Goal: Task Accomplishment & Management: Use online tool/utility

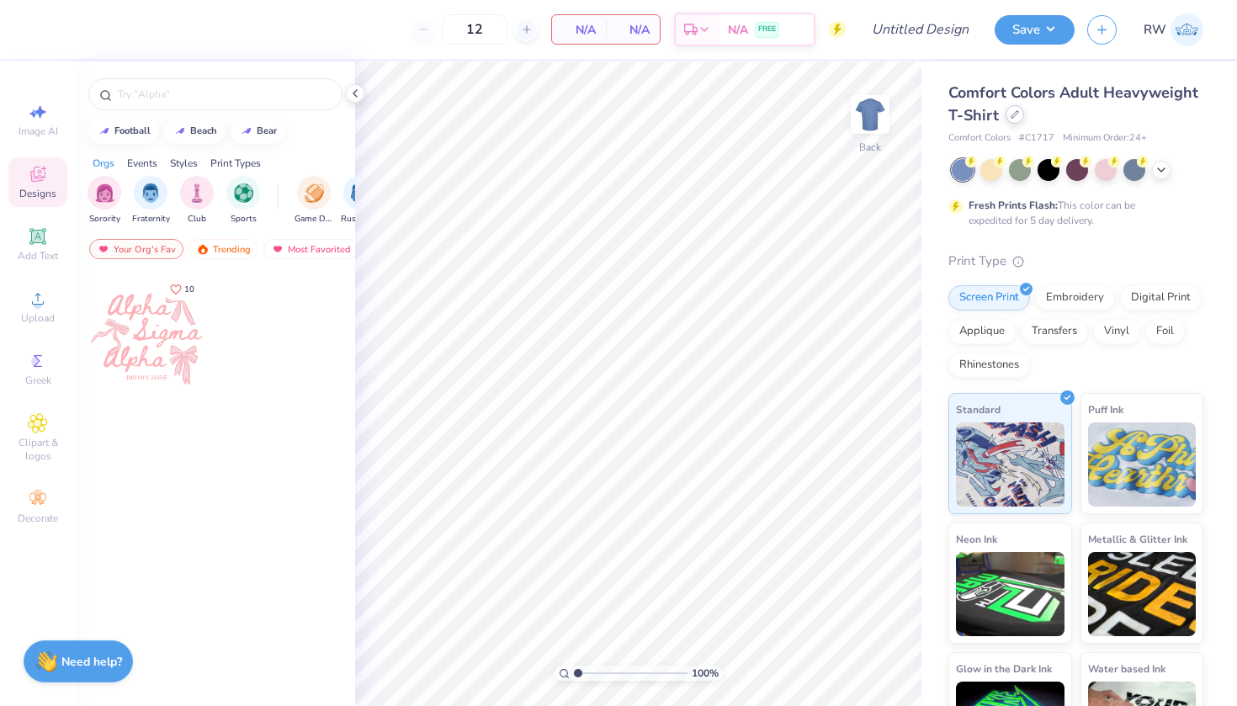
click at [1011, 120] on div at bounding box center [1015, 114] width 19 height 19
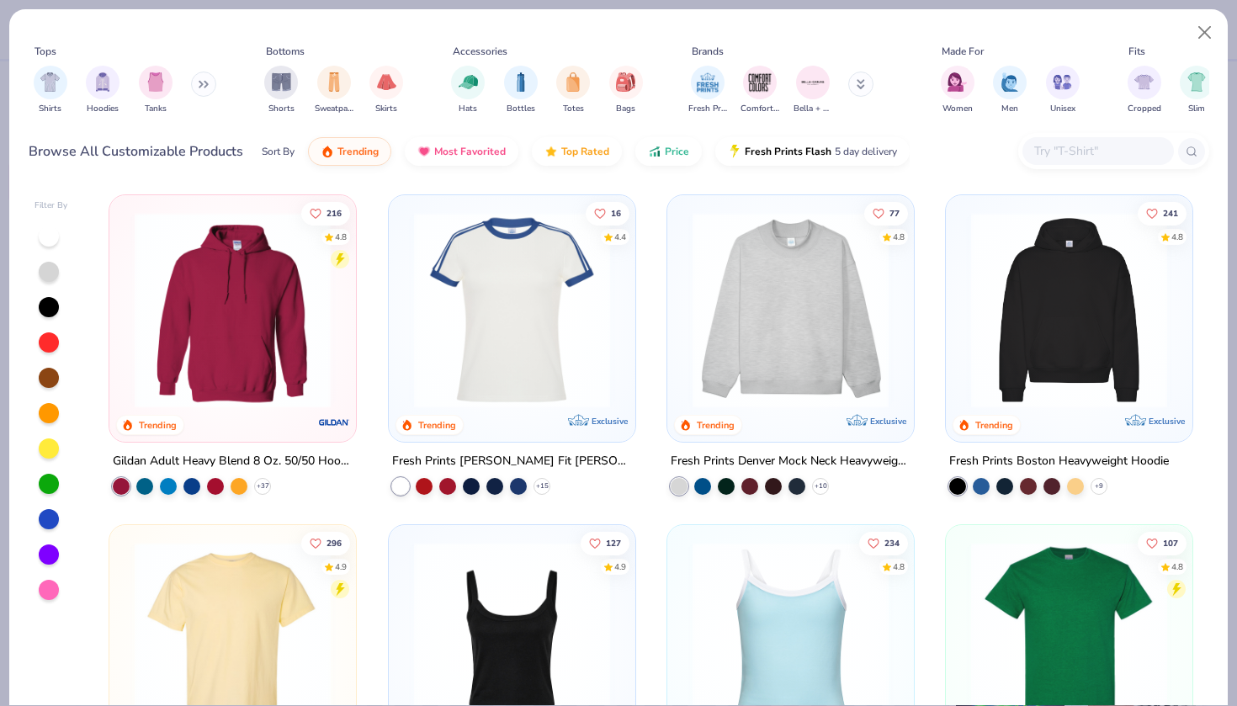
click at [854, 88] on button at bounding box center [860, 84] width 25 height 25
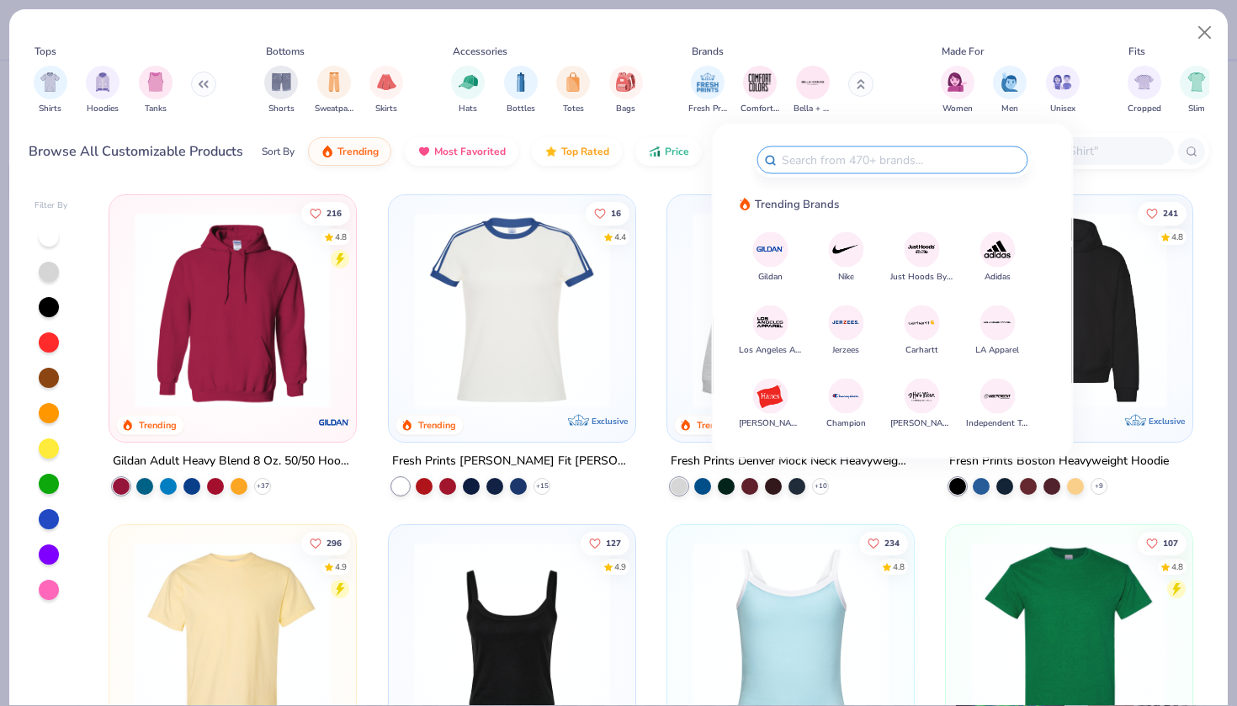
click at [862, 92] on button at bounding box center [860, 84] width 25 height 25
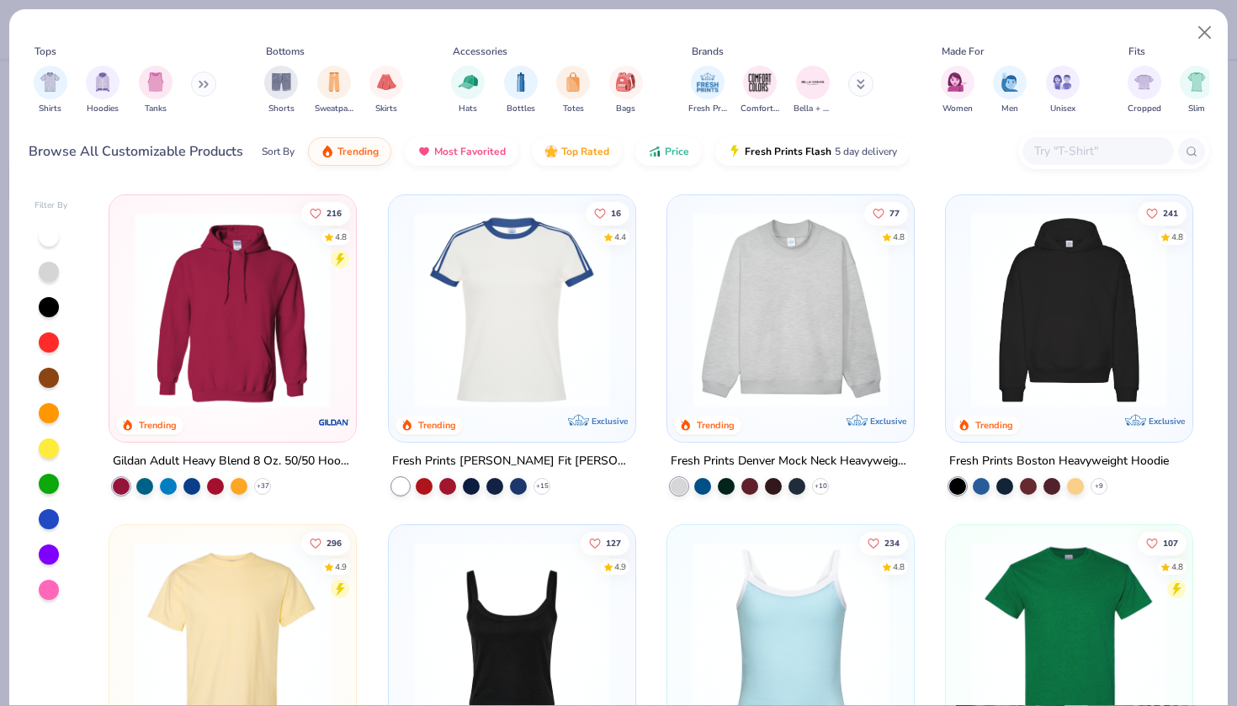
click at [853, 88] on button at bounding box center [860, 84] width 25 height 25
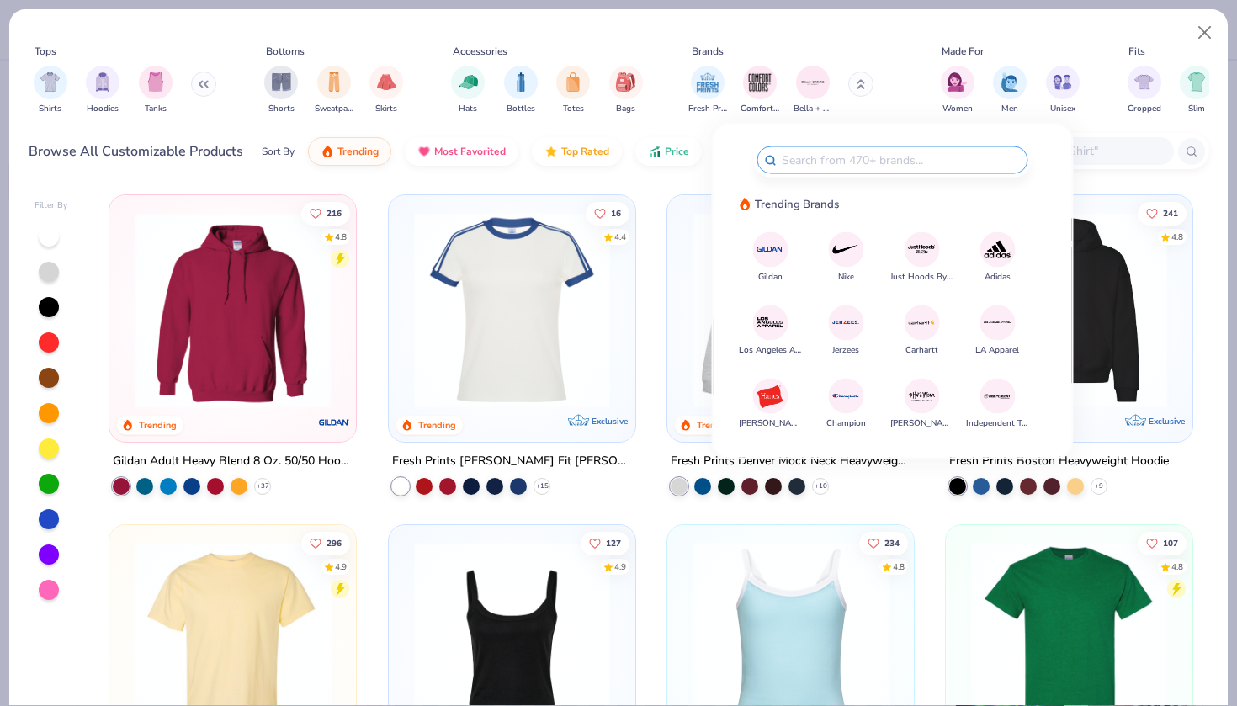
click at [780, 251] on img at bounding box center [770, 249] width 29 height 29
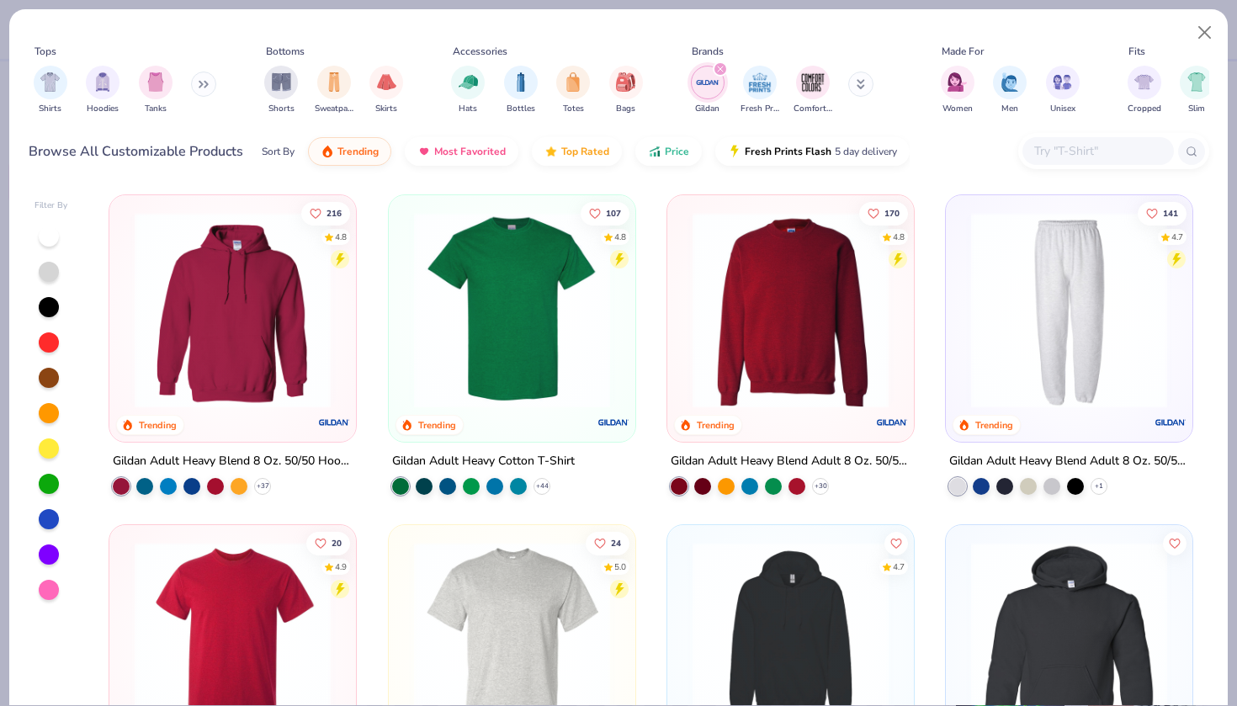
click at [207, 88] on button at bounding box center [203, 84] width 25 height 25
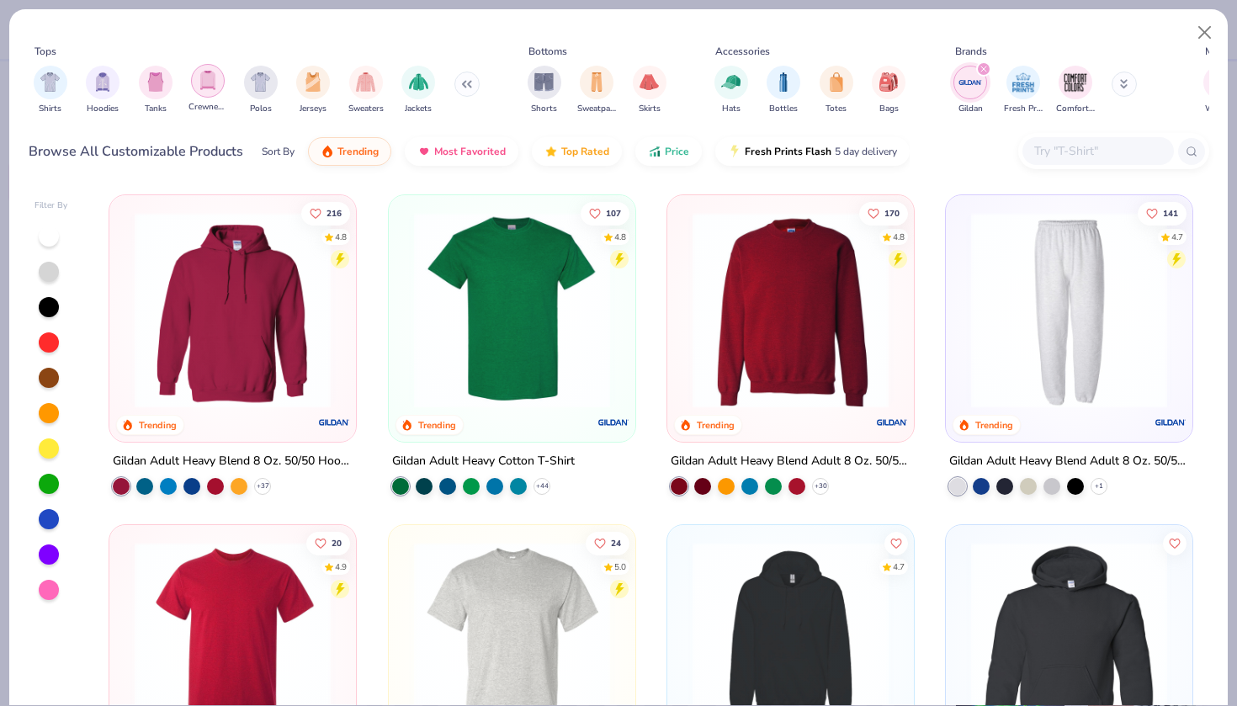
click at [210, 88] on img "filter for Crewnecks" at bounding box center [208, 80] width 19 height 19
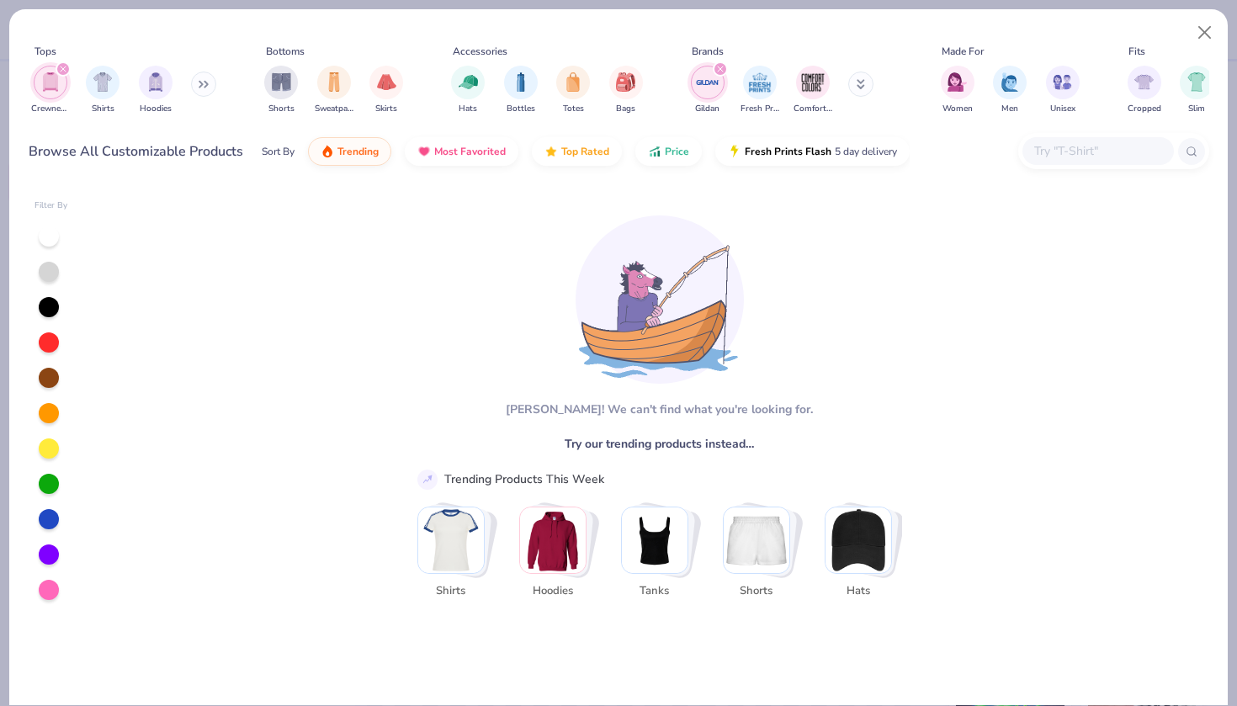
click at [61, 93] on div "filter for Crewnecks" at bounding box center [51, 83] width 34 height 34
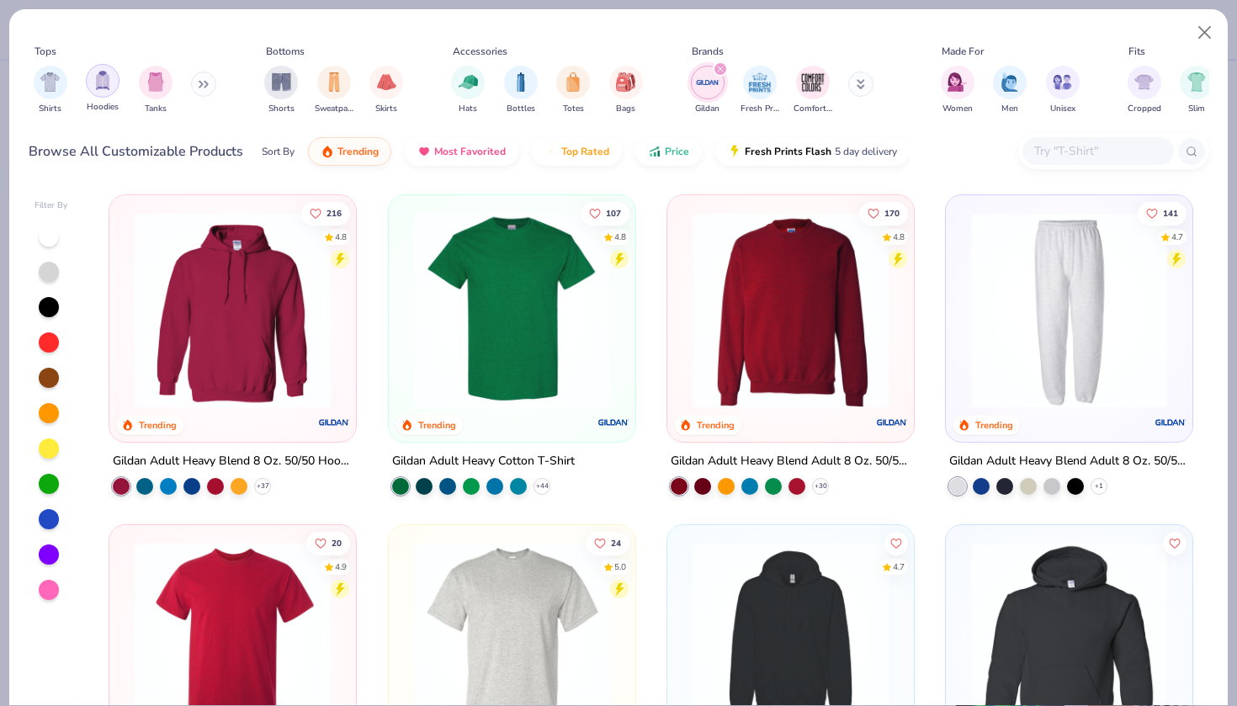
click at [107, 89] on img "filter for Hoodies" at bounding box center [102, 80] width 19 height 19
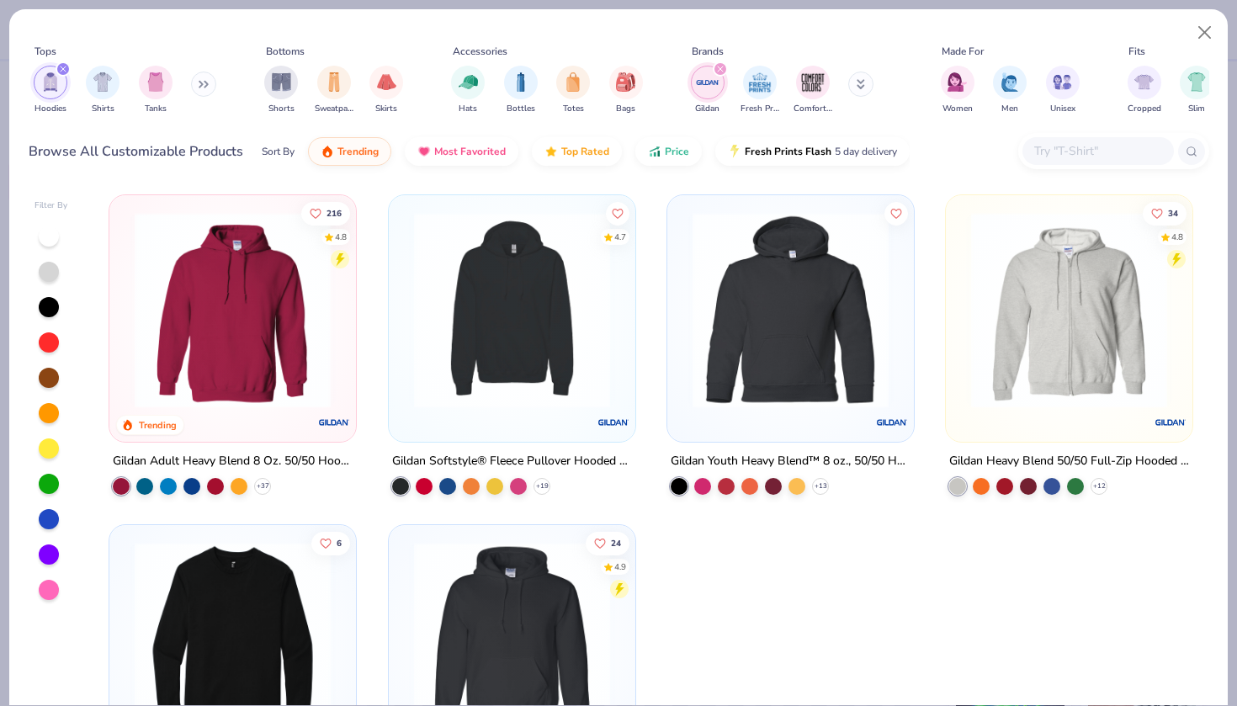
click at [292, 363] on img at bounding box center [232, 310] width 213 height 196
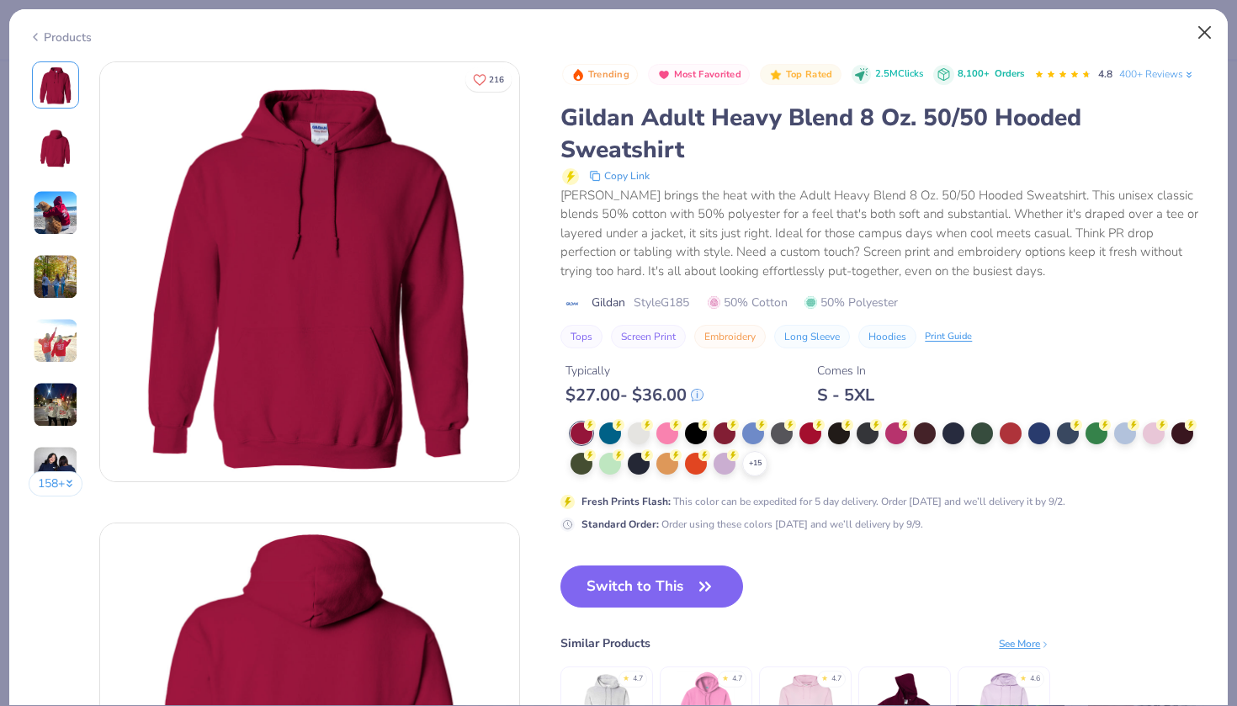
click at [1206, 28] on button "Close" at bounding box center [1205, 33] width 32 height 32
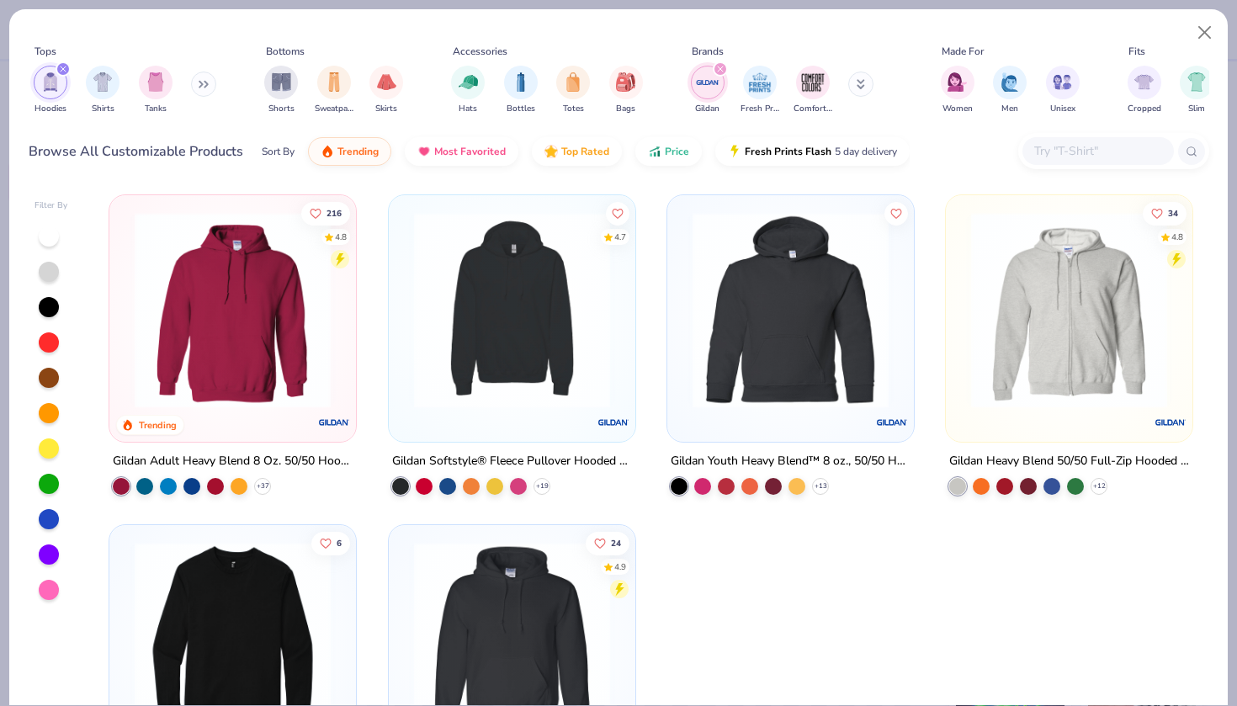
click at [566, 370] on img at bounding box center [512, 310] width 213 height 196
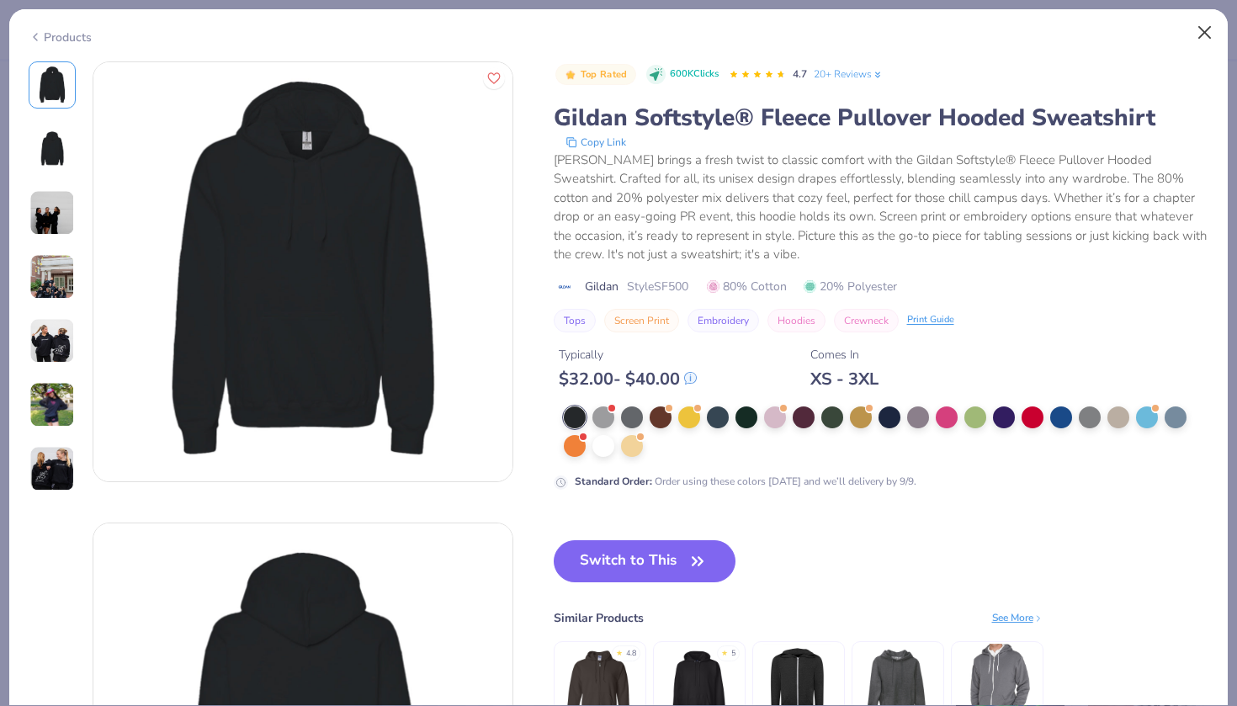
click at [1206, 32] on button "Close" at bounding box center [1205, 33] width 32 height 32
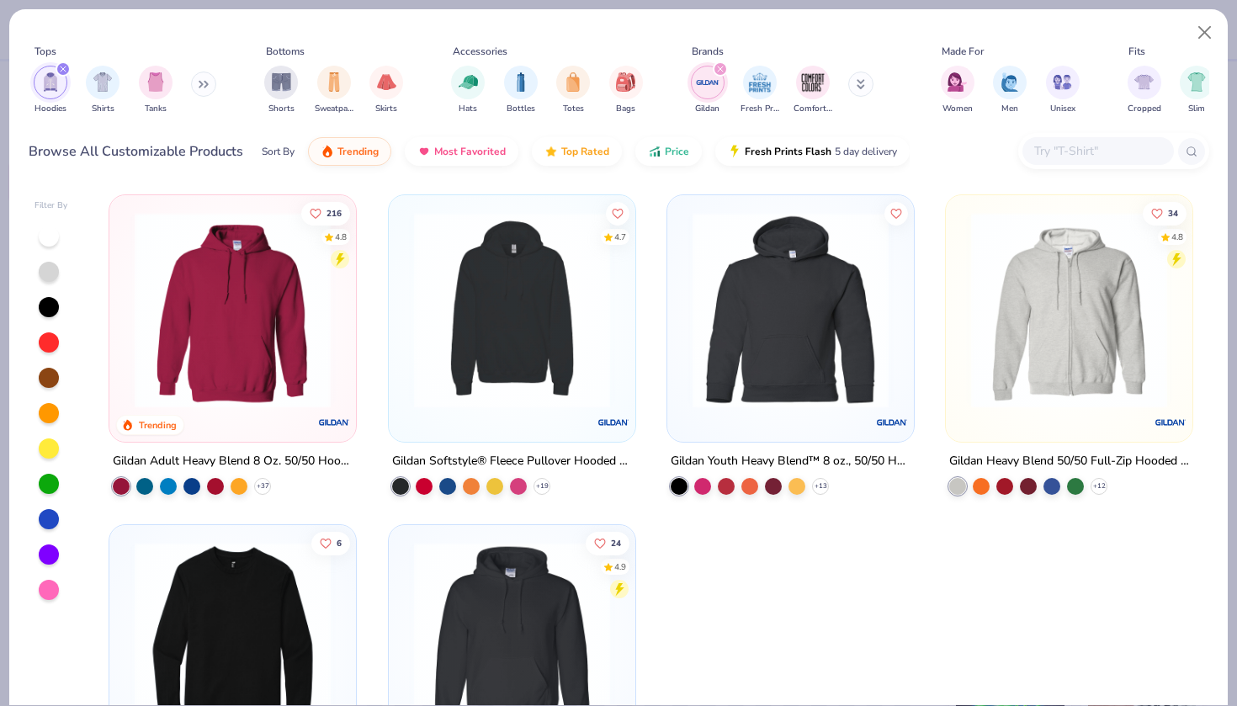
click at [864, 412] on div at bounding box center [791, 314] width 230 height 221
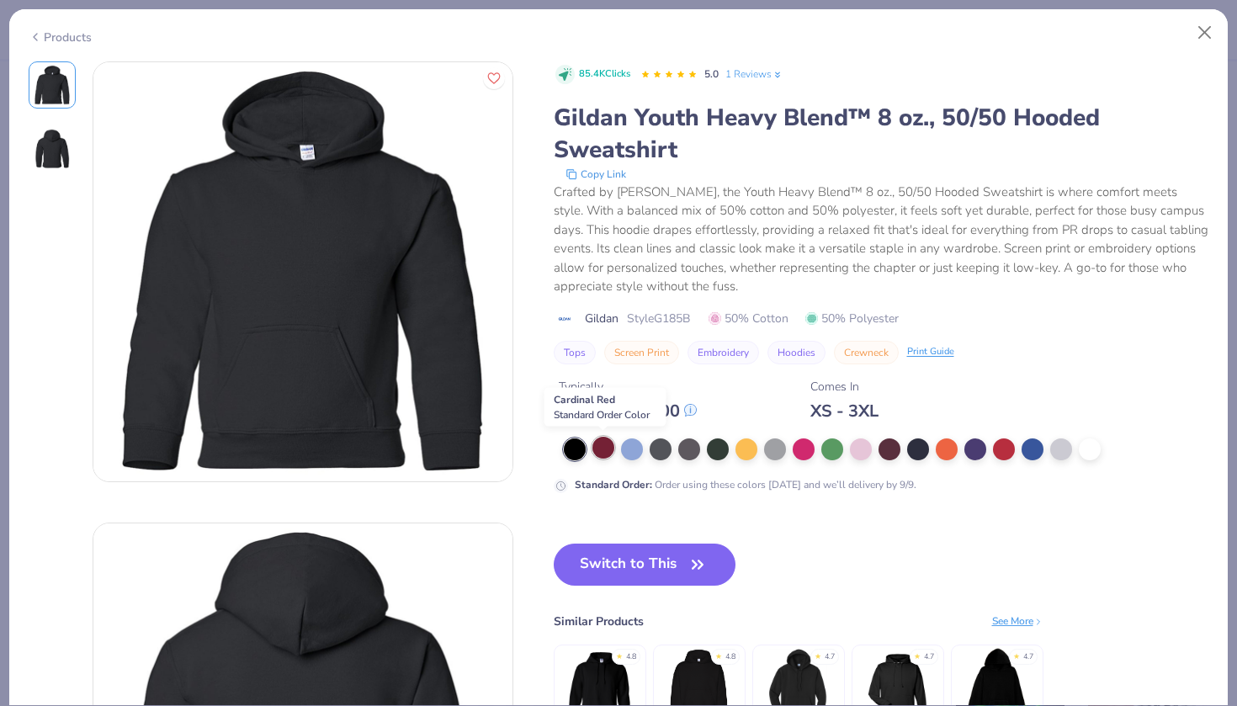
click at [606, 451] on div at bounding box center [604, 448] width 22 height 22
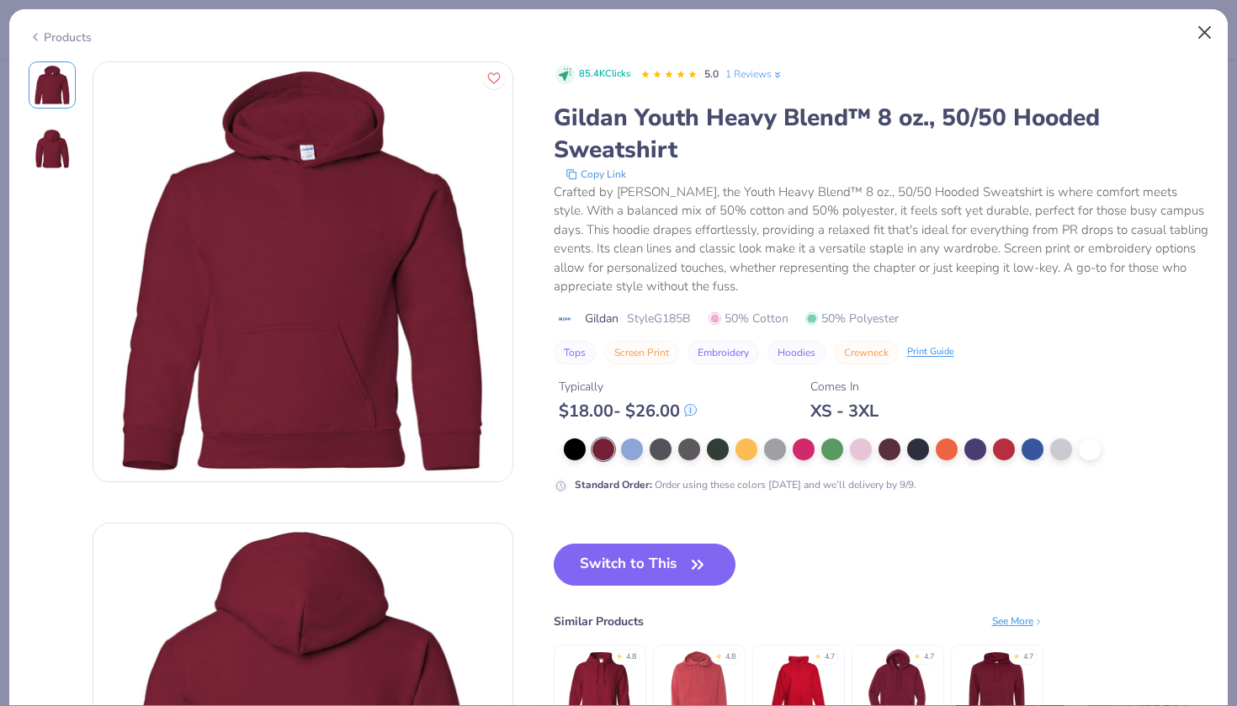
click at [1205, 35] on button "Close" at bounding box center [1205, 33] width 32 height 32
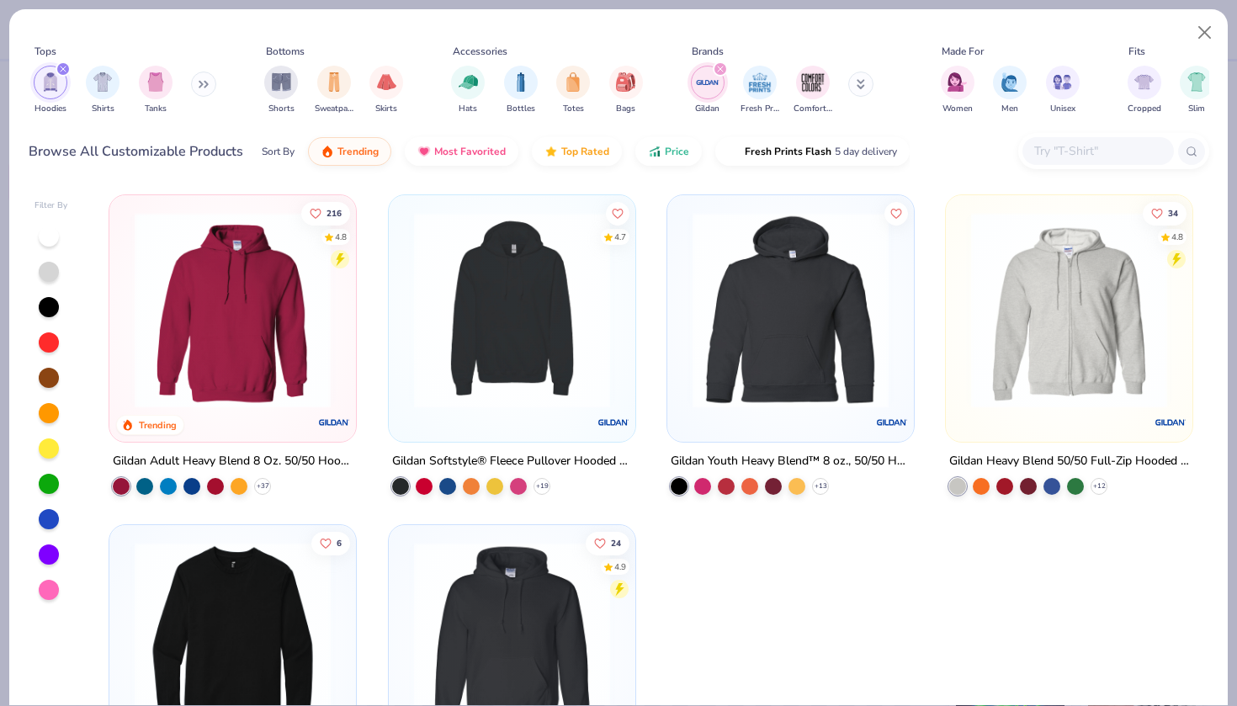
click at [263, 345] on img at bounding box center [232, 310] width 213 height 196
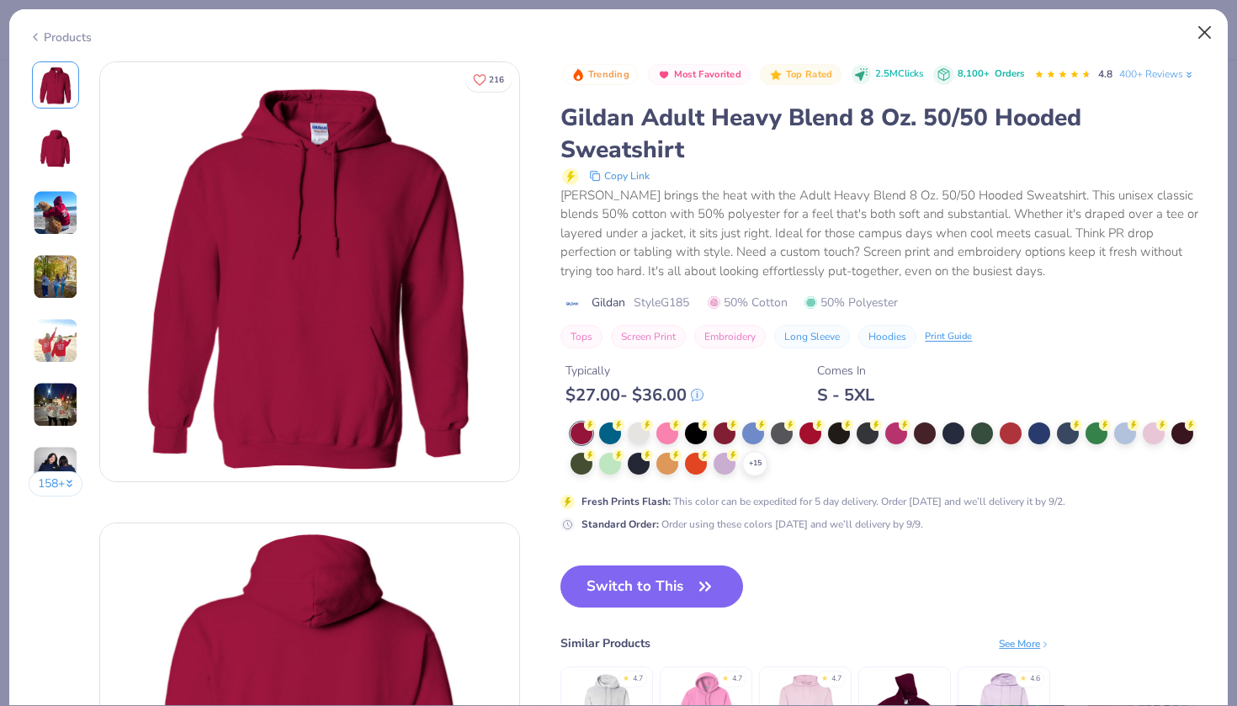
click at [1207, 30] on button "Close" at bounding box center [1205, 33] width 32 height 32
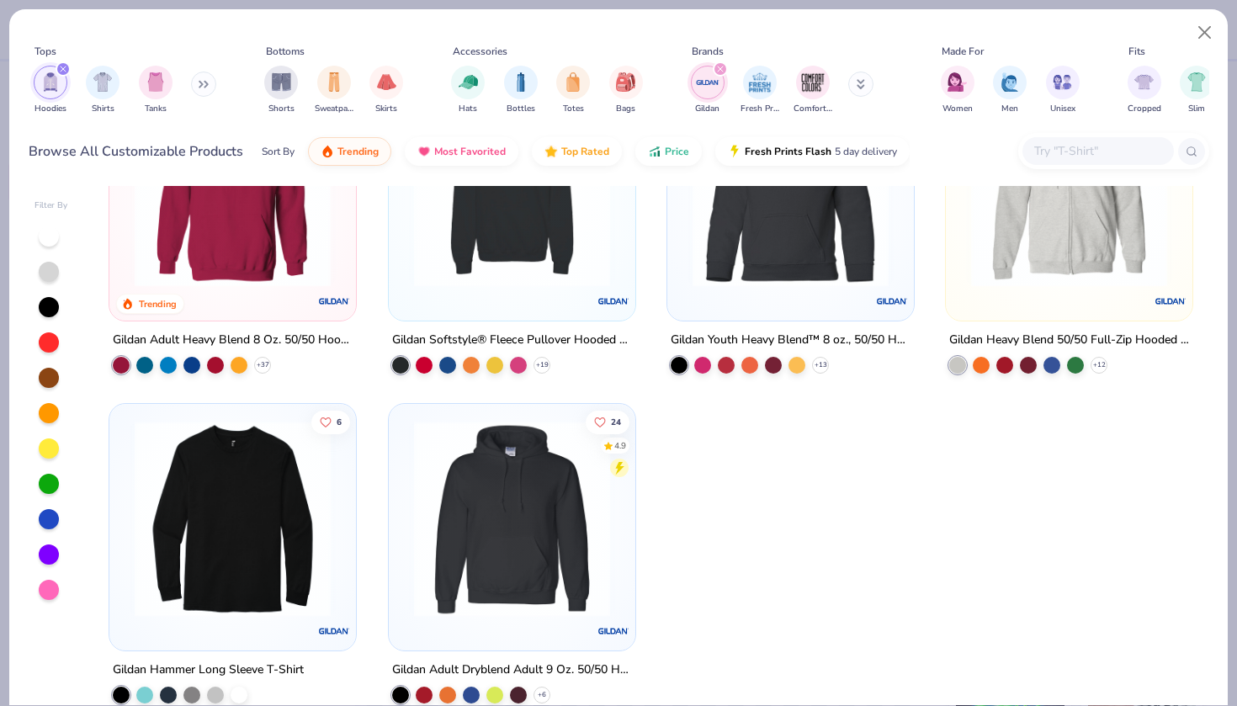
scroll to position [122, 0]
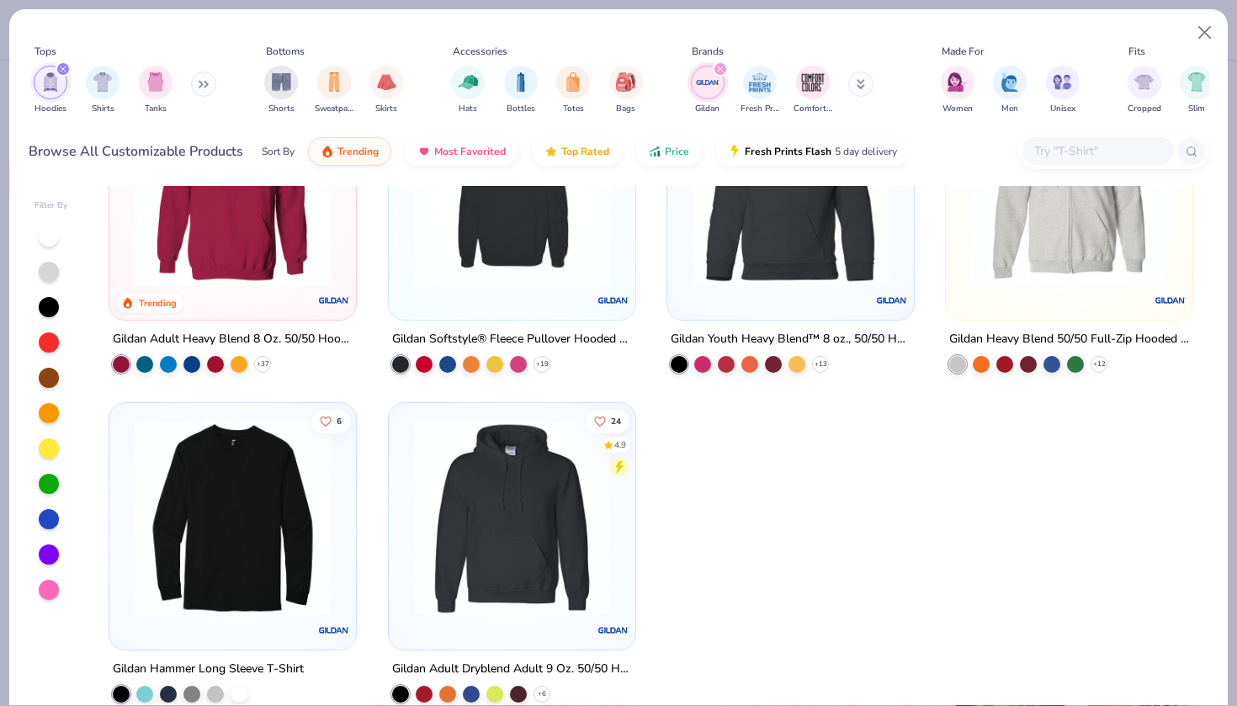
click at [254, 503] on img at bounding box center [232, 518] width 213 height 196
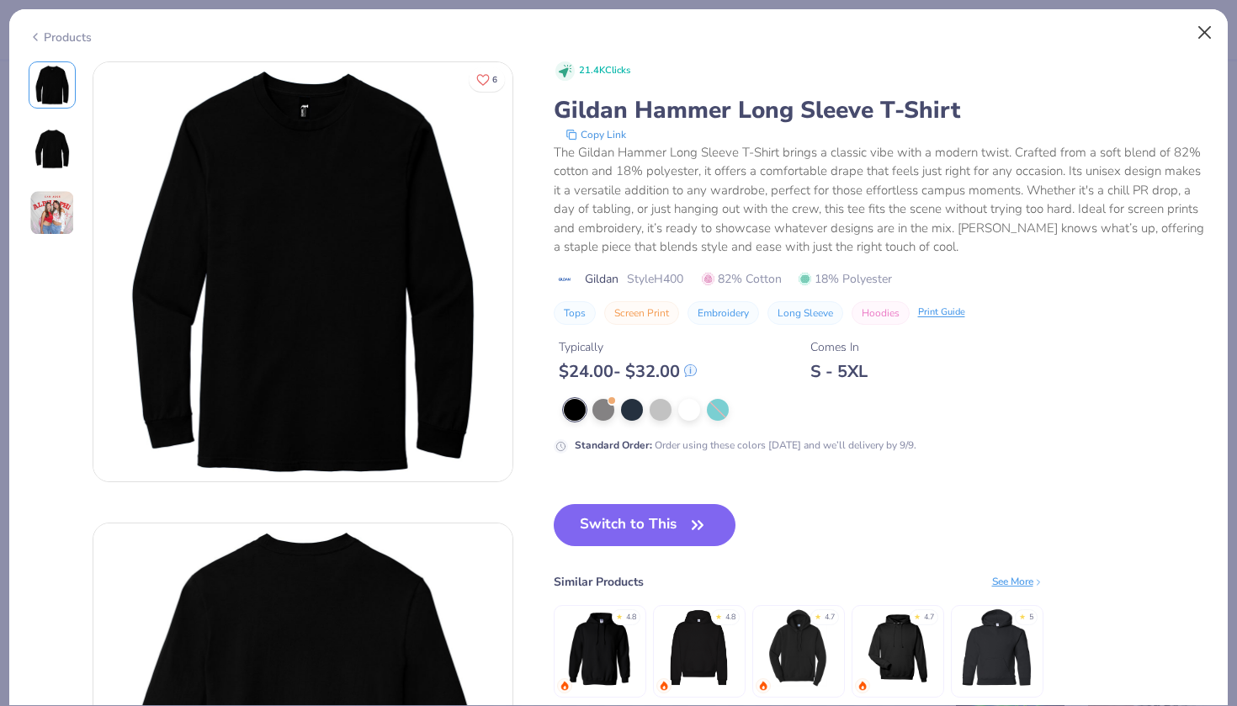
click at [1206, 35] on button "Close" at bounding box center [1205, 33] width 32 height 32
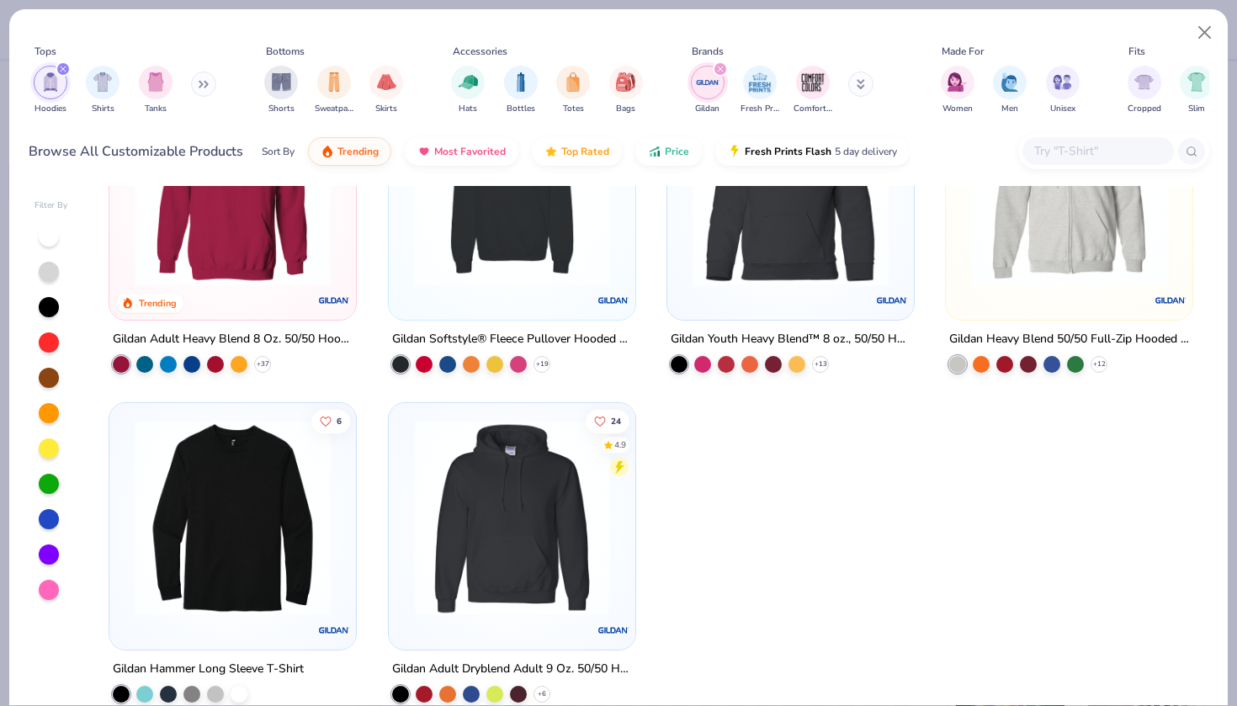
click at [516, 518] on img at bounding box center [512, 518] width 213 height 196
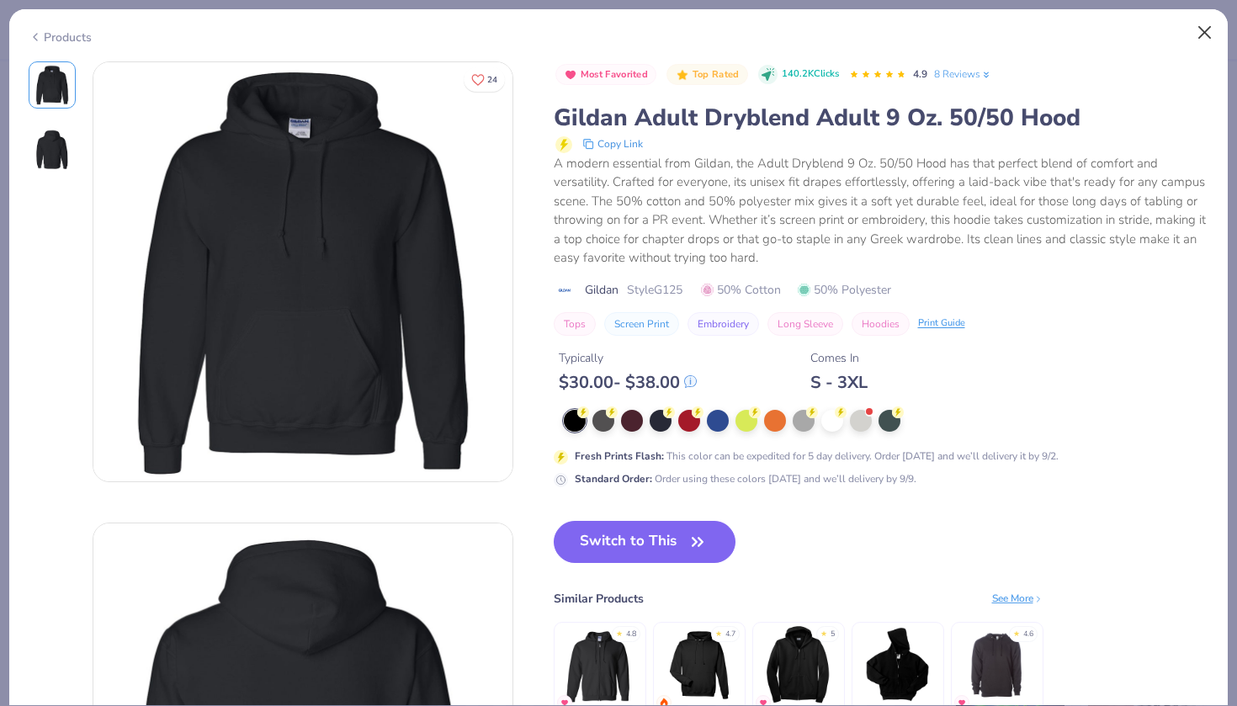
click at [1210, 34] on button "Close" at bounding box center [1205, 33] width 32 height 32
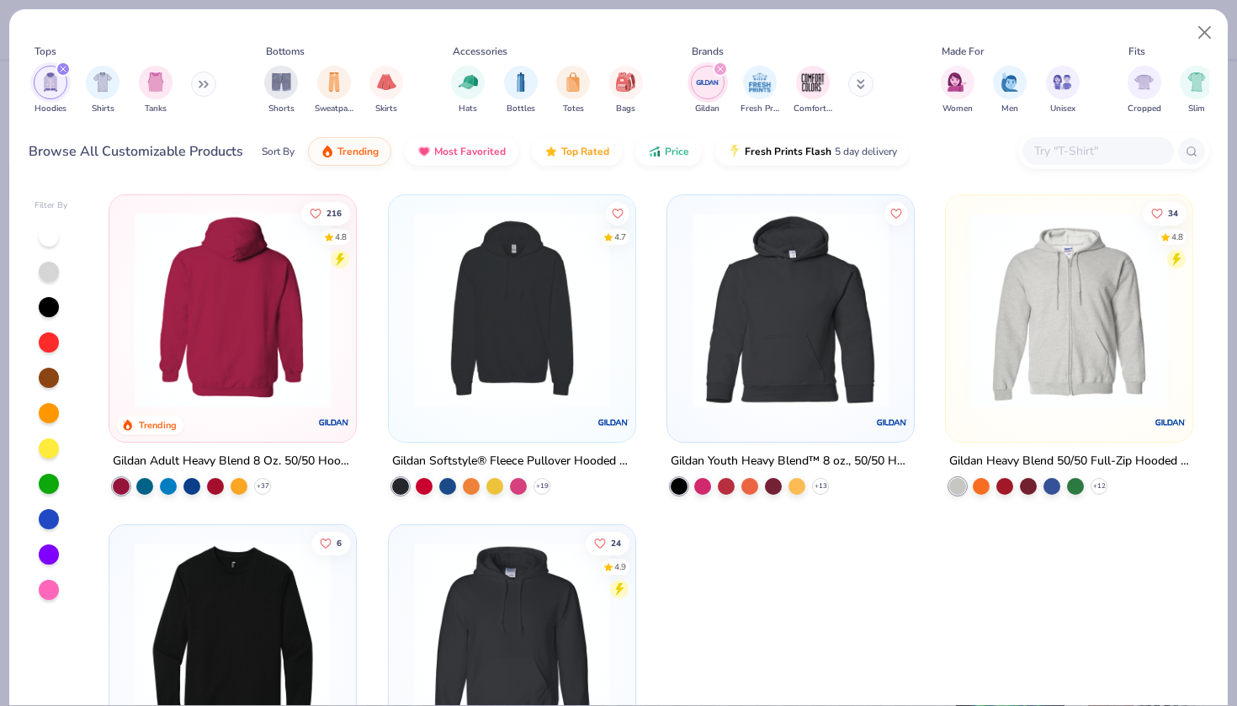
click at [226, 397] on div at bounding box center [233, 310] width 640 height 196
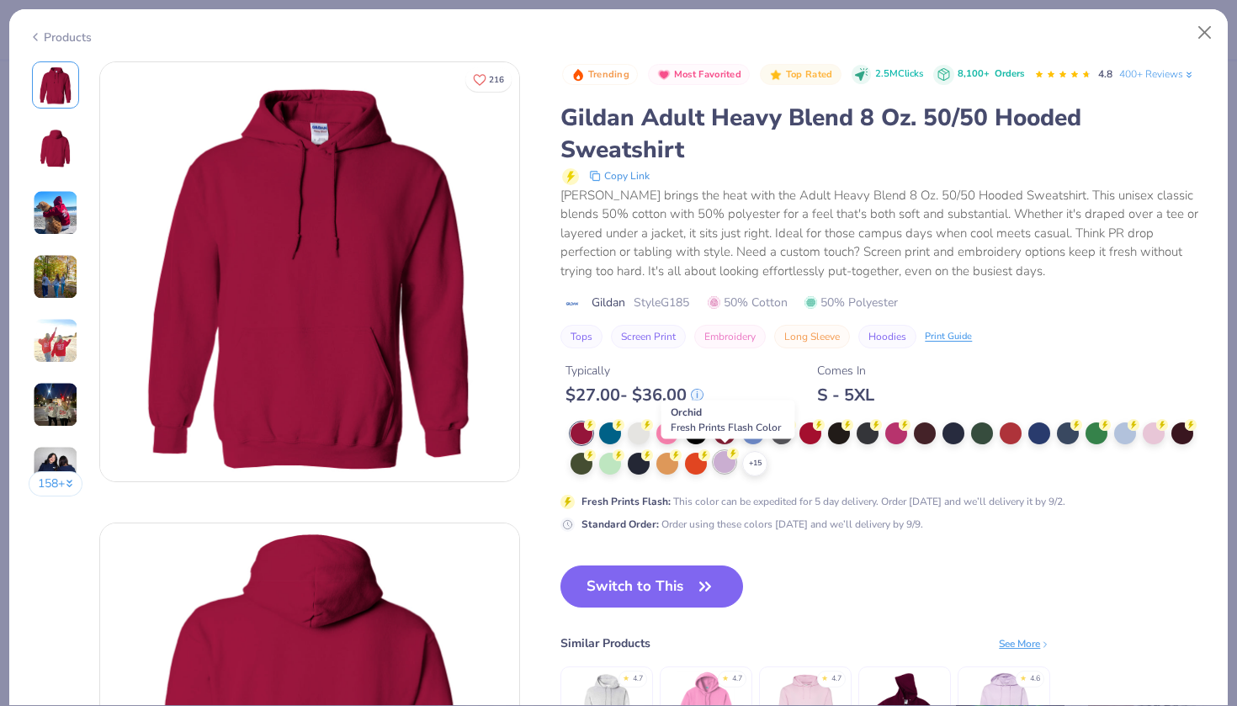
click at [725, 464] on div at bounding box center [725, 462] width 22 height 22
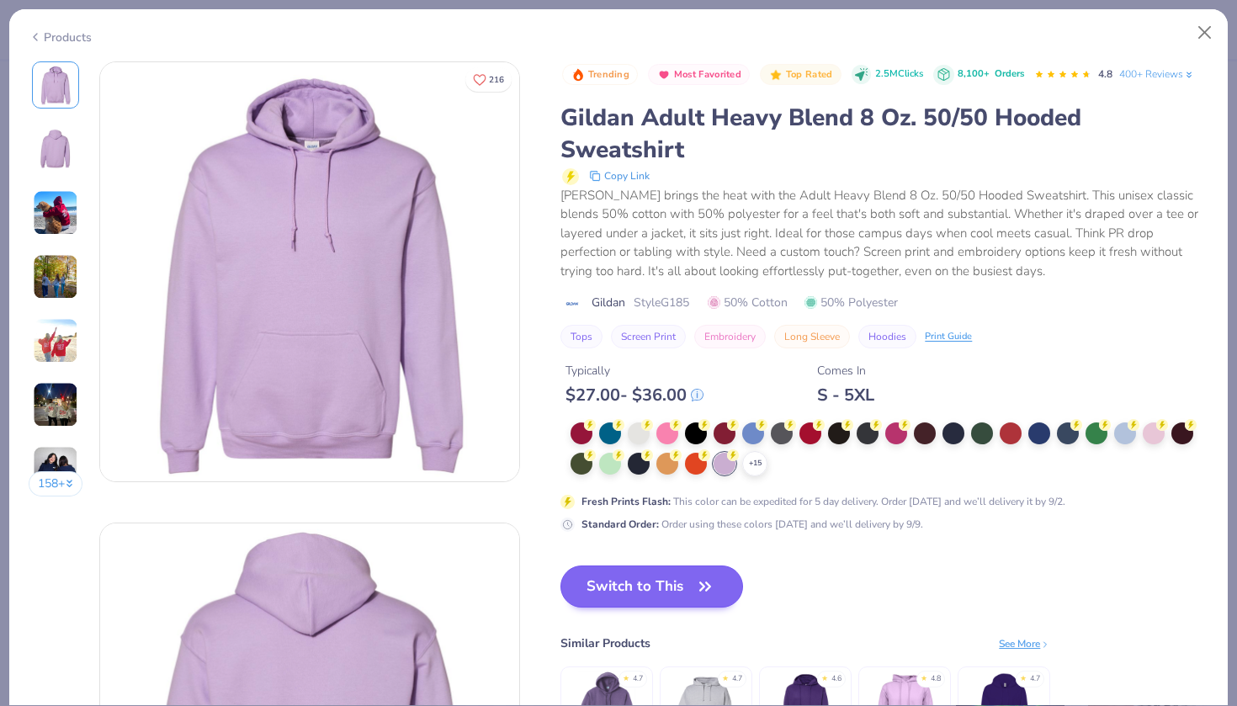
click at [642, 594] on button "Switch to This" at bounding box center [652, 587] width 183 height 42
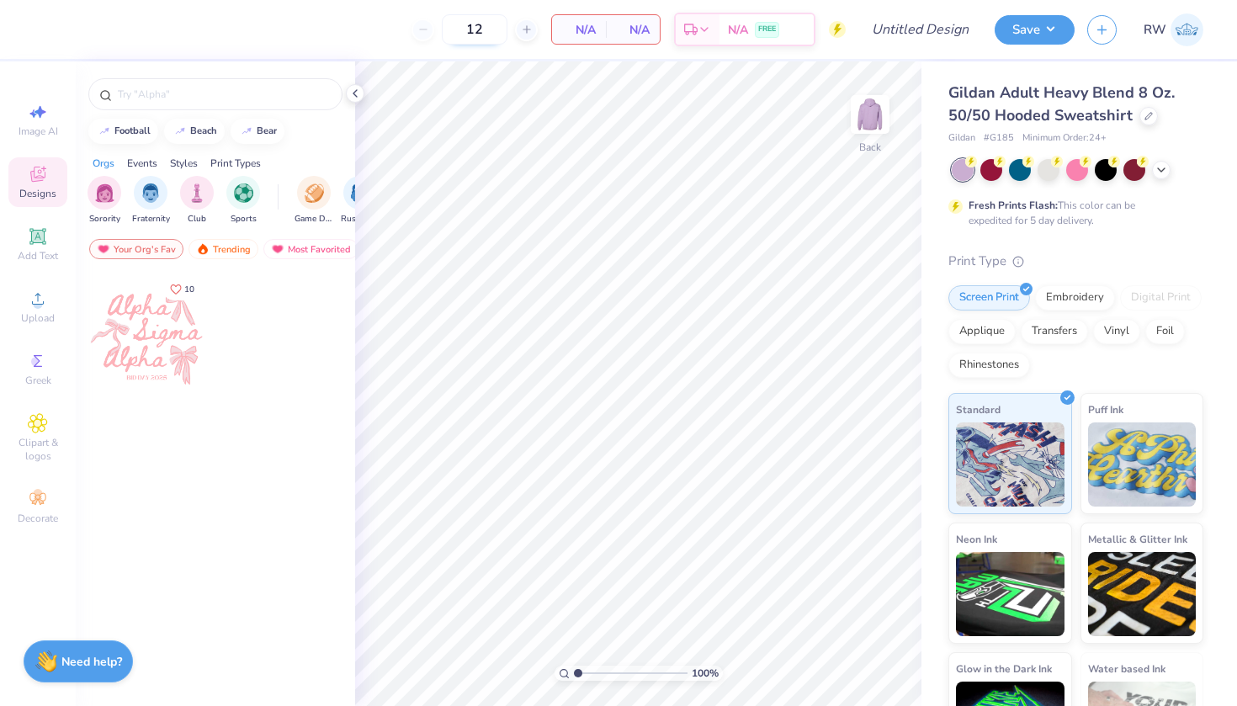
click at [496, 36] on input "12" at bounding box center [475, 29] width 66 height 30
type input "1"
click at [929, 40] on input "Design Title" at bounding box center [941, 30] width 82 height 34
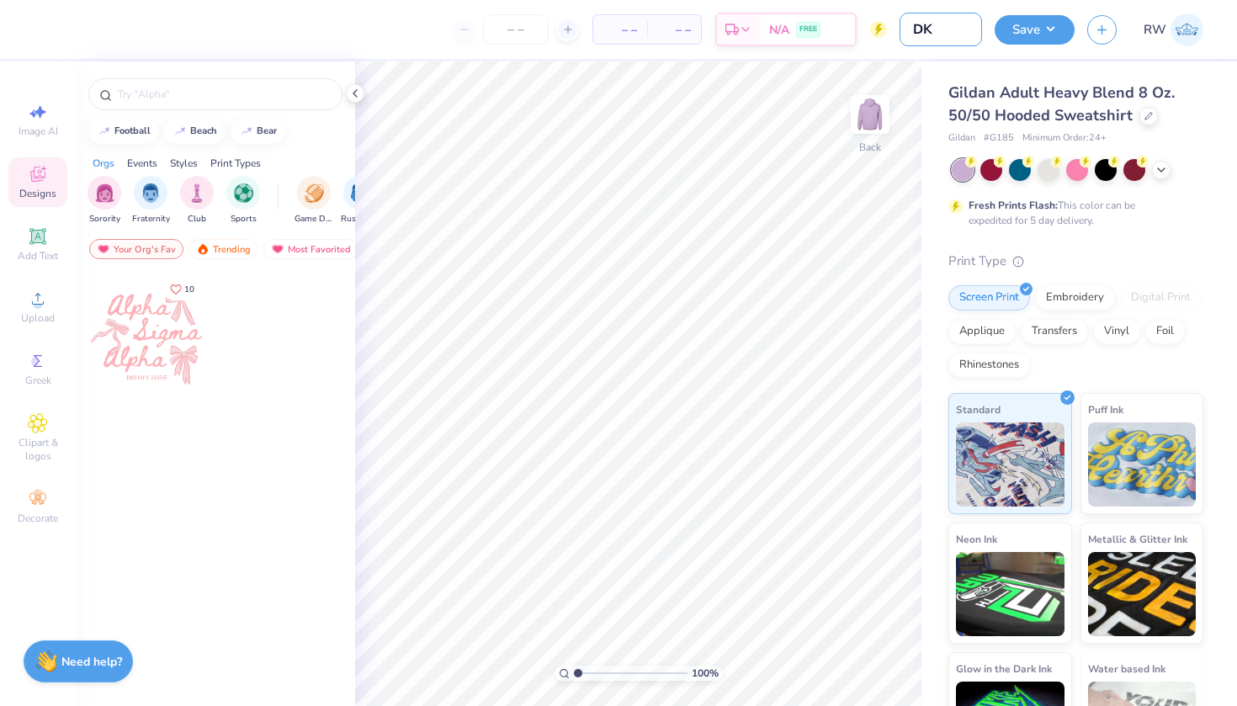
type input "D"
type input "x"
paste input "Xu Beisheng vows to avenge her father by staying in the household of the warlor…"
type input "Xu Beisheng vows to avenge her father by staying in the household of the warlor…"
drag, startPoint x: 973, startPoint y: 32, endPoint x: 779, endPoint y: 32, distance: 193.6
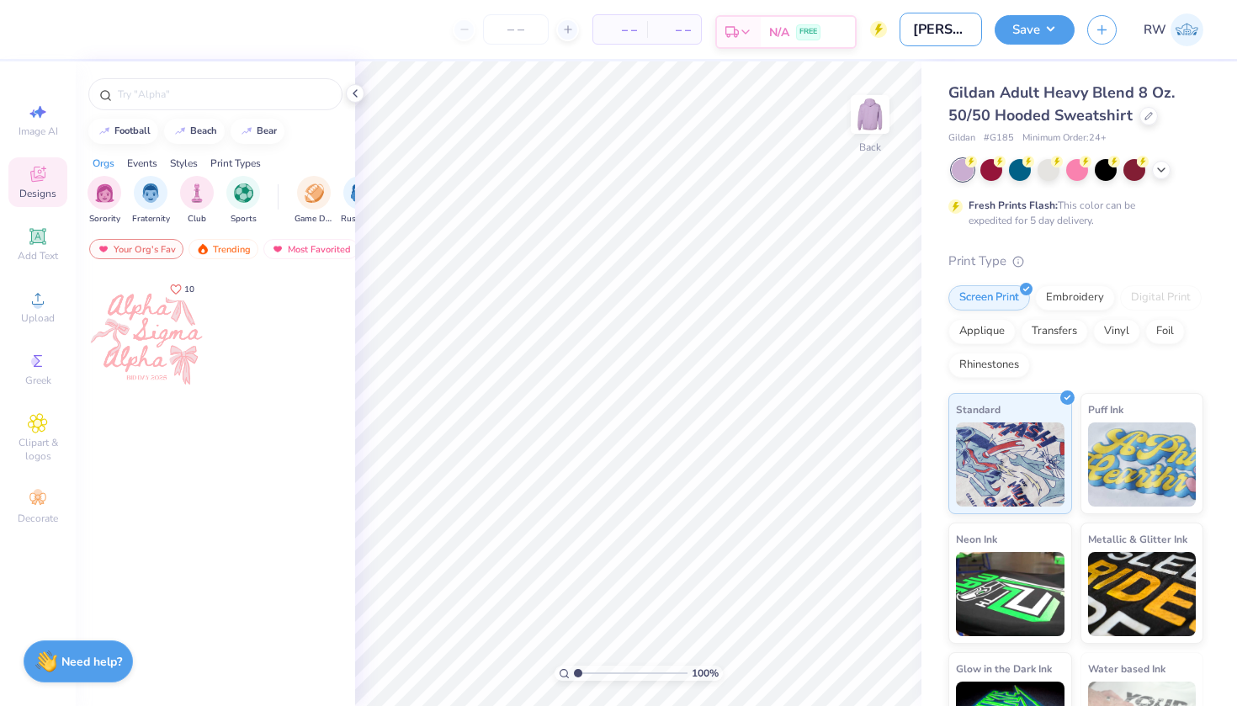
click at [779, 32] on div "– – Per Item – – Total Est. Delivery N/A FREE Design Title Xu Beisheng vows to …" at bounding box center [618, 29] width 1237 height 59
paste input "DKD Fall Recruitment Associate Class Merch"
type input "DKD Fall Recruitment Associate Class Merch"
click at [1027, 29] on button "Save" at bounding box center [1035, 27] width 80 height 29
type input "0"
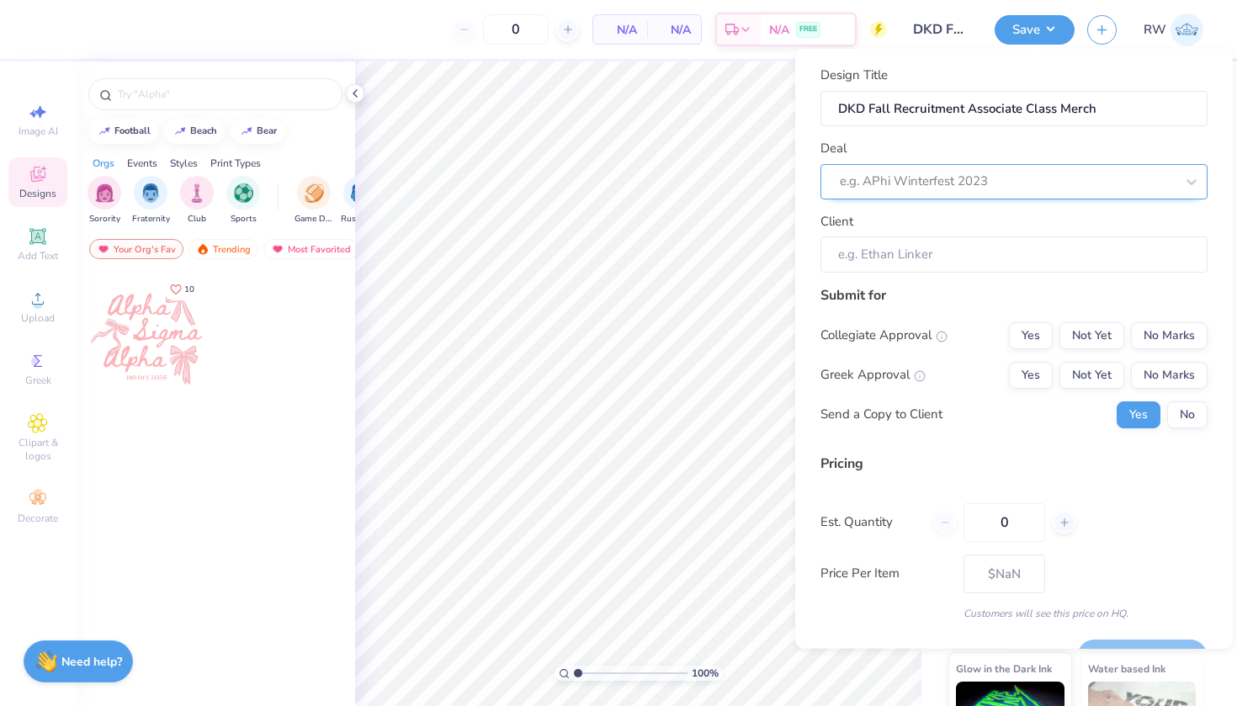
click at [966, 168] on div "e.g. APhi Winterfest 2023" at bounding box center [1007, 181] width 338 height 26
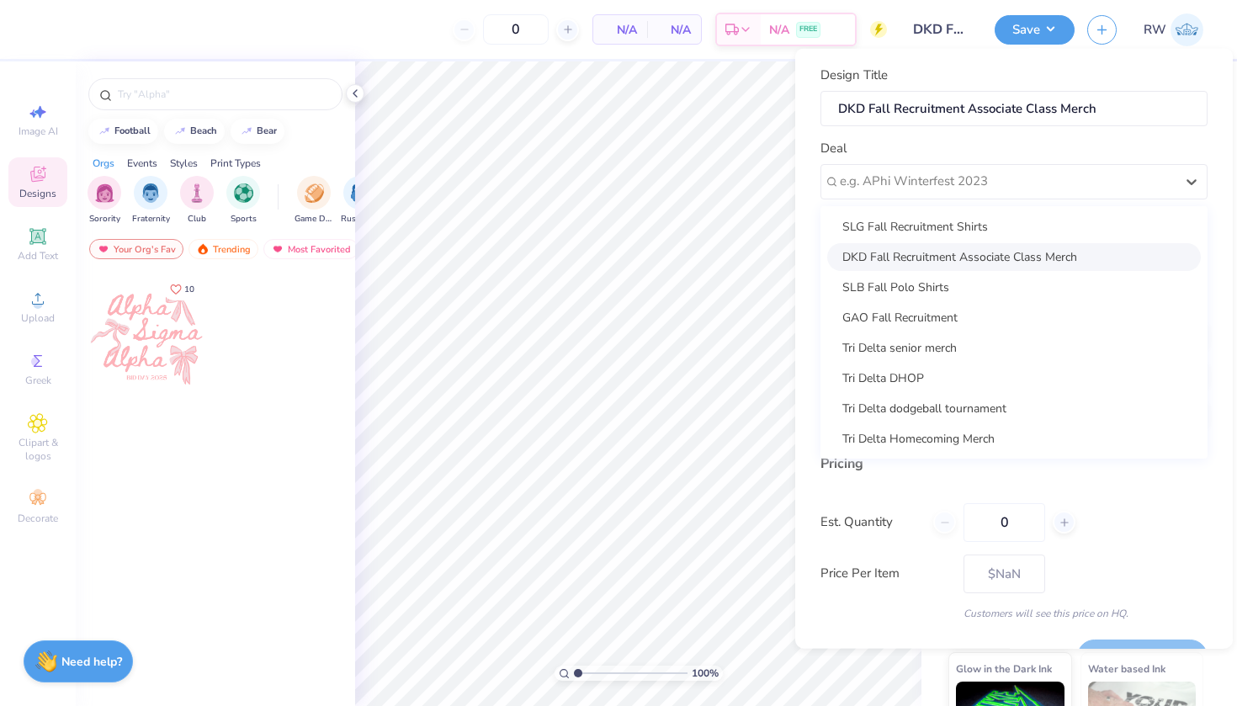
click at [983, 260] on div "DKD Fall Recruitment Associate Class Merch" at bounding box center [1014, 256] width 374 height 28
type input "[PERSON_NAME]"
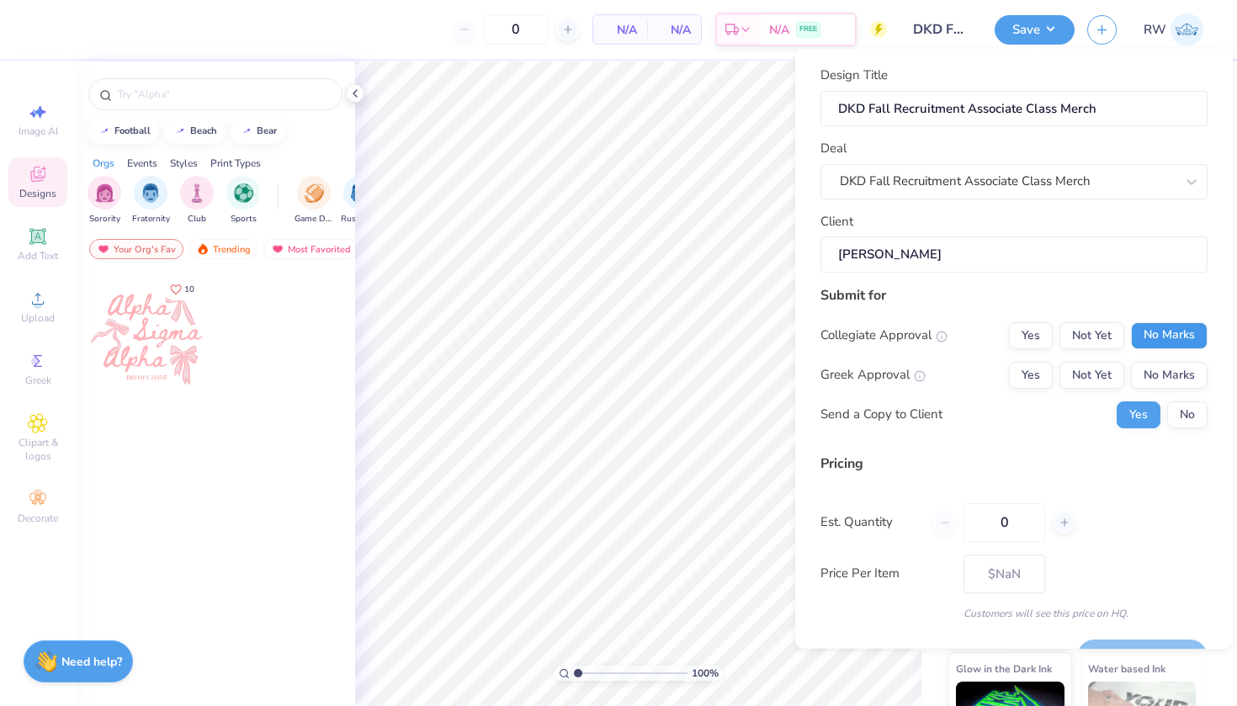
click at [1171, 334] on button "No Marks" at bounding box center [1169, 335] width 77 height 27
click at [1041, 375] on button "Yes" at bounding box center [1031, 374] width 44 height 27
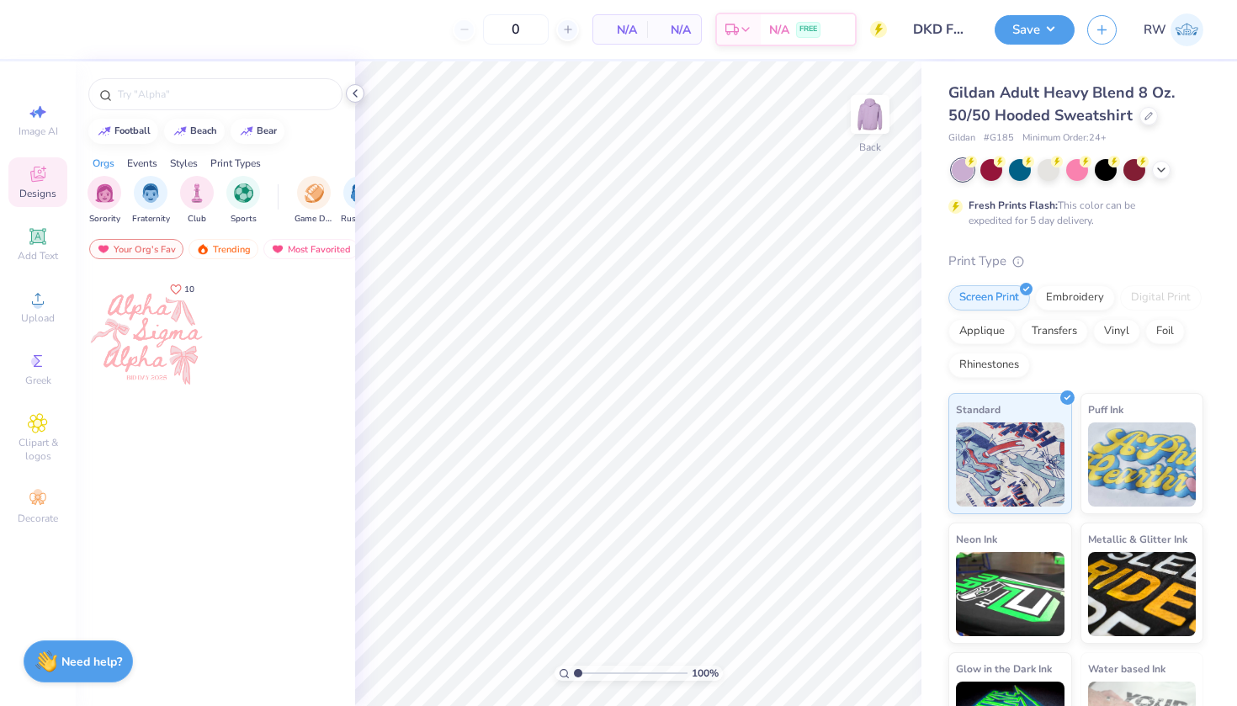
click at [357, 91] on icon at bounding box center [354, 93] width 13 height 13
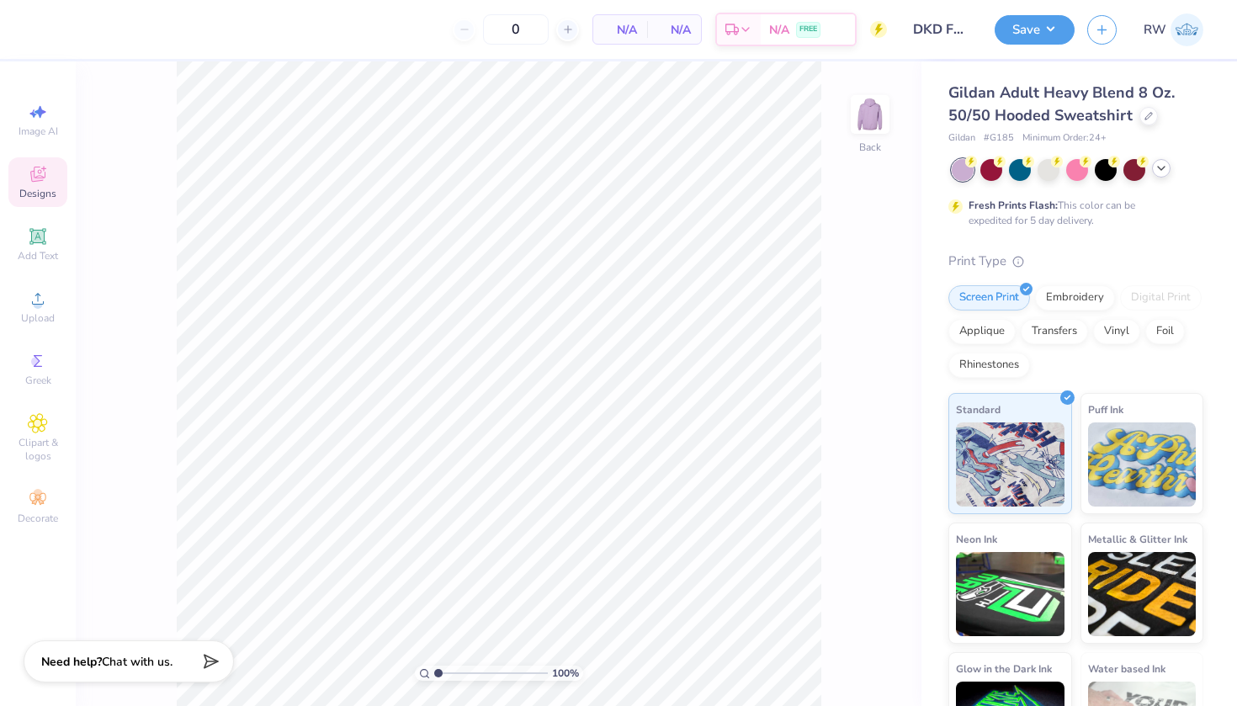
click at [1159, 176] on div at bounding box center [1161, 168] width 19 height 19
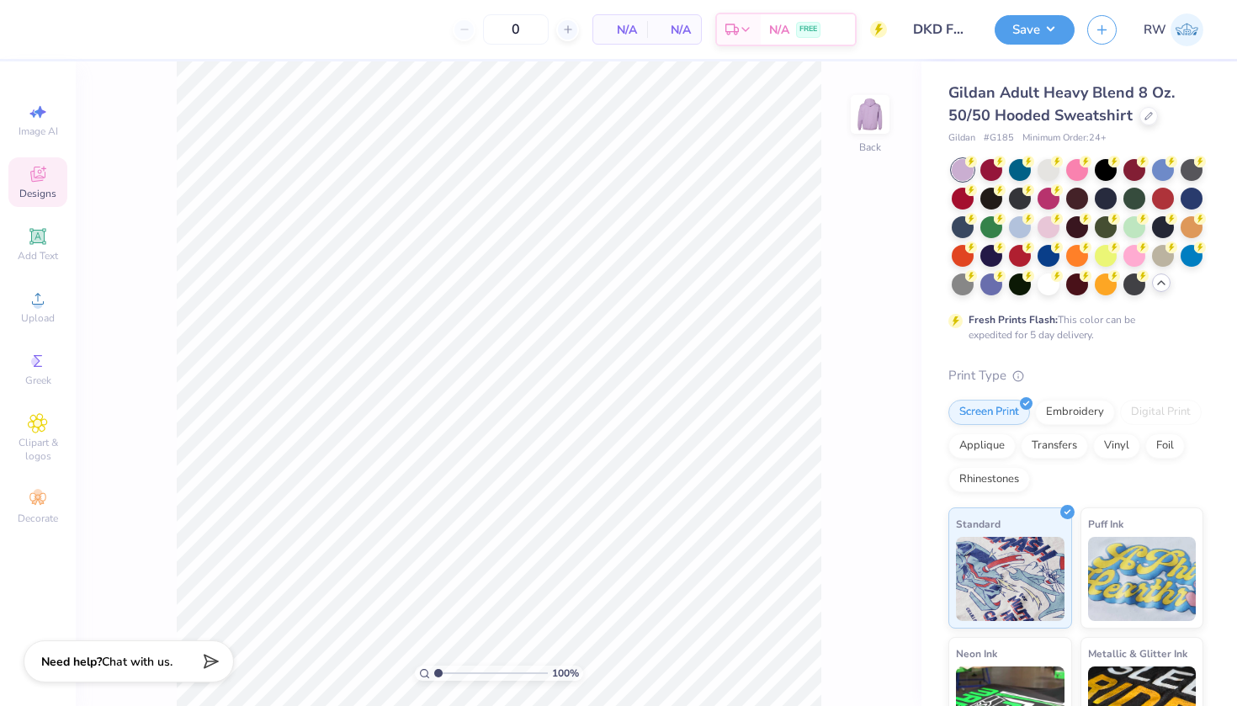
click at [1165, 285] on icon at bounding box center [1161, 282] width 13 height 13
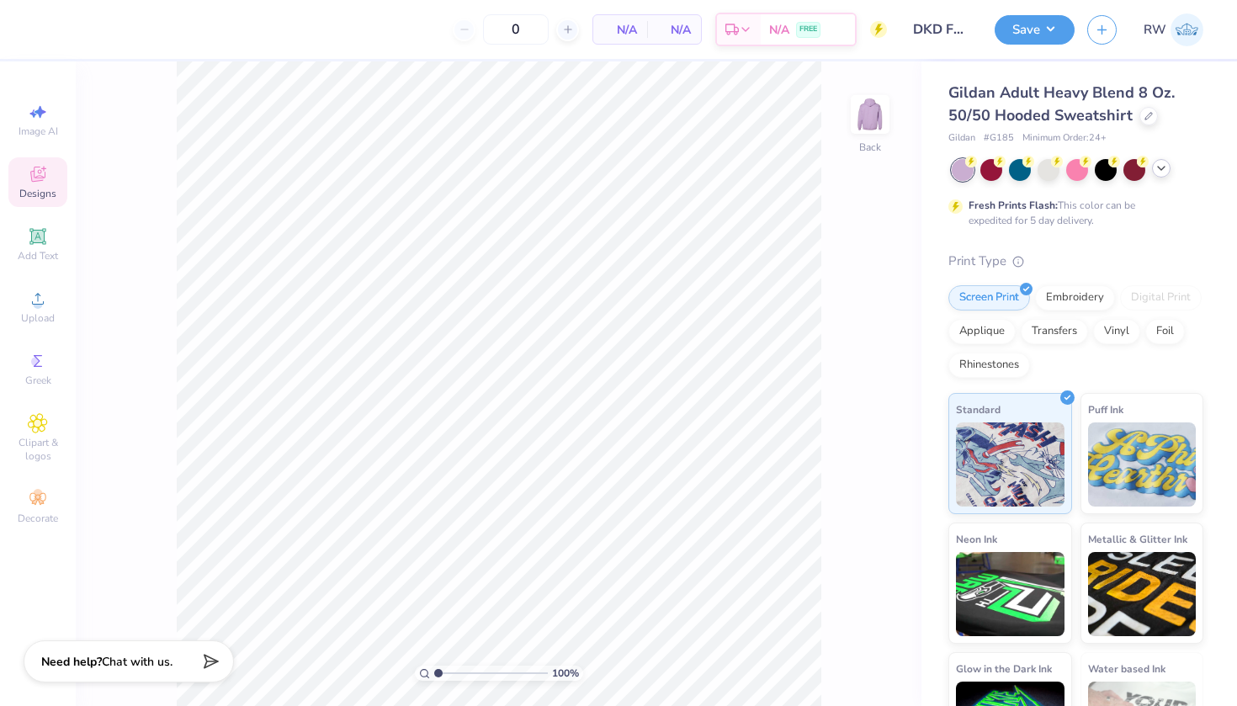
click at [43, 192] on span "Designs" at bounding box center [37, 193] width 37 height 13
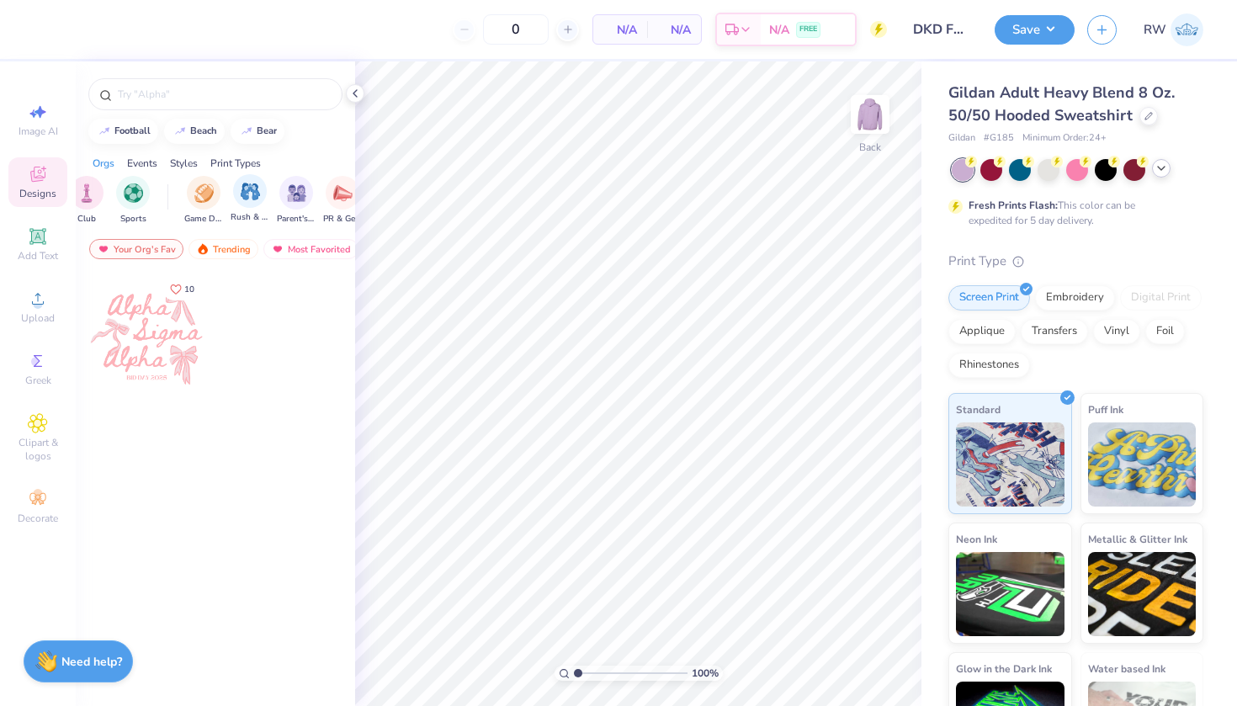
scroll to position [0, 120]
click at [253, 199] on div "filter for Rush & Bid" at bounding box center [240, 191] width 34 height 34
click at [252, 204] on div "Game Day" at bounding box center [240, 199] width 39 height 50
click at [203, 191] on img "filter for Game Day" at bounding box center [193, 192] width 19 height 19
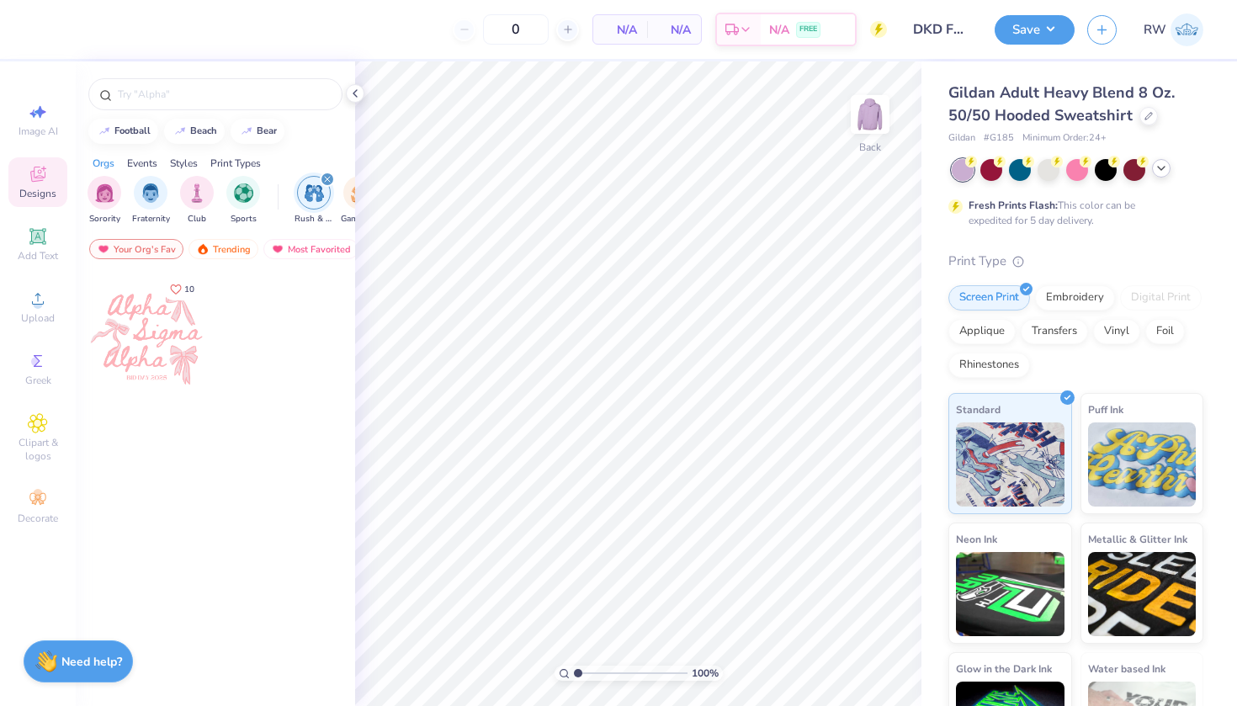
click at [141, 165] on div "Events" at bounding box center [142, 163] width 30 height 15
click at [112, 178] on div "filter for Rush & Bid" at bounding box center [117, 179] width 15 height 15
click at [128, 199] on img "filter for Rush & Bid" at bounding box center [129, 191] width 19 height 19
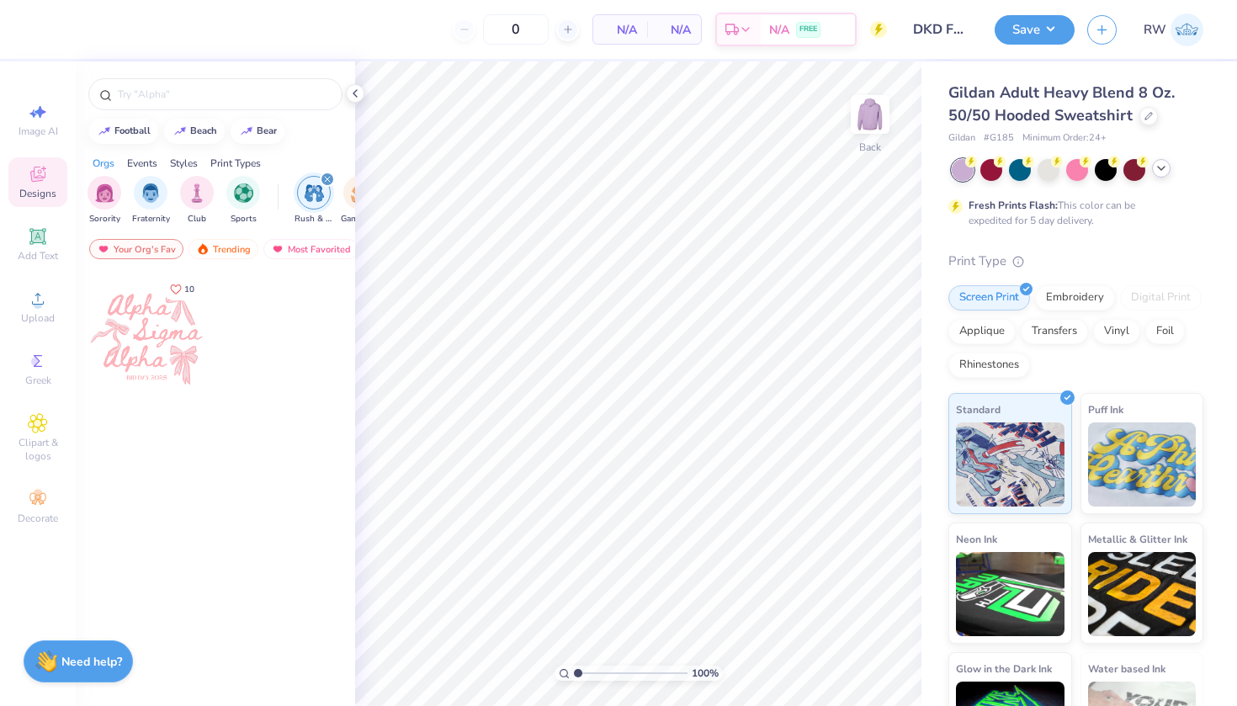
scroll to position [0, 0]
click at [107, 200] on img "filter for Sorority" at bounding box center [104, 191] width 19 height 19
click at [107, 200] on img "filter for Sorority" at bounding box center [104, 192] width 19 height 19
click at [233, 201] on div "filter for PR & General" at bounding box center [227, 191] width 34 height 34
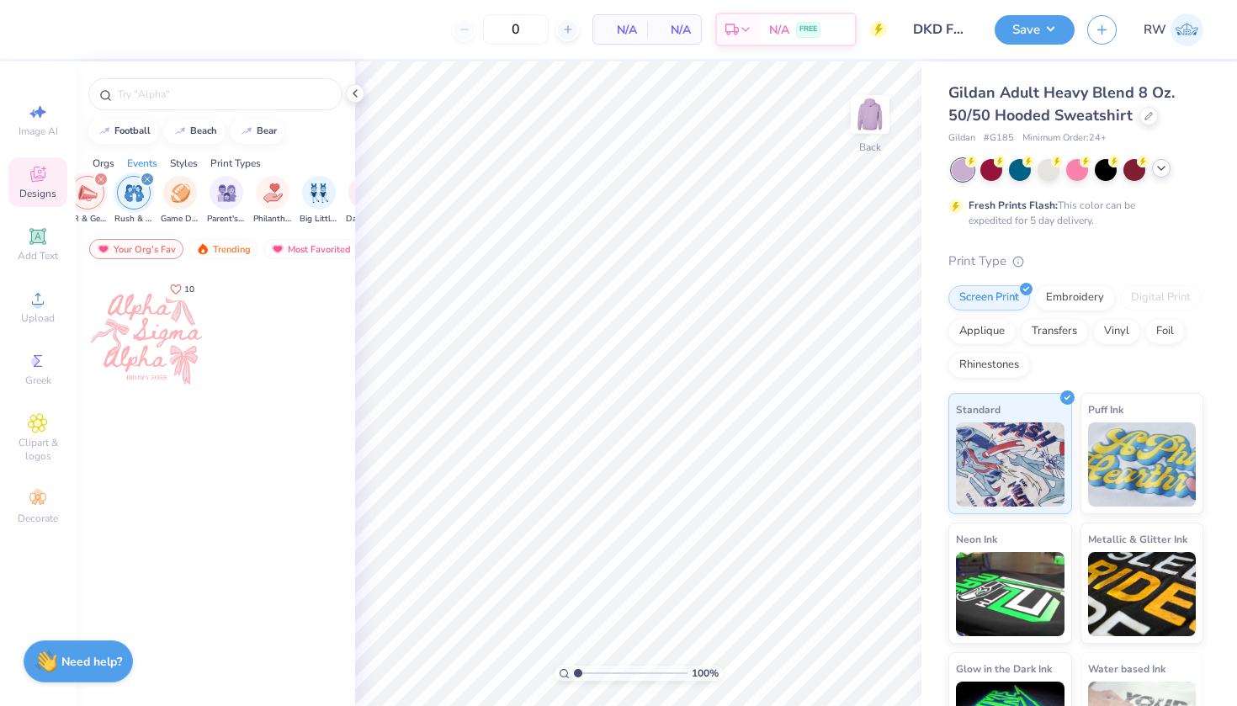
click at [89, 191] on img "filter for PR & General" at bounding box center [87, 192] width 19 height 19
click at [83, 188] on img "filter for Rush & Bid" at bounding box center [87, 192] width 19 height 19
click at [110, 190] on img "filter for Sorority" at bounding box center [104, 191] width 19 height 19
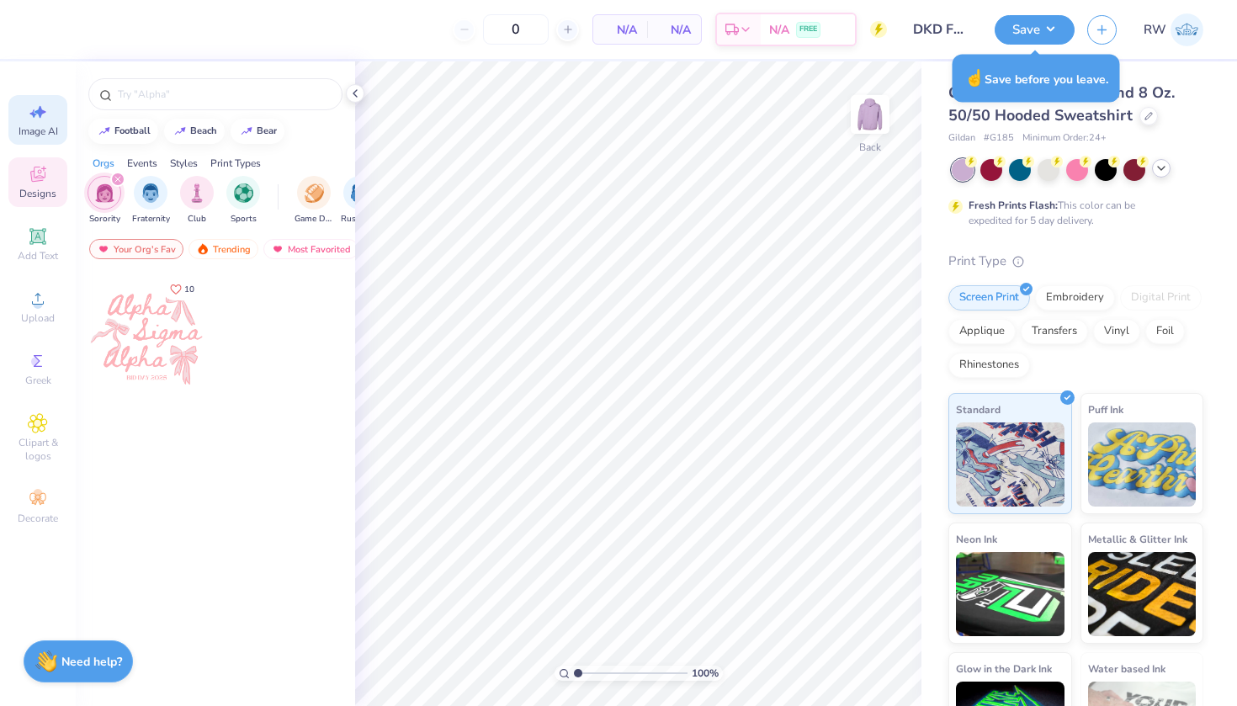
click at [43, 116] on icon at bounding box center [38, 112] width 20 height 20
select select "4"
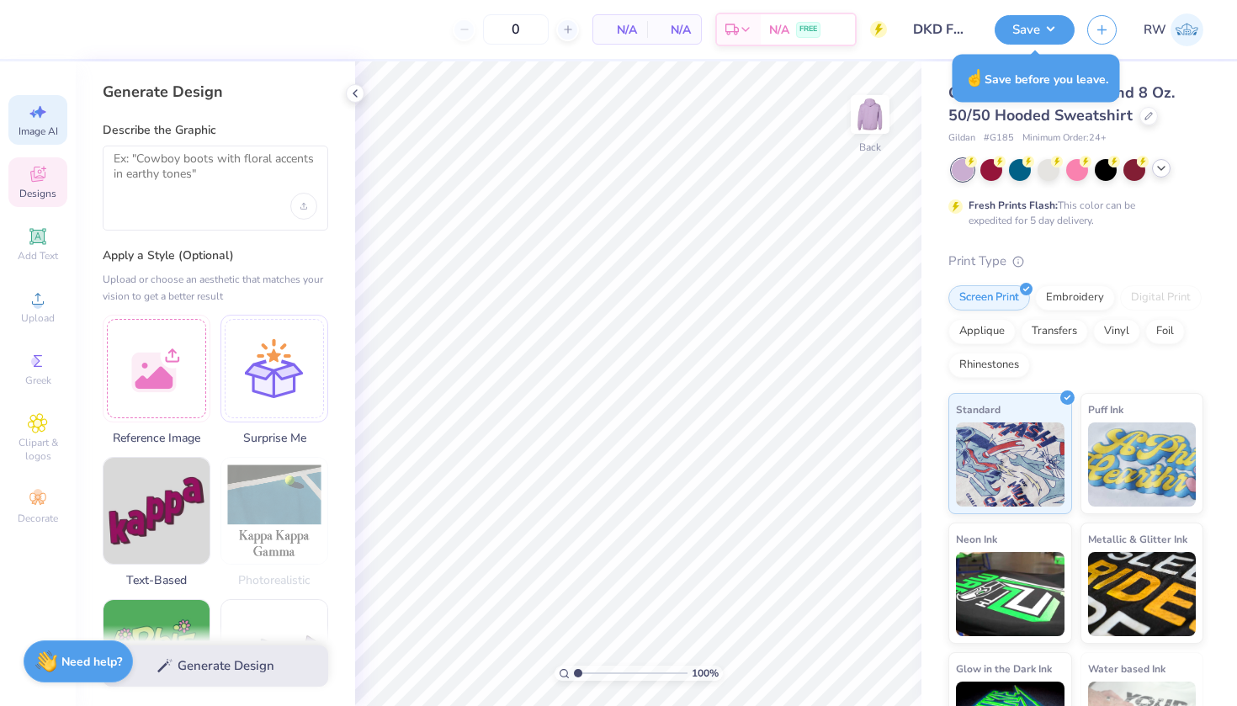
click at [44, 176] on icon at bounding box center [38, 174] width 20 height 20
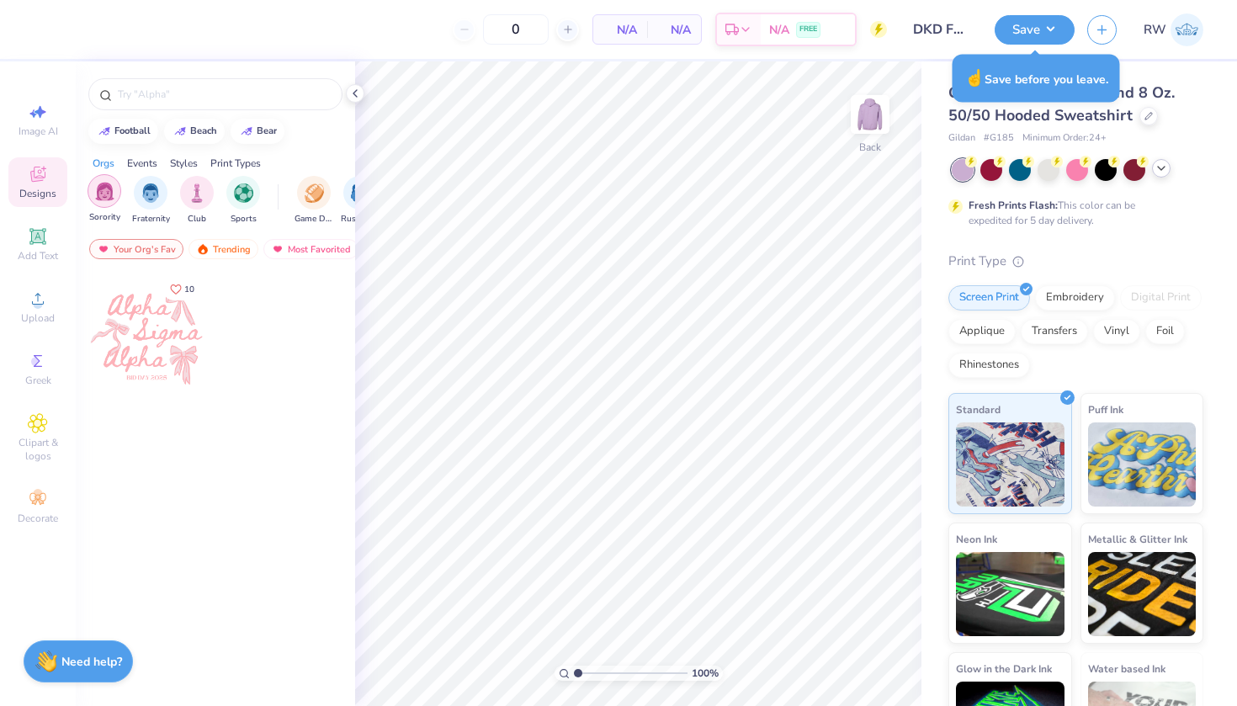
click at [114, 202] on div "filter for Sorority" at bounding box center [105, 191] width 34 height 34
click at [107, 196] on img "filter for Sorority" at bounding box center [104, 192] width 19 height 19
click at [141, 96] on input "text" at bounding box center [223, 94] width 215 height 17
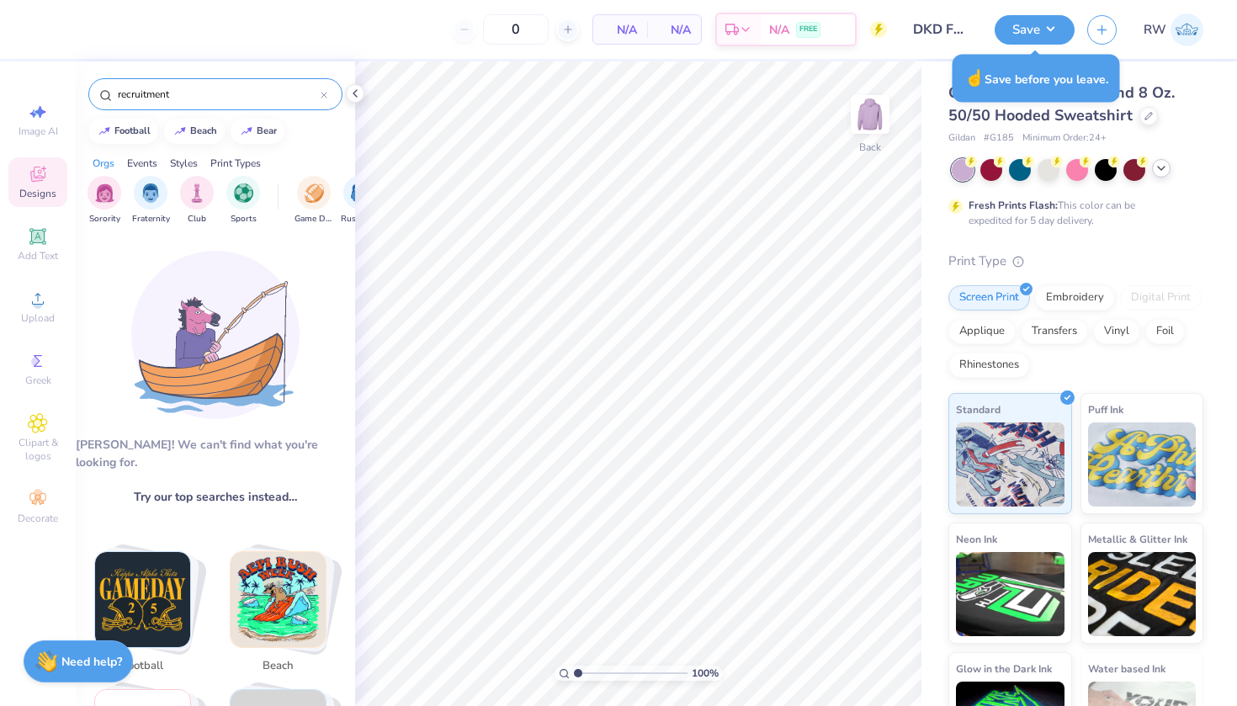
type input "recruitment"
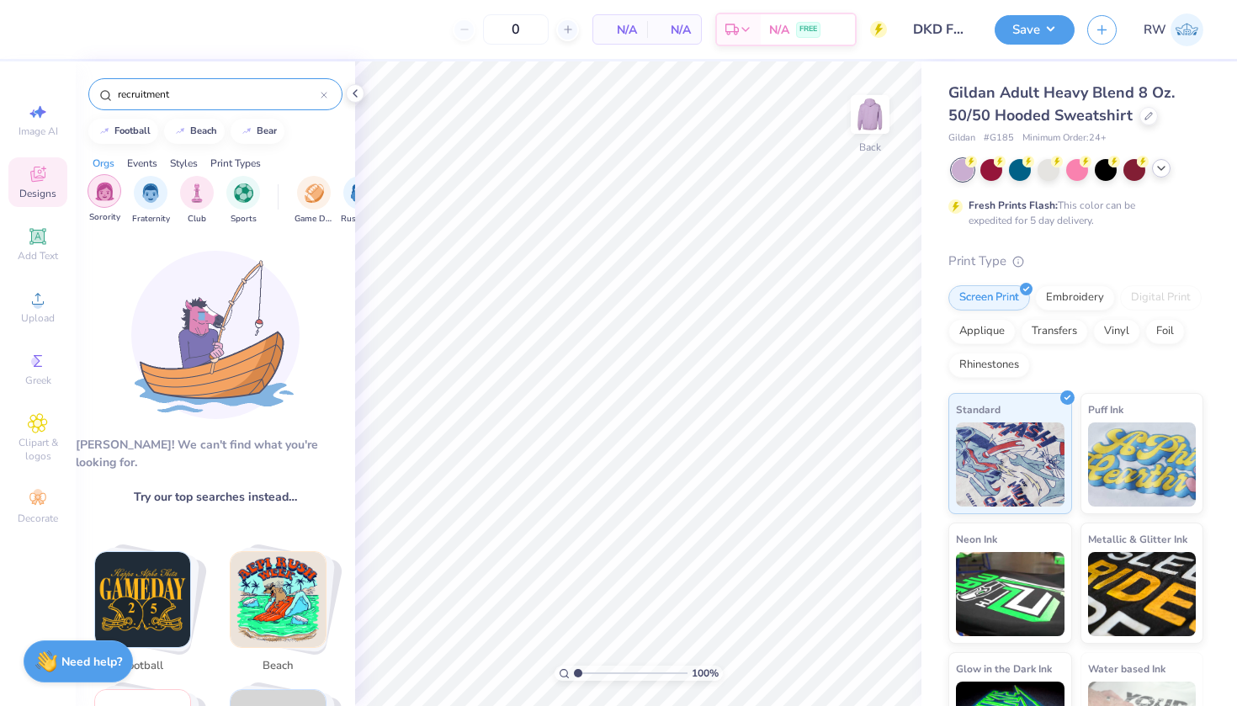
click at [115, 197] on div "filter for Sorority" at bounding box center [105, 191] width 34 height 34
click at [327, 91] on div at bounding box center [324, 94] width 7 height 15
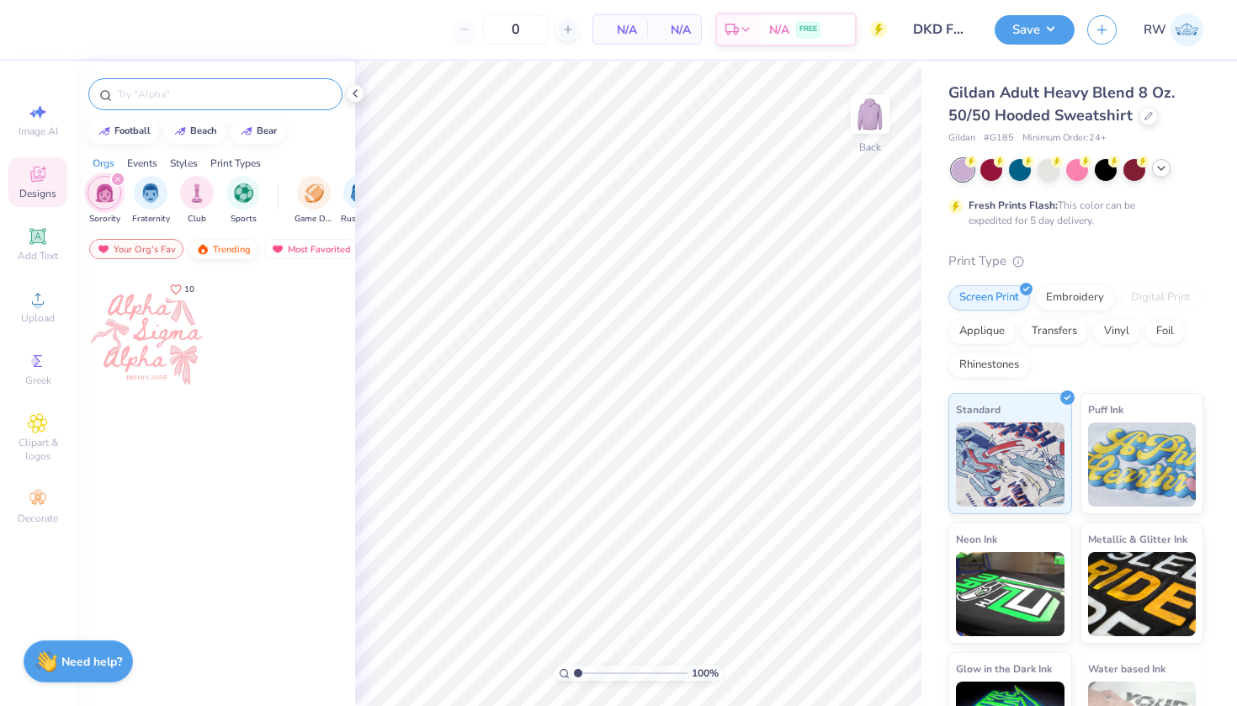
click at [219, 252] on div "Trending" at bounding box center [224, 249] width 70 height 20
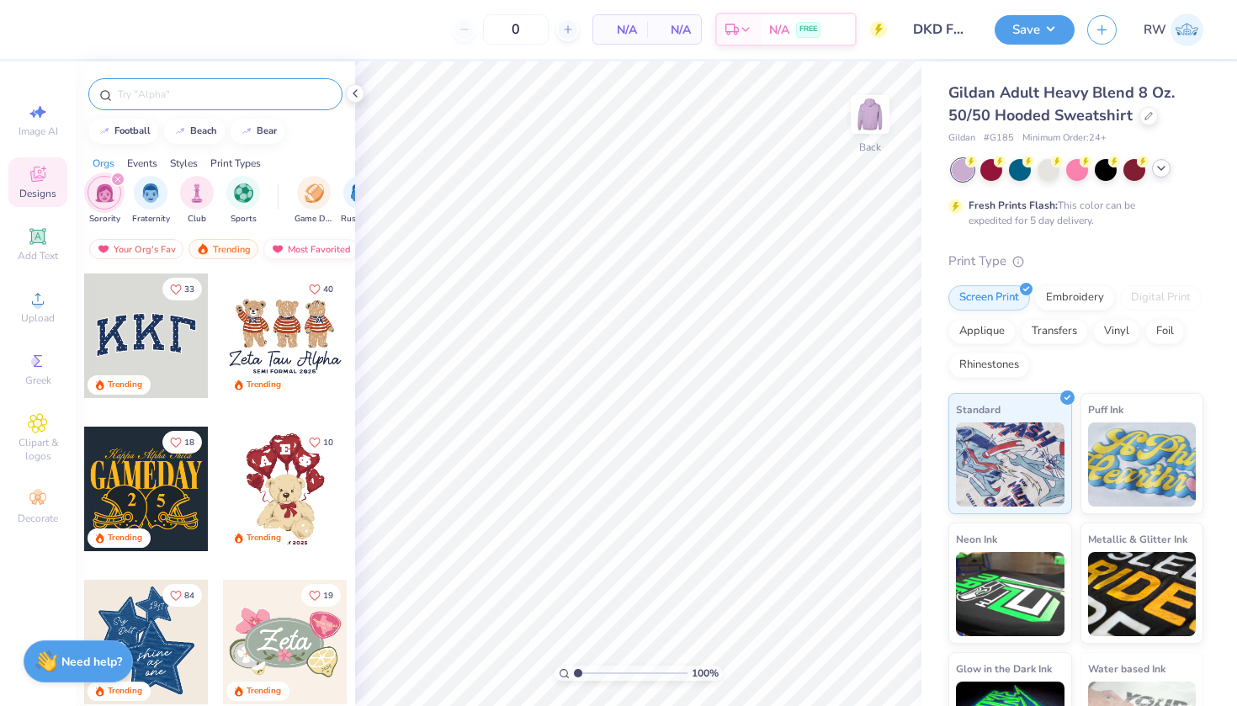
click at [322, 253] on div "Most Favorited" at bounding box center [310, 249] width 95 height 20
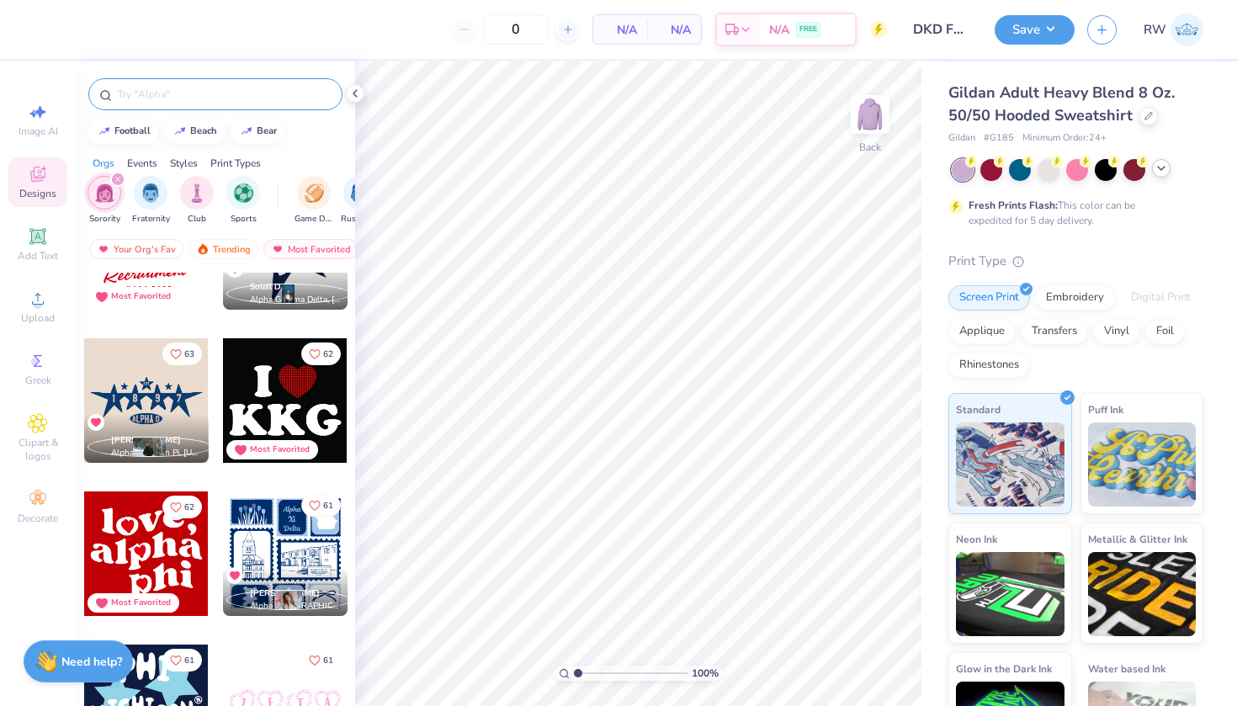
scroll to position [4688, 0]
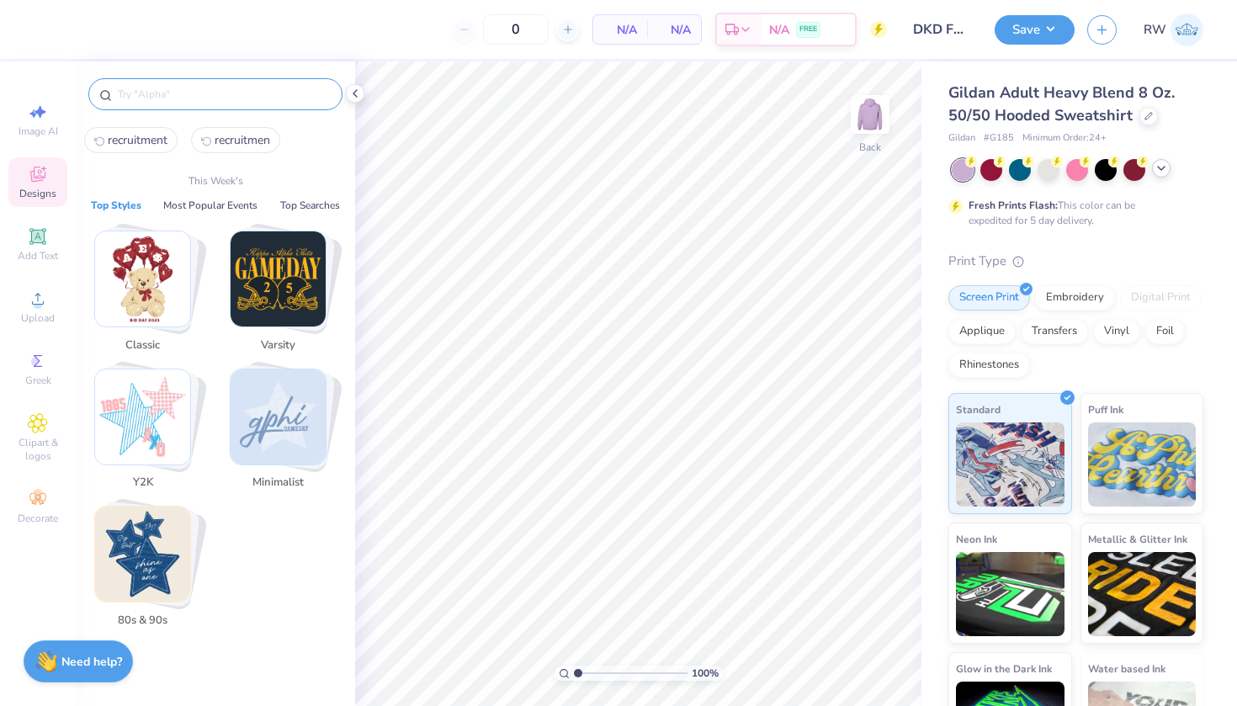
click at [209, 92] on input "text" at bounding box center [223, 94] width 215 height 17
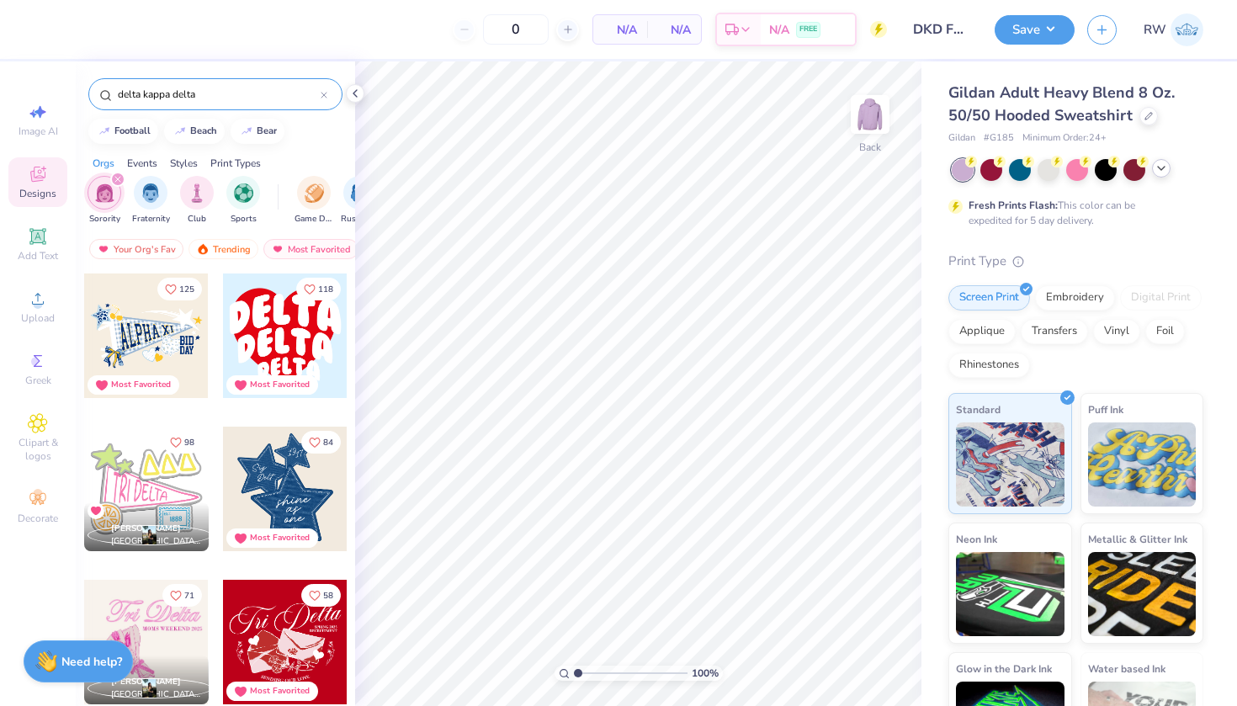
type input "delta kappa delta"
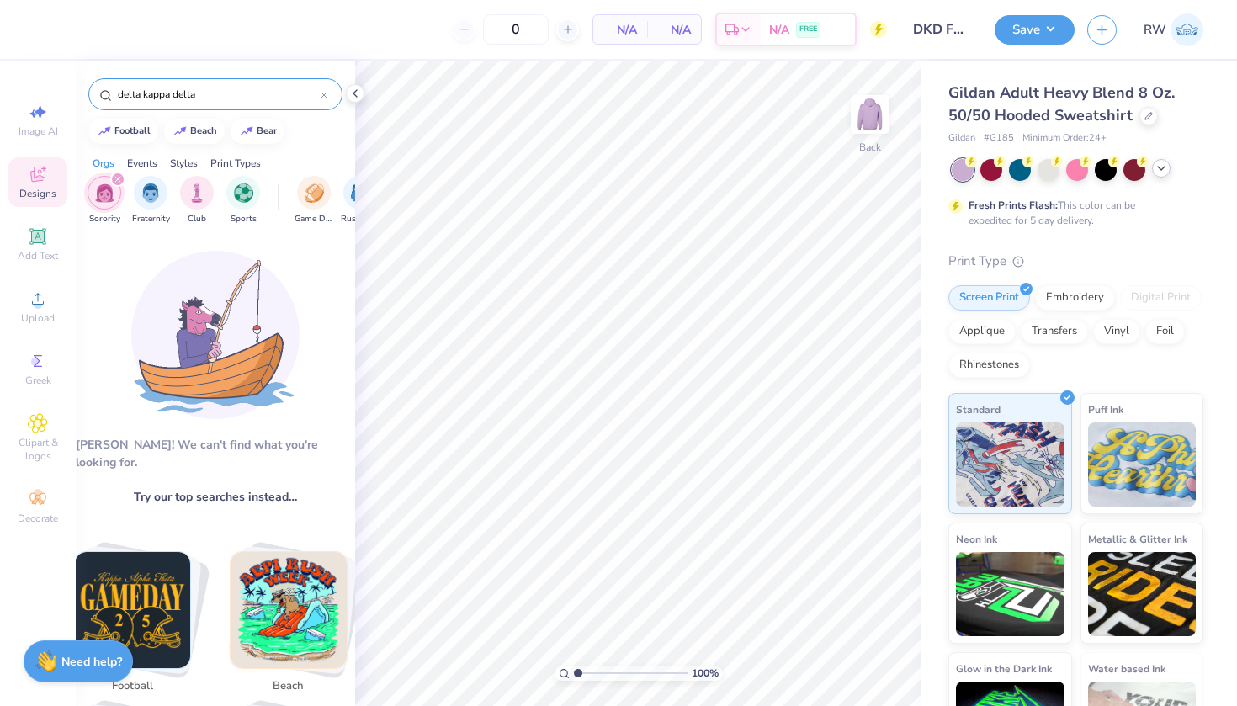
scroll to position [0, 0]
click at [319, 88] on input "delta kappa delta" at bounding box center [218, 94] width 205 height 17
click at [323, 92] on icon at bounding box center [324, 95] width 7 height 7
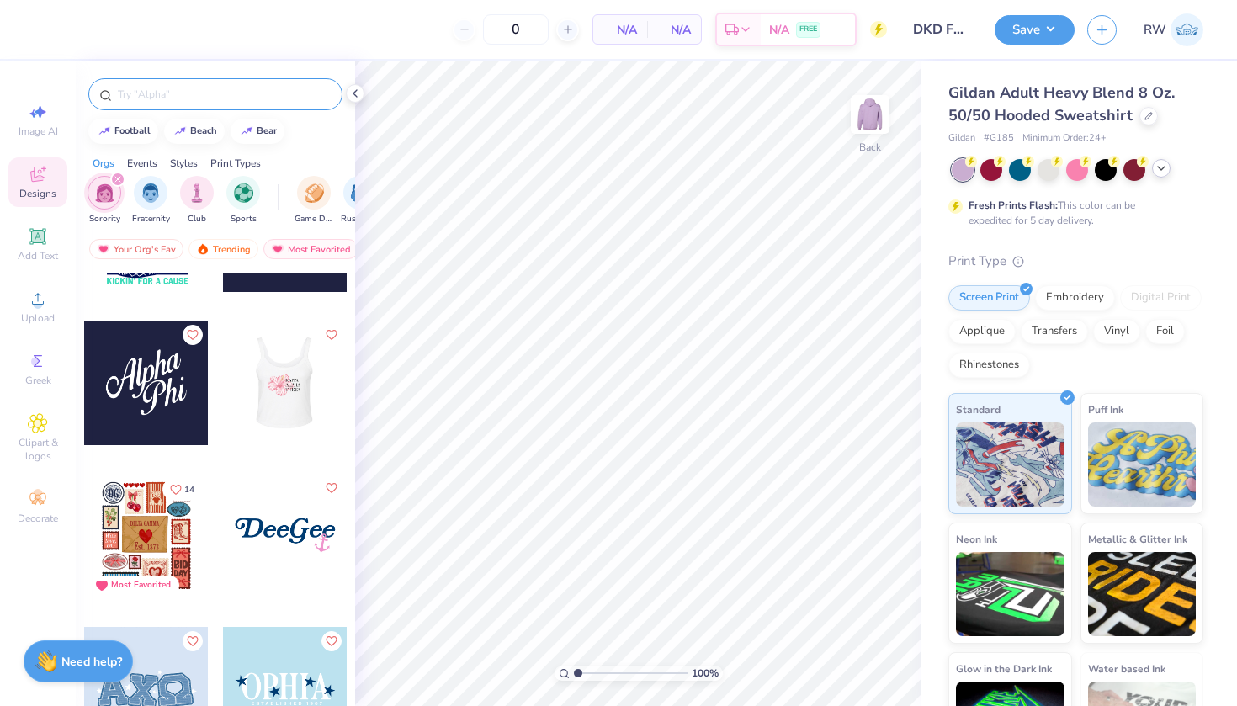
scroll to position [3783, 0]
click at [305, 412] on div at bounding box center [285, 383] width 125 height 125
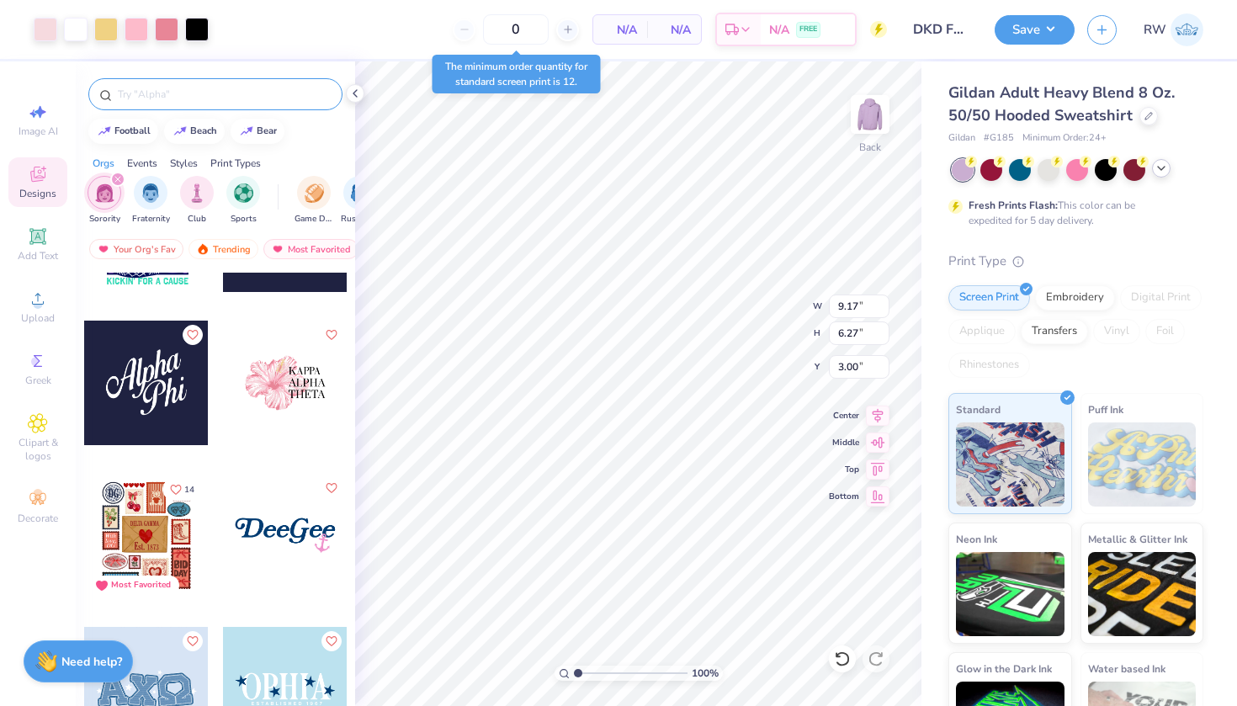
type input "6.31"
click at [40, 119] on icon at bounding box center [38, 112] width 20 height 20
select select "4"
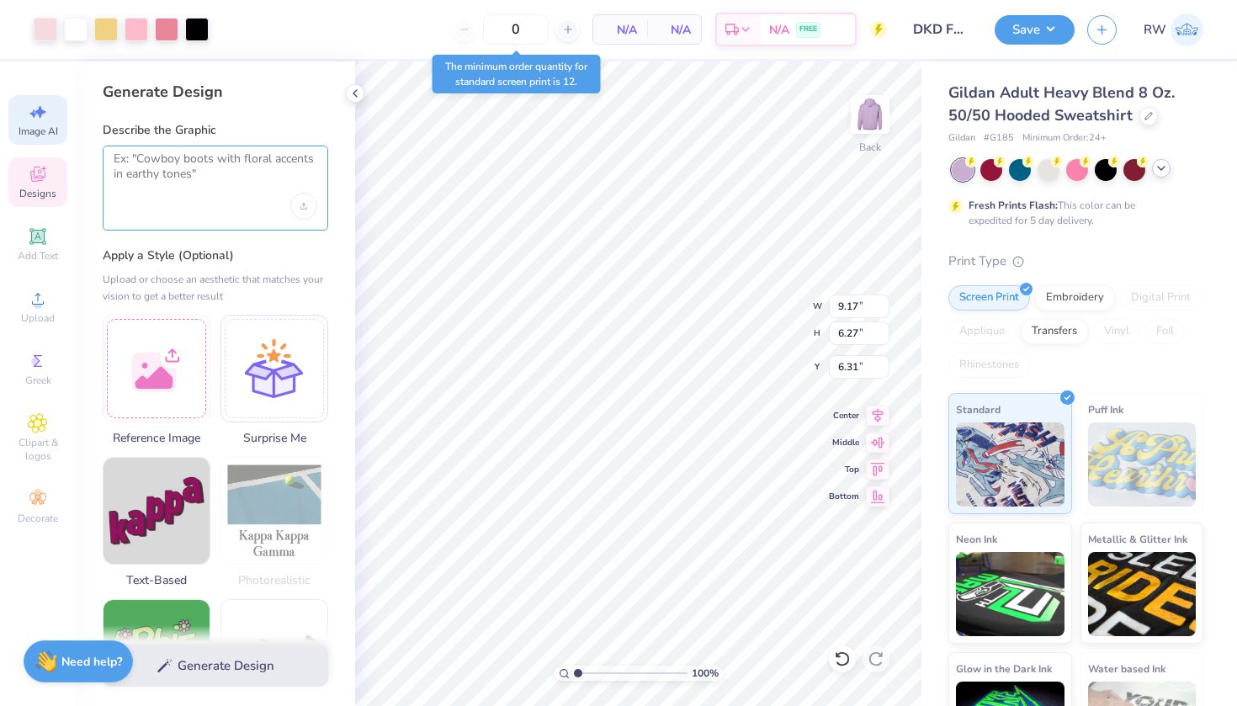
click at [210, 170] on textarea at bounding box center [216, 173] width 204 height 42
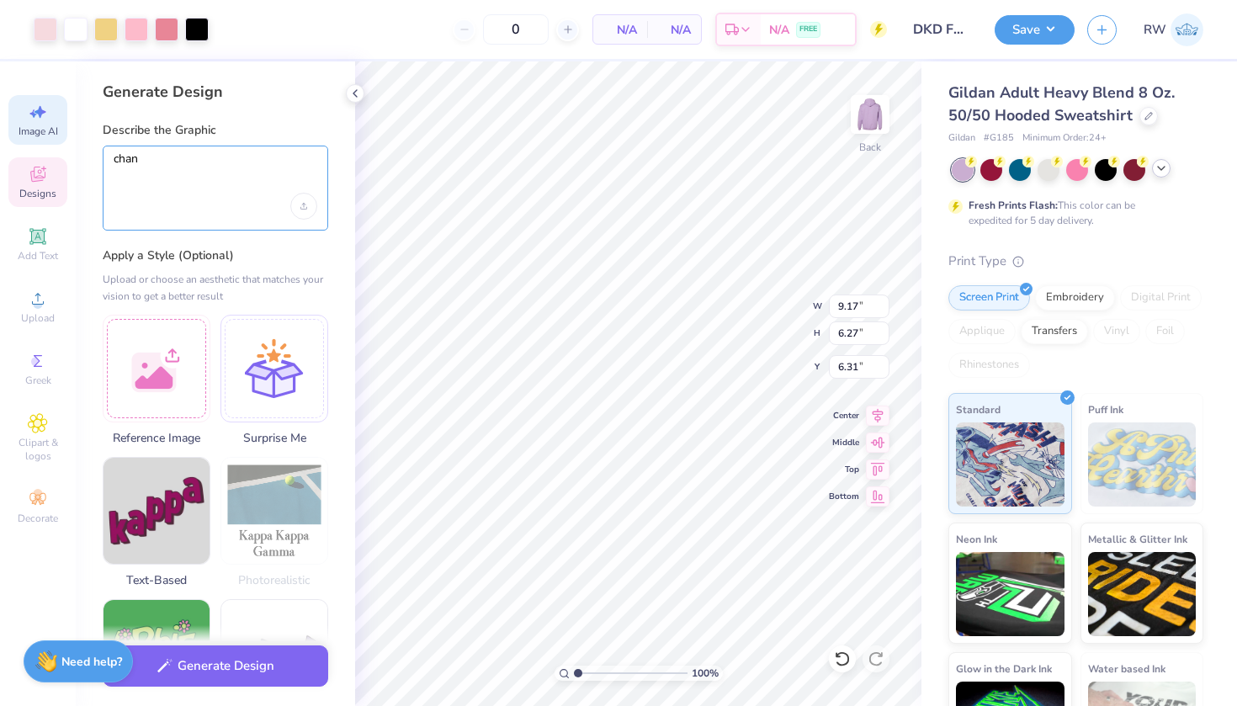
type textarea "chan"
type input "7.73"
click at [167, 157] on textarea "chan" at bounding box center [216, 173] width 204 height 42
click at [299, 205] on div "Upload image" at bounding box center [303, 206] width 27 height 27
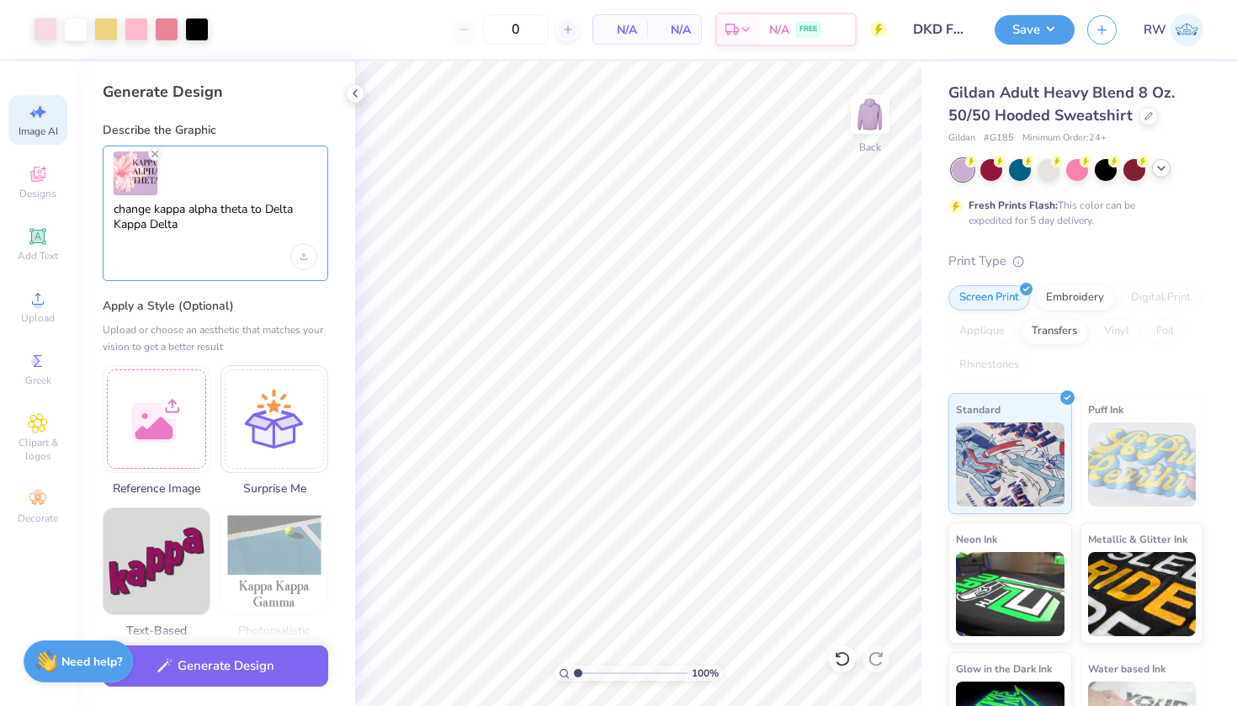
click at [182, 227] on textarea "change kappa alpha theta to Delta Kappa Delta" at bounding box center [216, 223] width 204 height 42
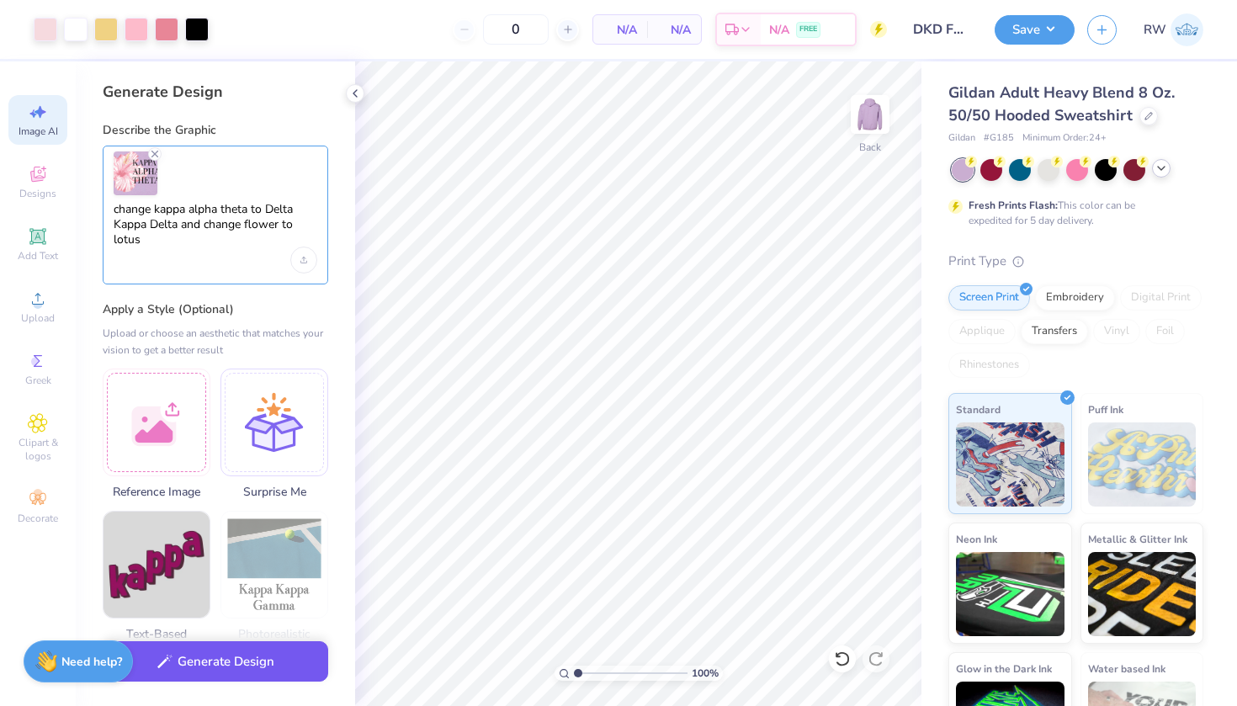
type textarea "change kappa alpha theta to Delta Kappa Delta and change flower to lotus"
click at [221, 661] on button "Generate Design" at bounding box center [216, 661] width 226 height 41
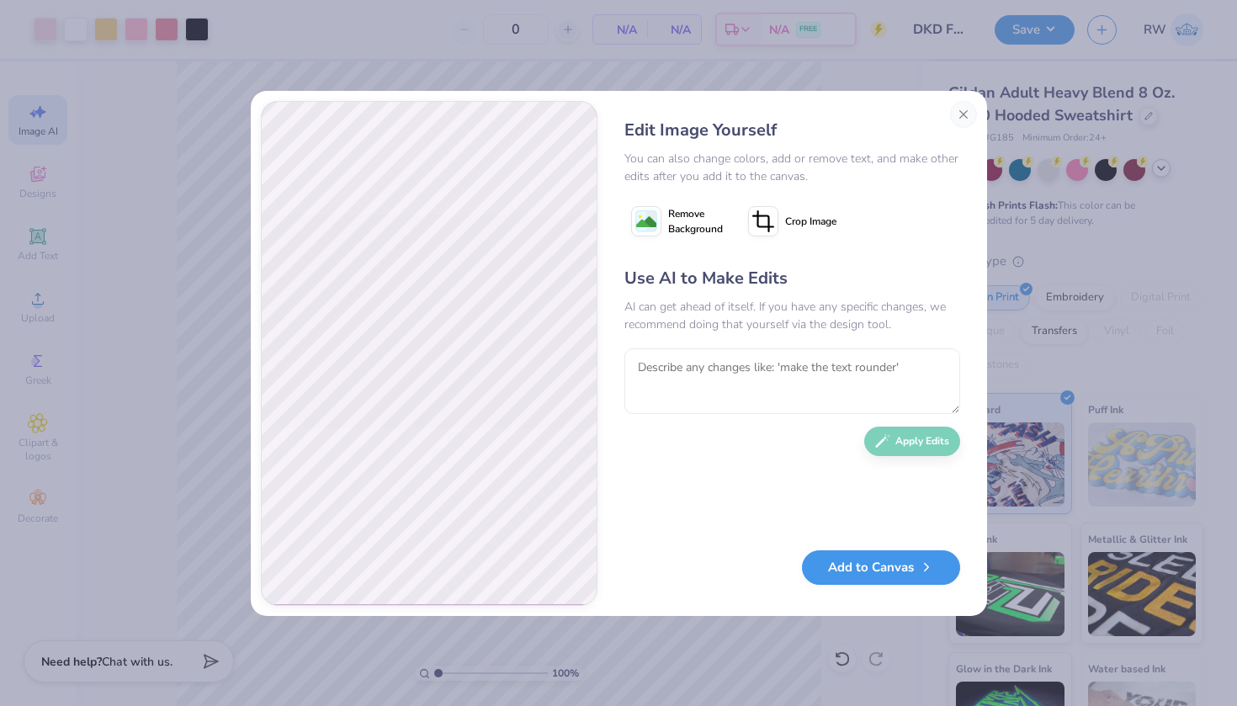
click at [879, 573] on button "Add to Canvas" at bounding box center [881, 567] width 158 height 35
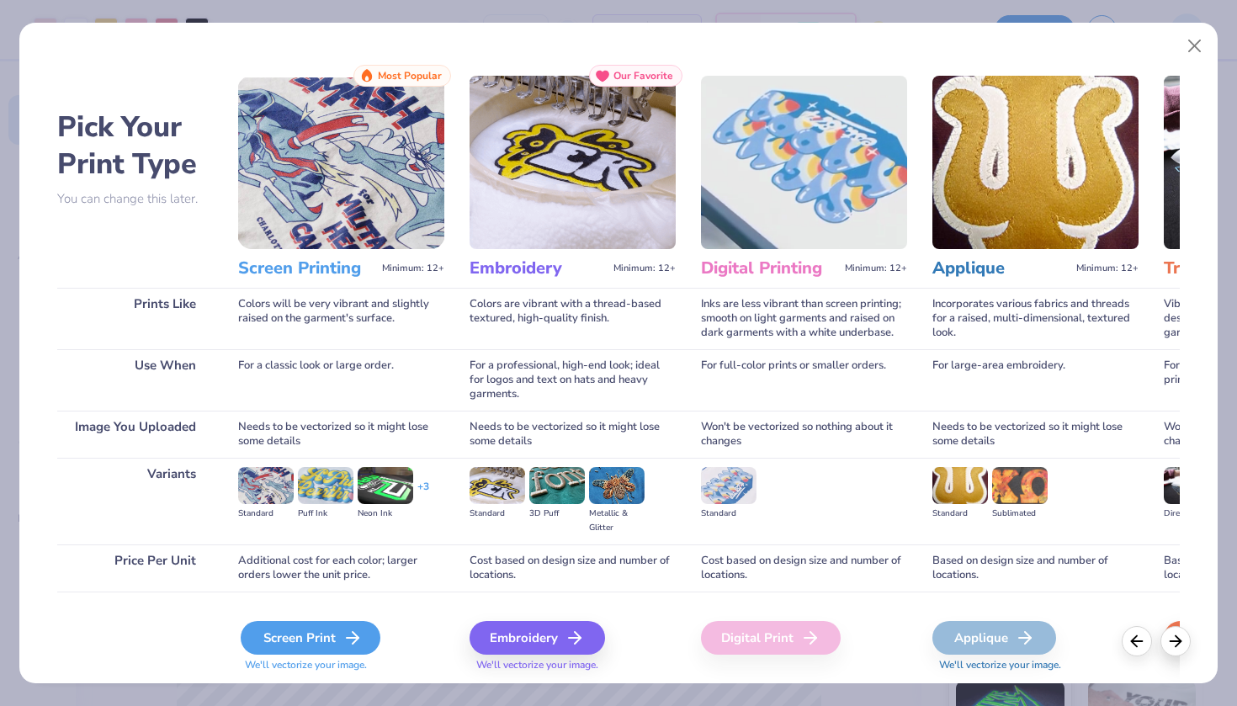
click at [347, 631] on icon at bounding box center [353, 638] width 20 height 20
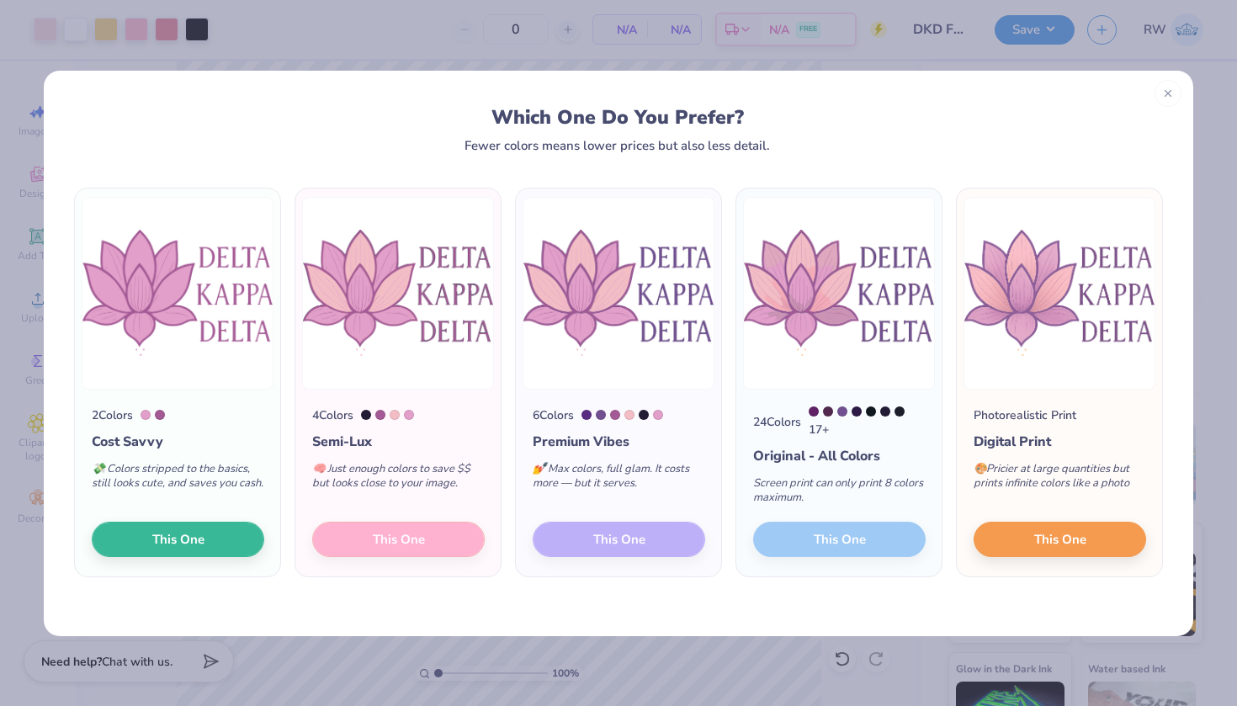
click at [434, 545] on div "4 Colors Semi-Lux 🧠 Just enough colors to save $$ but looks close to your image…" at bounding box center [397, 484] width 205 height 188
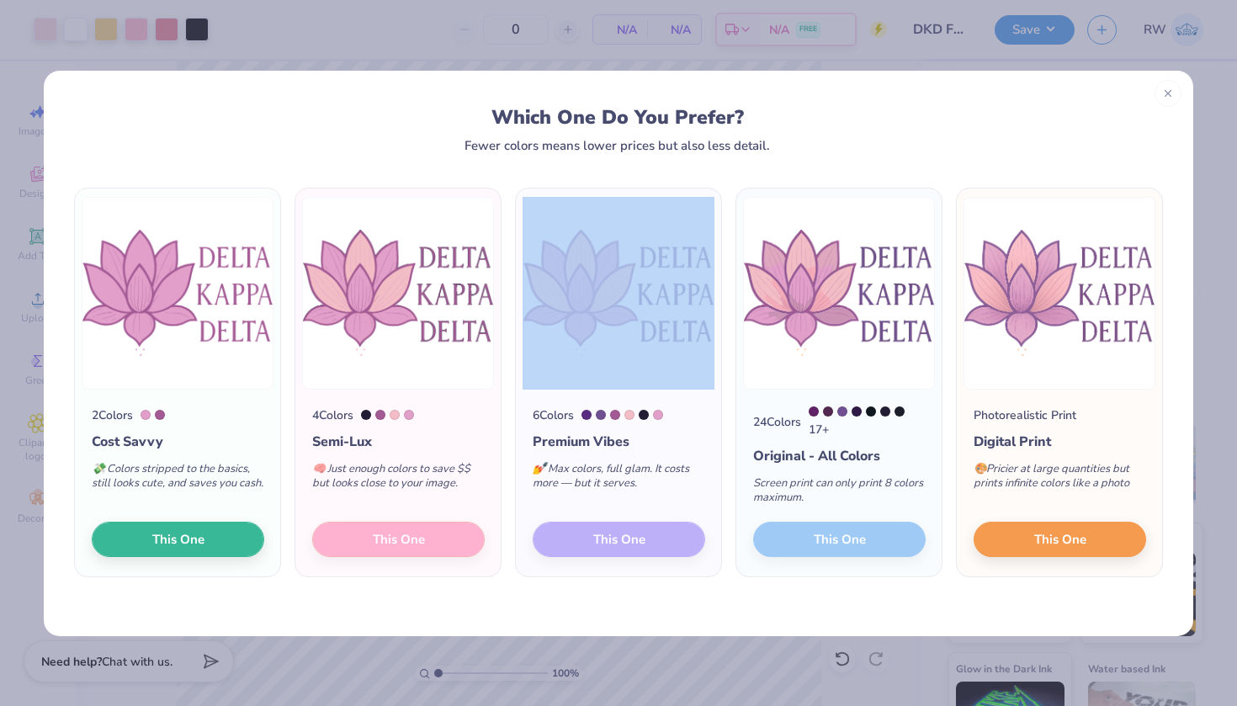
click at [434, 545] on div "4 Colors Semi-Lux 🧠 Just enough colors to save $$ but looks close to your image…" at bounding box center [397, 484] width 205 height 188
click at [237, 532] on button "This One" at bounding box center [178, 536] width 173 height 35
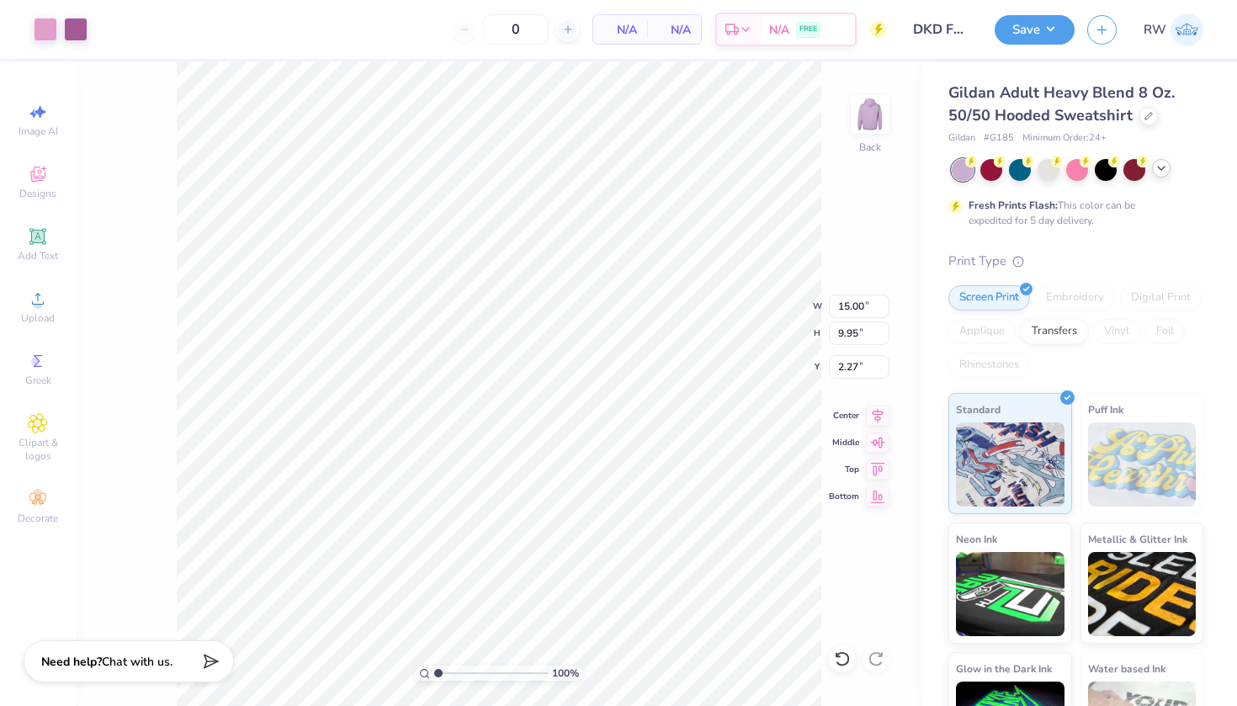
type input "7.62"
type input "5.05"
type input "7.17"
type input "2.89"
type input "1.92"
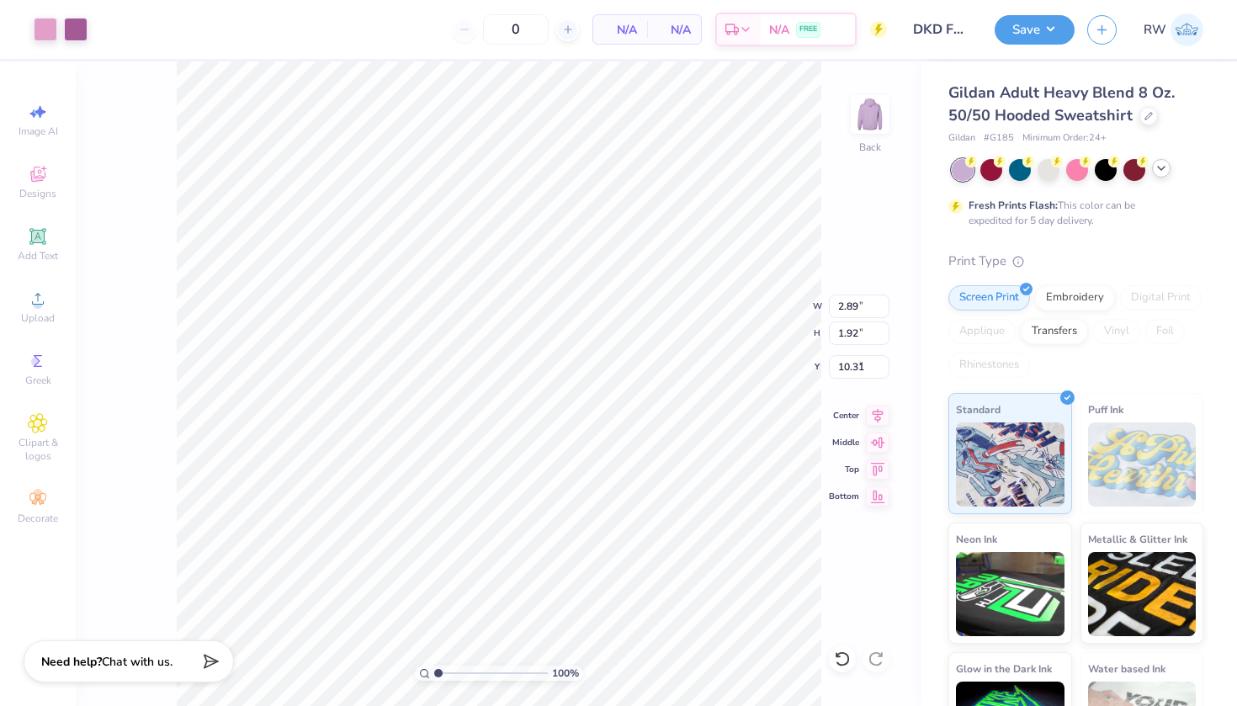
type input "2.77"
type input "9.17"
type input "6.27"
type input "7.73"
type input "5.63"
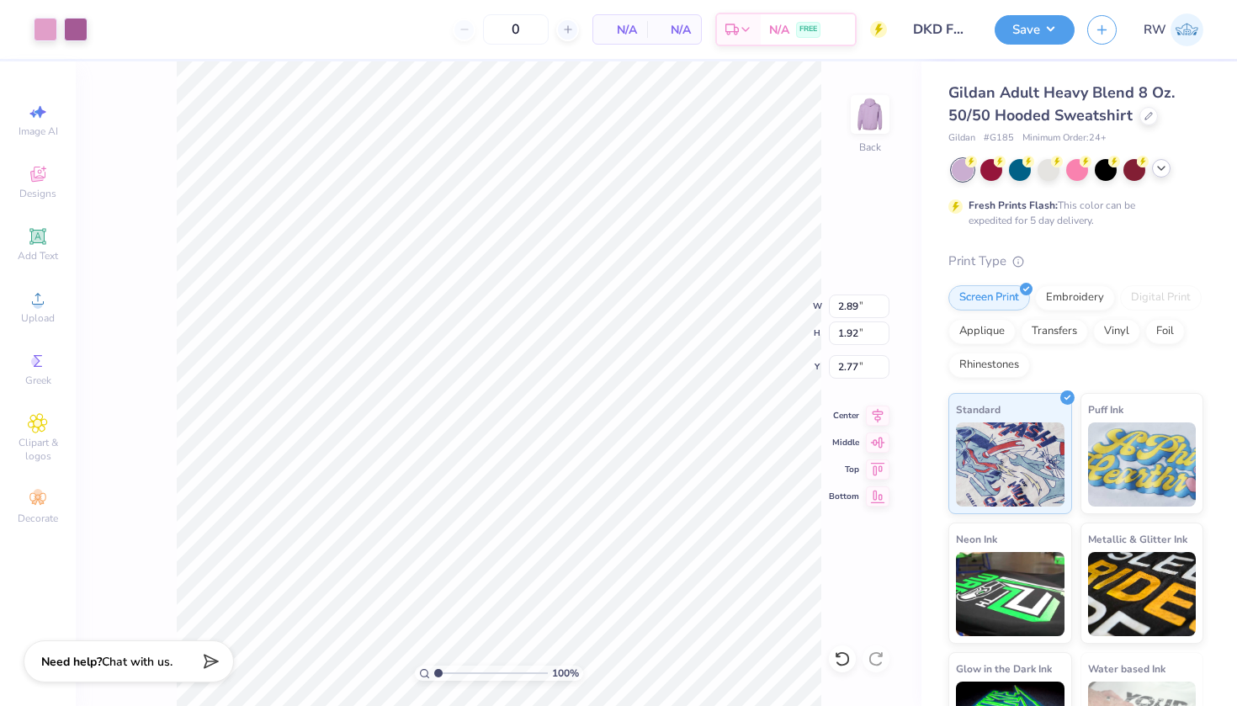
type input "3.73"
type input "4.16"
type input "2.76"
type input "2.35"
type input "1.94"
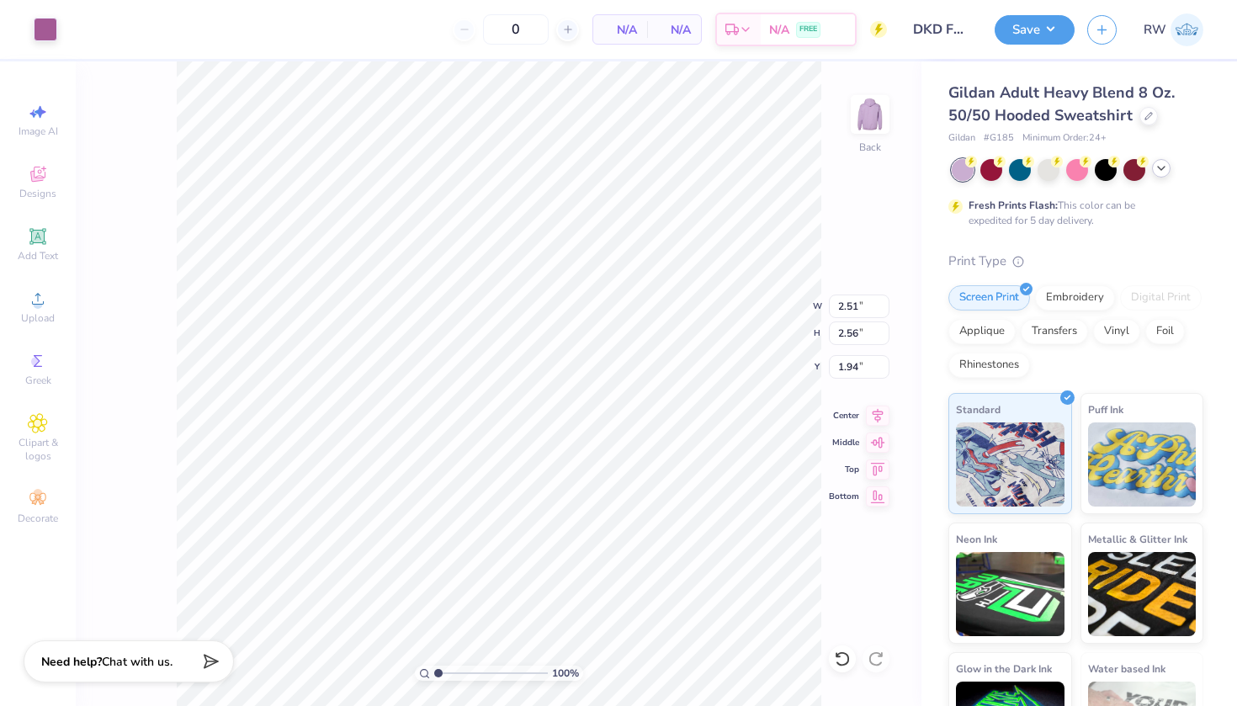
type input "0.34"
type input "0.46"
type input "3.33"
click at [56, 23] on div at bounding box center [46, 28] width 24 height 24
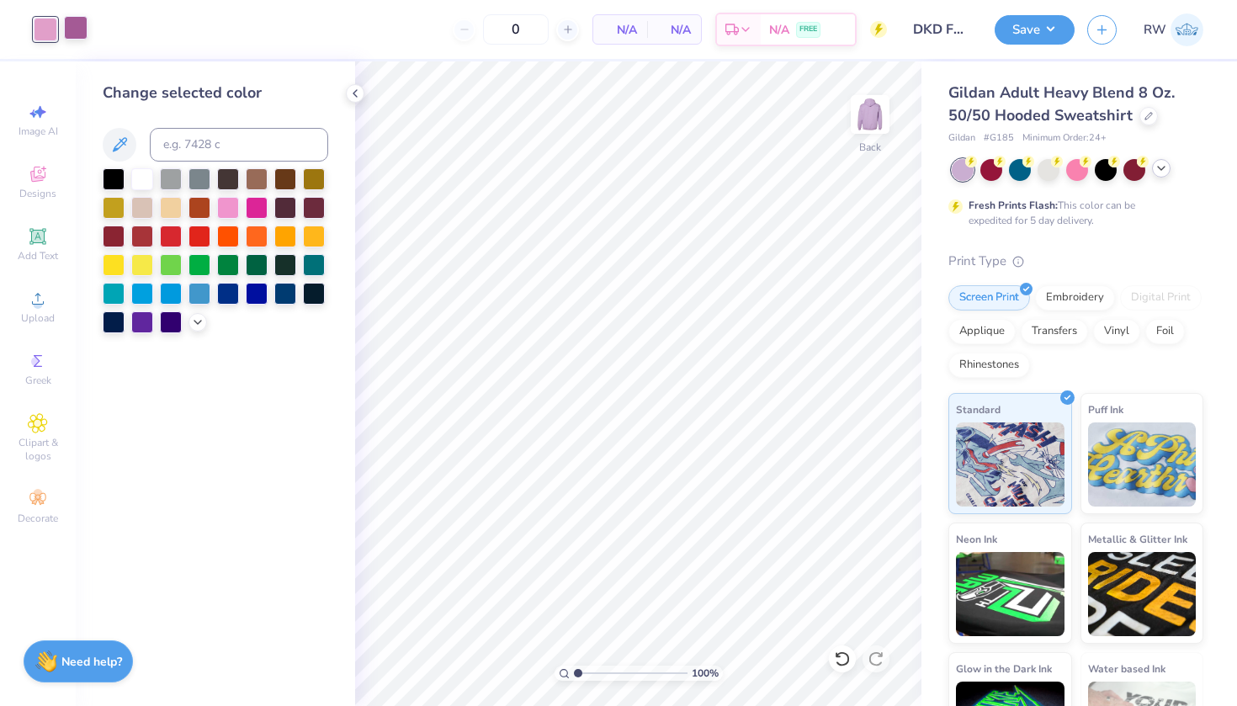
click at [80, 31] on div at bounding box center [76, 28] width 24 height 24
click at [116, 322] on div at bounding box center [114, 321] width 22 height 22
click at [45, 40] on div at bounding box center [46, 28] width 24 height 24
click at [232, 214] on div at bounding box center [228, 206] width 22 height 22
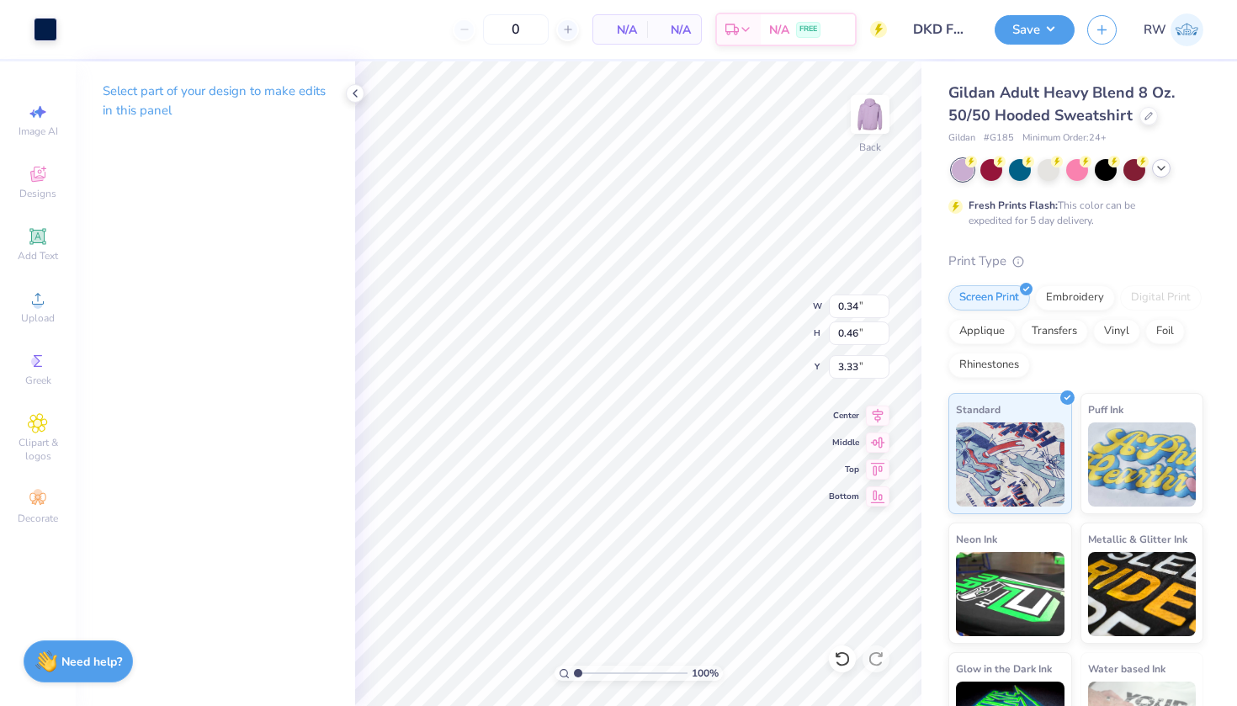
type input "0.15"
type input "0.20"
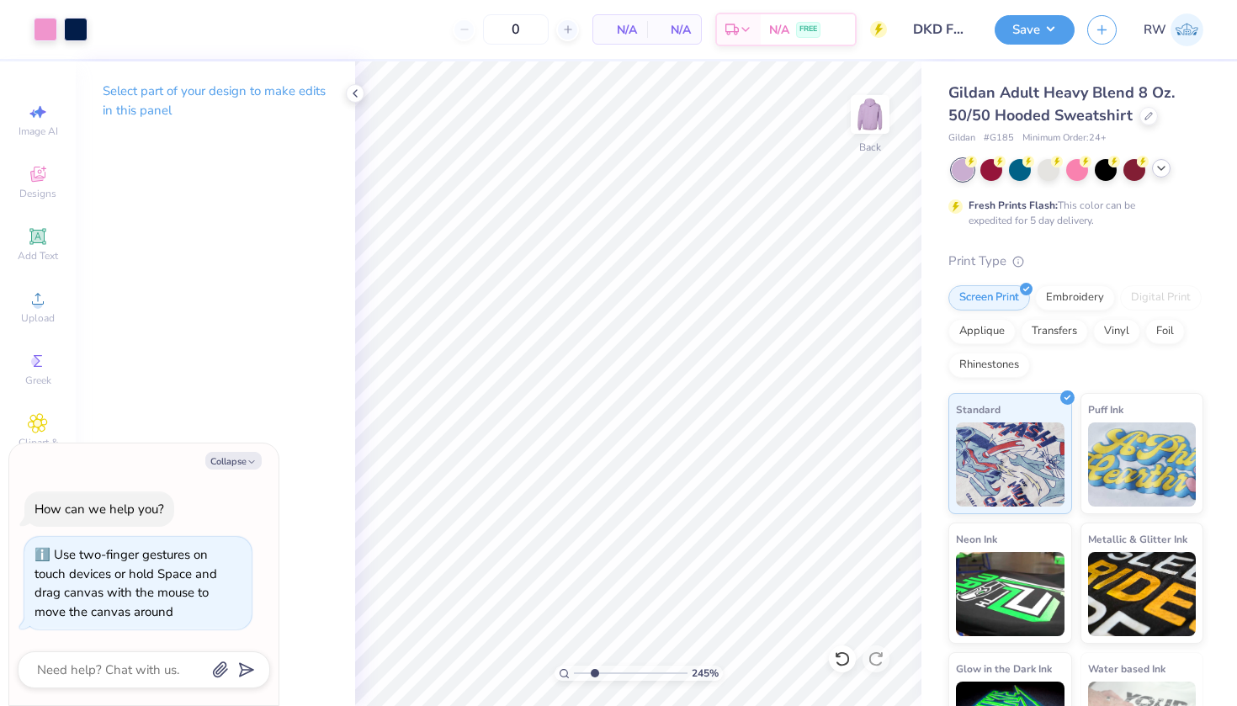
type input "2.53"
type textarea "x"
type input "4.17"
drag, startPoint x: 578, startPoint y: 673, endPoint x: 614, endPoint y: 674, distance: 35.4
click at [614, 674] on input "range" at bounding box center [631, 673] width 114 height 15
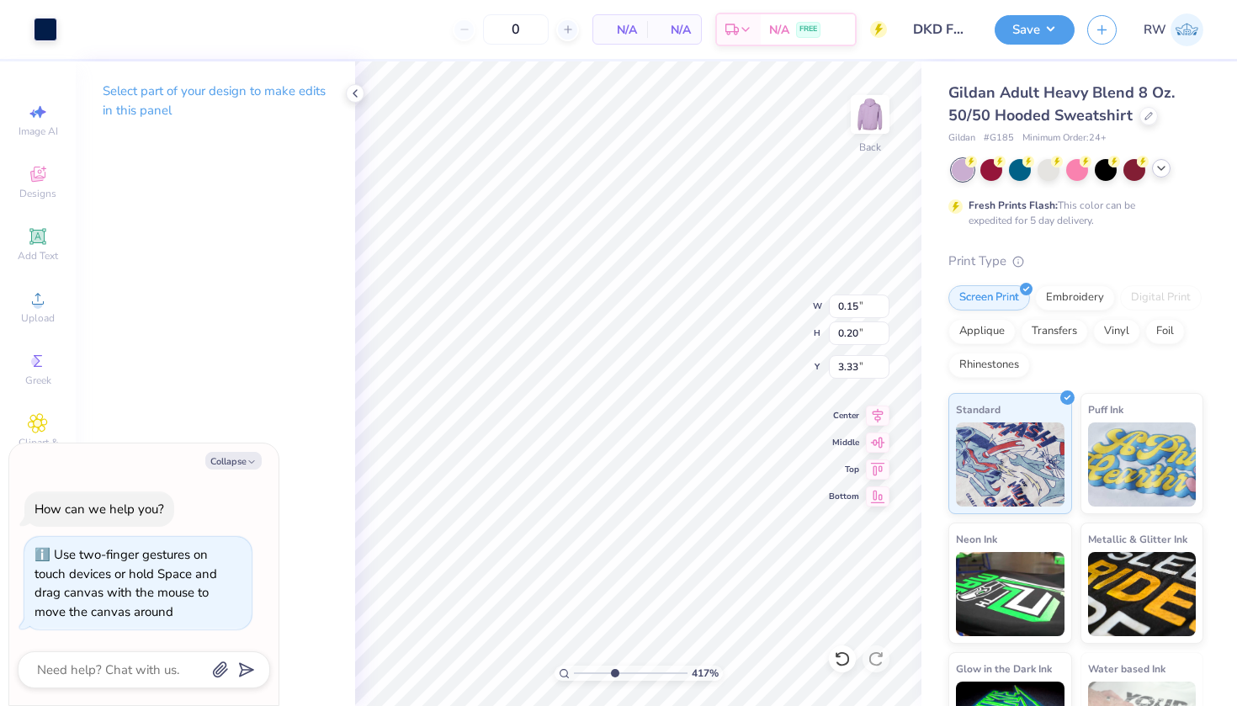
type textarea "x"
type input "0.30"
type input "0.40"
type input "3.12"
type textarea "x"
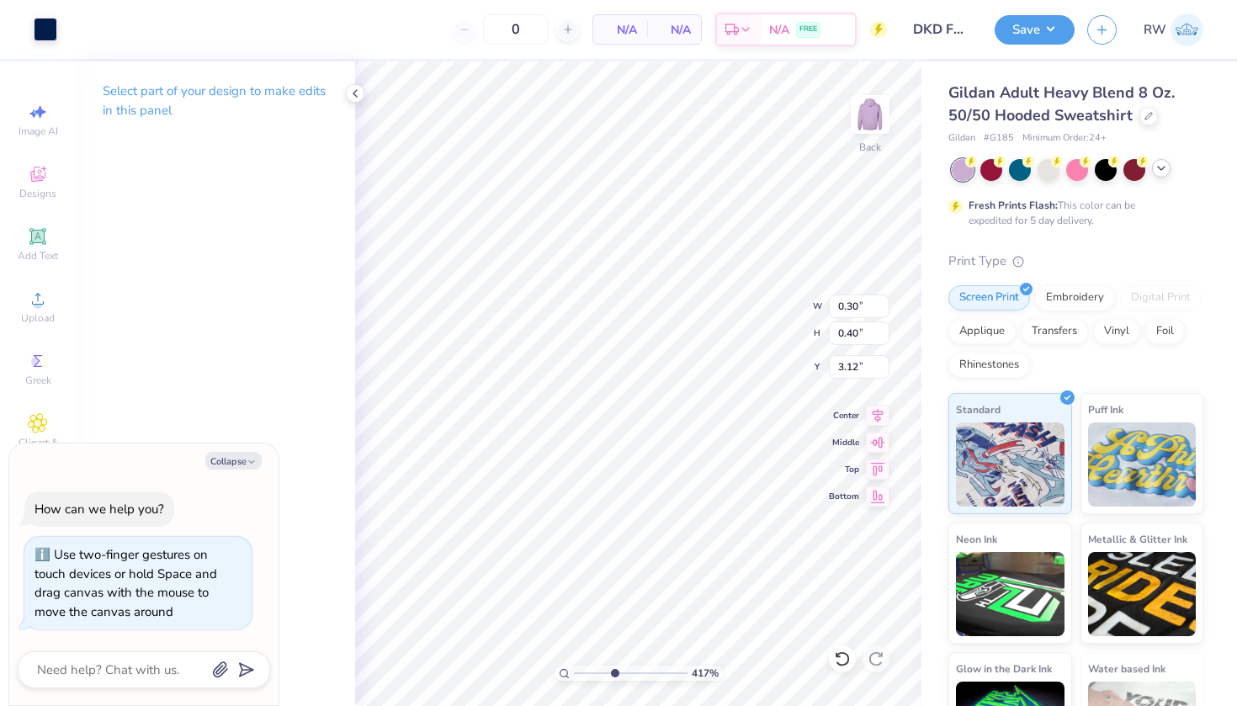
type input "0.37"
type input "0.49"
type textarea "x"
type input "0.30"
type input "0.40"
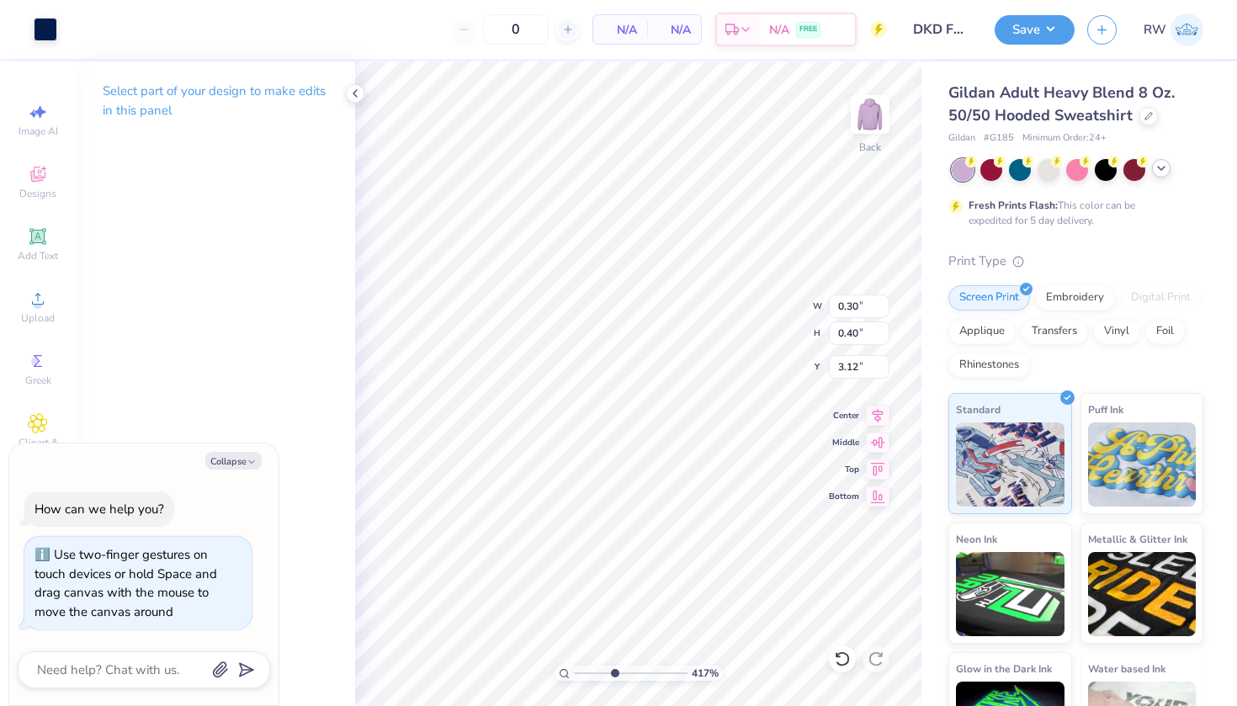
type textarea "x"
type input "0.34"
type input "0.46"
type textarea "x"
drag, startPoint x: 614, startPoint y: 669, endPoint x: 535, endPoint y: 664, distance: 78.4
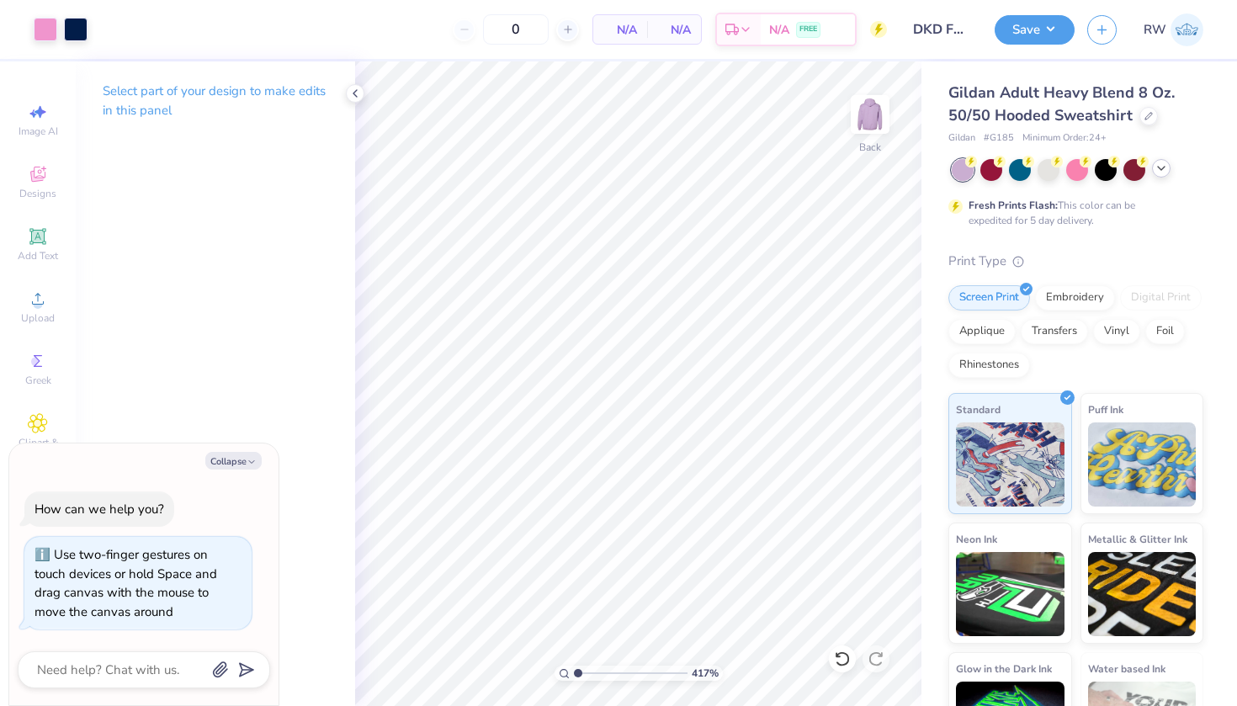
type input "1"
click at [535, 664] on div "417 %" at bounding box center [638, 383] width 645 height 645
click at [47, 31] on div at bounding box center [46, 28] width 24 height 24
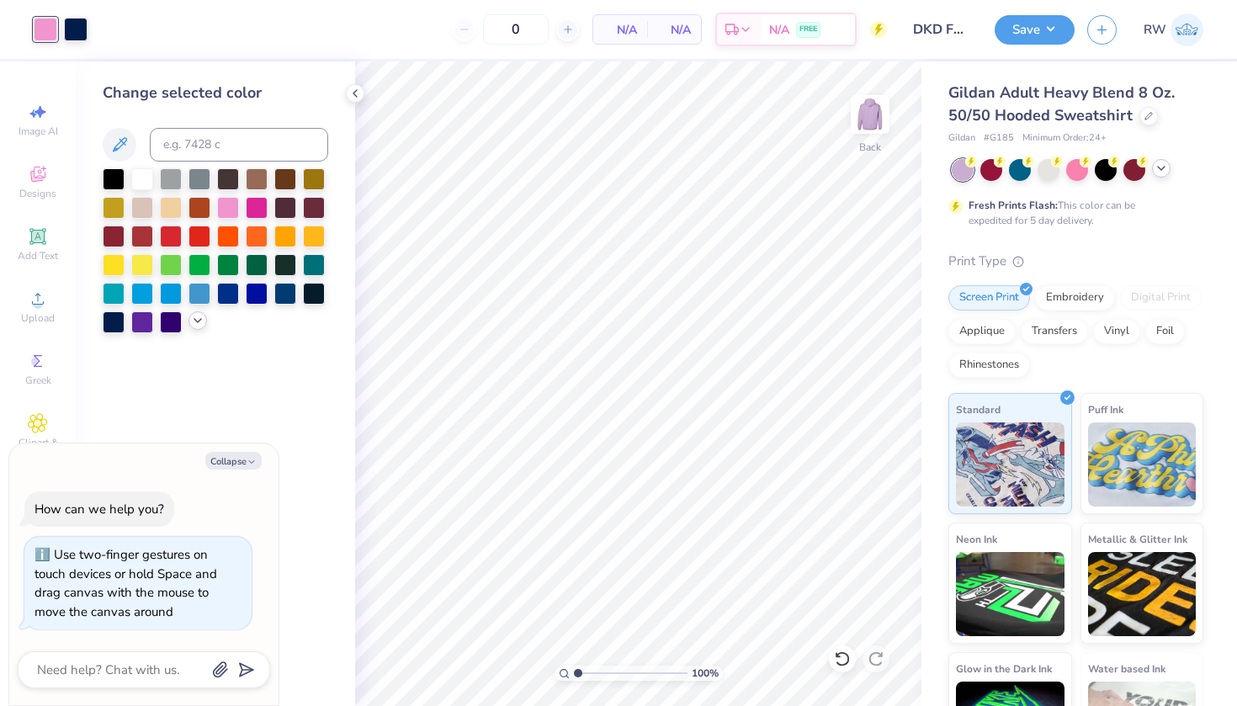
click at [198, 327] on icon at bounding box center [197, 320] width 13 height 13
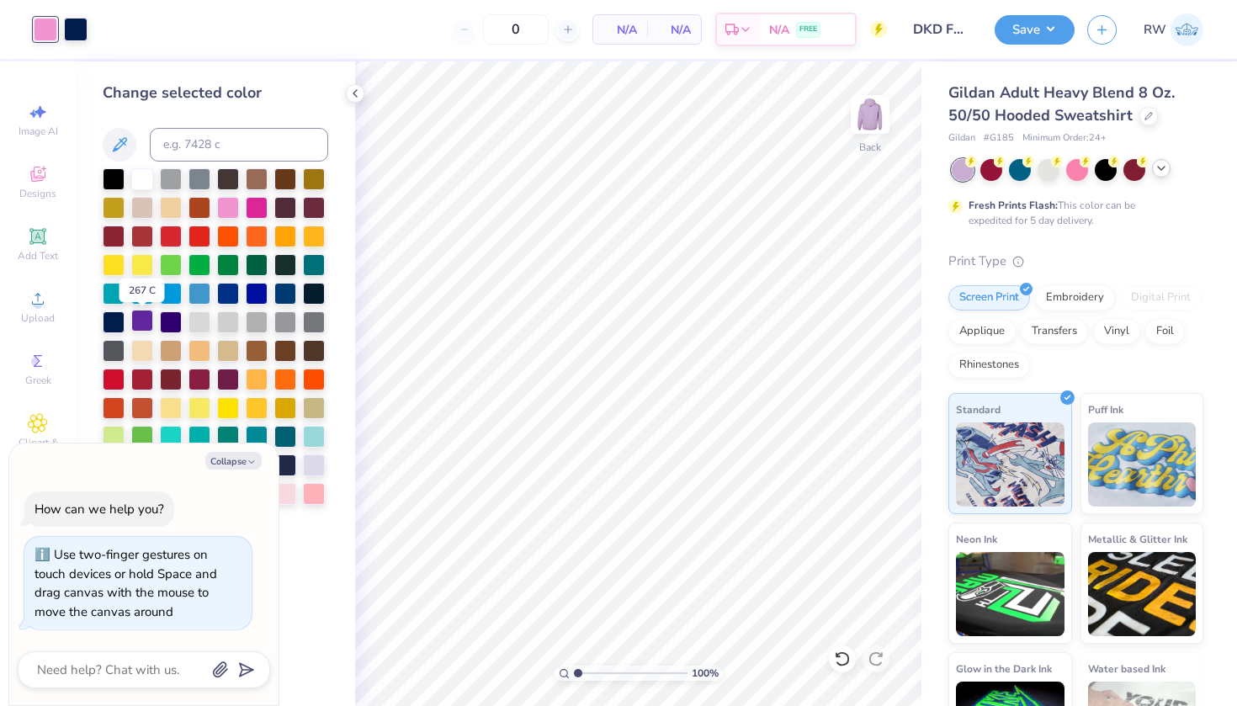
click at [147, 321] on div at bounding box center [142, 321] width 22 height 22
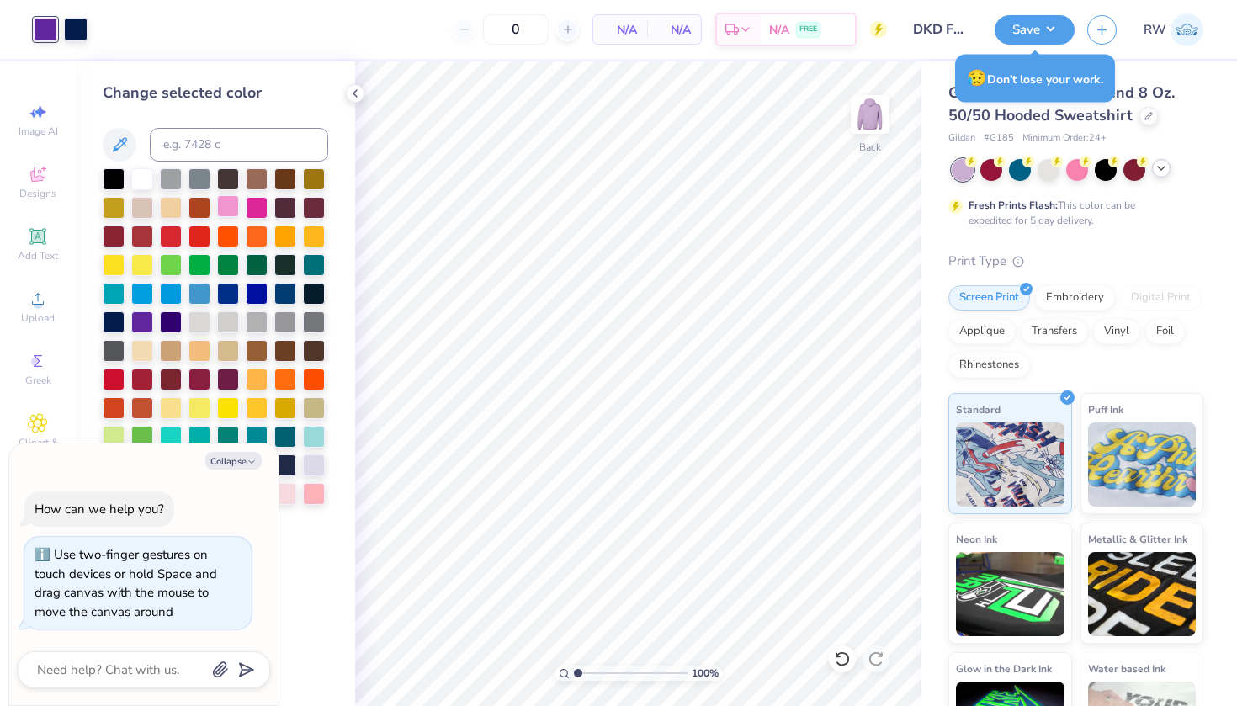
click at [228, 210] on div at bounding box center [228, 206] width 22 height 22
click at [286, 492] on div at bounding box center [285, 492] width 22 height 22
click at [315, 496] on div at bounding box center [314, 492] width 22 height 22
click at [259, 465] on button "Collapse" at bounding box center [233, 461] width 56 height 18
type textarea "x"
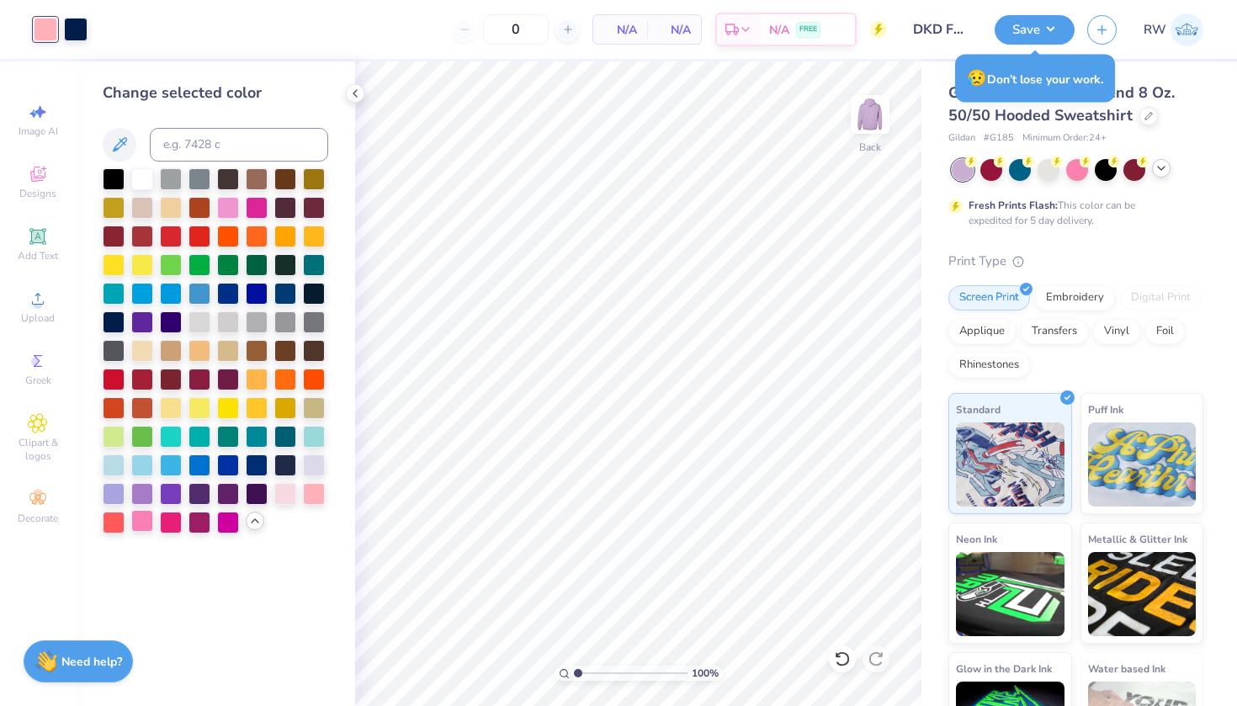
click at [139, 526] on div at bounding box center [142, 521] width 22 height 22
click at [114, 524] on div at bounding box center [114, 521] width 22 height 22
click at [139, 526] on div at bounding box center [142, 521] width 22 height 22
click at [222, 523] on div at bounding box center [228, 521] width 22 height 22
click at [194, 523] on div at bounding box center [200, 521] width 22 height 22
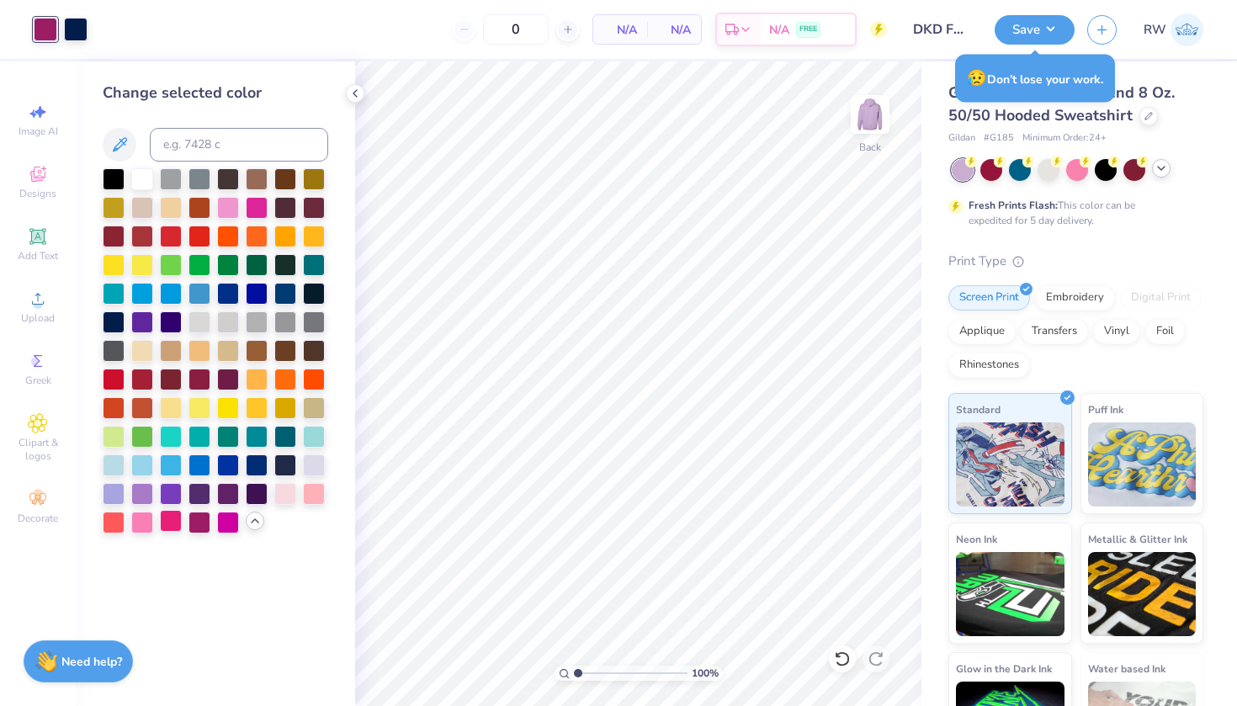
click at [167, 523] on div at bounding box center [171, 521] width 22 height 22
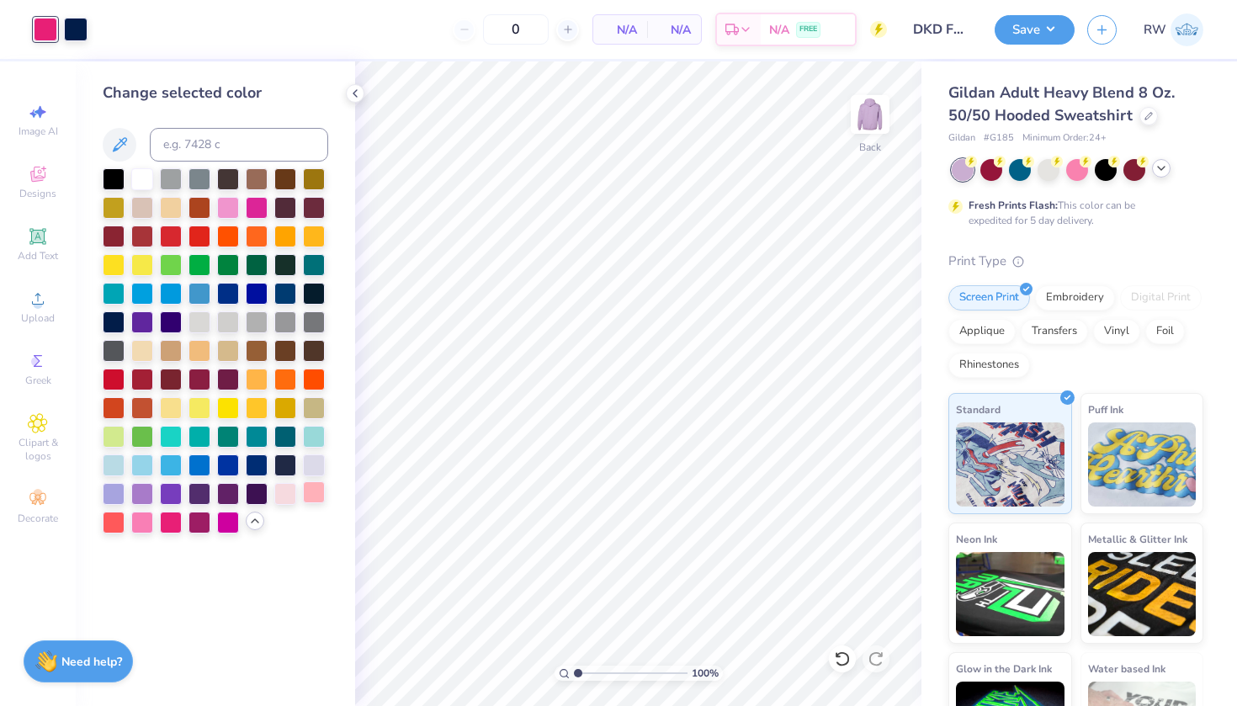
click at [325, 503] on div at bounding box center [314, 492] width 22 height 22
click at [891, 116] on img at bounding box center [870, 114] width 67 height 67
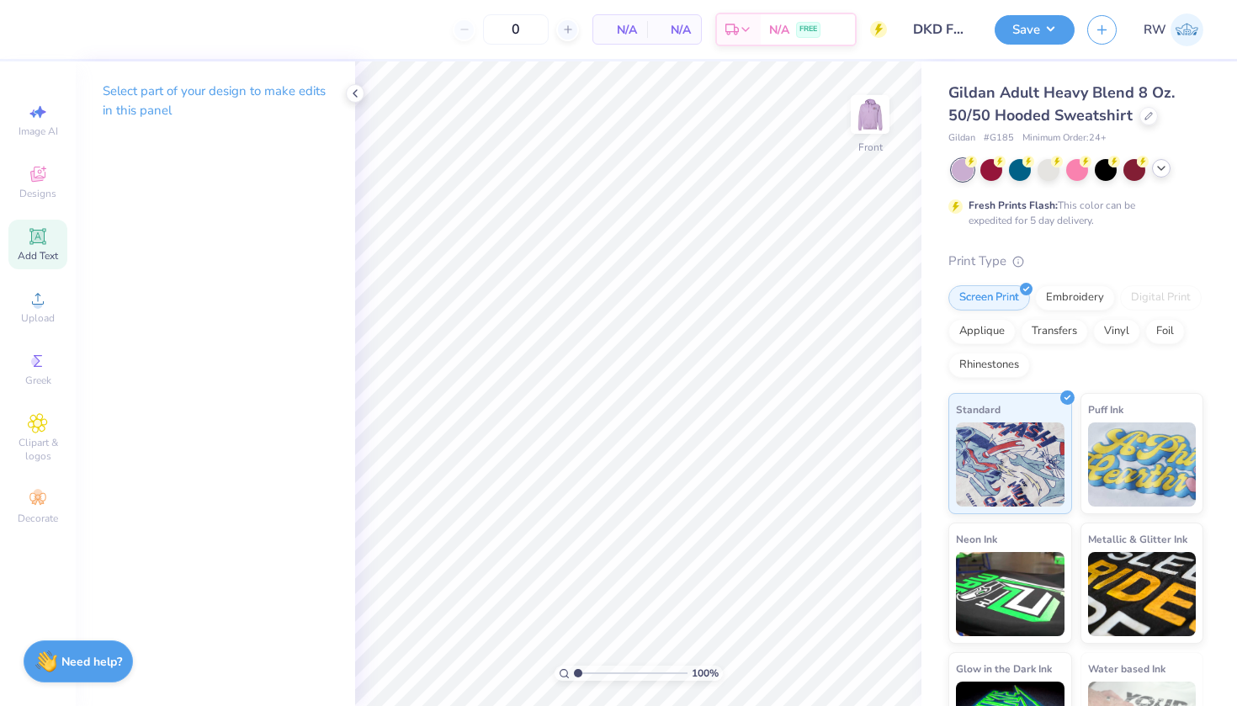
click at [40, 247] on div "Add Text" at bounding box center [37, 245] width 59 height 50
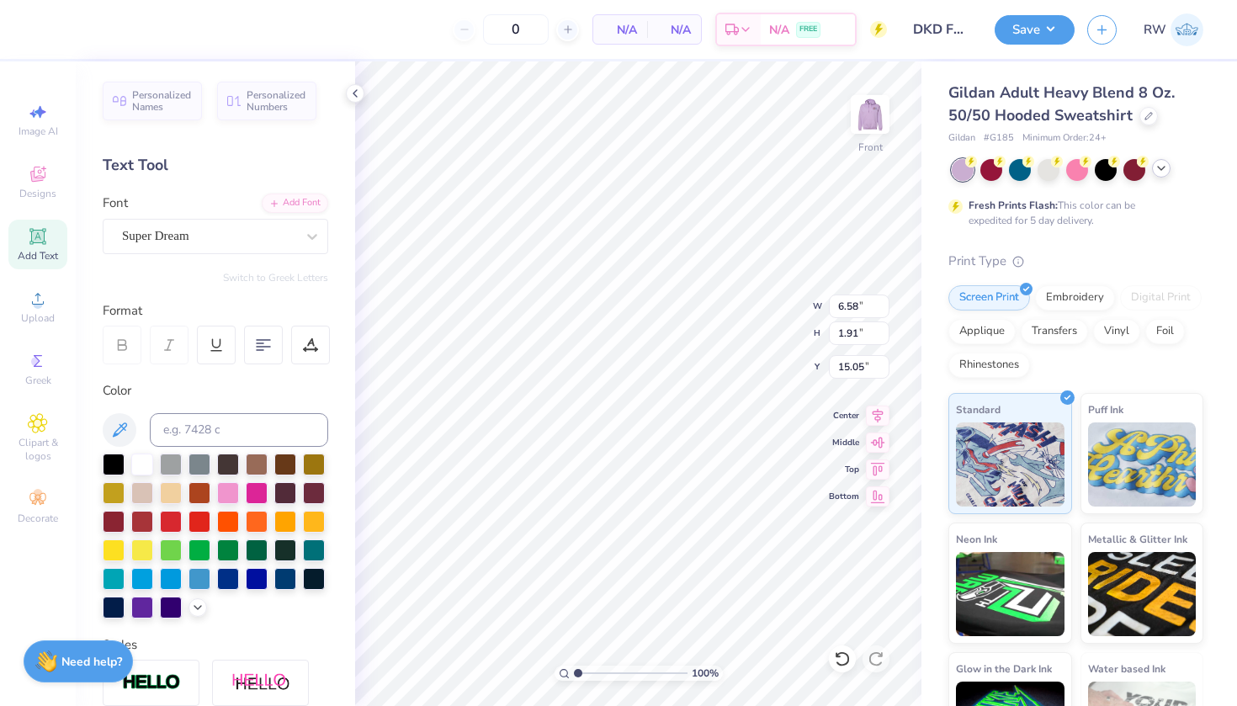
scroll to position [0, 1]
type textarea "Sister Name"
type input "9.57"
type input "1.22"
type input "6.24"
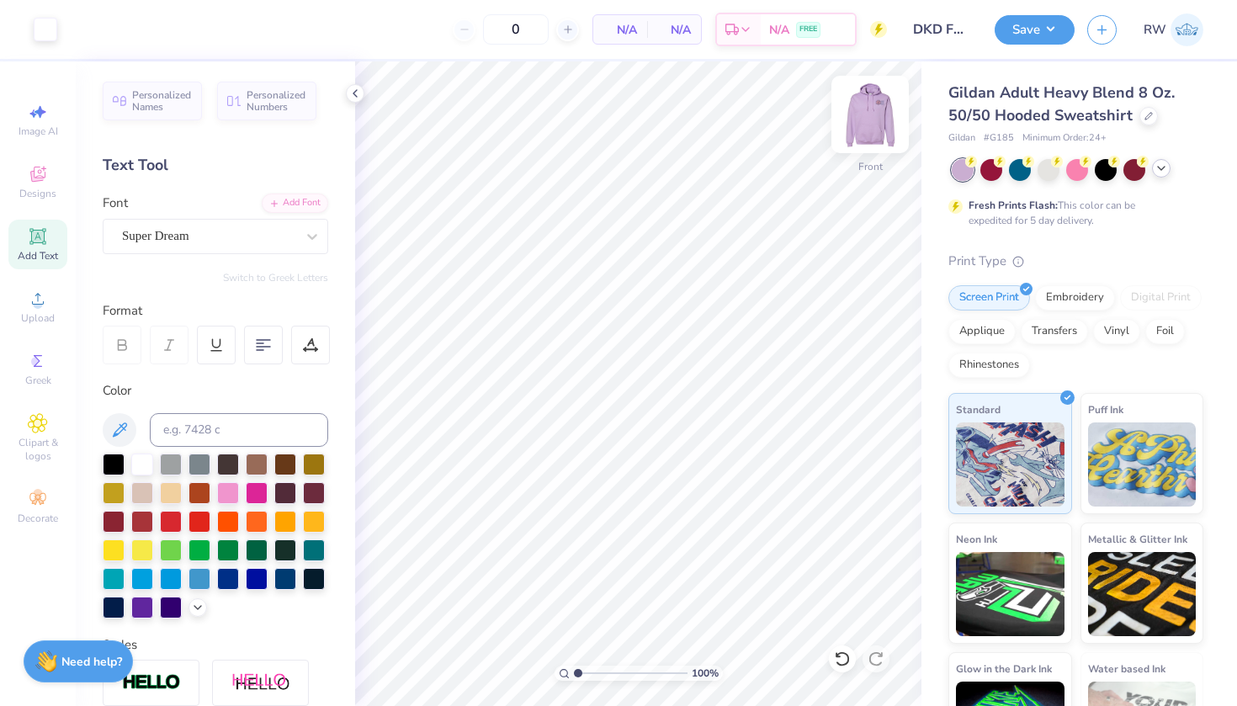
click at [881, 118] on img at bounding box center [870, 114] width 67 height 67
click at [877, 120] on img at bounding box center [870, 114] width 67 height 67
type textarea "S"
type textarea "Khushi"
click at [107, 457] on div at bounding box center [114, 463] width 22 height 22
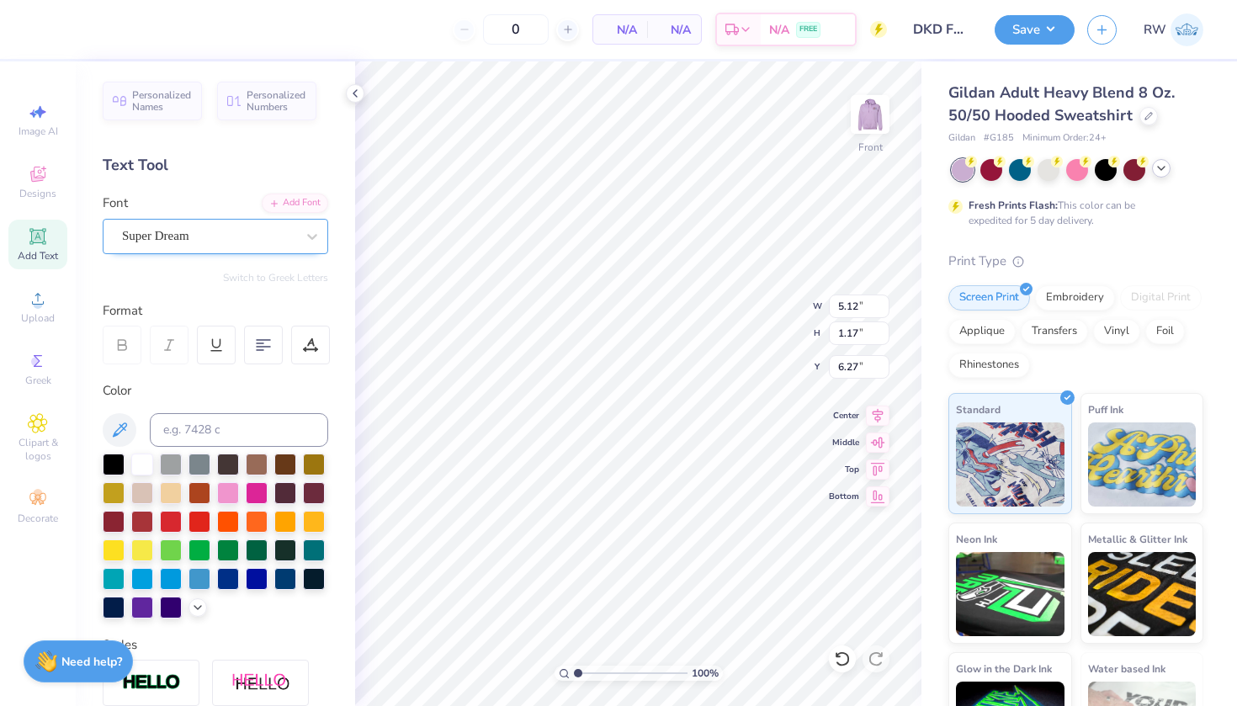
click at [201, 231] on div "Super Dream" at bounding box center [208, 236] width 177 height 26
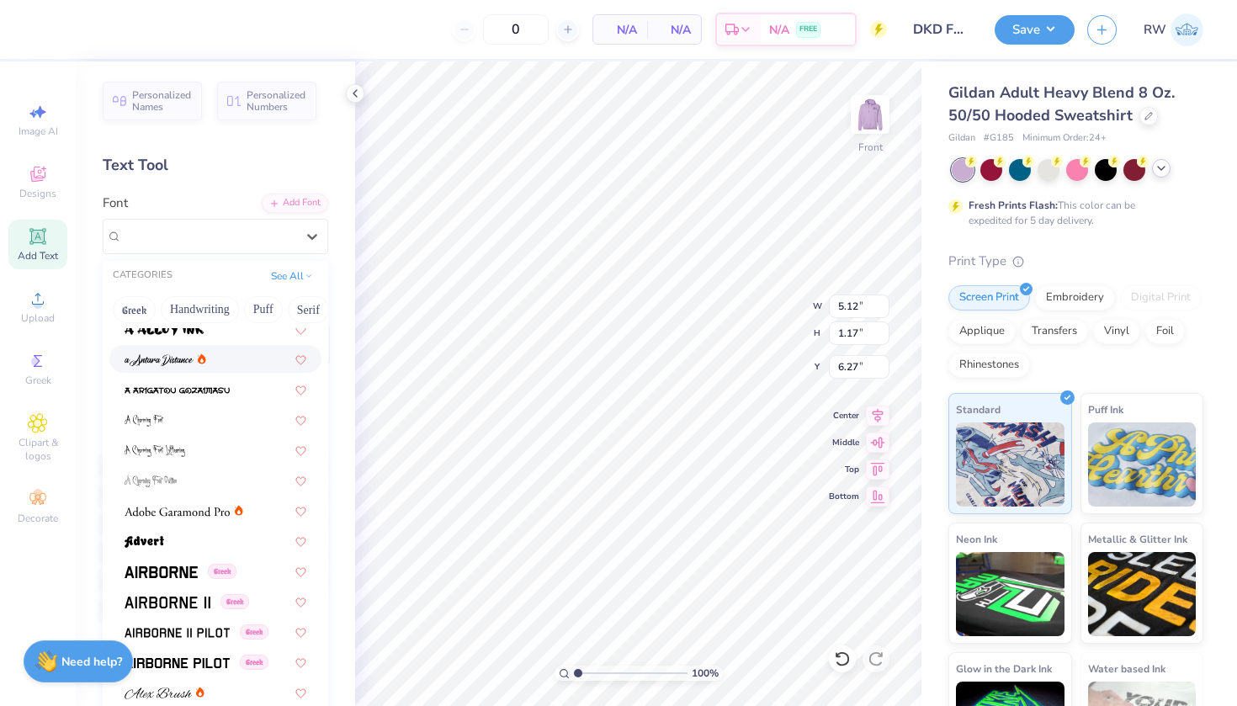
scroll to position [94, 0]
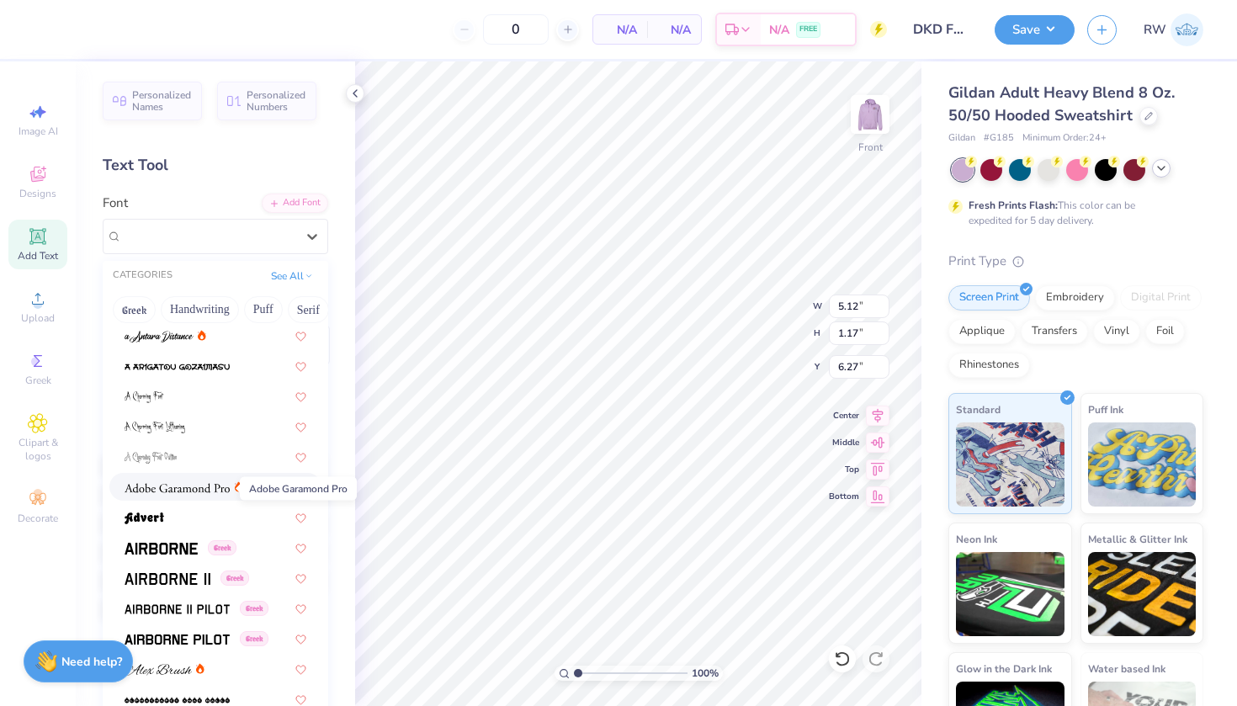
click at [211, 494] on img at bounding box center [177, 488] width 105 height 12
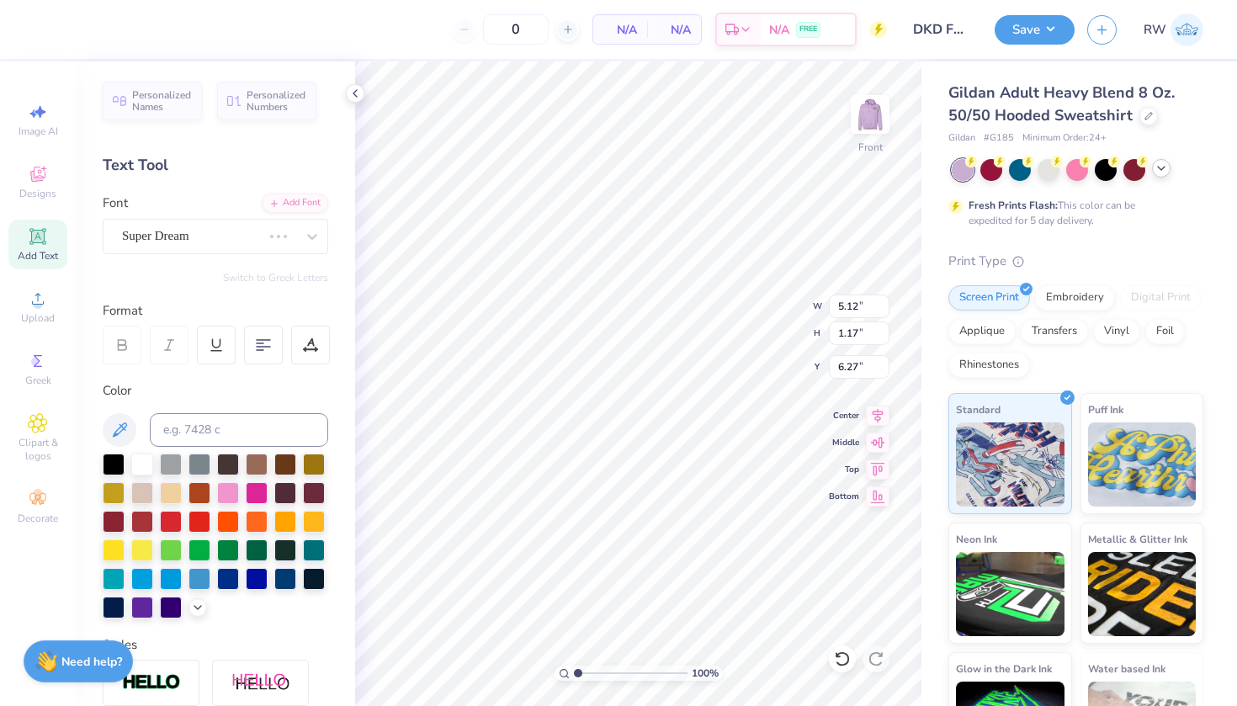
type input "4.57"
type input "1.24"
type input "6.24"
click at [875, 123] on img at bounding box center [870, 114] width 67 height 67
click at [874, 125] on img at bounding box center [870, 114] width 67 height 67
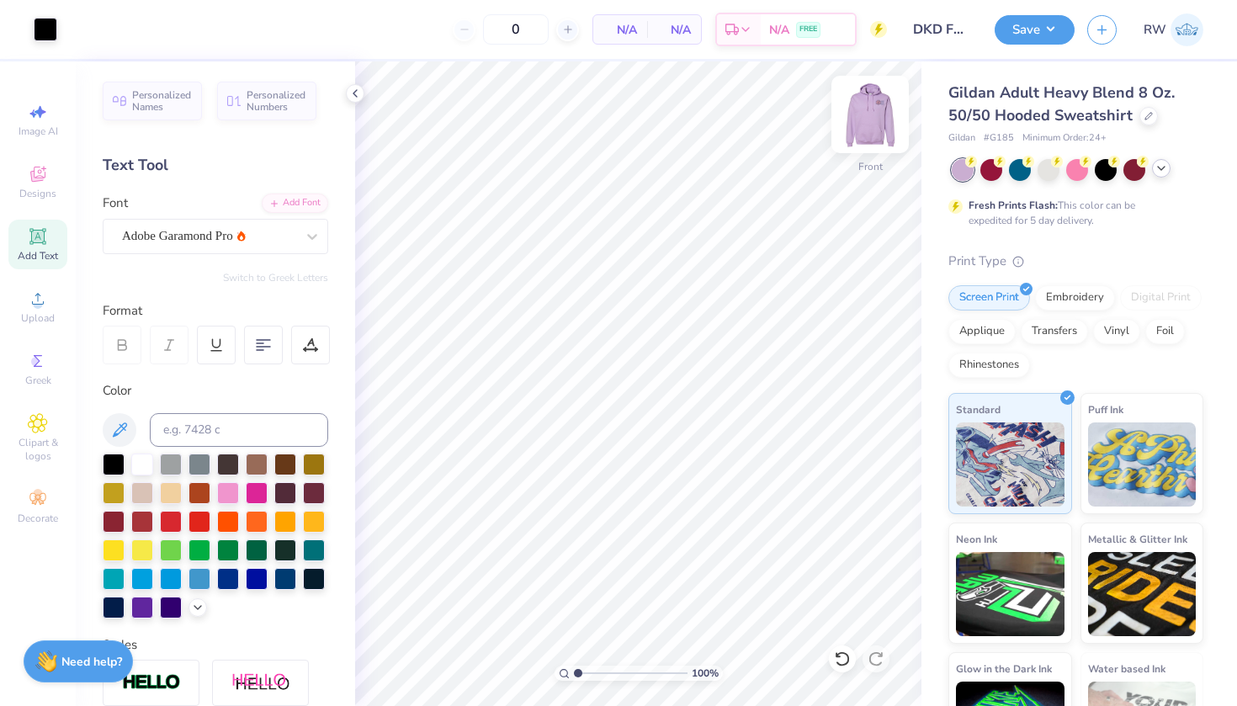
click at [876, 136] on img at bounding box center [870, 114] width 67 height 67
click at [530, 23] on input "0" at bounding box center [516, 29] width 66 height 30
type input "12"
click at [1037, 36] on button "Save" at bounding box center [1035, 27] width 80 height 29
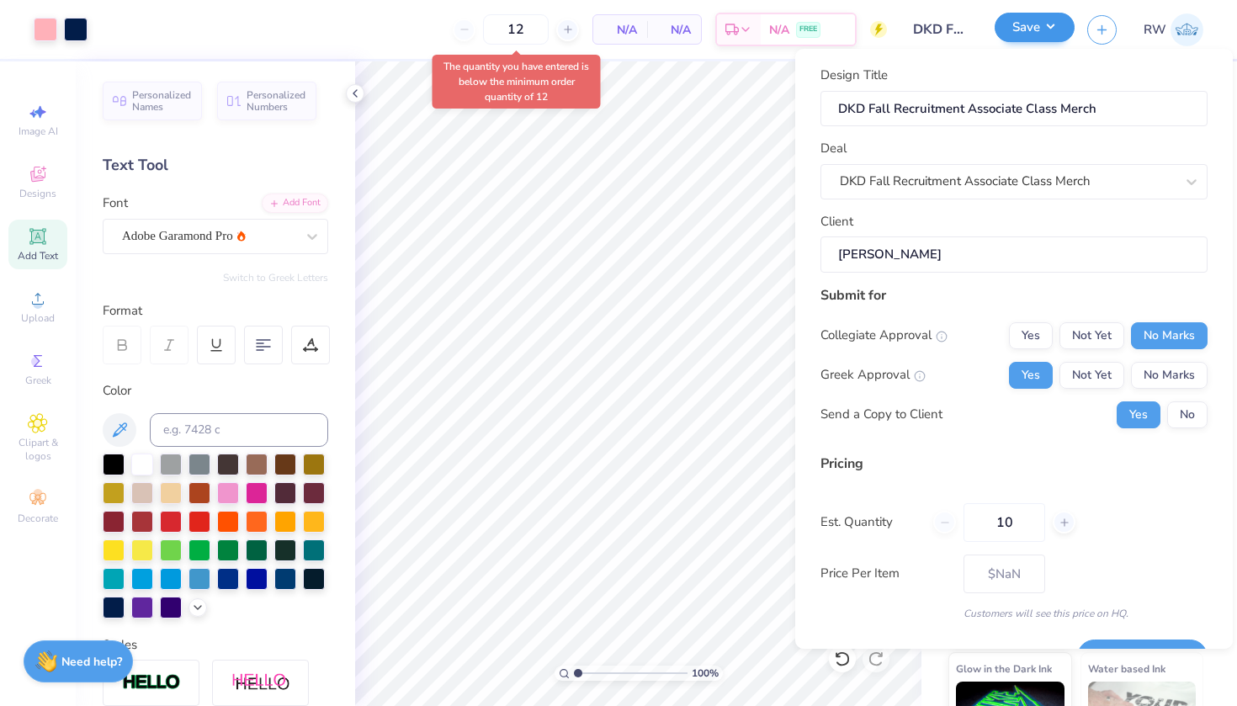
type input "12"
type input "$60.37"
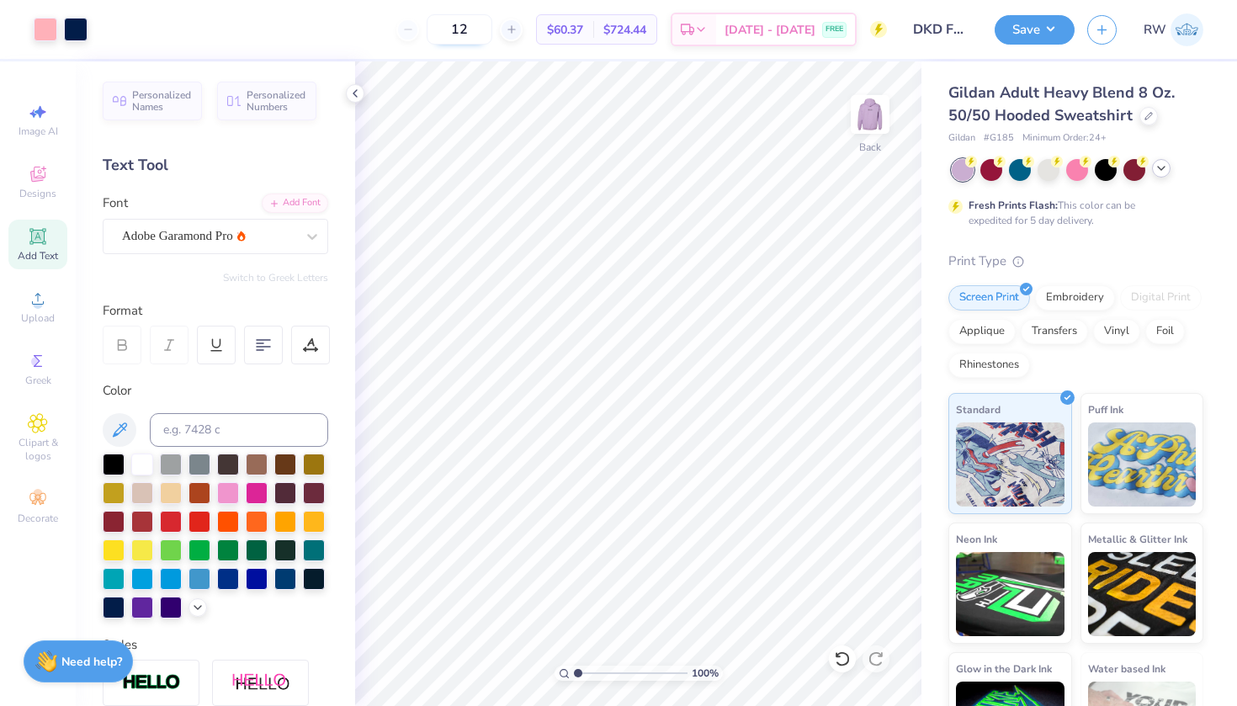
click at [492, 28] on input "12" at bounding box center [460, 29] width 66 height 30
type input "12"
click at [1054, 24] on button "Save" at bounding box center [1035, 27] width 80 height 29
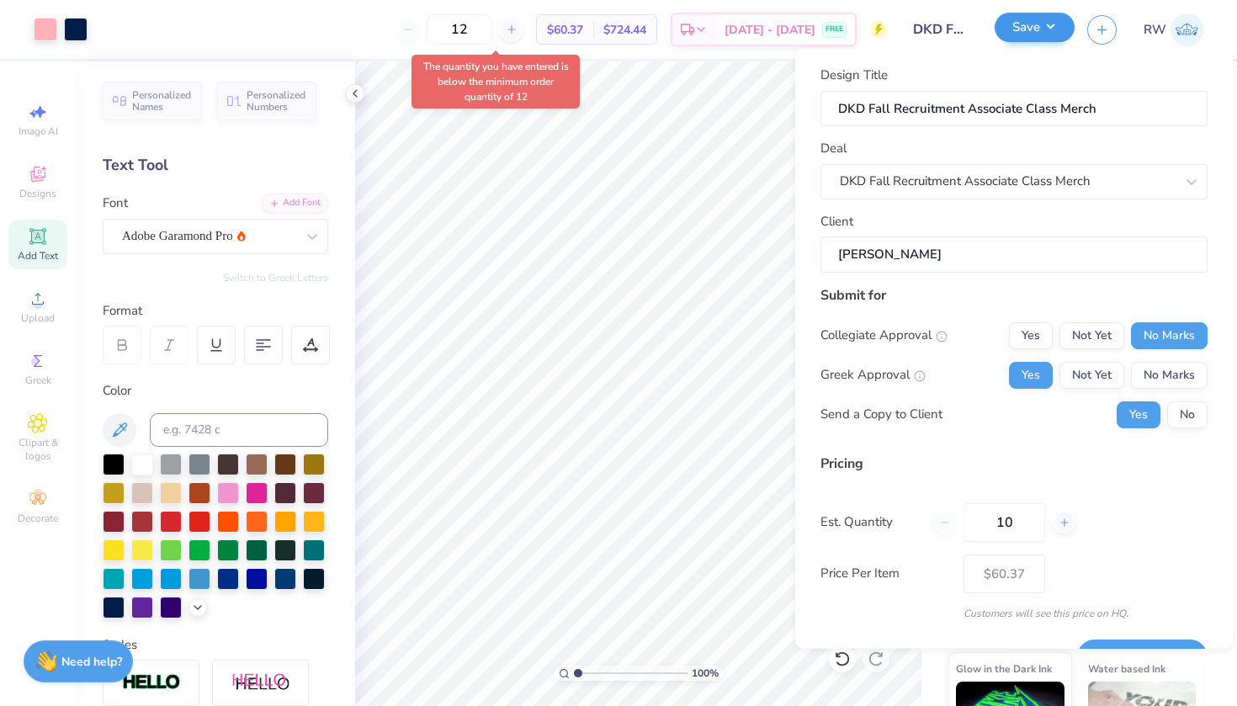
type input "12"
type input "$60.37"
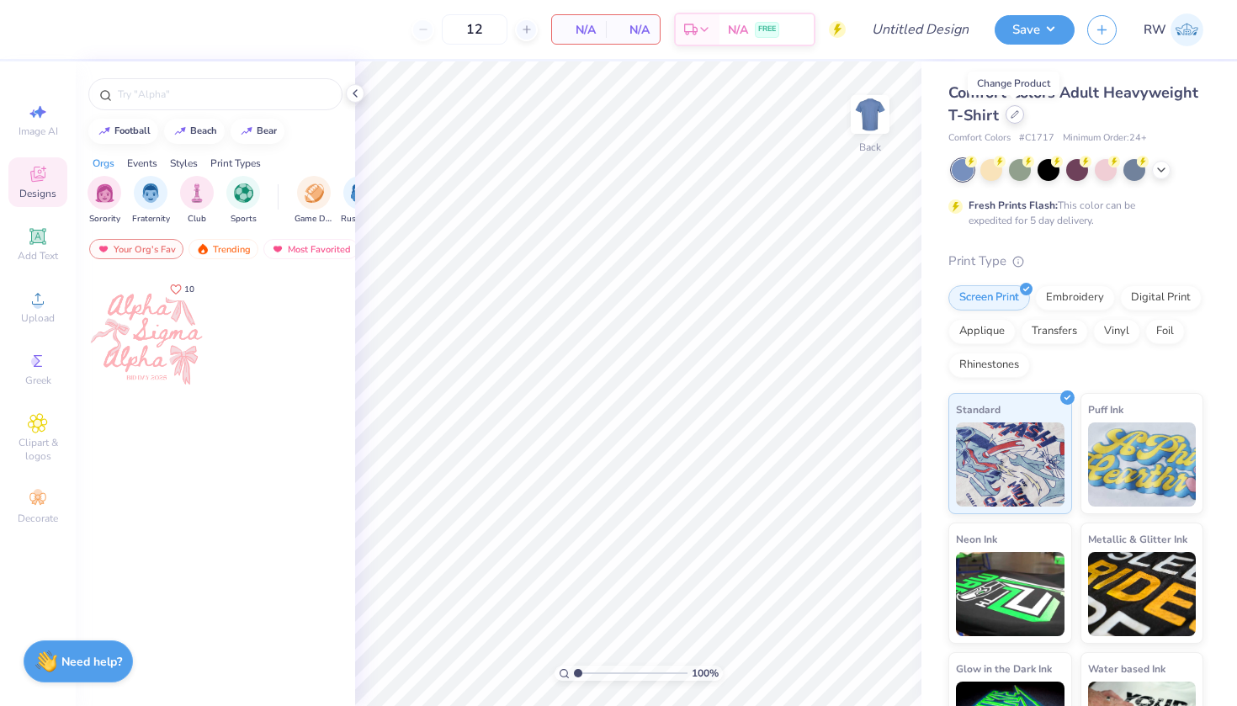
click at [1017, 114] on icon at bounding box center [1015, 114] width 8 height 8
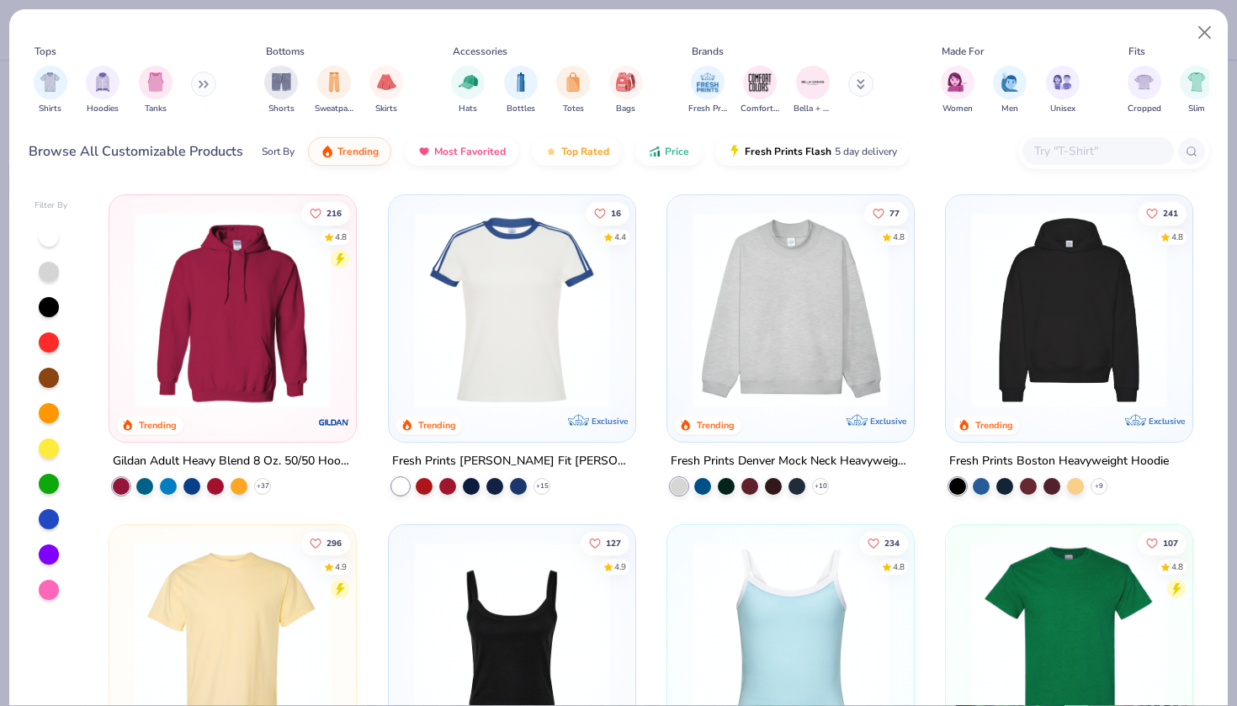
click at [860, 87] on icon at bounding box center [861, 84] width 8 height 10
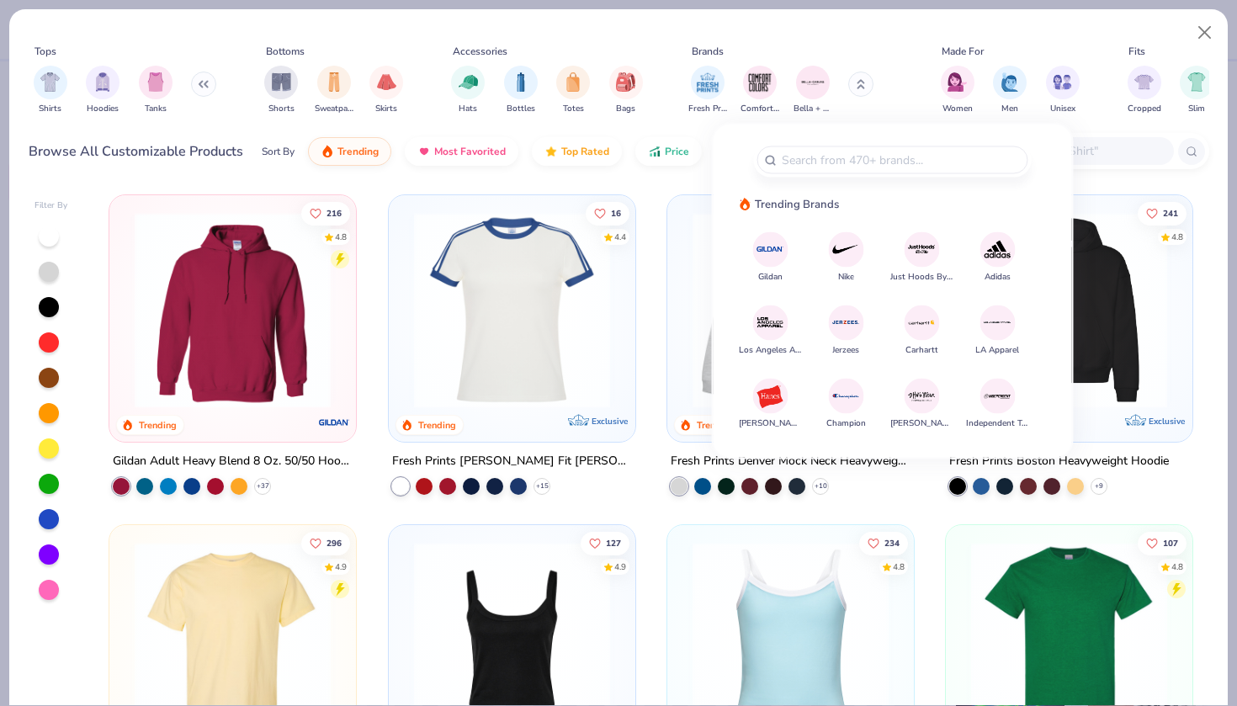
click at [781, 259] on img at bounding box center [770, 249] width 29 height 29
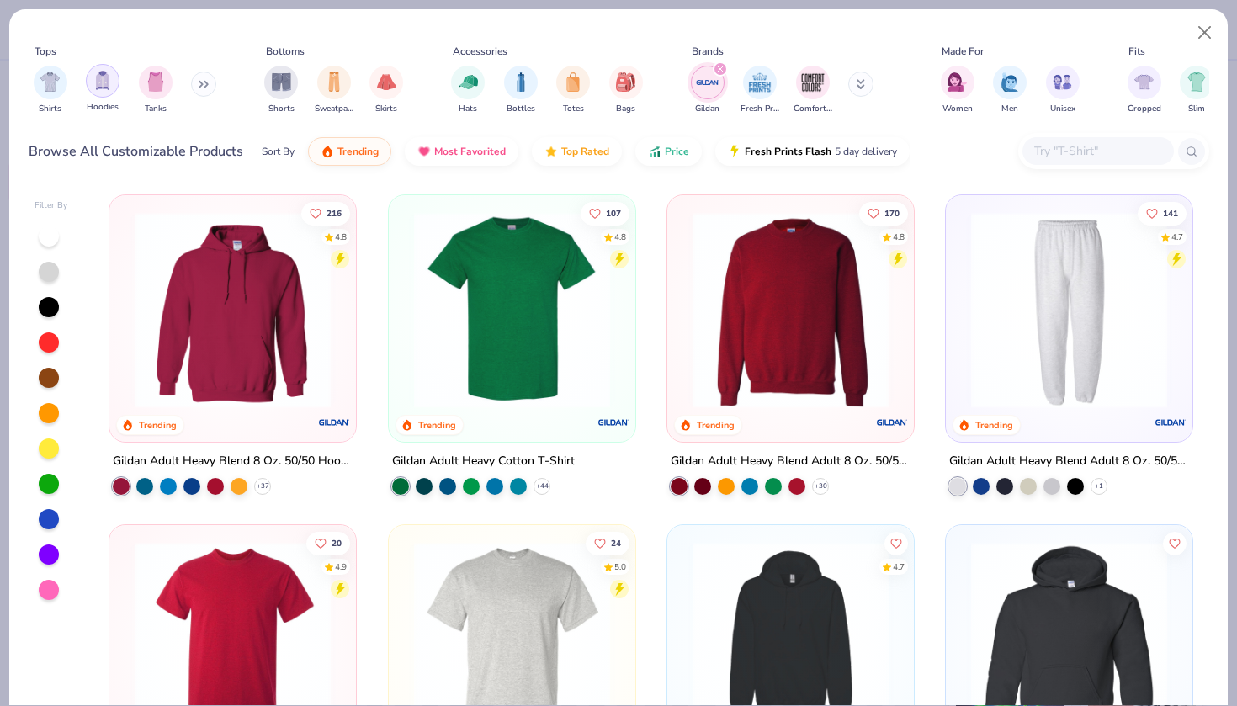
click at [109, 88] on img "filter for Hoodies" at bounding box center [102, 80] width 19 height 19
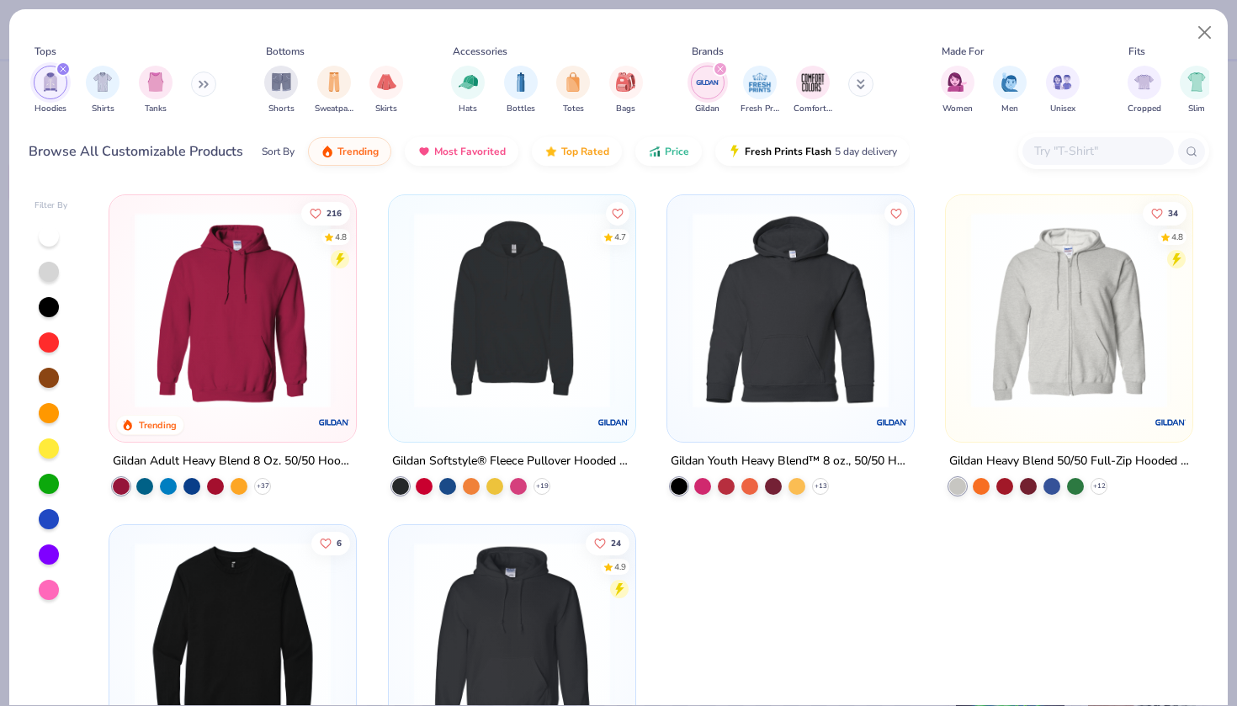
click at [57, 85] on img "filter for Hoodies" at bounding box center [50, 81] width 19 height 19
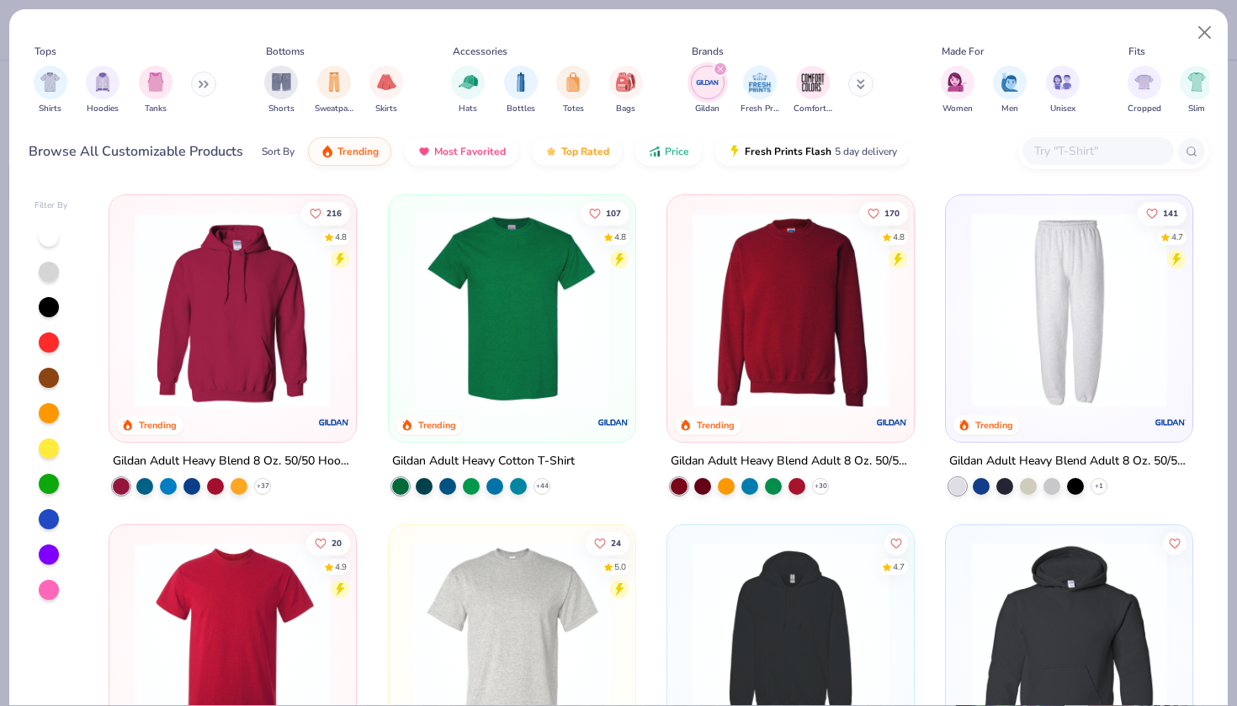
click at [195, 88] on button at bounding box center [203, 84] width 25 height 25
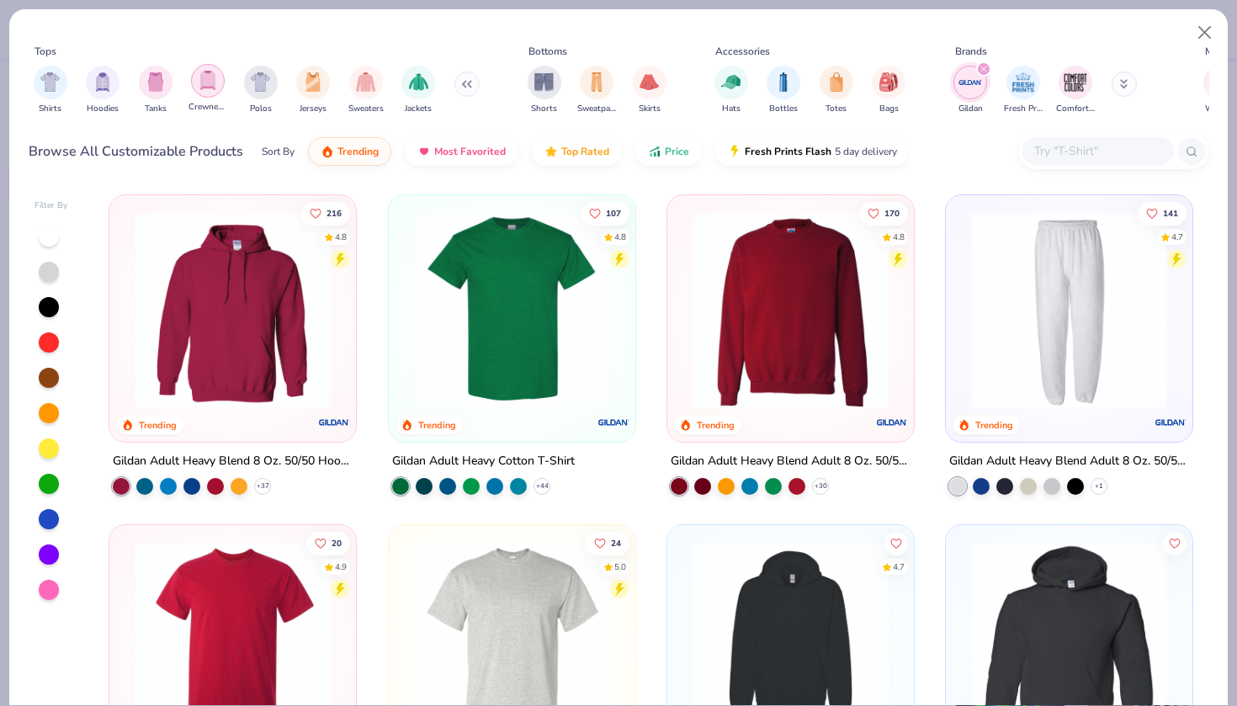
click at [215, 88] on img "filter for Crewnecks" at bounding box center [208, 80] width 19 height 19
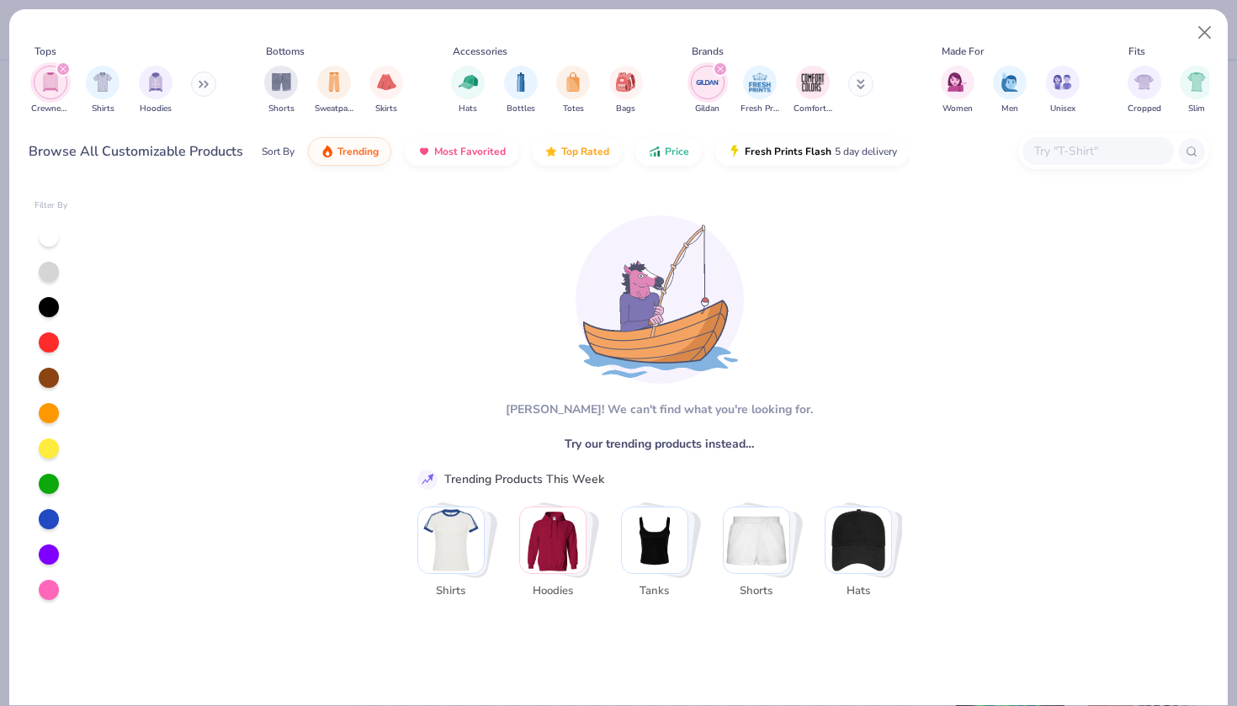
click at [702, 84] on img "filter for Gildan" at bounding box center [707, 82] width 25 height 25
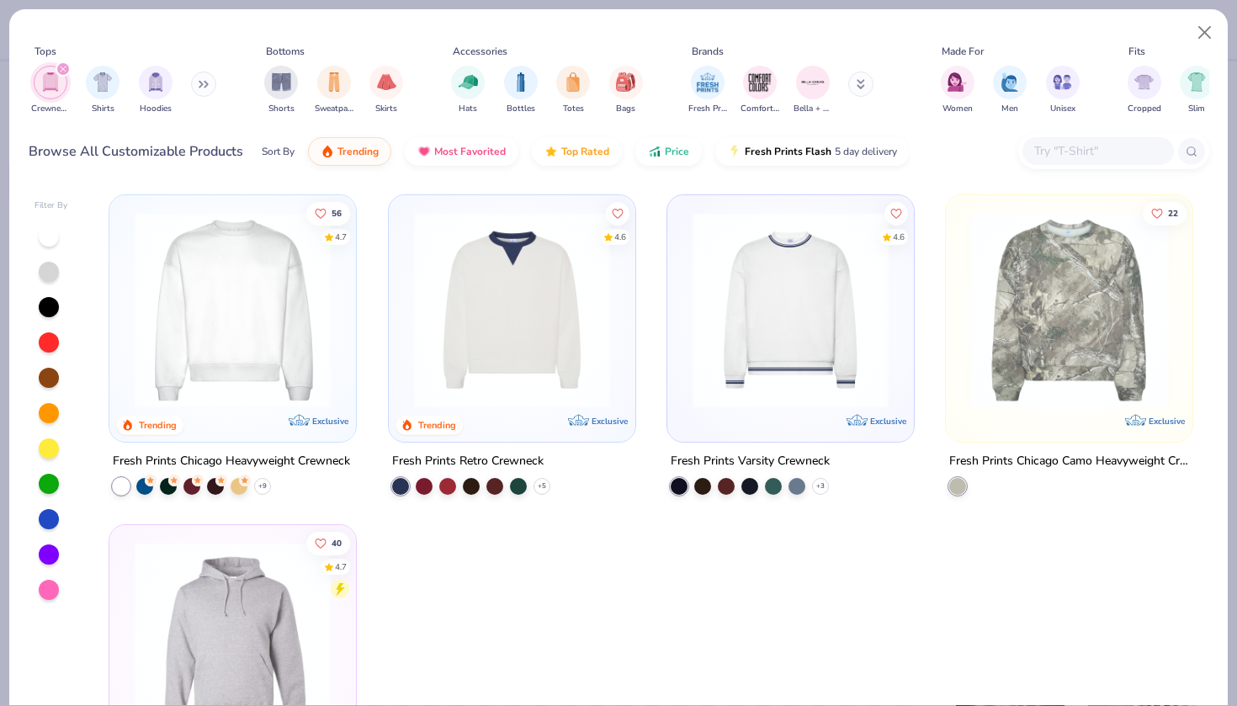
click at [199, 339] on img at bounding box center [232, 310] width 213 height 196
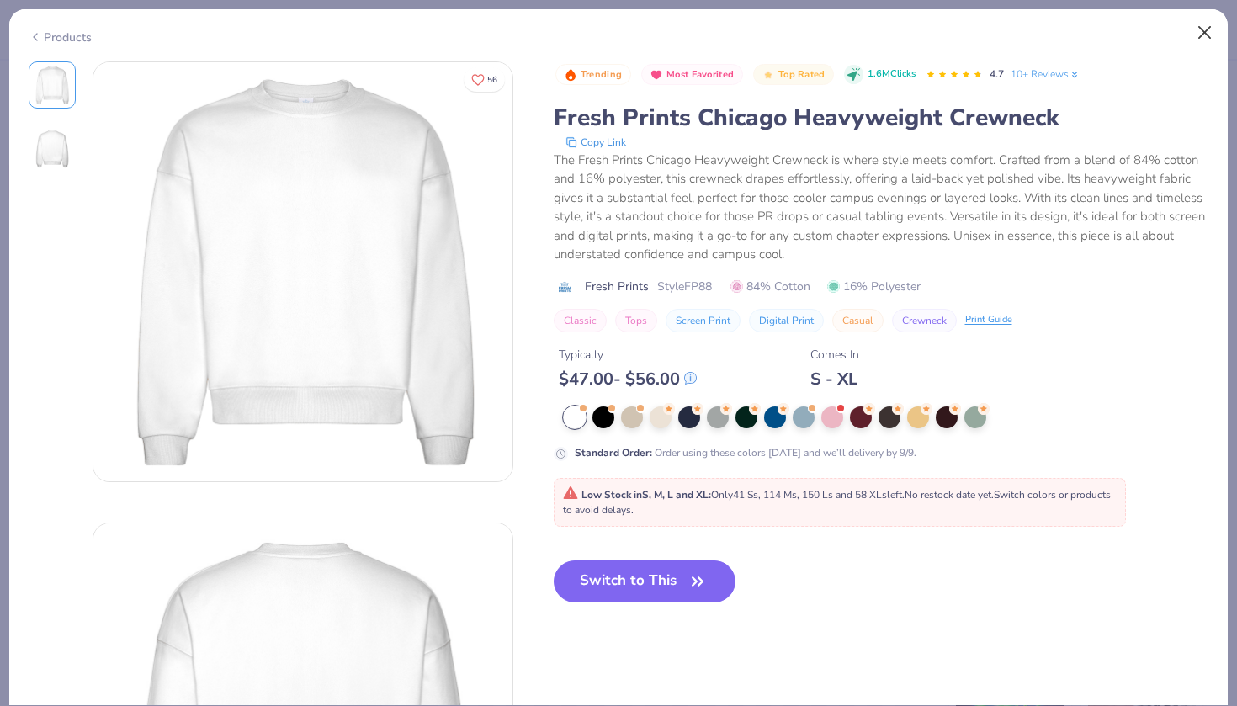
click at [1198, 29] on button "Close" at bounding box center [1205, 33] width 32 height 32
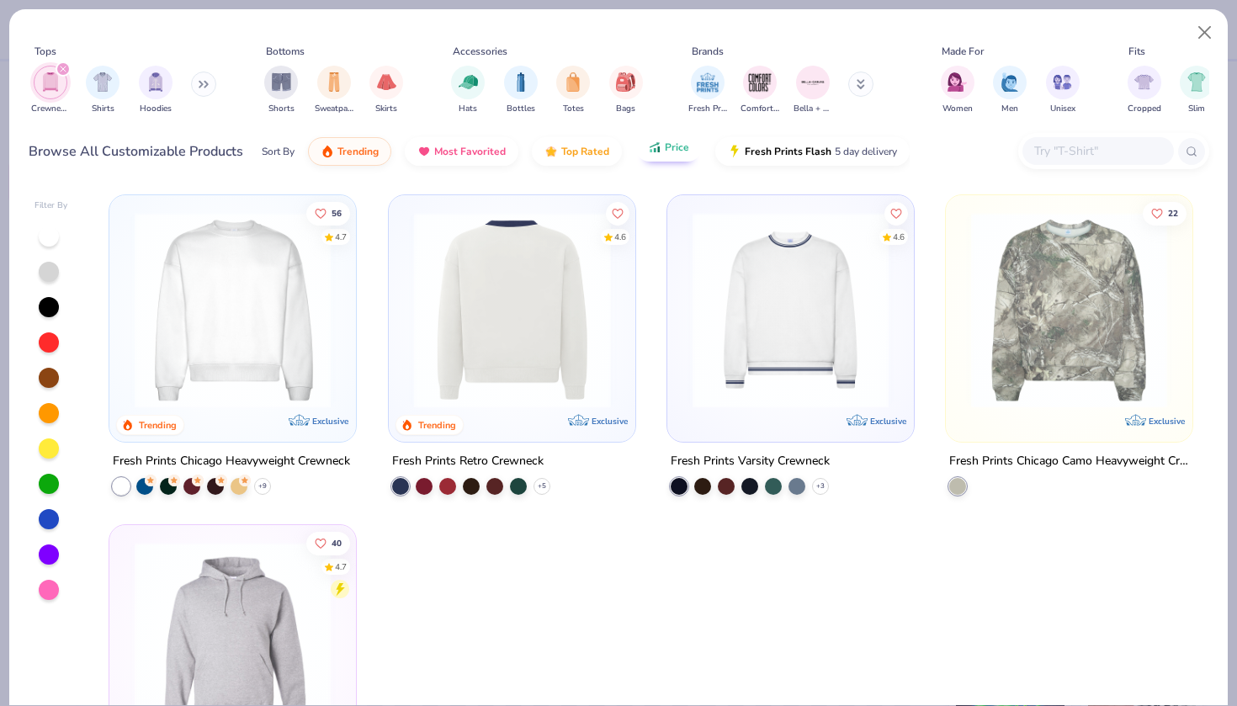
click at [683, 148] on span "Price" at bounding box center [677, 147] width 24 height 13
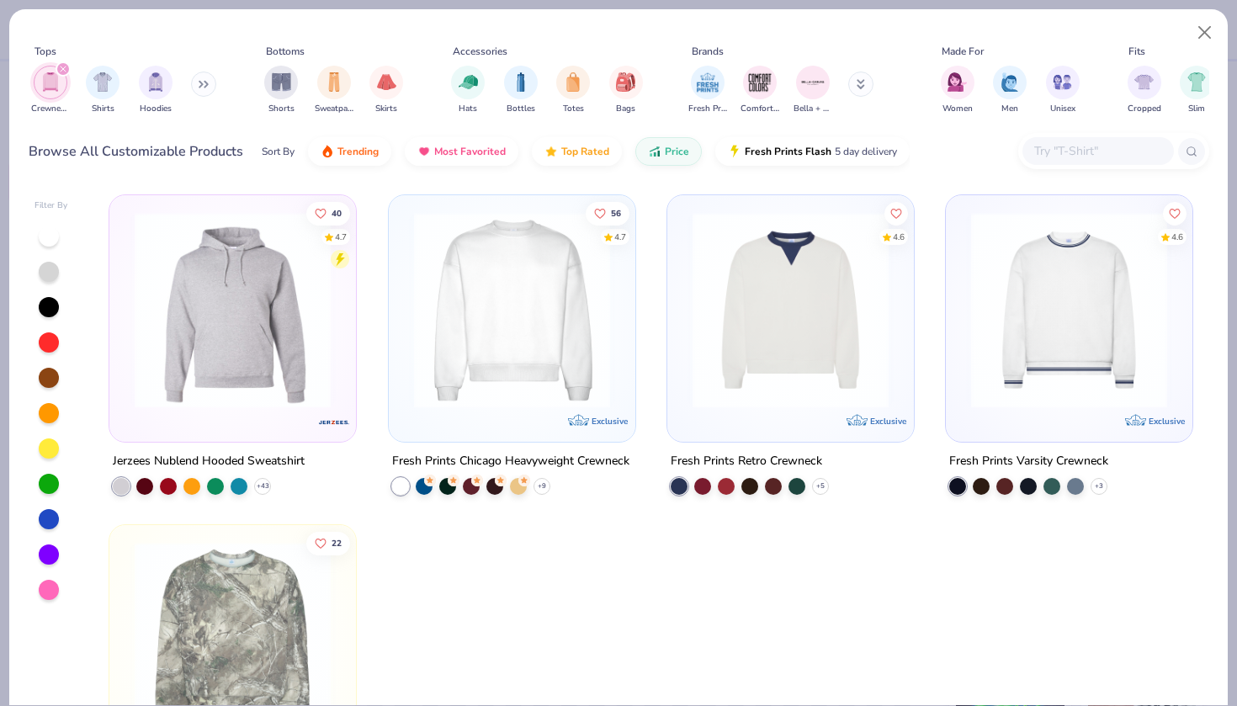
click at [331, 308] on img at bounding box center [232, 310] width 213 height 196
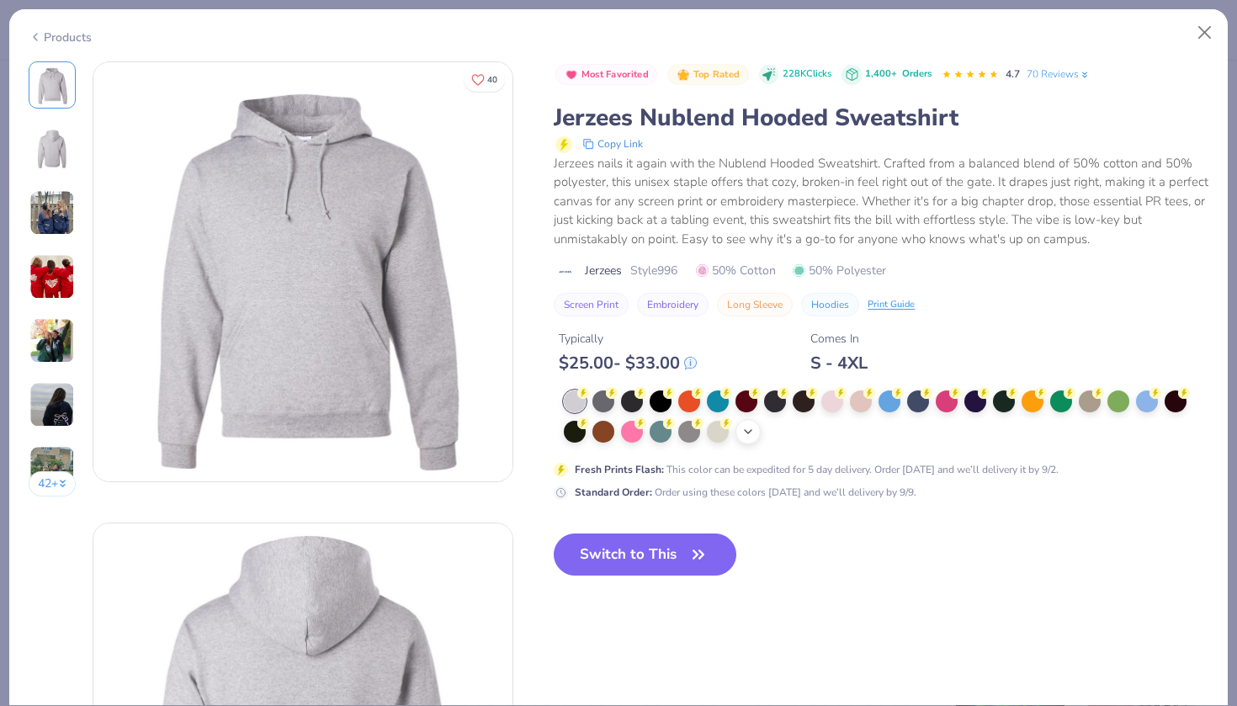
click at [749, 437] on div "+ 21" at bounding box center [748, 431] width 25 height 25
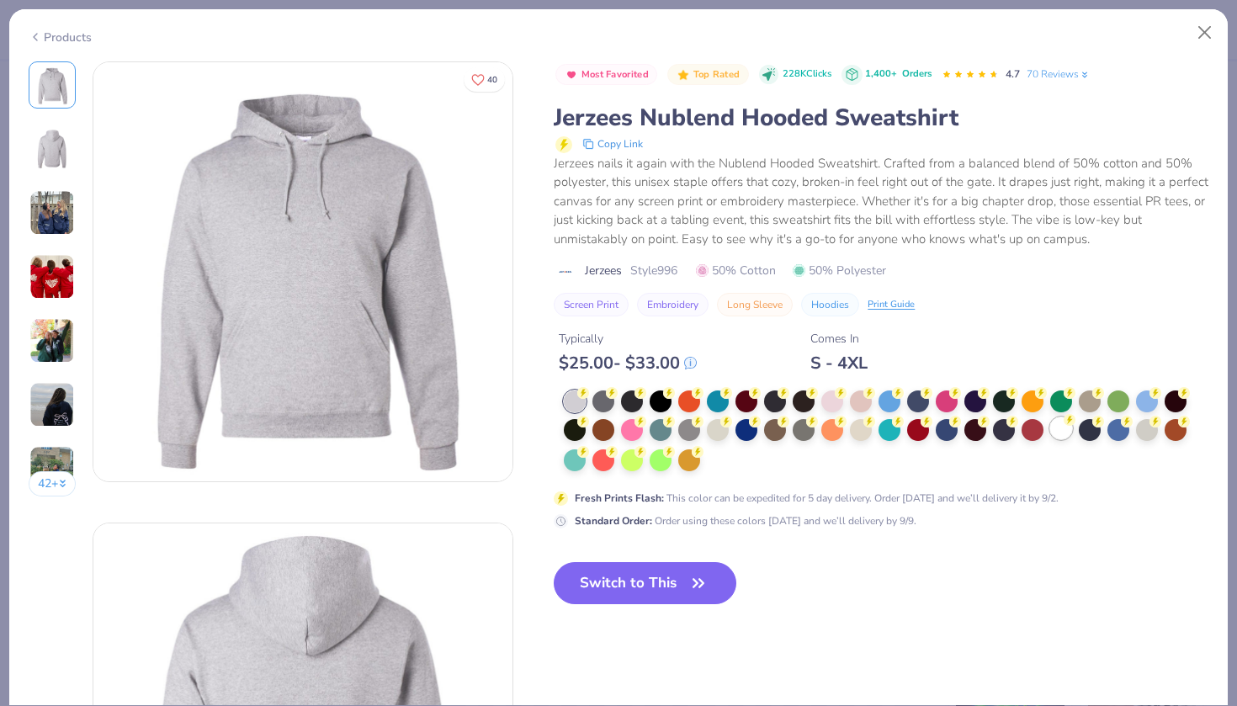
click at [1066, 428] on div at bounding box center [1061, 428] width 22 height 22
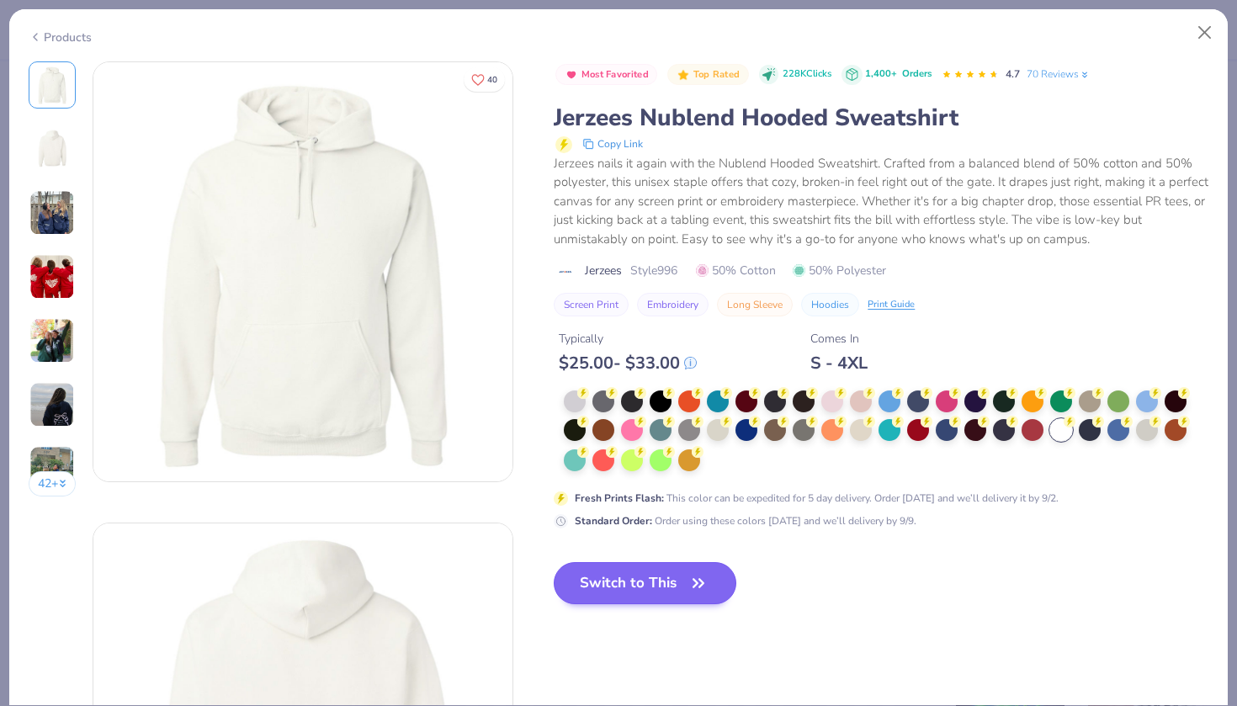
click at [702, 572] on icon "button" at bounding box center [699, 584] width 24 height 24
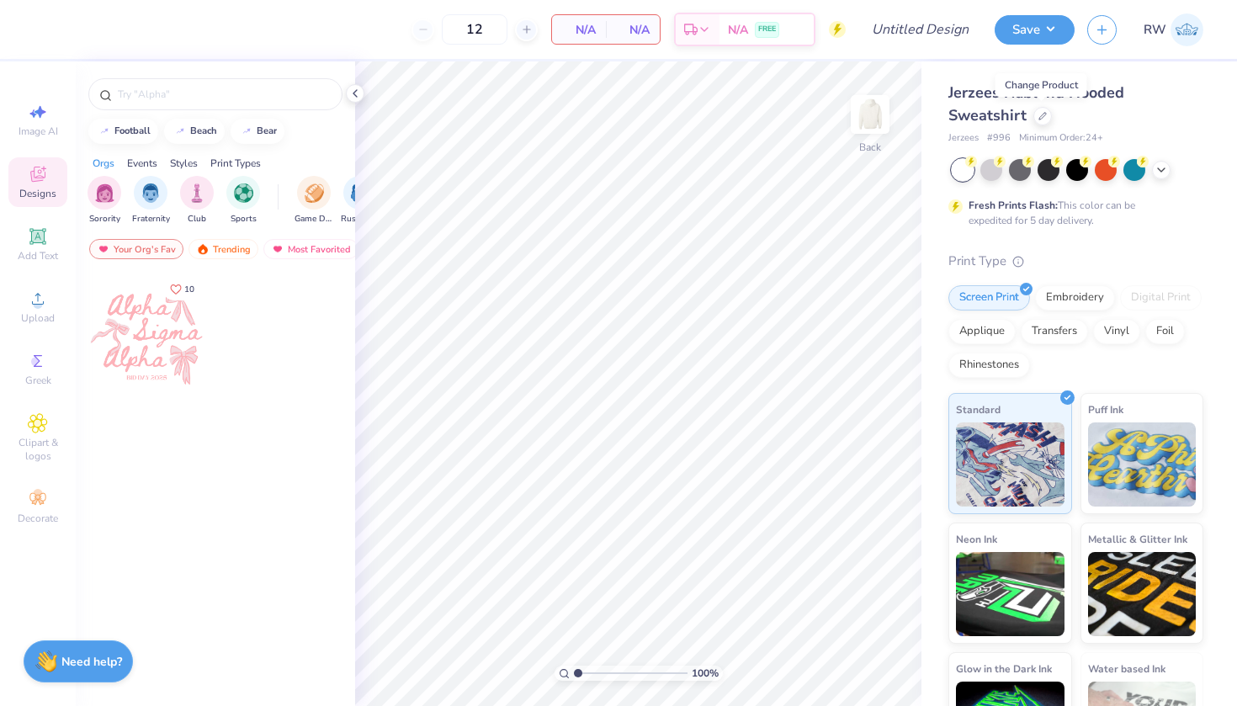
click at [424, 26] on div "12" at bounding box center [475, 29] width 126 height 30
click at [495, 32] on input "12" at bounding box center [475, 29] width 66 height 30
type input "12"
click at [45, 248] on div "Add Text" at bounding box center [37, 245] width 59 height 50
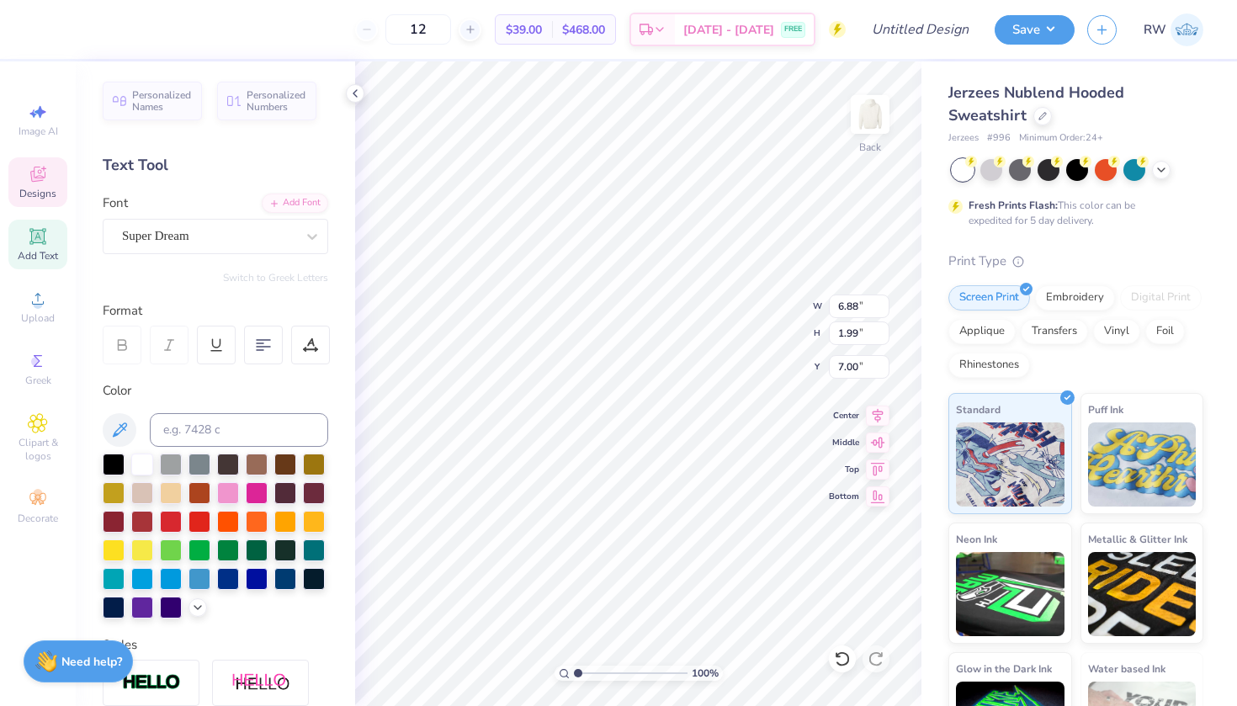
click at [46, 188] on span "Designs" at bounding box center [37, 193] width 37 height 13
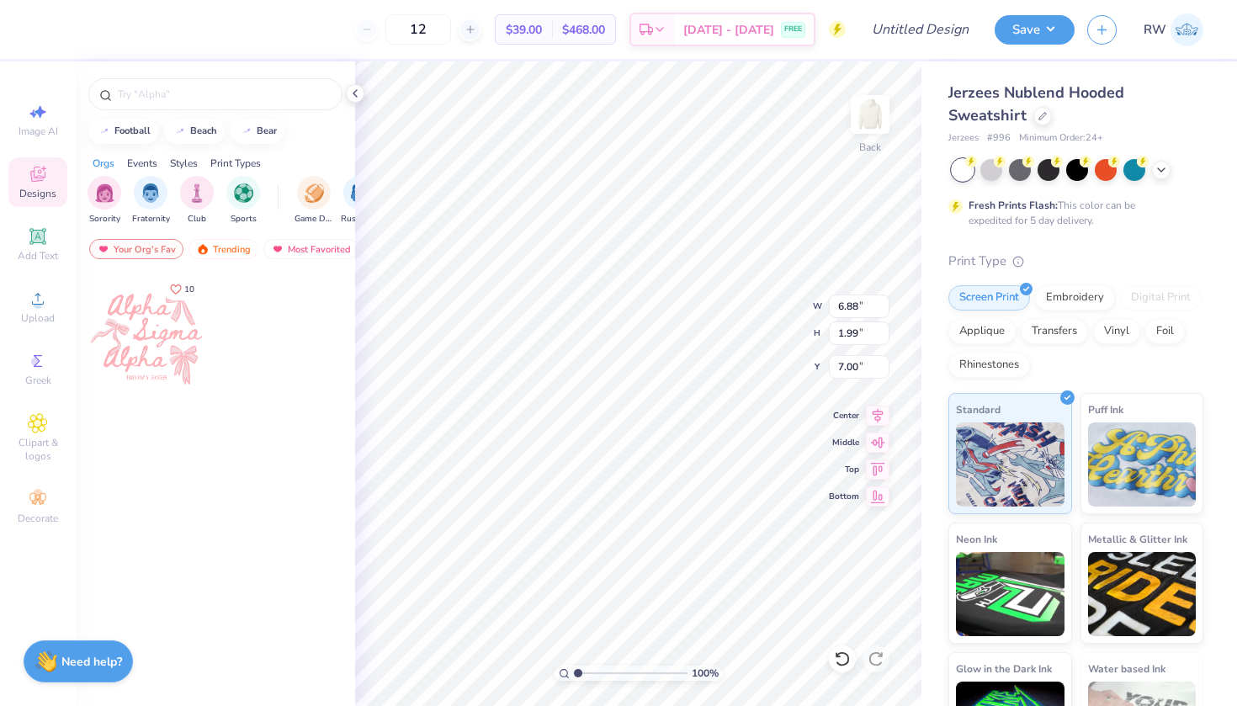
click at [186, 346] on div at bounding box center [146, 336] width 125 height 125
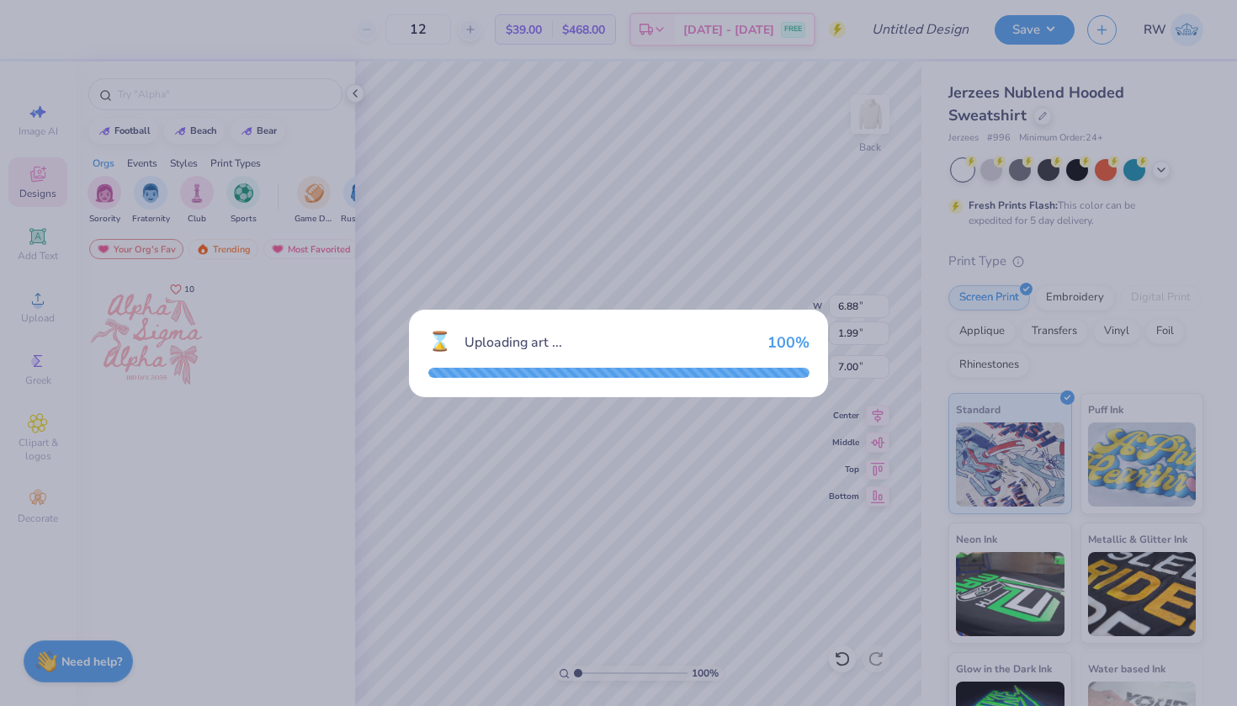
type input "11.94"
type input "10.59"
type input "3.00"
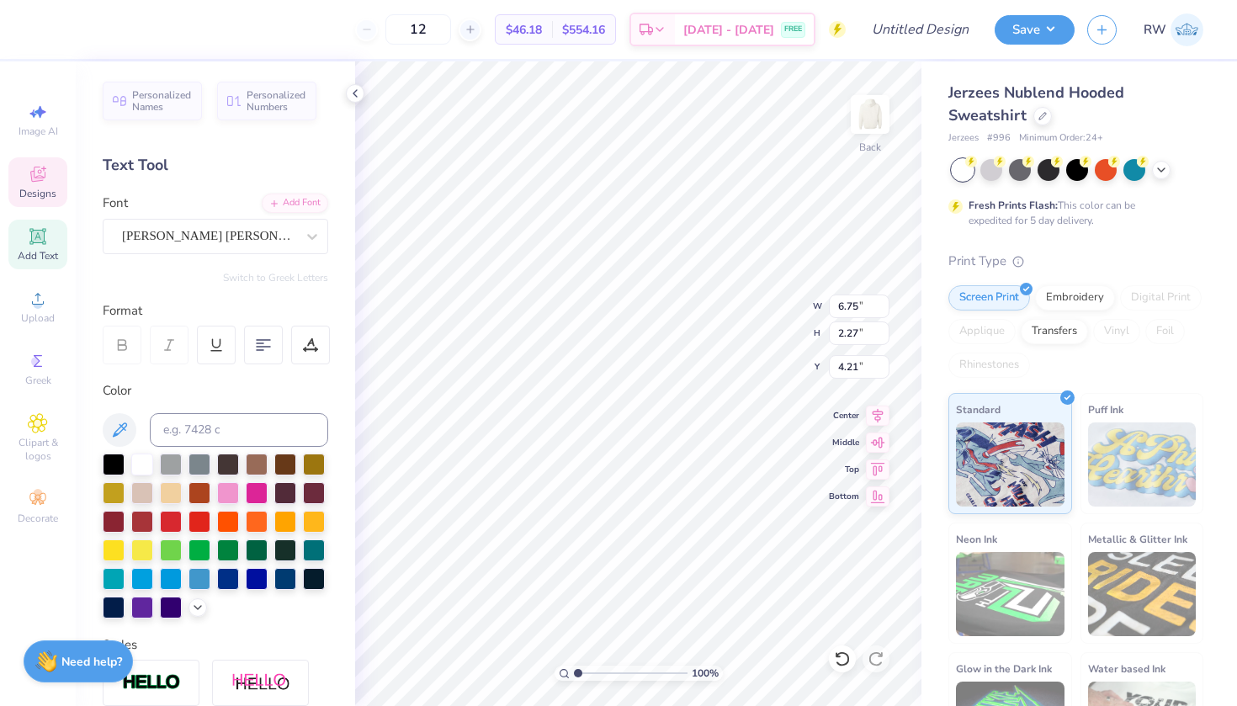
type textarea "A"
type textarea "Delta"
type input "7.34"
type input "6.88"
type textarea "Kappa"
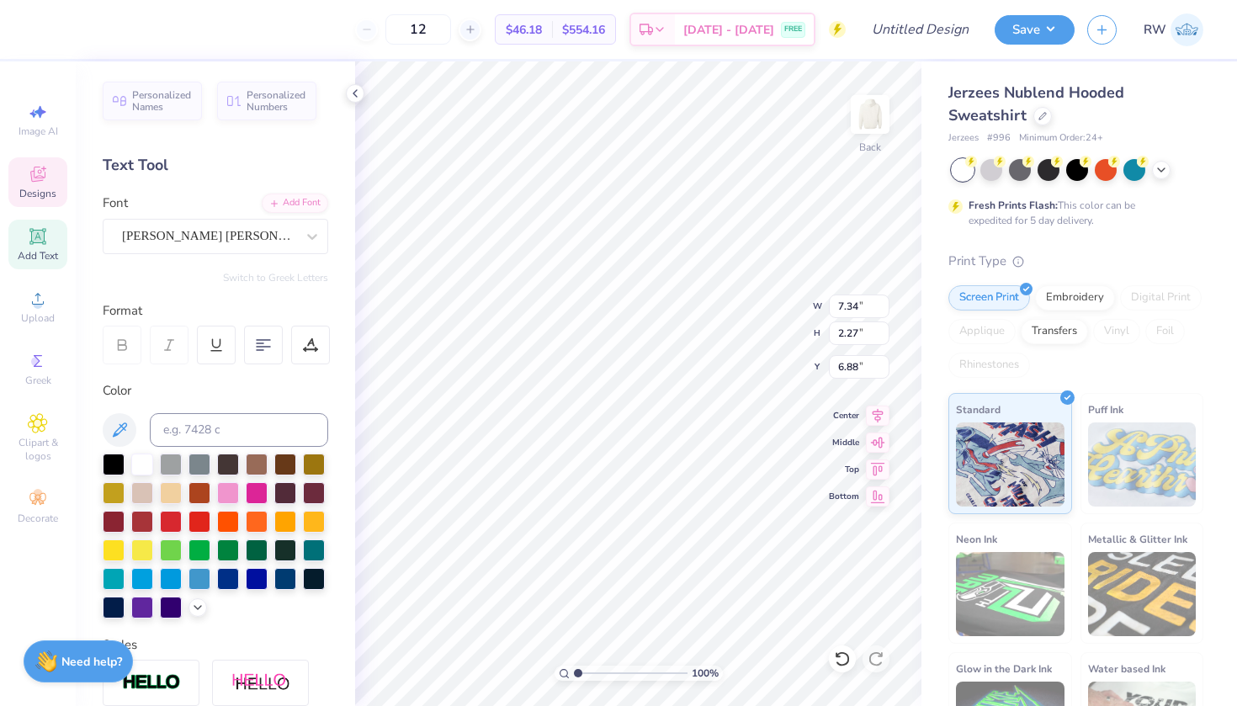
scroll to position [0, 1]
type input "6.75"
type input "9.82"
type textarea "A"
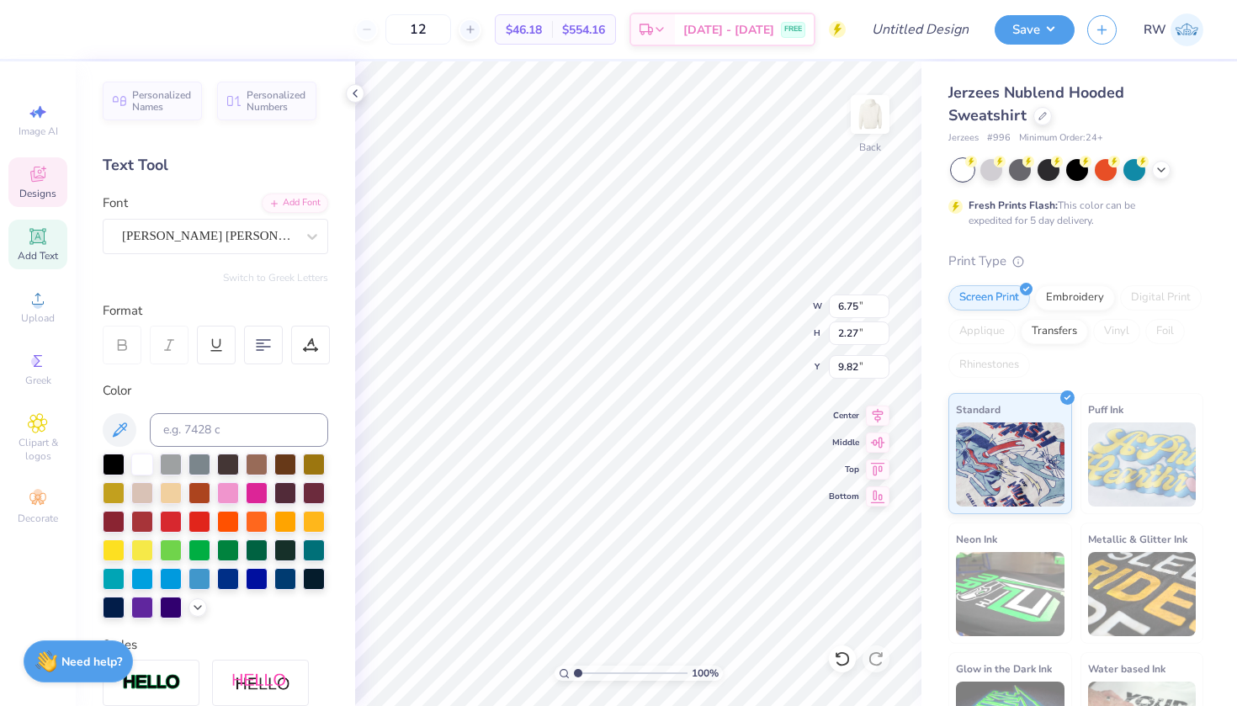
type textarea "Delta"
type input "3.11"
type input "4.20"
type input "3.03"
click at [40, 24] on div at bounding box center [46, 28] width 24 height 24
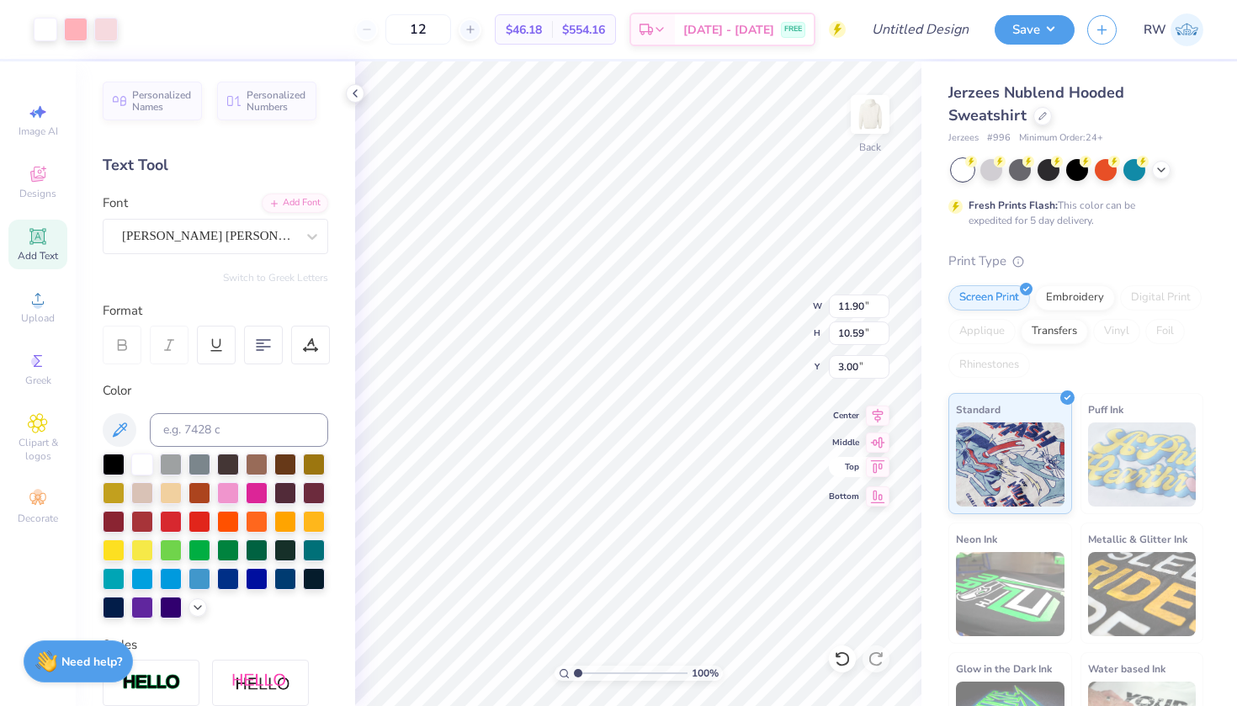
type input "3.78"
type input "6.96"
type input "6.20"
type input "3.54"
type input "4.91"
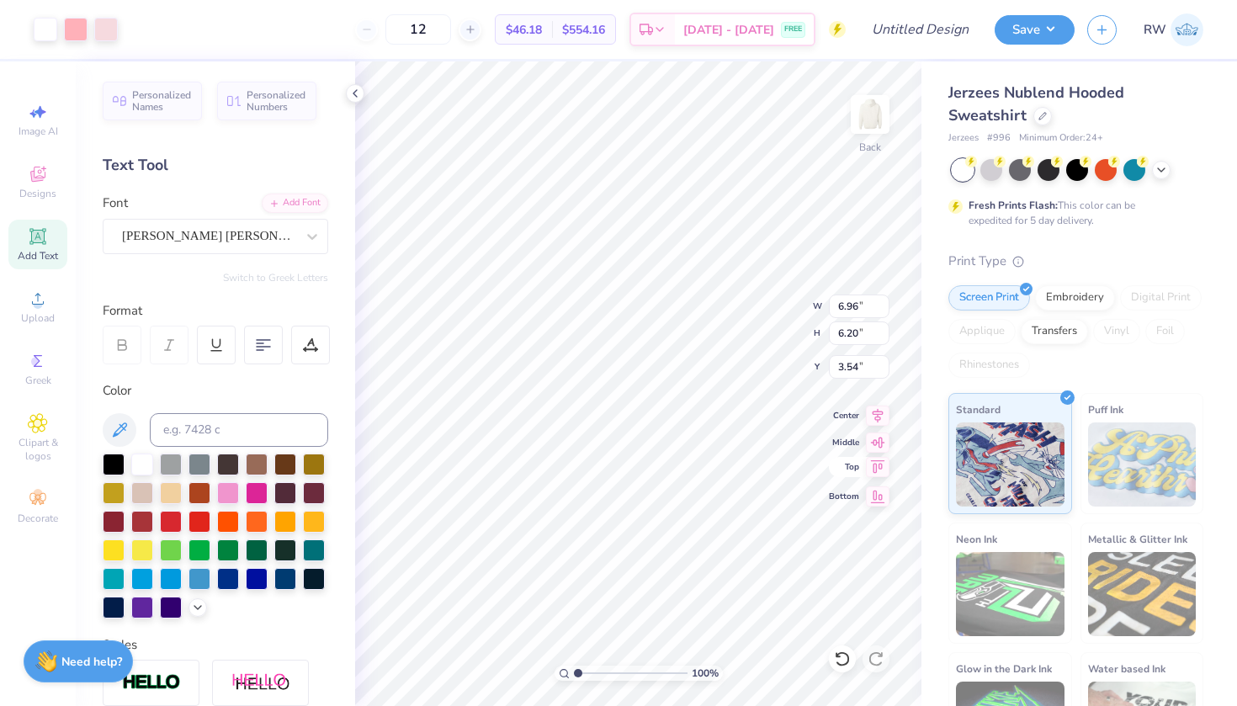
type input "4.37"
type input "2.00"
click at [77, 31] on div at bounding box center [76, 28] width 24 height 24
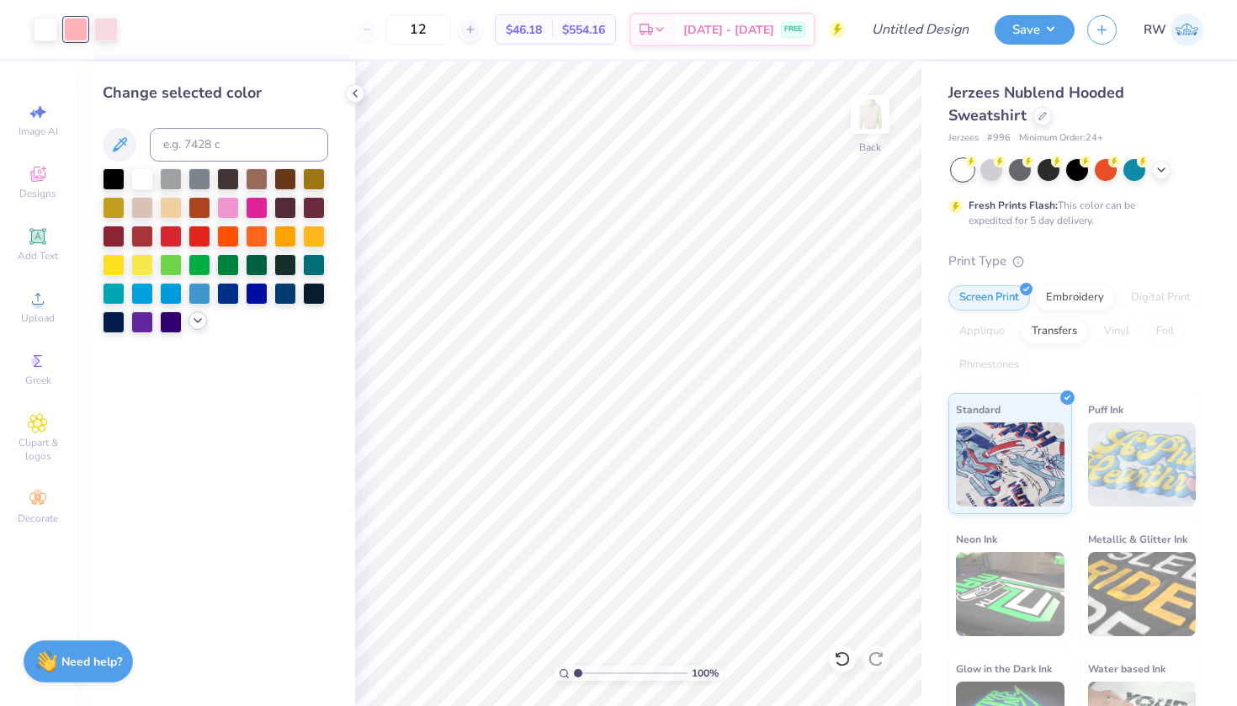
click at [195, 324] on icon at bounding box center [197, 320] width 13 height 13
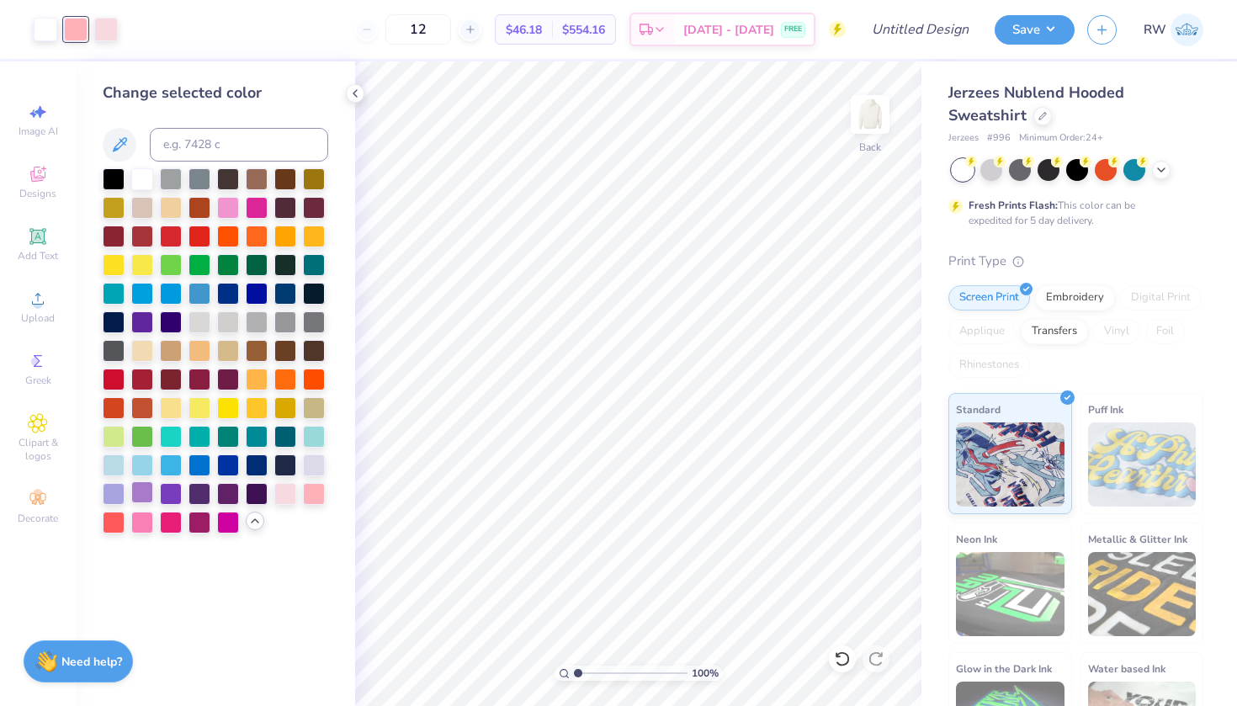
click at [141, 496] on div at bounding box center [142, 492] width 22 height 22
click at [109, 29] on div at bounding box center [106, 28] width 24 height 24
click at [113, 177] on div at bounding box center [114, 178] width 22 height 22
click at [146, 179] on div at bounding box center [142, 178] width 22 height 22
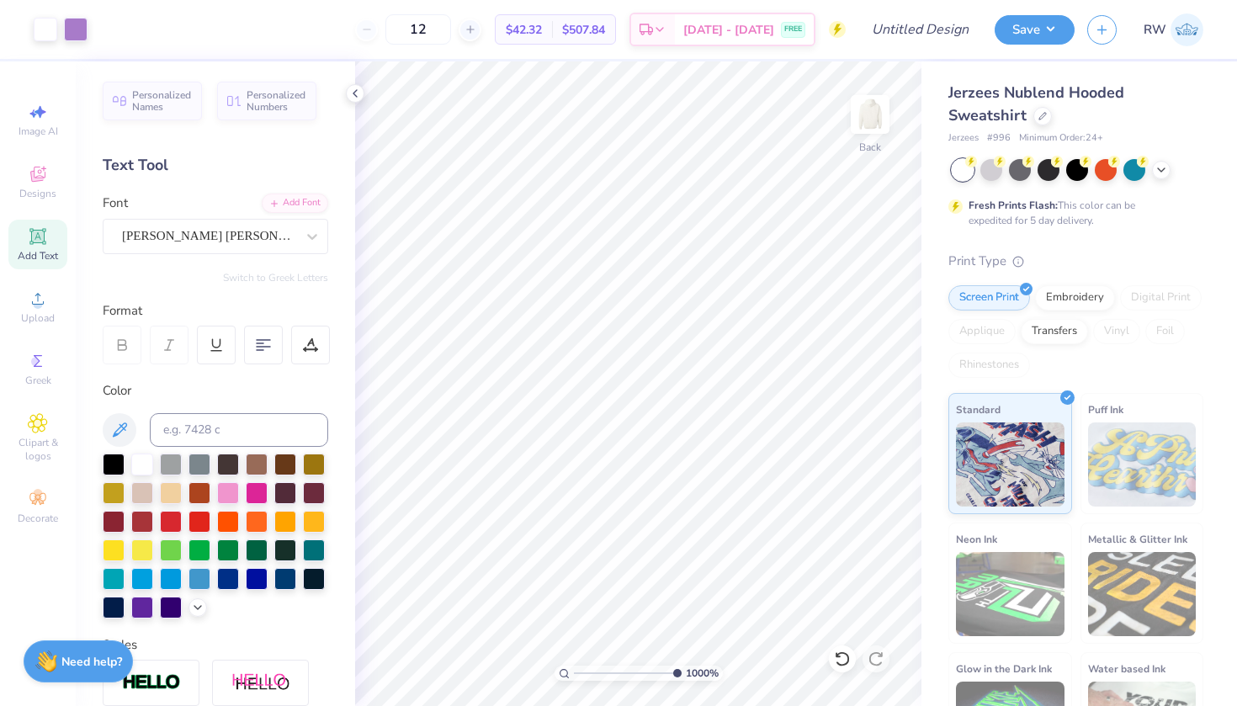
drag, startPoint x: 575, startPoint y: 673, endPoint x: 693, endPoint y: 667, distance: 118.0
type input "10"
click at [693, 667] on div "1000 %" at bounding box center [639, 673] width 168 height 15
type input "3.54"
drag, startPoint x: 673, startPoint y: 671, endPoint x: 546, endPoint y: 662, distance: 126.6
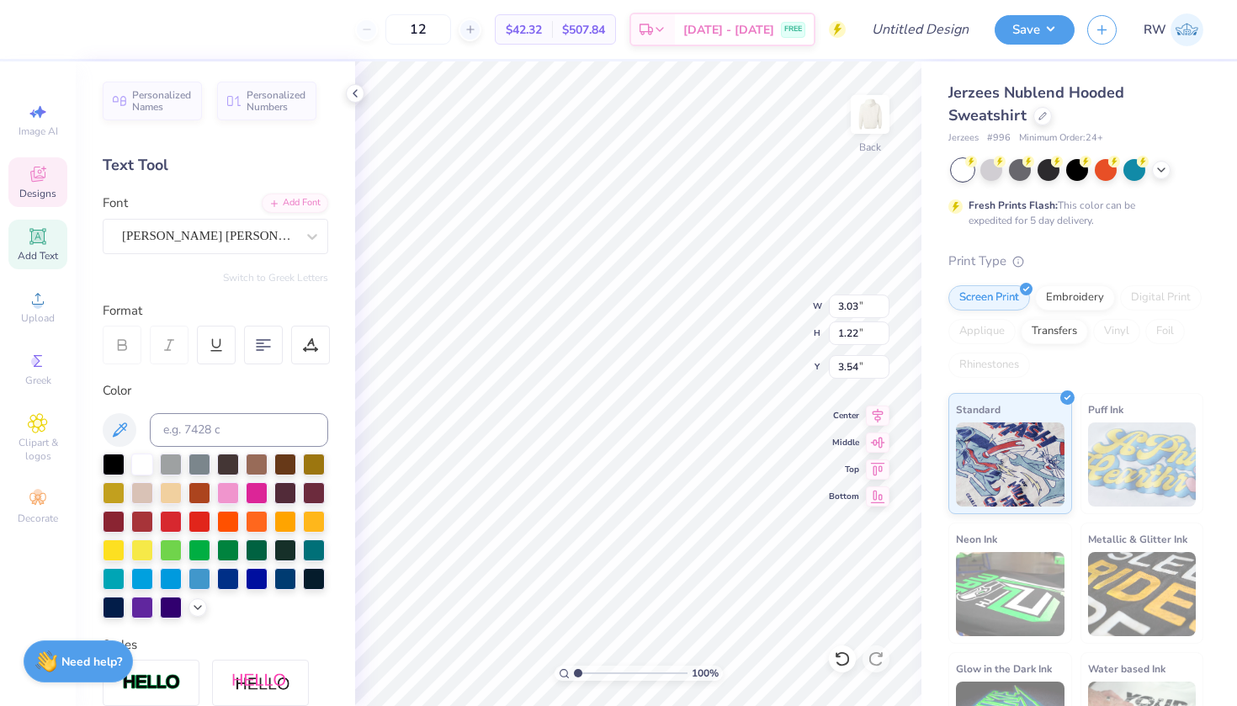
type input "1"
click at [546, 662] on div "100 %" at bounding box center [638, 383] width 645 height 645
type input "6.78"
type input "2.84"
type input "0.82"
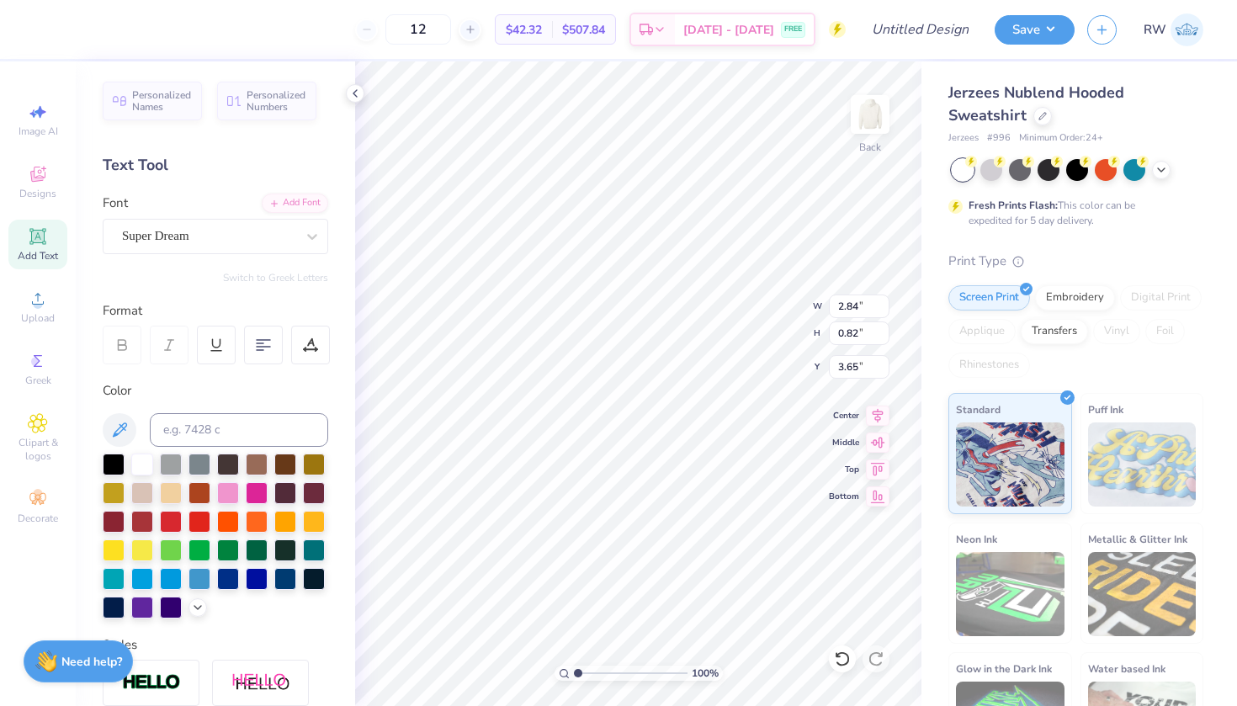
type input "9.80"
type input "3.48"
click at [41, 190] on span "Designs" at bounding box center [37, 193] width 37 height 13
type input "4.70"
type input "5.09"
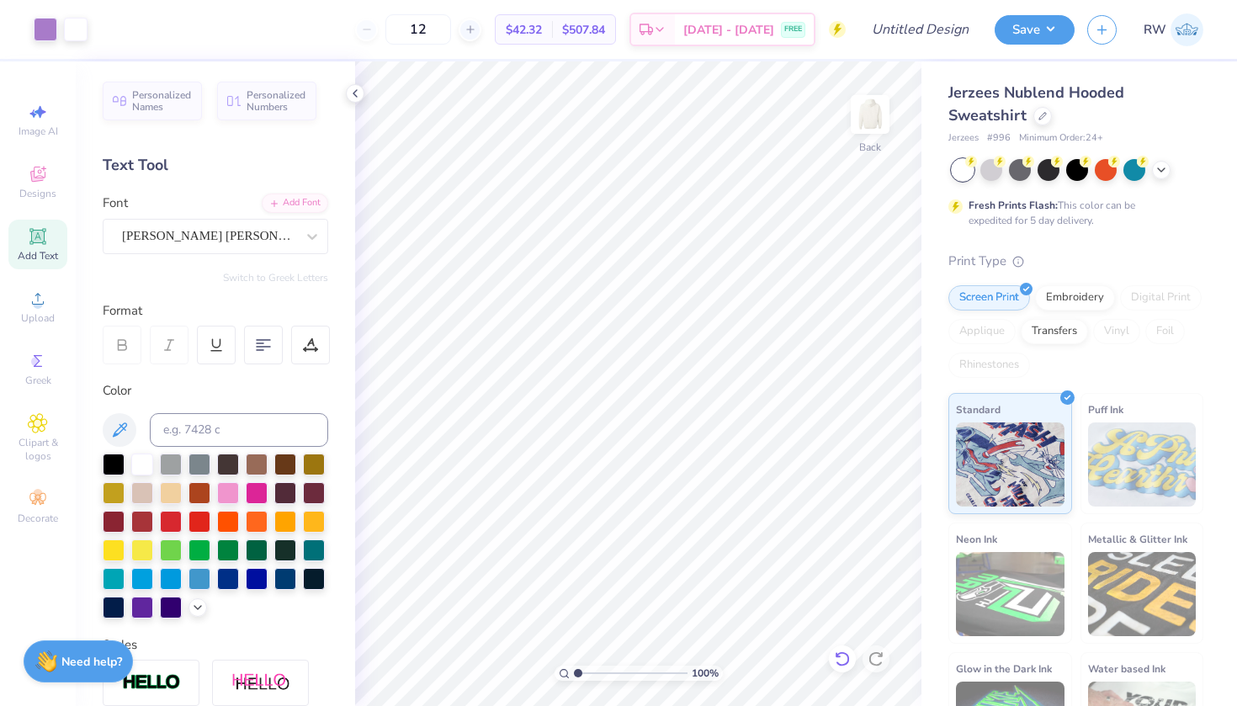
click at [835, 657] on icon at bounding box center [842, 659] width 17 height 17
click at [451, 26] on input "12" at bounding box center [419, 29] width 66 height 30
type input "12"
click at [923, 29] on input "Design Title" at bounding box center [941, 30] width 82 height 34
type input "D"
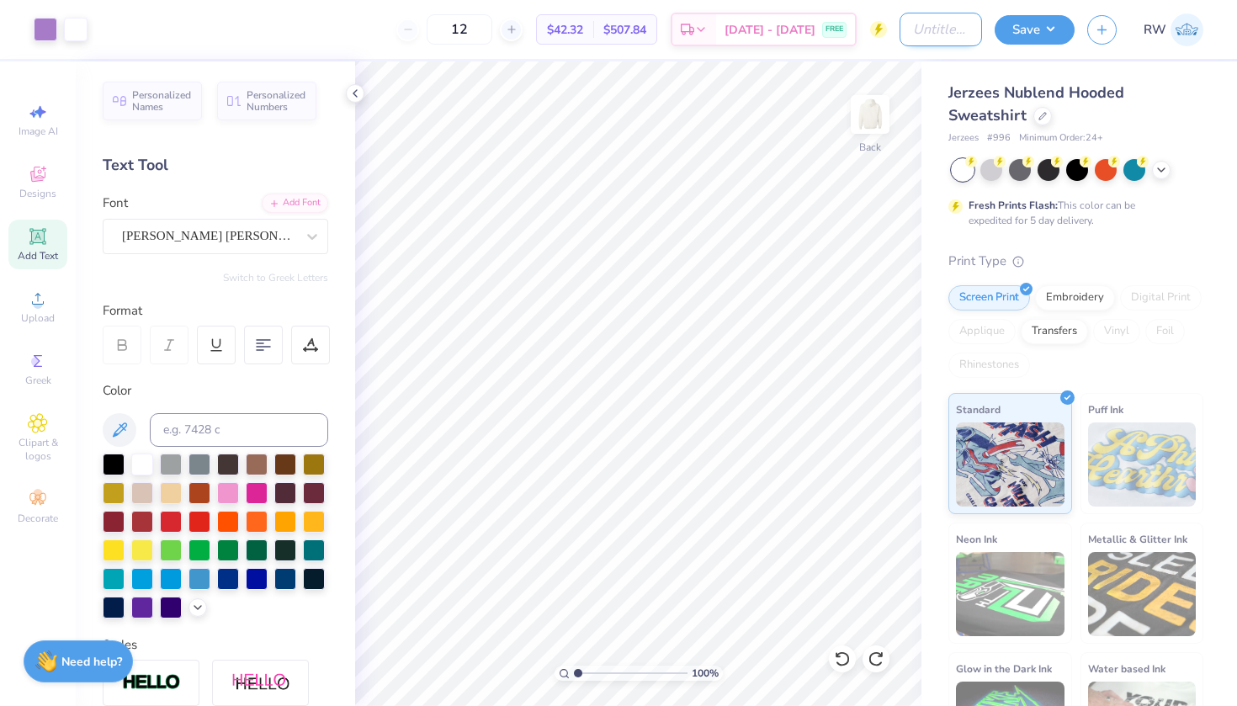
paste input "DKD Fall Recruitment Associate Class Merch"
type input "DKD Fall Recruitment Associate Class Merch"
click at [1051, 28] on button "Save" at bounding box center [1035, 27] width 80 height 29
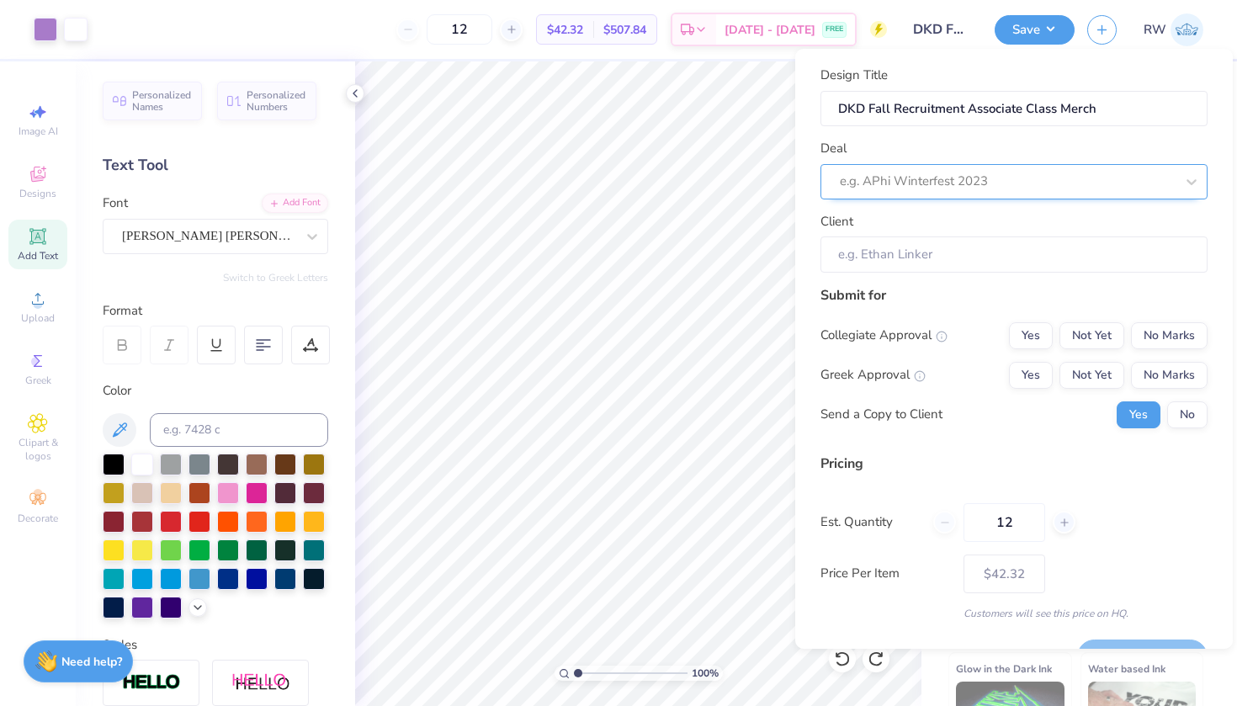
click at [971, 189] on div at bounding box center [1007, 181] width 335 height 23
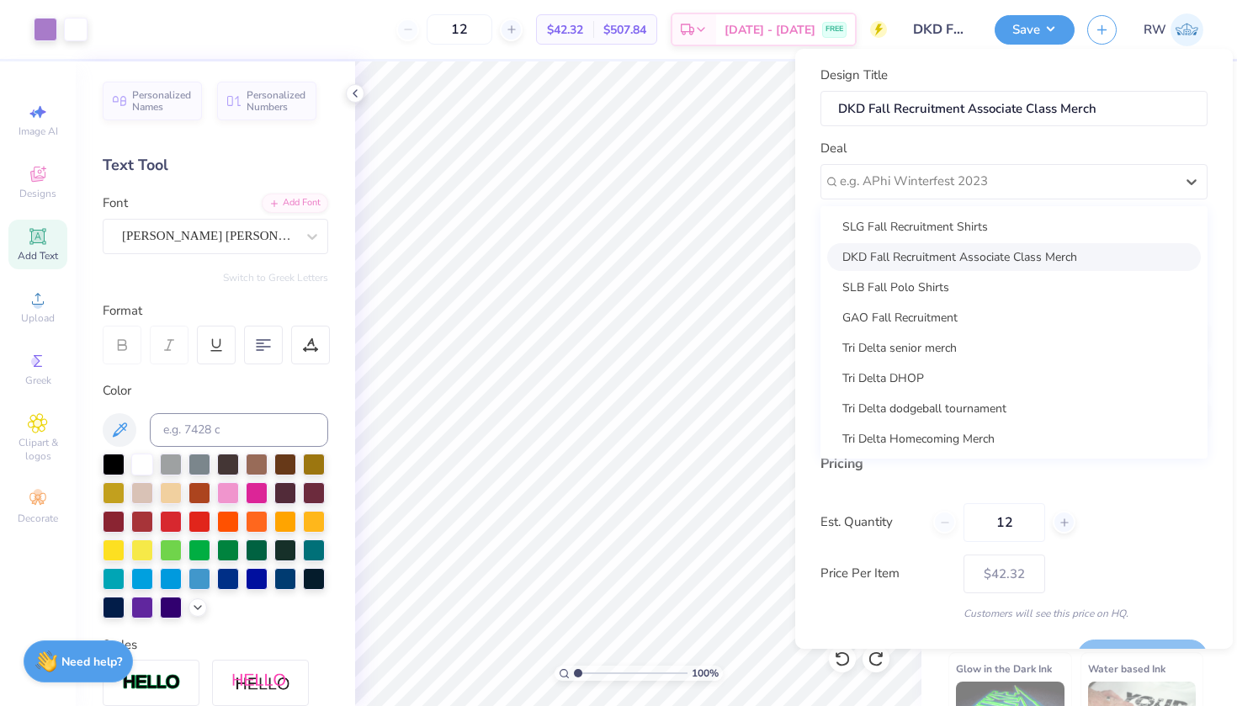
click at [978, 255] on div "DKD Fall Recruitment Associate Class Merch" at bounding box center [1014, 257] width 374 height 28
type input "[PERSON_NAME]"
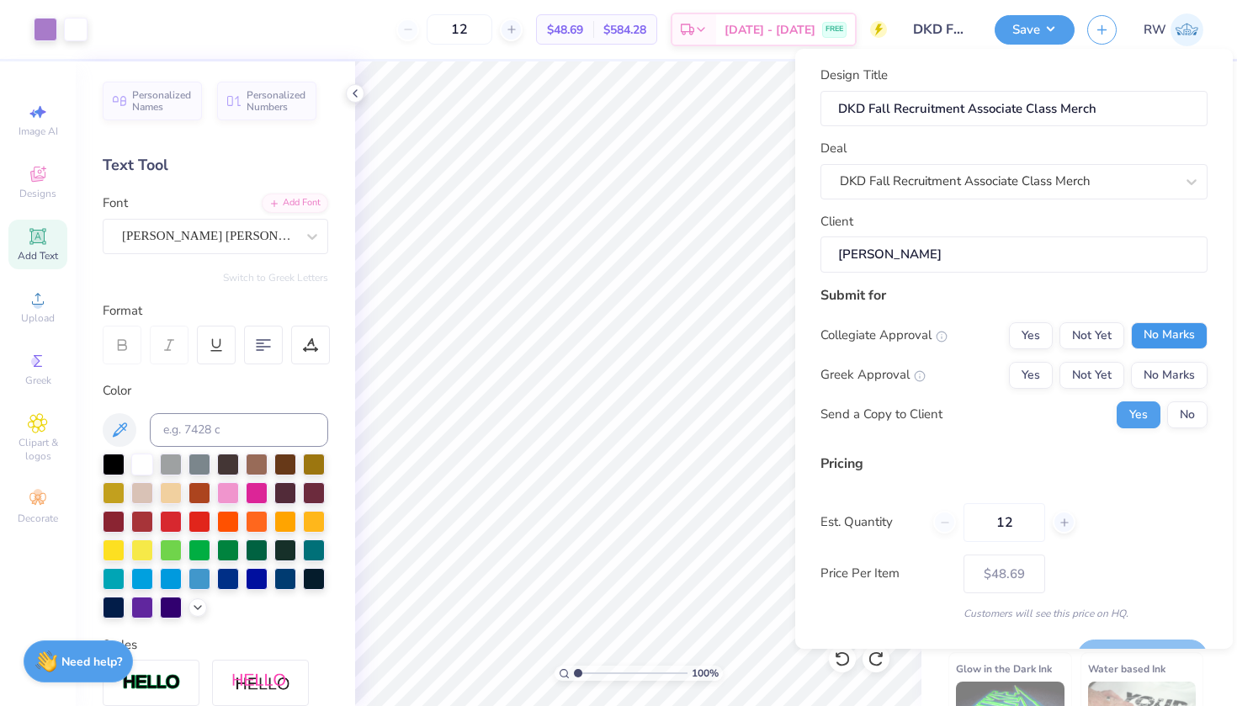
click at [1182, 330] on button "No Marks" at bounding box center [1169, 335] width 77 height 27
click at [1039, 373] on button "Yes" at bounding box center [1031, 375] width 44 height 27
type input "$48.69"
click at [1019, 520] on input "12" at bounding box center [1005, 522] width 82 height 39
type input "1"
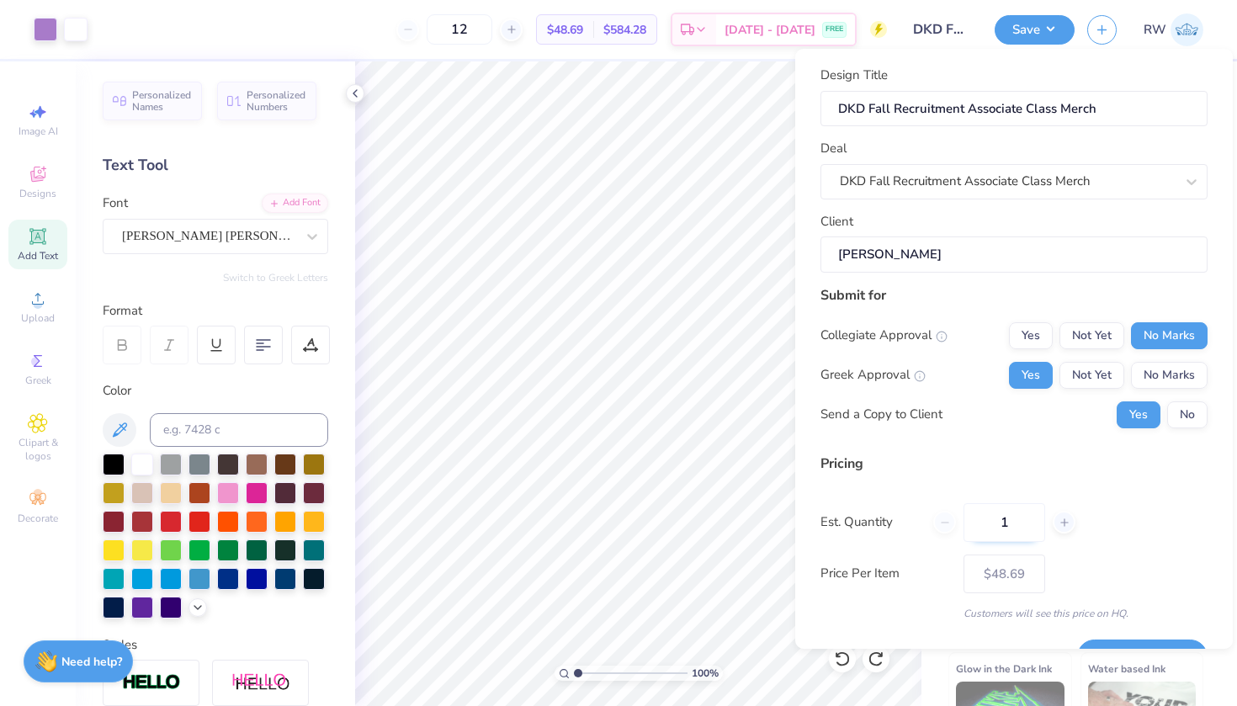
type input "1"
type input "10"
type input "12"
click at [1099, 580] on div "Pricing Est. Quantity 12 Price Per Item $48.69 Customers will see this price on…" at bounding box center [1014, 538] width 387 height 168
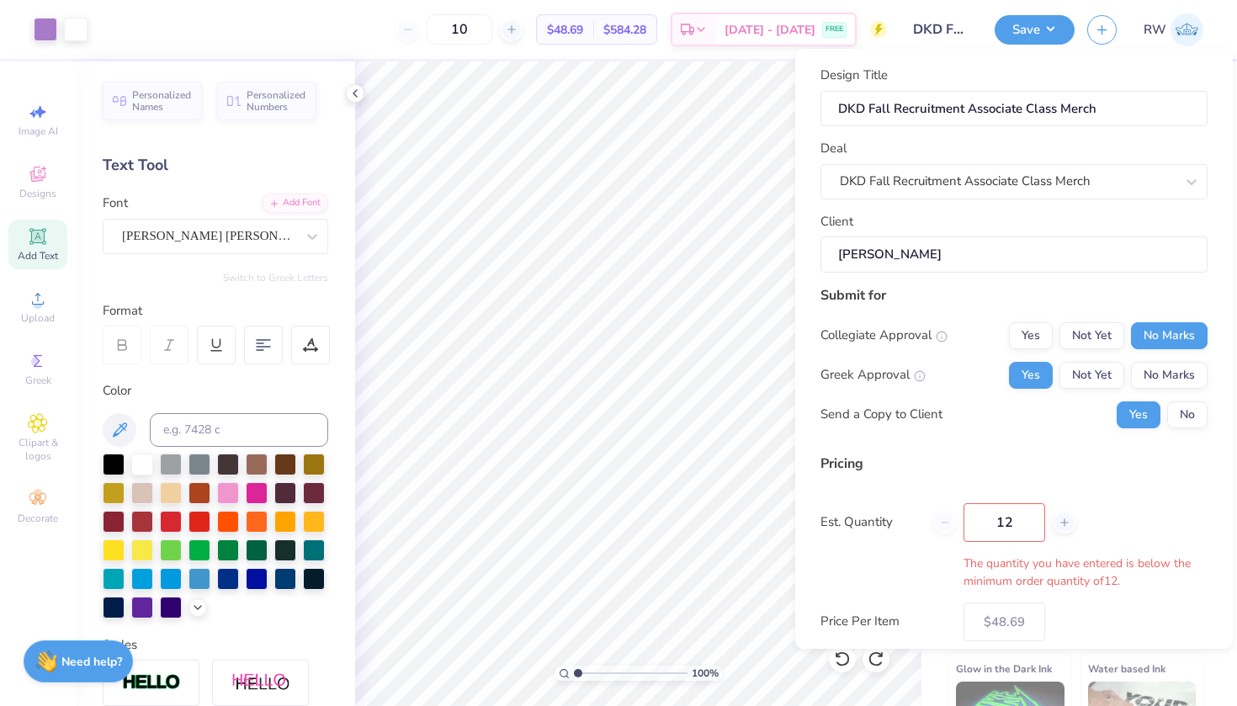
type input "12"
type input "$48.69"
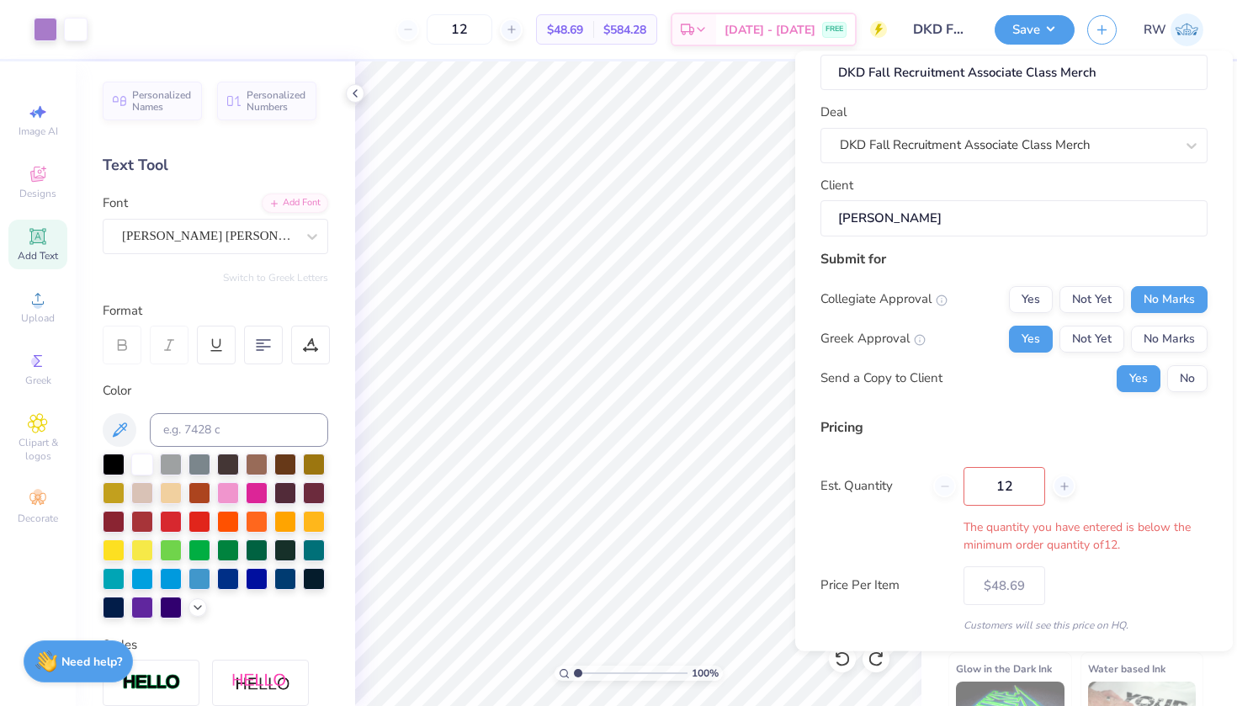
scroll to position [41, 0]
click at [1019, 482] on input "12" at bounding box center [1005, 483] width 82 height 39
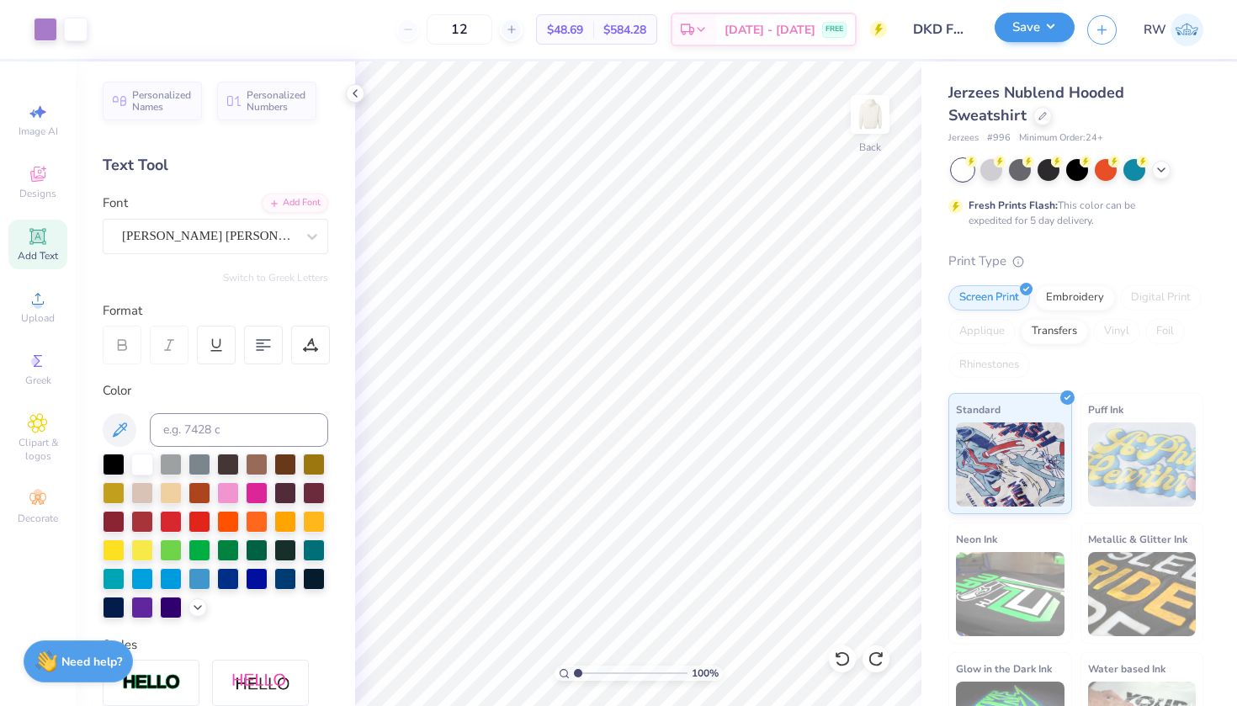
click at [1049, 35] on button "Save" at bounding box center [1035, 27] width 80 height 29
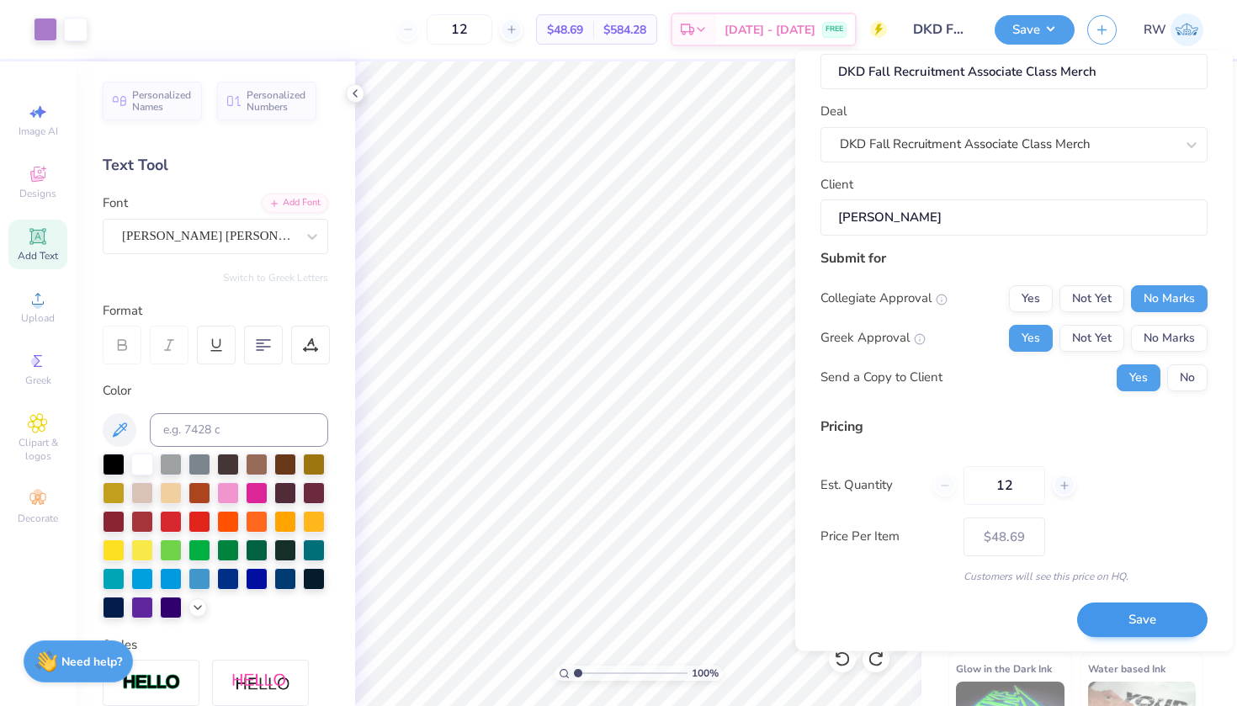
click at [1120, 614] on button "Save" at bounding box center [1142, 620] width 130 height 35
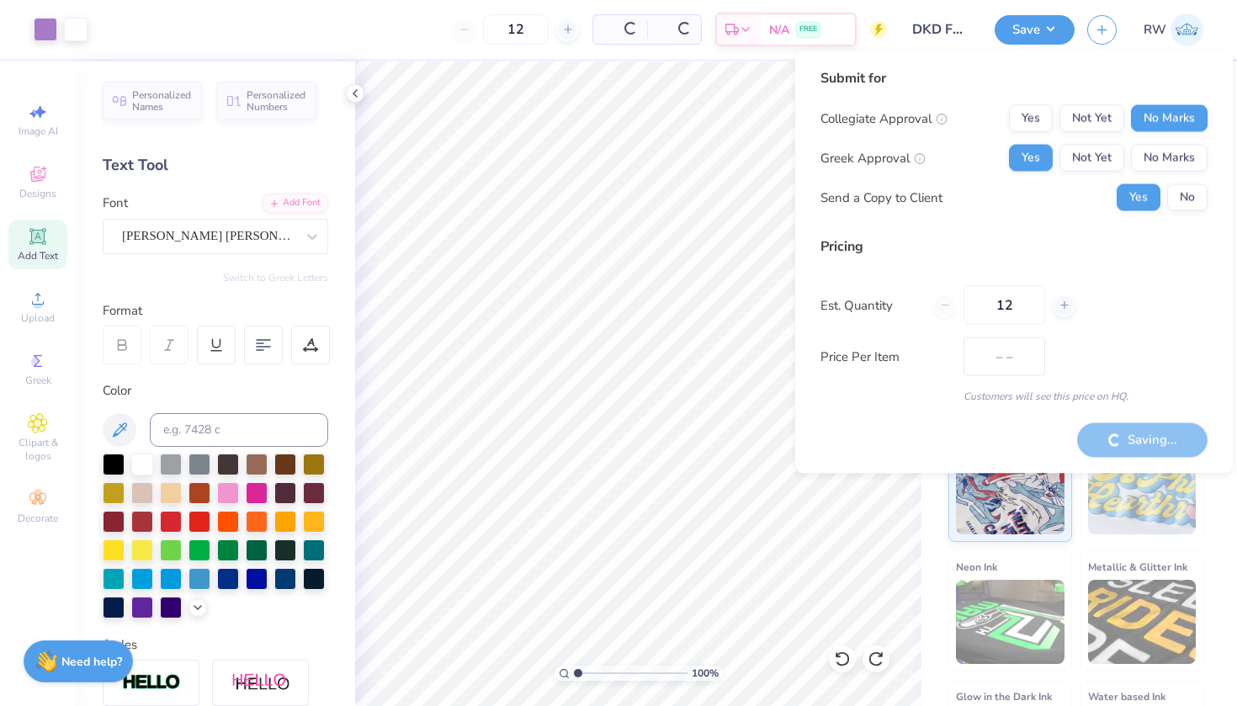
type input "$42.32"
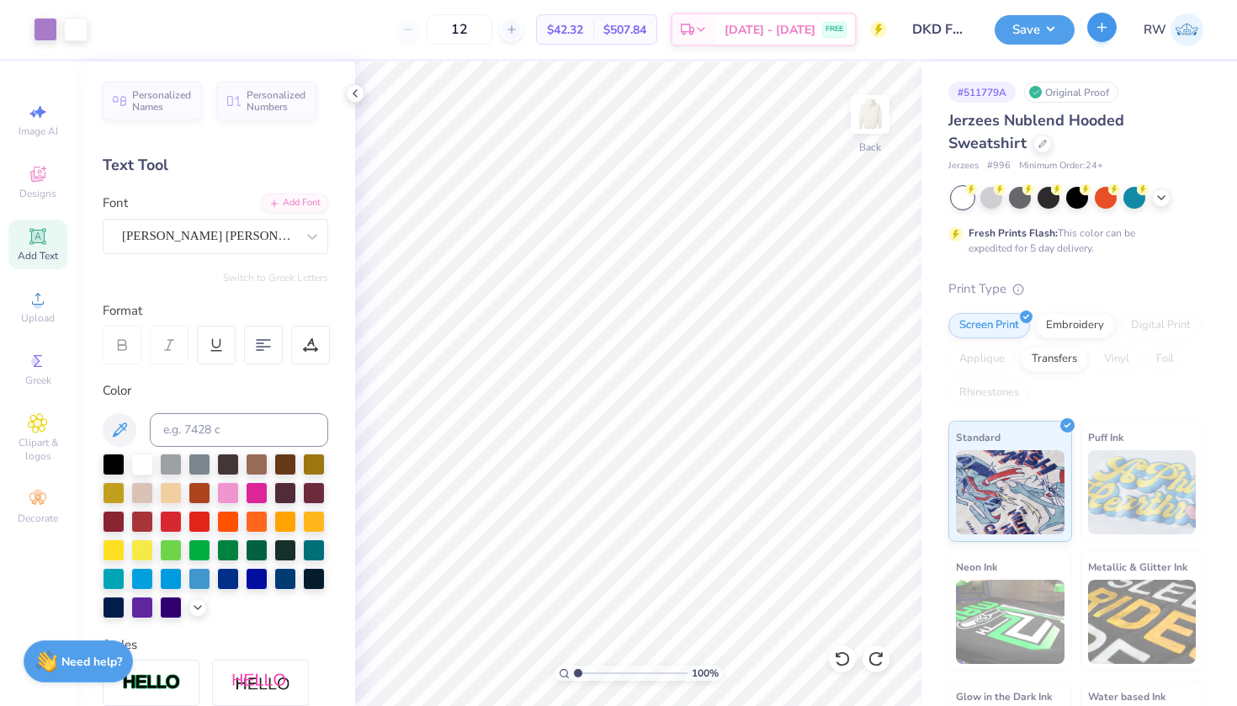
click at [1097, 35] on button "button" at bounding box center [1102, 27] width 29 height 29
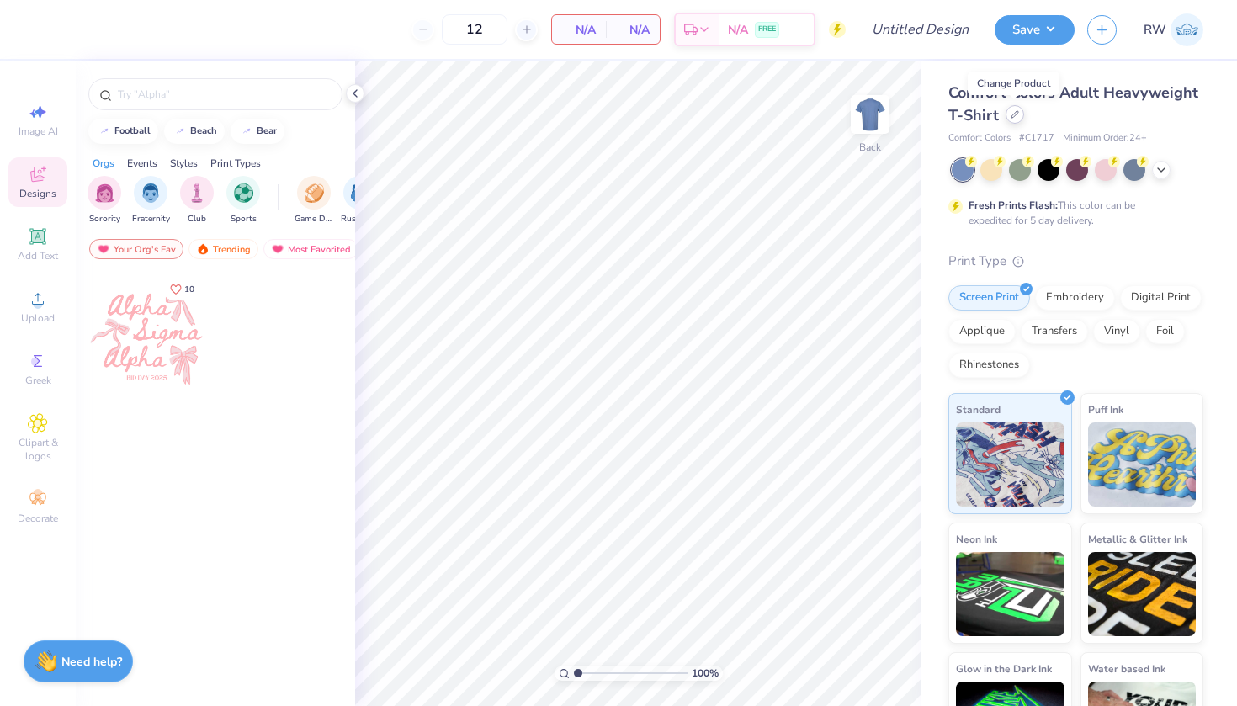
click at [1019, 117] on div at bounding box center [1015, 114] width 19 height 19
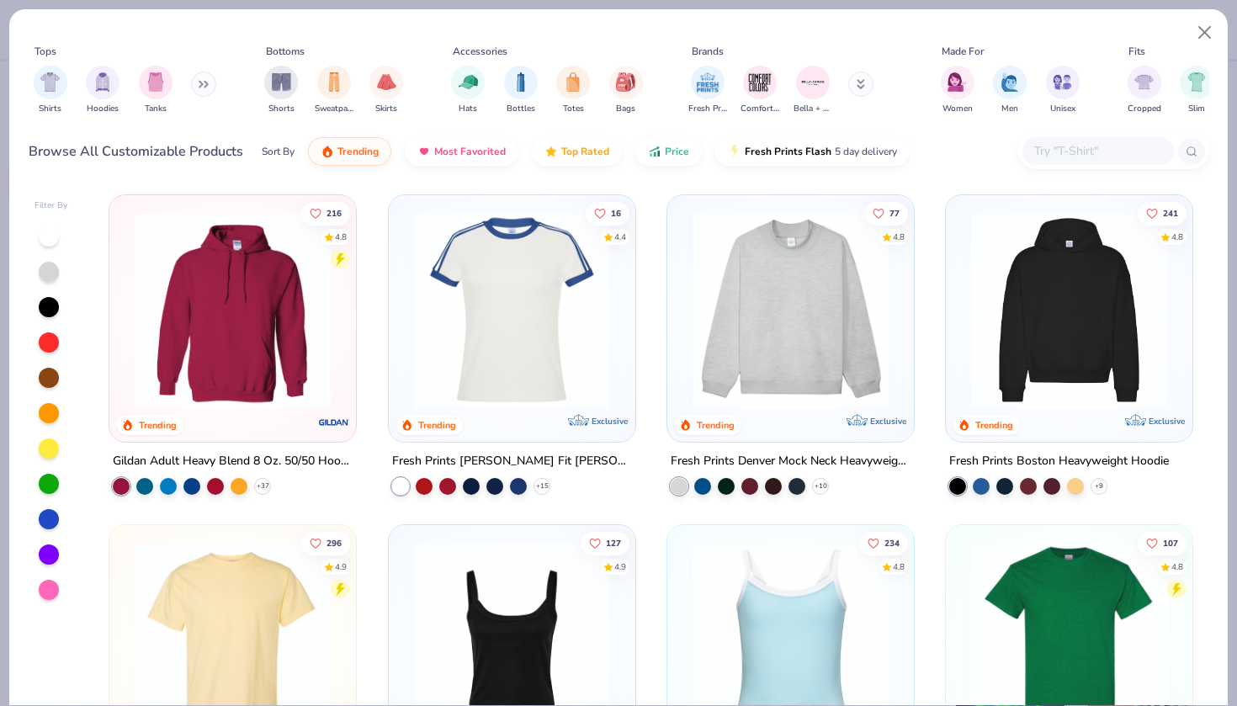
click at [208, 83] on icon at bounding box center [204, 84] width 10 height 8
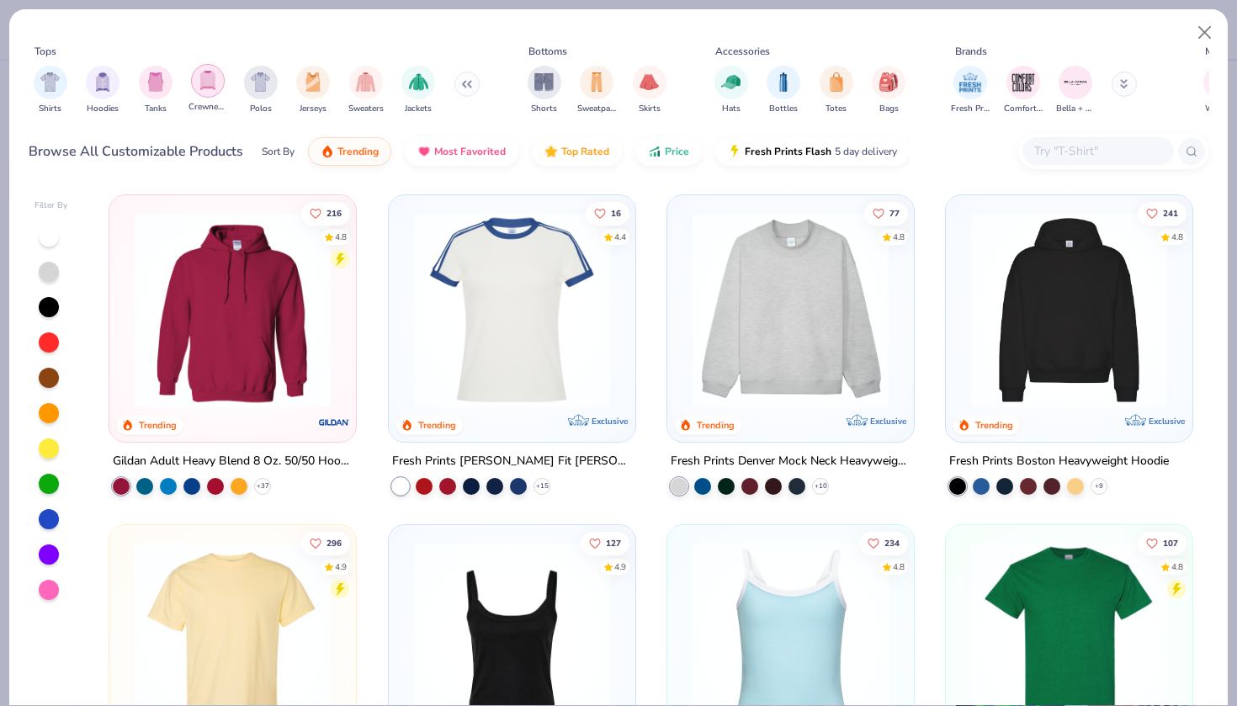
click at [198, 93] on div "filter for Crewnecks" at bounding box center [208, 81] width 34 height 34
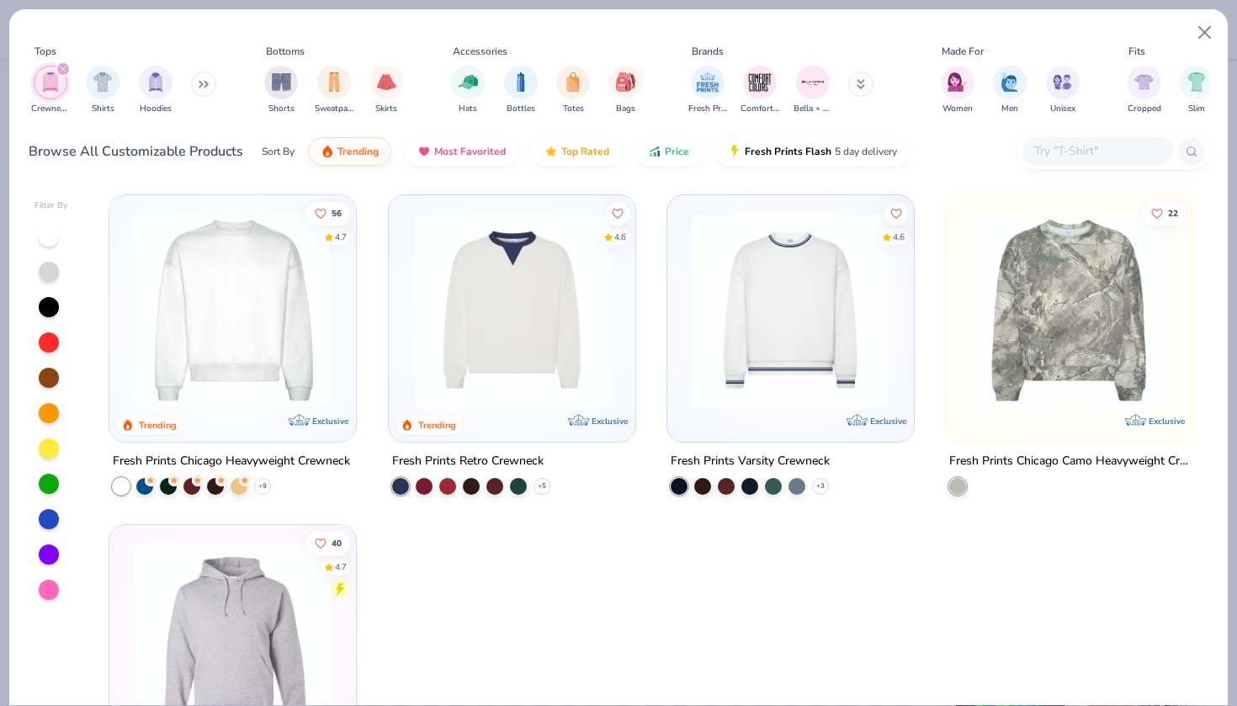
click at [755, 396] on img at bounding box center [790, 310] width 213 height 196
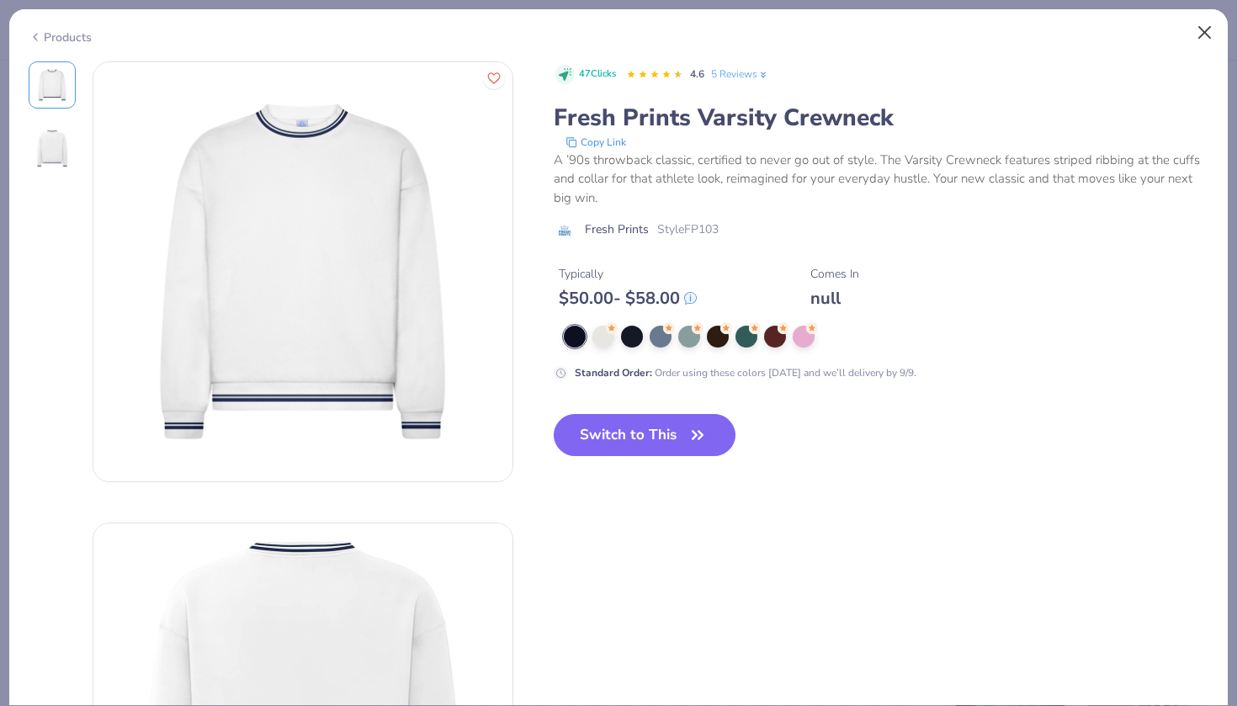
click at [1206, 29] on button "Close" at bounding box center [1205, 33] width 32 height 32
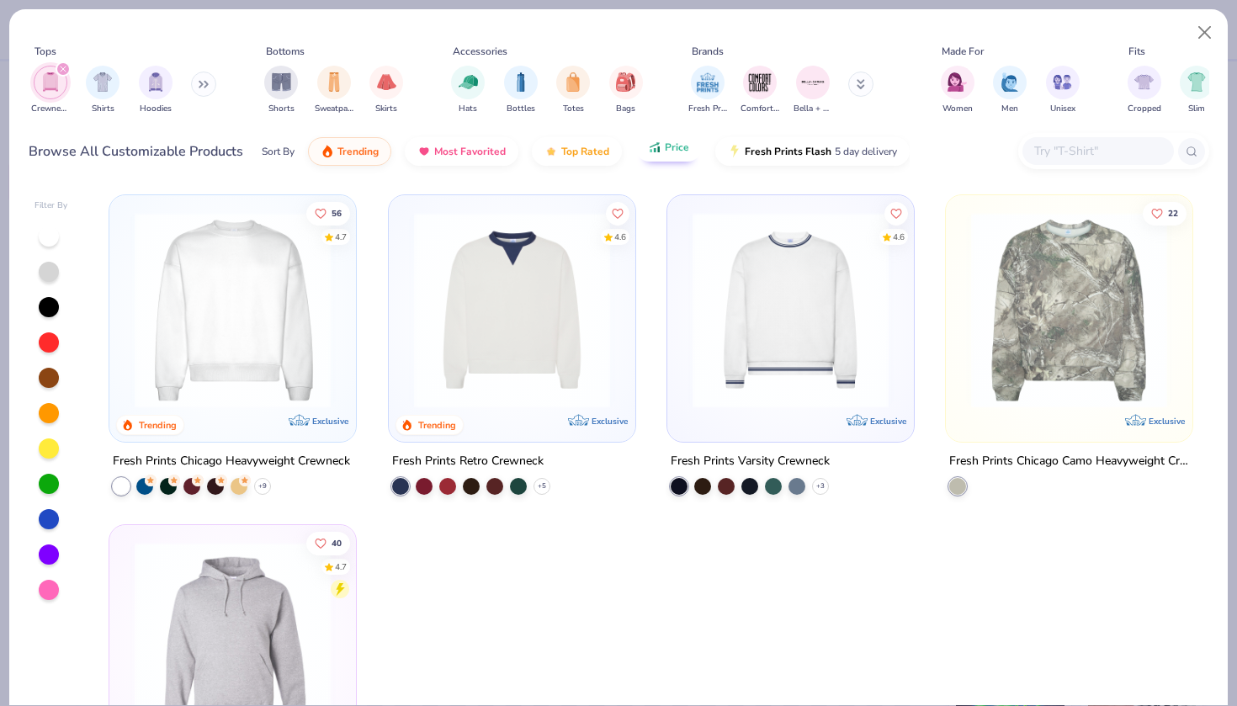
click at [690, 145] on button "Price" at bounding box center [669, 147] width 66 height 29
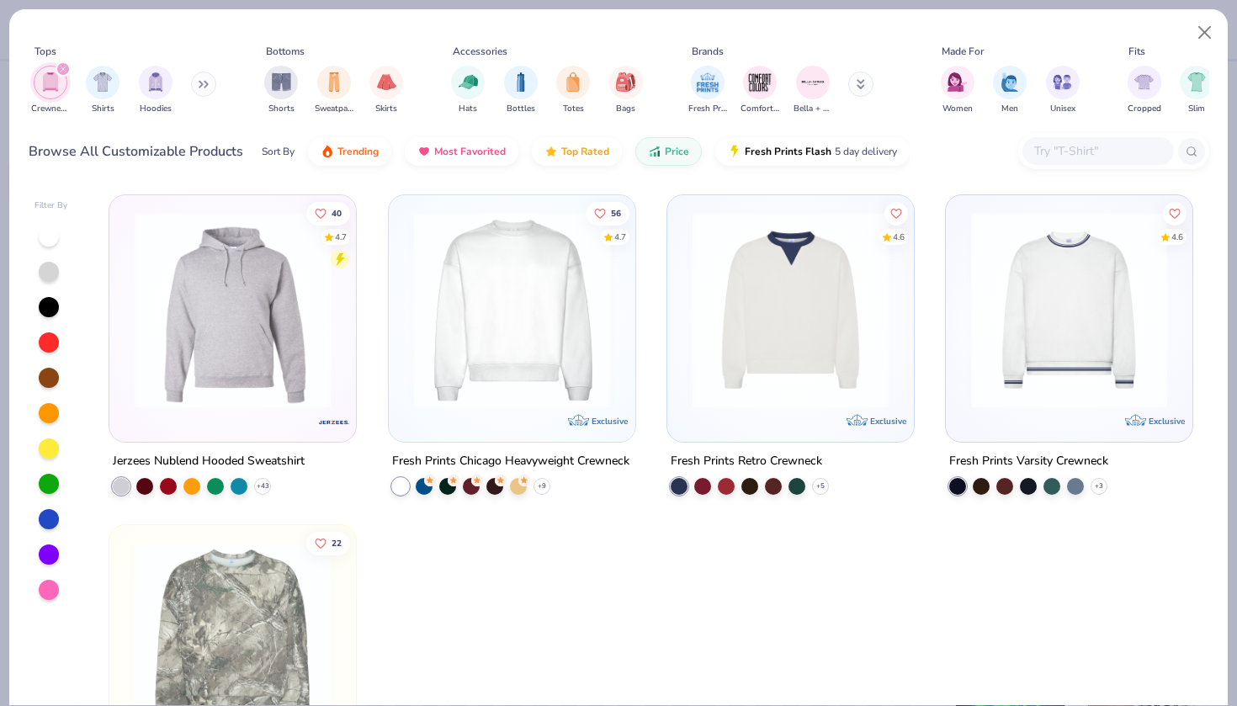
click at [470, 292] on img at bounding box center [512, 310] width 213 height 196
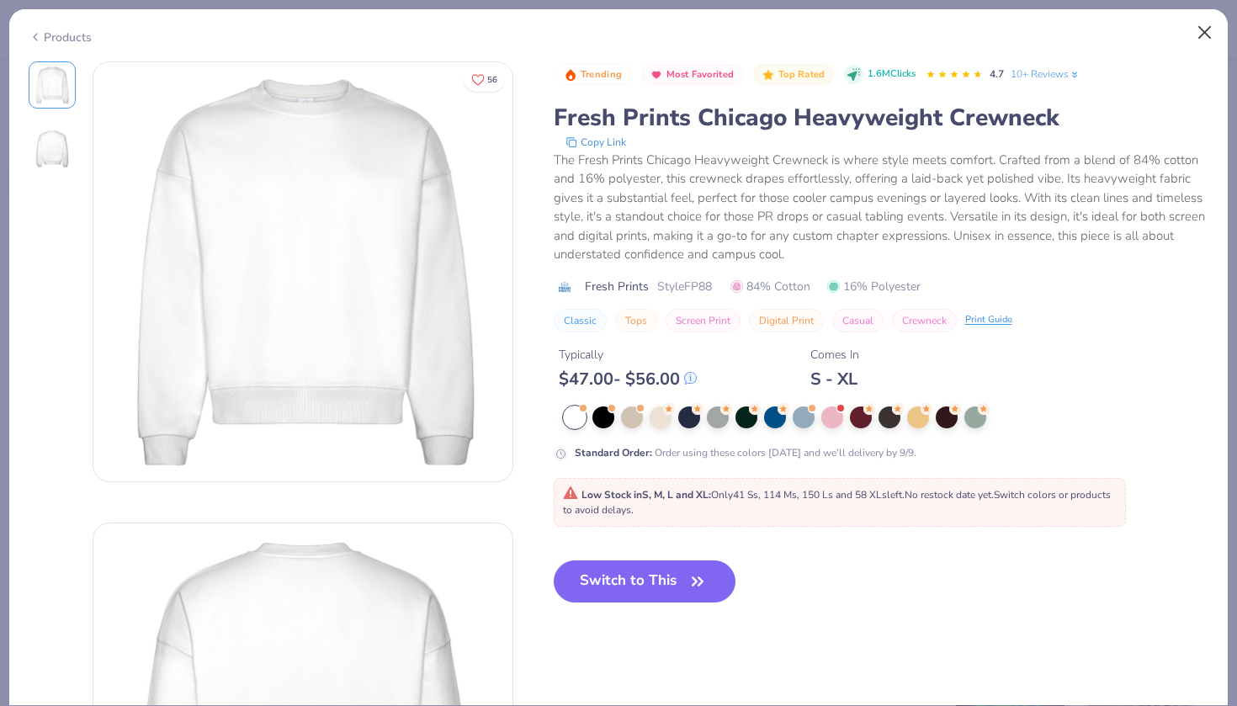
click at [1202, 34] on button "Close" at bounding box center [1205, 33] width 32 height 32
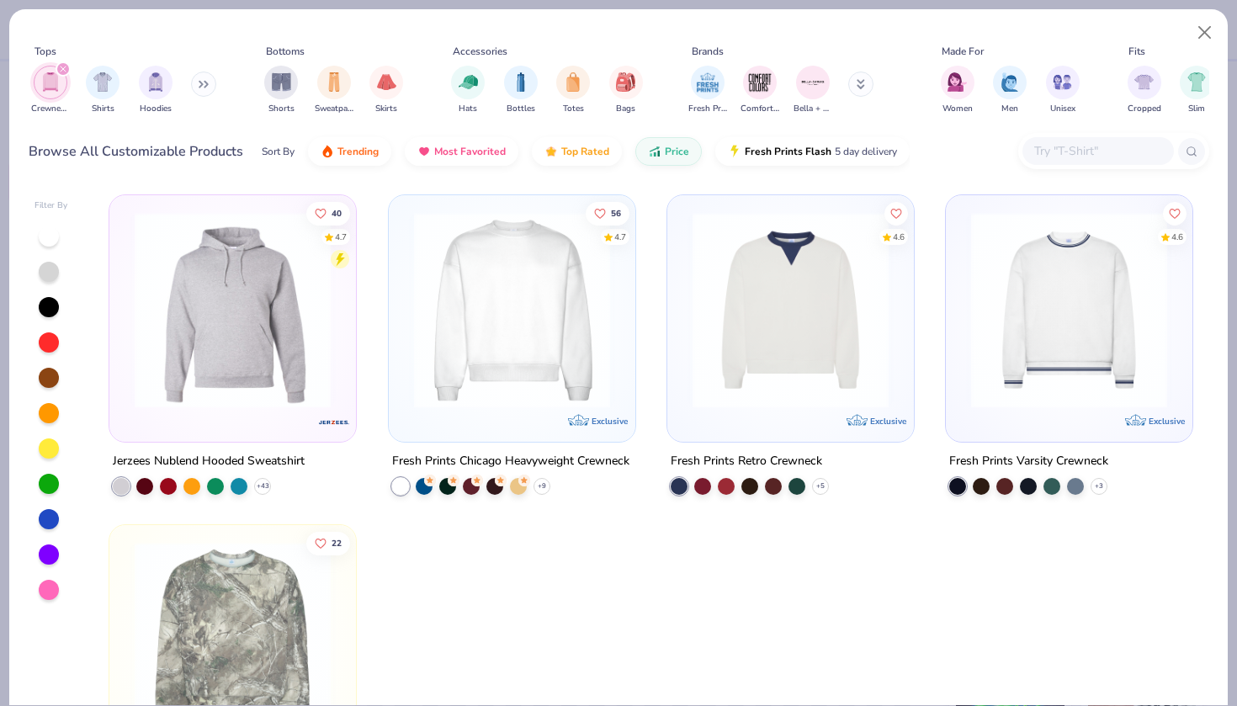
click at [62, 90] on div "filter for Crewnecks" at bounding box center [51, 83] width 34 height 34
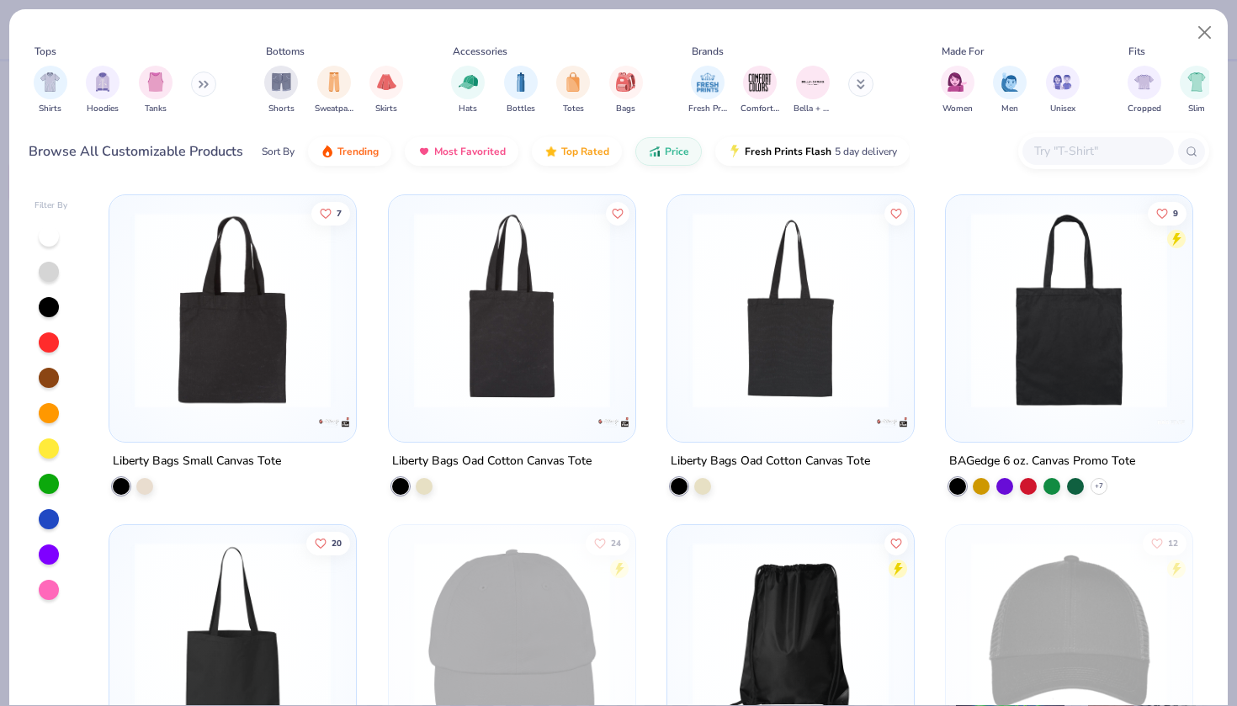
click at [207, 89] on button at bounding box center [203, 84] width 25 height 25
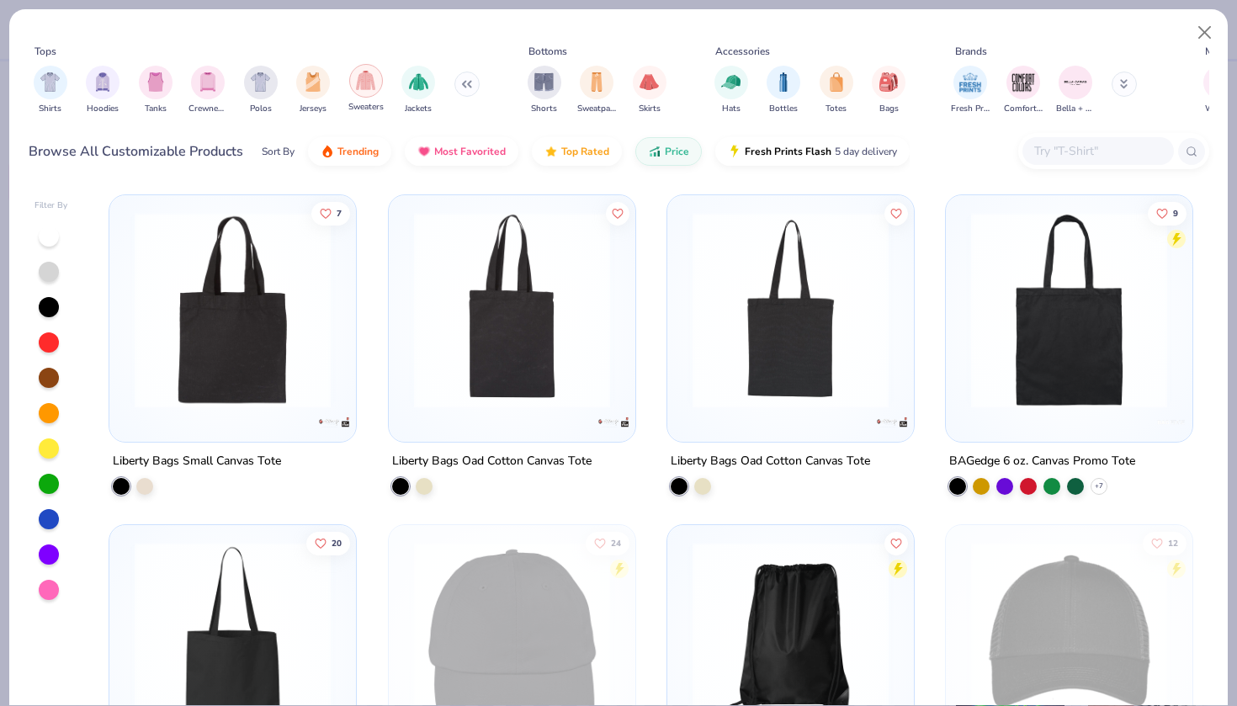
click at [363, 84] on img "filter for Sweaters" at bounding box center [365, 80] width 19 height 19
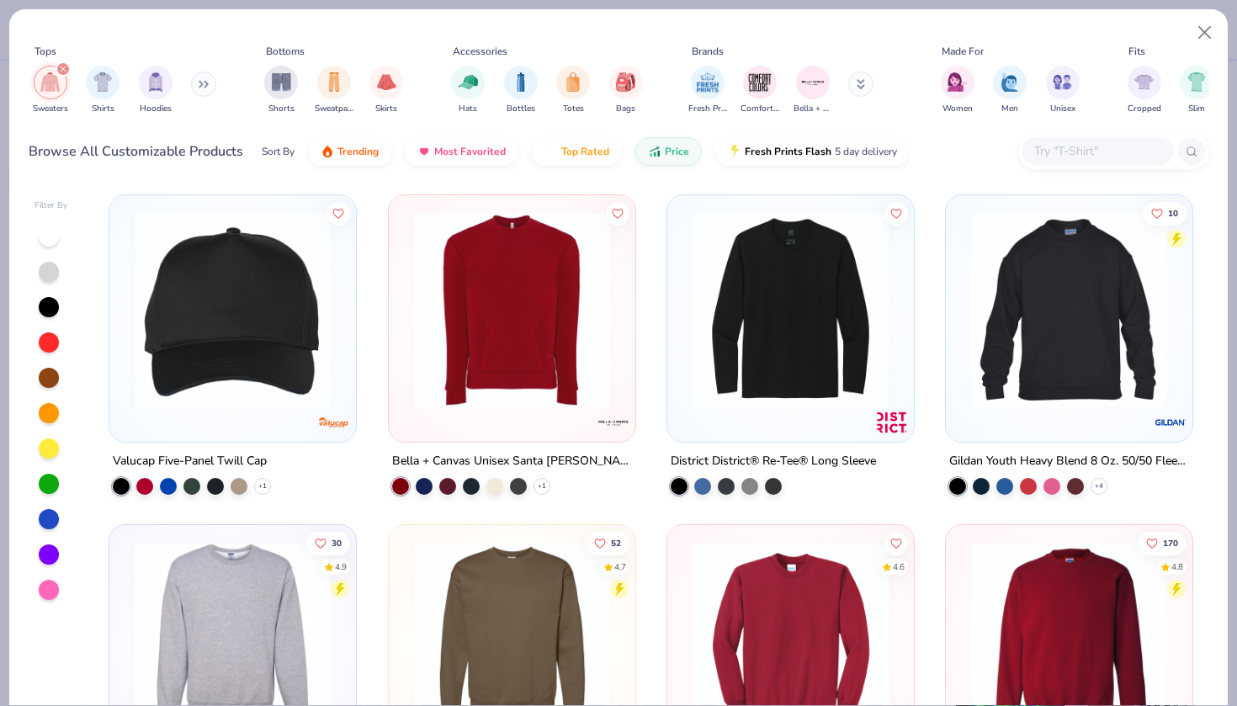
scroll to position [4, 0]
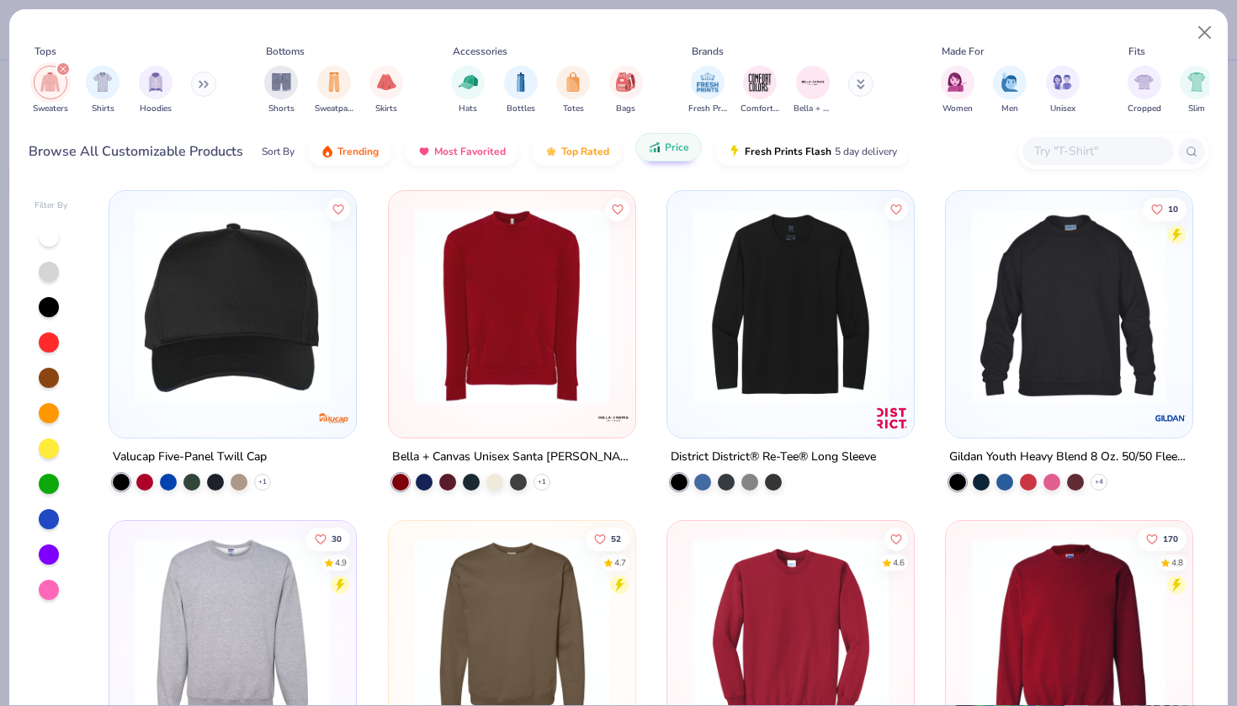
click at [660, 158] on button "Price" at bounding box center [669, 147] width 66 height 29
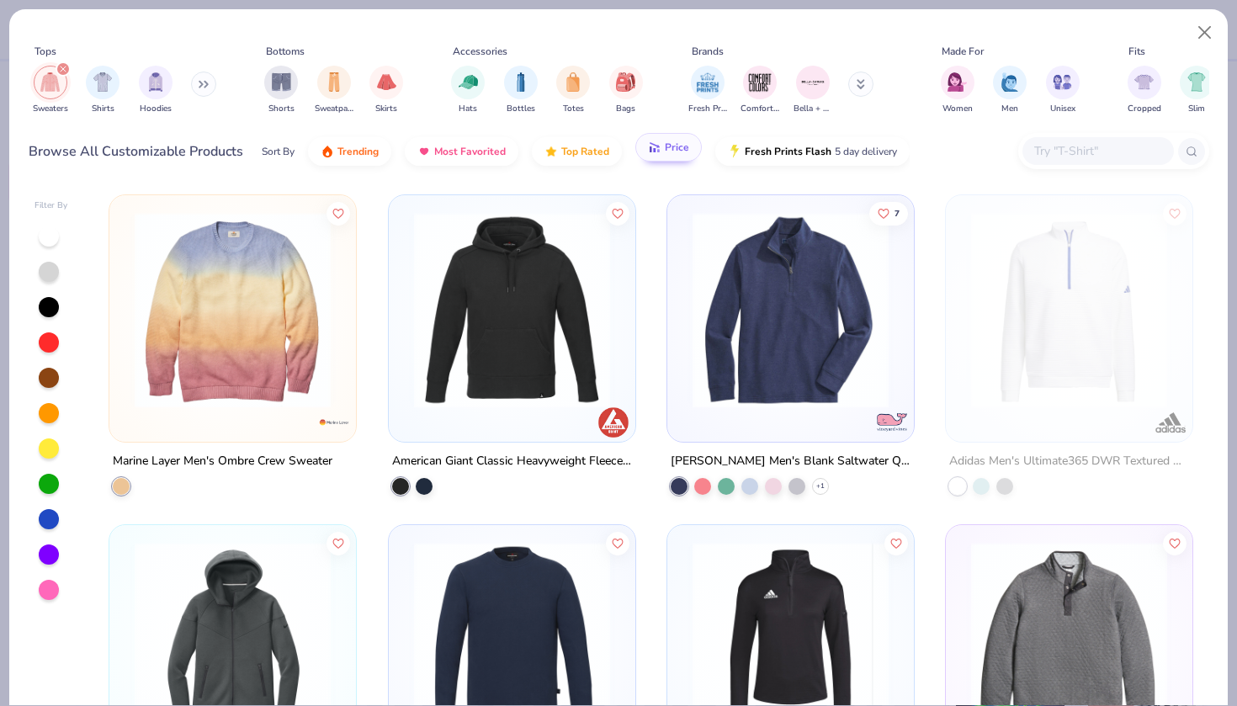
scroll to position [0, 0]
click at [672, 144] on span "Price" at bounding box center [677, 147] width 24 height 13
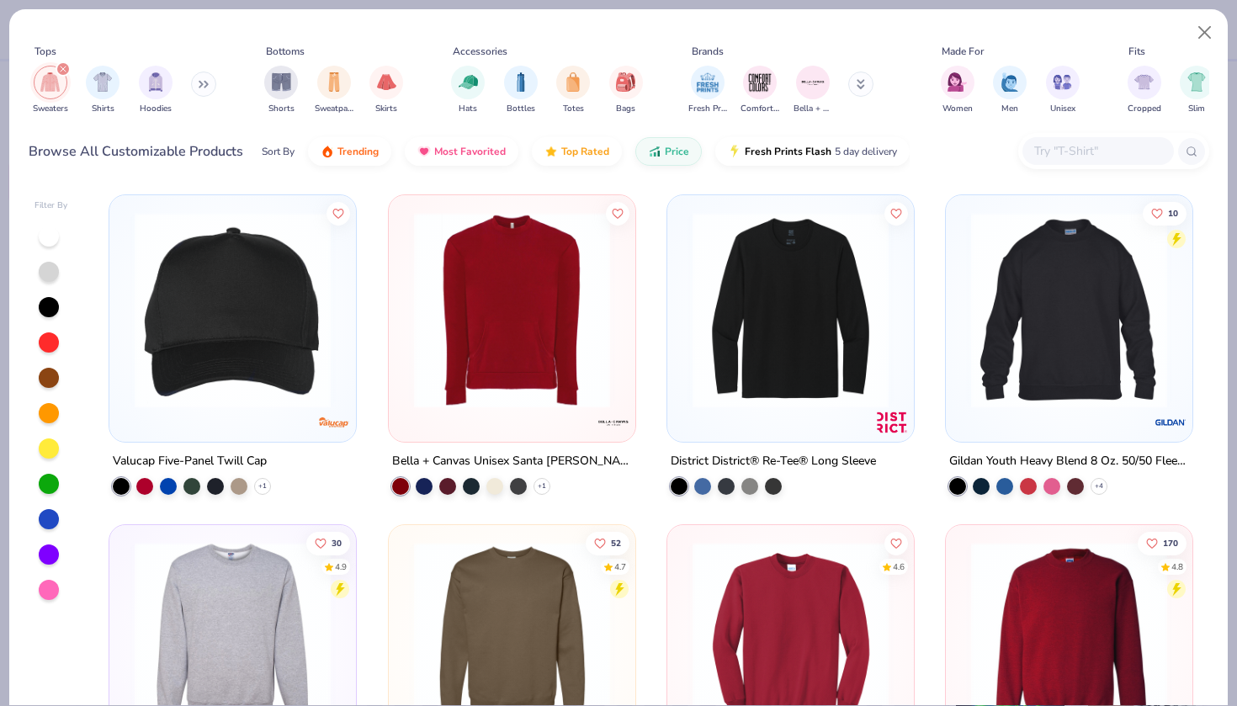
click at [1052, 396] on img at bounding box center [1069, 310] width 213 height 196
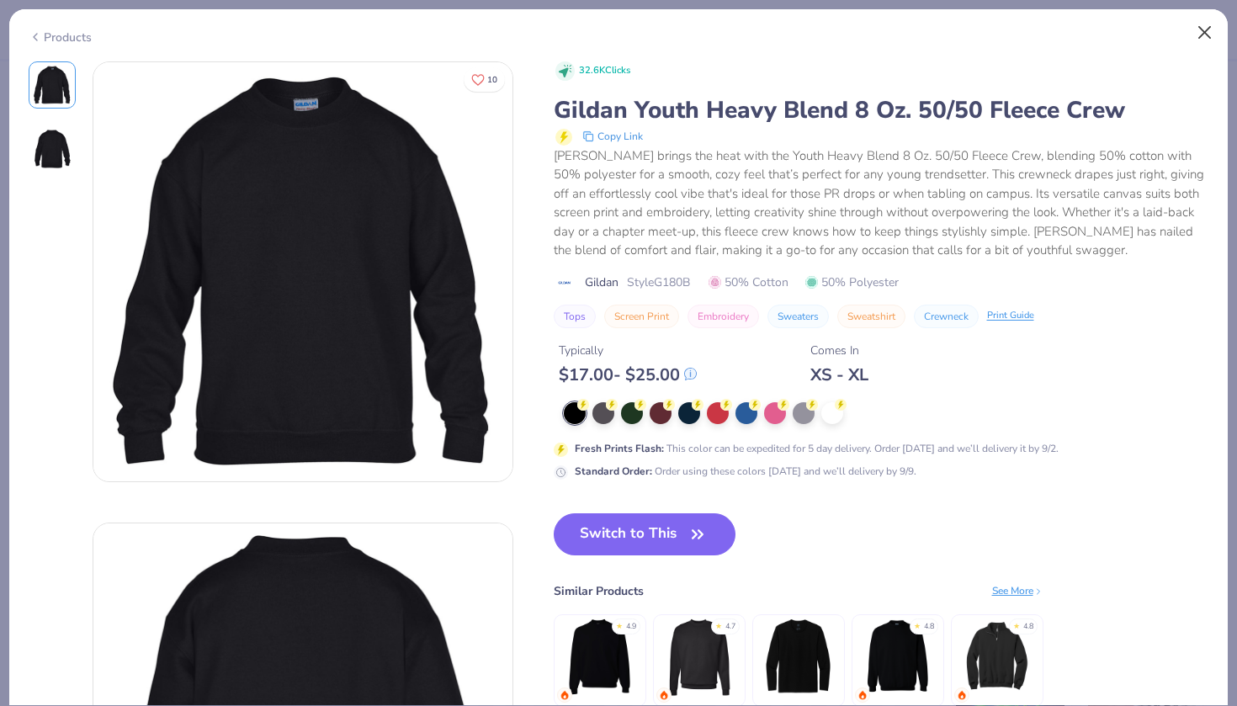
click at [1200, 39] on button "Close" at bounding box center [1205, 33] width 32 height 32
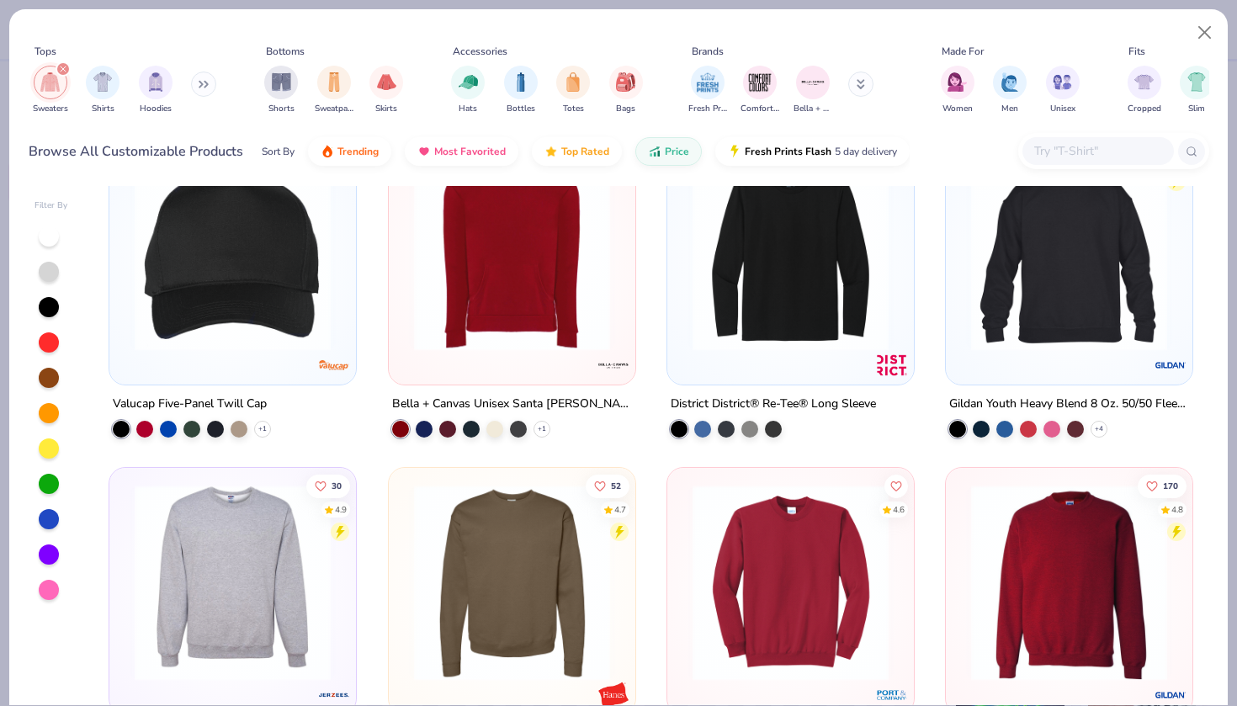
scroll to position [63, 0]
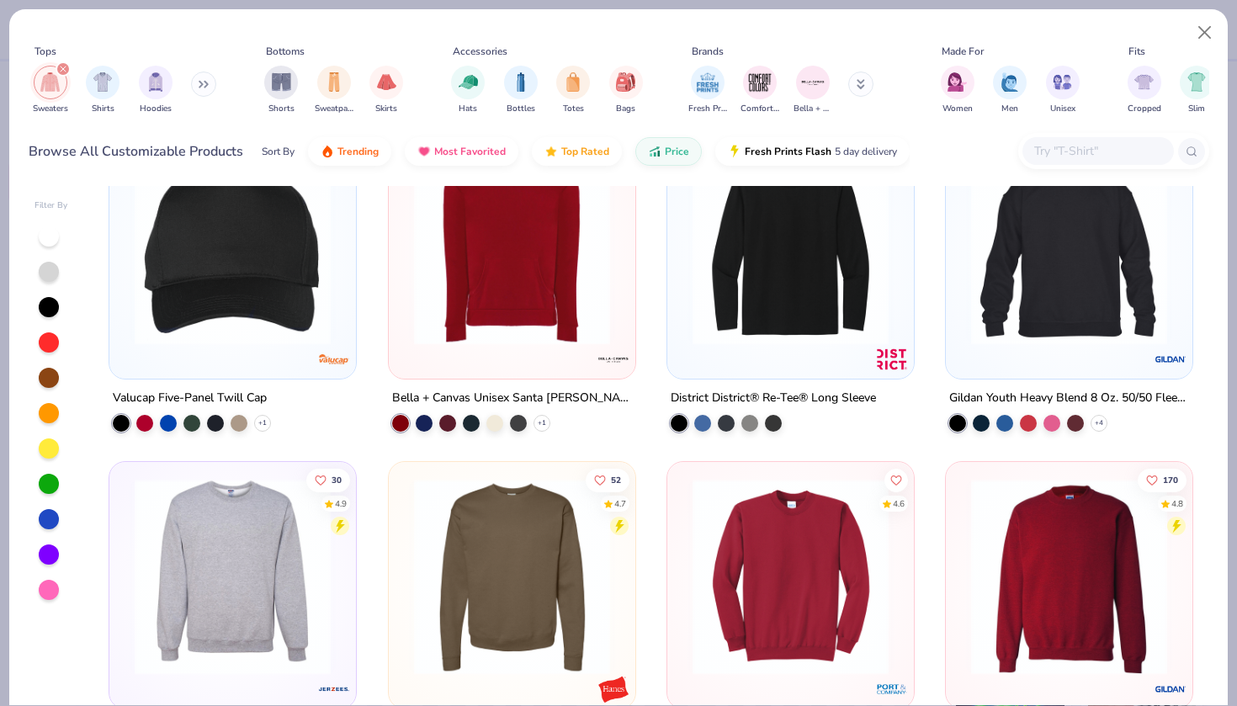
click at [539, 289] on img at bounding box center [512, 247] width 213 height 196
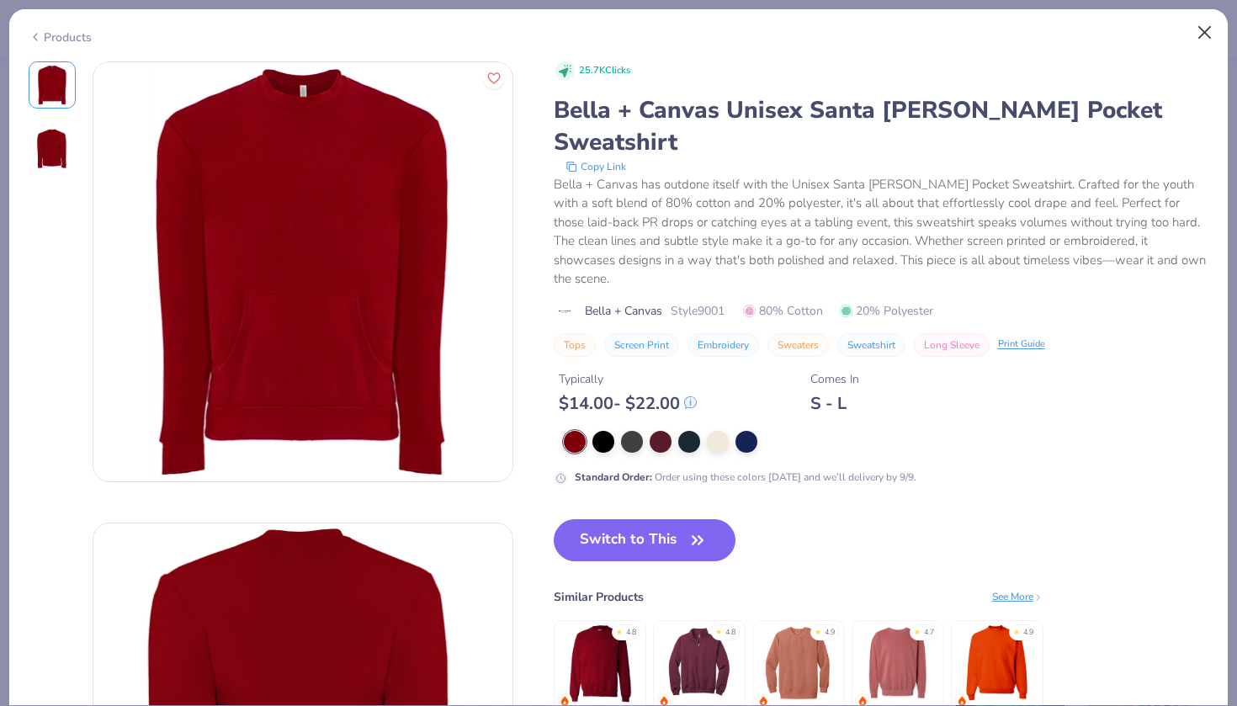
click at [1205, 29] on button "Close" at bounding box center [1205, 33] width 32 height 32
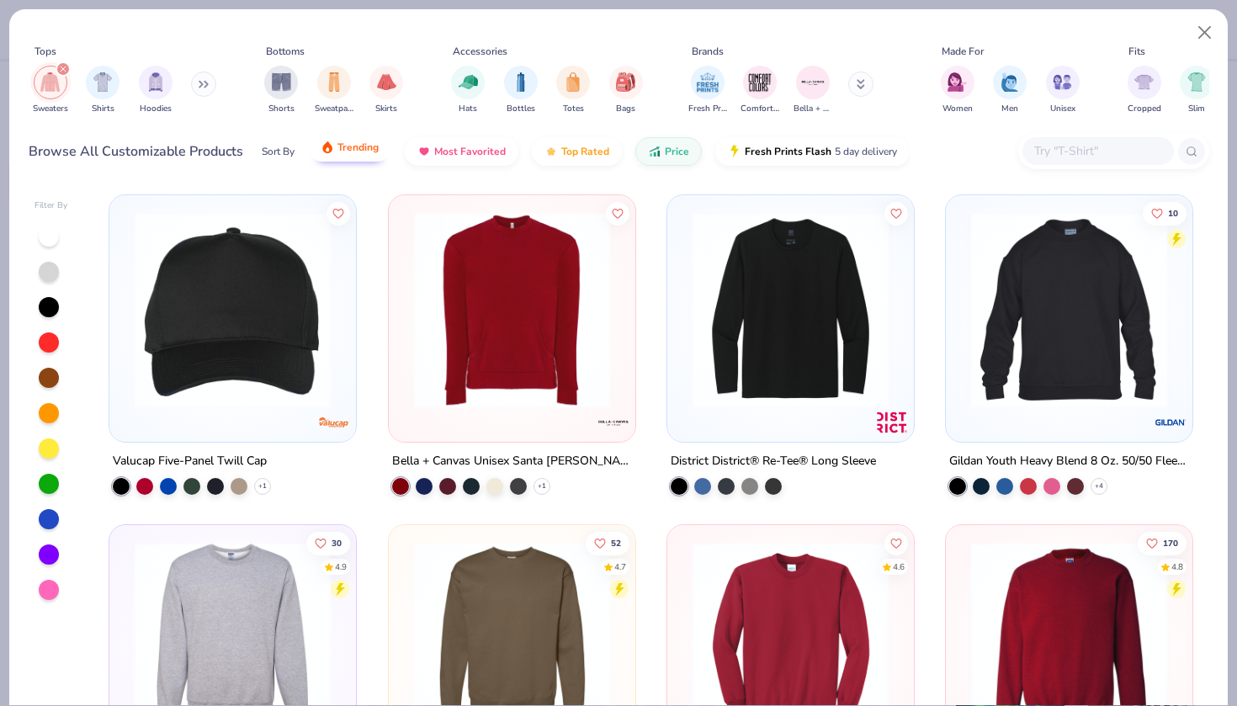
click at [372, 146] on span "Trending" at bounding box center [358, 147] width 41 height 13
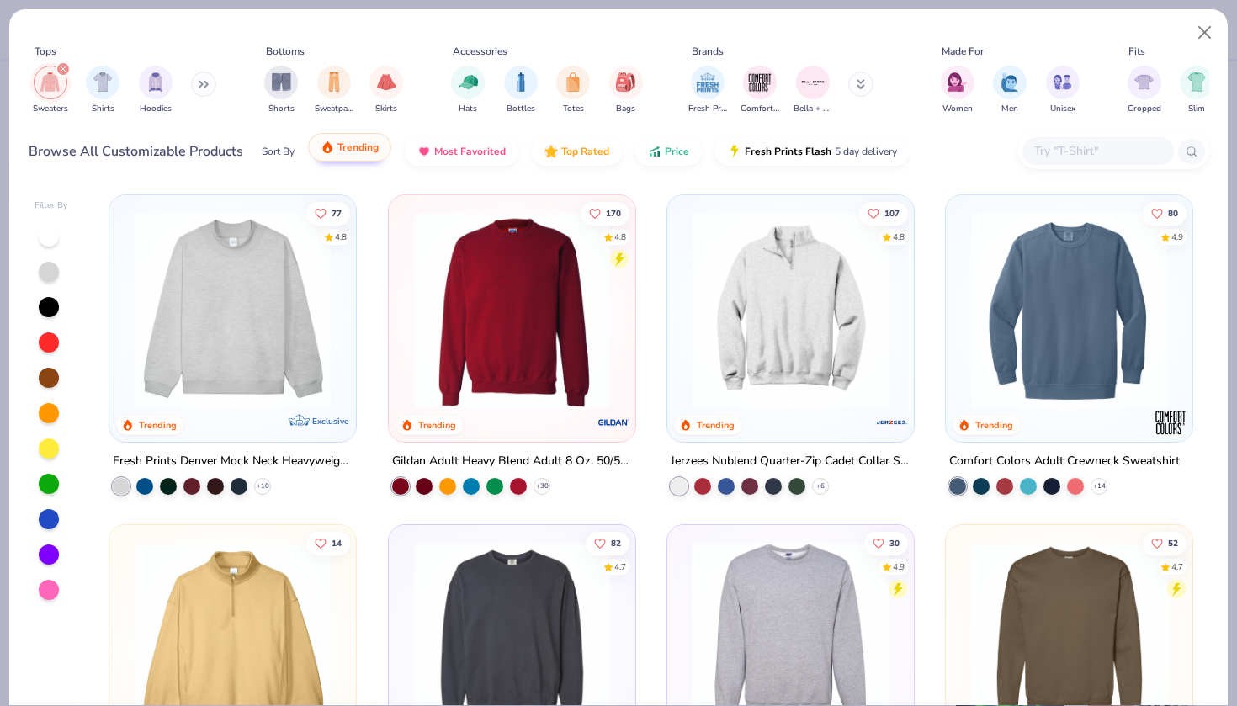
click at [352, 146] on span "Trending" at bounding box center [358, 147] width 41 height 13
click at [451, 146] on span "Most Favorited" at bounding box center [470, 147] width 72 height 13
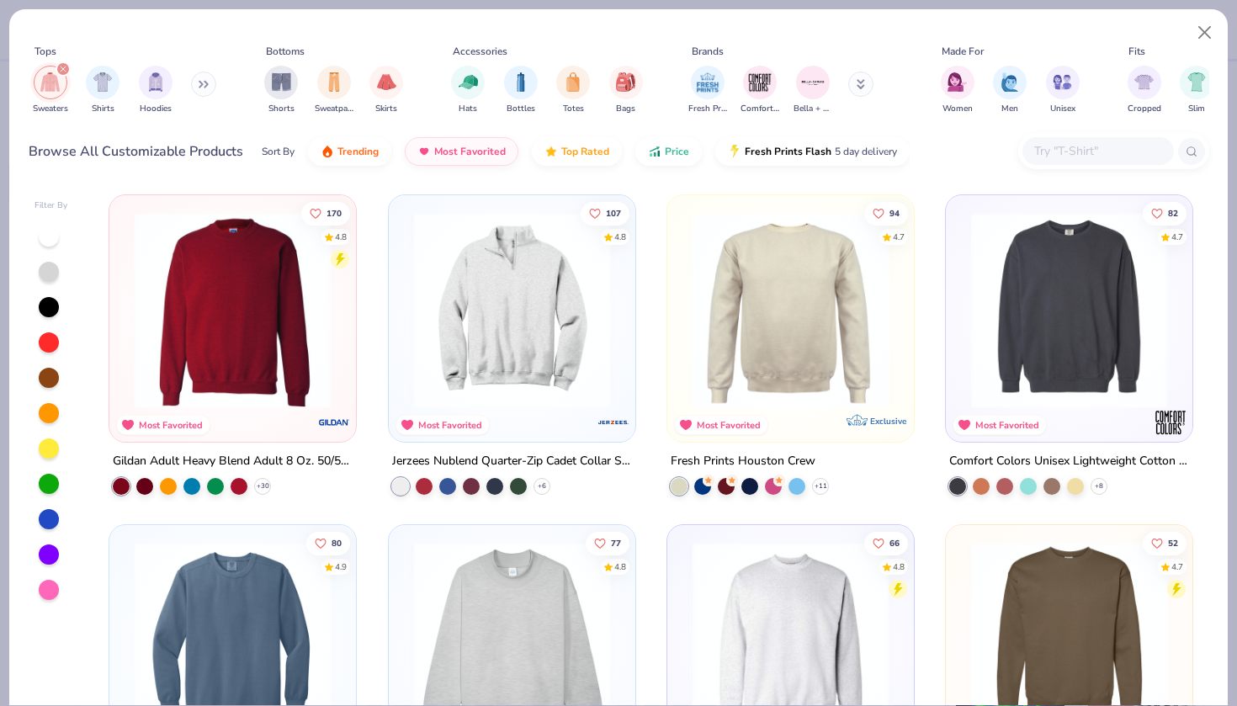
click at [296, 300] on img at bounding box center [232, 310] width 213 height 196
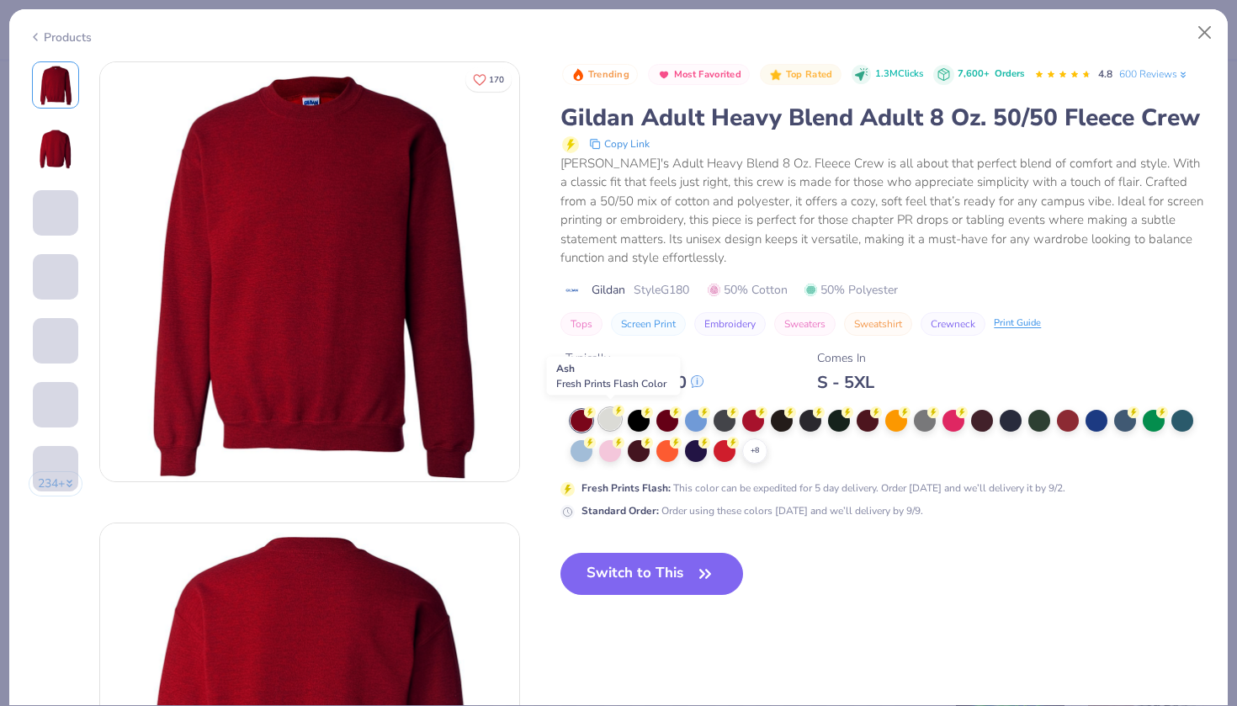
click at [614, 414] on div at bounding box center [610, 419] width 22 height 22
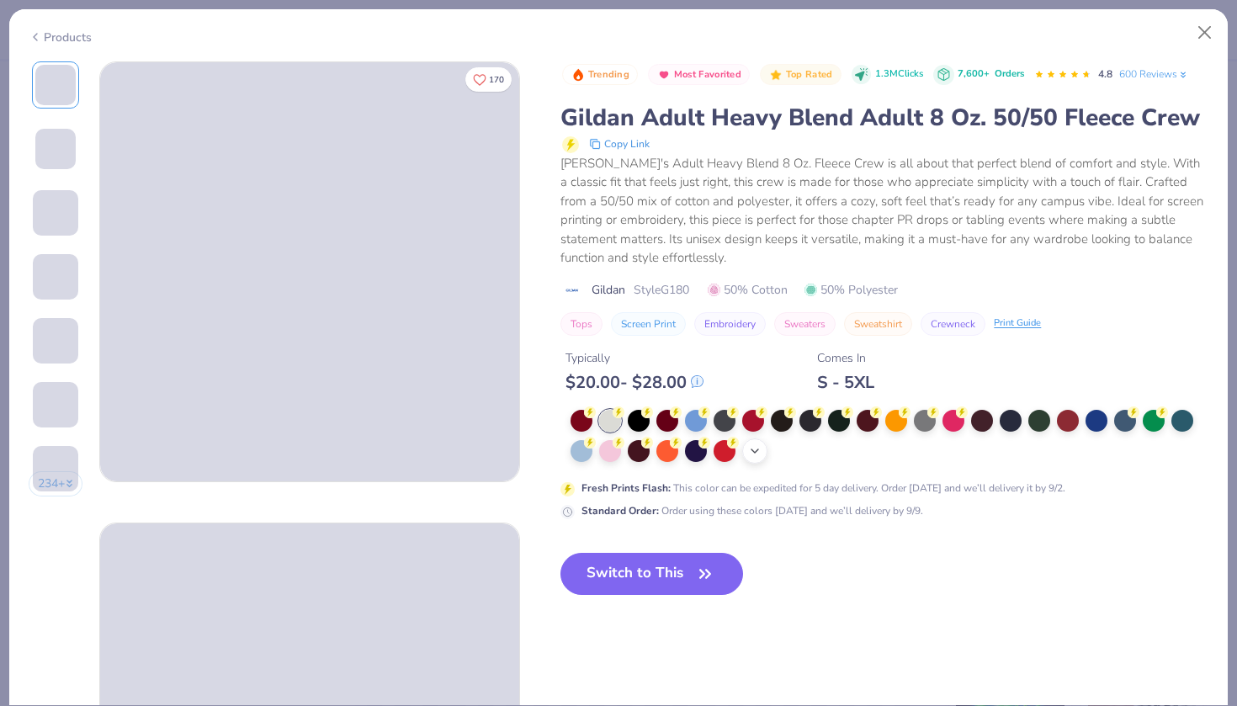
click at [763, 448] on div "+ 8" at bounding box center [754, 451] width 25 height 25
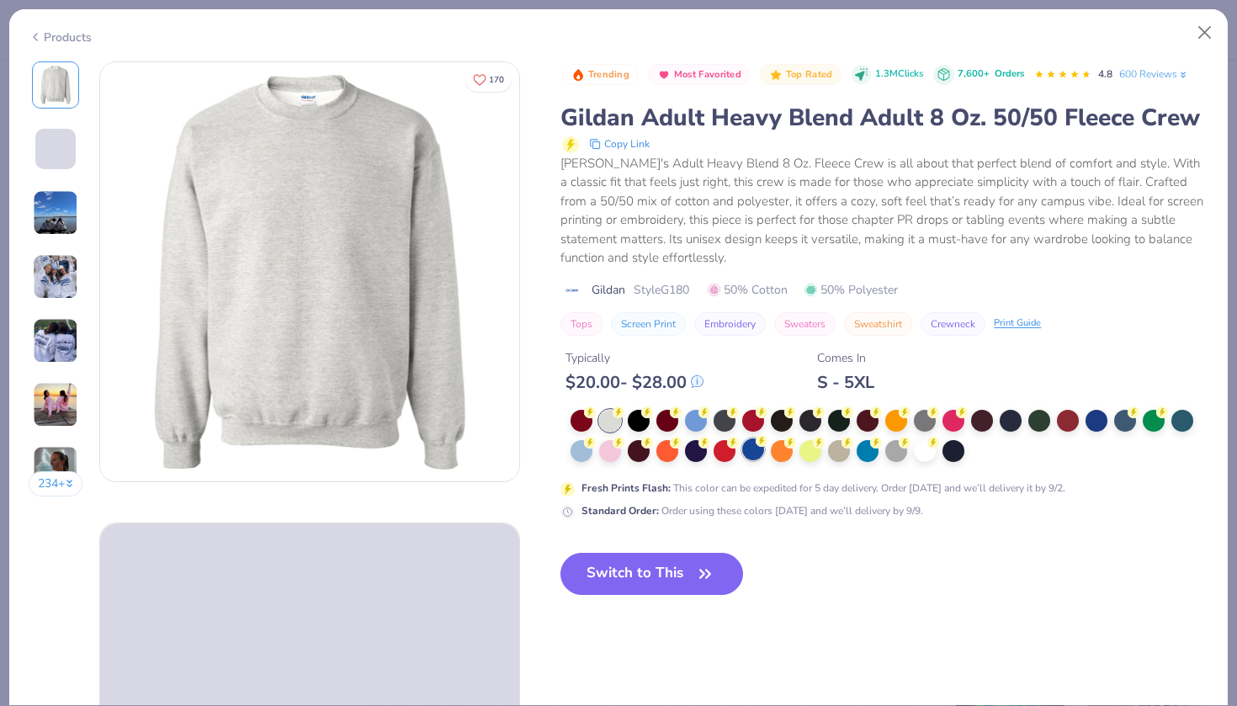
click at [752, 452] on div at bounding box center [753, 450] width 22 height 22
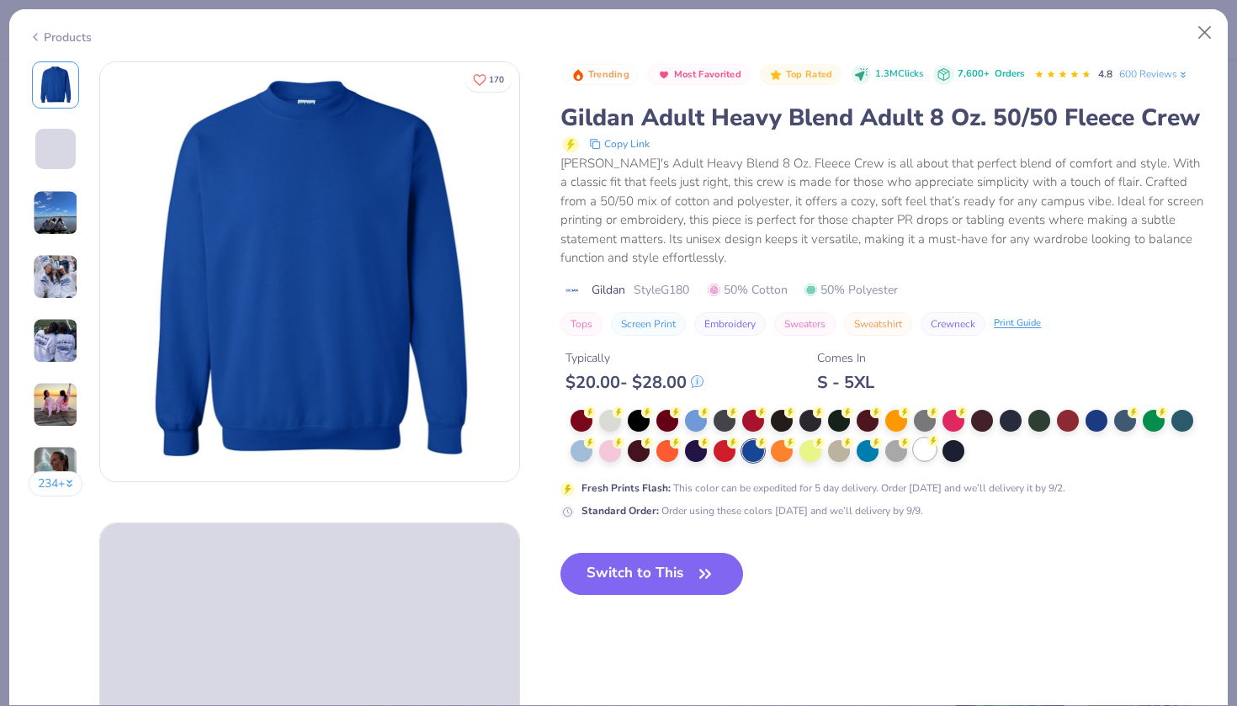
click at [929, 446] on div at bounding box center [925, 450] width 22 height 22
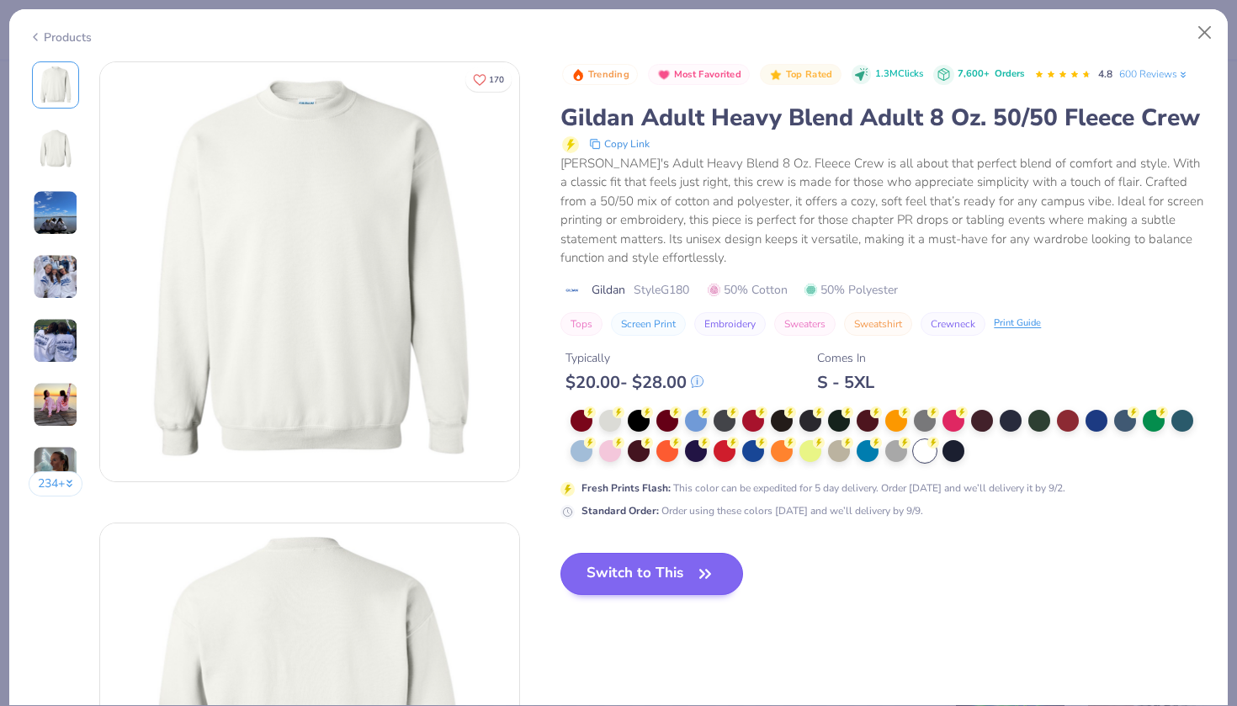
click at [652, 565] on button "Switch to This" at bounding box center [652, 574] width 183 height 42
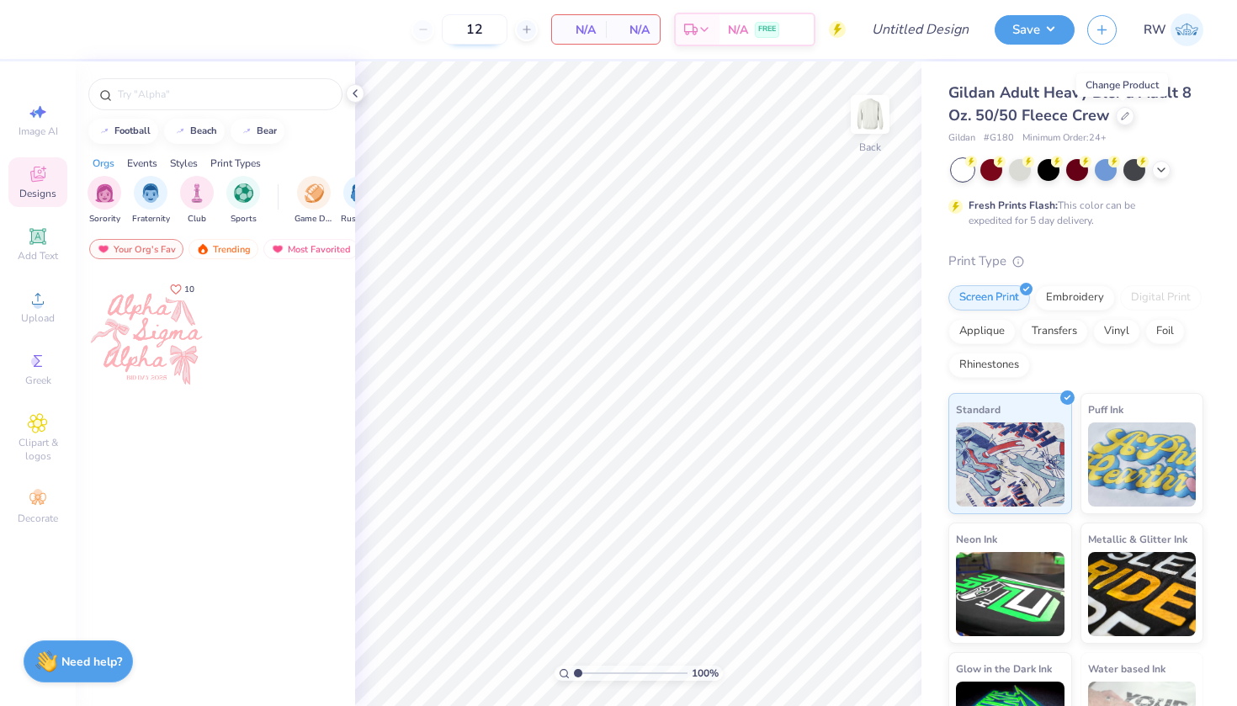
click at [484, 27] on input "12" at bounding box center [475, 29] width 66 height 30
type input "12"
click at [97, 189] on img "filter for Sorority" at bounding box center [104, 191] width 19 height 19
click at [107, 198] on img "filter for Sorority" at bounding box center [104, 192] width 19 height 19
click at [148, 172] on div "Sorority Fraternity Club Sports Game Day Rush & Bid Parent's Weekend PR & Gener…" at bounding box center [215, 202] width 279 height 63
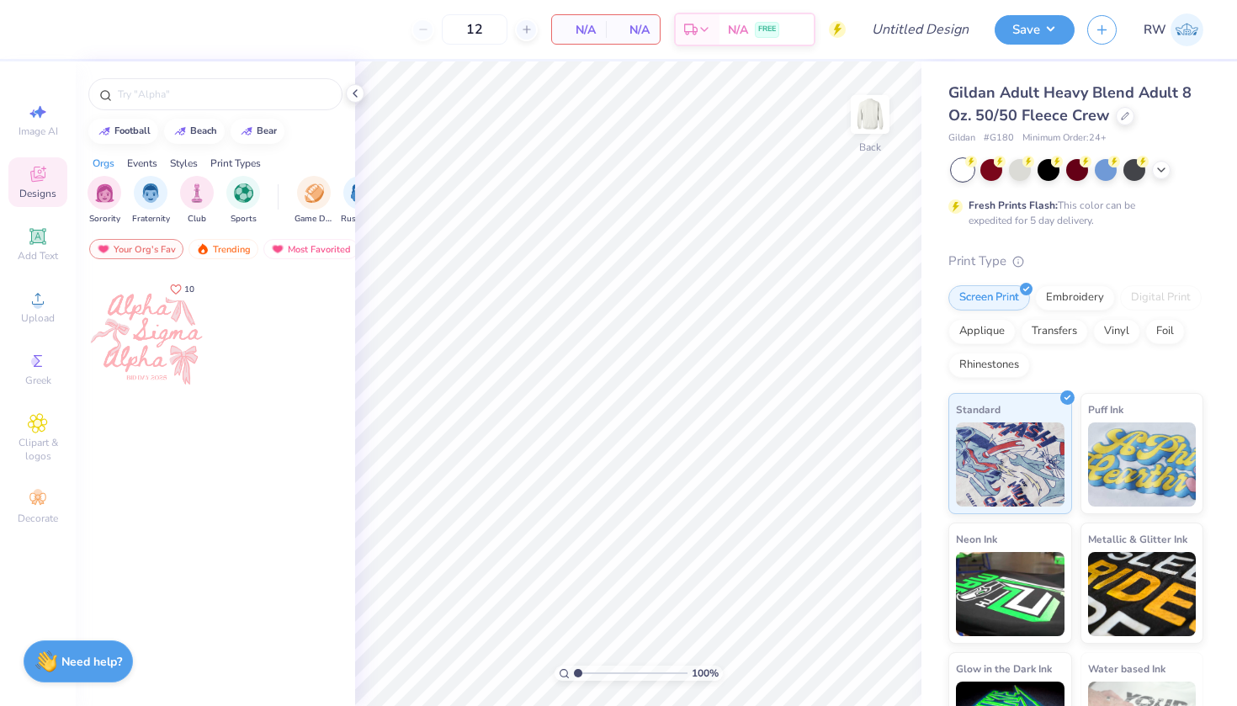
click at [148, 161] on div "Events" at bounding box center [142, 163] width 30 height 15
click at [157, 189] on img "filter for Rush & Bid" at bounding box center [150, 191] width 19 height 19
click at [157, 189] on img "filter for Game Day" at bounding box center [150, 192] width 19 height 19
click at [159, 195] on img "filter for Rush & Bid" at bounding box center [150, 192] width 19 height 19
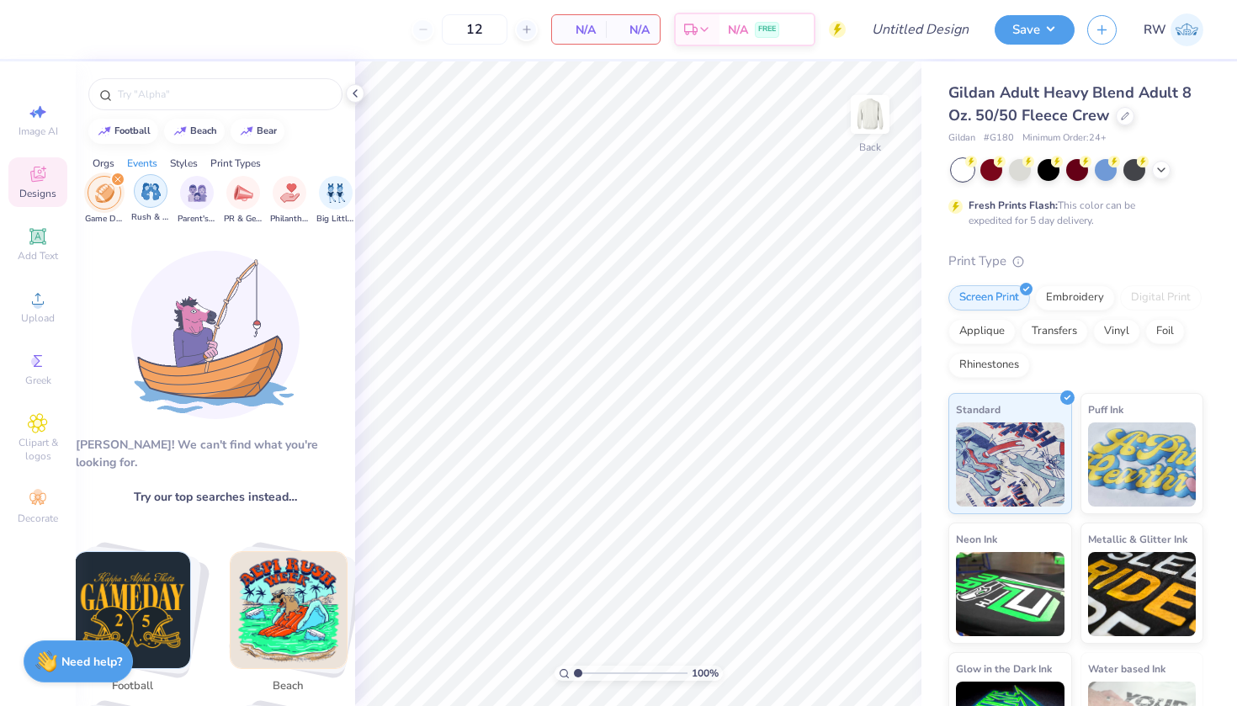
click at [152, 207] on div "filter for Rush & Bid" at bounding box center [151, 191] width 34 height 34
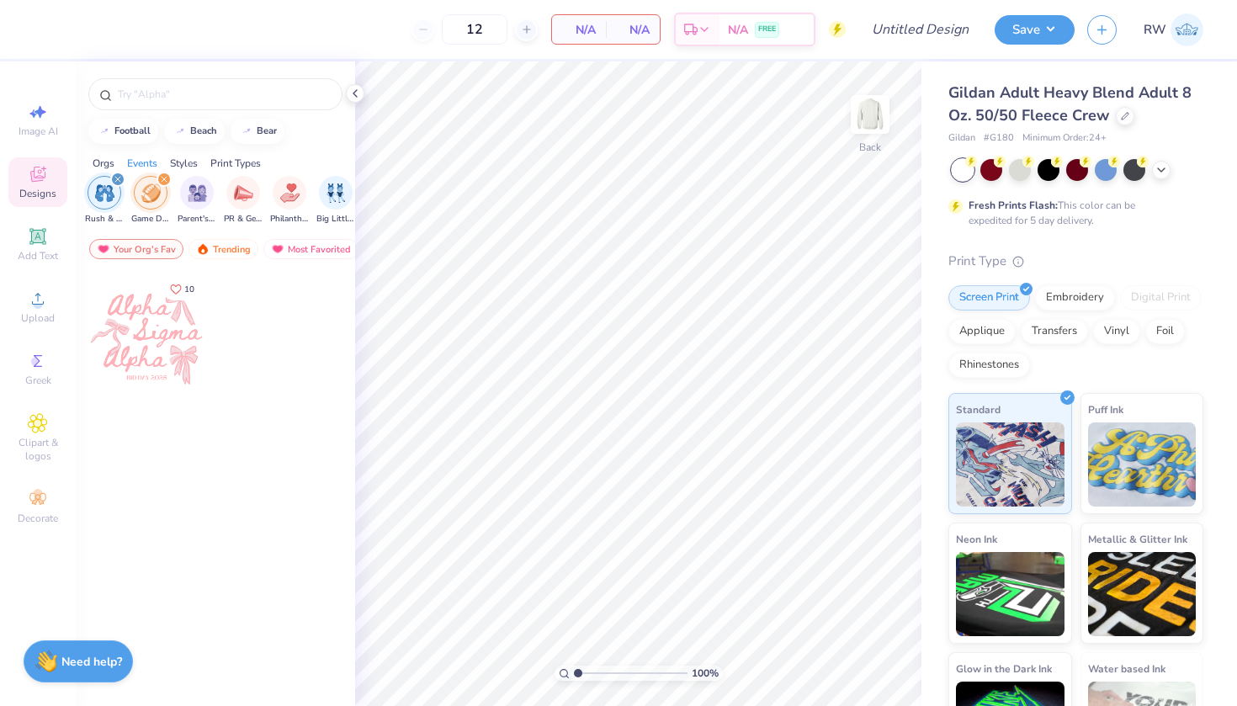
click at [151, 196] on img "filter for Game Day" at bounding box center [150, 192] width 19 height 19
click at [240, 246] on div "Trending" at bounding box center [224, 249] width 70 height 20
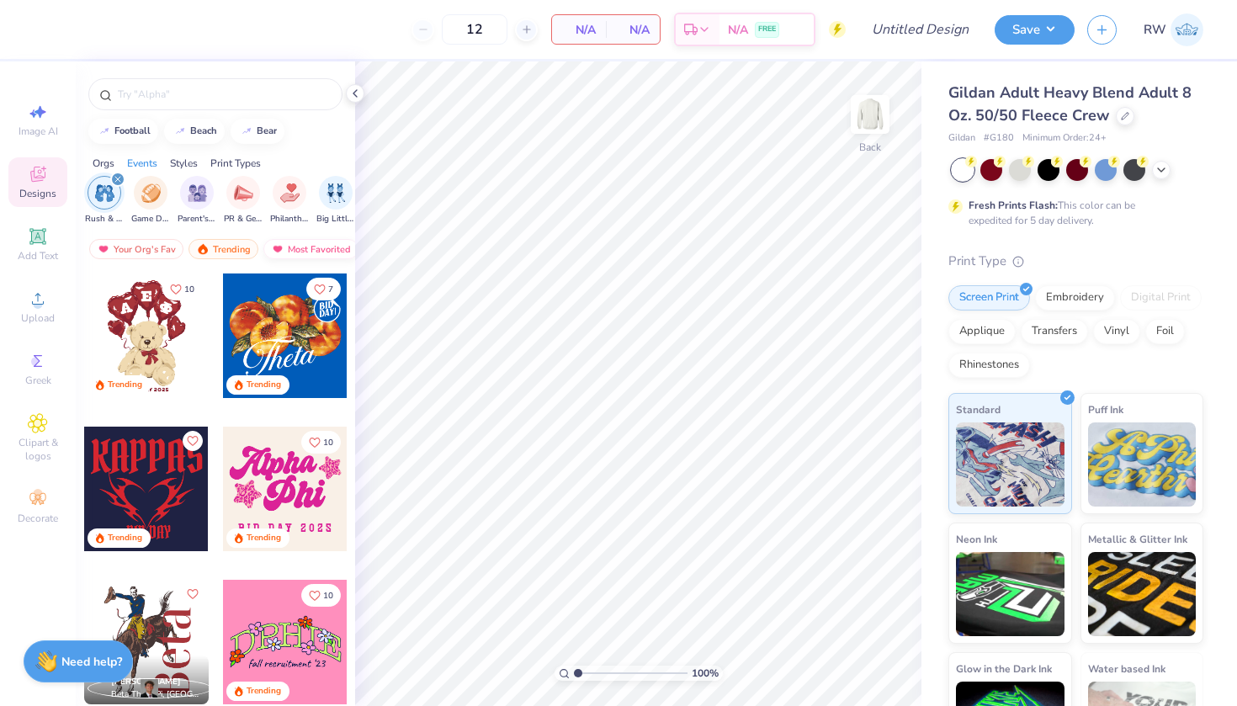
click at [297, 244] on div "Most Favorited" at bounding box center [310, 249] width 95 height 20
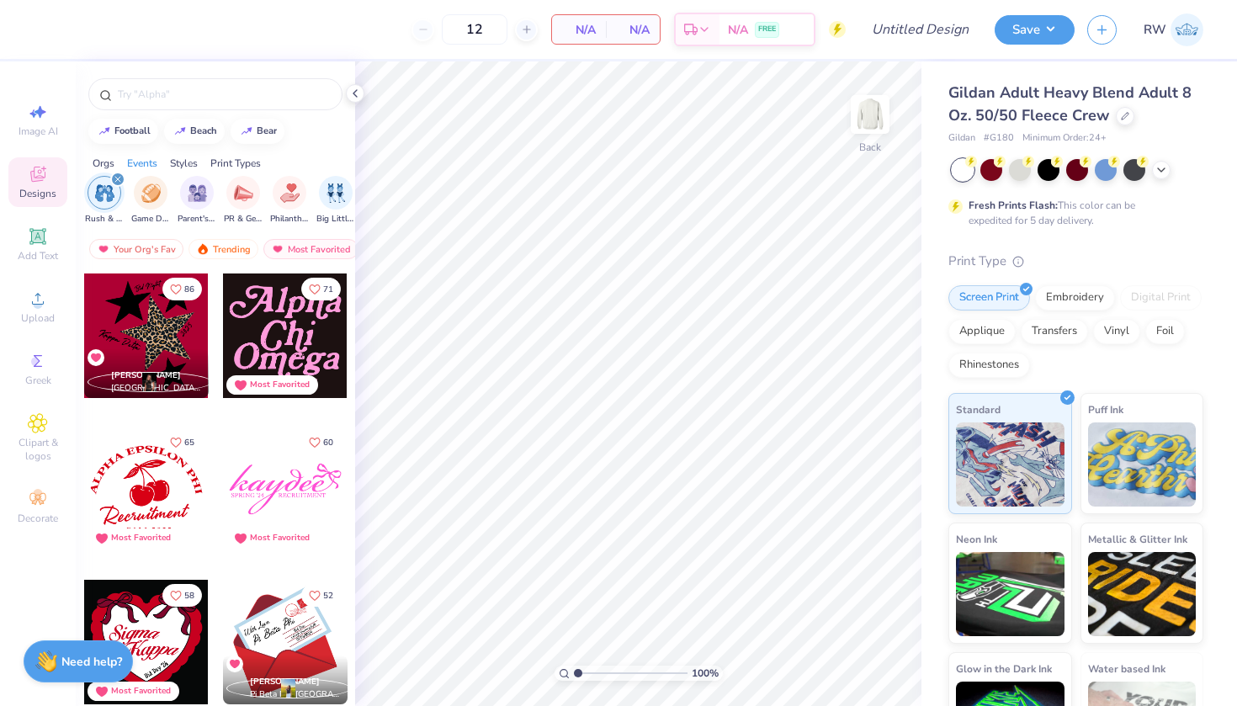
scroll to position [0, 0]
click at [100, 198] on img "filter for Rush & Bid" at bounding box center [104, 192] width 19 height 19
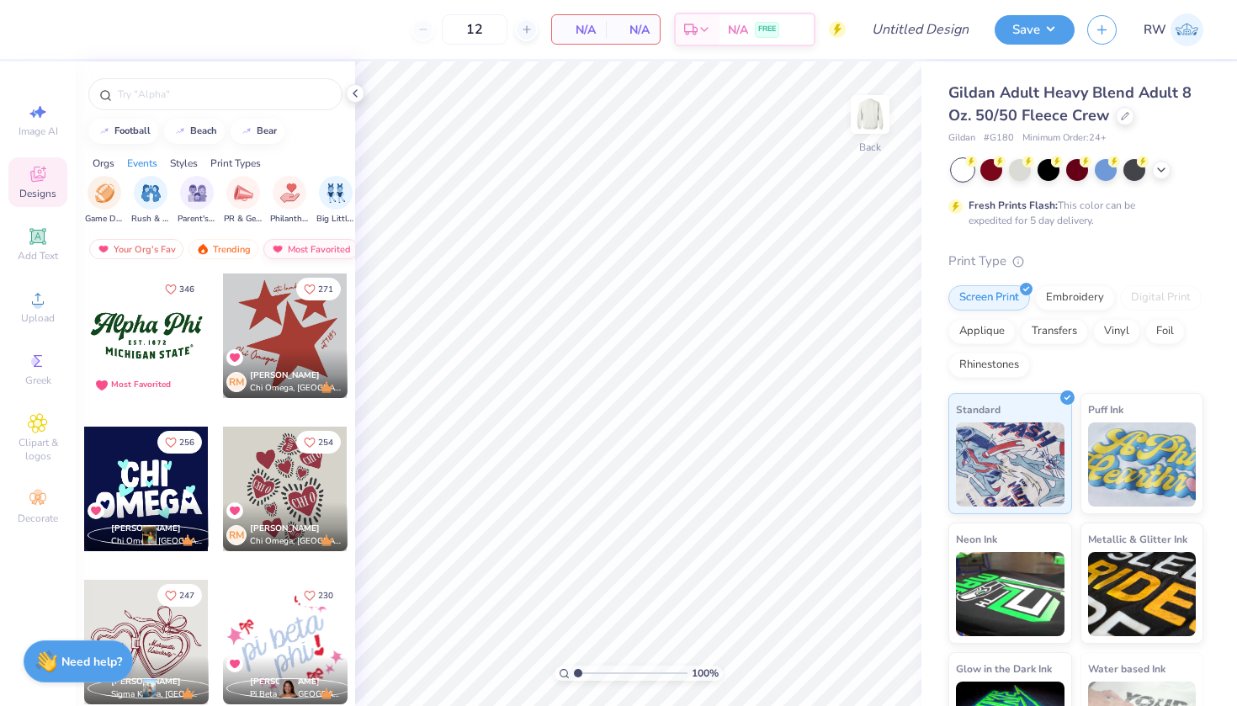
click at [311, 255] on div "Most Favorited" at bounding box center [310, 249] width 95 height 20
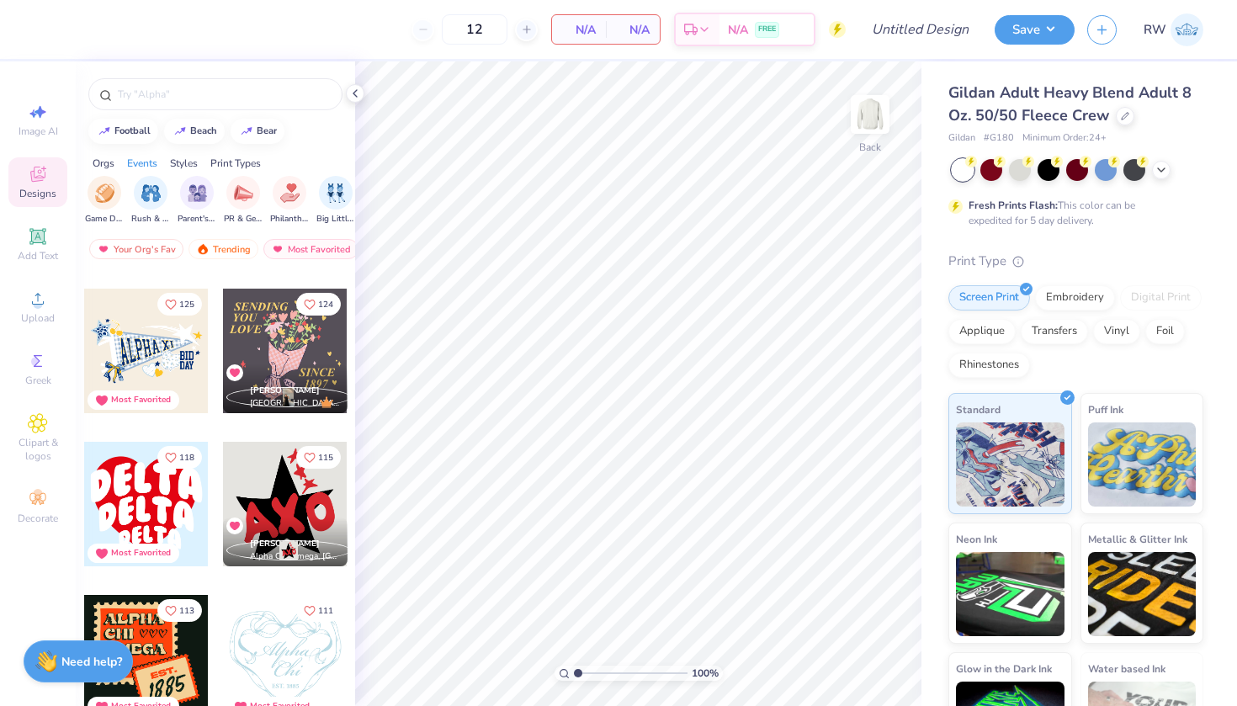
scroll to position [1390, 0]
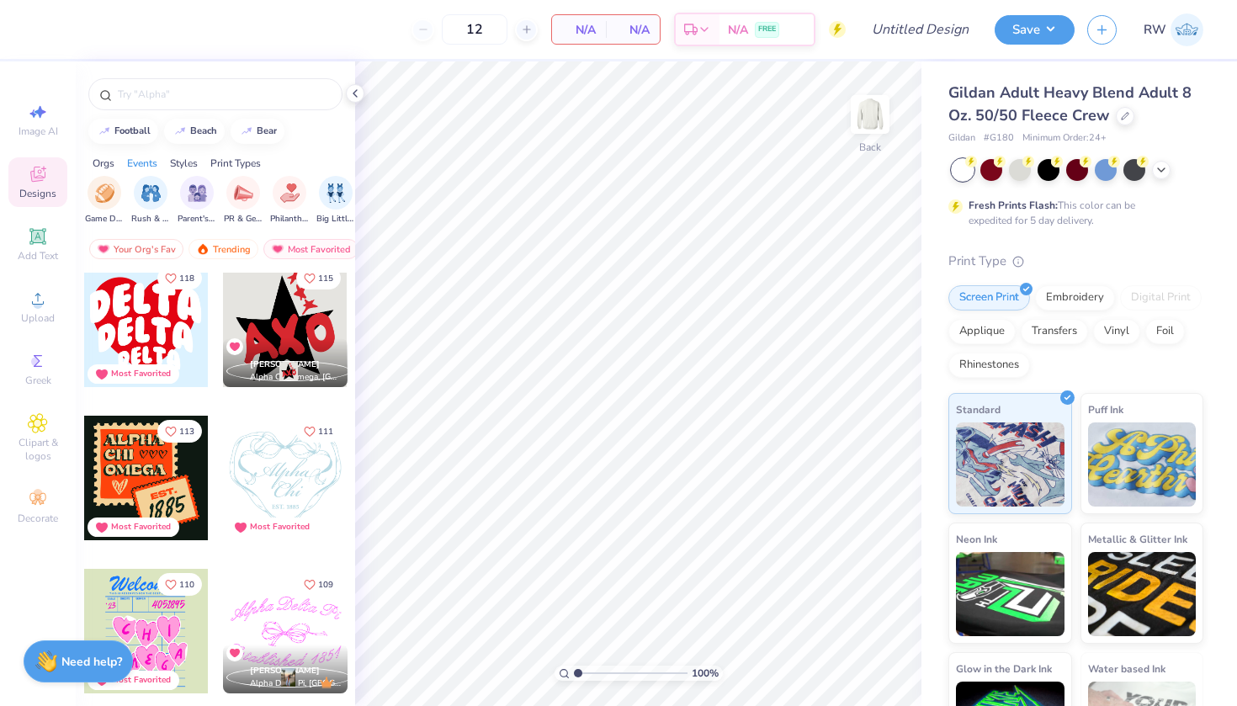
click at [170, 338] on div at bounding box center [22, 325] width 374 height 125
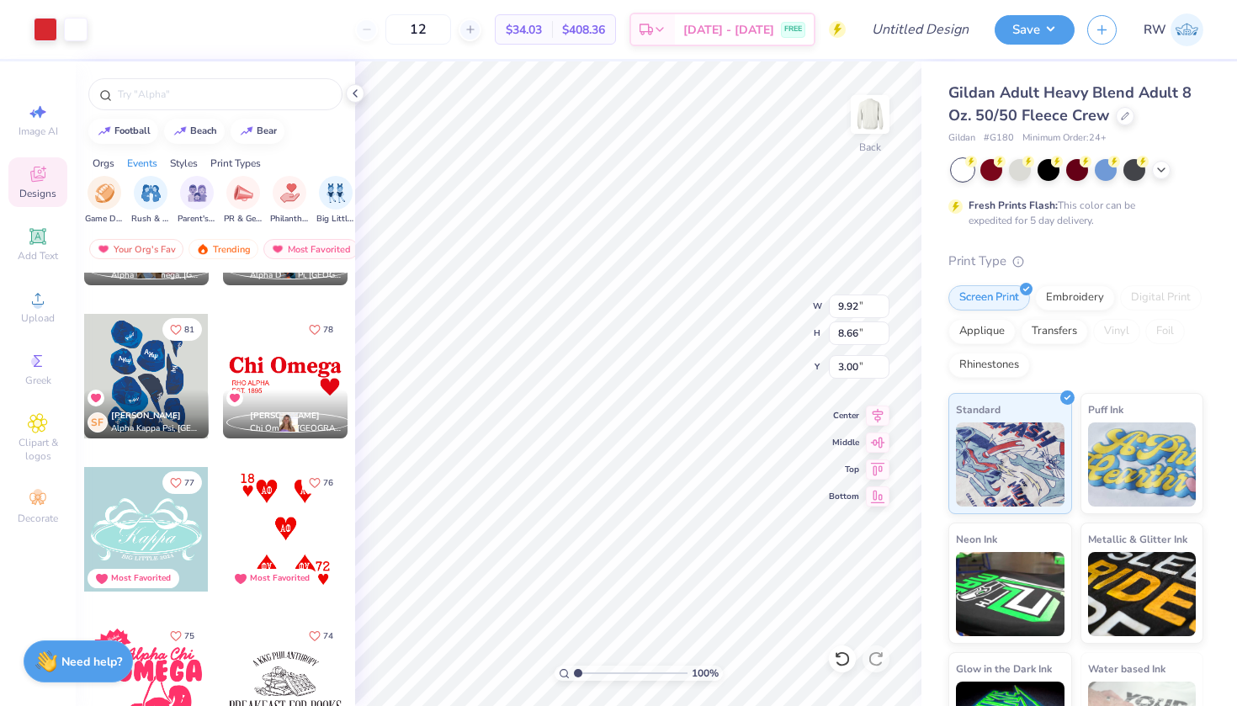
scroll to position [3175, 0]
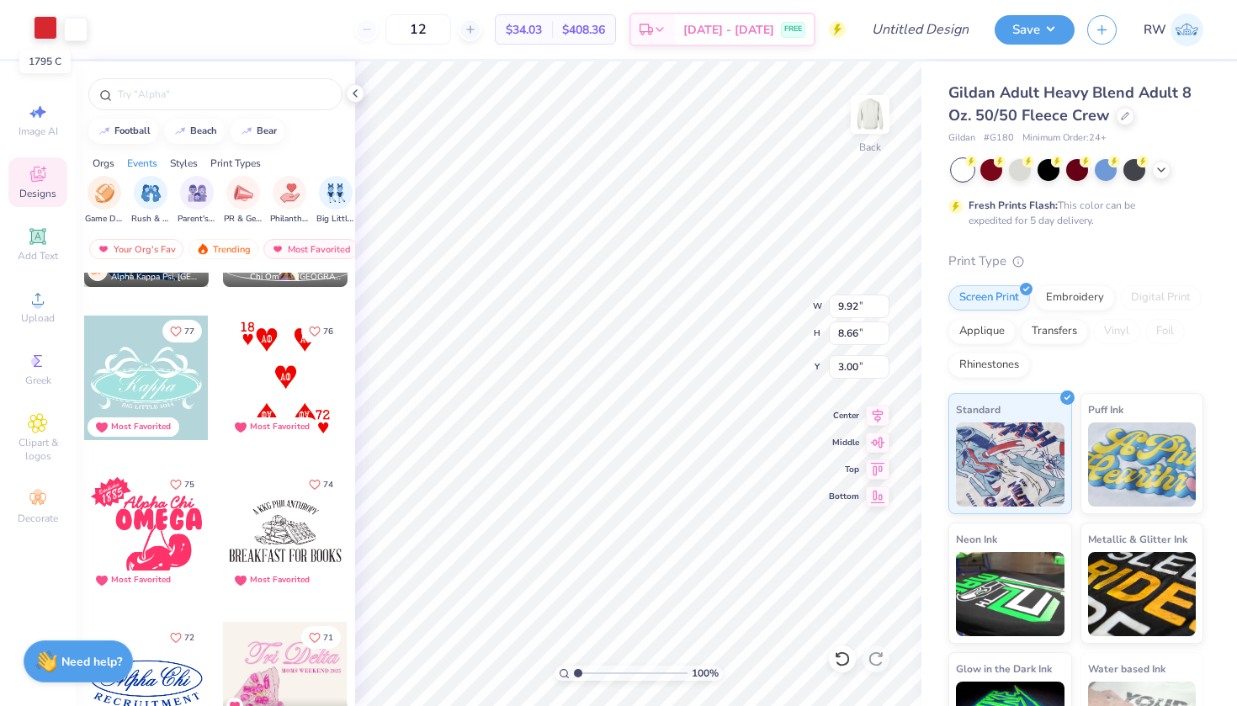
click at [46, 35] on div at bounding box center [46, 28] width 24 height 24
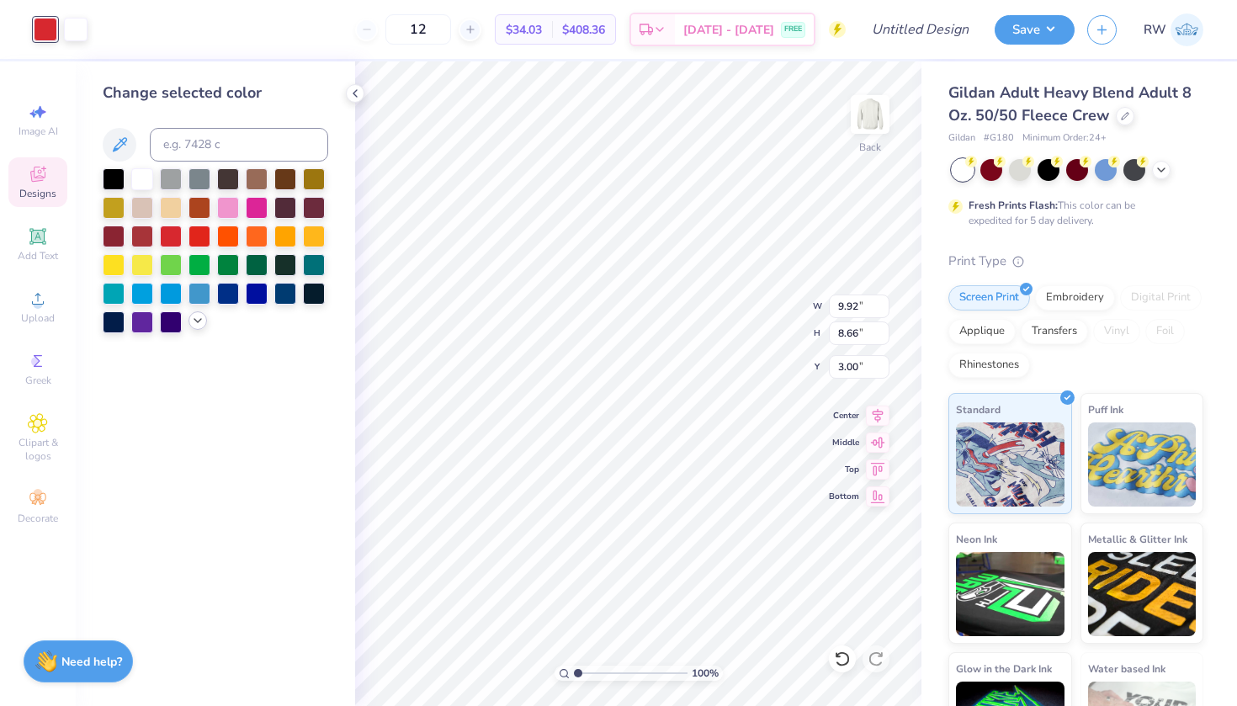
click at [194, 325] on icon at bounding box center [197, 320] width 13 height 13
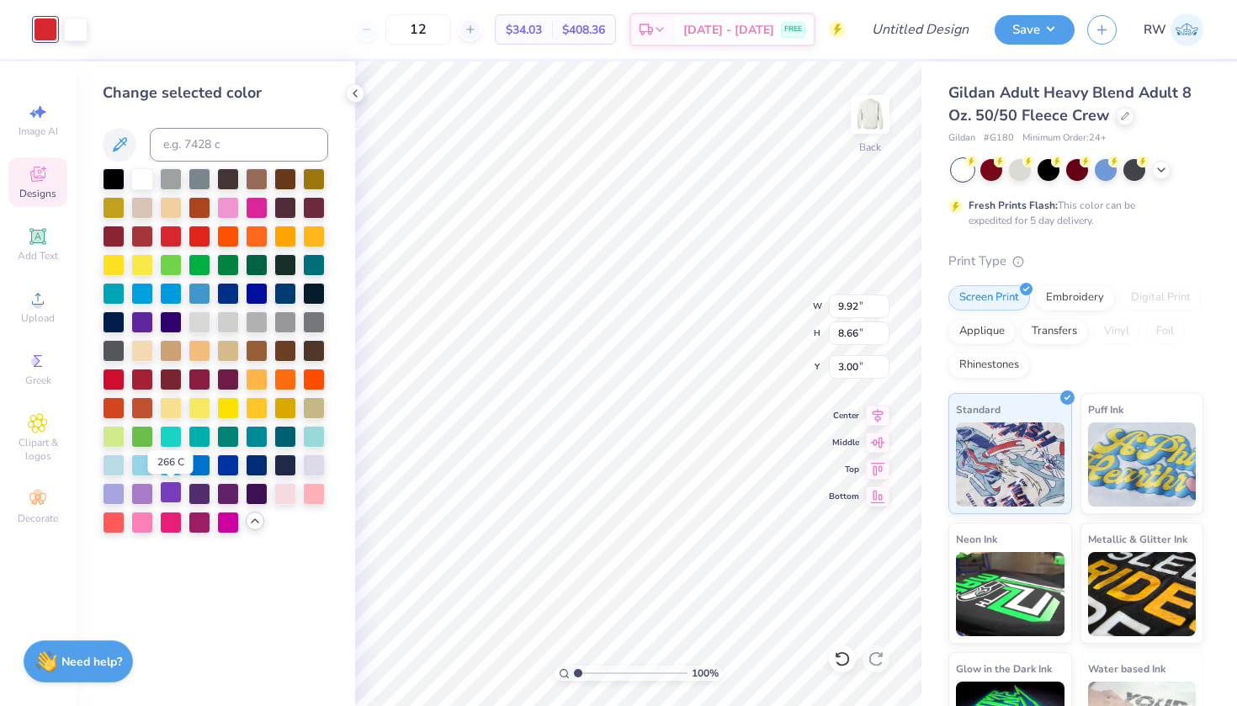
click at [173, 494] on div at bounding box center [171, 492] width 22 height 22
click at [153, 493] on div at bounding box center [142, 492] width 22 height 22
click at [80, 29] on div at bounding box center [76, 28] width 24 height 24
click at [115, 182] on div at bounding box center [114, 178] width 22 height 22
click at [146, 183] on div at bounding box center [142, 178] width 22 height 22
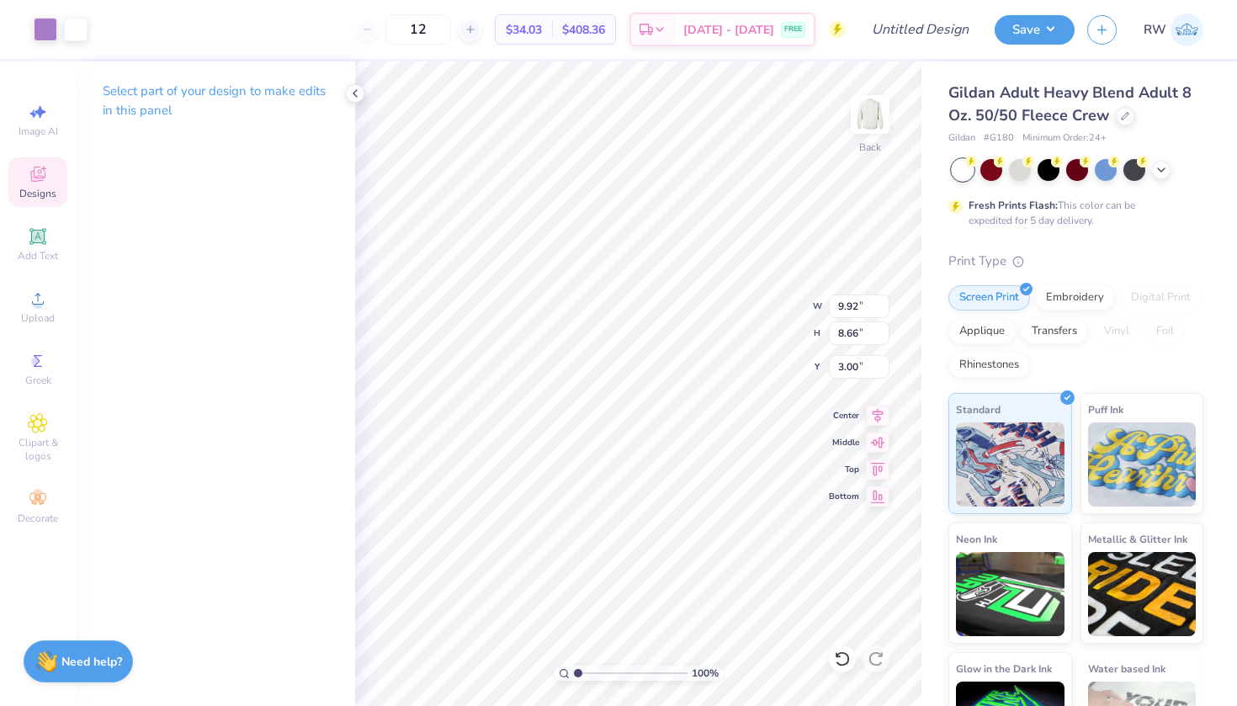
type input "6.80"
type input "5.93"
type input "2.51"
type input "10.01"
type input "8.74"
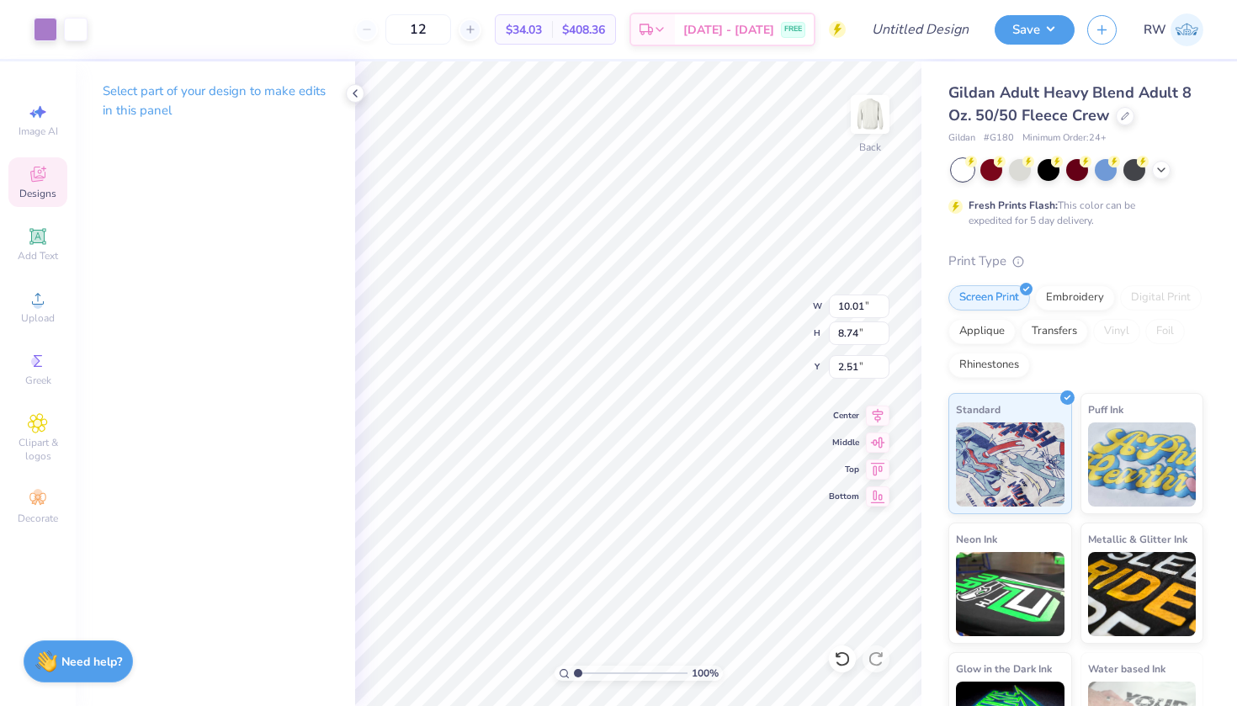
type input "3.00"
type input "7.10"
type input "6.20"
type input "1.66"
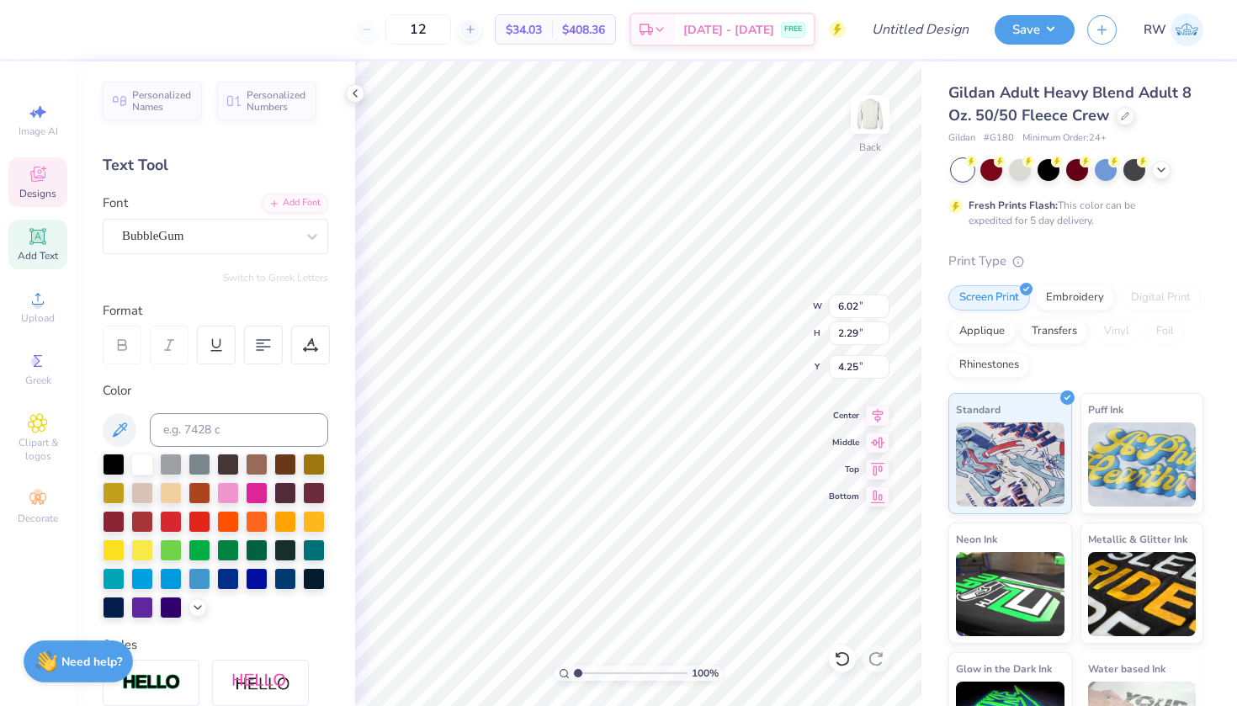
scroll to position [0, 0]
type textarea "D"
type textarea "Kappa"
type input "3.96"
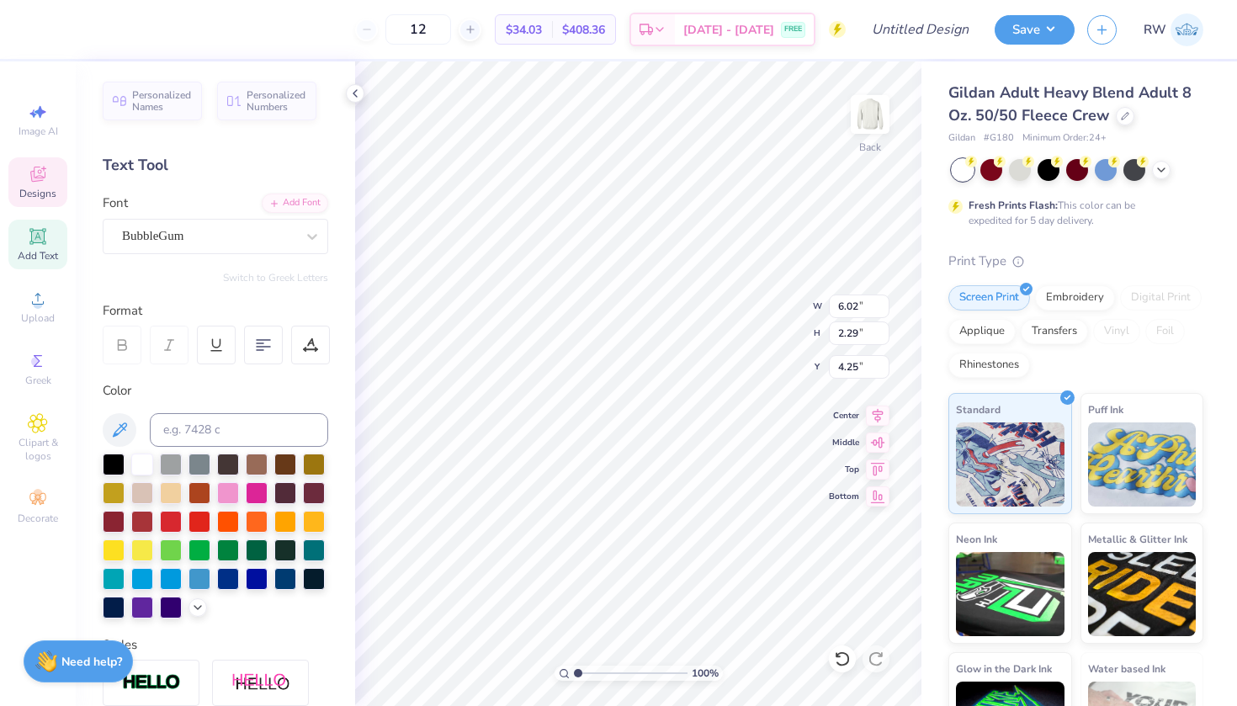
type input "1.51"
type input "6.17"
type textarea "Delta"
click at [197, 608] on polyline at bounding box center [197, 605] width 7 height 3
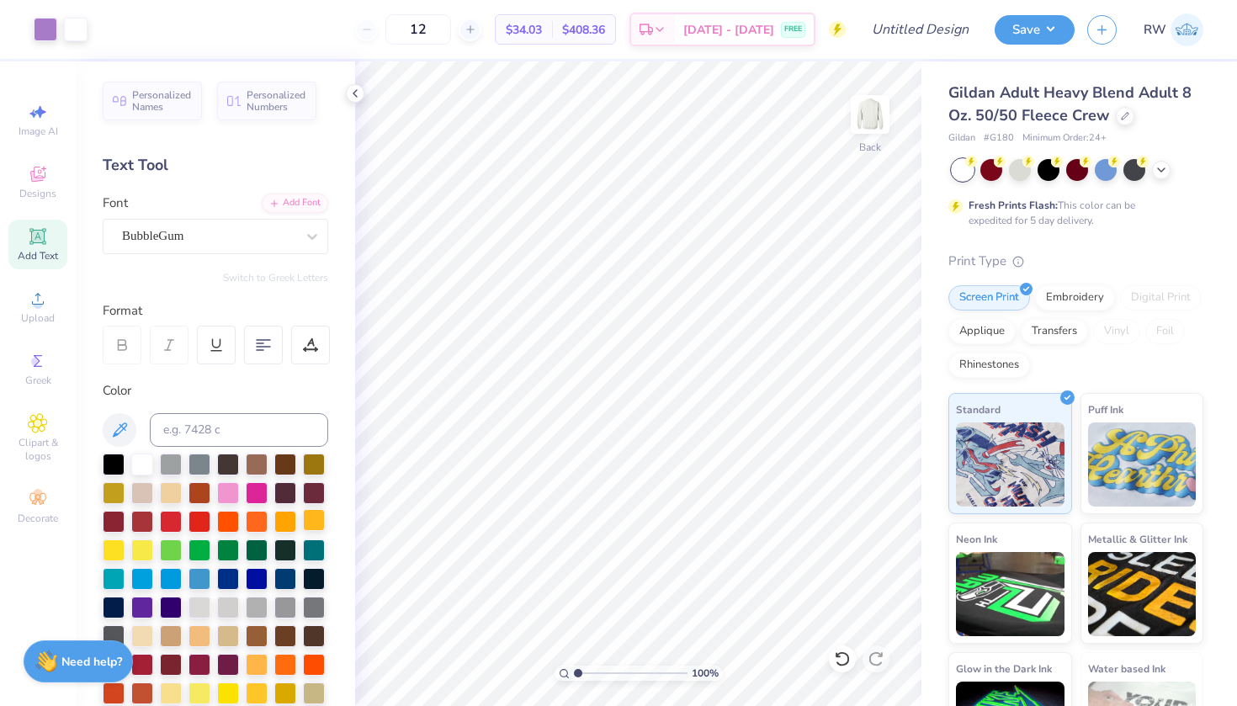
scroll to position [0, 0]
click at [870, 127] on img at bounding box center [870, 114] width 67 height 67
click at [868, 106] on img at bounding box center [870, 114] width 67 height 67
click at [52, 188] on span "Designs" at bounding box center [37, 193] width 37 height 13
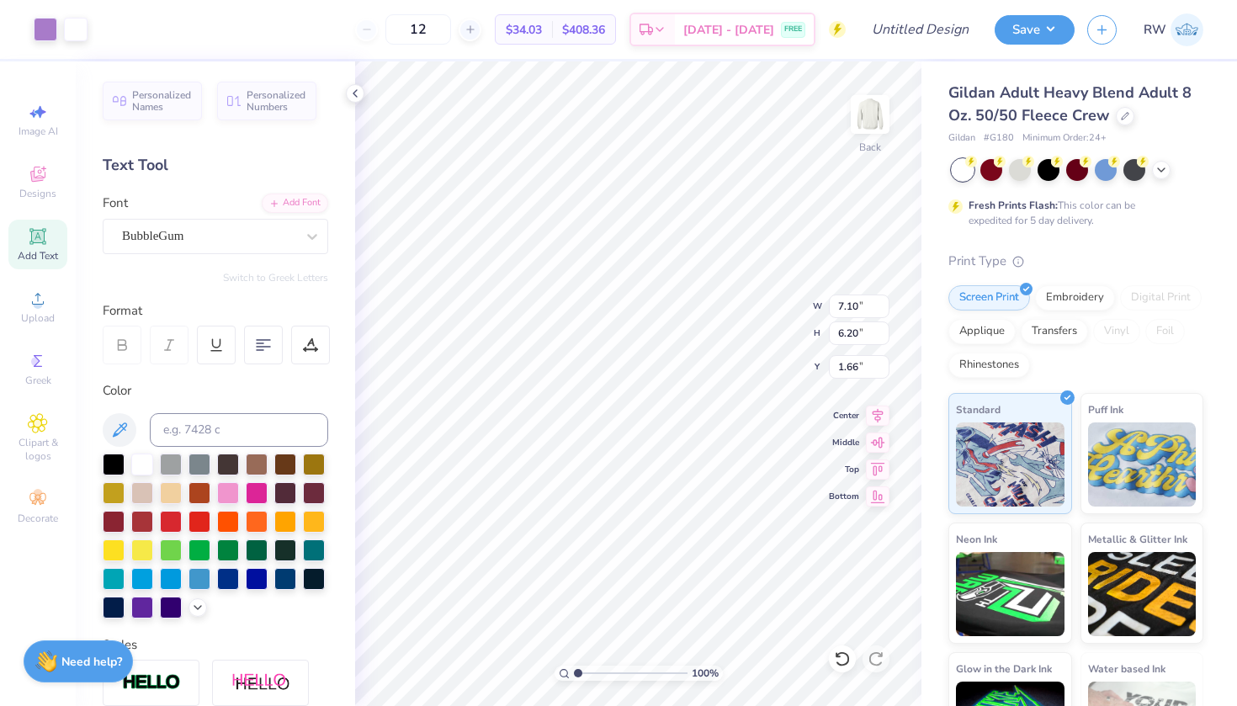
type input "4.84"
type input "4.22"
type input "1.42"
type input "3.63"
type input "3.17"
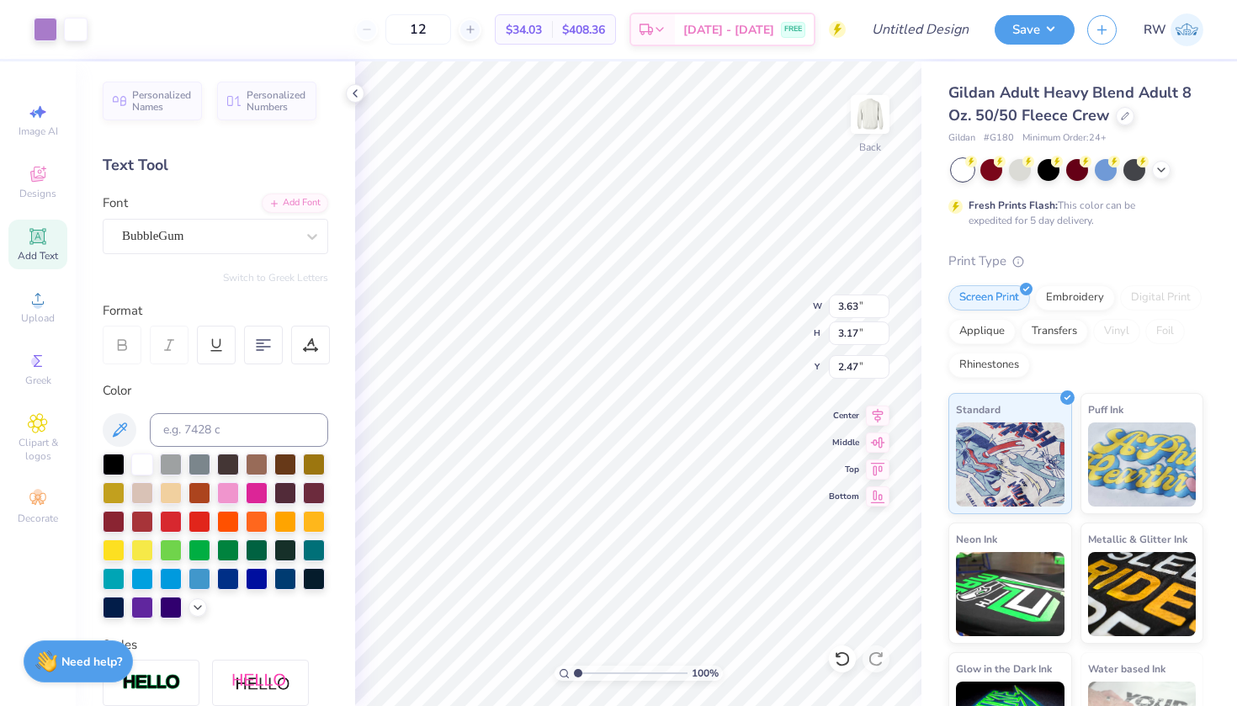
type input "0.75"
click at [841, 662] on icon at bounding box center [842, 659] width 17 height 17
type input "0.96"
type input "1.17"
click at [866, 140] on img at bounding box center [870, 114] width 67 height 67
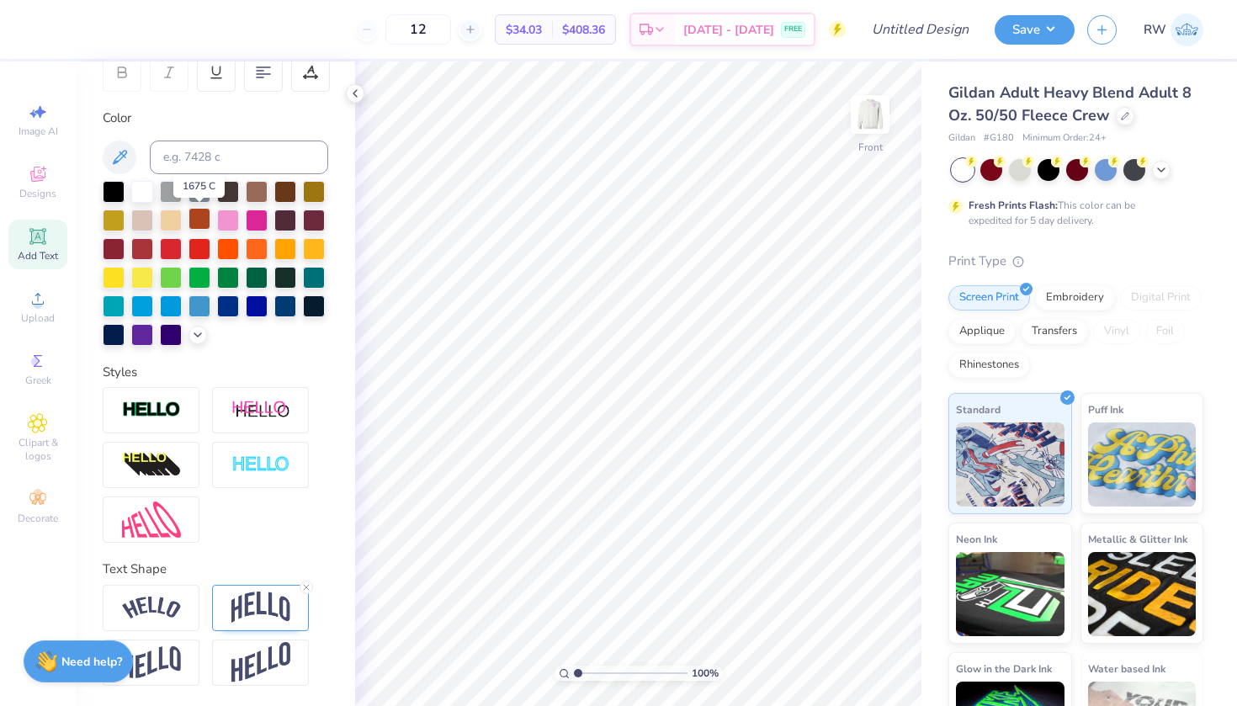
scroll to position [273, 0]
click at [874, 123] on img at bounding box center [870, 114] width 67 height 67
click at [37, 124] on div "Image AI" at bounding box center [37, 120] width 59 height 50
select select "4"
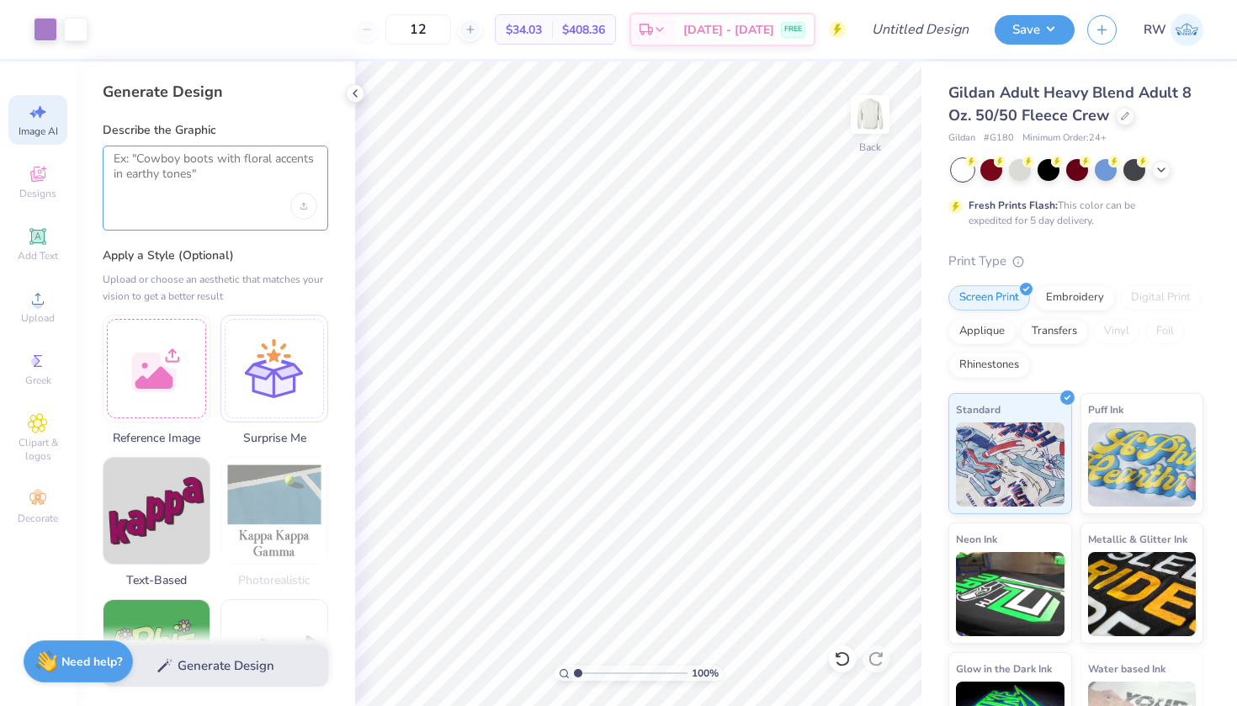
click at [209, 178] on textarea at bounding box center [216, 173] width 204 height 42
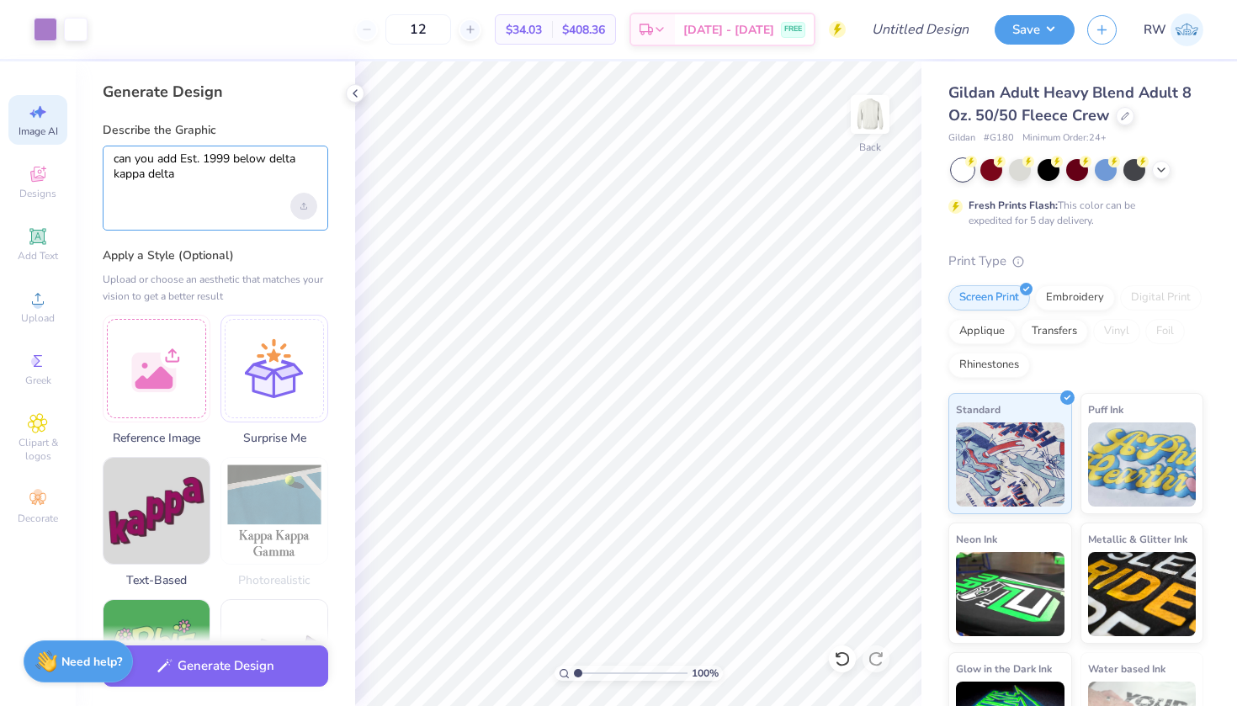
type textarea "can you add Est. 1999 below delta kappa delta"
click at [308, 207] on div "Upload image" at bounding box center [303, 206] width 27 height 27
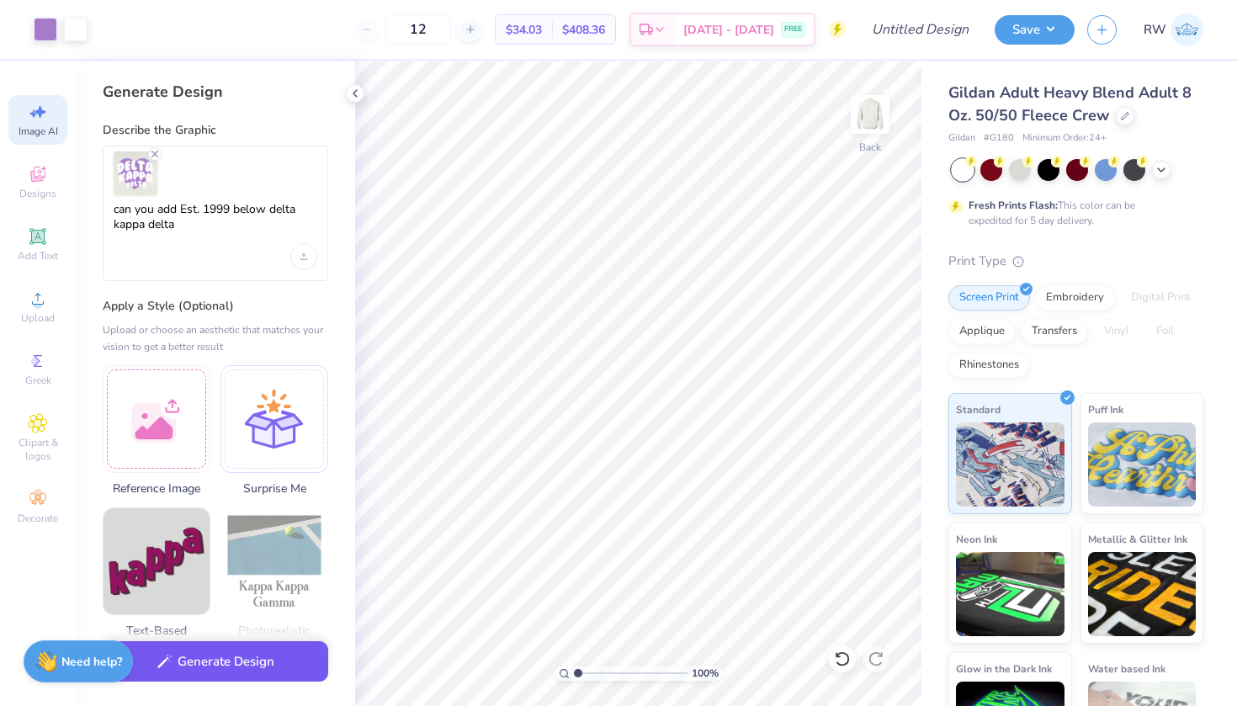
click at [279, 663] on button "Generate Design" at bounding box center [216, 661] width 226 height 41
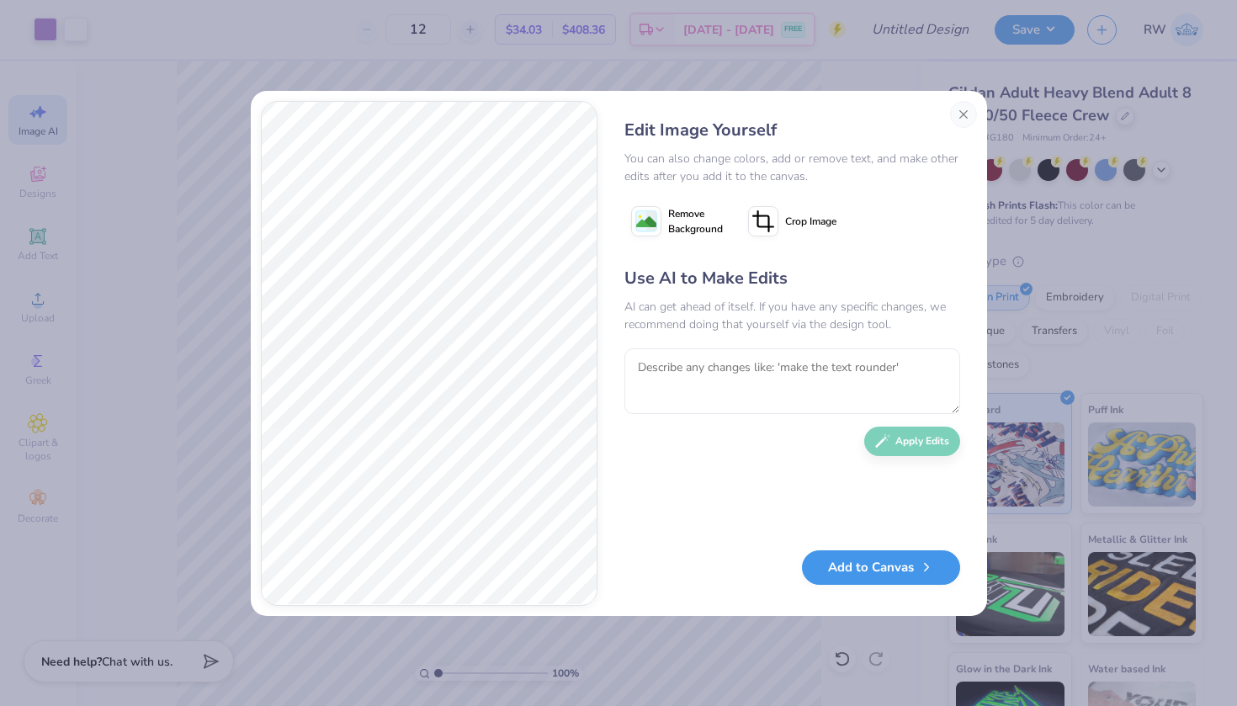
click at [859, 574] on button "Add to Canvas" at bounding box center [881, 567] width 158 height 35
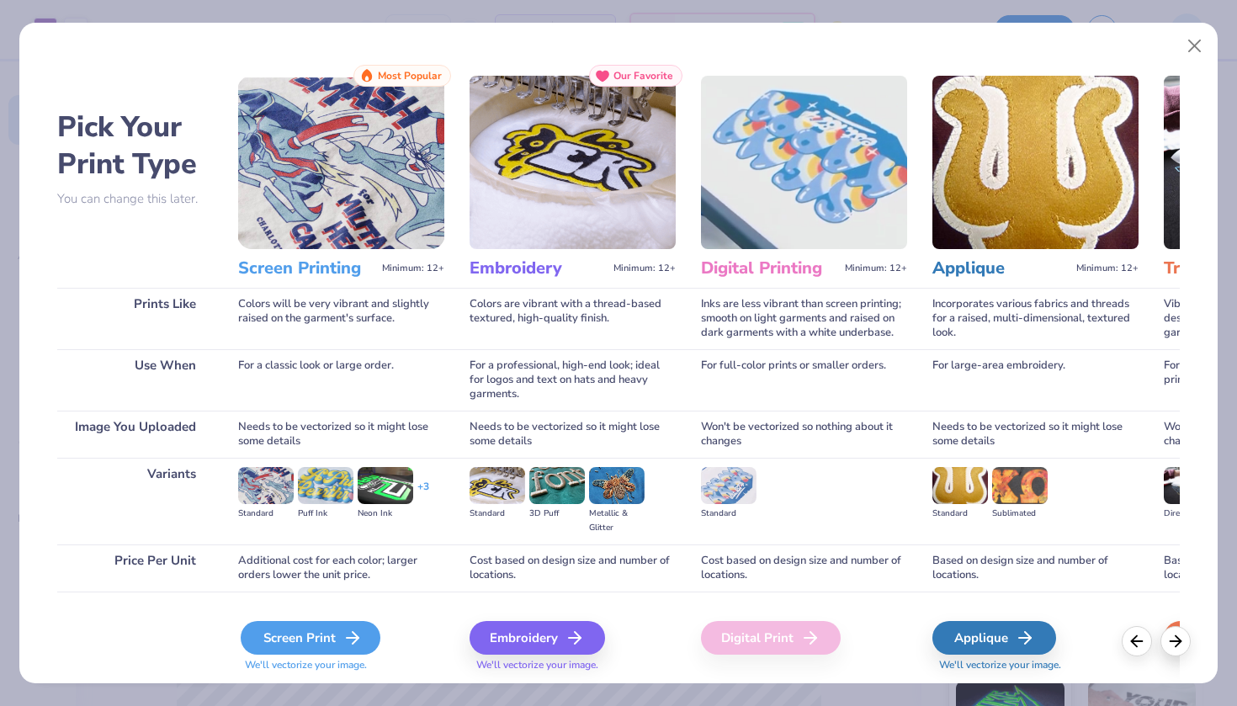
click at [342, 639] on div "Screen Print" at bounding box center [311, 638] width 140 height 34
click at [353, 641] on icon at bounding box center [353, 638] width 20 height 20
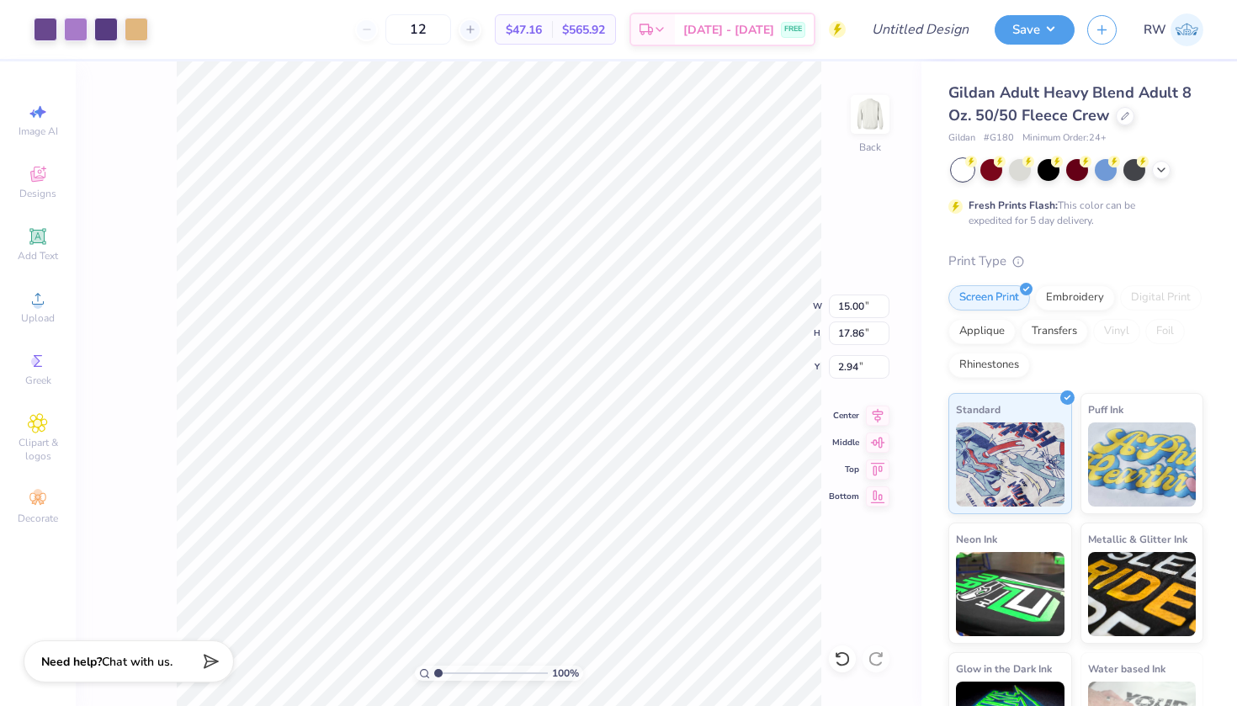
type input "4.25"
type input "5.07"
type input "6.81"
type input "15.00"
type input "17.86"
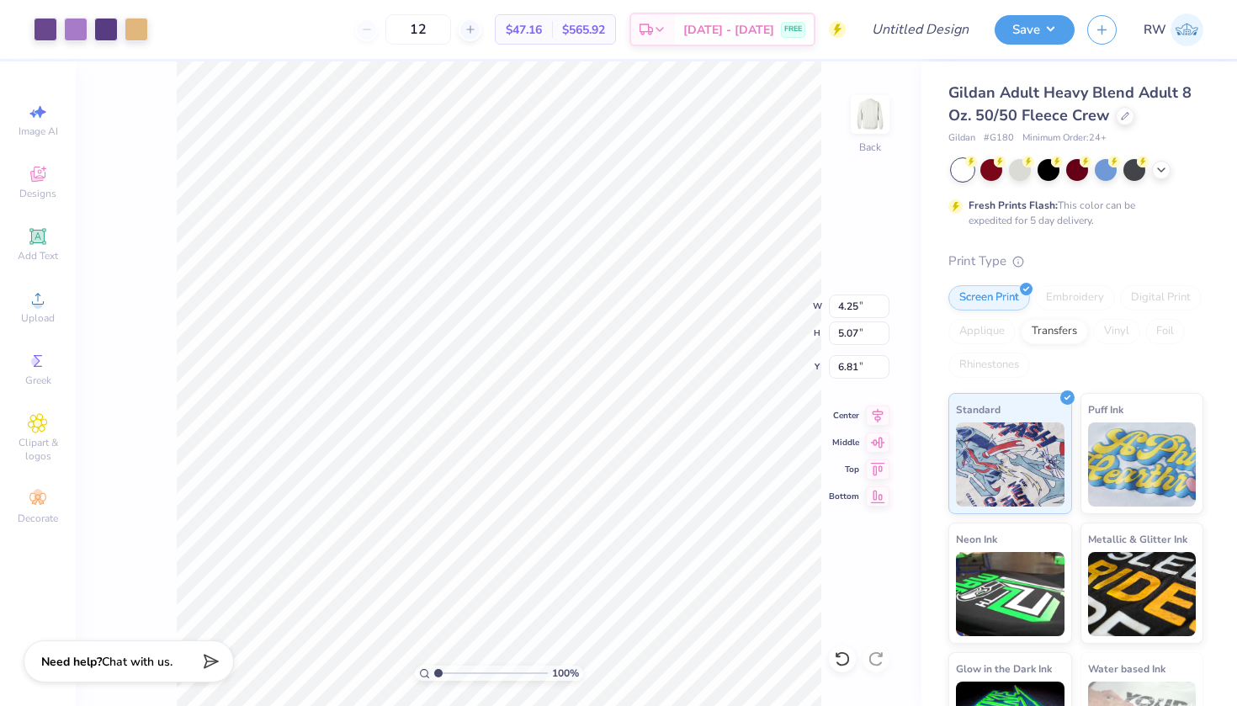
type input "2.94"
type input "7.84"
type input "9.34"
type input "11.47"
type input "0.94"
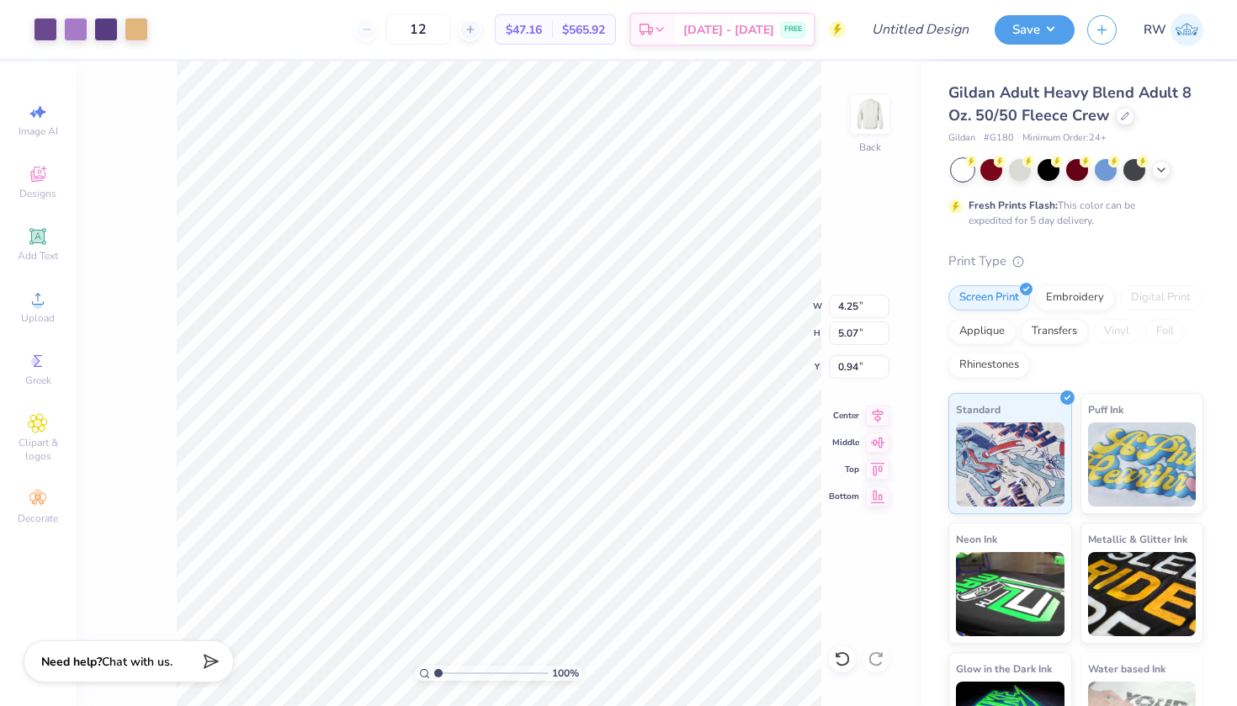
type input "3.83"
type input "4.56"
type input "0.95"
click at [41, 27] on div at bounding box center [46, 28] width 24 height 24
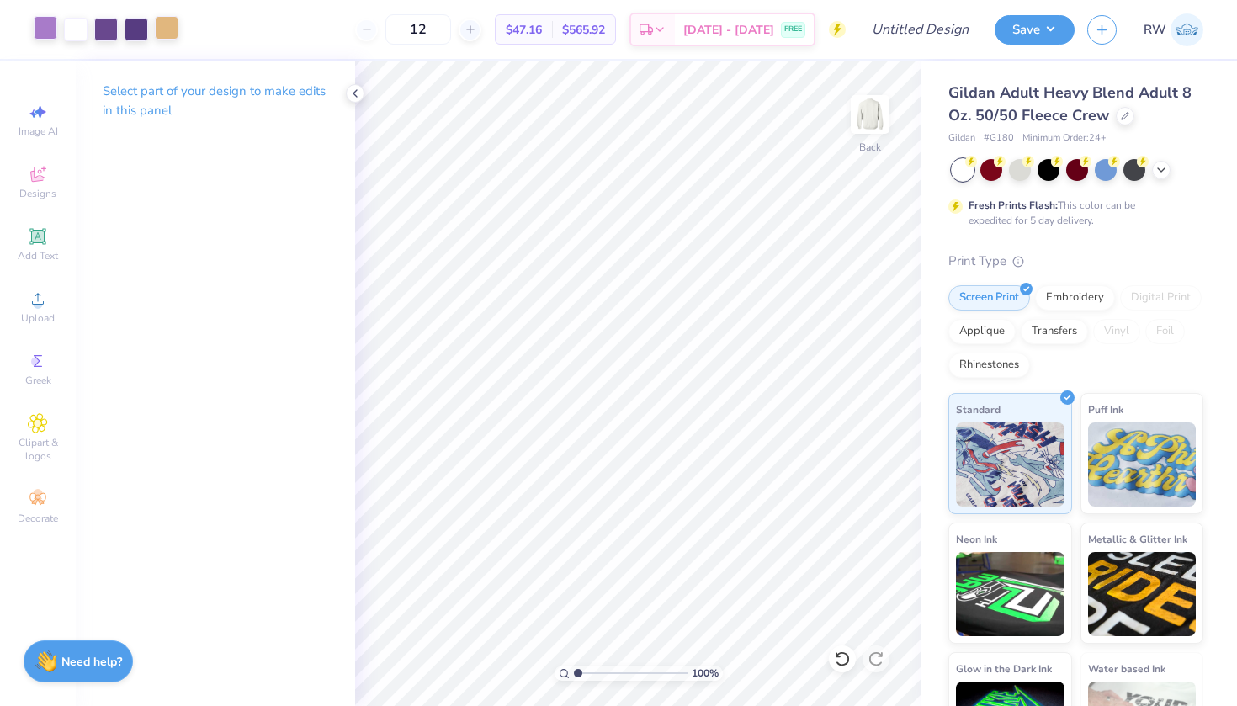
click at [172, 27] on div at bounding box center [167, 28] width 24 height 24
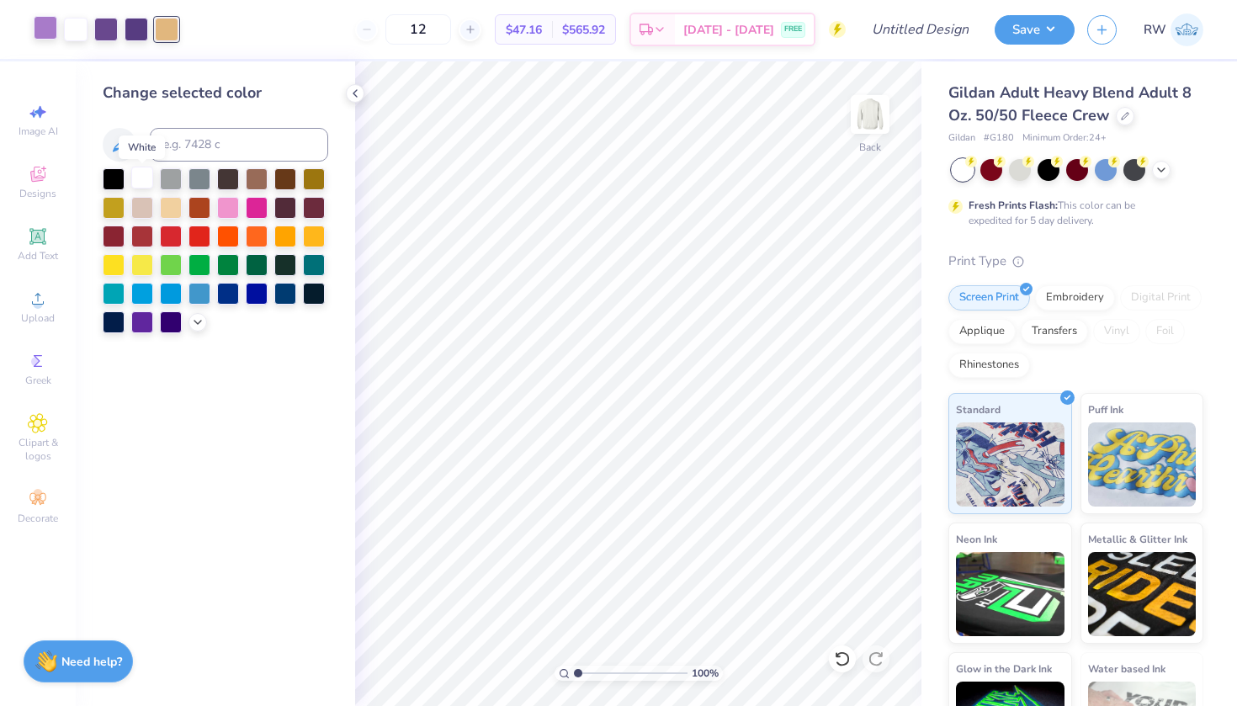
click at [149, 178] on div at bounding box center [142, 178] width 22 height 22
click at [116, 176] on div at bounding box center [114, 178] width 22 height 22
click at [836, 657] on icon at bounding box center [842, 659] width 17 height 17
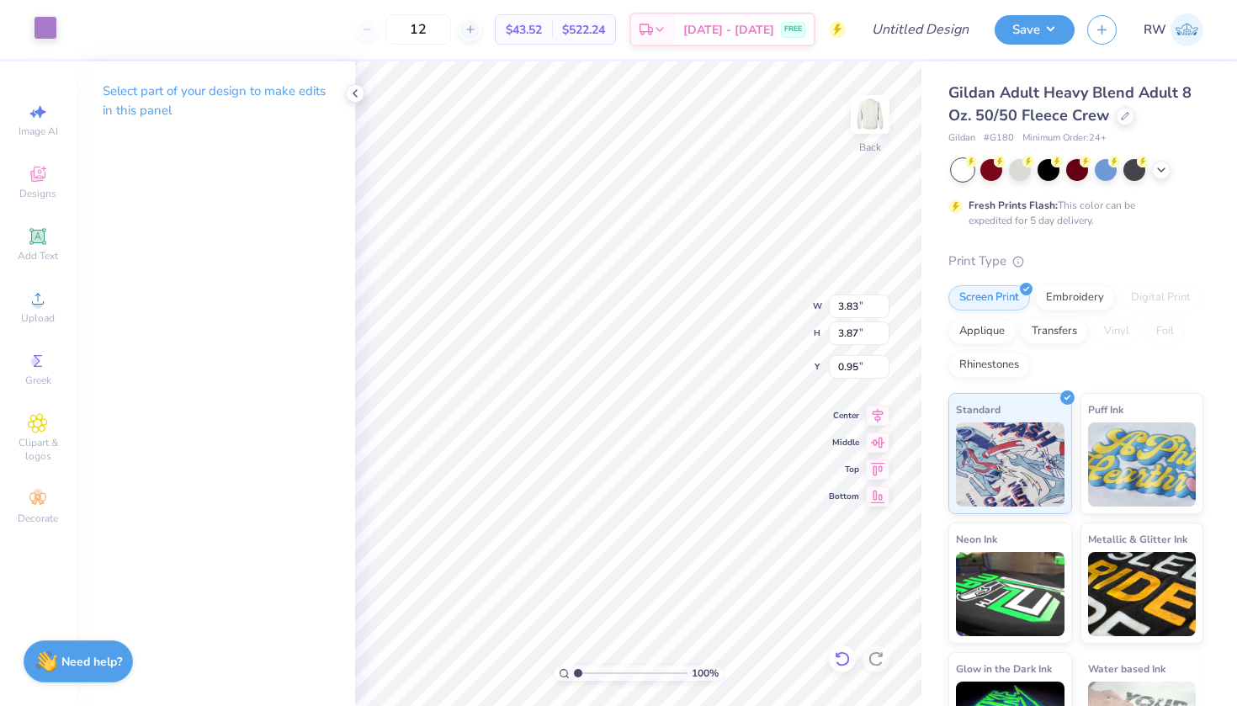
type input "1.07"
click at [868, 114] on img at bounding box center [870, 114] width 67 height 67
click at [875, 133] on img at bounding box center [870, 114] width 67 height 67
click at [844, 651] on icon at bounding box center [842, 659] width 17 height 17
click at [843, 659] on icon at bounding box center [842, 659] width 17 height 17
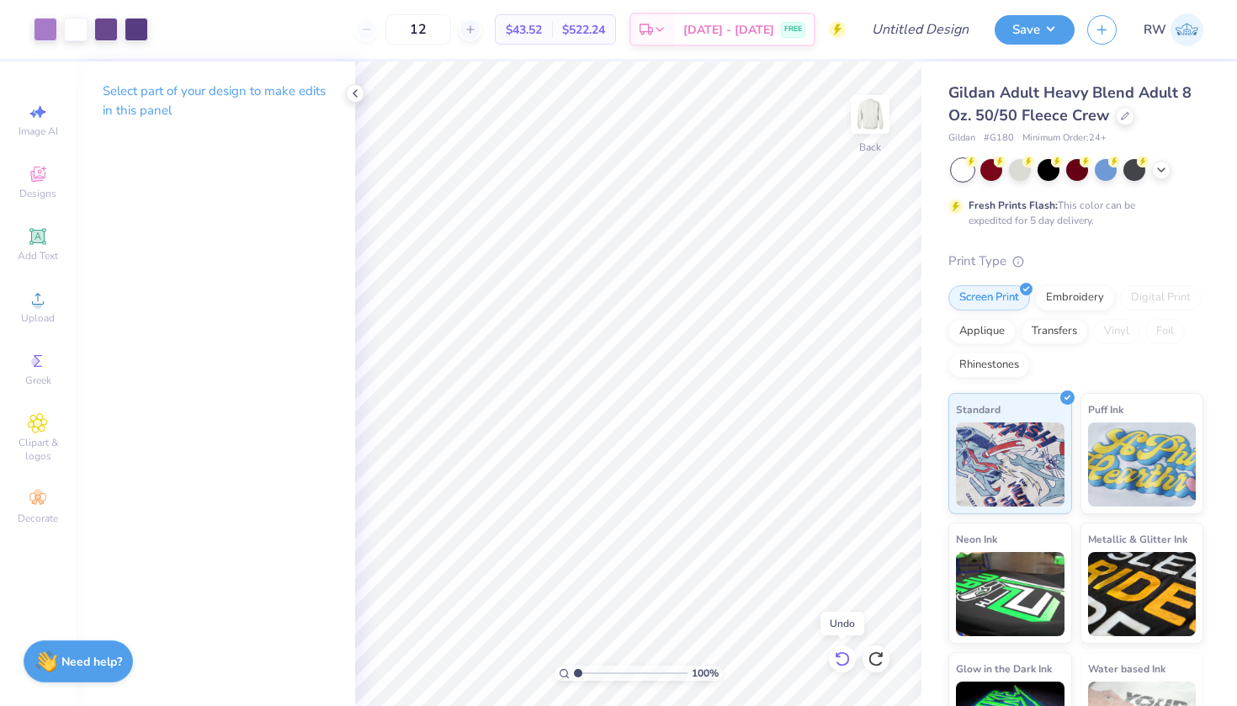
click at [843, 659] on icon at bounding box center [842, 659] width 17 height 17
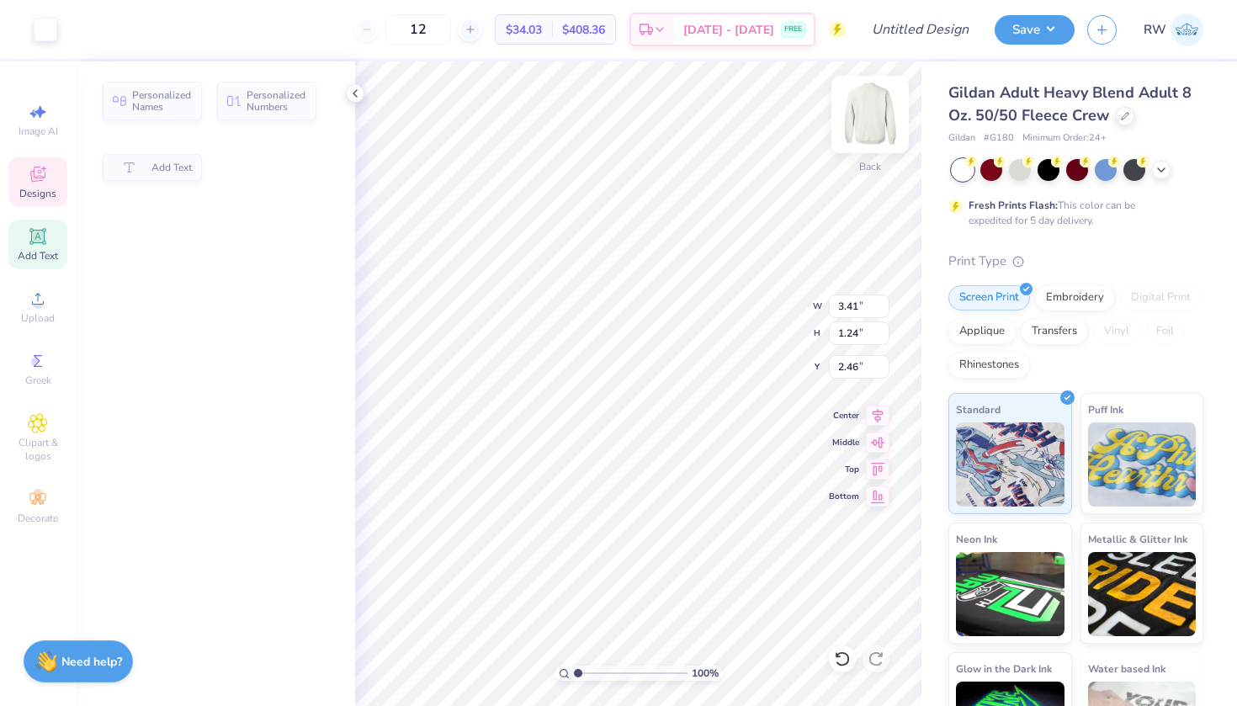
type input "2.62"
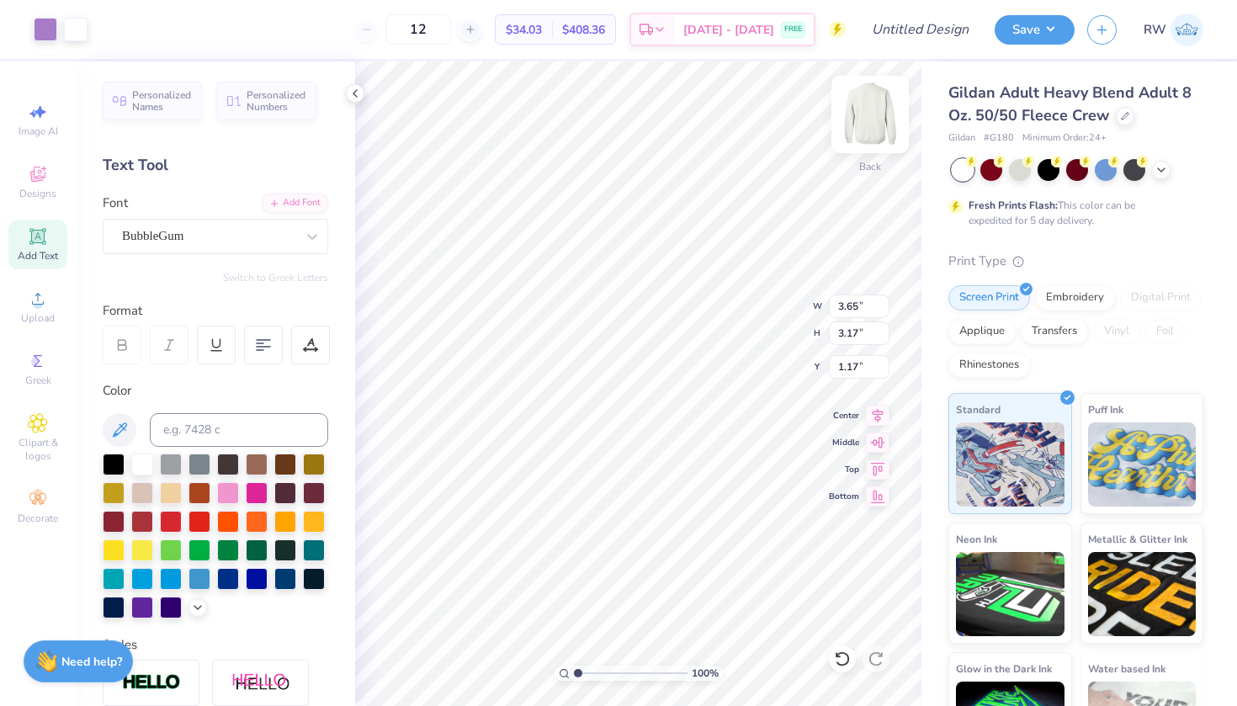
click at [883, 121] on img at bounding box center [870, 114] width 67 height 67
type input "12.00"
type input "10.44"
type input "11.71"
type input "11.24"
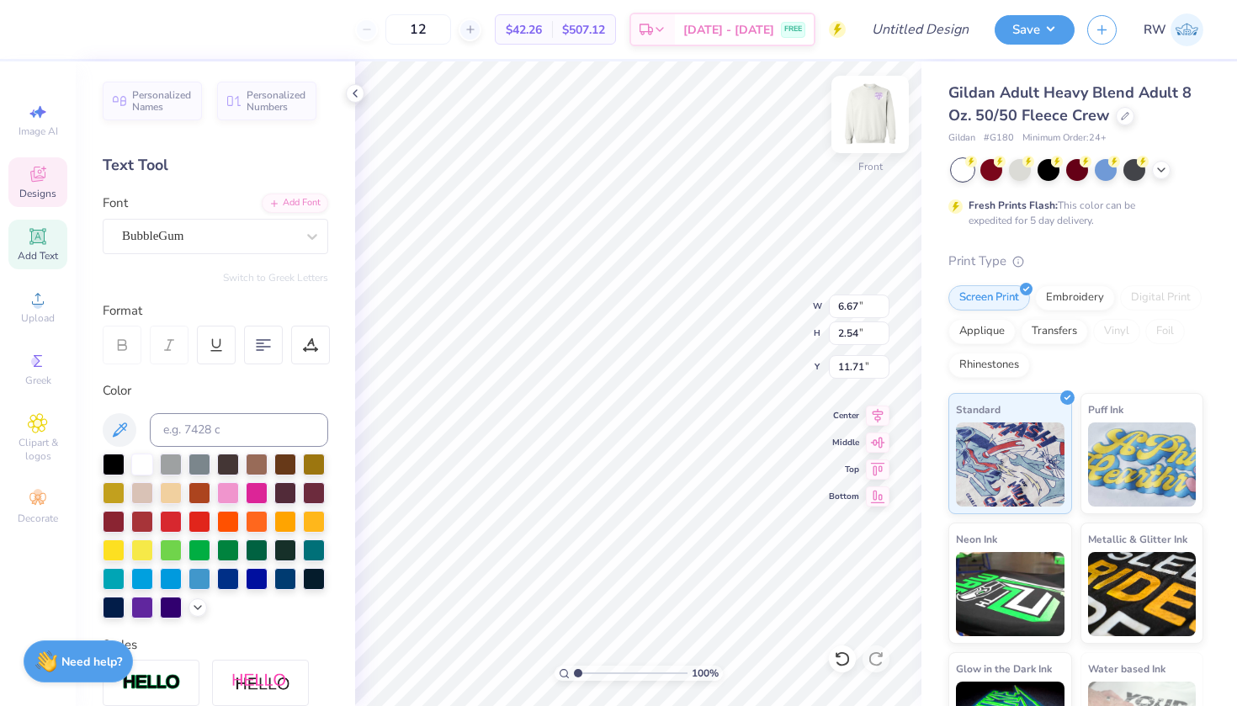
type input "4.09"
type input "7.61"
type input "6.67"
type input "2.54"
type input "10.95"
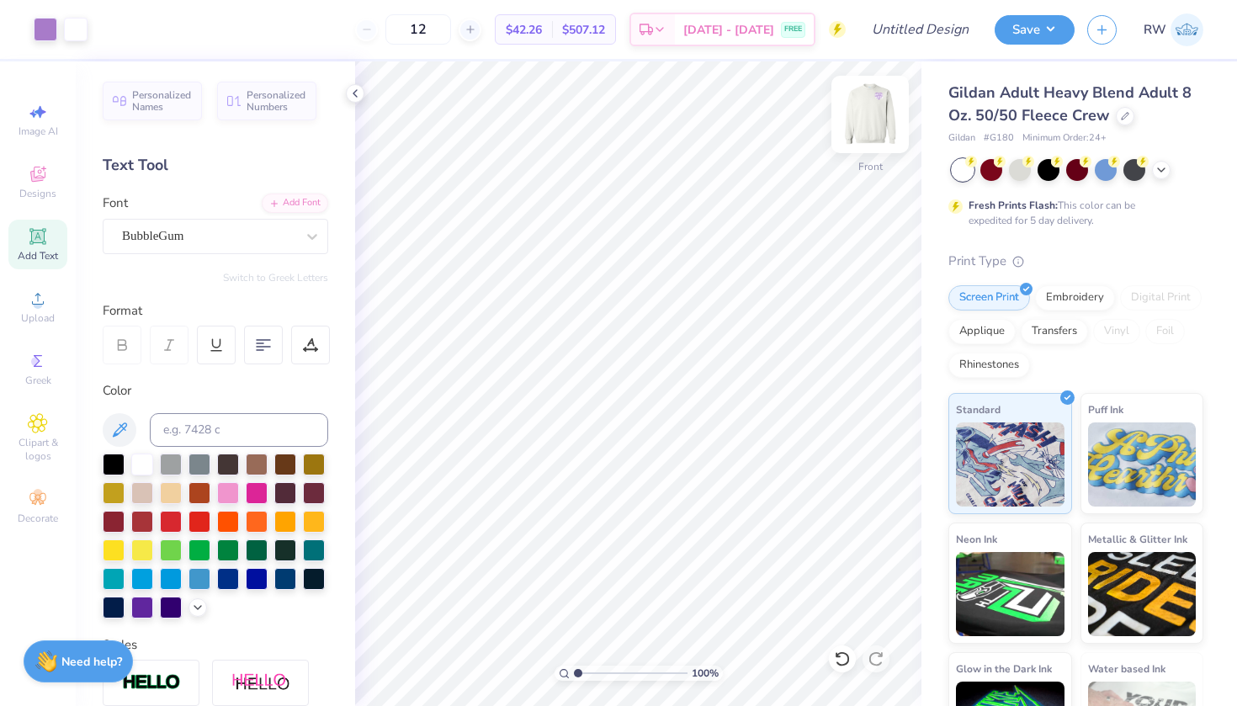
click at [890, 100] on img at bounding box center [870, 114] width 67 height 67
type input "9.37"
type input "3.41"
type input "1.24"
type input "8.12"
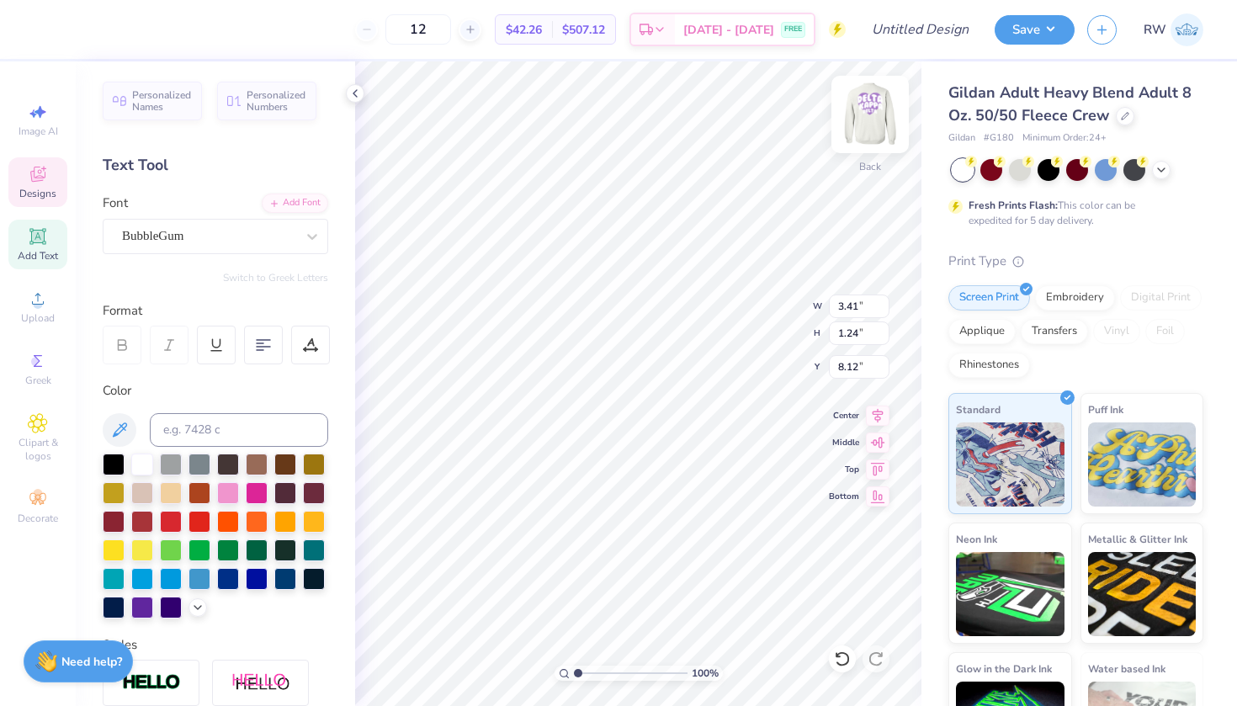
type input "2.03"
type input "0.77"
type input "7.35"
click at [141, 464] on div at bounding box center [142, 463] width 22 height 22
click at [843, 665] on icon at bounding box center [842, 659] width 14 height 15
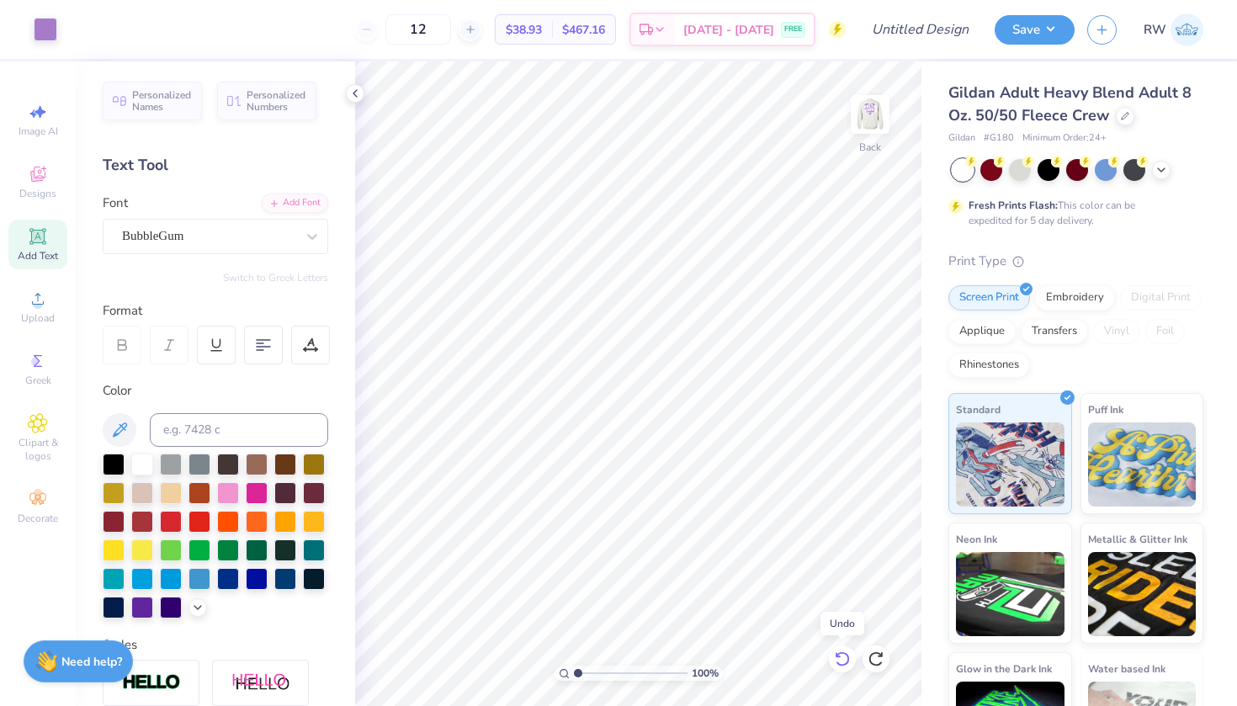
click at [839, 657] on icon at bounding box center [838, 654] width 3 height 3
type textarea "D"
type textarea "Khishi"
type input "2.19"
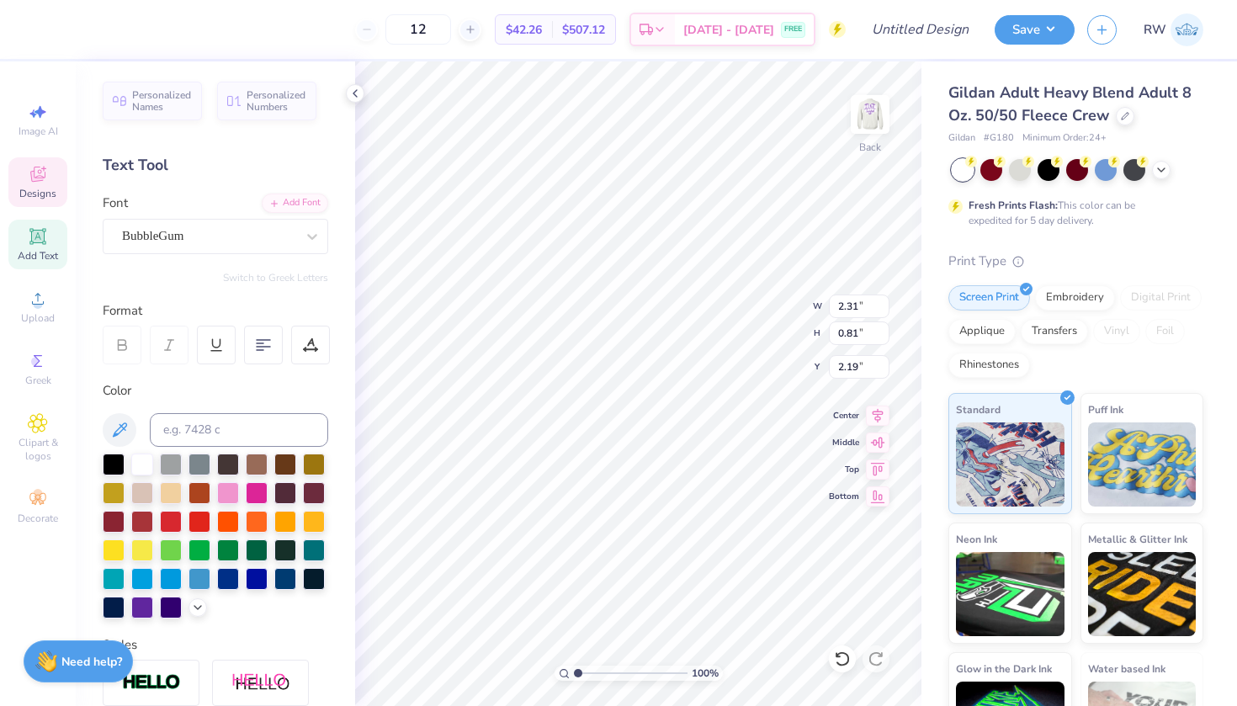
click at [766, 306] on div "100 % Back W 2.31 2.31 " H 0.81 0.81 " Y 2.19 2.19 " Center Middle Top Bottom" at bounding box center [638, 383] width 566 height 645
type input "1.94"
click at [758, 301] on div "100 % Back W 2.31 2.31 " H 0.81 0.81 " Y 1.94 1.94 " Center Middle Top Bottom" at bounding box center [638, 383] width 566 height 645
type textarea "KhUshi"
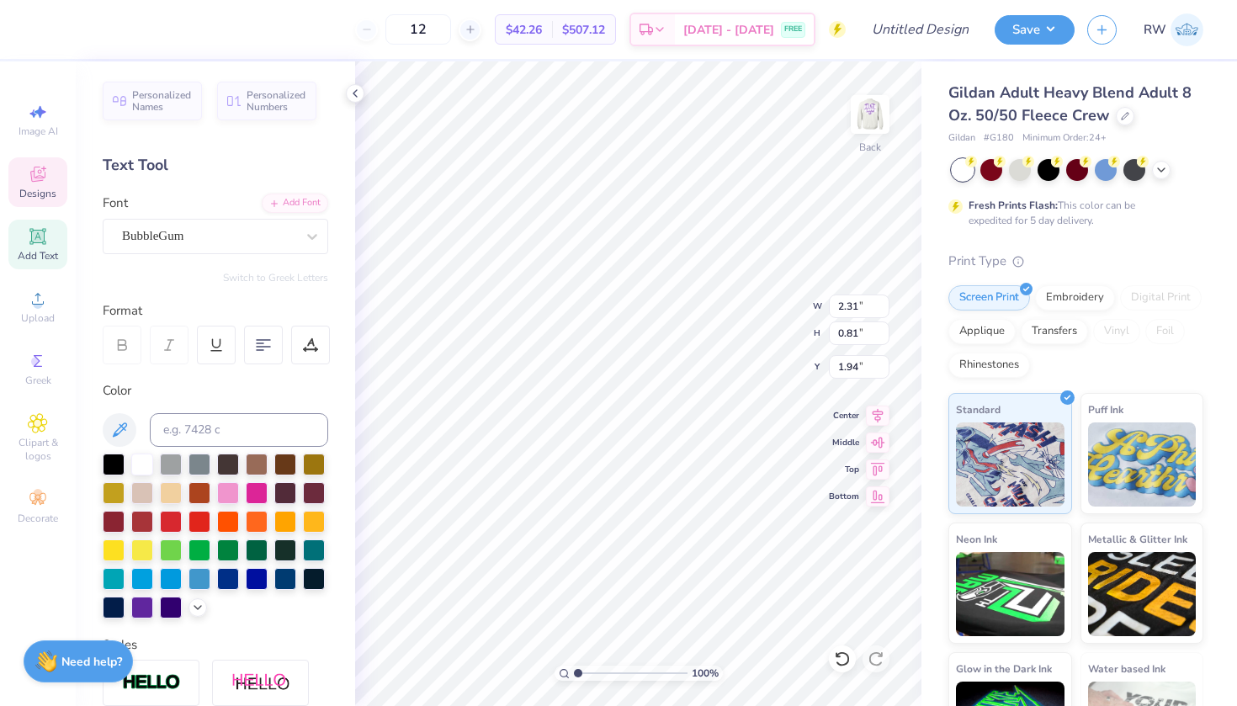
scroll to position [0, 1]
type input "1.91"
type input "2.16"
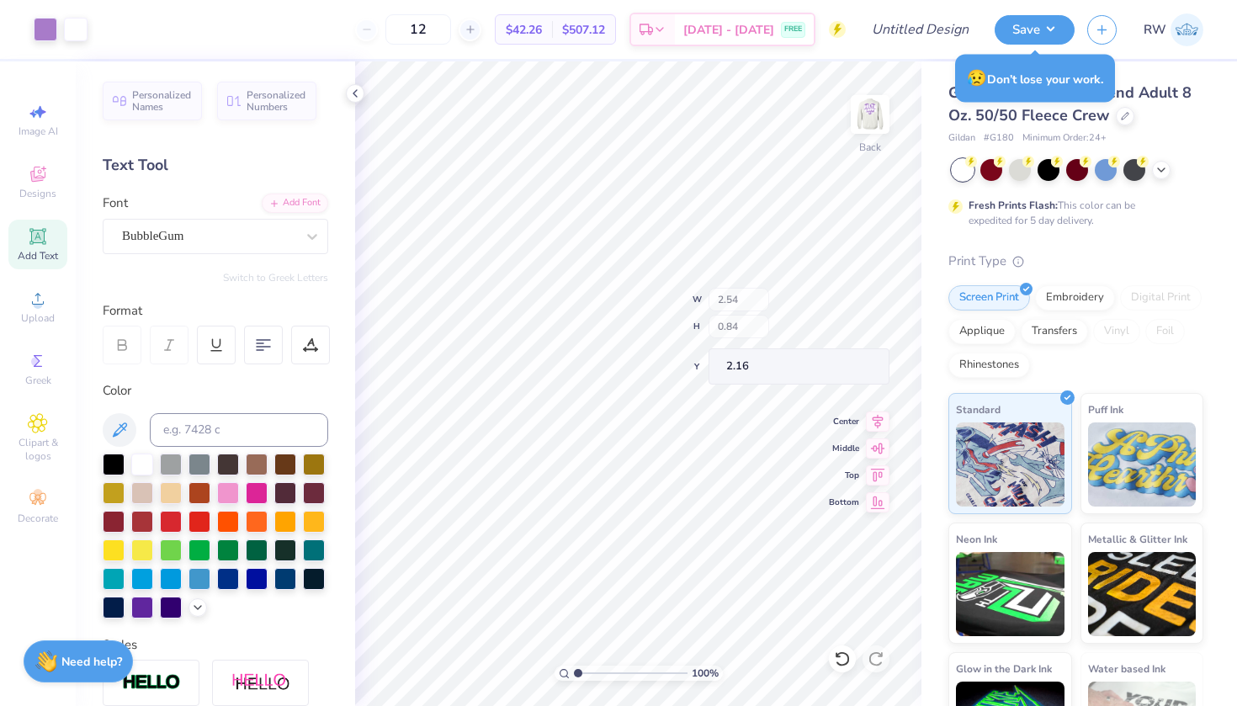
click at [747, 324] on div "100 % Back W 2.54 H 0.84 Y 2.16 Center Middle Top Bottom" at bounding box center [638, 383] width 566 height 645
type input "6.43"
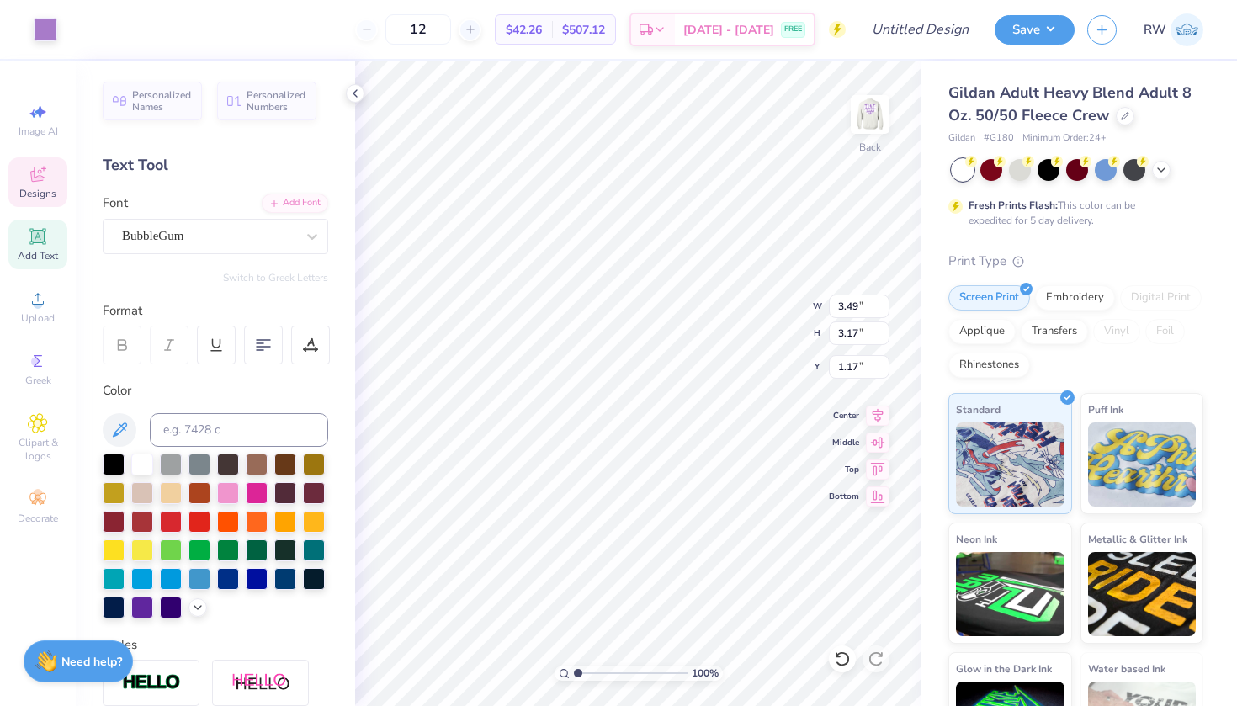
type input "0.99"
type input "2.90"
type input "2.63"
click at [739, 302] on div "100 % Back W 2.90 H 2.63 Y 0.99 Center Middle Top Bottom" at bounding box center [638, 383] width 566 height 645
type input "1.89"
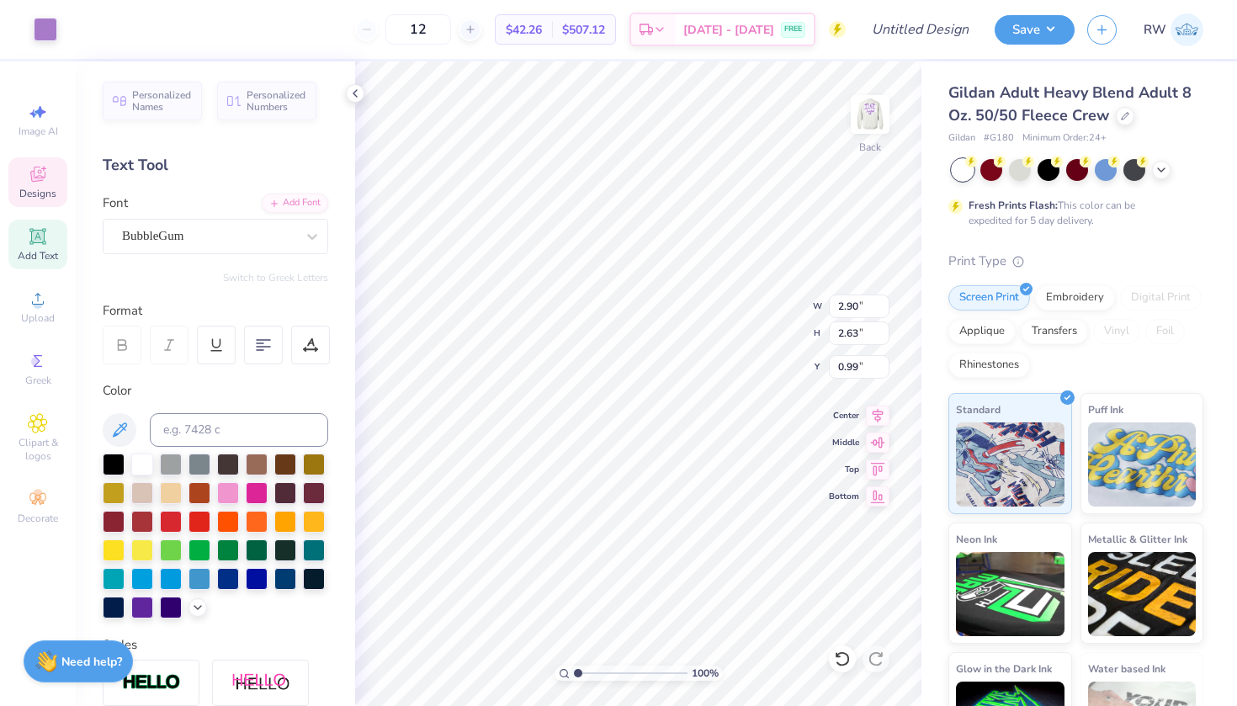
type input "3.08"
type input "2.80"
type input "0.91"
click at [747, 303] on div "100 % Back W 2.54 2.54 " H 0.84 0.84 " Y 1.89 1.89 " Center Middle Top Bottom" at bounding box center [638, 383] width 566 height 645
click at [872, 106] on img at bounding box center [870, 114] width 67 height 67
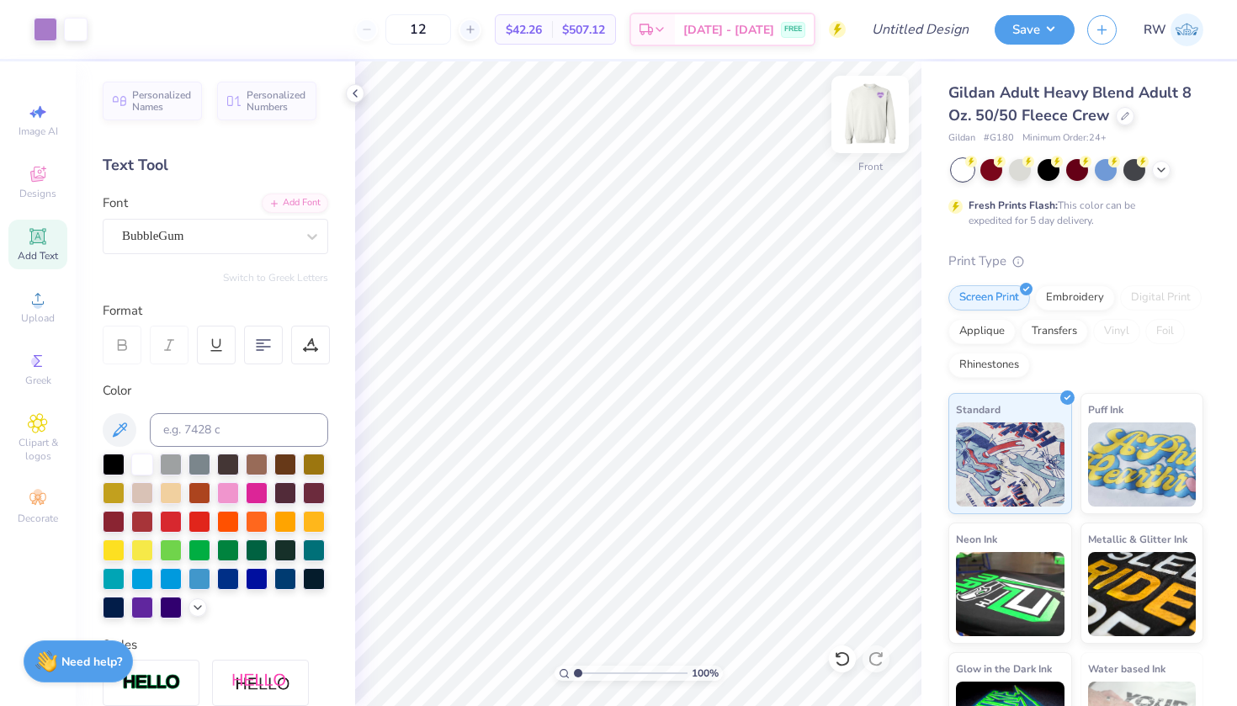
click at [871, 130] on img at bounding box center [870, 114] width 67 height 67
click at [947, 26] on input "Design Title" at bounding box center [941, 30] width 82 height 34
type input "D"
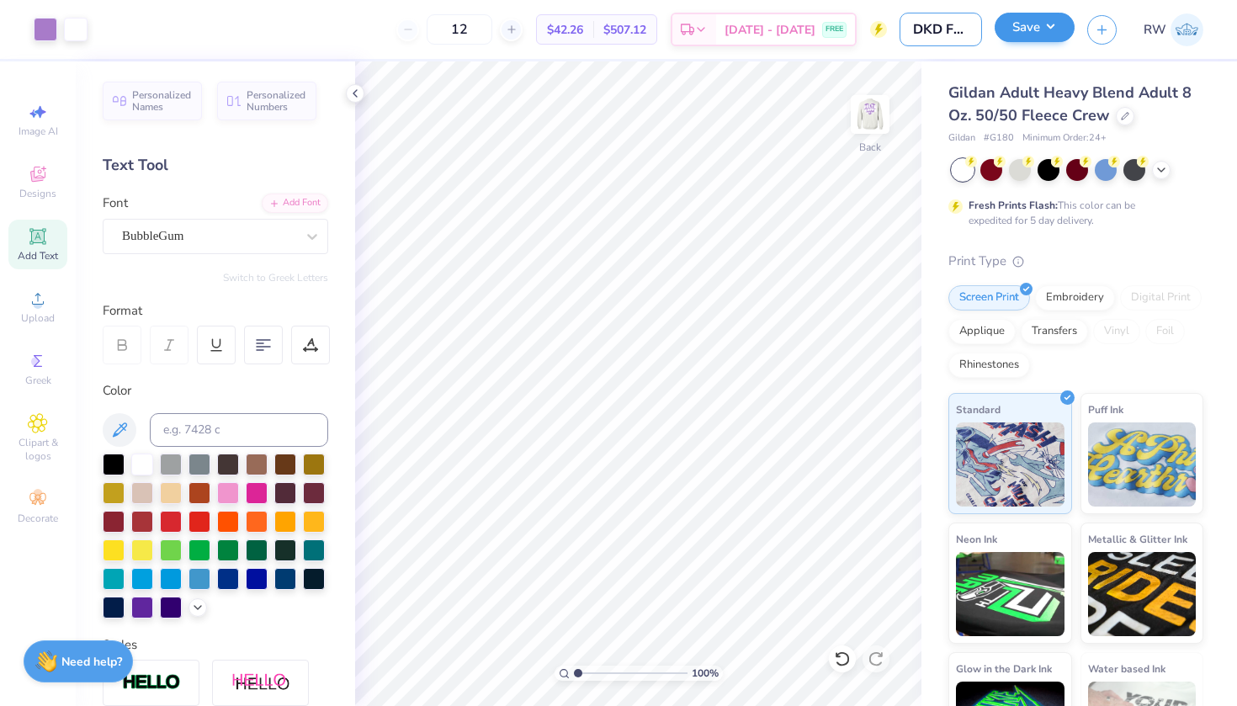
type input "DKD Fall Associate Class Merch"
click at [1029, 33] on button "Save" at bounding box center [1035, 27] width 80 height 29
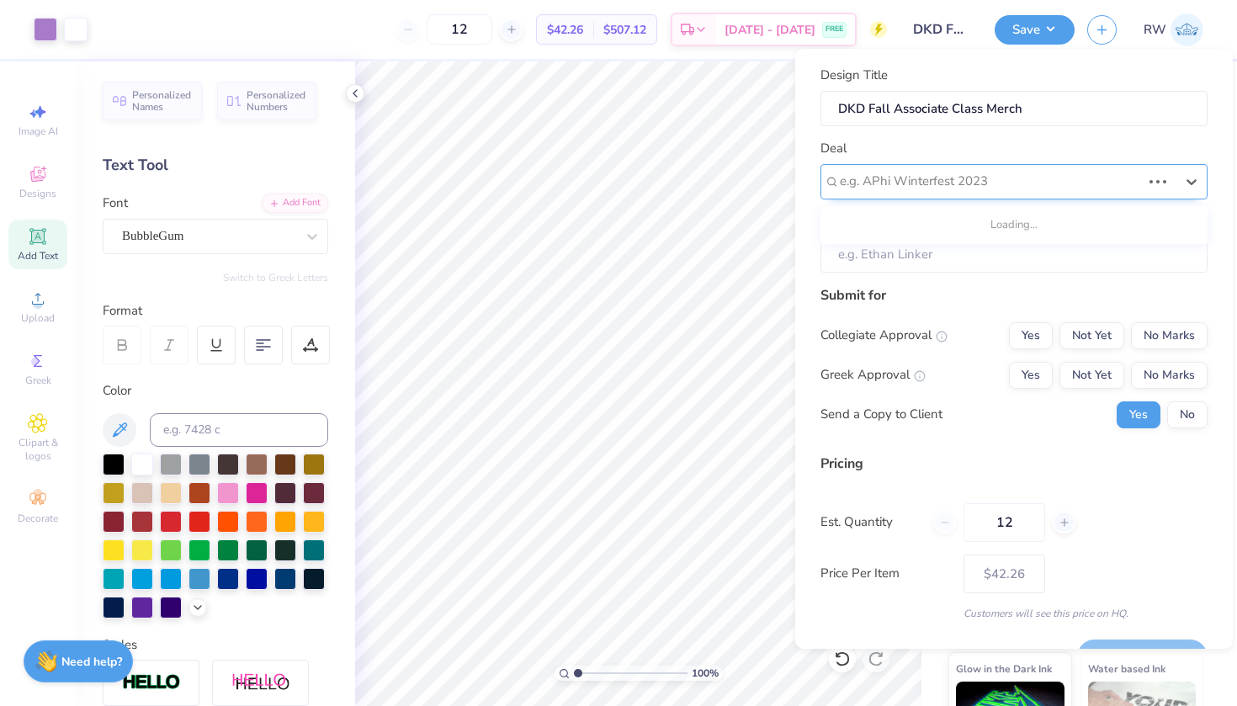
click at [1040, 185] on div at bounding box center [990, 181] width 301 height 23
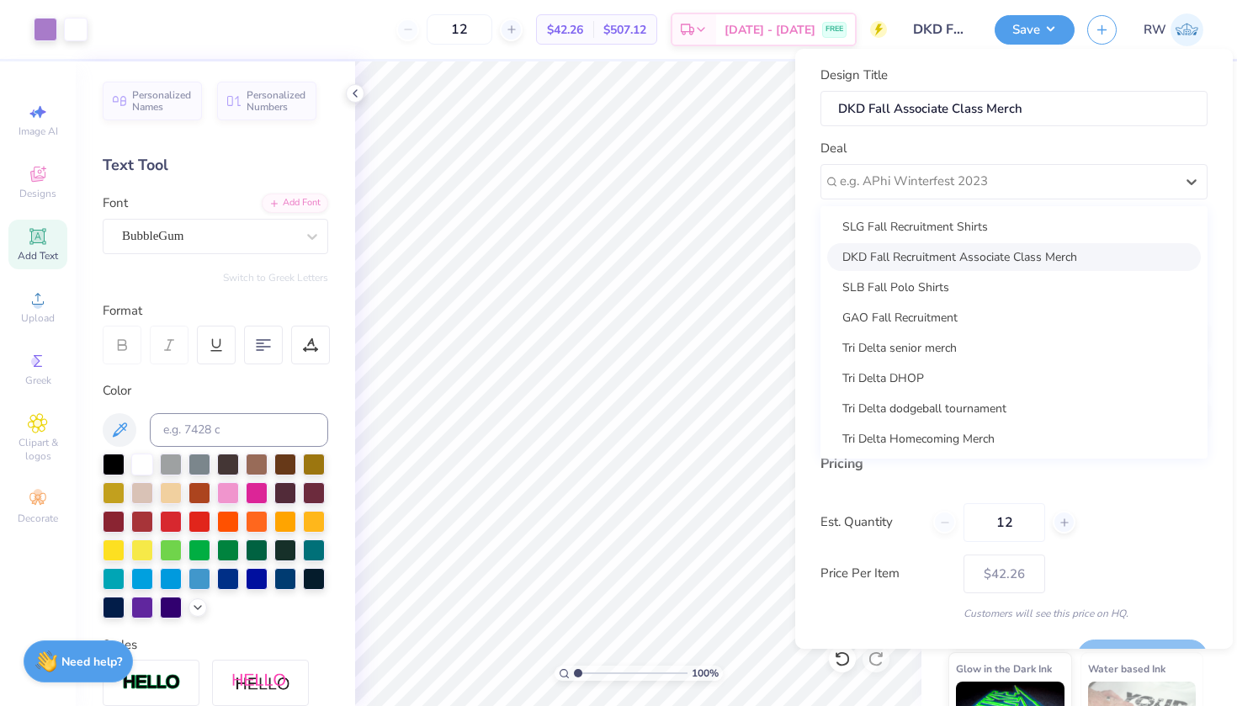
click at [1019, 245] on div "DKD Fall Recruitment Associate Class Merch" at bounding box center [1014, 257] width 374 height 28
type input "[PERSON_NAME]"
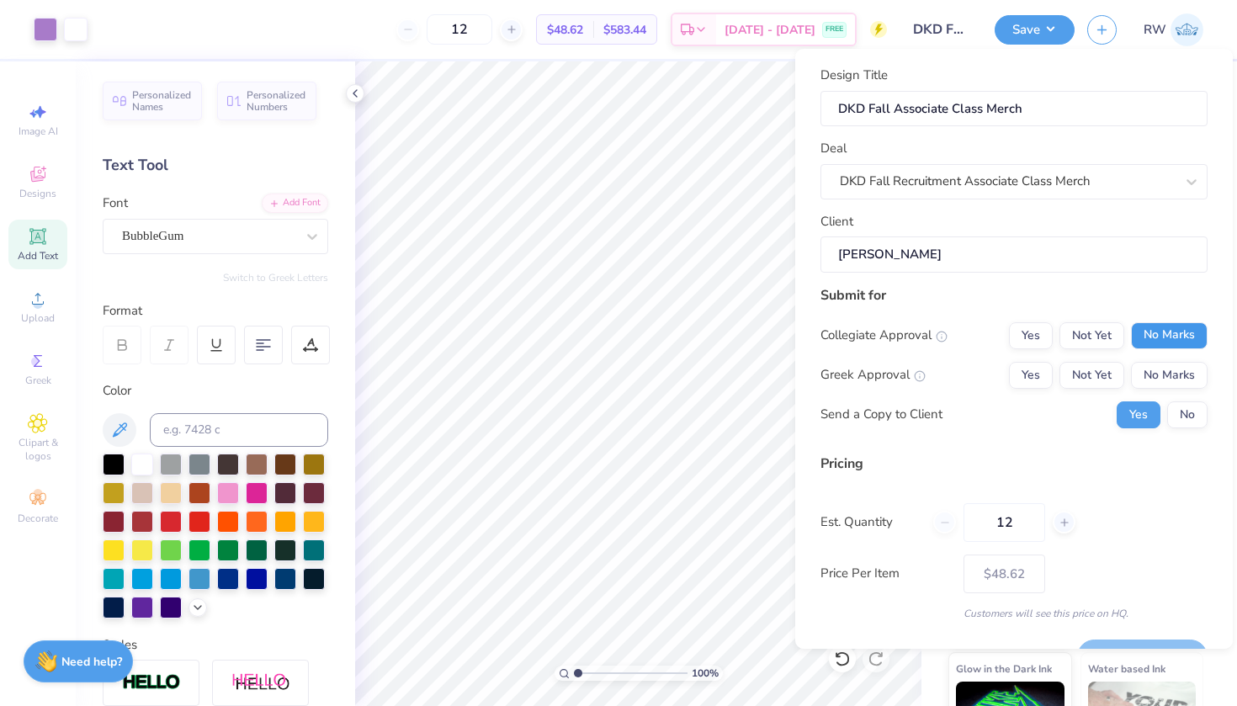
click at [1189, 346] on button "No Marks" at bounding box center [1169, 335] width 77 height 27
click at [1037, 372] on button "Yes" at bounding box center [1031, 375] width 44 height 27
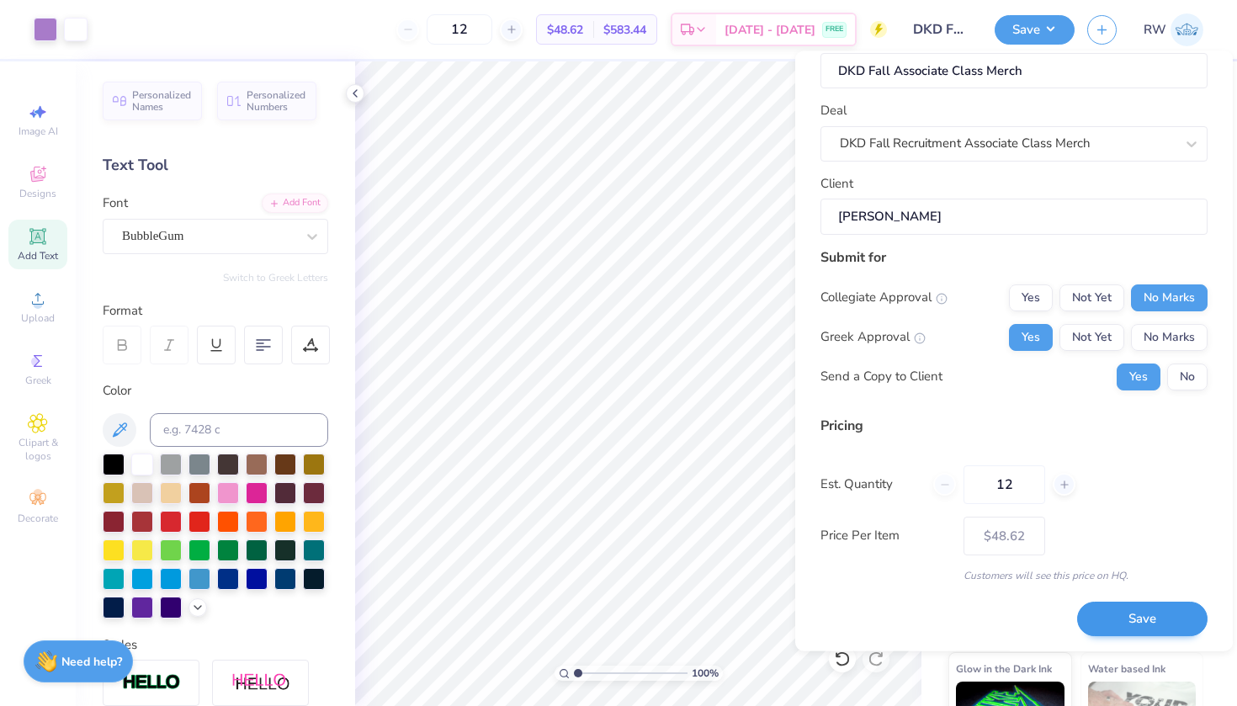
scroll to position [40, 0]
click at [1148, 614] on button "Save" at bounding box center [1142, 620] width 130 height 35
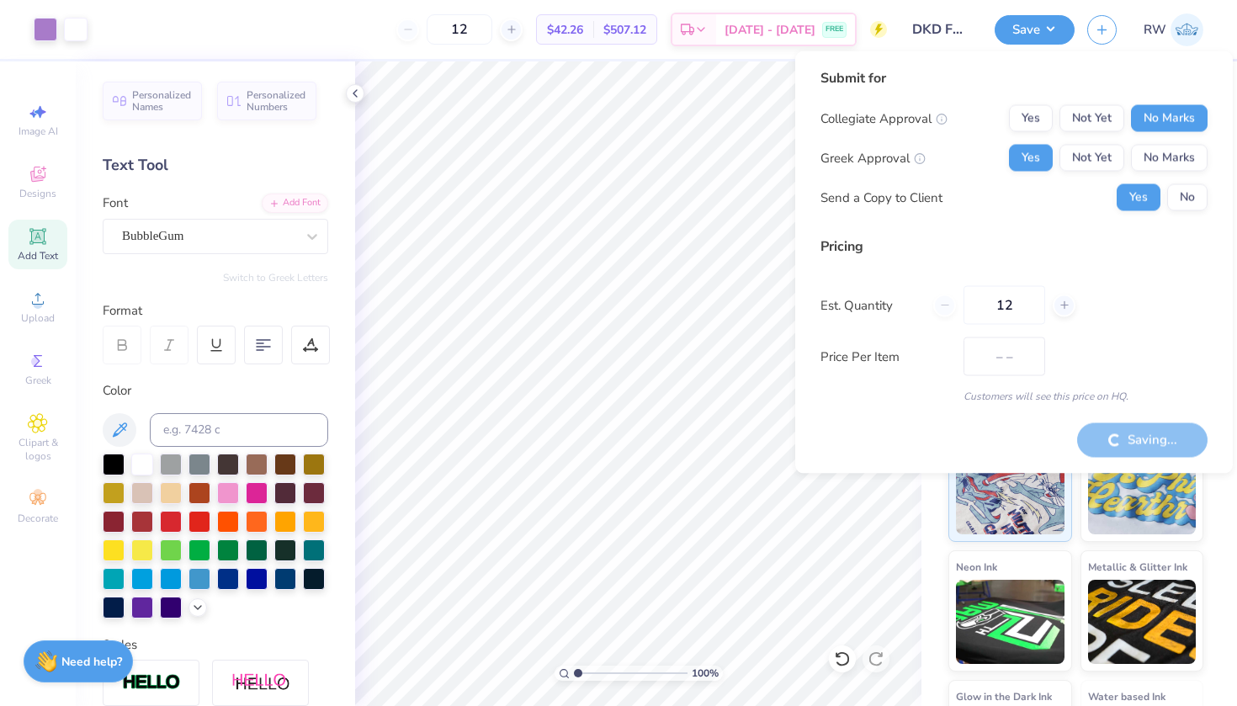
type input "$48.62"
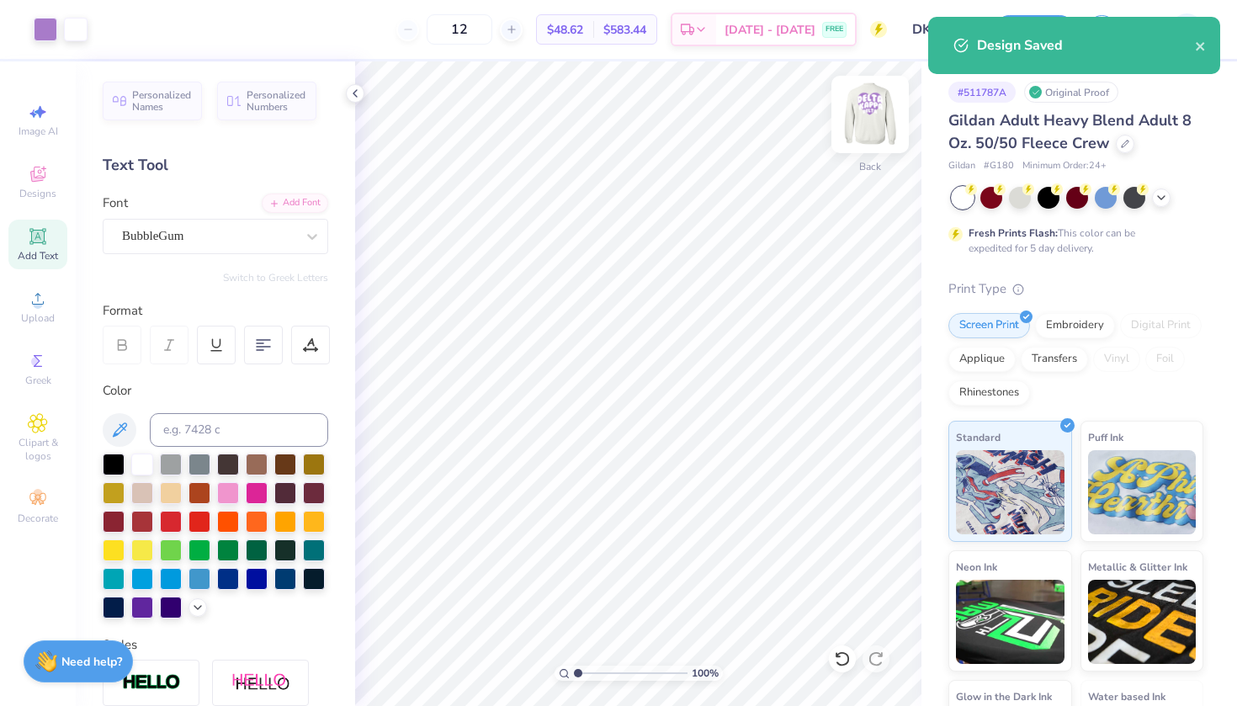
click at [870, 121] on img at bounding box center [870, 114] width 67 height 67
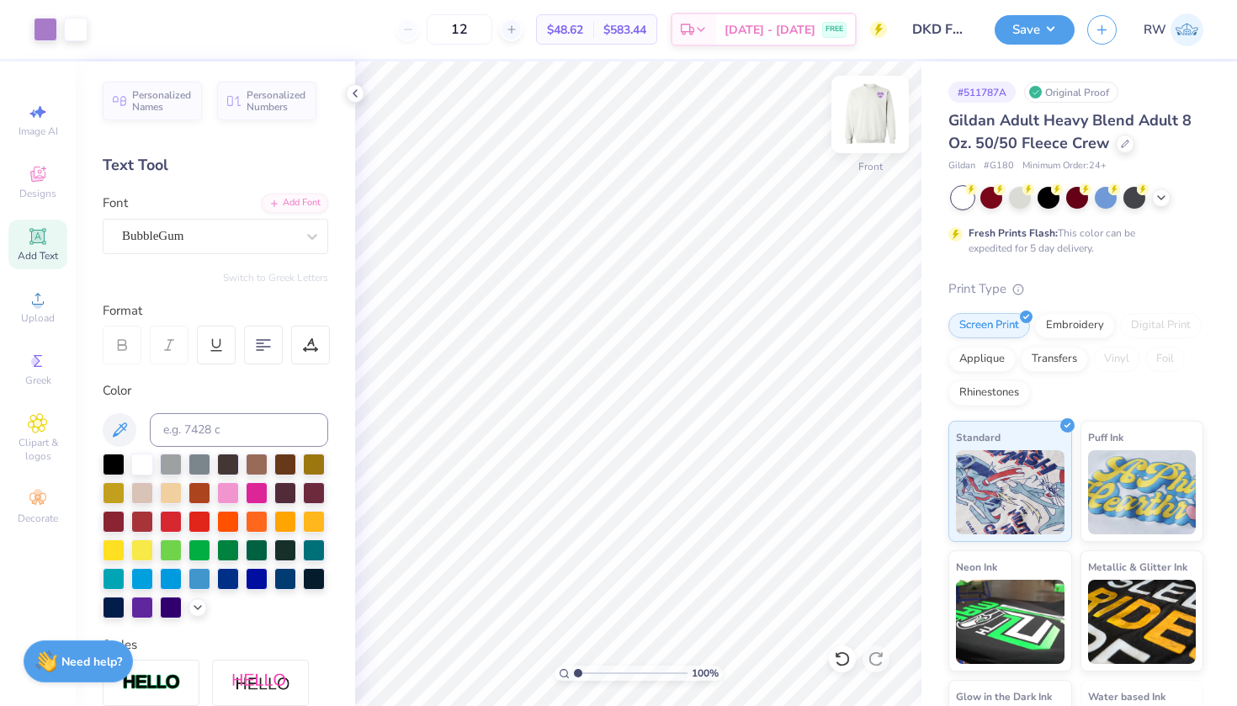
click at [878, 125] on img at bounding box center [870, 114] width 67 height 67
click at [873, 116] on img at bounding box center [870, 114] width 67 height 67
click at [877, 125] on img at bounding box center [870, 114] width 67 height 67
click at [46, 192] on span "Designs" at bounding box center [37, 193] width 37 height 13
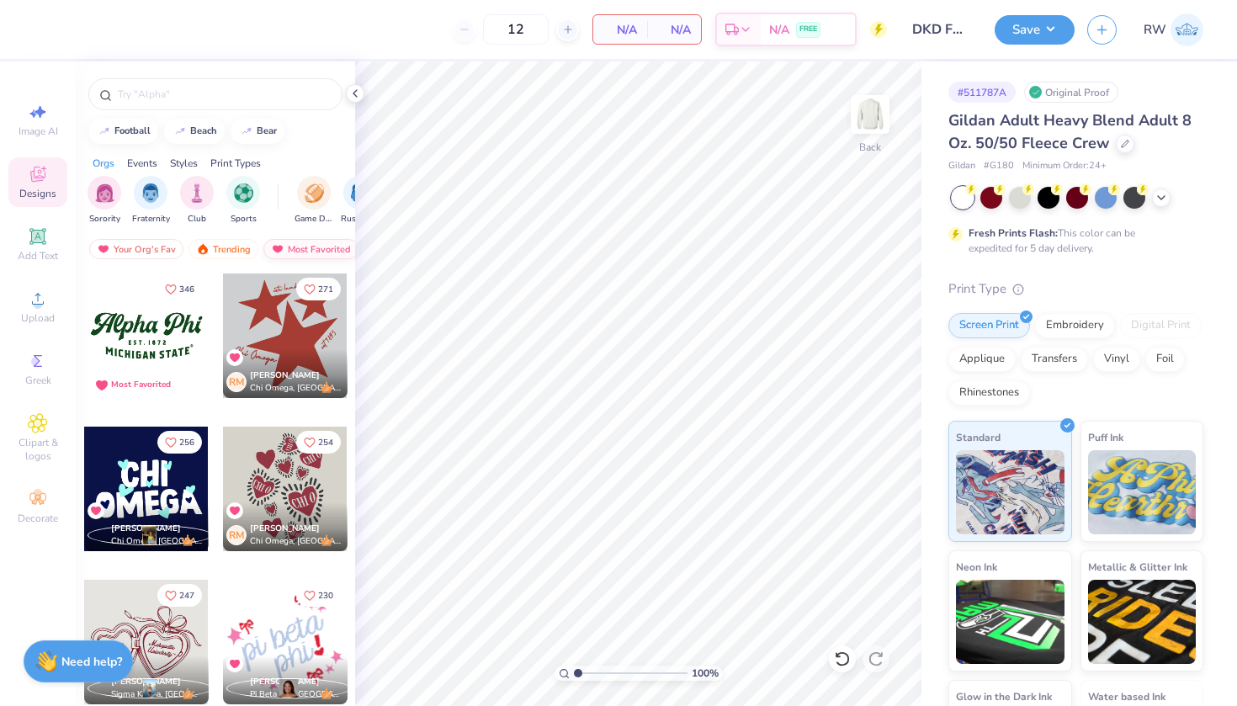
click at [285, 244] on div "Most Favorited" at bounding box center [310, 249] width 95 height 20
click at [224, 247] on div "Trending" at bounding box center [224, 249] width 70 height 20
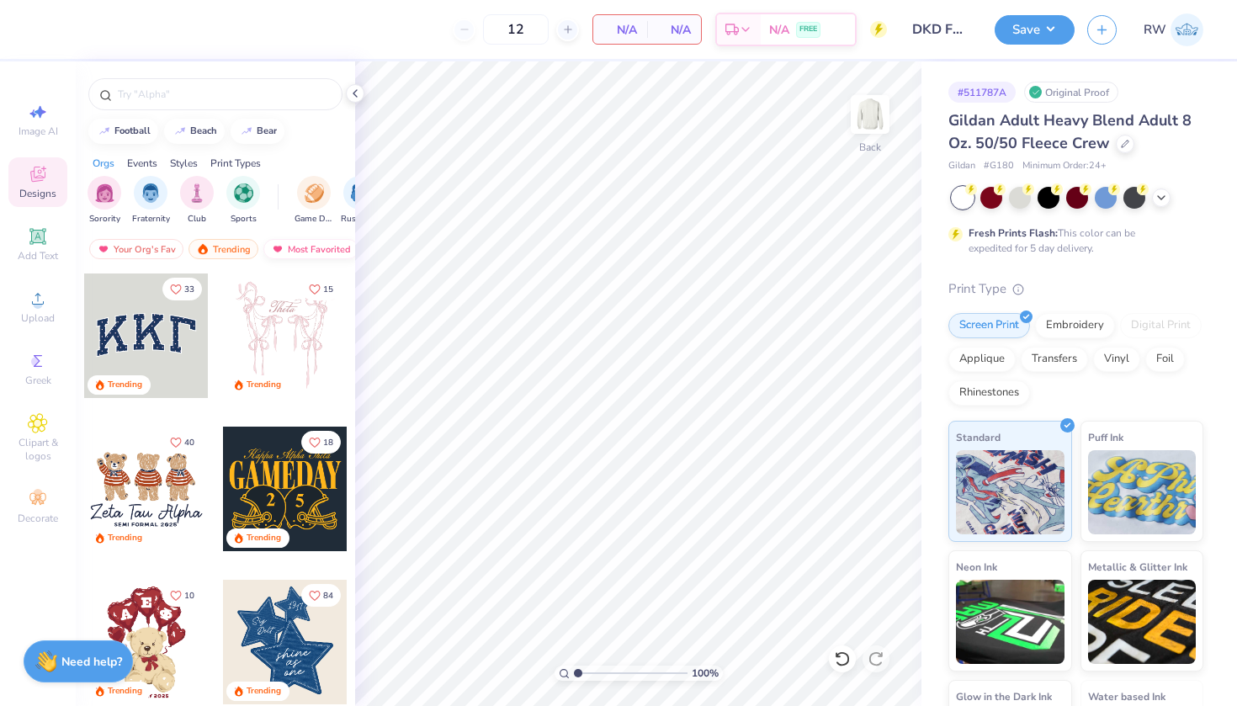
click at [294, 252] on div "Most Favorited" at bounding box center [310, 249] width 95 height 20
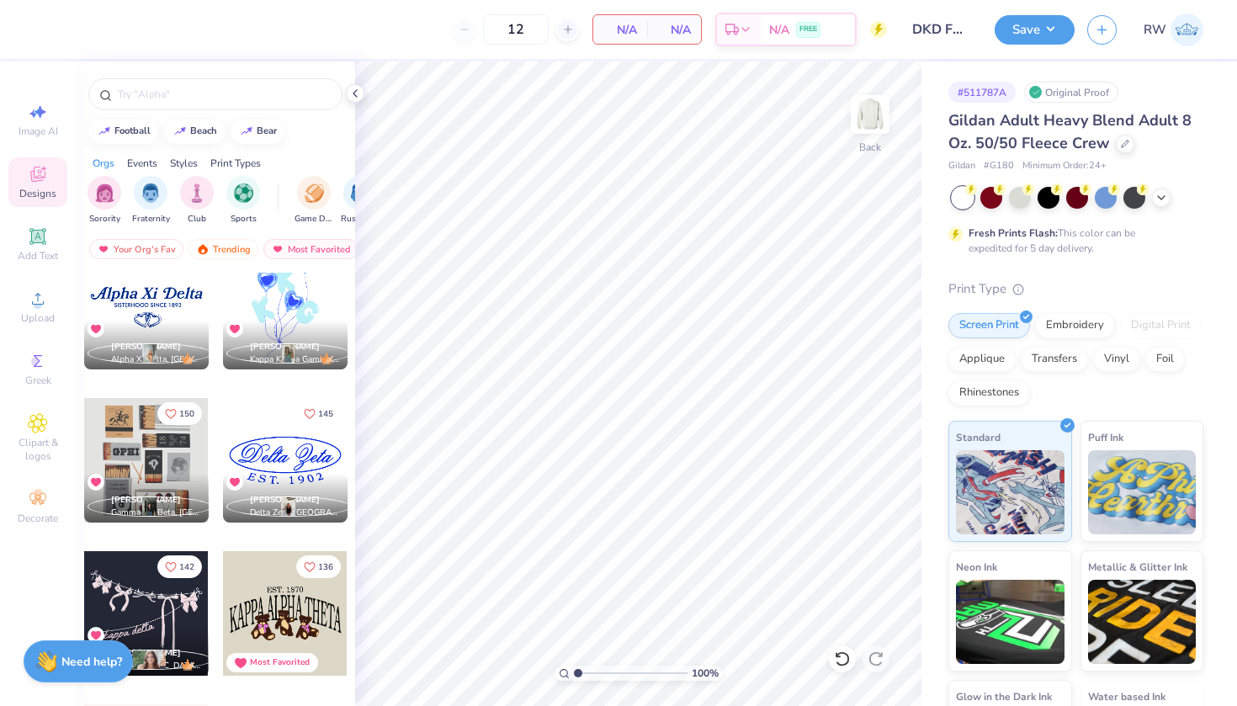
scroll to position [714, 0]
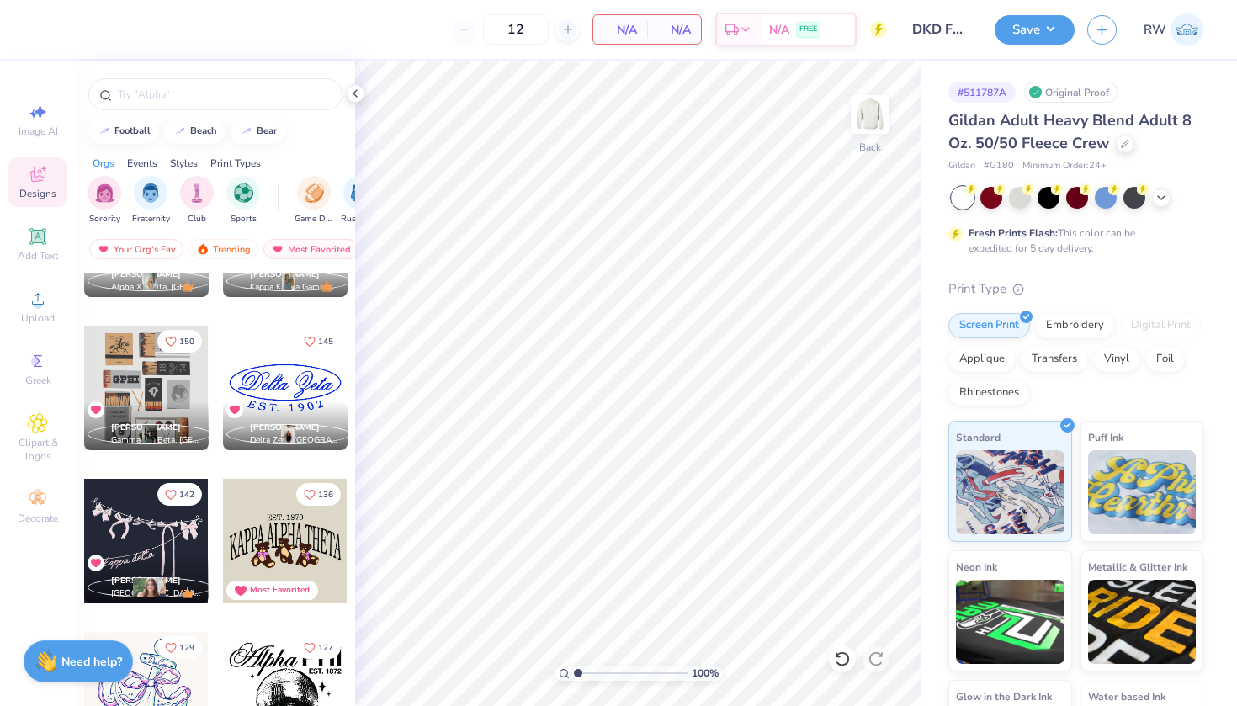
click at [312, 397] on div at bounding box center [285, 388] width 125 height 125
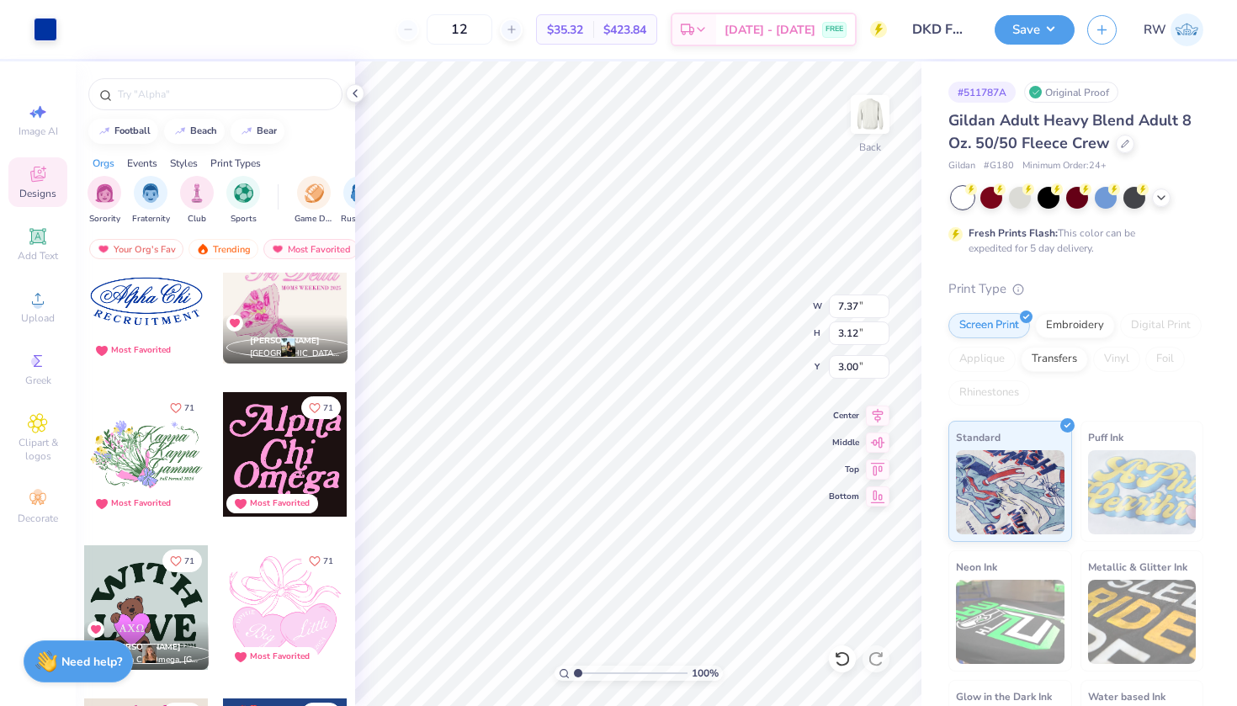
scroll to position [3593, 0]
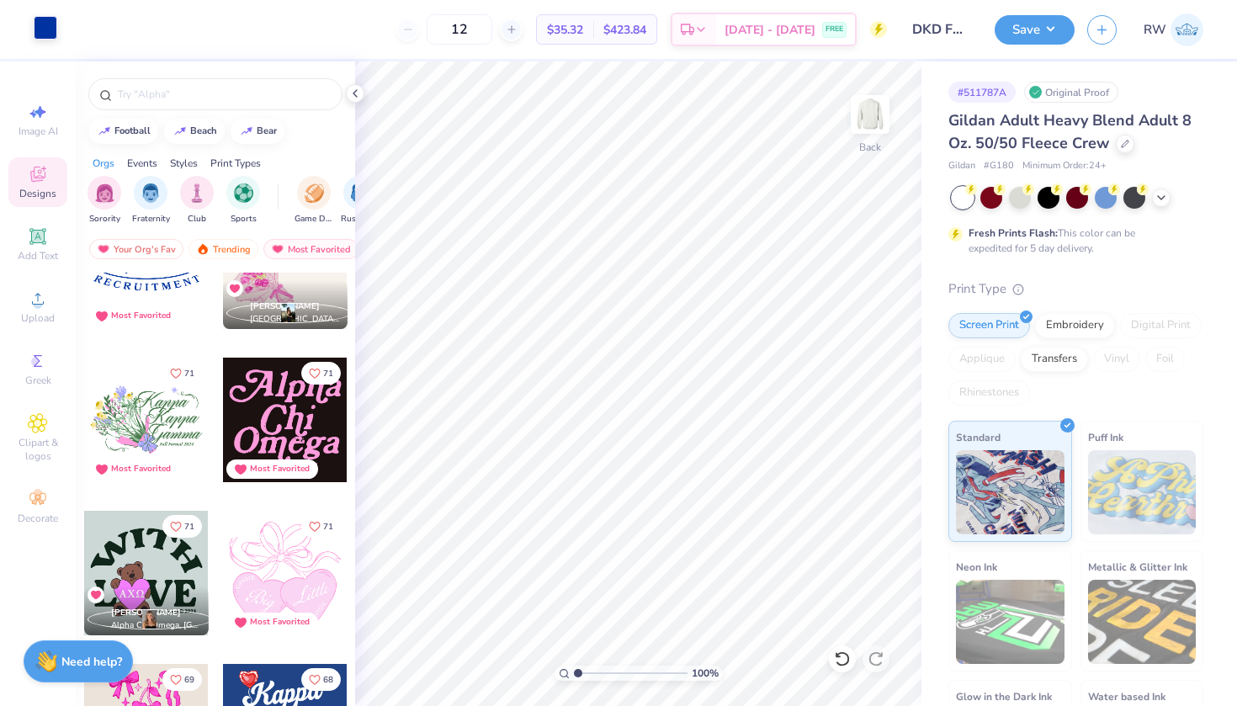
click at [47, 29] on div at bounding box center [46, 28] width 24 height 24
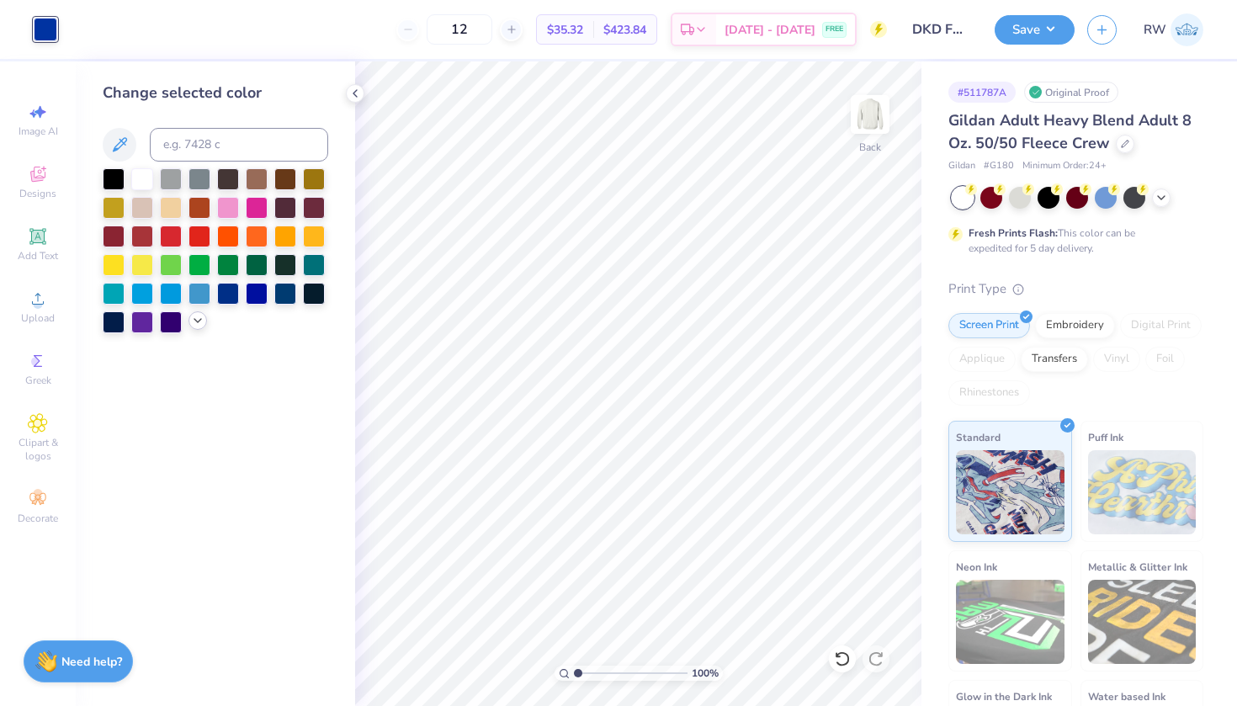
click at [198, 323] on icon at bounding box center [197, 320] width 13 height 13
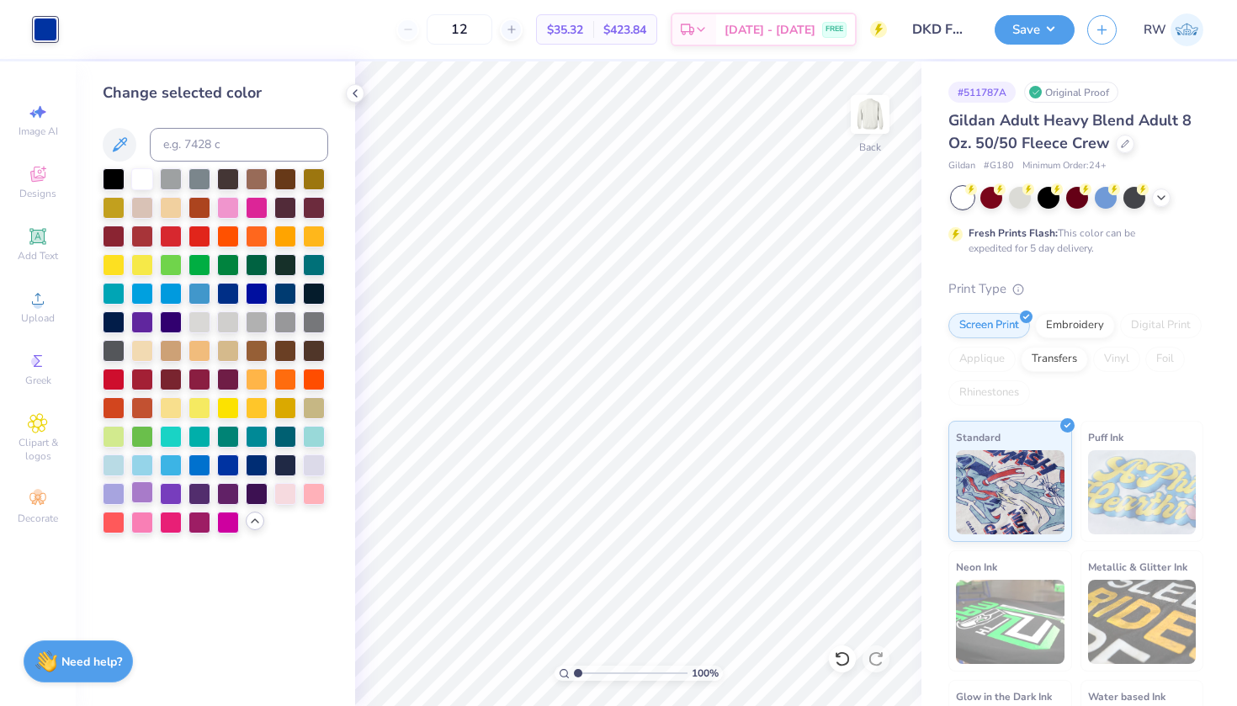
click at [142, 499] on div at bounding box center [142, 492] width 22 height 22
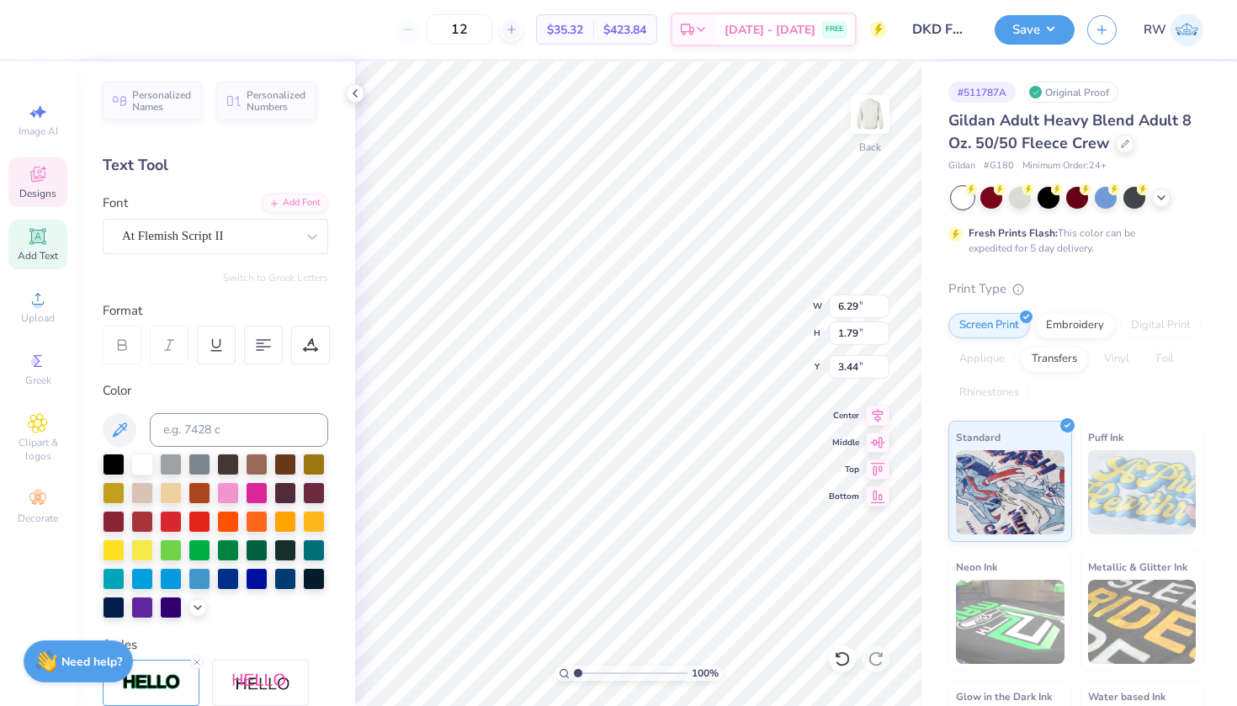
scroll to position [0, 5]
type textarea "Delta Kappa Delta"
type input "11.09"
type input "6.41"
type input "0.90"
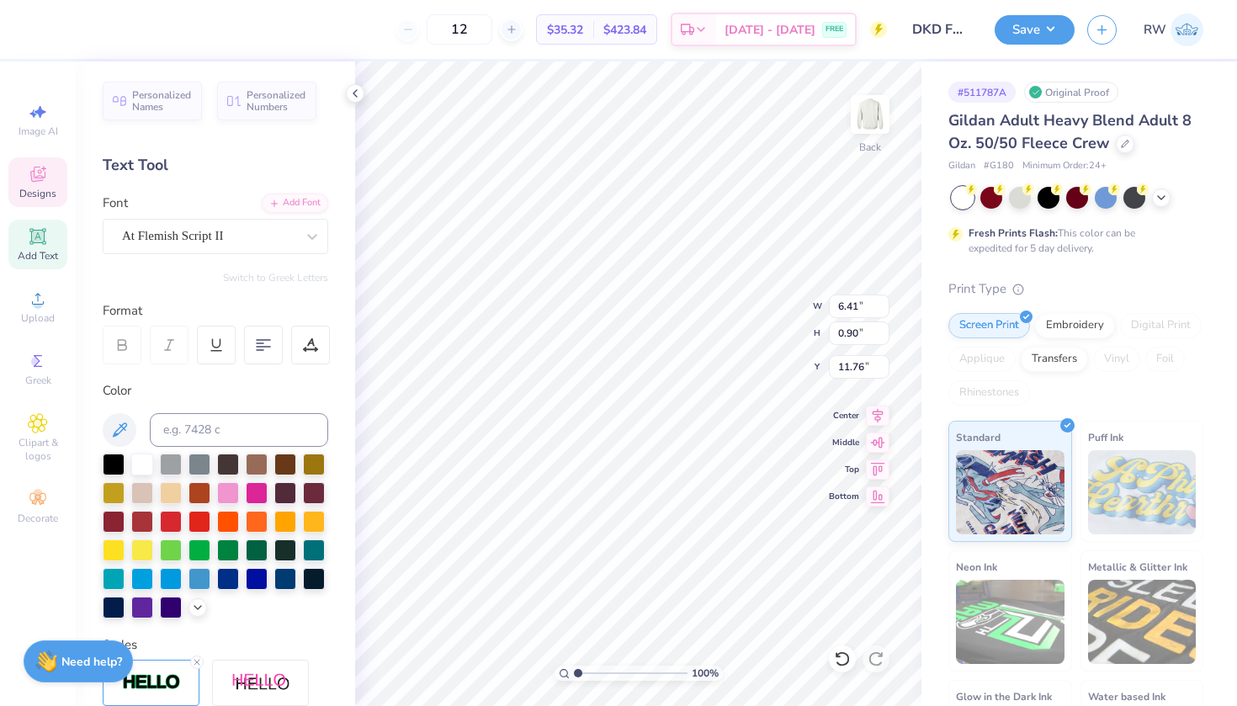
type input "3.76"
type textarea "E S T. 1 9 99"
type input "8.26"
type input "3.50"
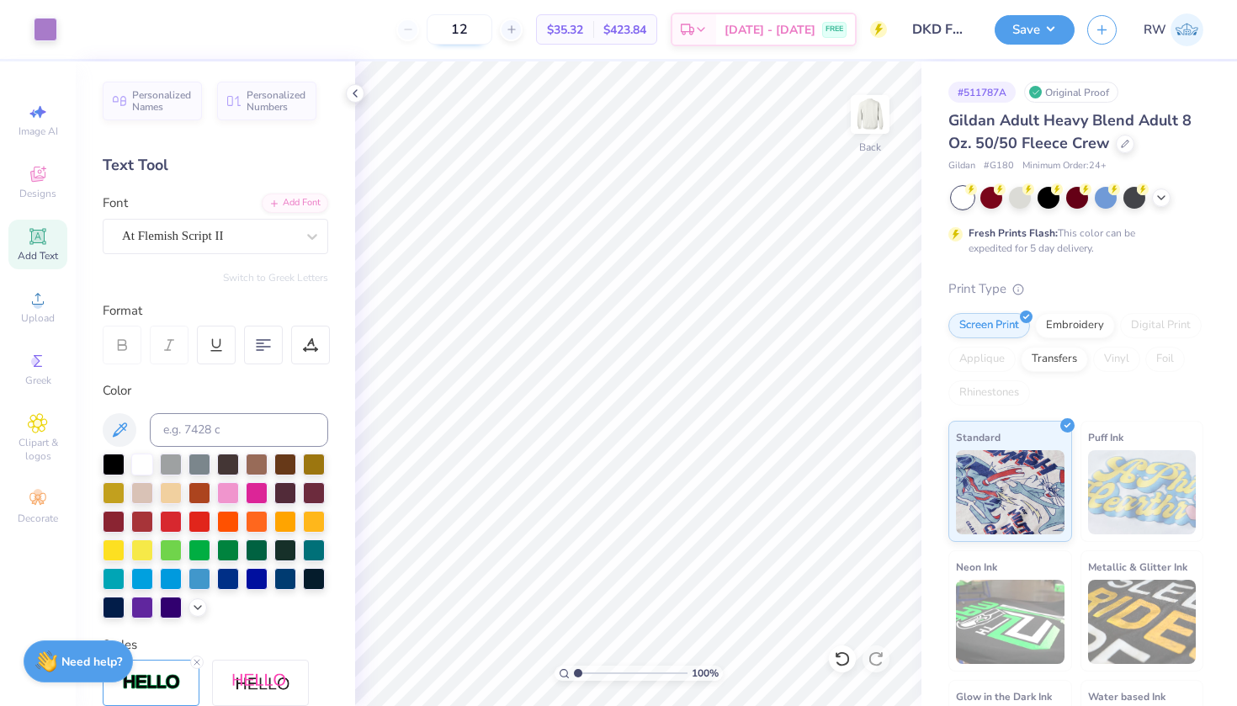
click at [492, 25] on input "12" at bounding box center [460, 29] width 66 height 30
type input "12"
type input "7.19"
type input "1.01"
type input "3.85"
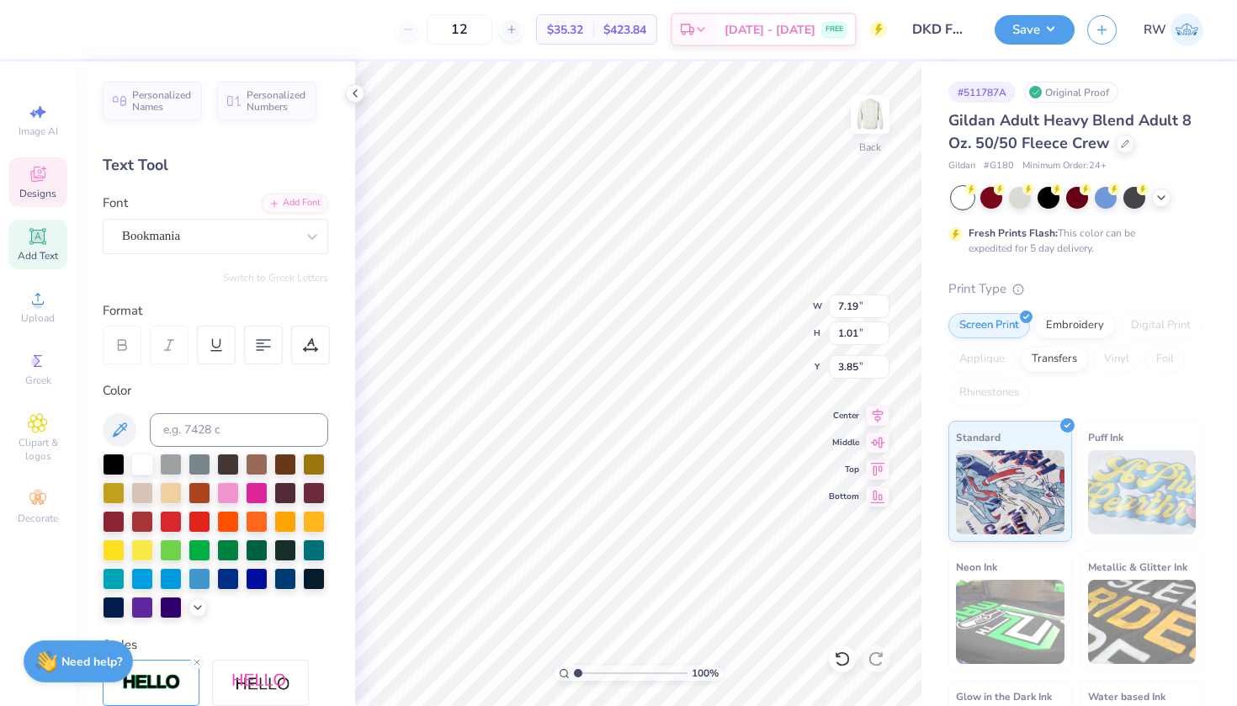
type input "5.39"
type input "0.83"
type input "5.67"
type input "7.19"
type input "1.01"
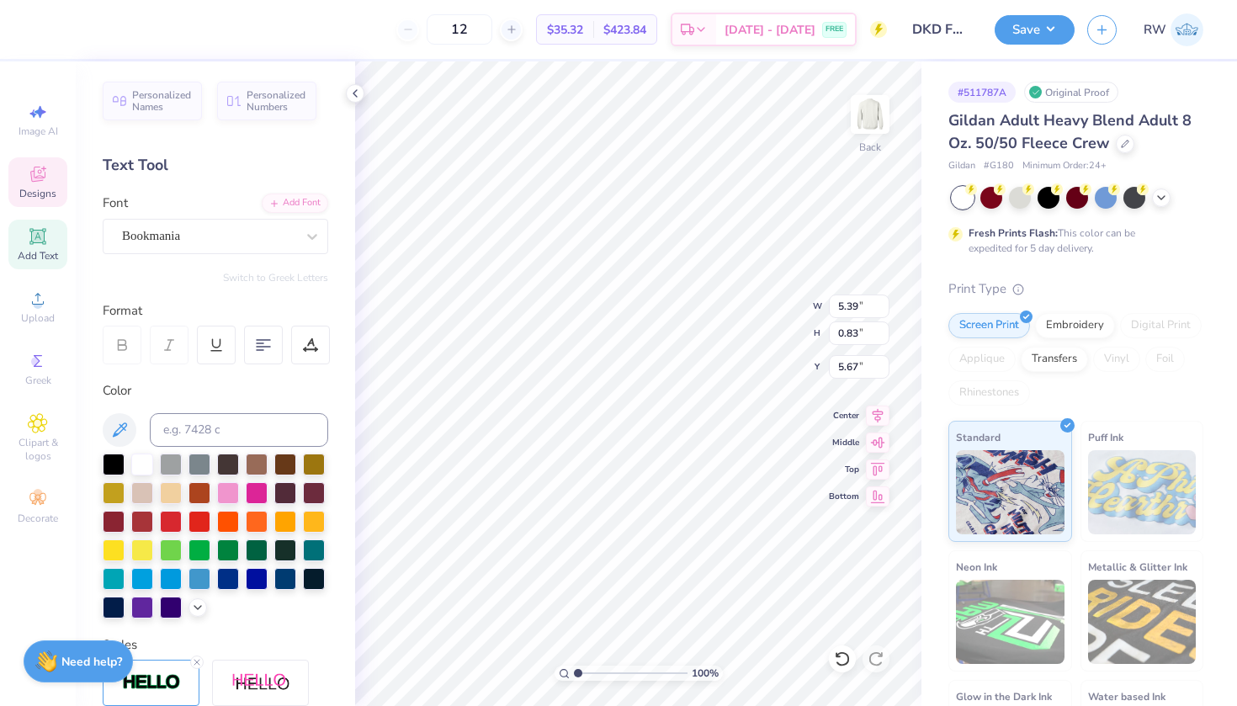
type input "3.85"
type input "5.39"
type input "0.83"
type input "5.70"
click at [303, 237] on div at bounding box center [312, 236] width 30 height 30
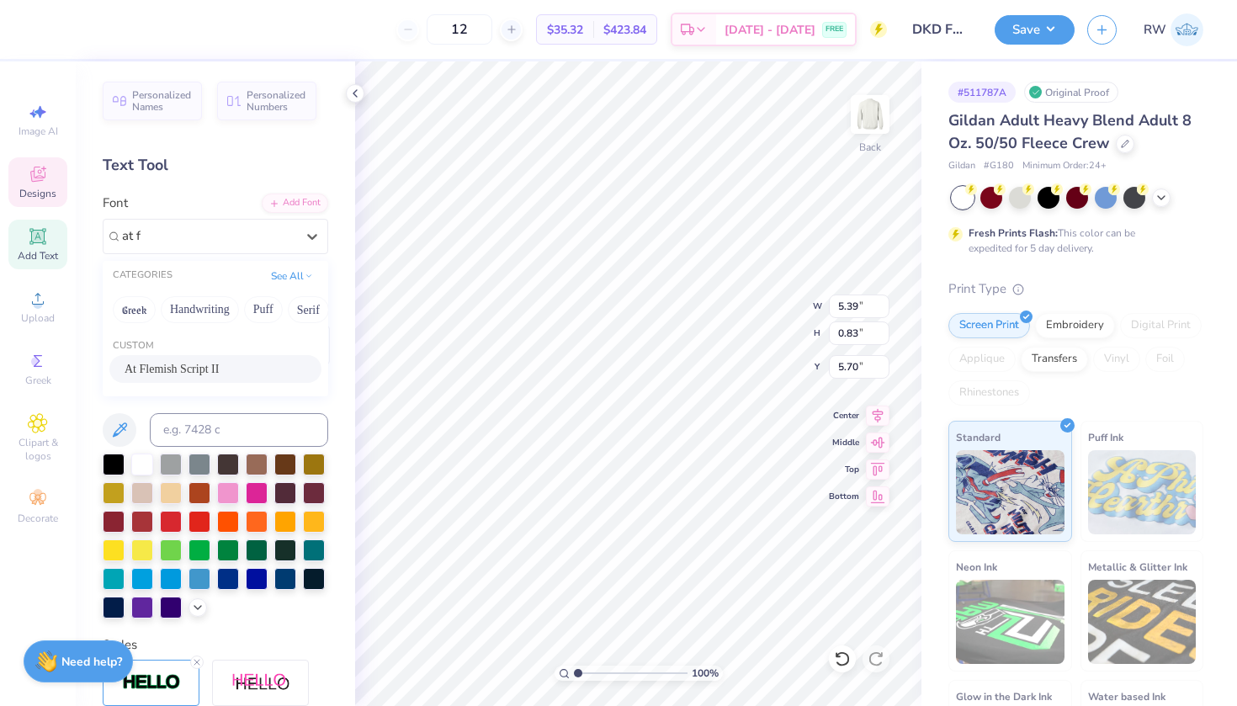
click at [237, 368] on div "At Flemish Script II" at bounding box center [216, 369] width 182 height 18
type input "at f"
type input "4.63"
type input "0.74"
type input "5.76"
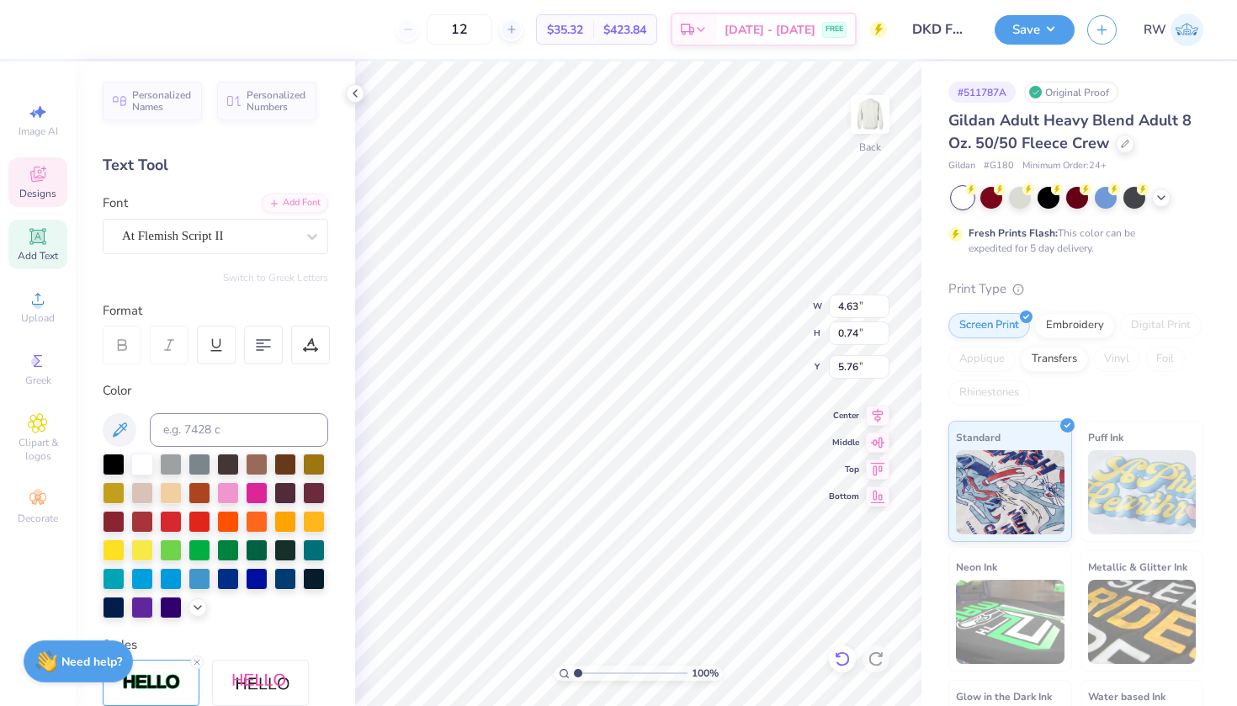
click at [843, 658] on icon at bounding box center [842, 659] width 17 height 17
type input "5.39"
type input "0.83"
type input "5.70"
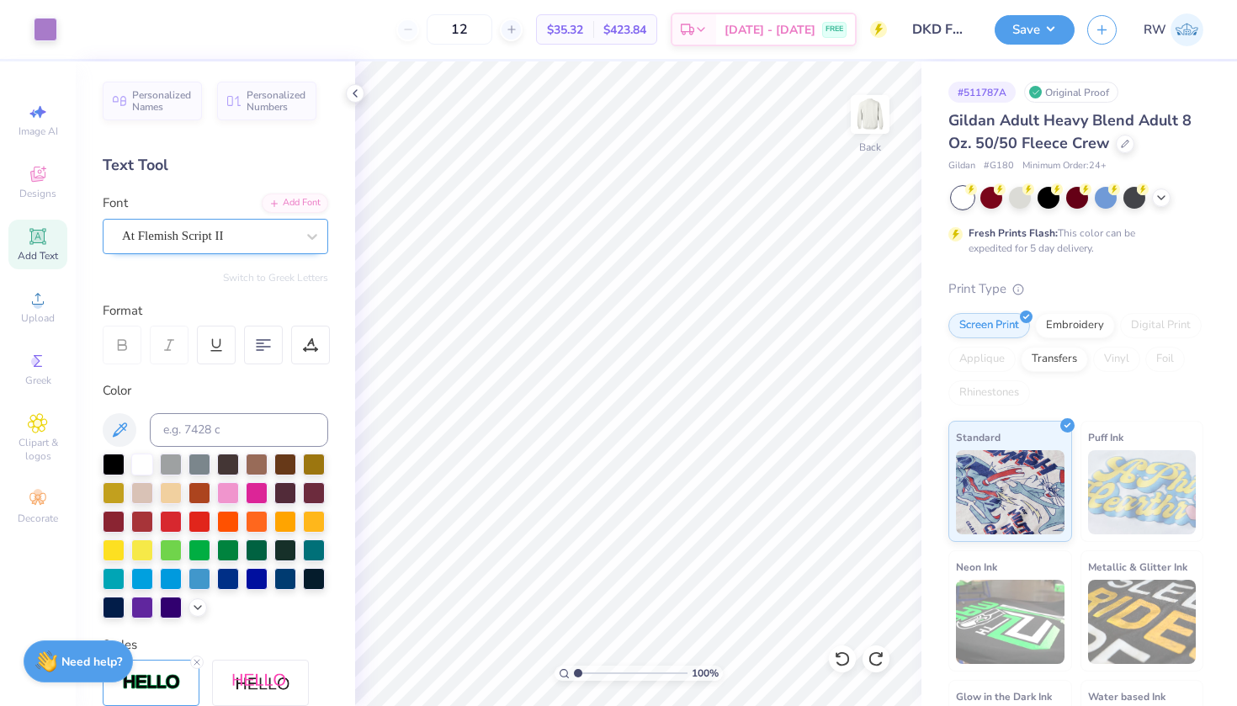
click at [281, 235] on div "At Flemish Script II" at bounding box center [208, 236] width 177 height 26
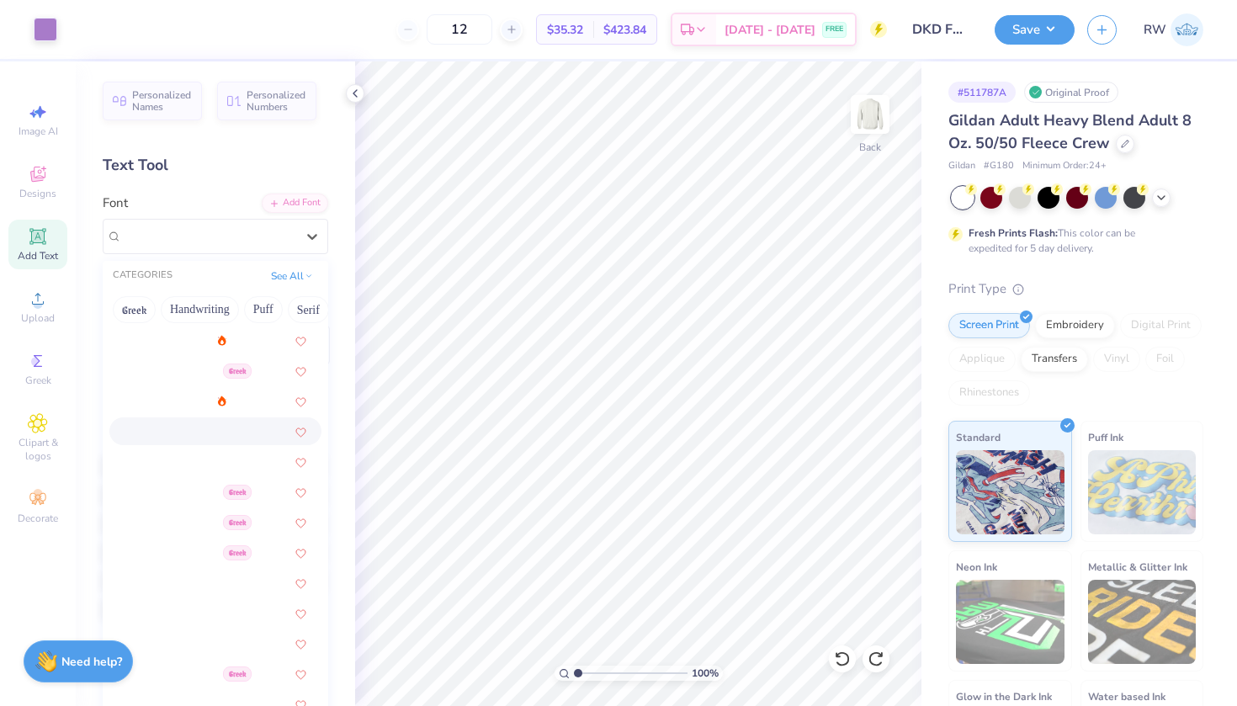
scroll to position [721, 0]
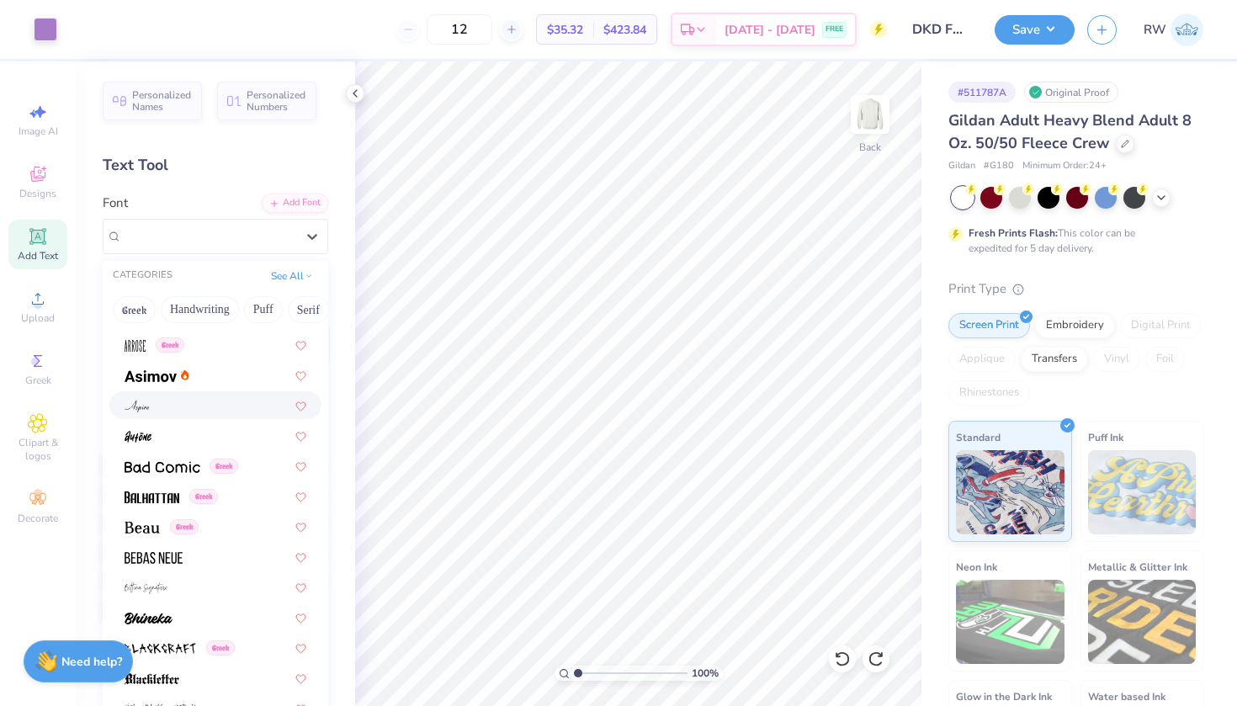
click at [204, 410] on div at bounding box center [216, 405] width 182 height 18
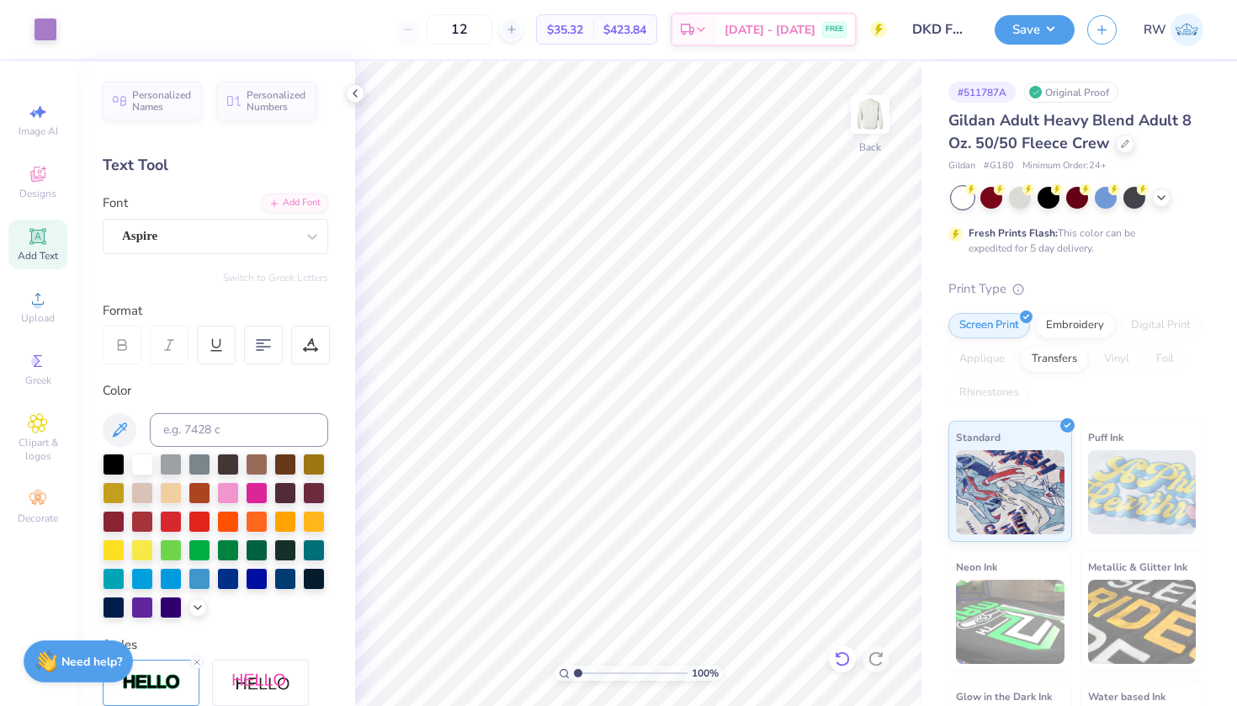
click at [841, 660] on icon at bounding box center [842, 659] width 17 height 17
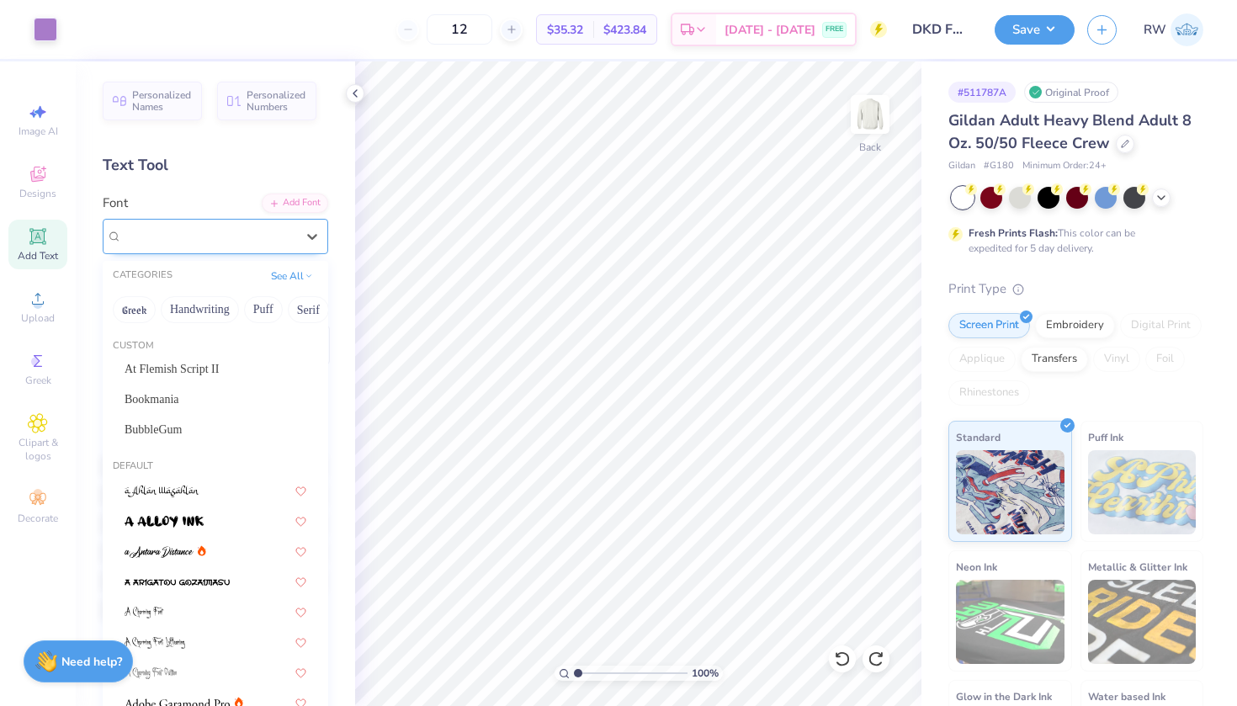
click at [207, 231] on div "Aspire" at bounding box center [208, 236] width 177 height 26
click at [215, 309] on button "Handwriting" at bounding box center [200, 309] width 78 height 27
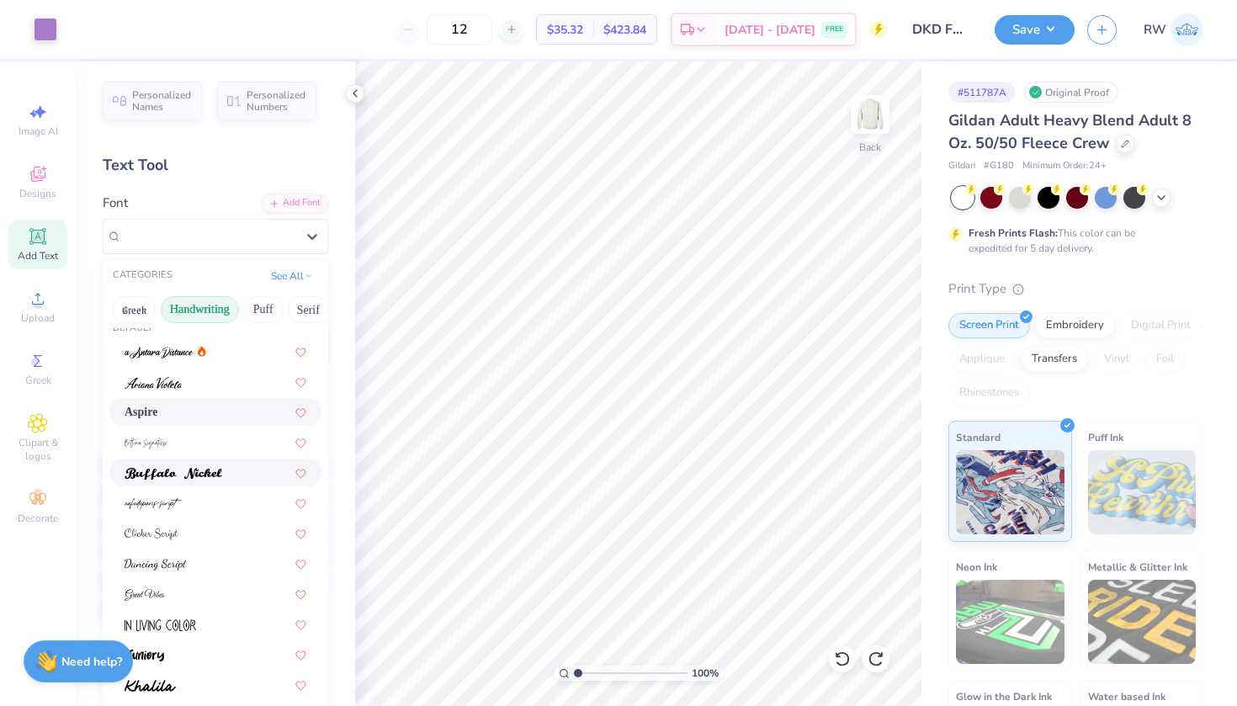
scroll to position [26, 0]
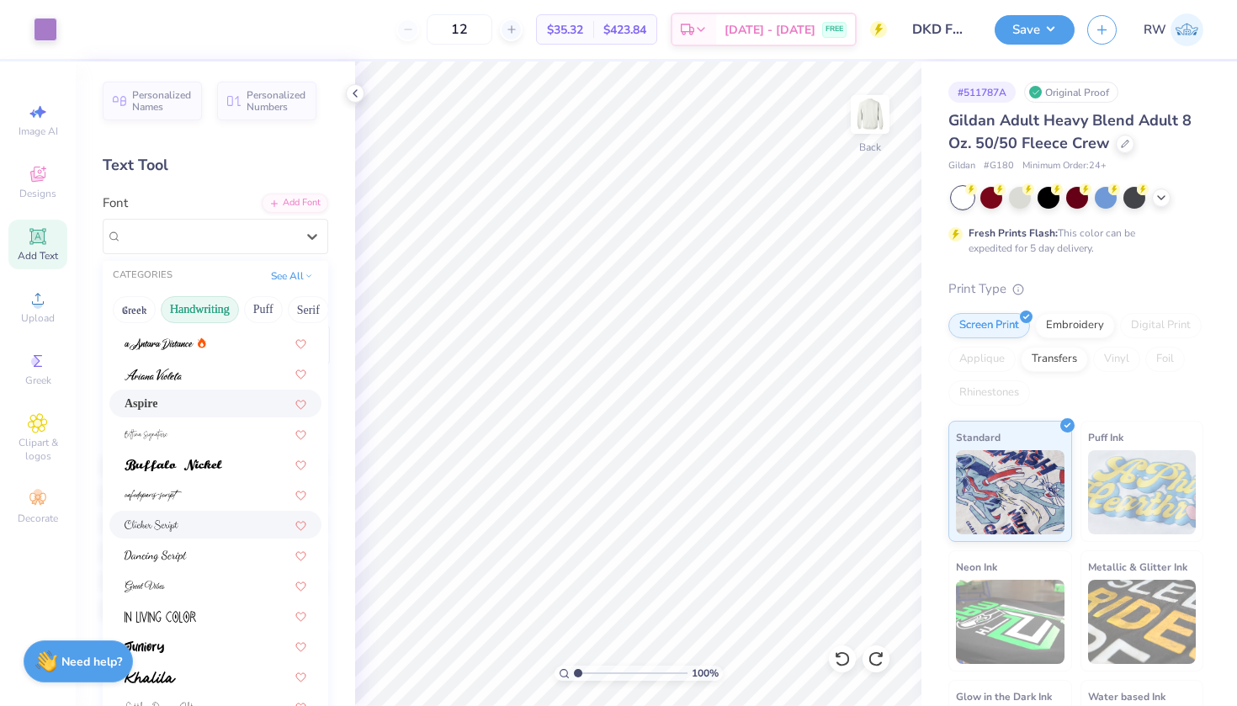
click at [203, 526] on div at bounding box center [216, 525] width 182 height 18
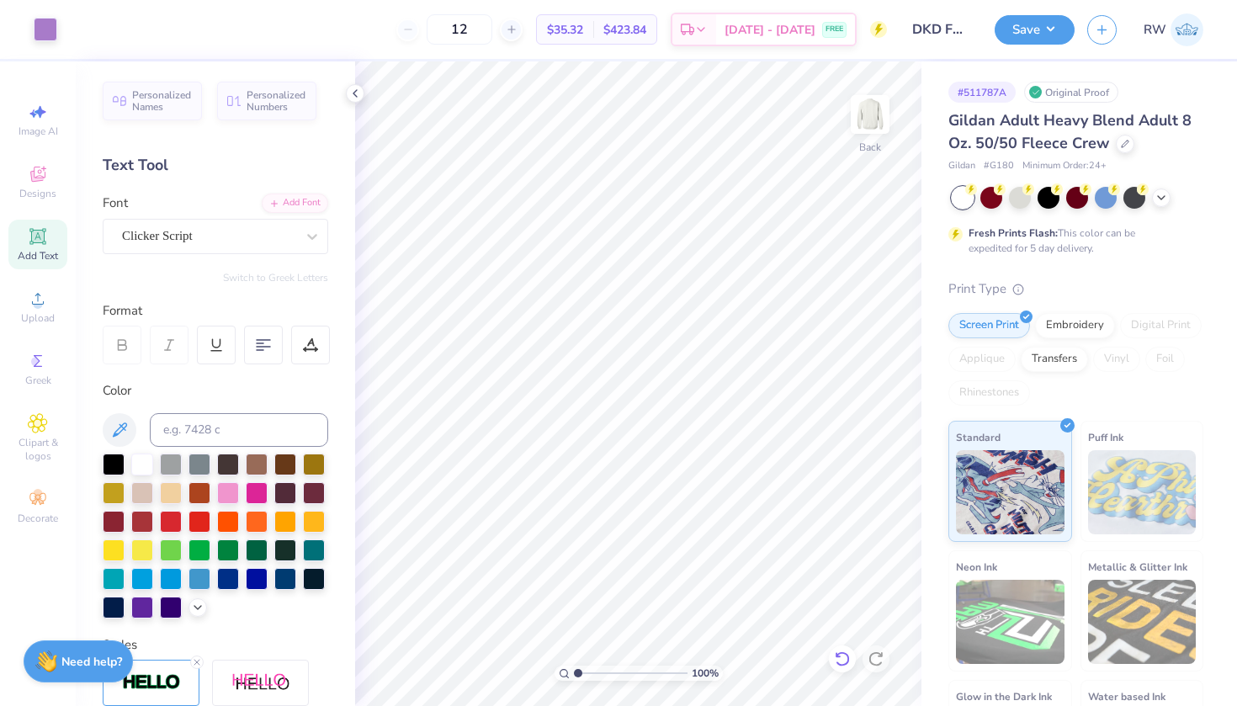
click at [838, 654] on icon at bounding box center [838, 654] width 3 height 3
click at [269, 235] on div "Clicker Script" at bounding box center [208, 236] width 177 height 26
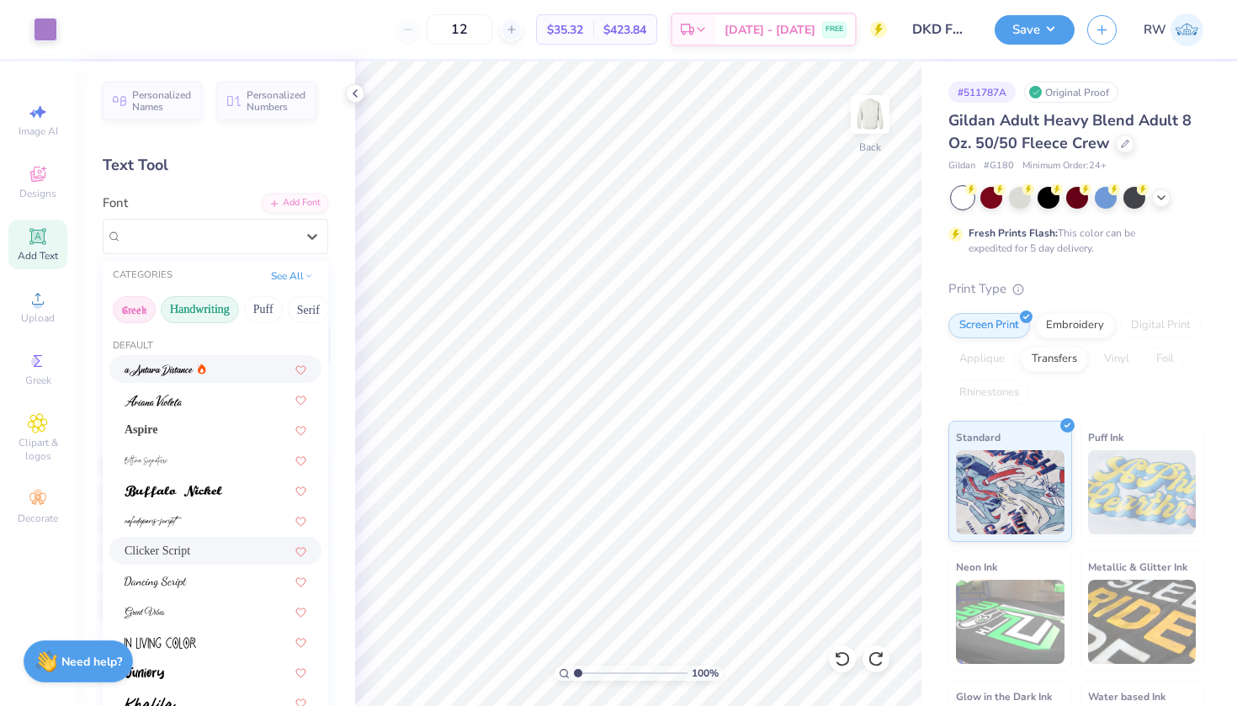
click at [132, 308] on button "Greek" at bounding box center [134, 309] width 43 height 27
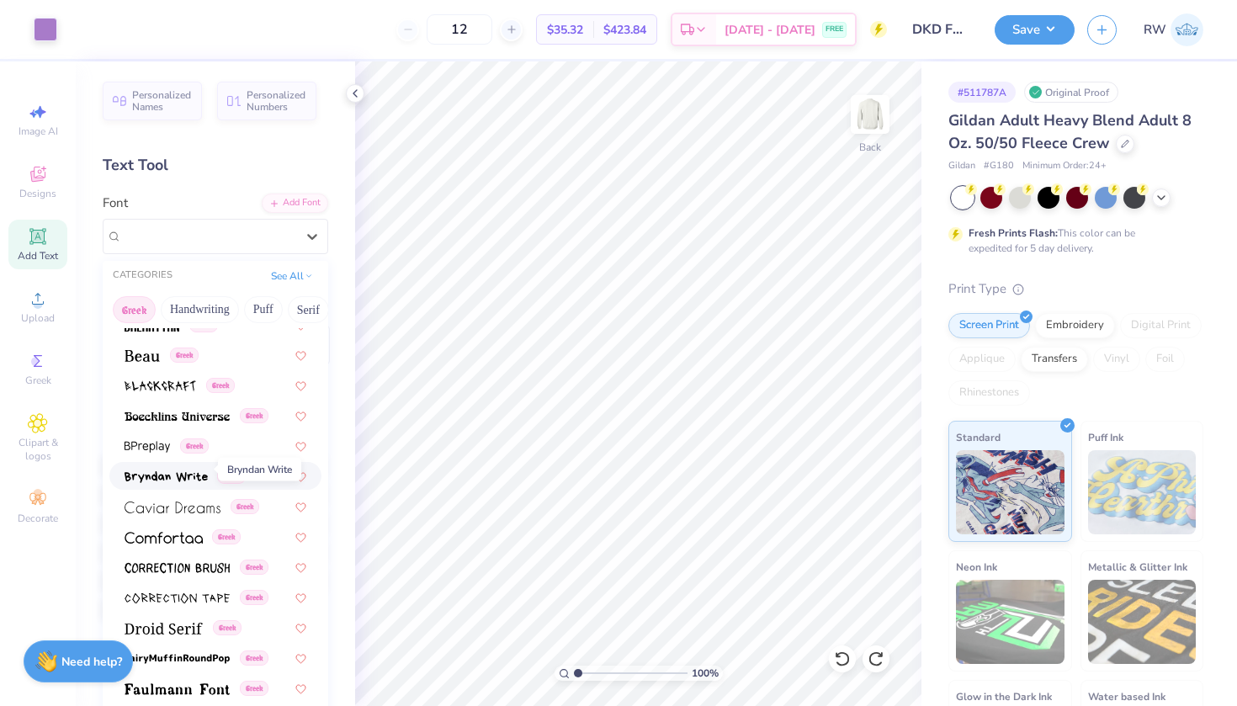
scroll to position [235, 0]
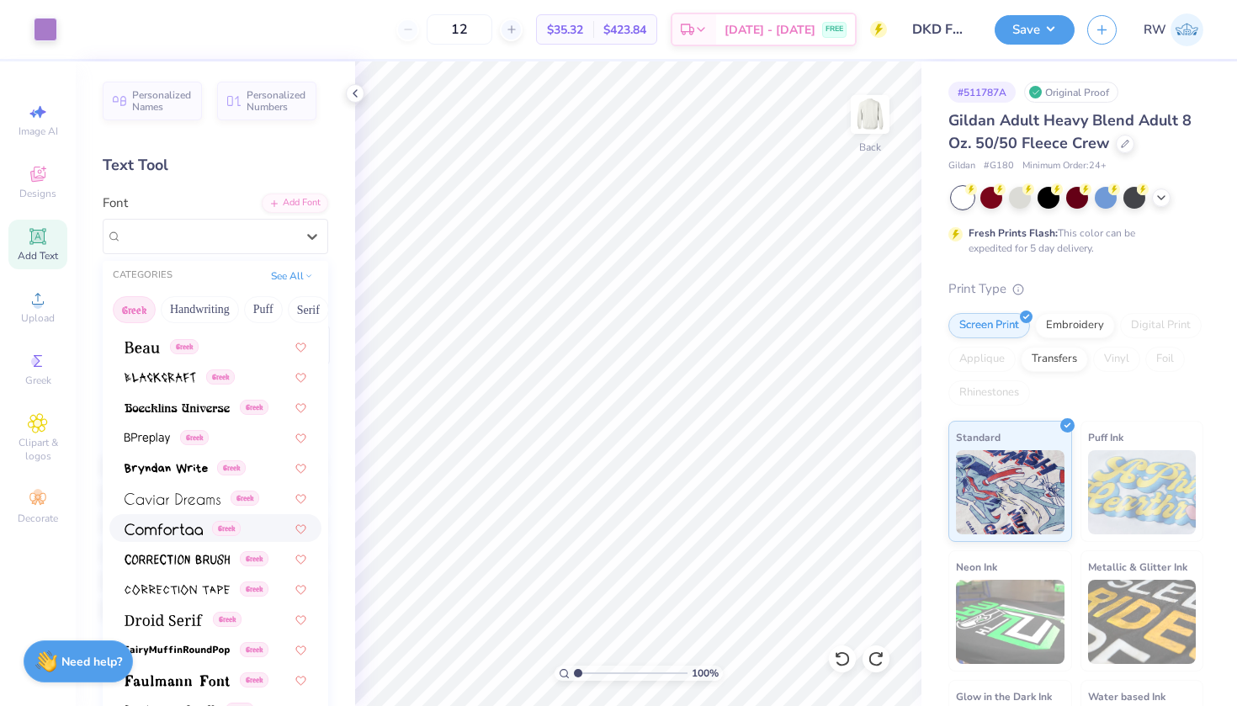
click at [182, 529] on img at bounding box center [164, 530] width 78 height 12
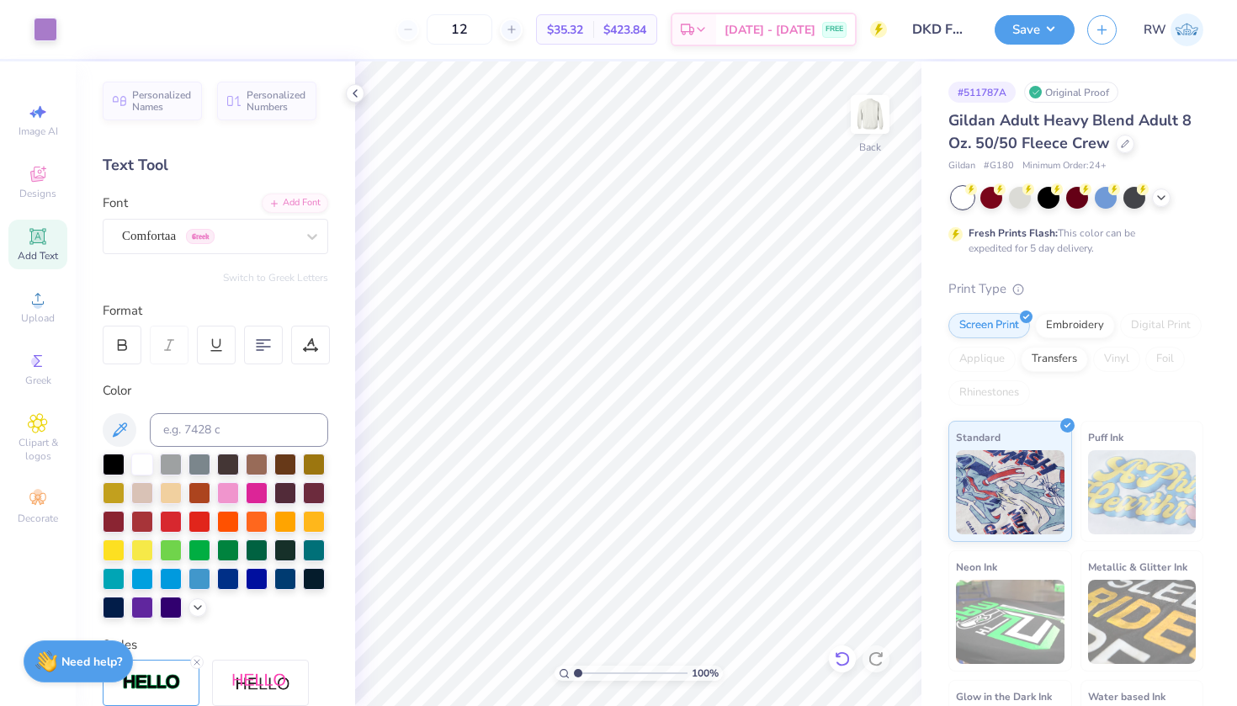
click at [837, 656] on icon at bounding box center [838, 654] width 3 height 3
type input "6.72"
type input "2.87"
type input "2.21"
click at [876, 130] on img at bounding box center [870, 114] width 67 height 67
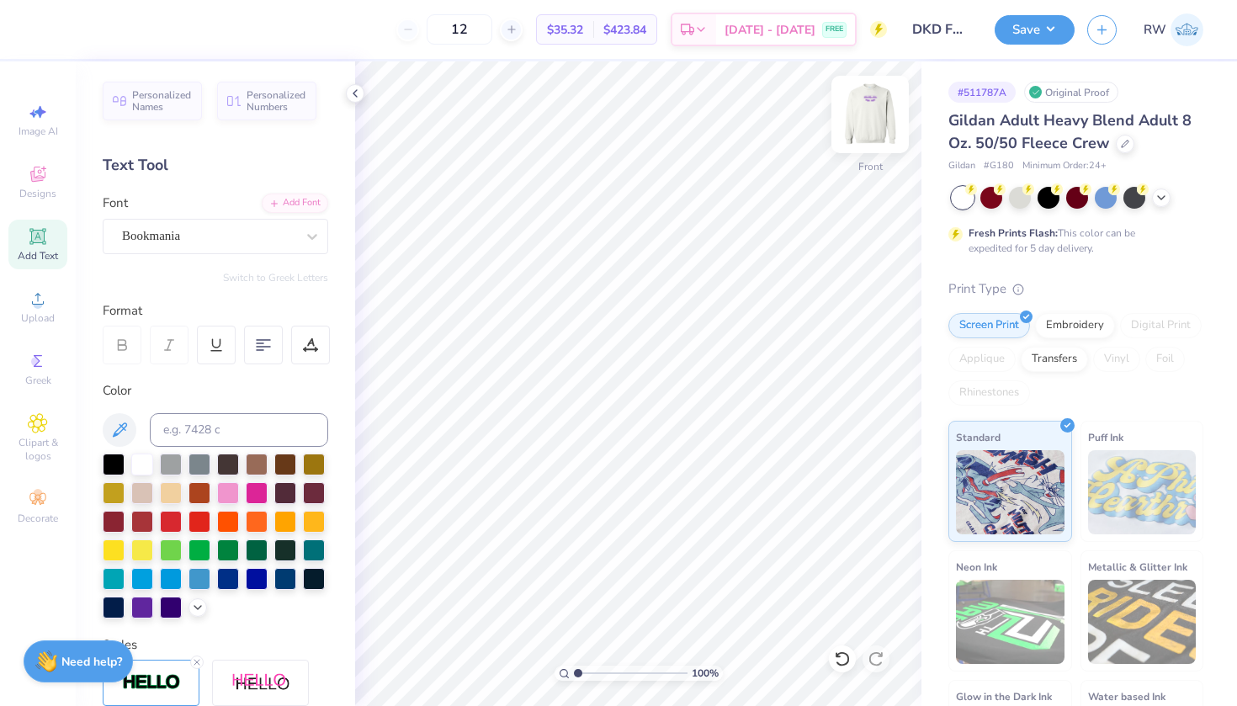
click at [876, 114] on img at bounding box center [870, 114] width 67 height 67
click at [878, 131] on img at bounding box center [870, 114] width 67 height 67
click at [874, 110] on img at bounding box center [870, 114] width 67 height 67
click at [884, 124] on img at bounding box center [870, 114] width 67 height 67
click at [879, 136] on div "Front" at bounding box center [870, 125] width 39 height 60
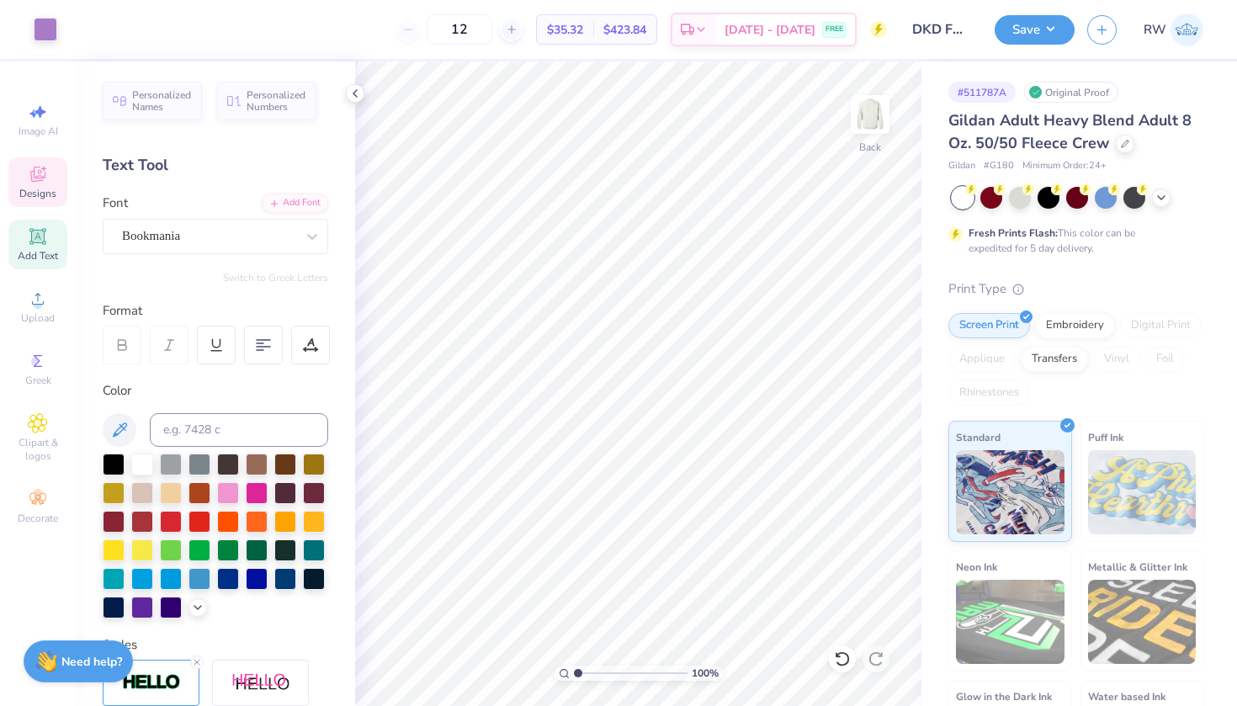
click at [35, 188] on span "Designs" at bounding box center [37, 193] width 37 height 13
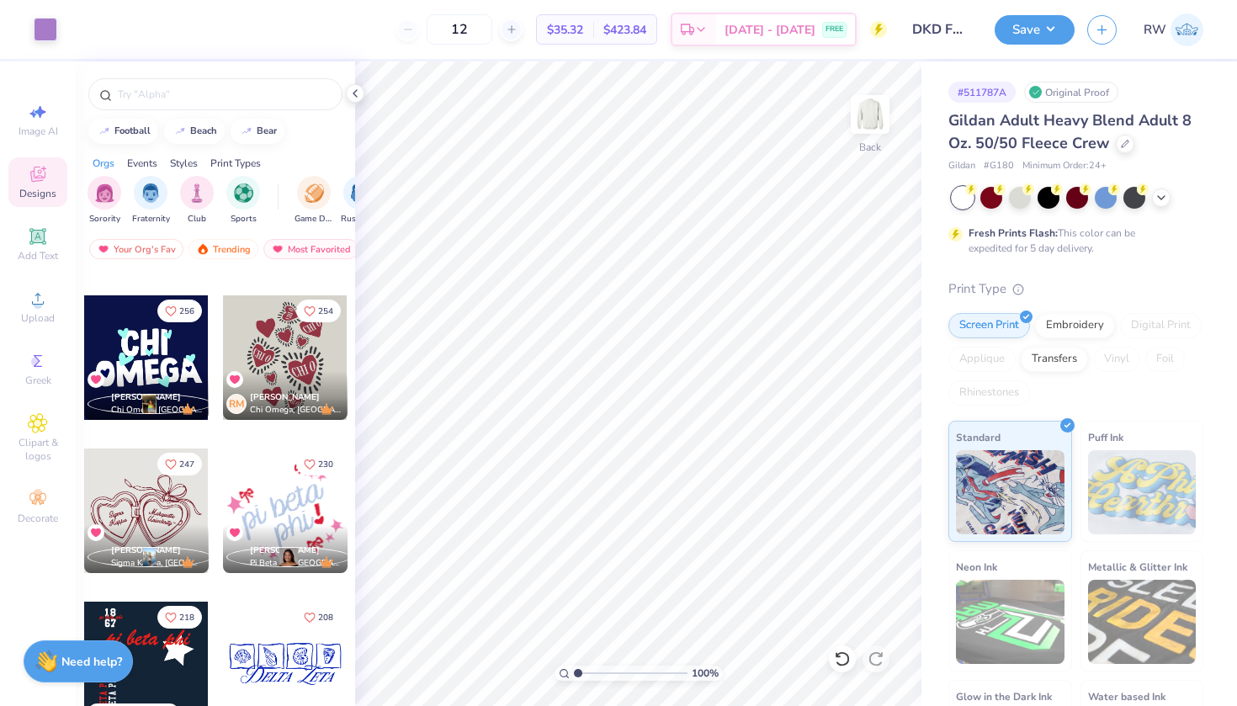
scroll to position [162, 0]
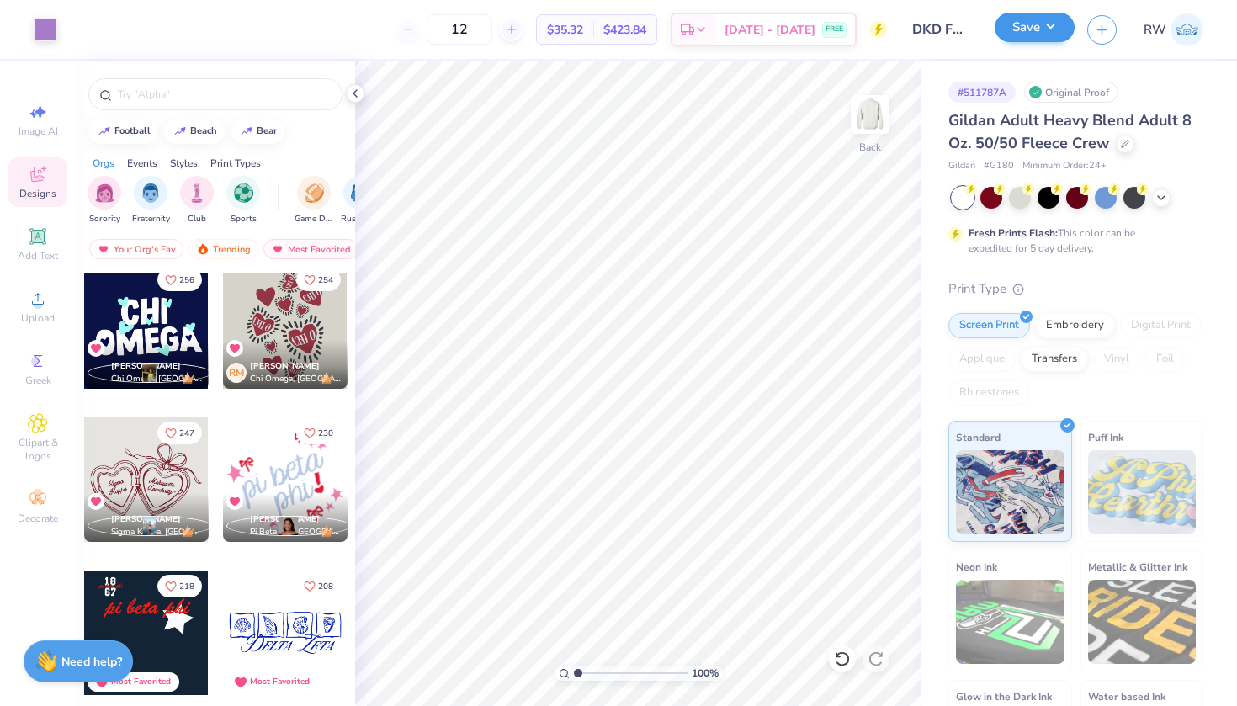
click at [1021, 30] on button "Save" at bounding box center [1035, 27] width 80 height 29
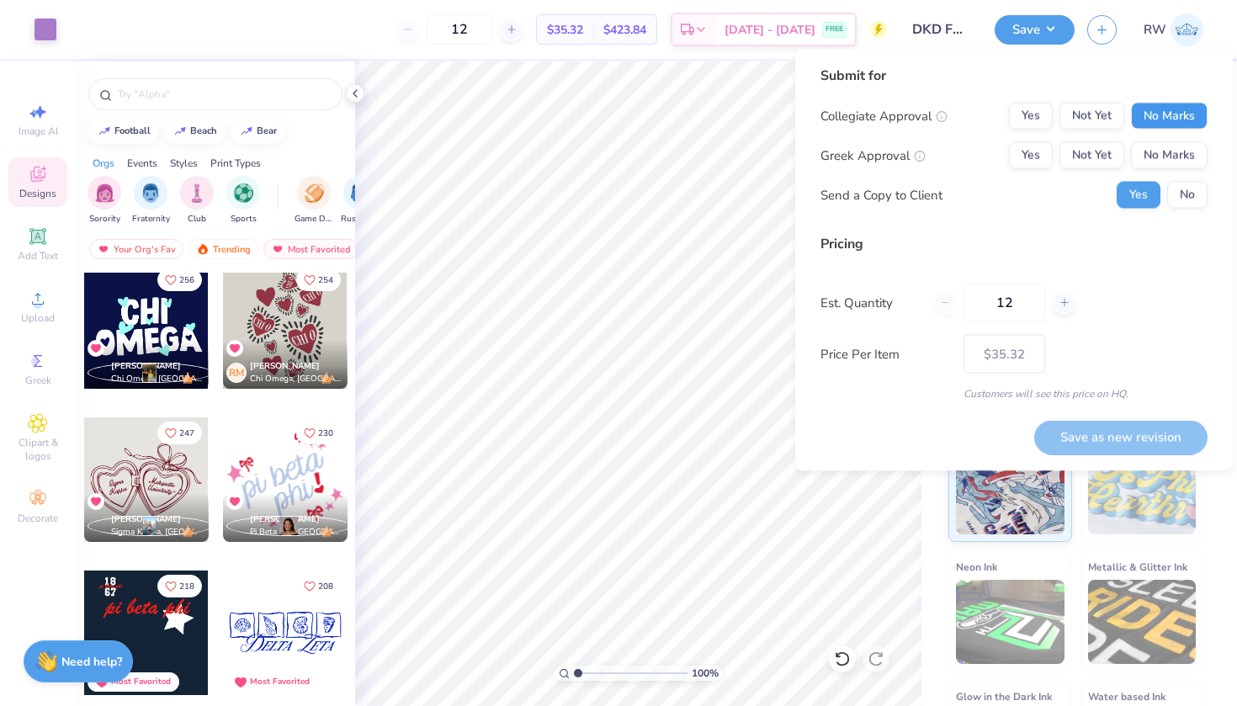
click at [1168, 117] on button "No Marks" at bounding box center [1169, 116] width 77 height 27
click at [1030, 151] on button "Yes" at bounding box center [1031, 155] width 44 height 27
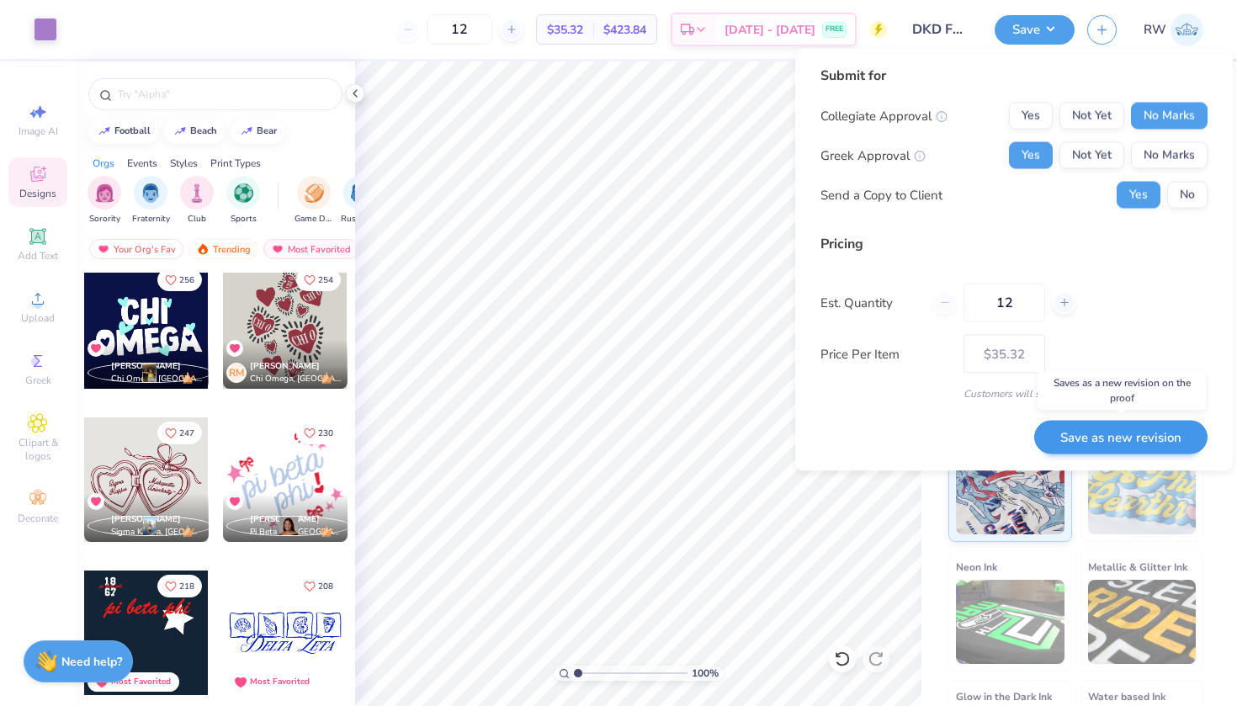
click at [1123, 438] on button "Save as new revision" at bounding box center [1120, 437] width 173 height 35
type input "$35.32"
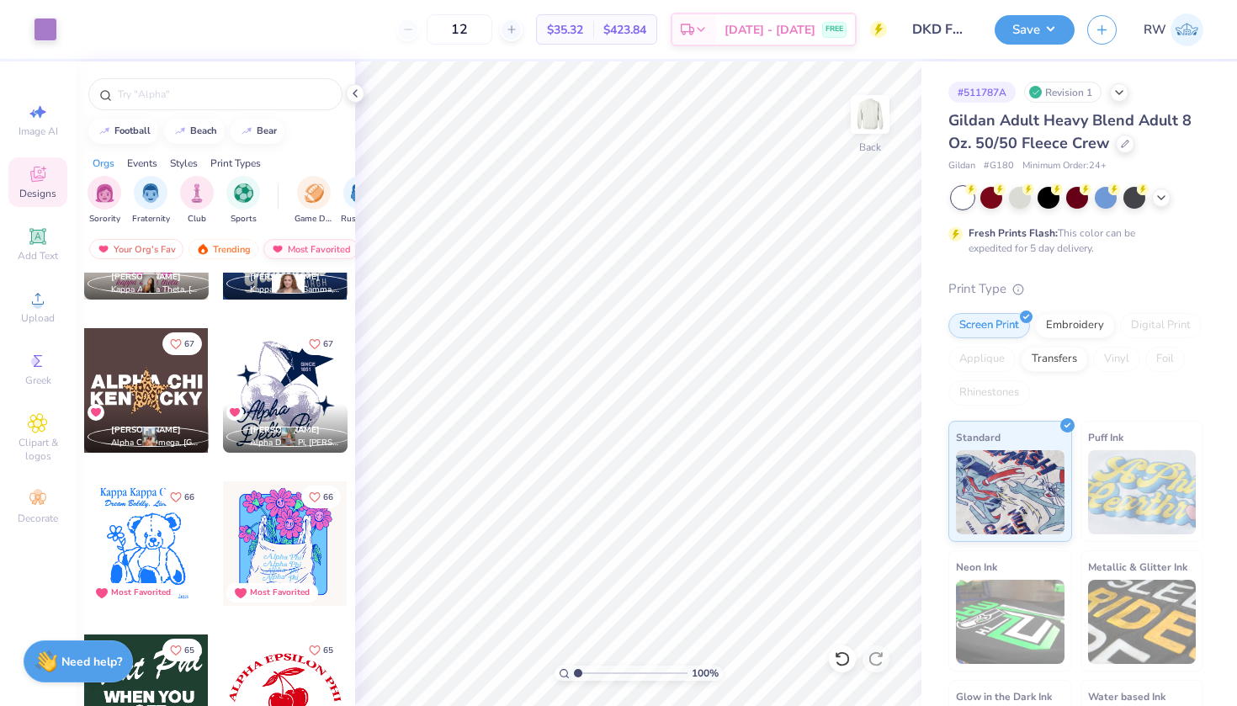
click at [279, 246] on img at bounding box center [277, 249] width 13 height 12
click at [111, 194] on img "filter for Sorority" at bounding box center [104, 191] width 19 height 19
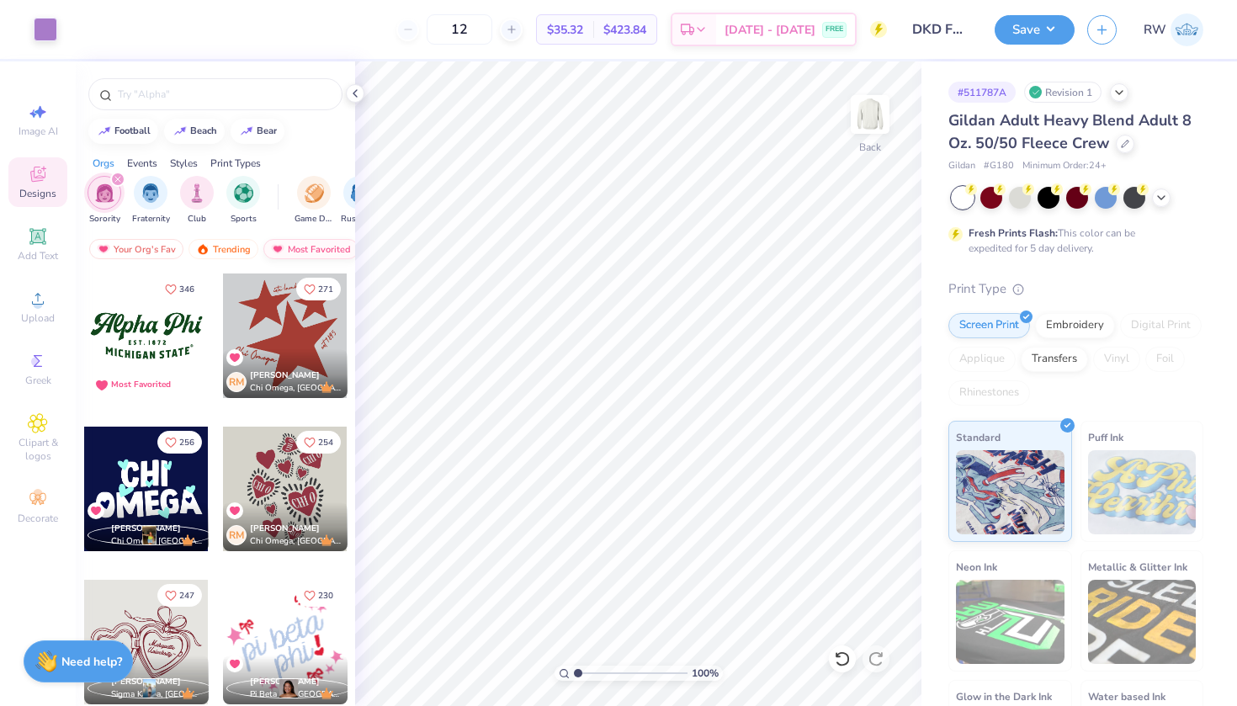
click at [326, 250] on div "Most Favorited" at bounding box center [310, 249] width 95 height 20
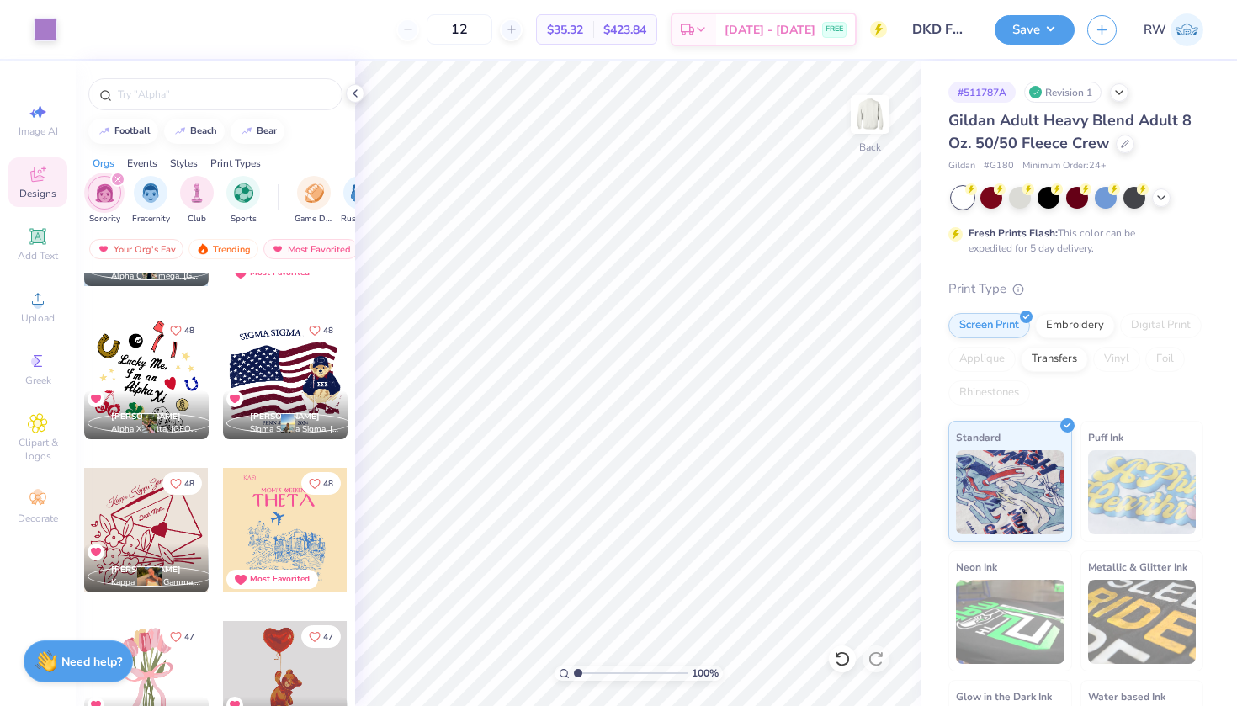
scroll to position [6943, 0]
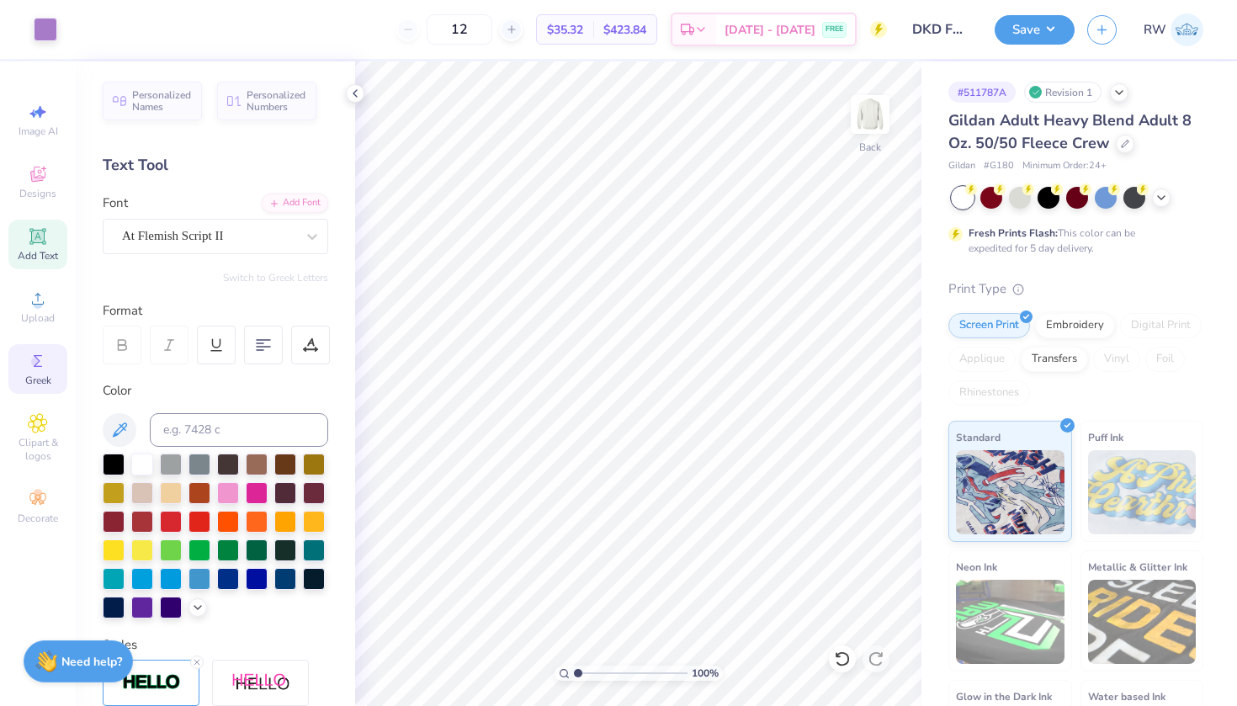
click at [39, 364] on circle at bounding box center [35, 361] width 9 height 9
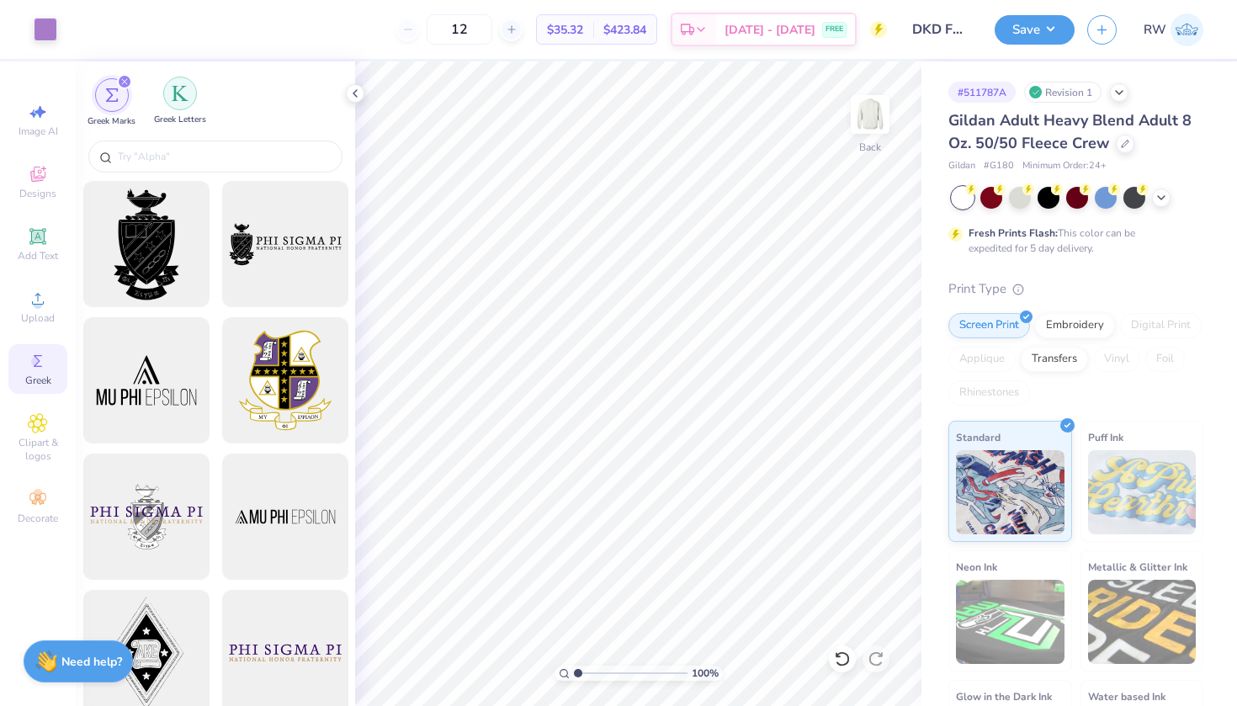
click at [184, 93] on img "filter for Greek Letters" at bounding box center [180, 93] width 17 height 17
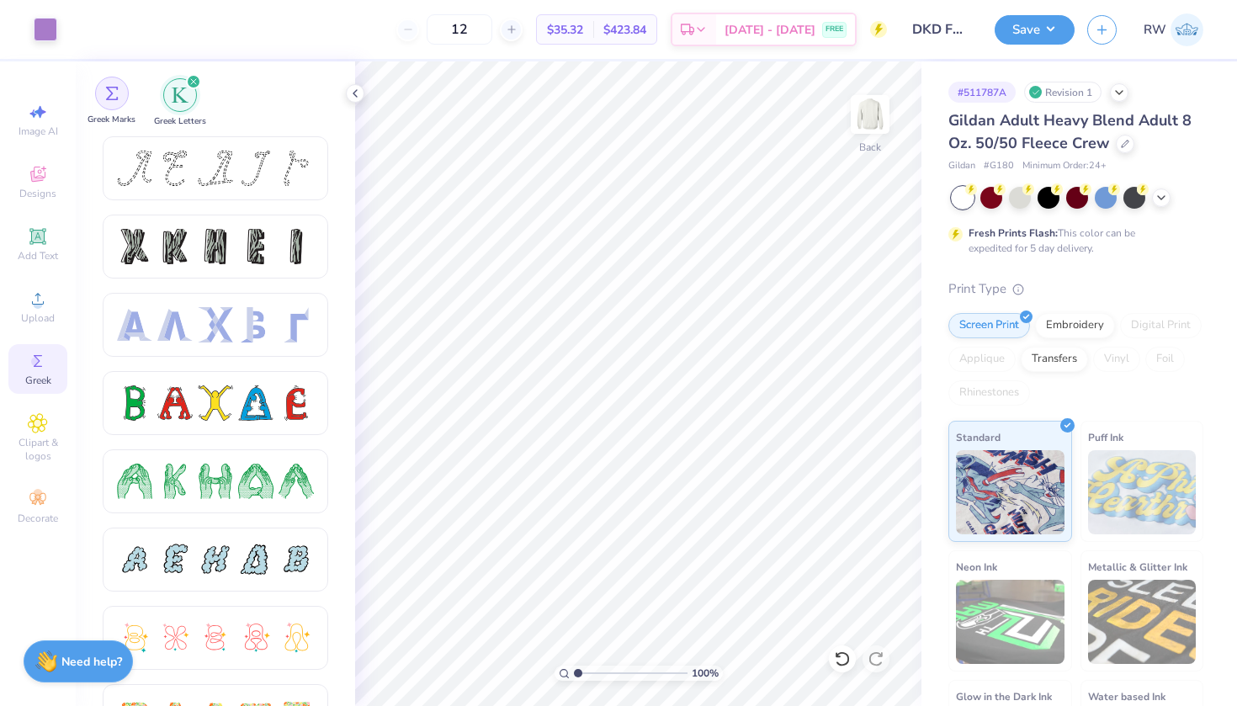
click at [120, 105] on div "filter for Greek Marks" at bounding box center [112, 94] width 34 height 34
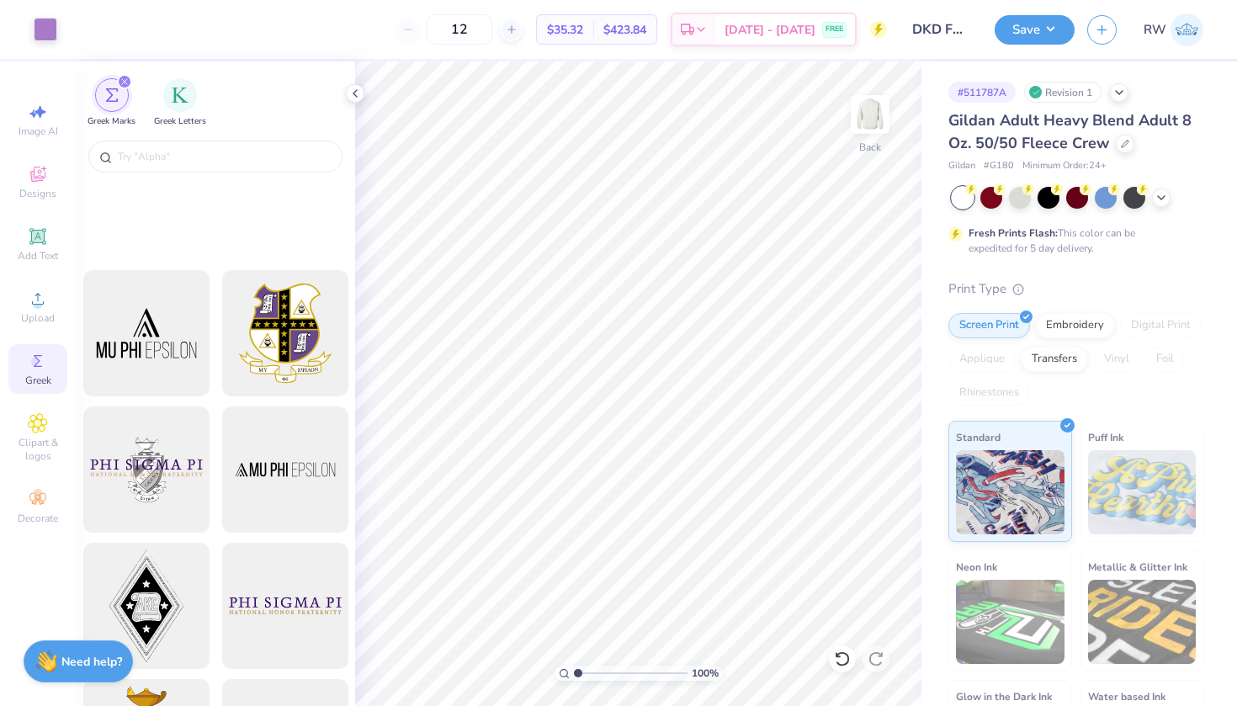
scroll to position [47, 0]
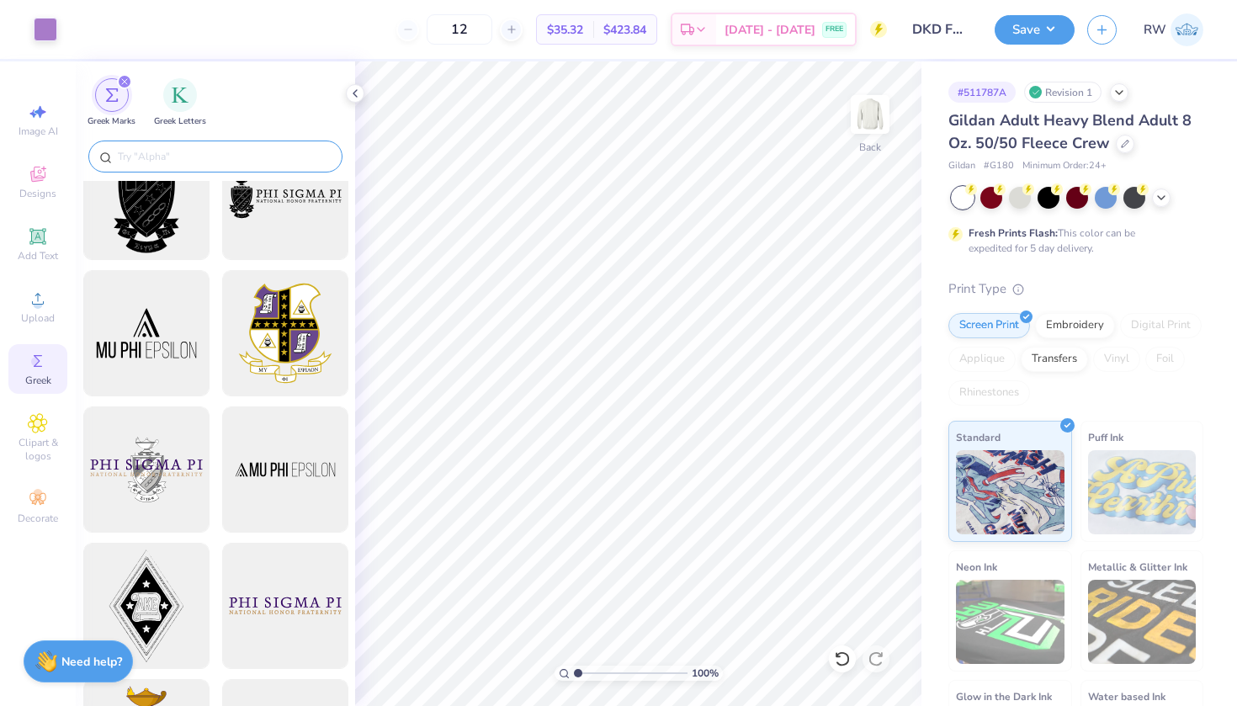
click at [240, 164] on input "text" at bounding box center [223, 156] width 215 height 17
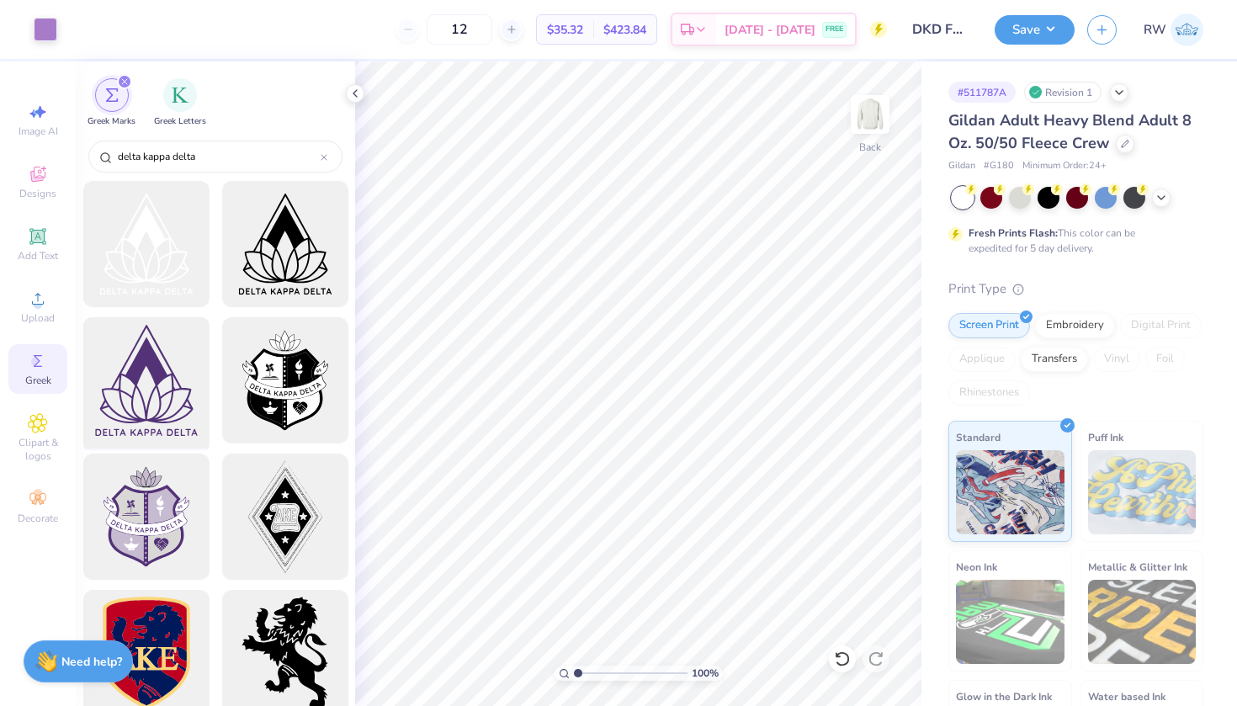
type input "delta kappa delta"
click at [182, 401] on div at bounding box center [146, 380] width 139 height 139
type input "7.16"
type input "7.81"
type input "11.54"
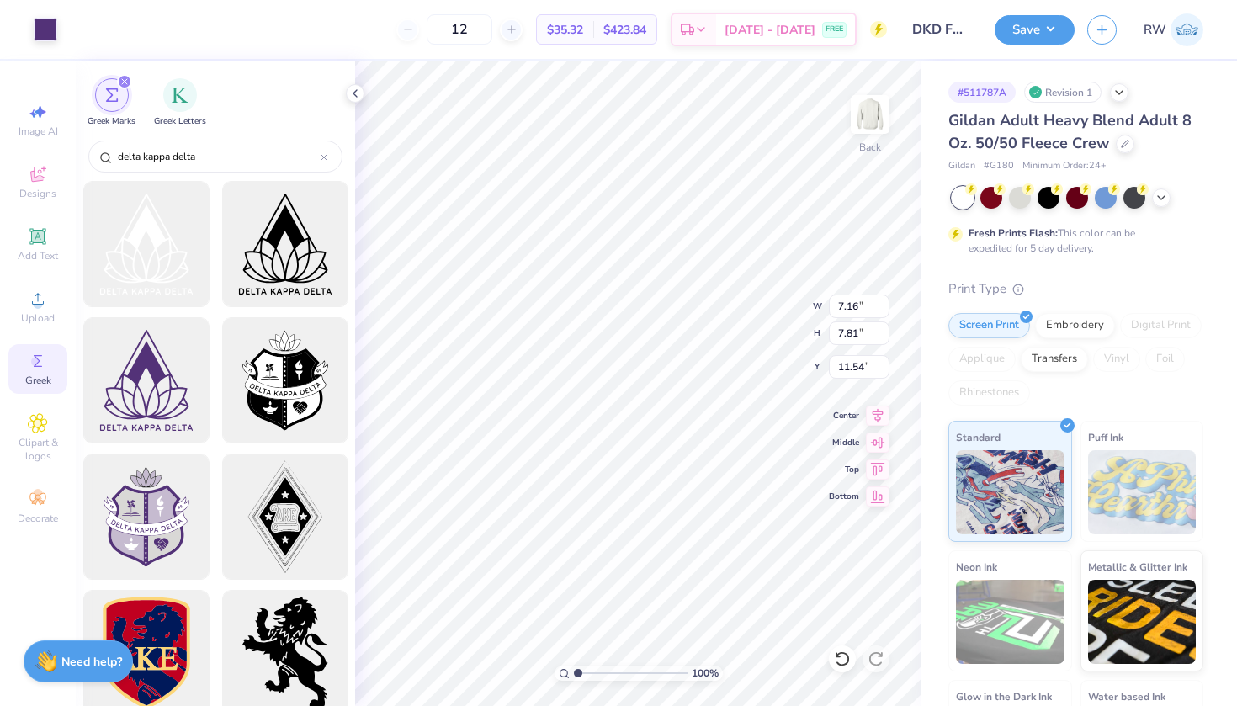
type input "4.60"
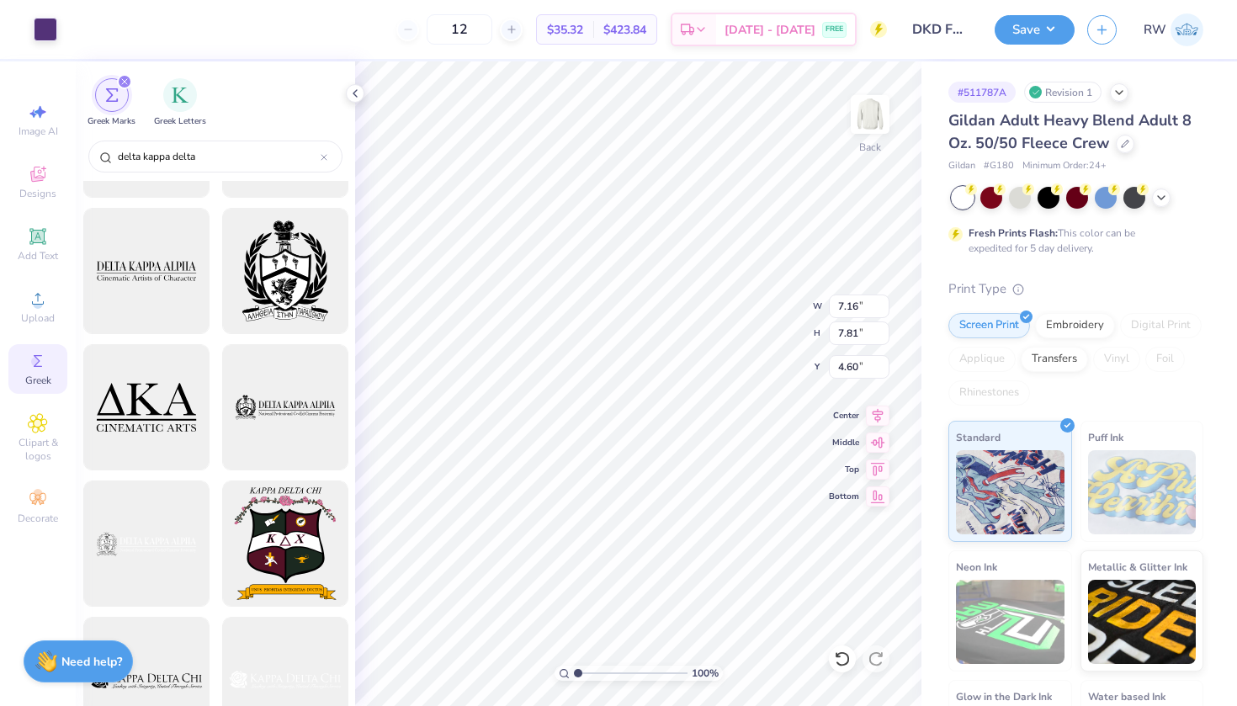
scroll to position [1083, 0]
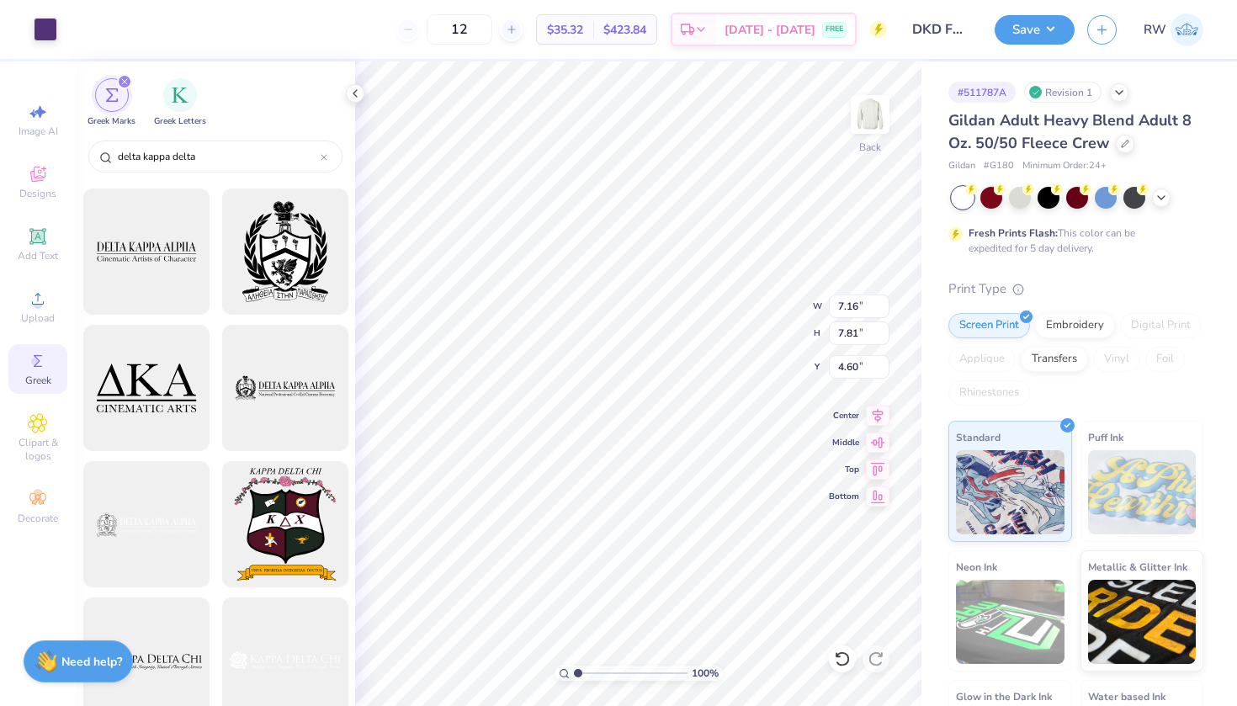
type input "2.90"
type input "3.16"
type input "1.05"
type input "1.01"
click at [868, 127] on img at bounding box center [870, 114] width 67 height 67
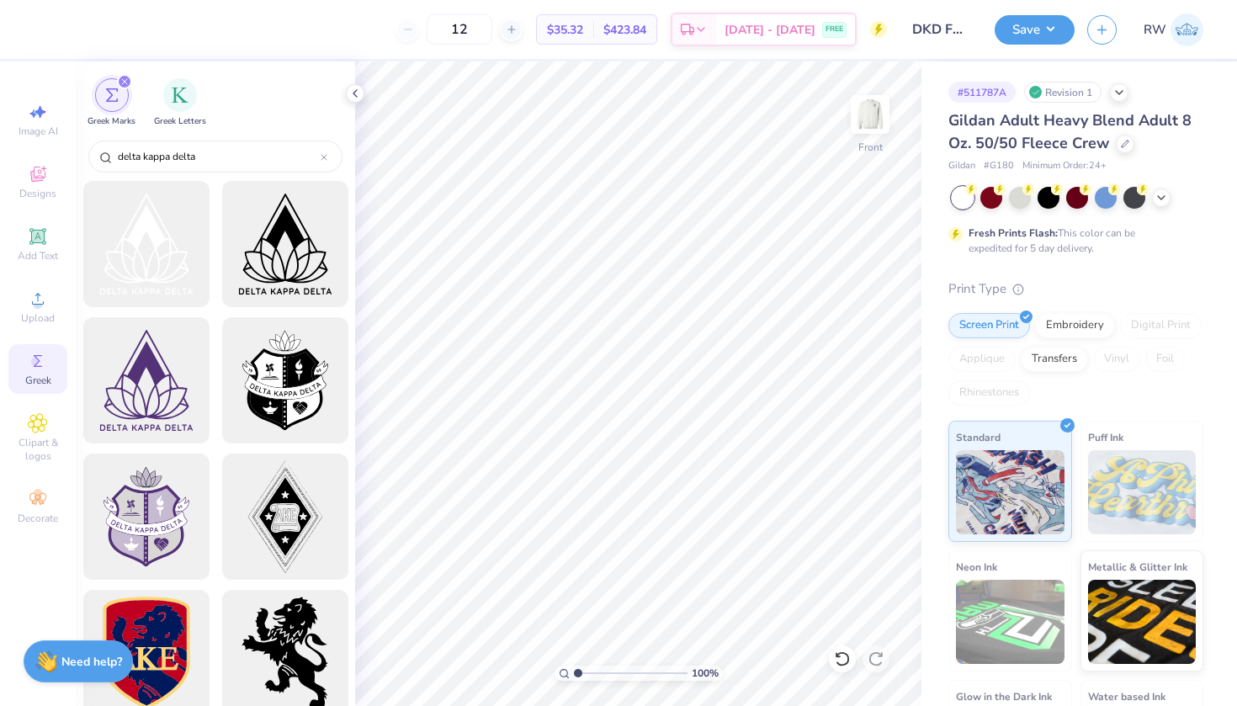
scroll to position [0, 0]
click at [875, 116] on img at bounding box center [870, 114] width 67 height 67
click at [22, 195] on span "Designs" at bounding box center [37, 193] width 37 height 13
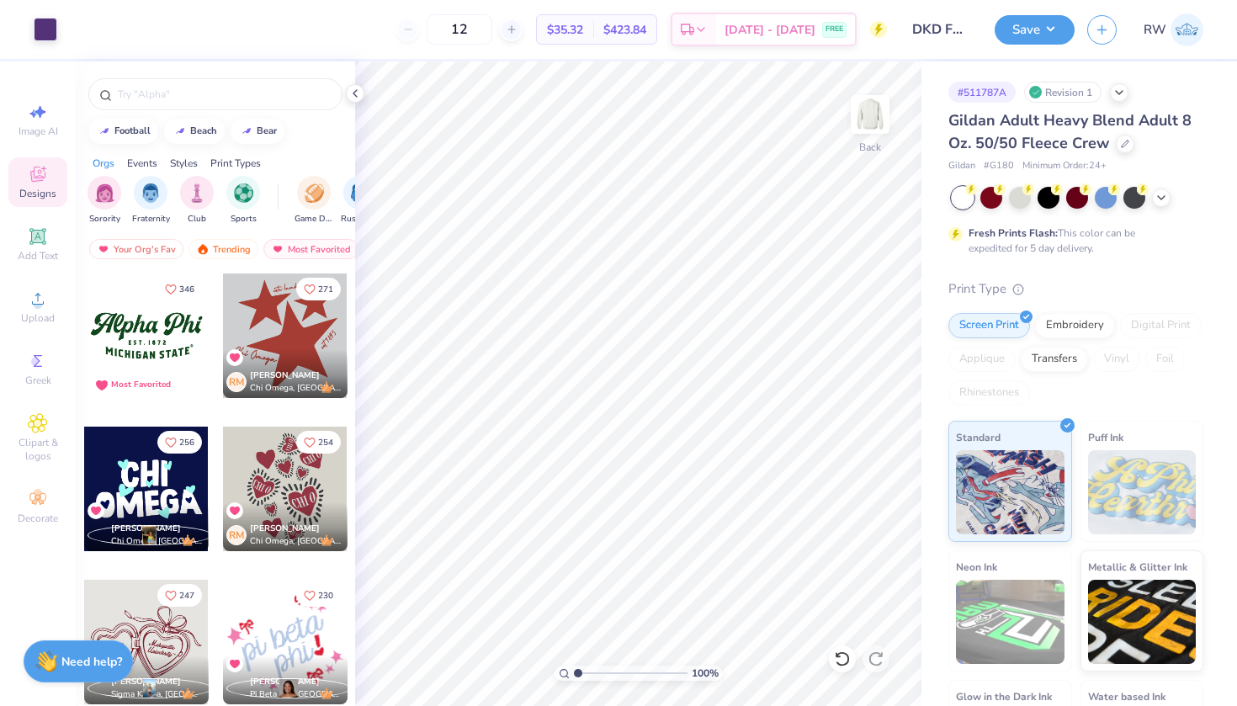
click at [35, 189] on span "Designs" at bounding box center [37, 193] width 37 height 13
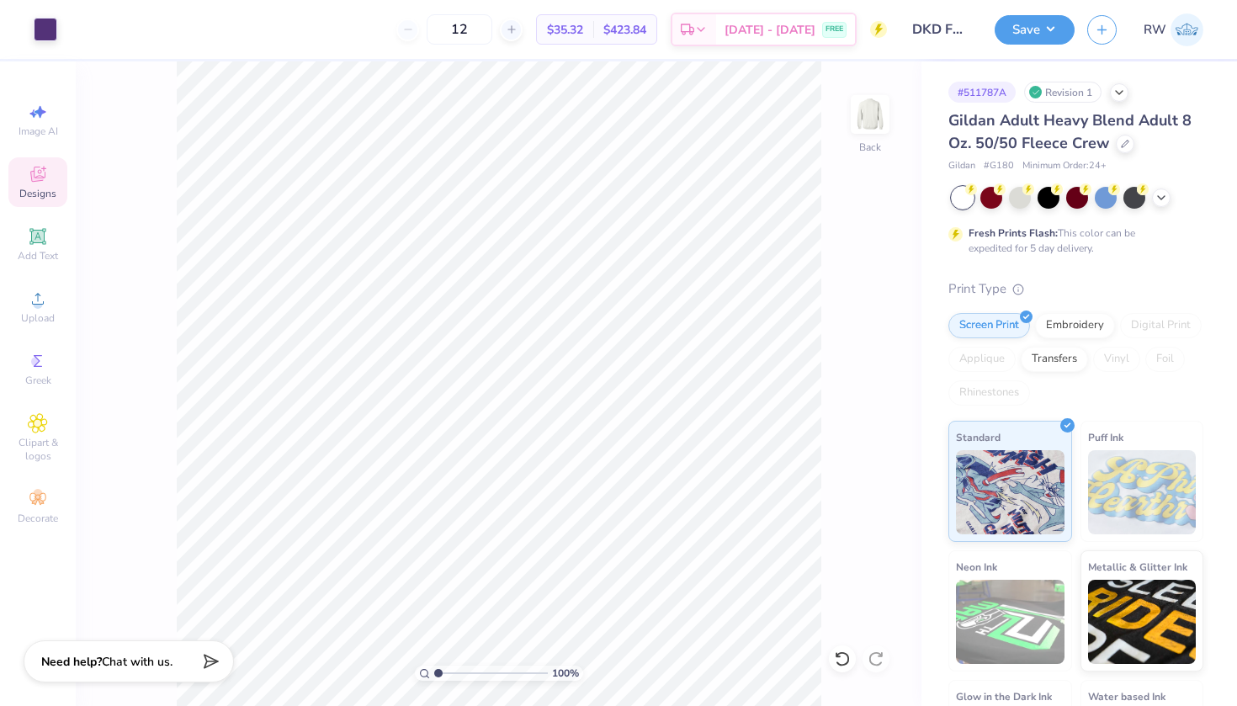
click at [49, 191] on span "Designs" at bounding box center [37, 193] width 37 height 13
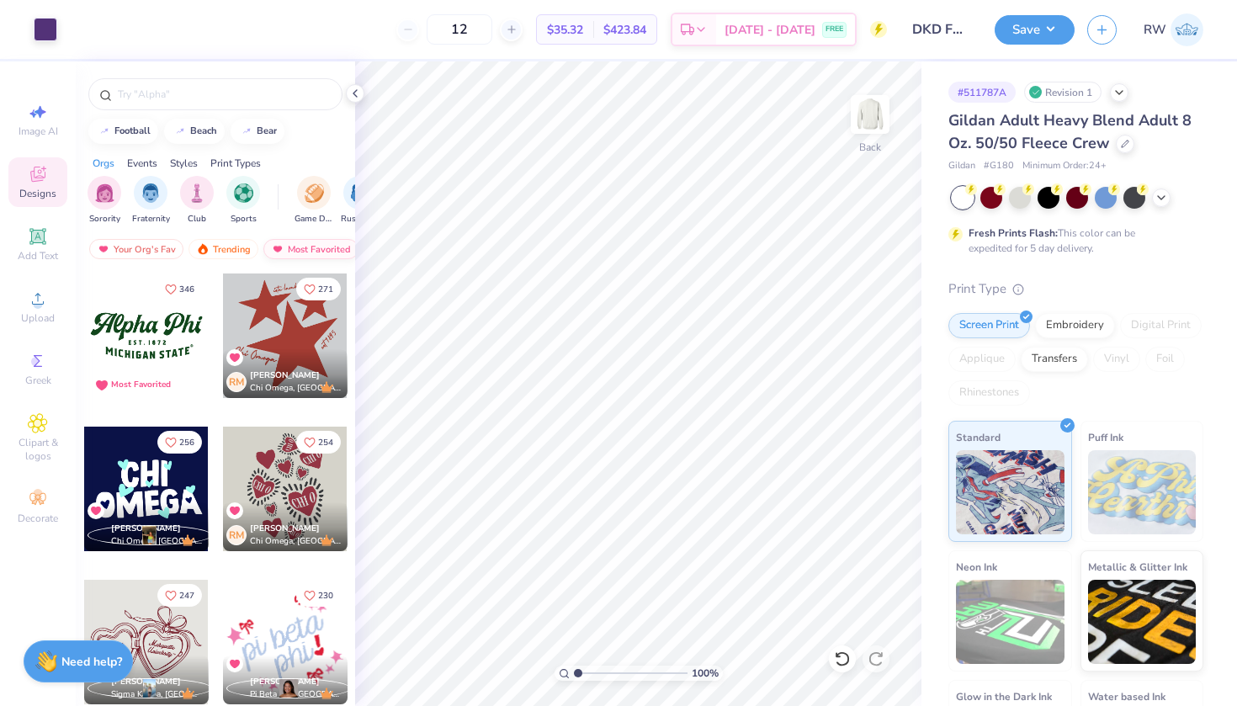
click at [306, 253] on div "Most Favorited" at bounding box center [310, 249] width 95 height 20
click at [244, 241] on div "Trending" at bounding box center [224, 249] width 70 height 20
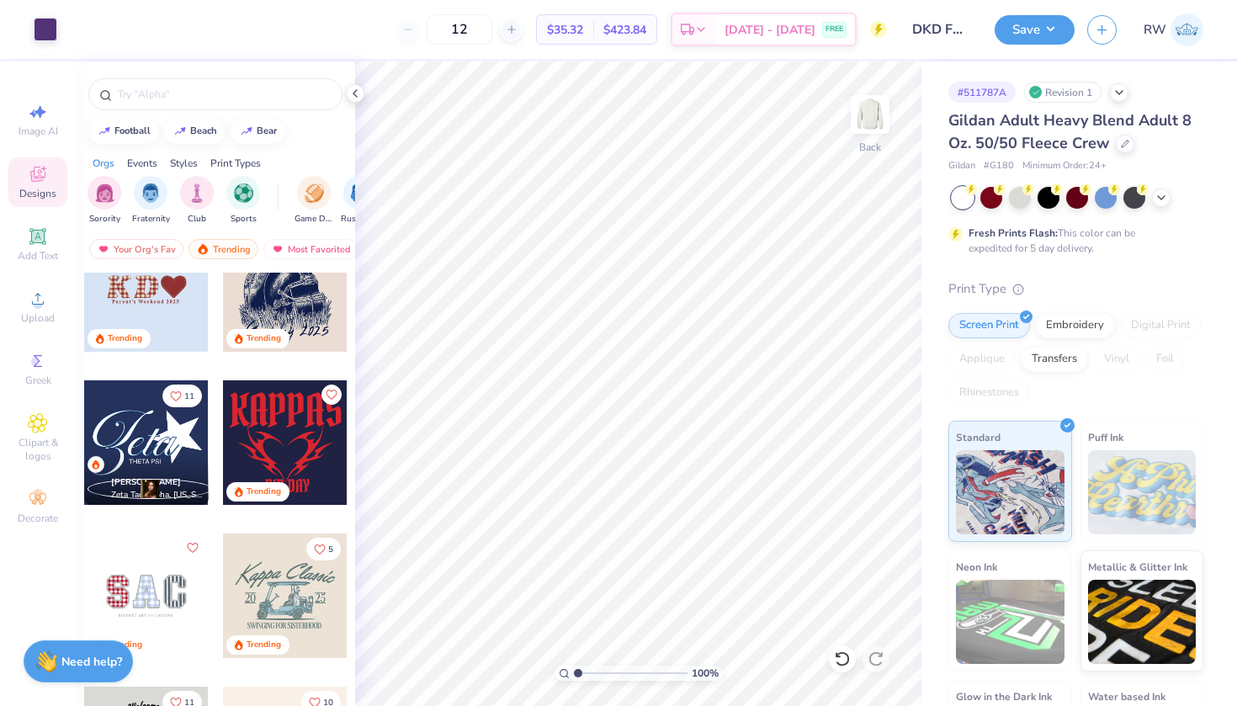
scroll to position [2071, 0]
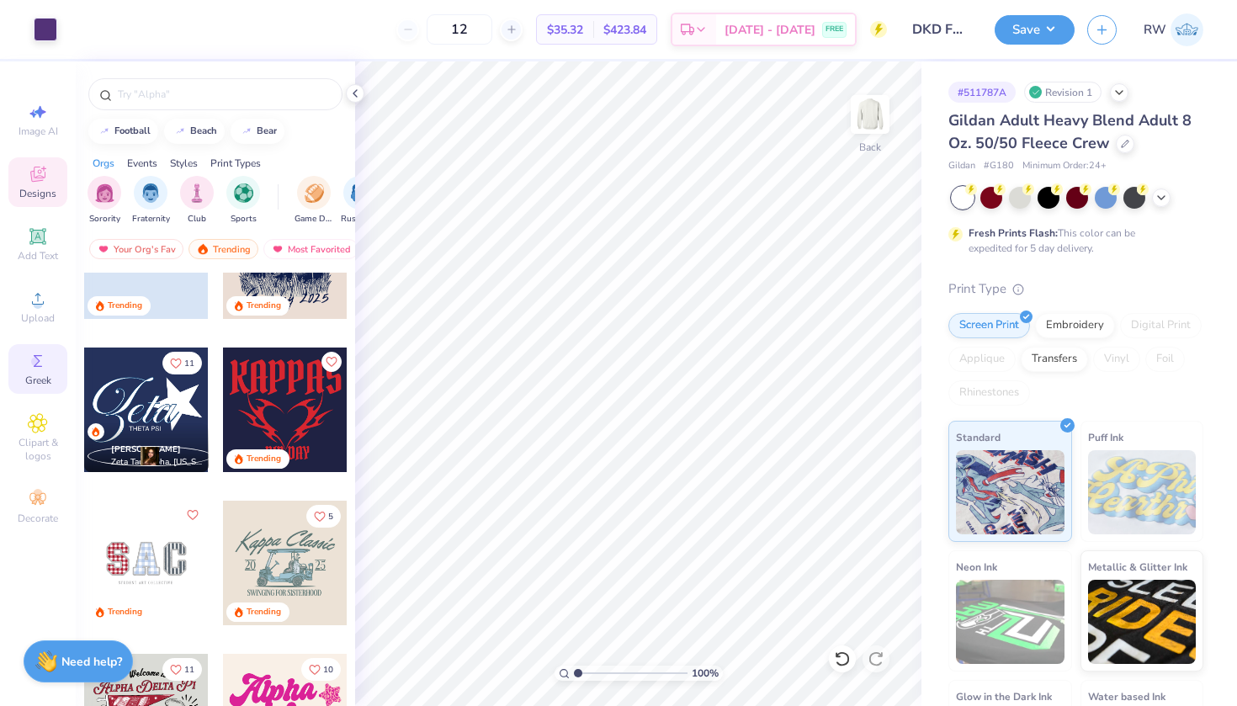
click at [29, 362] on icon at bounding box center [38, 361] width 20 height 20
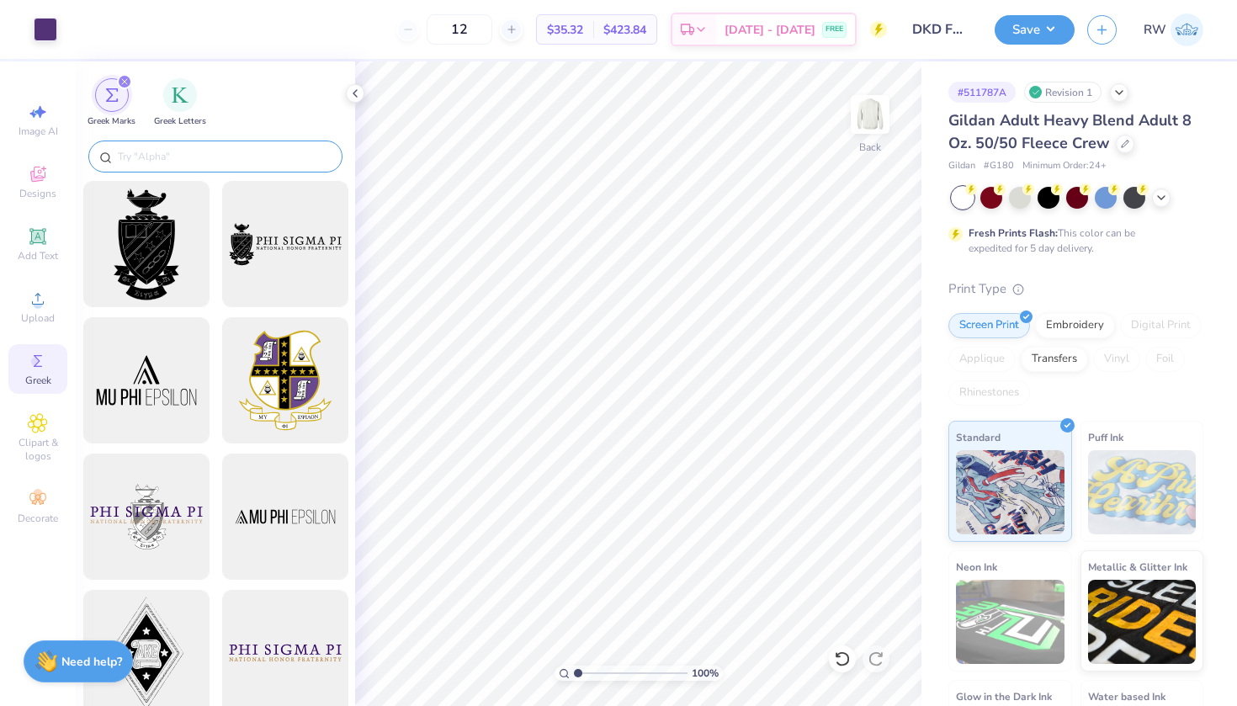
click at [192, 152] on input "text" at bounding box center [223, 156] width 215 height 17
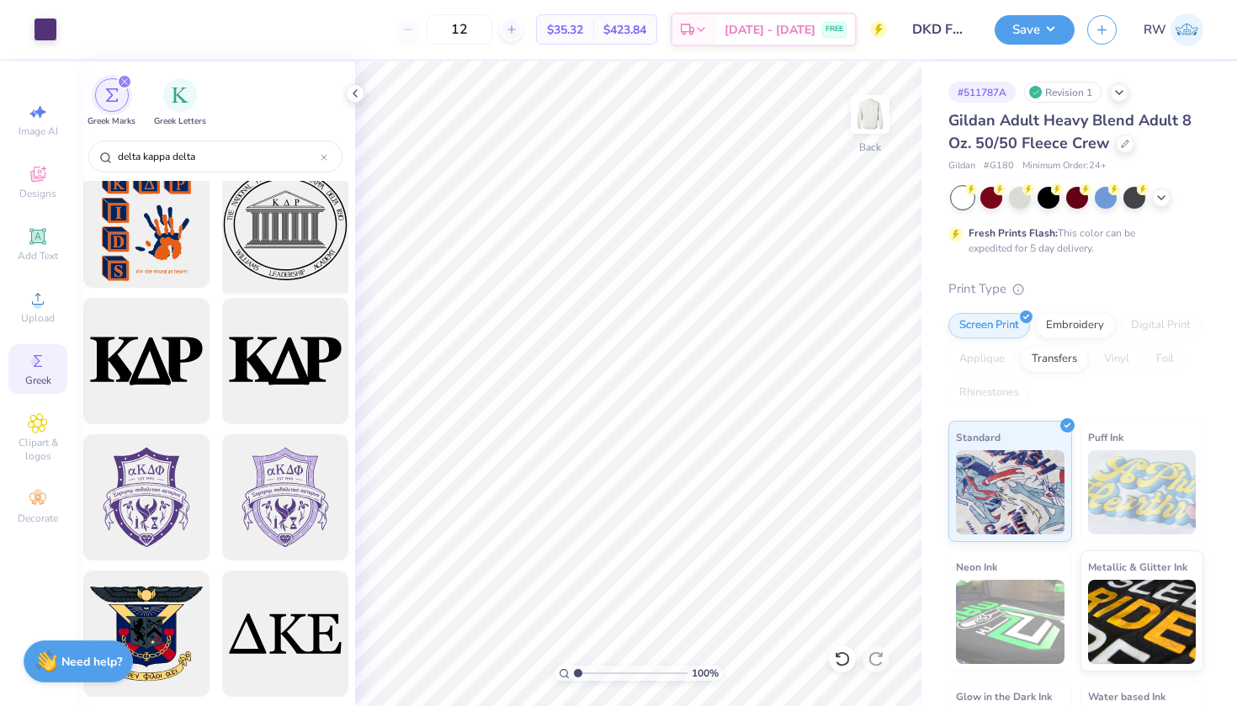
scroll to position [2065, 0]
type input "delta kappa delta"
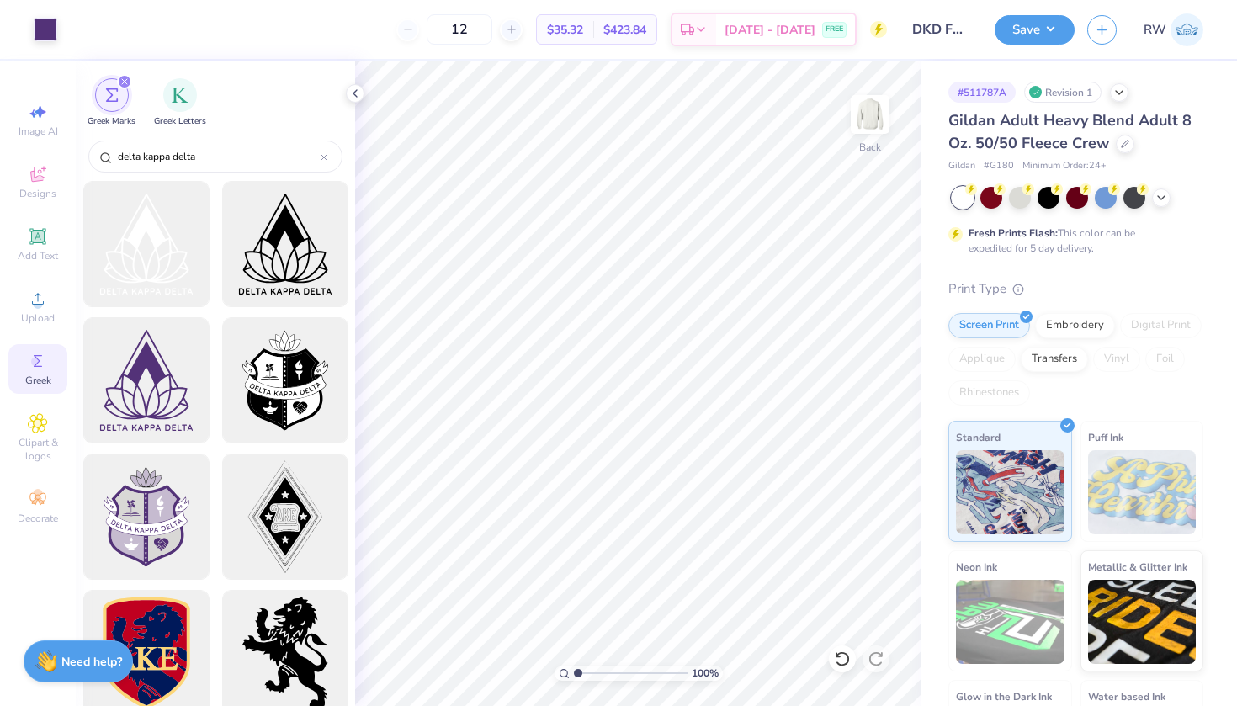
scroll to position [0, 0]
click at [180, 103] on div "filter for Greek Letters" at bounding box center [180, 94] width 34 height 34
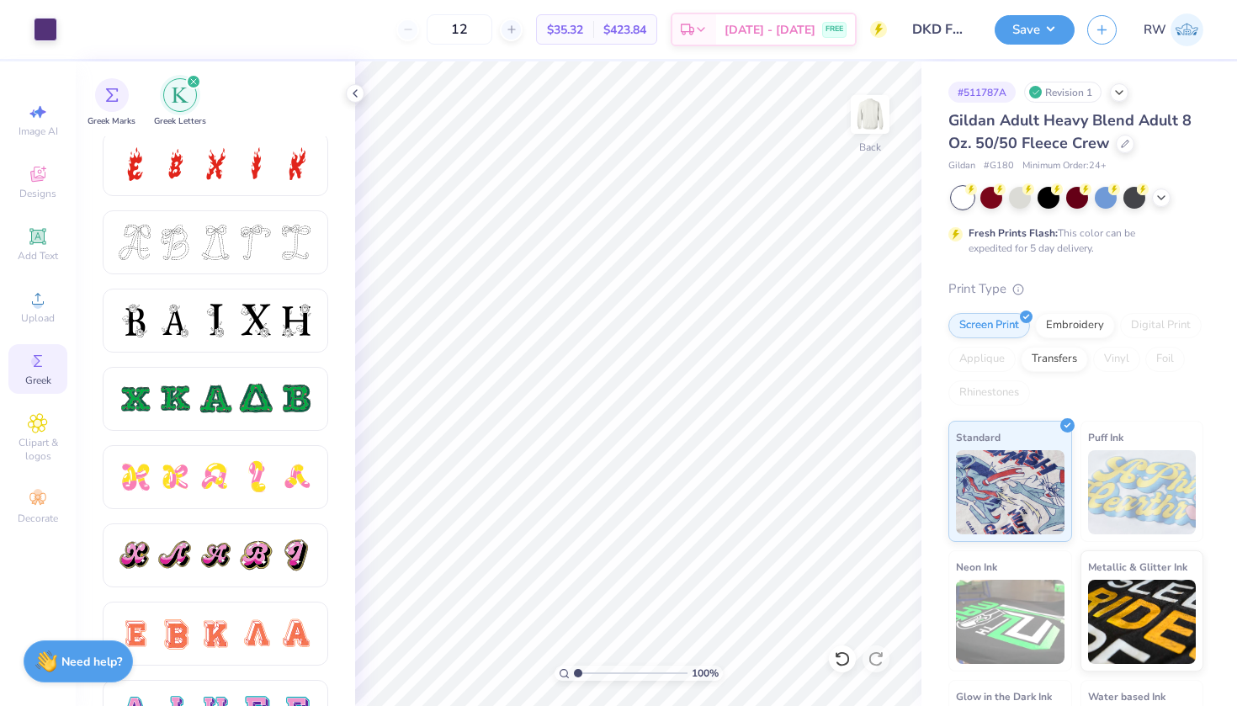
scroll to position [633, 0]
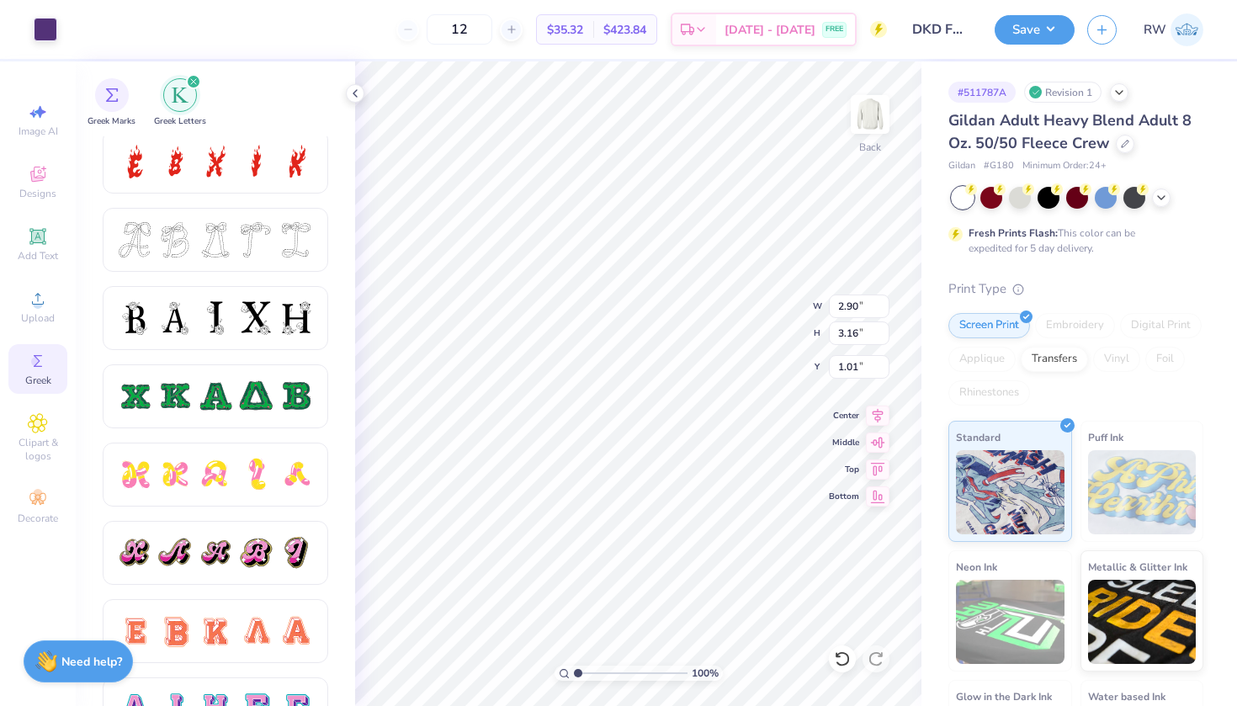
type input "11.25"
type input "12.26"
type input "3.70"
type input "4.04"
type input "0.98"
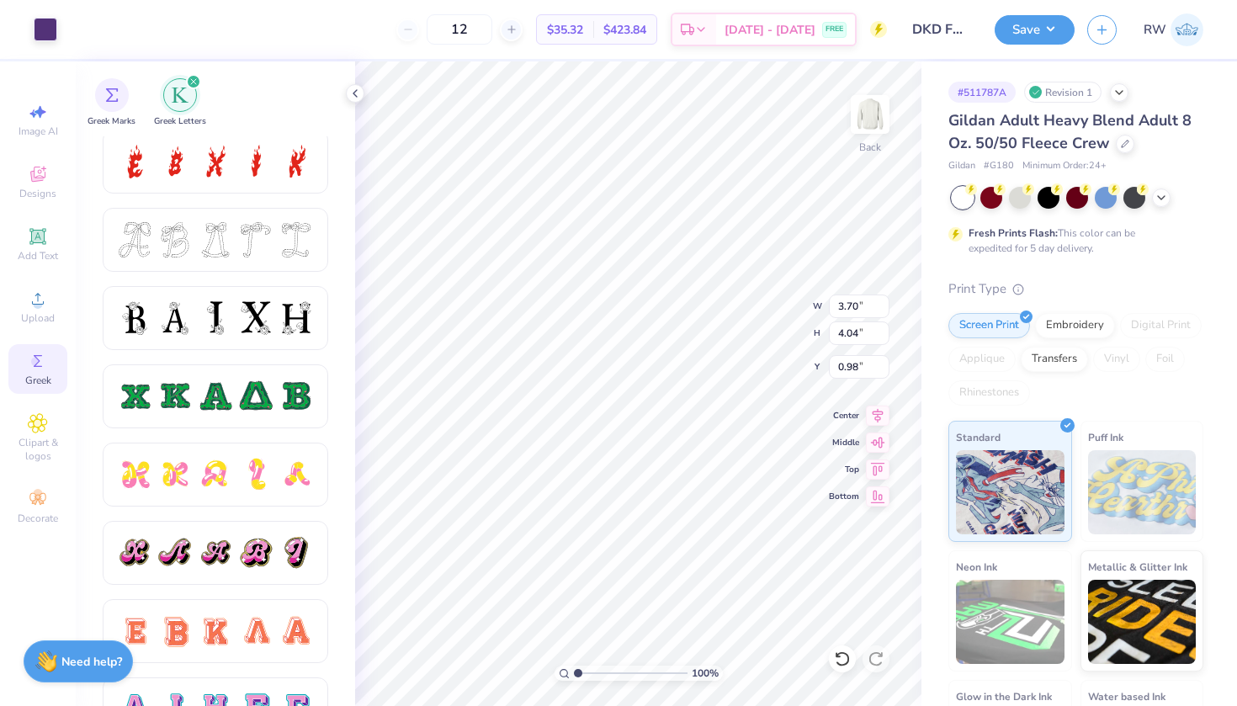
type input "0.73"
type input "2.92"
type input "3.19"
type input "0.50"
click at [879, 125] on img at bounding box center [870, 114] width 67 height 67
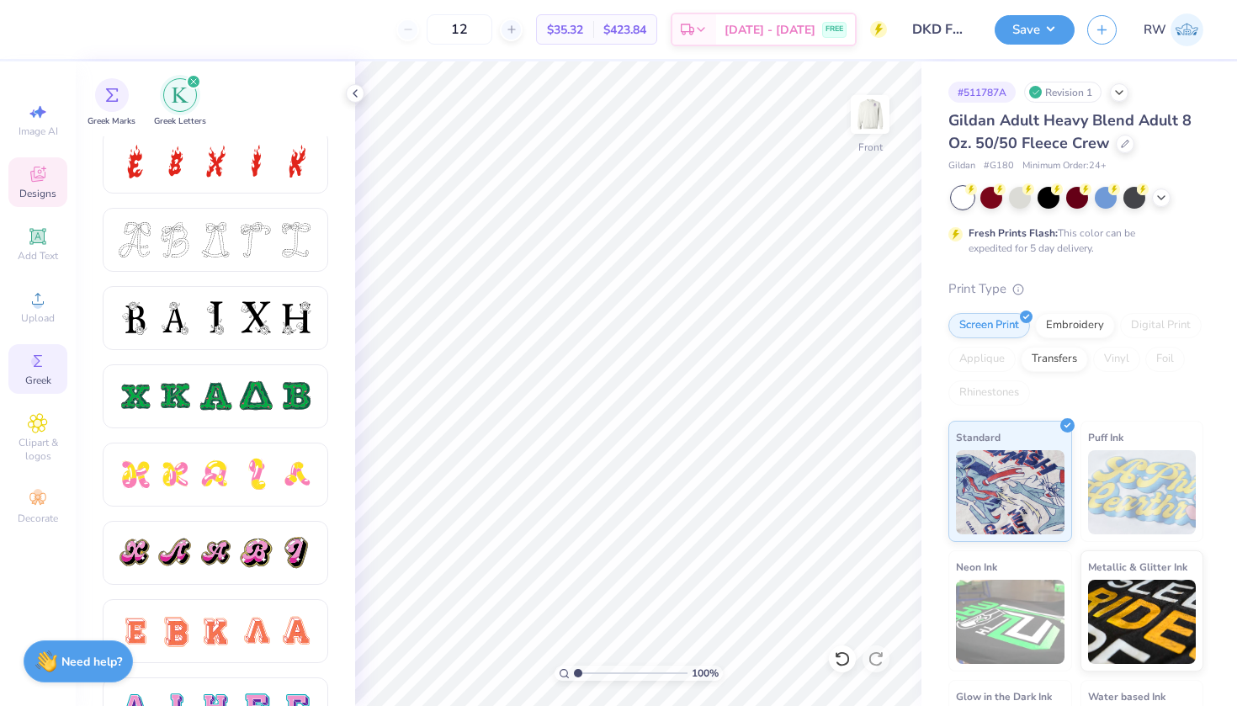
click at [25, 171] on div "Designs" at bounding box center [37, 182] width 59 height 50
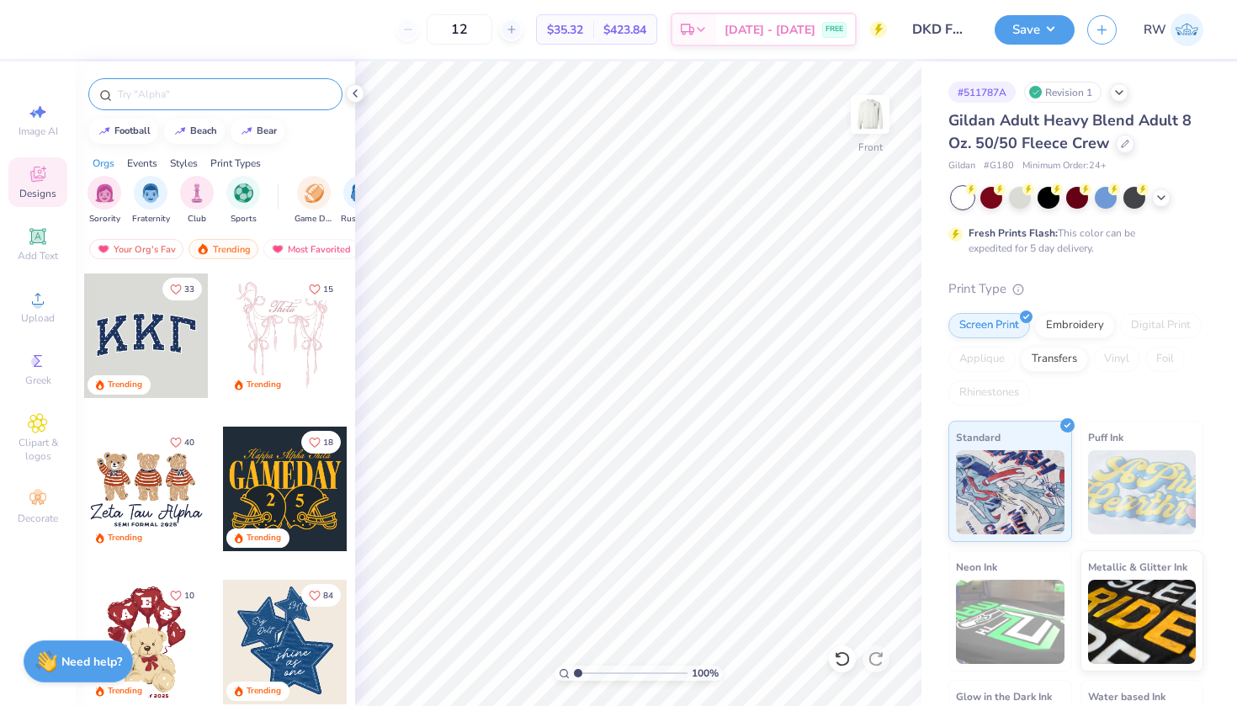
click at [243, 93] on input "text" at bounding box center [223, 94] width 215 height 17
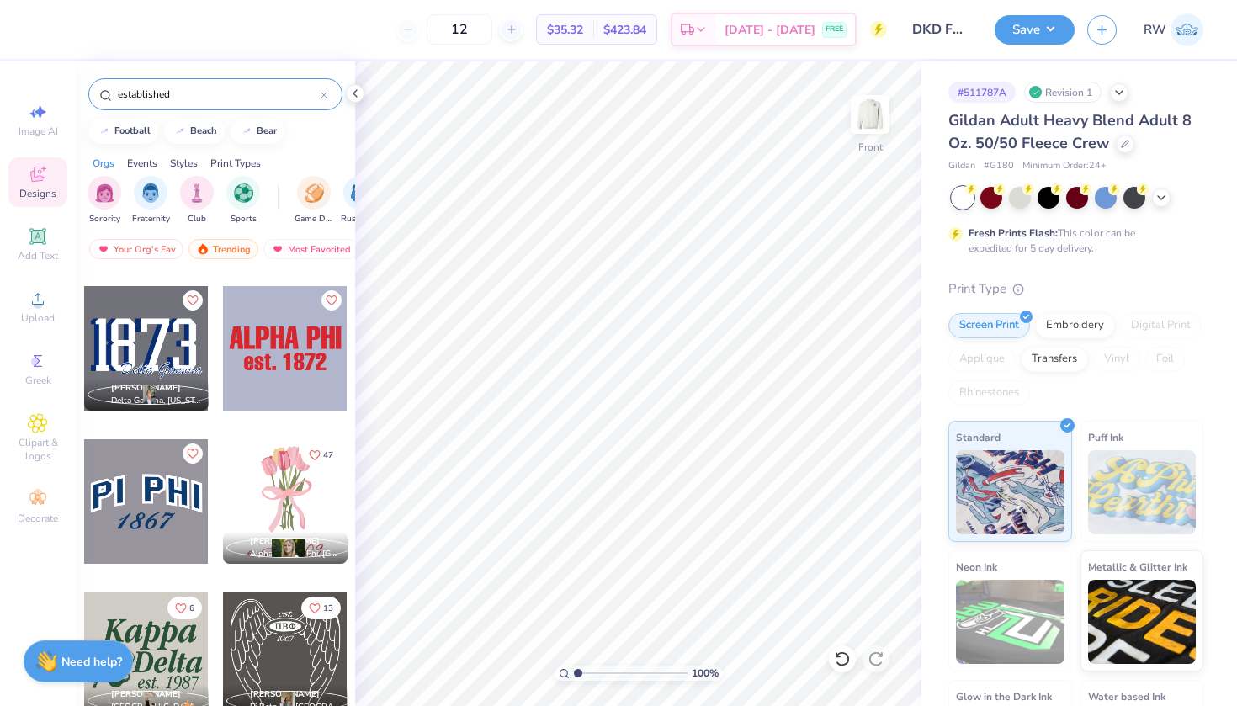
scroll to position [909, 0]
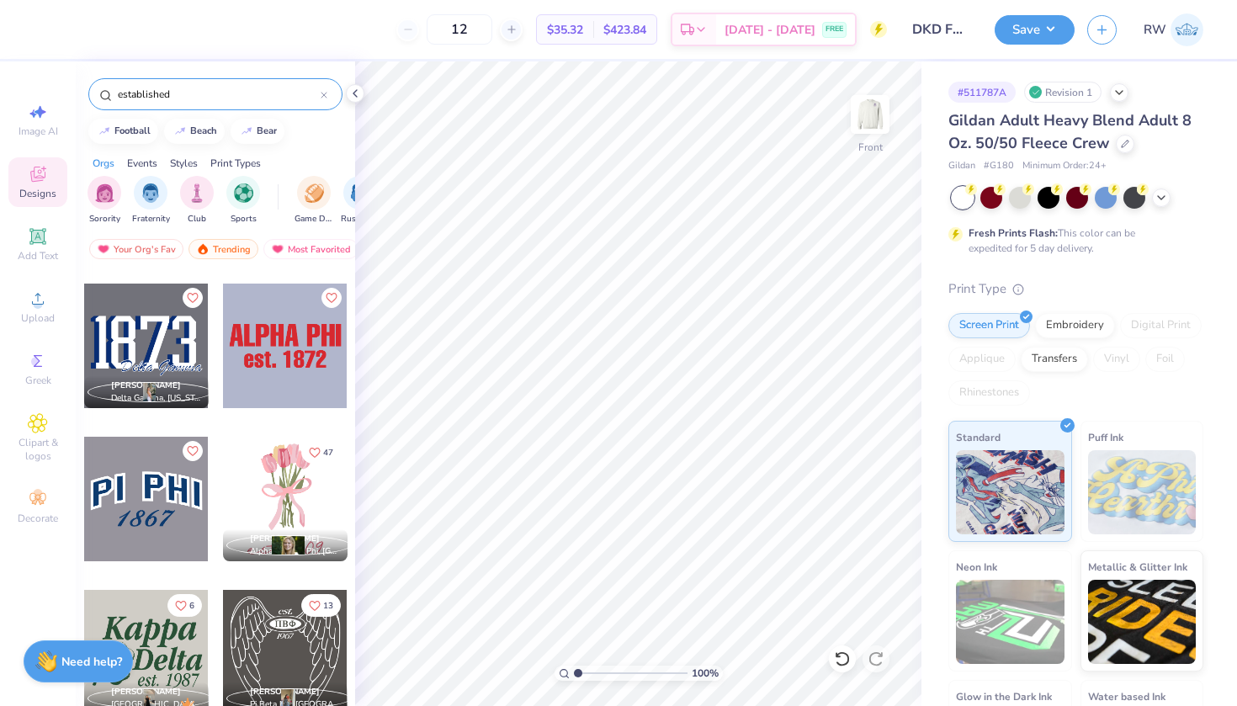
type input "established"
click at [174, 386] on div "[PERSON_NAME]" at bounding box center [156, 386] width 91 height 13
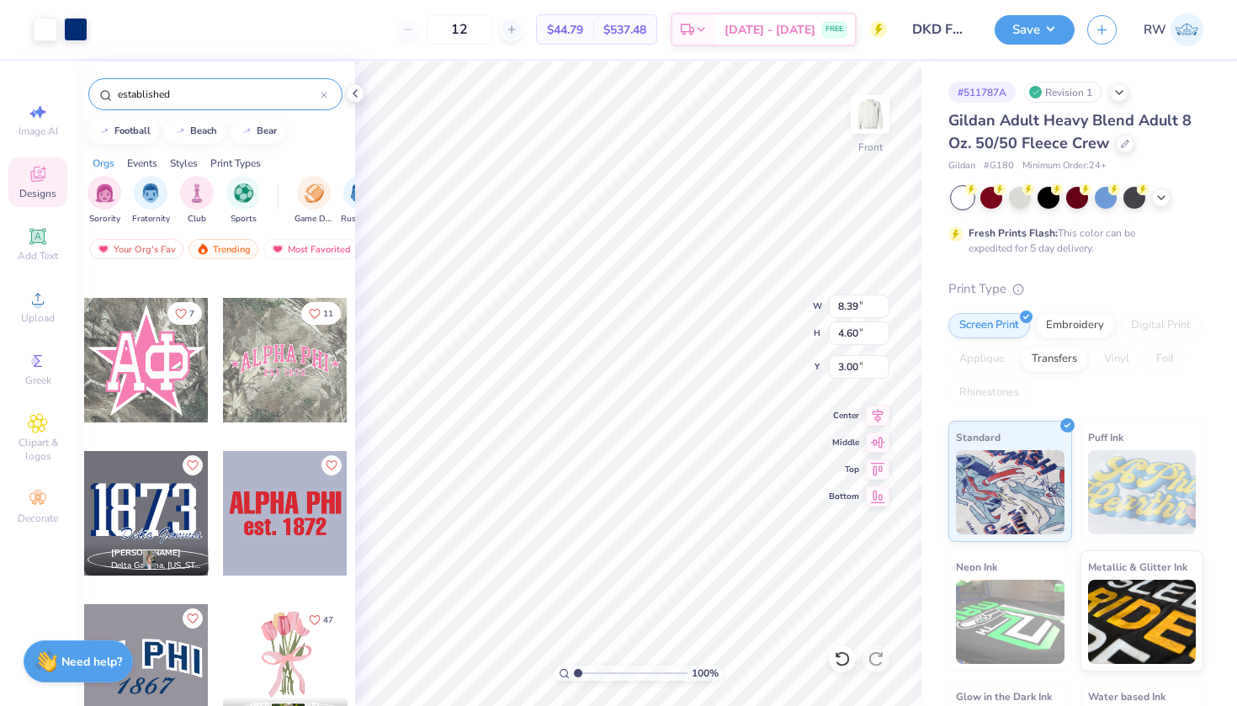
scroll to position [0, 0]
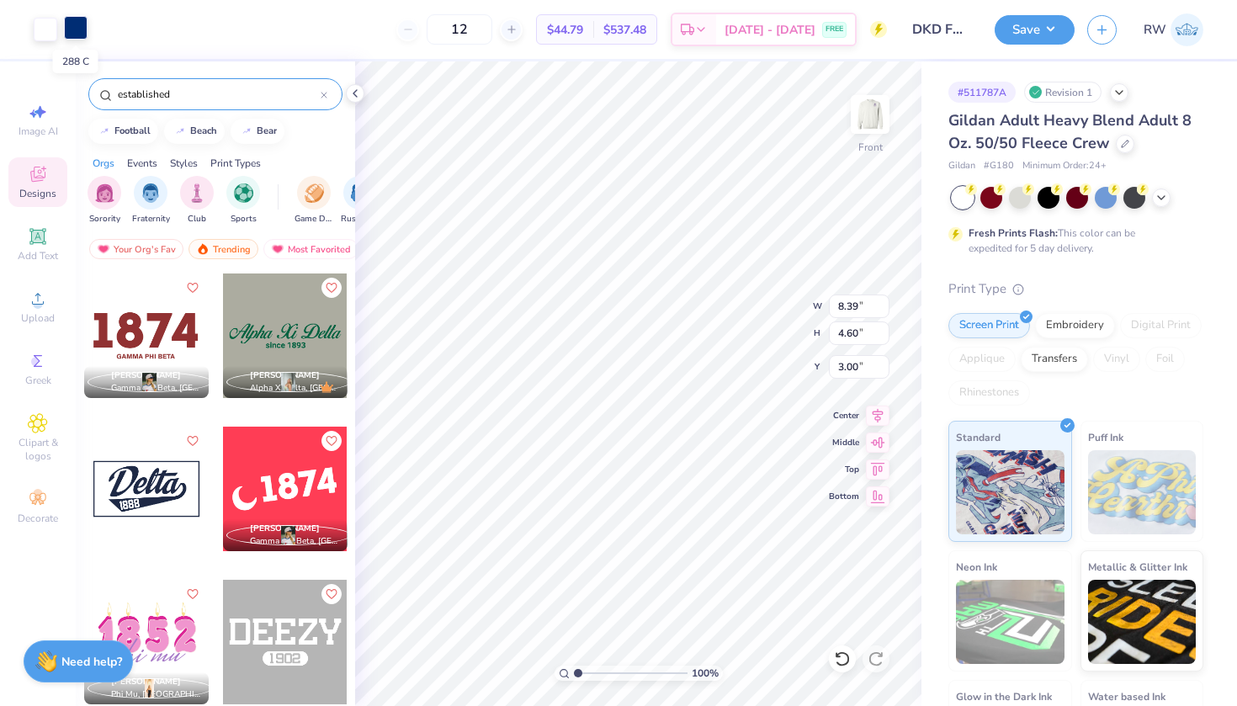
click at [74, 25] on div at bounding box center [76, 28] width 24 height 24
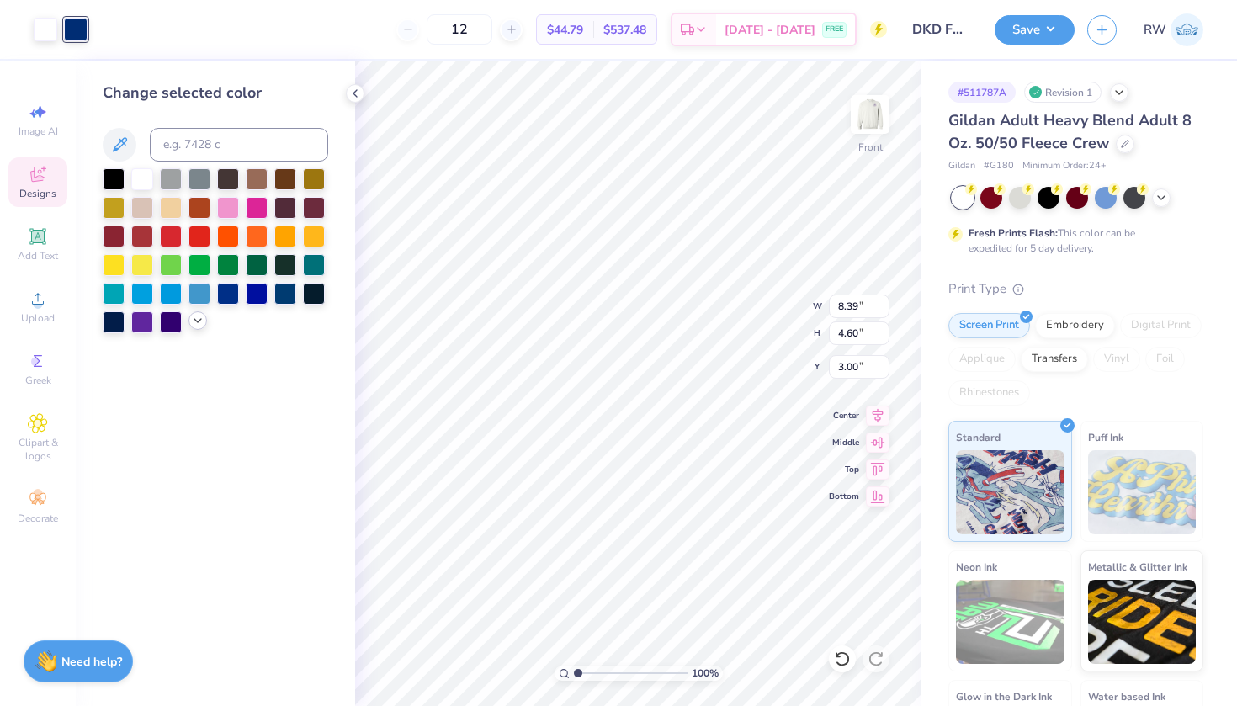
click at [196, 326] on icon at bounding box center [197, 320] width 13 height 13
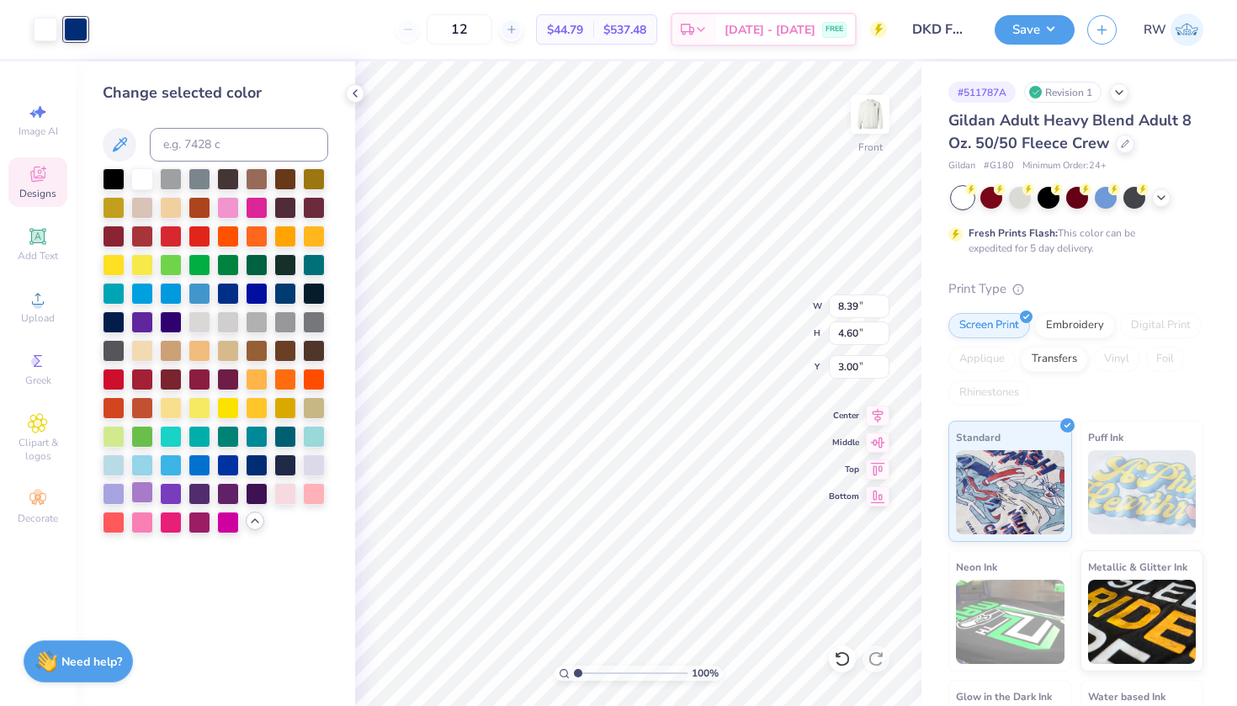
click at [145, 496] on div at bounding box center [142, 492] width 22 height 22
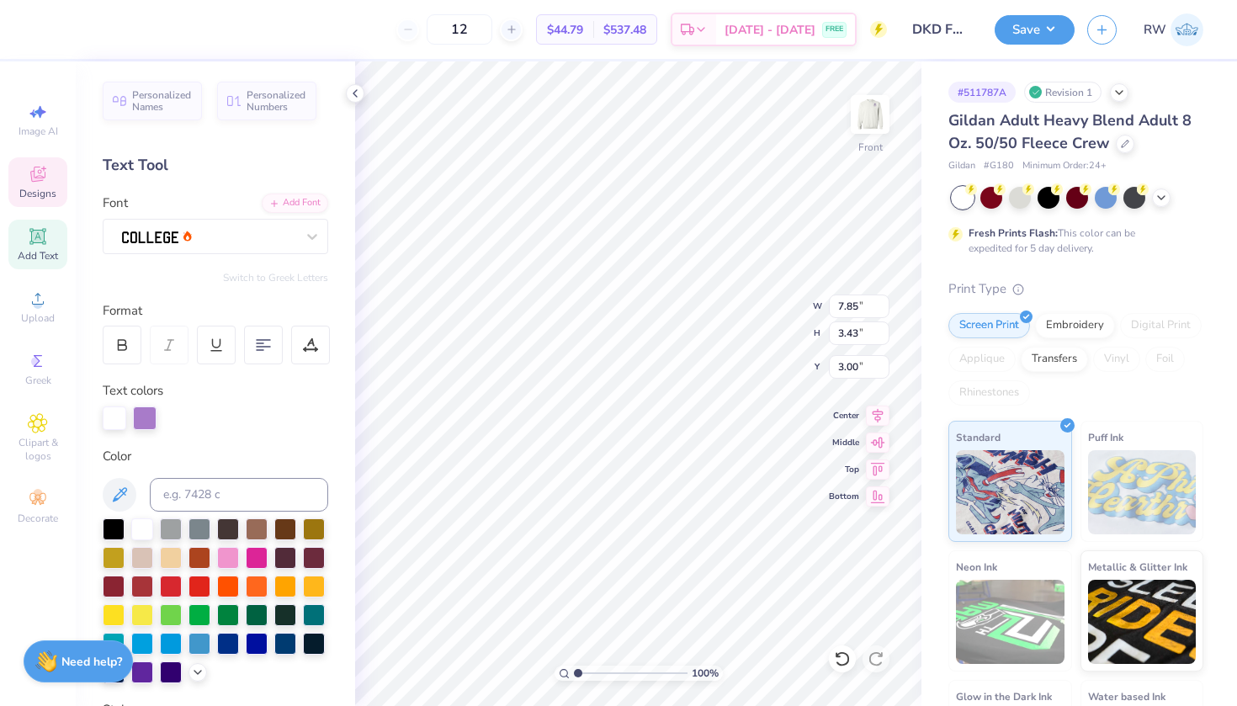
type textarea "1999"
type input "6.06"
type input "1.22"
type input "6.37"
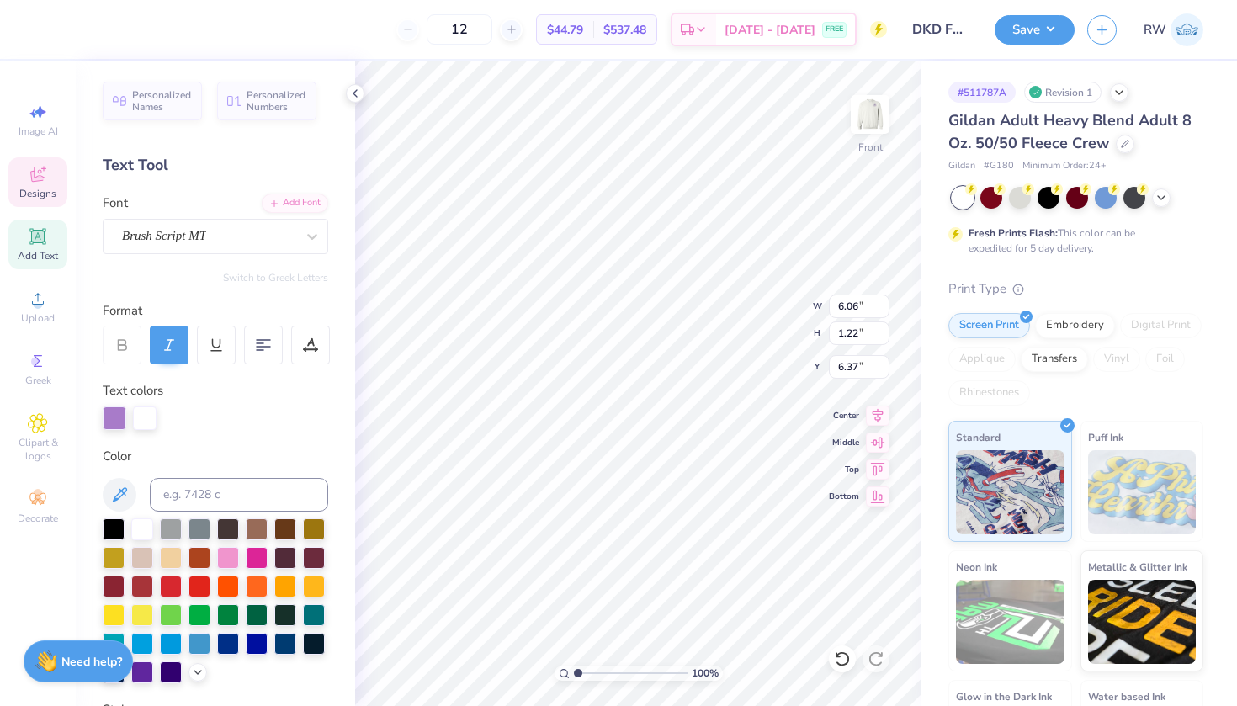
type textarea "Delta Kappa Delta"
click at [878, 121] on img at bounding box center [870, 114] width 67 height 67
click at [870, 130] on img at bounding box center [870, 114] width 67 height 67
click at [866, 98] on img at bounding box center [870, 114] width 67 height 67
click at [48, 35] on div at bounding box center [46, 28] width 24 height 24
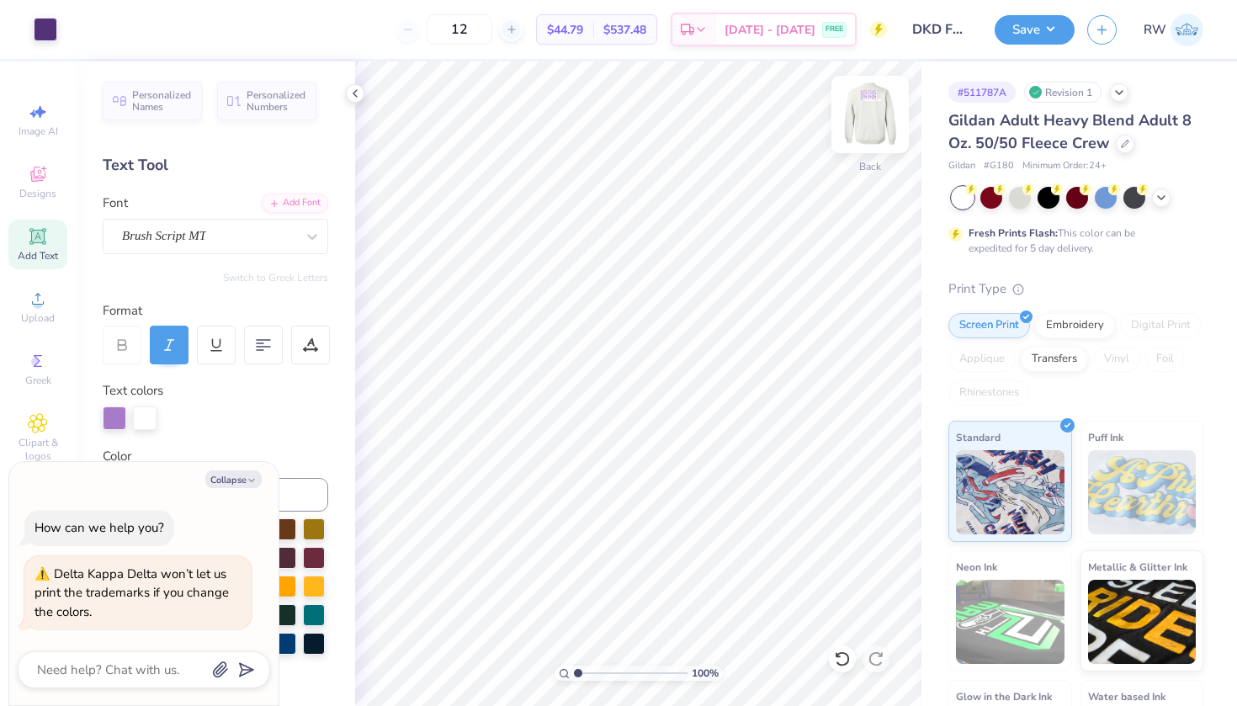
click at [861, 118] on img at bounding box center [870, 114] width 67 height 67
click at [78, 26] on div at bounding box center [76, 28] width 24 height 24
type textarea "x"
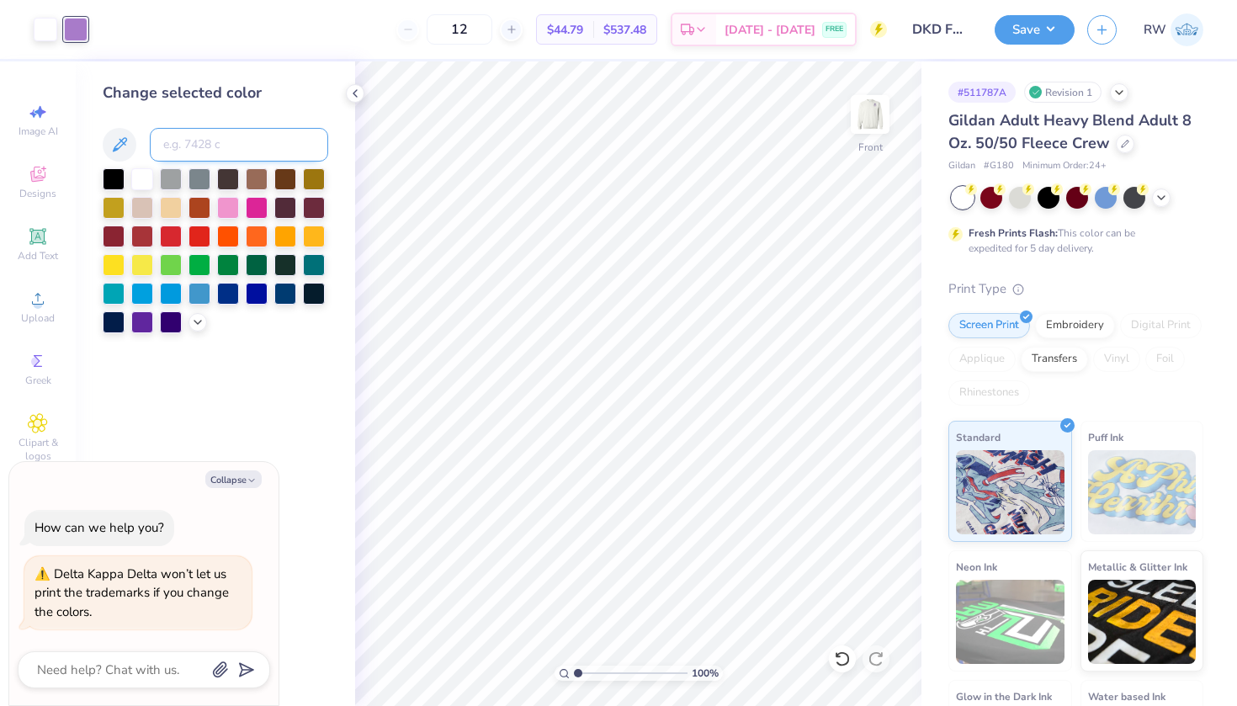
click at [252, 146] on input at bounding box center [239, 145] width 178 height 34
type input "7680"
type textarea "x"
click at [877, 123] on img at bounding box center [870, 114] width 67 height 67
click at [52, 29] on div at bounding box center [46, 30] width 24 height 24
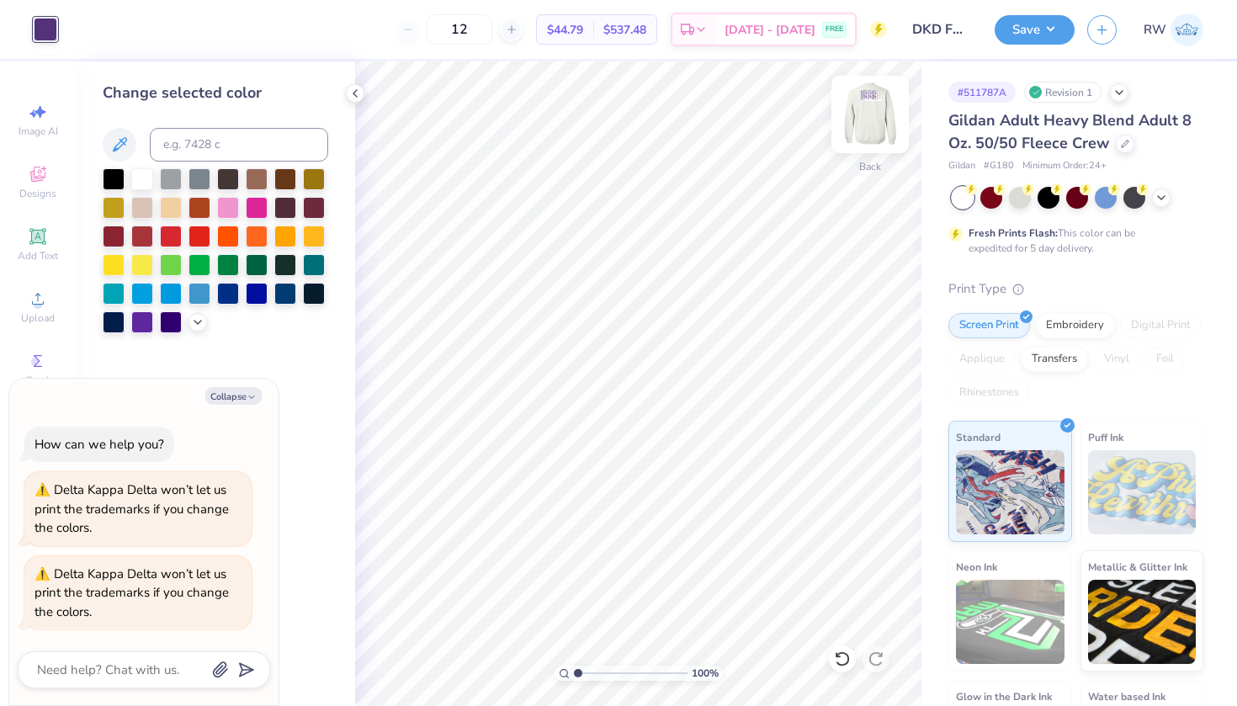
click at [867, 127] on img at bounding box center [870, 114] width 67 height 67
click at [867, 132] on img at bounding box center [870, 114] width 67 height 67
click at [1028, 22] on button "Save" at bounding box center [1035, 27] width 80 height 29
type textarea "x"
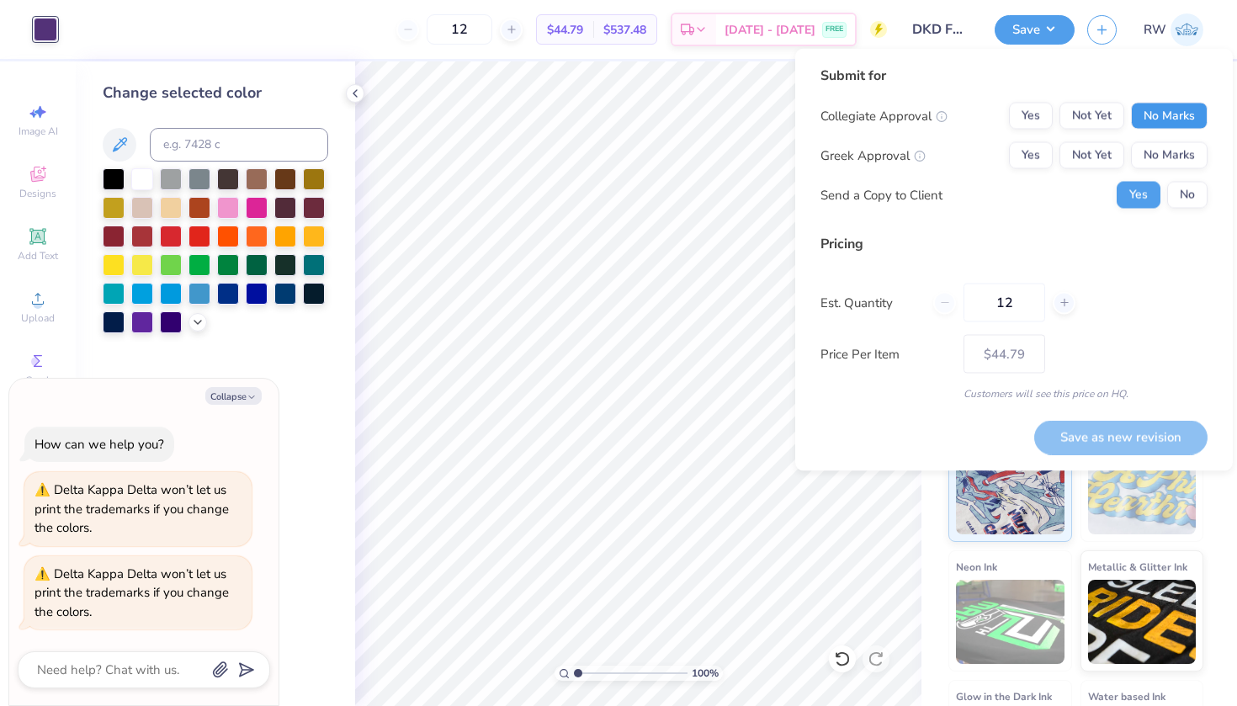
click at [1168, 103] on button "No Marks" at bounding box center [1169, 116] width 77 height 27
click at [1041, 155] on button "Yes" at bounding box center [1031, 155] width 44 height 27
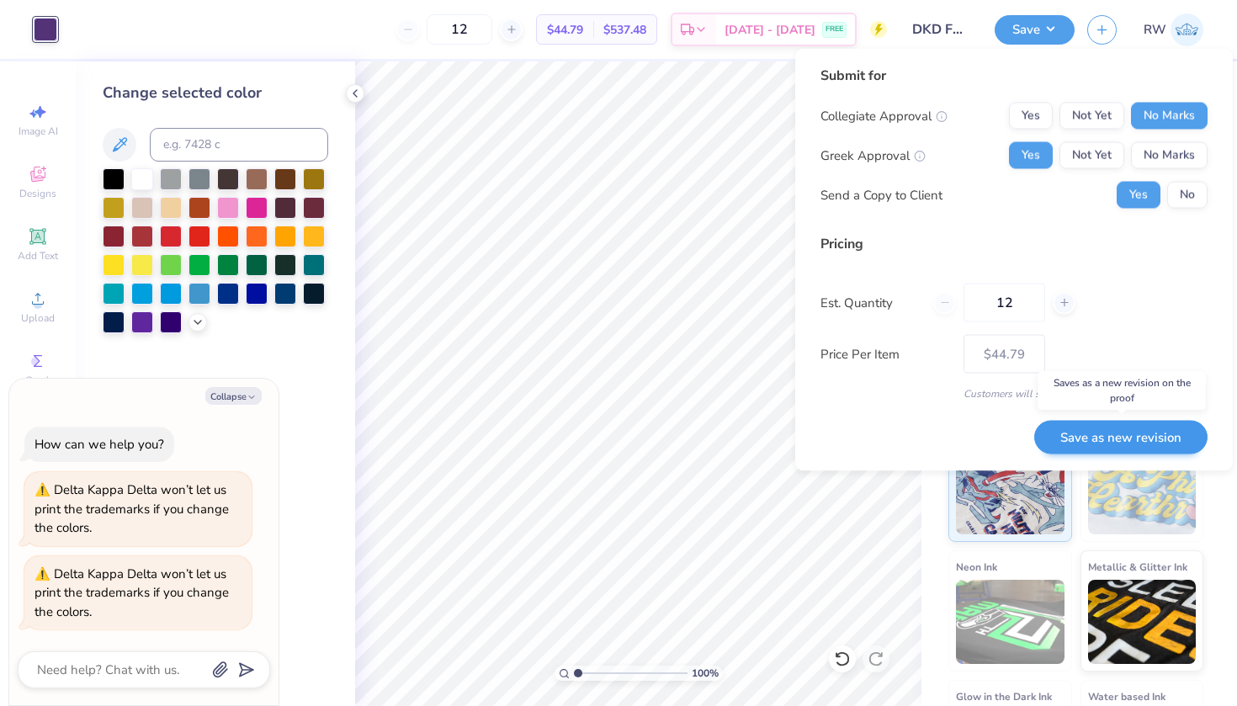
click at [1148, 442] on button "Save as new revision" at bounding box center [1120, 437] width 173 height 35
type input "$44.79"
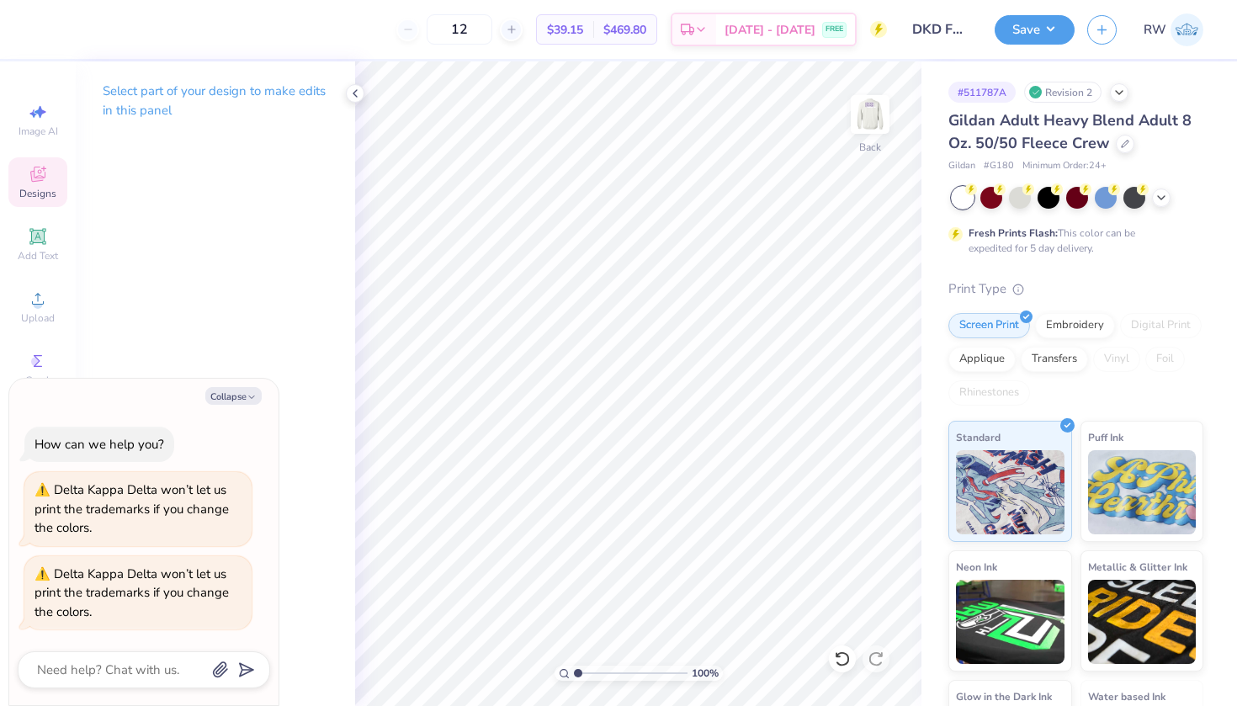
click at [48, 200] on div "Designs" at bounding box center [37, 182] width 59 height 50
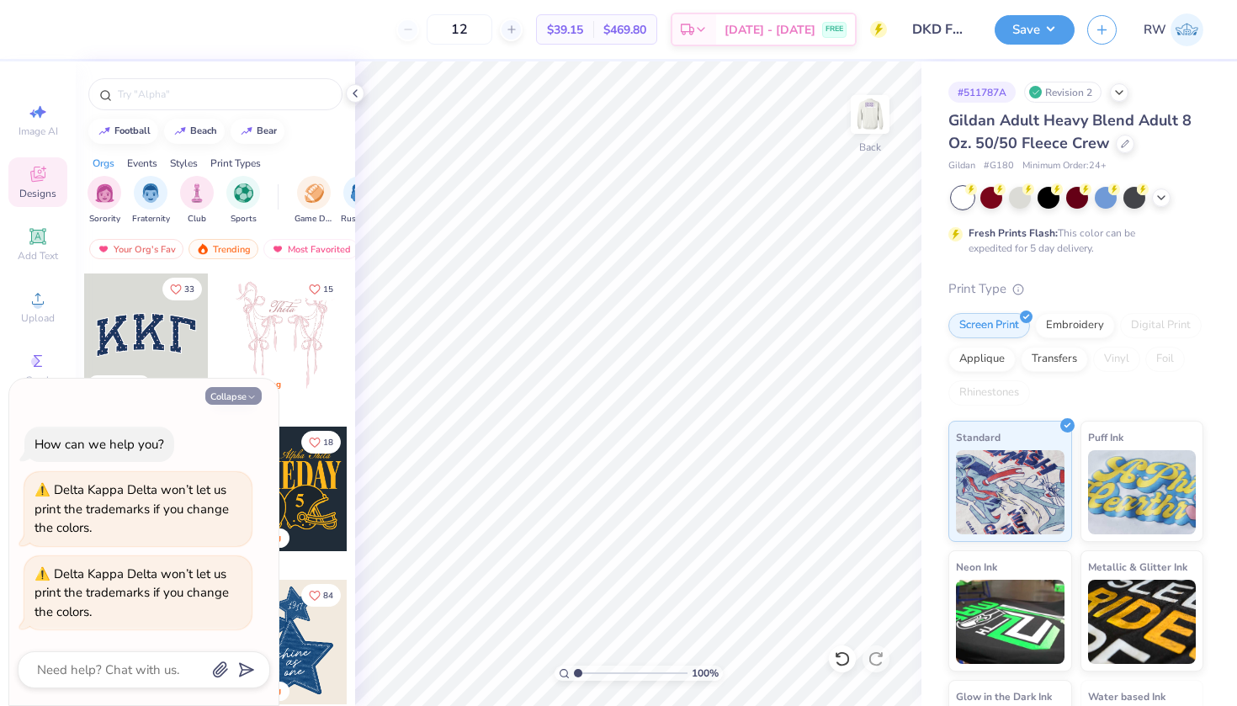
click at [255, 399] on icon "button" at bounding box center [252, 397] width 10 height 10
type textarea "x"
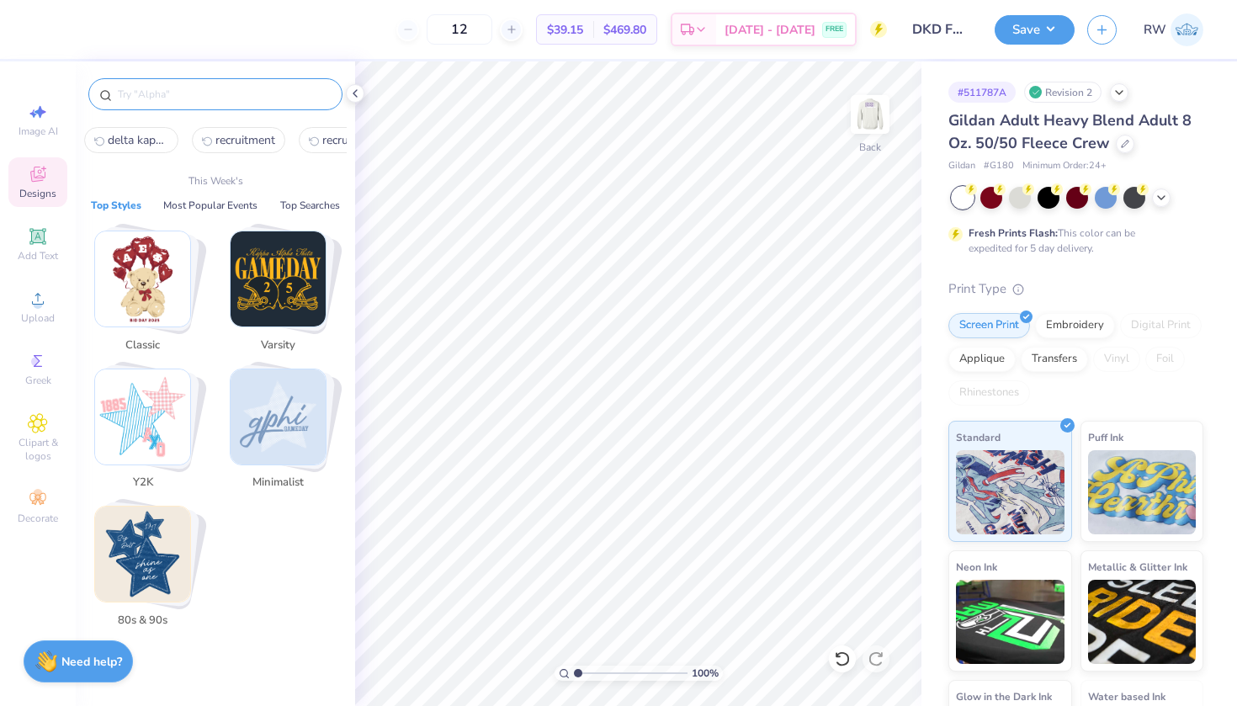
click at [217, 89] on input "text" at bounding box center [223, 94] width 215 height 17
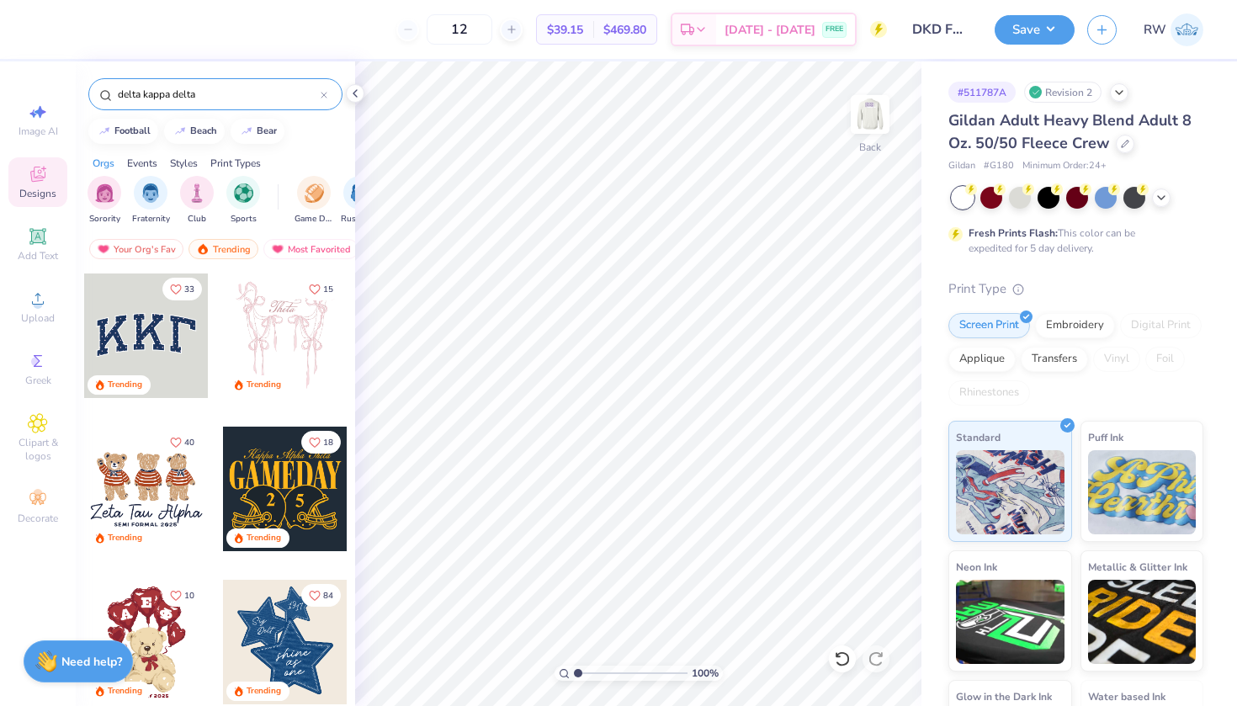
type input "delta kappa delta"
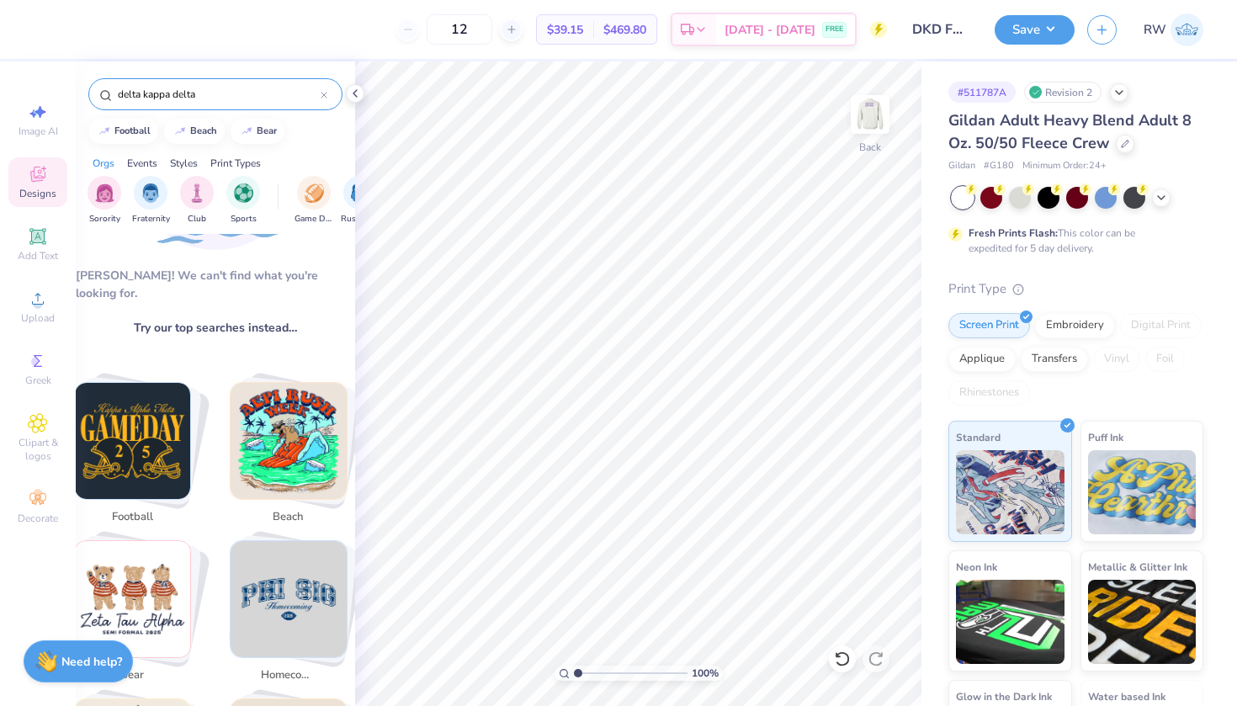
scroll to position [178, 0]
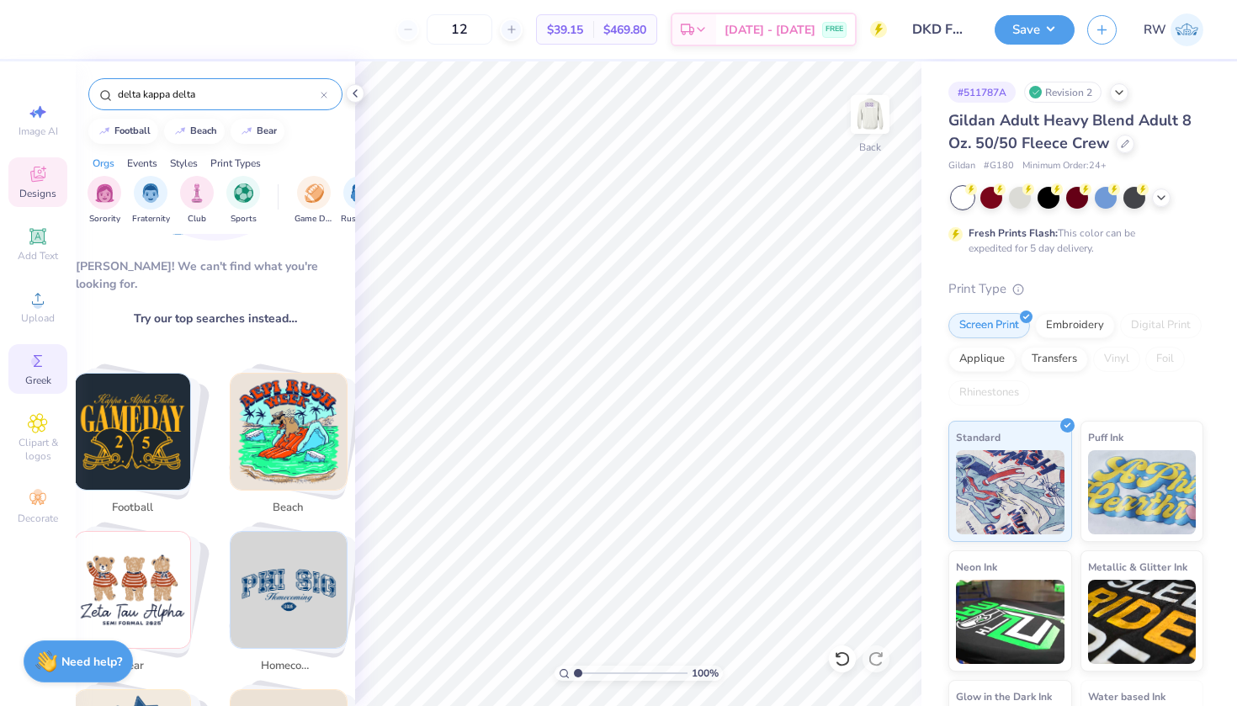
click at [38, 377] on span "Greek" at bounding box center [38, 380] width 26 height 13
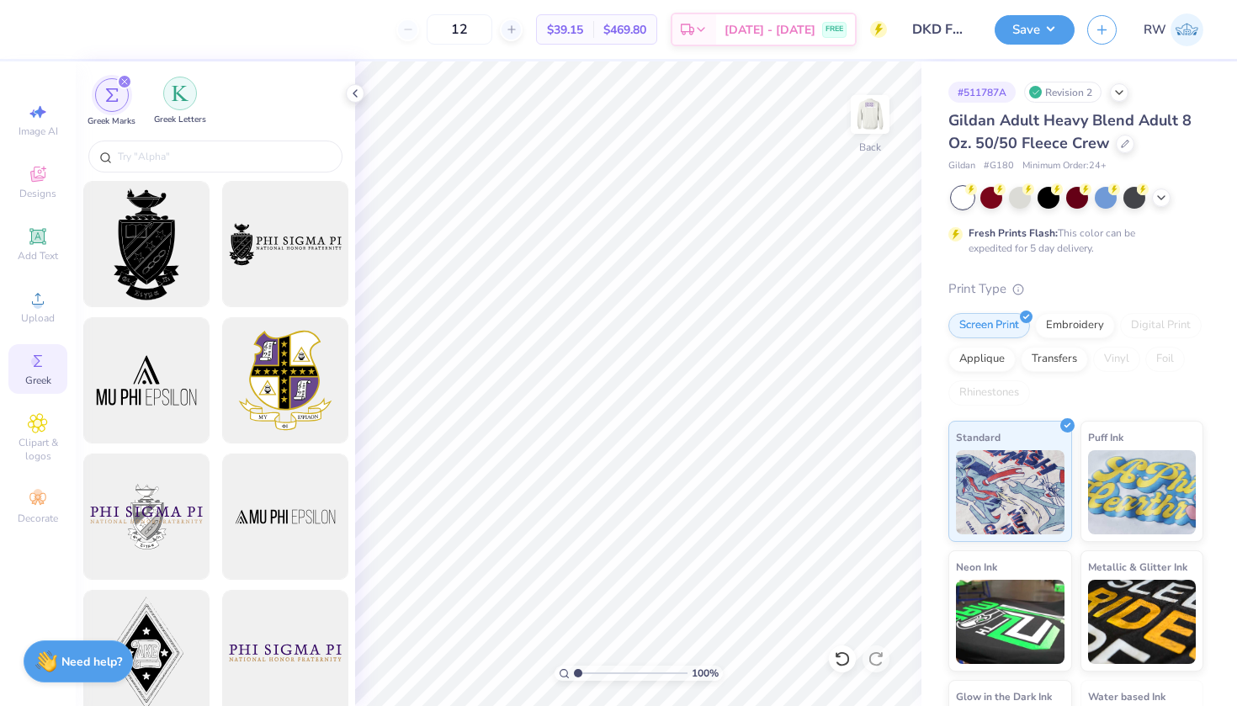
click at [183, 103] on div "filter for Greek Letters" at bounding box center [180, 94] width 34 height 34
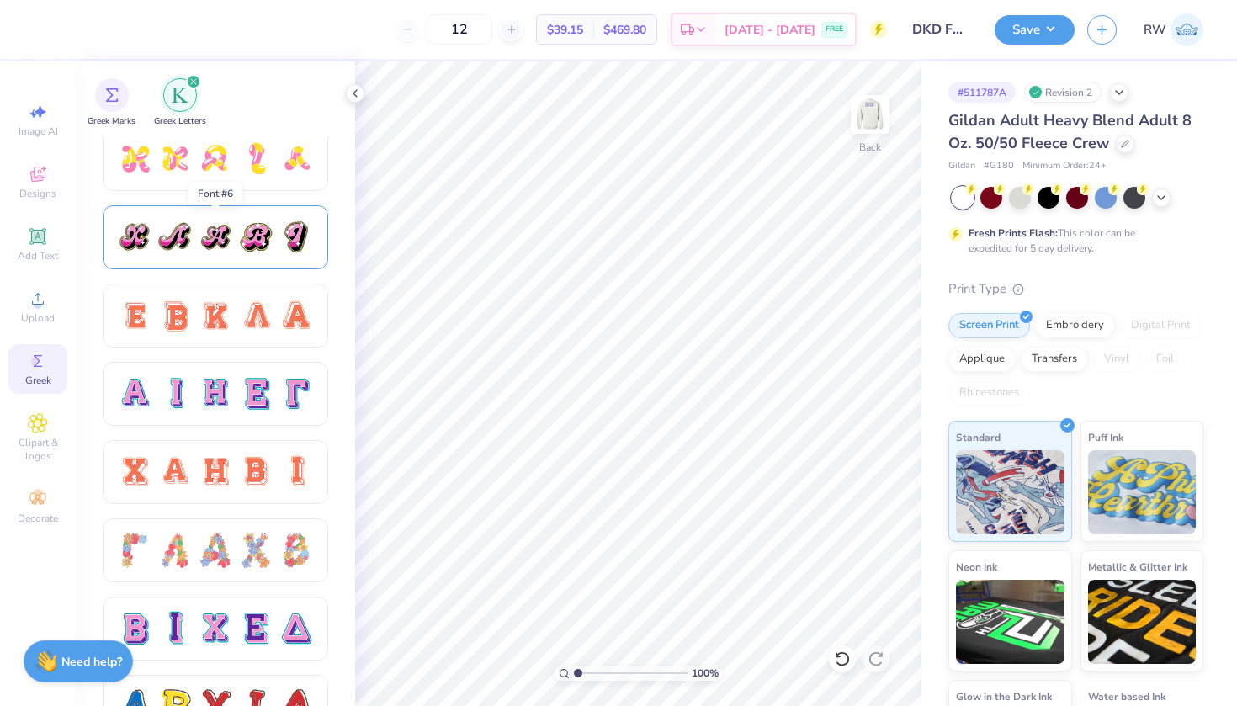
scroll to position [949, 0]
click at [290, 413] on div at bounding box center [216, 393] width 226 height 64
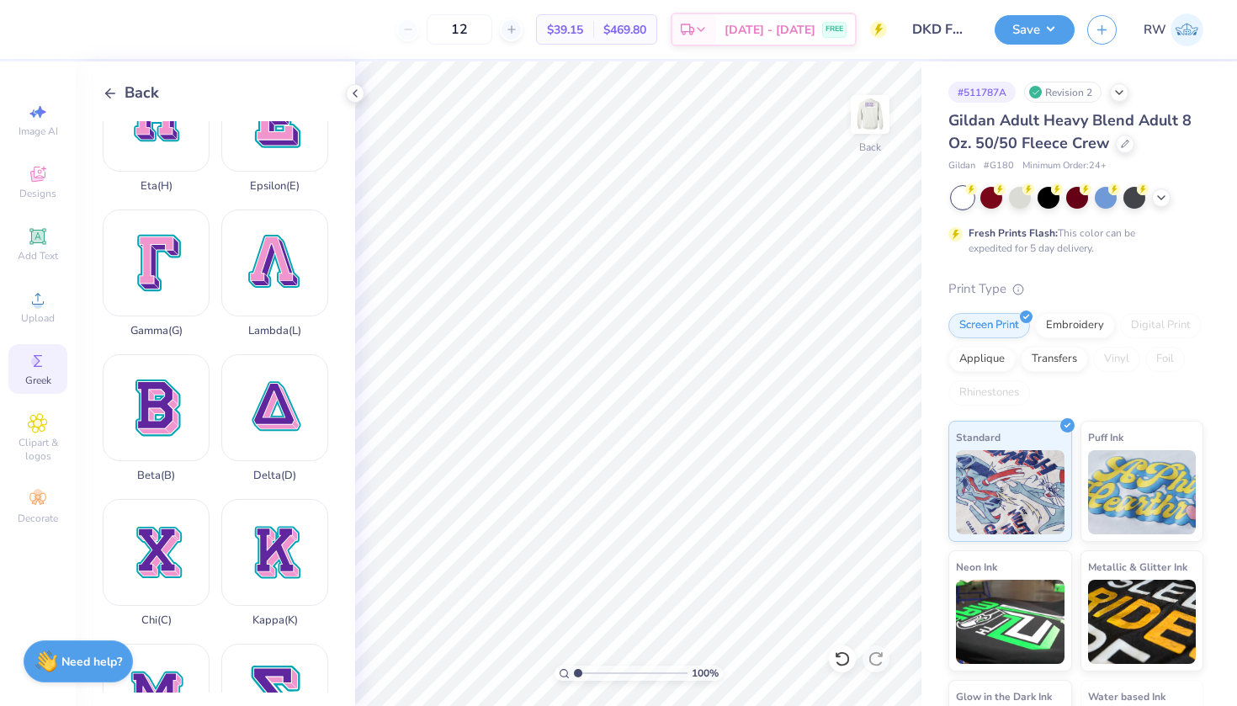
scroll to position [256, 0]
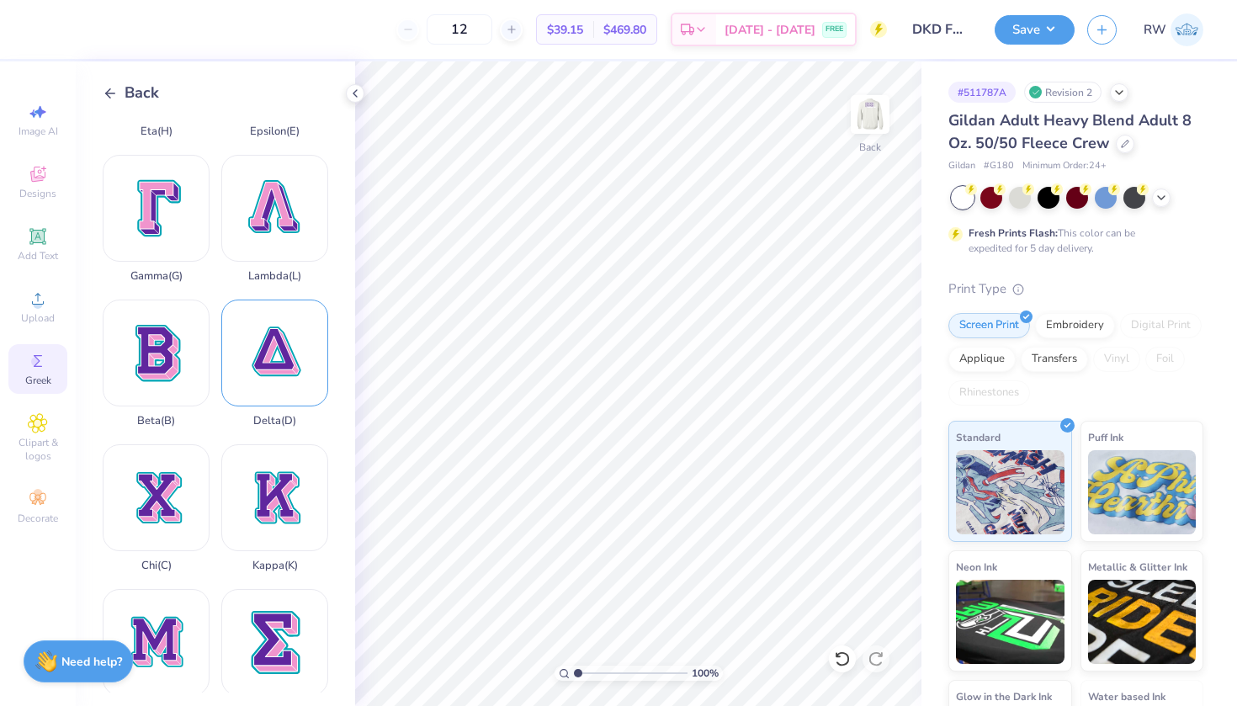
click at [280, 330] on div "Delta ( D )" at bounding box center [274, 364] width 107 height 128
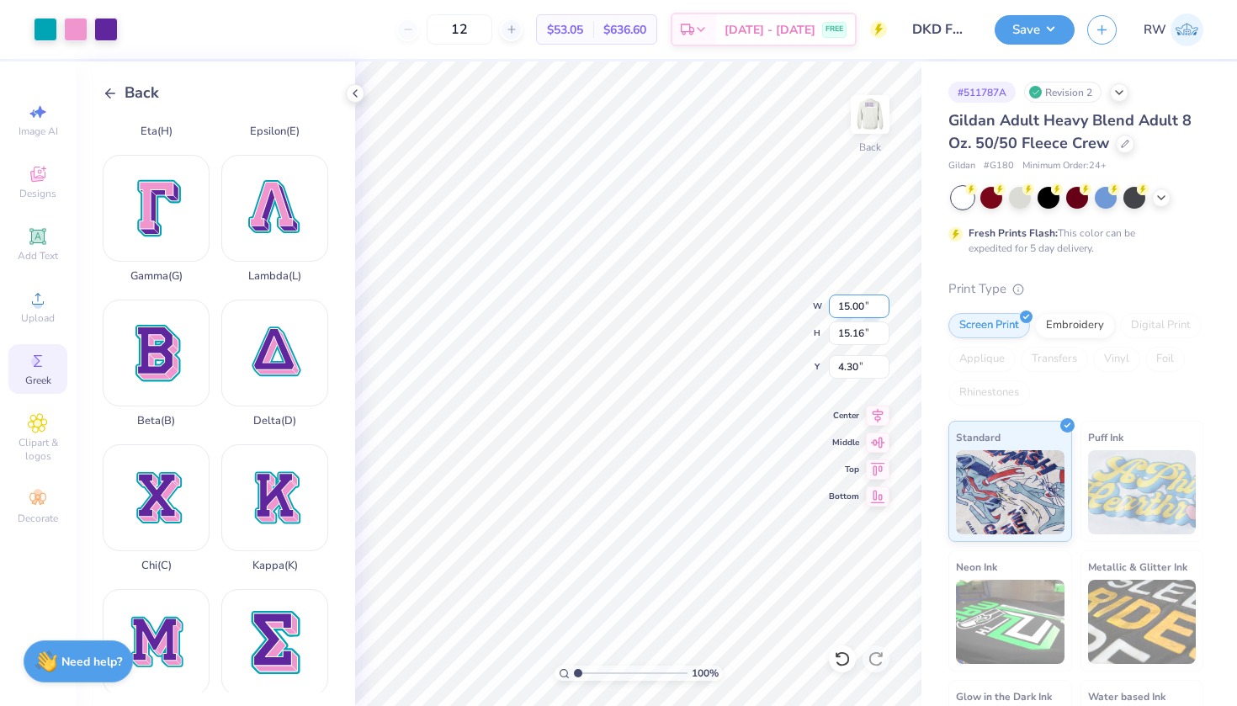
type input "5.02"
type input "5.07"
type input "5.26"
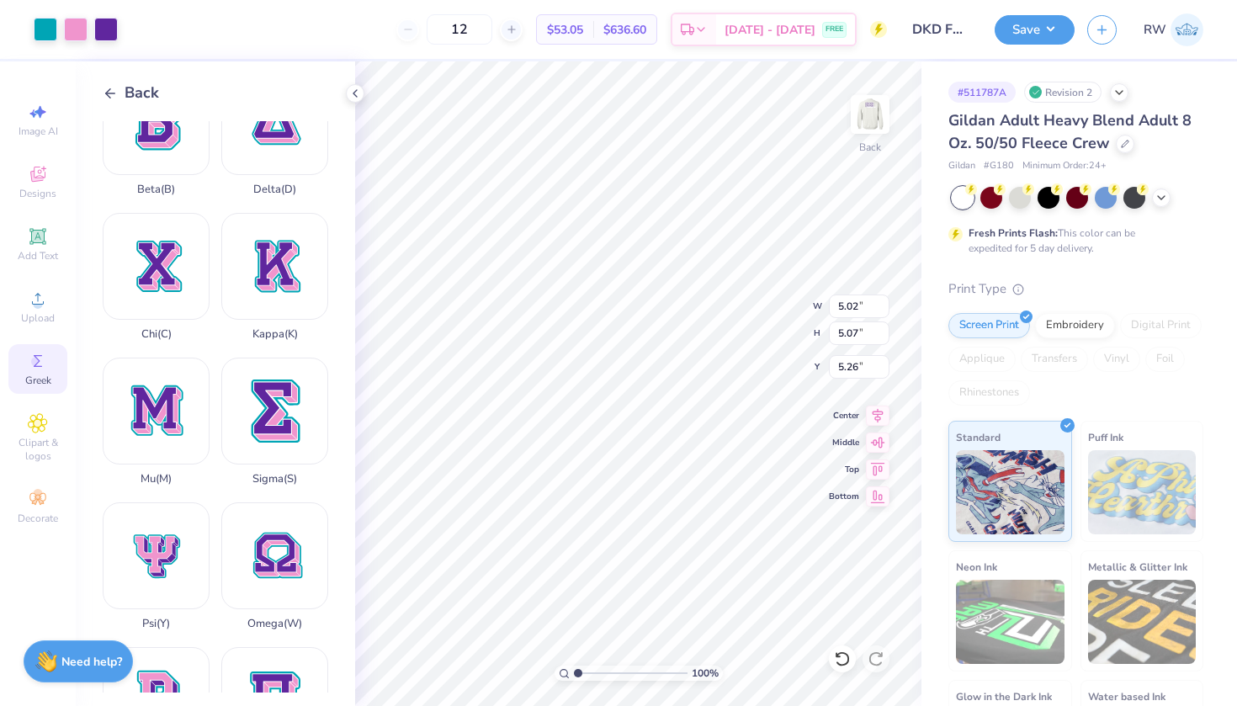
scroll to position [476, 0]
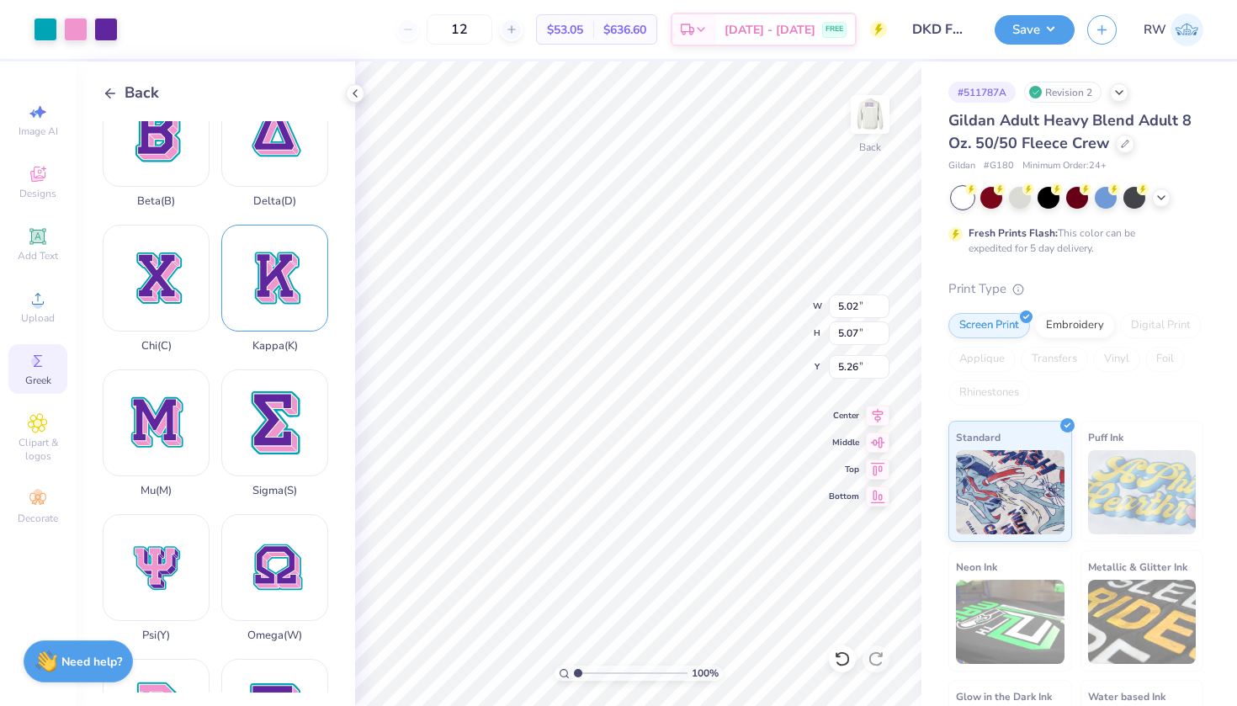
click at [288, 314] on div "Kappa ( K )" at bounding box center [274, 289] width 107 height 128
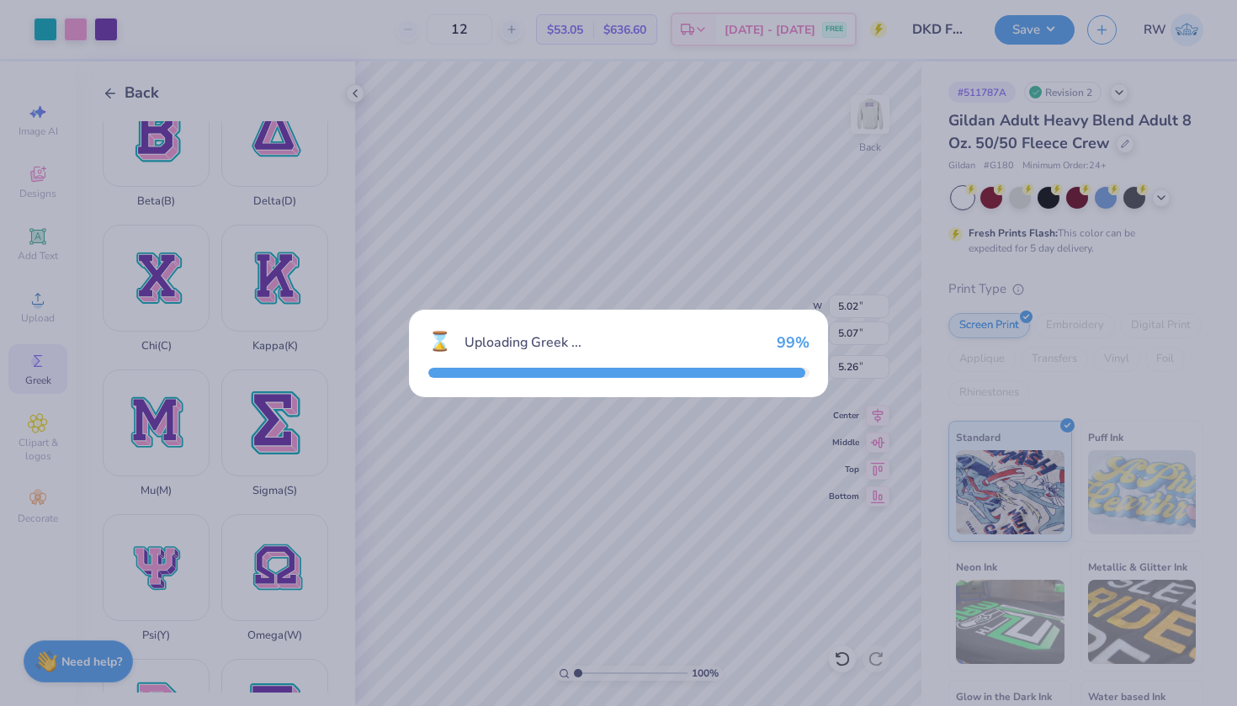
type input "15.00"
type input "17.11"
type input "3.32"
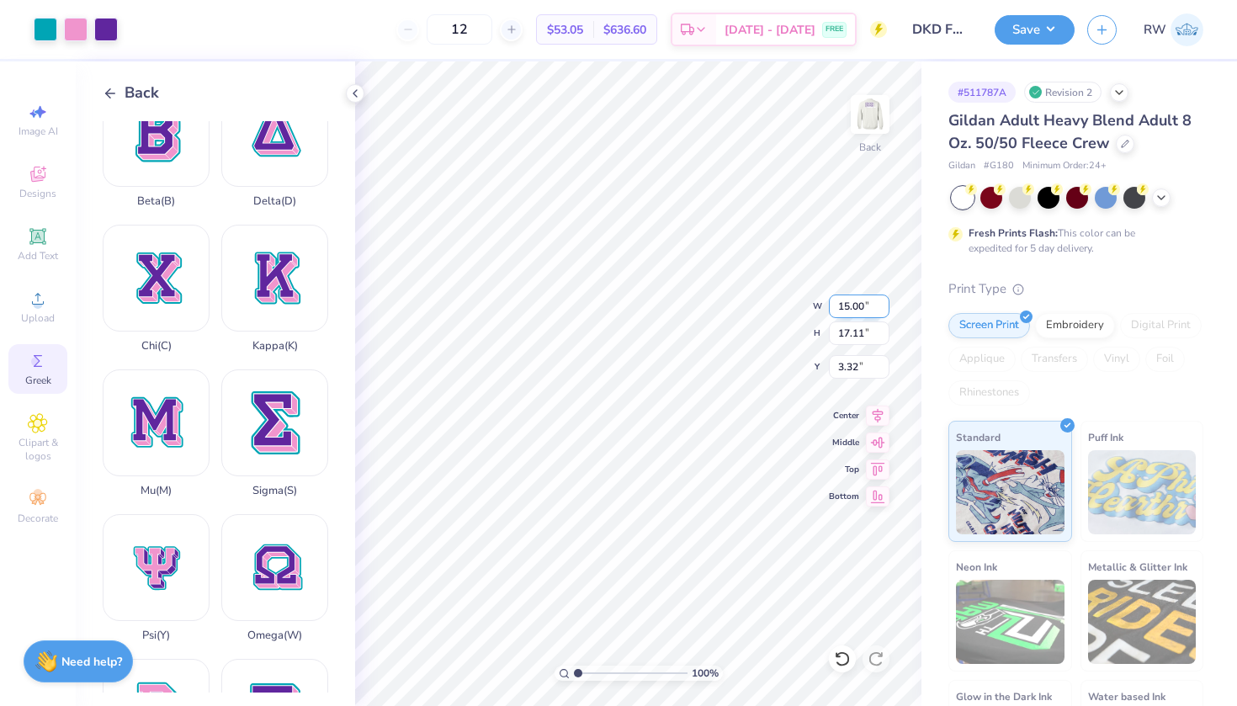
type input "5.88"
type input "6.70"
type input "13.73"
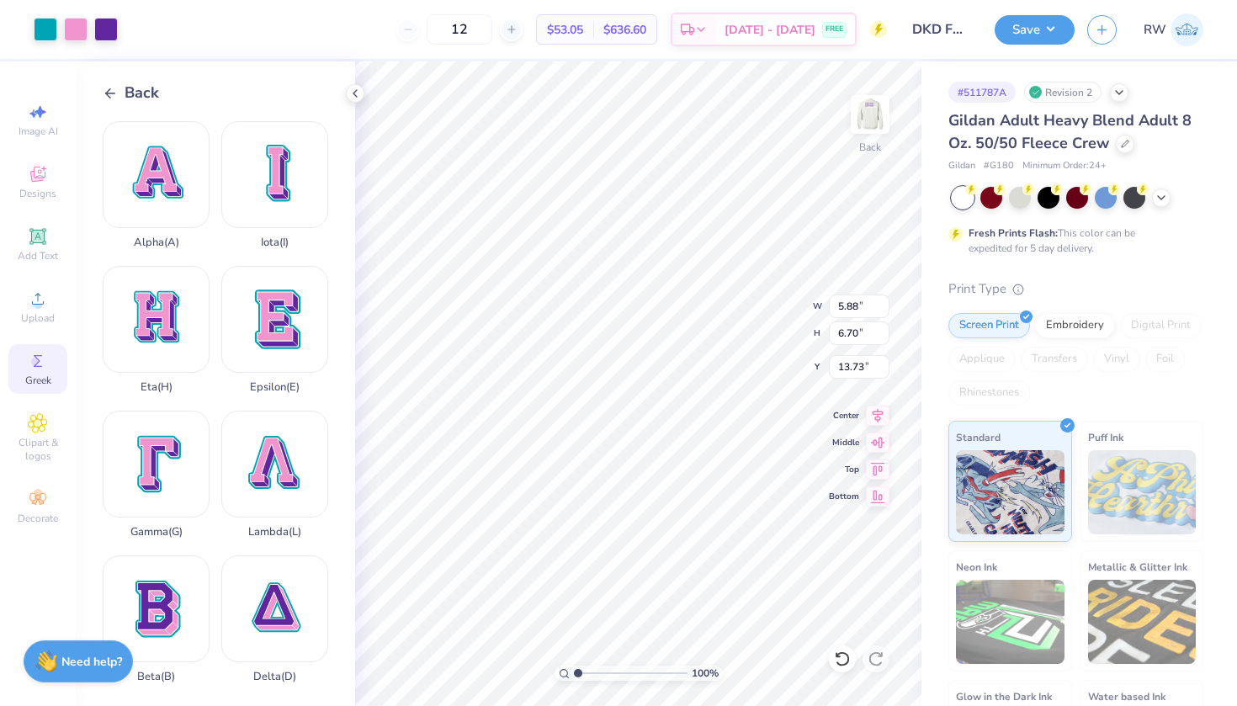
scroll to position [0, 0]
click at [301, 613] on div "Delta ( D )" at bounding box center [274, 620] width 107 height 128
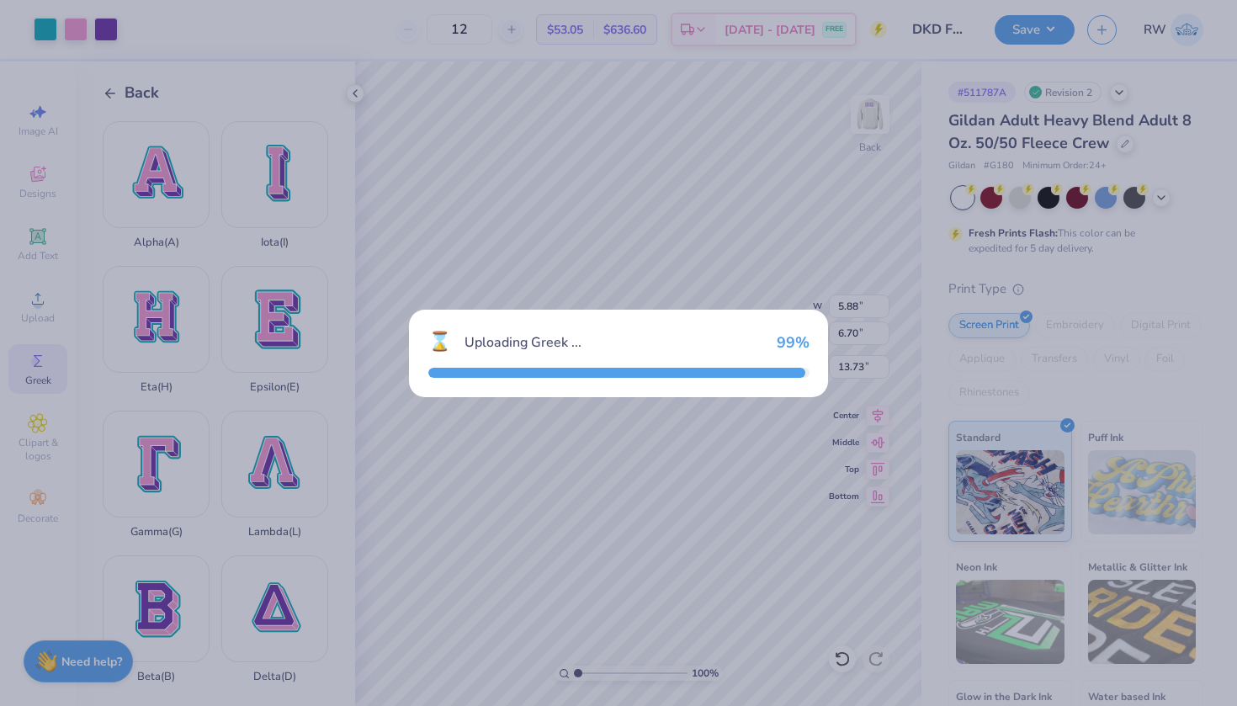
type input "15.00"
type input "15.16"
type input "4.30"
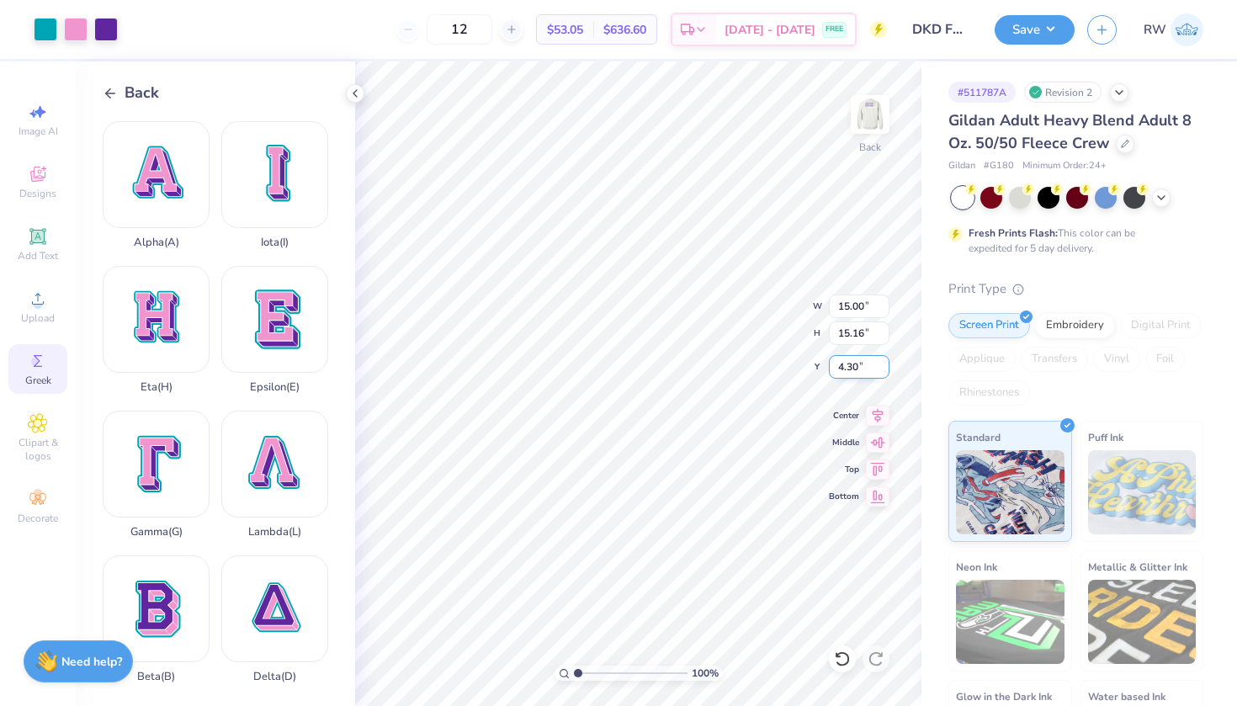
type input "5.71"
type input "5.77"
type input "13.69"
type input "5.02"
type input "5.07"
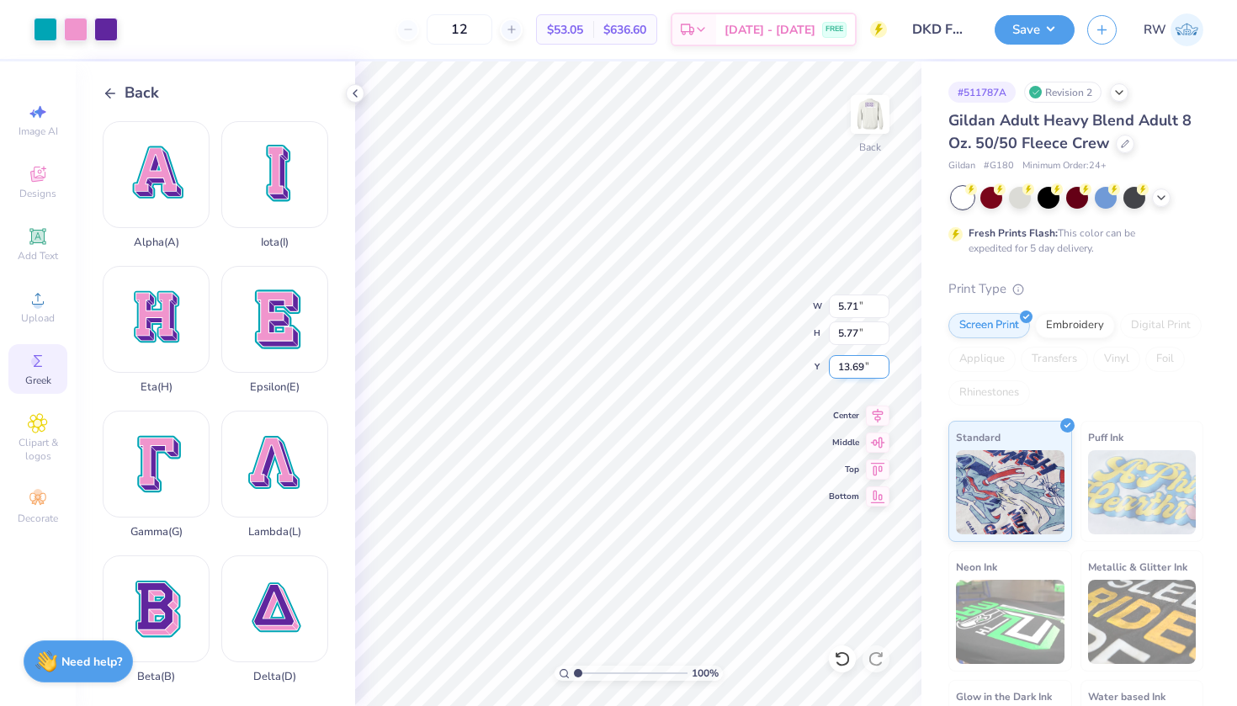
type input "5.26"
type input "2.75"
type input "2.78"
type input "5.71"
type input "5.77"
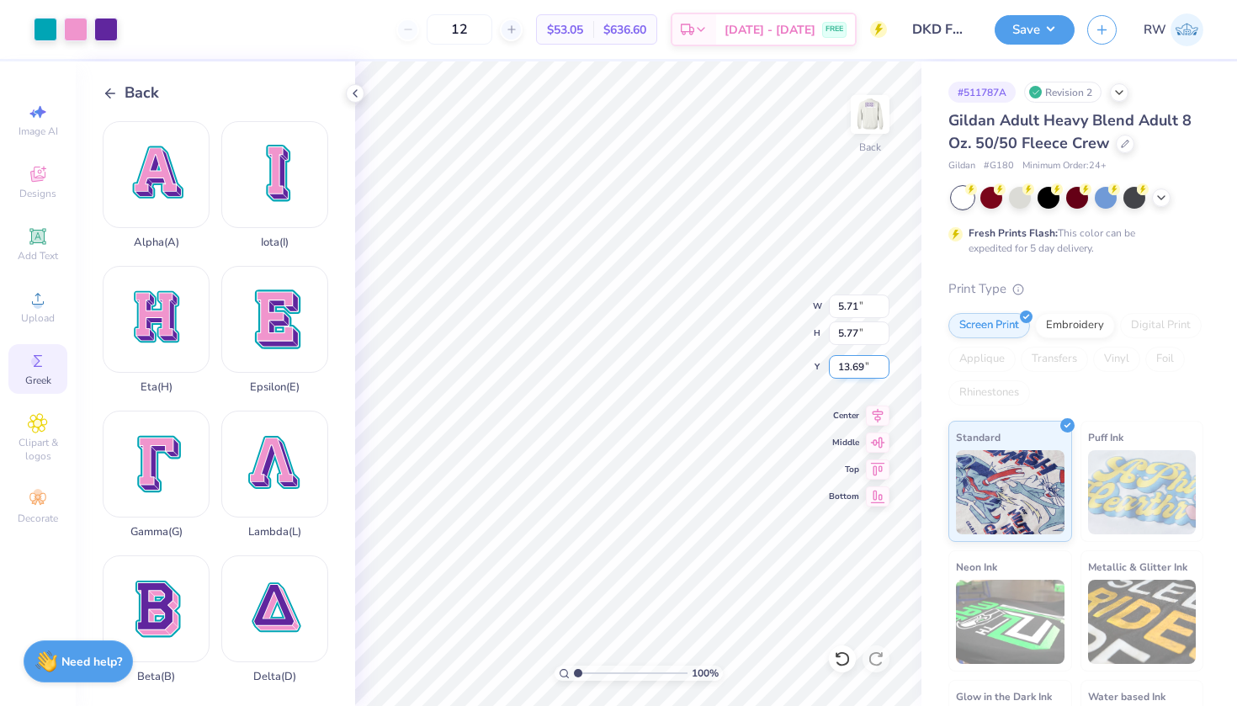
type input "4.82"
type input "5.88"
type input "6.70"
type input "13.73"
type input "3.98"
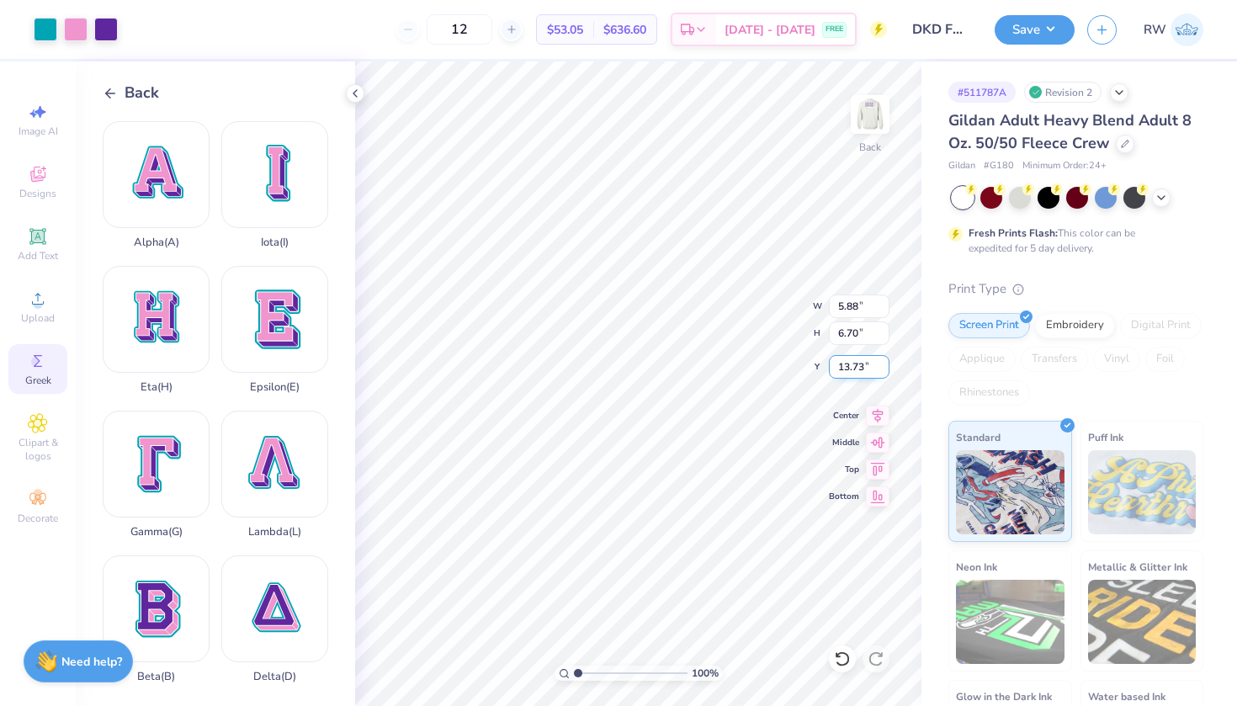
type input "4.54"
type input "4.82"
type input "5.71"
type input "5.77"
click at [109, 31] on div at bounding box center [106, 28] width 24 height 24
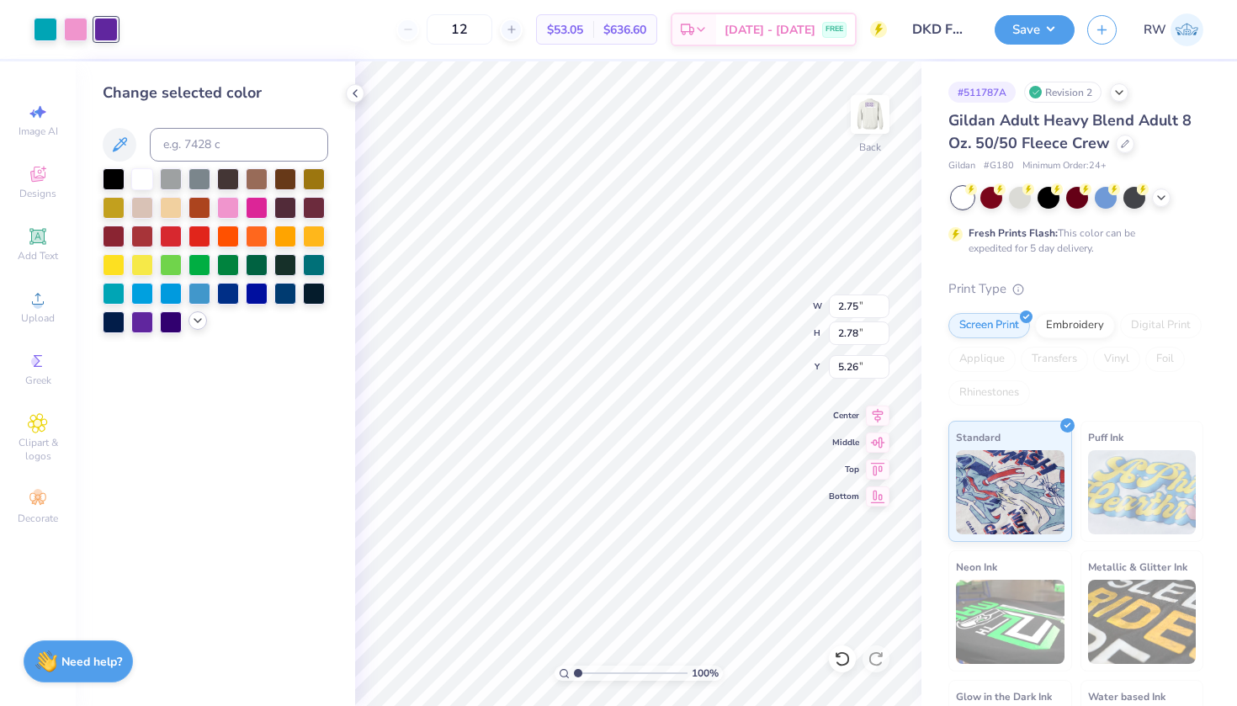
click at [194, 327] on icon at bounding box center [197, 320] width 13 height 13
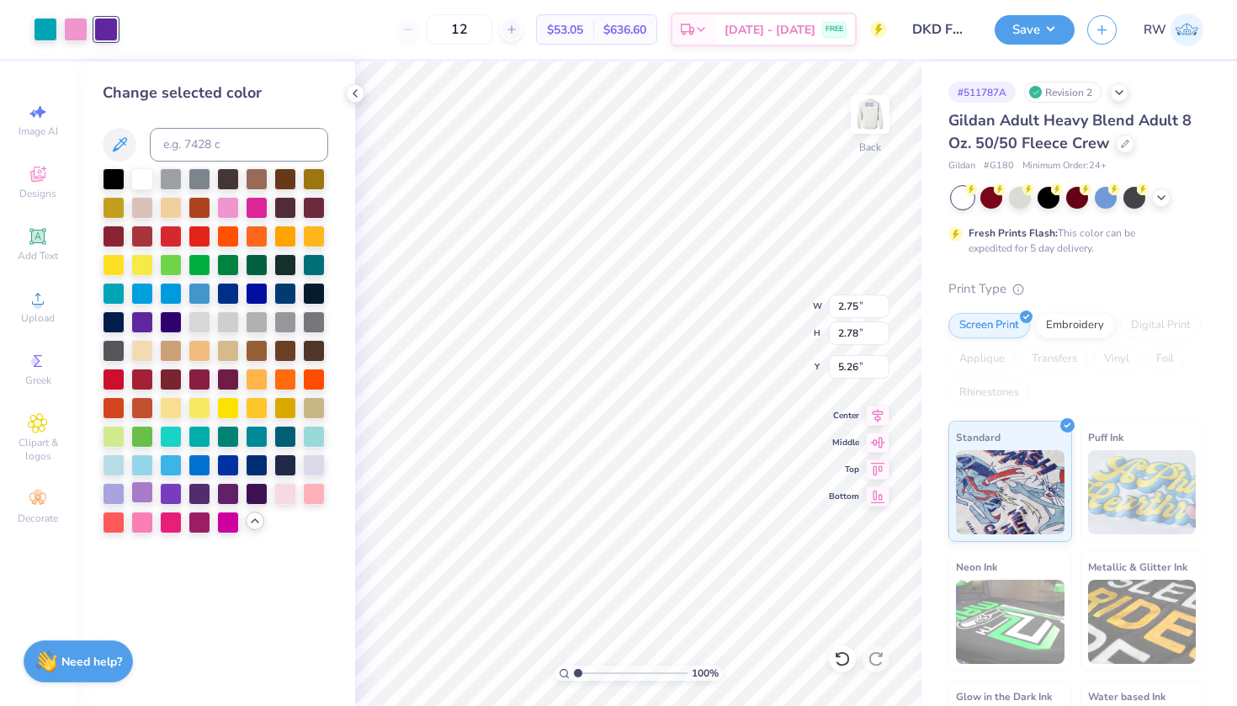
click at [150, 502] on div at bounding box center [142, 492] width 22 height 22
type input "3.98"
type input "4.54"
type input "4.82"
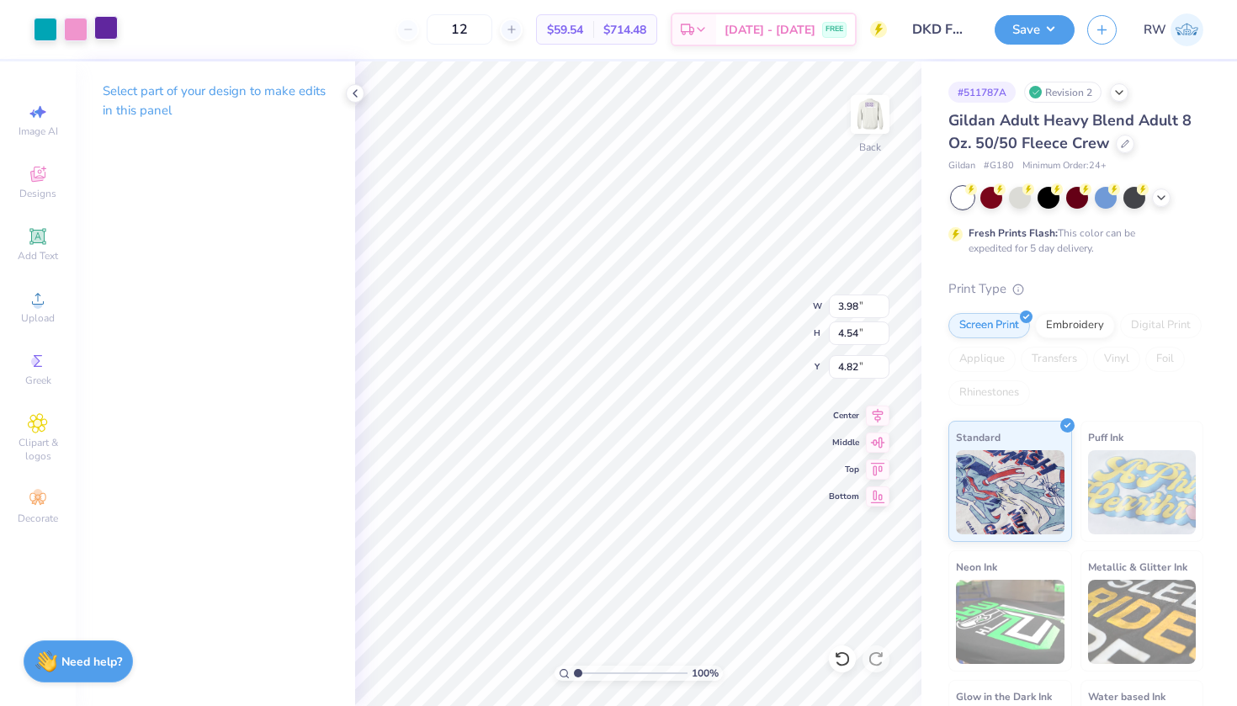
click at [110, 32] on div at bounding box center [106, 28] width 24 height 24
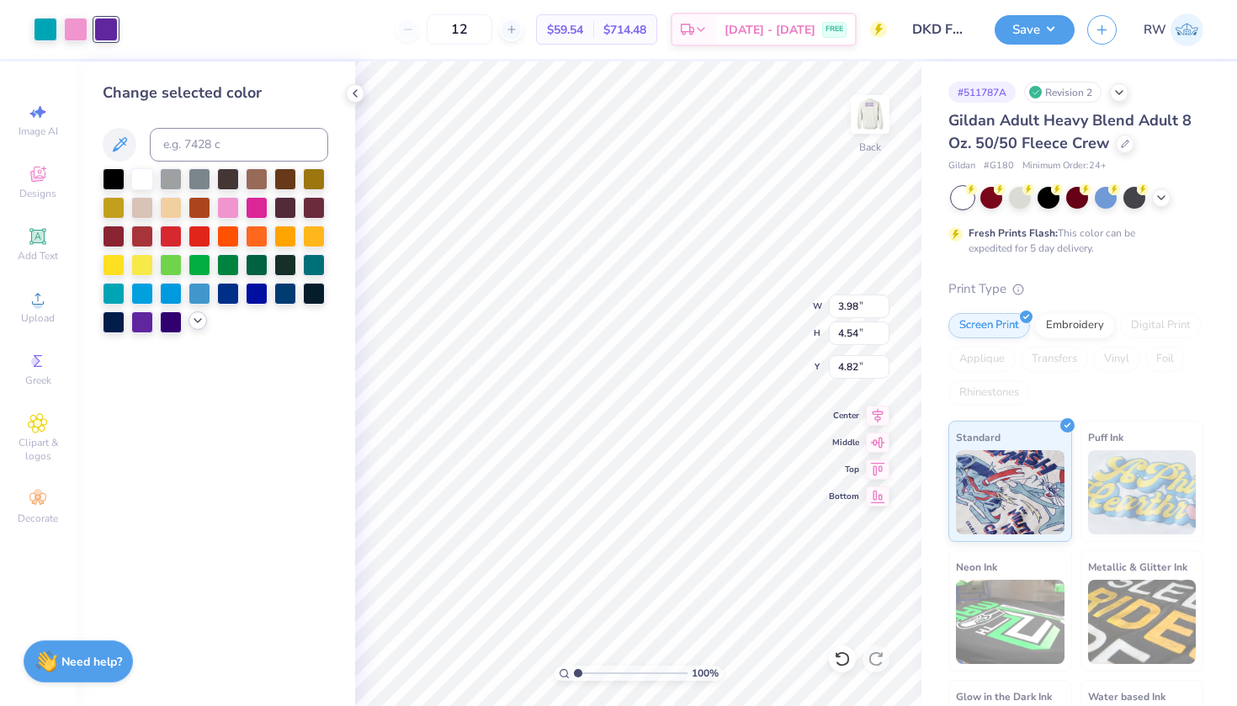
click at [200, 330] on div at bounding box center [198, 320] width 19 height 19
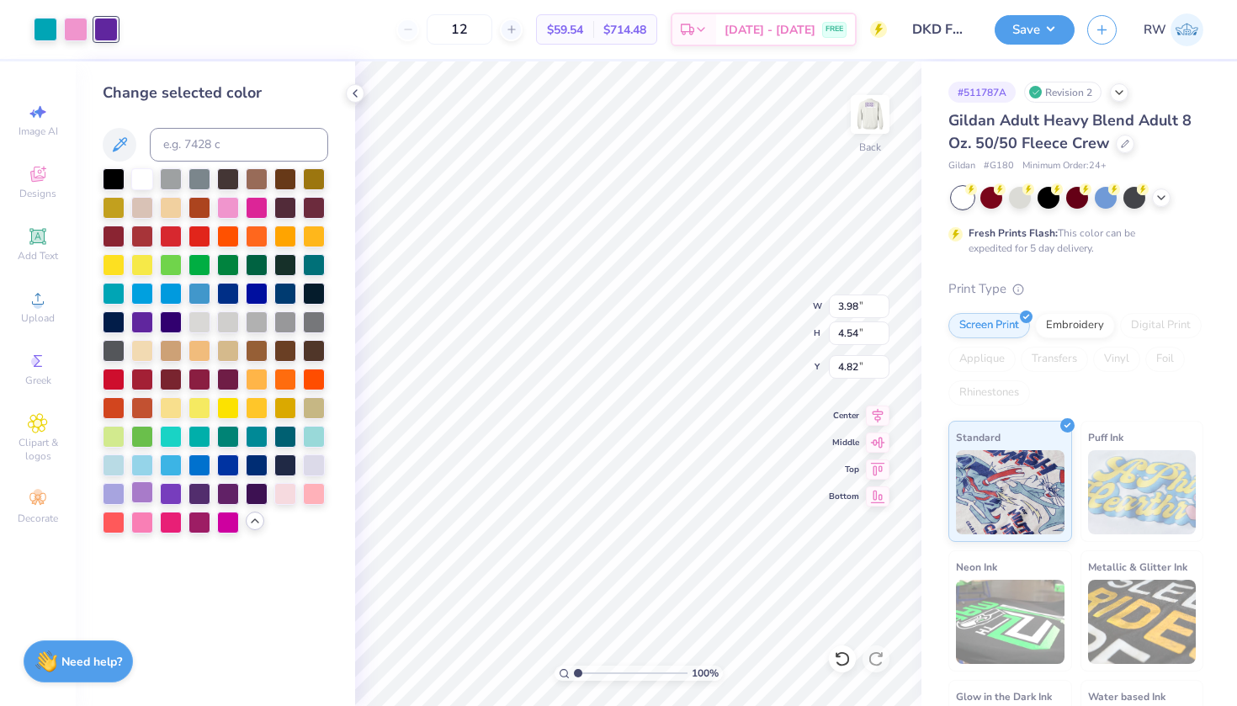
click at [144, 494] on div at bounding box center [142, 492] width 22 height 22
click at [842, 654] on icon at bounding box center [842, 659] width 17 height 17
click at [839, 656] on icon at bounding box center [842, 659] width 17 height 17
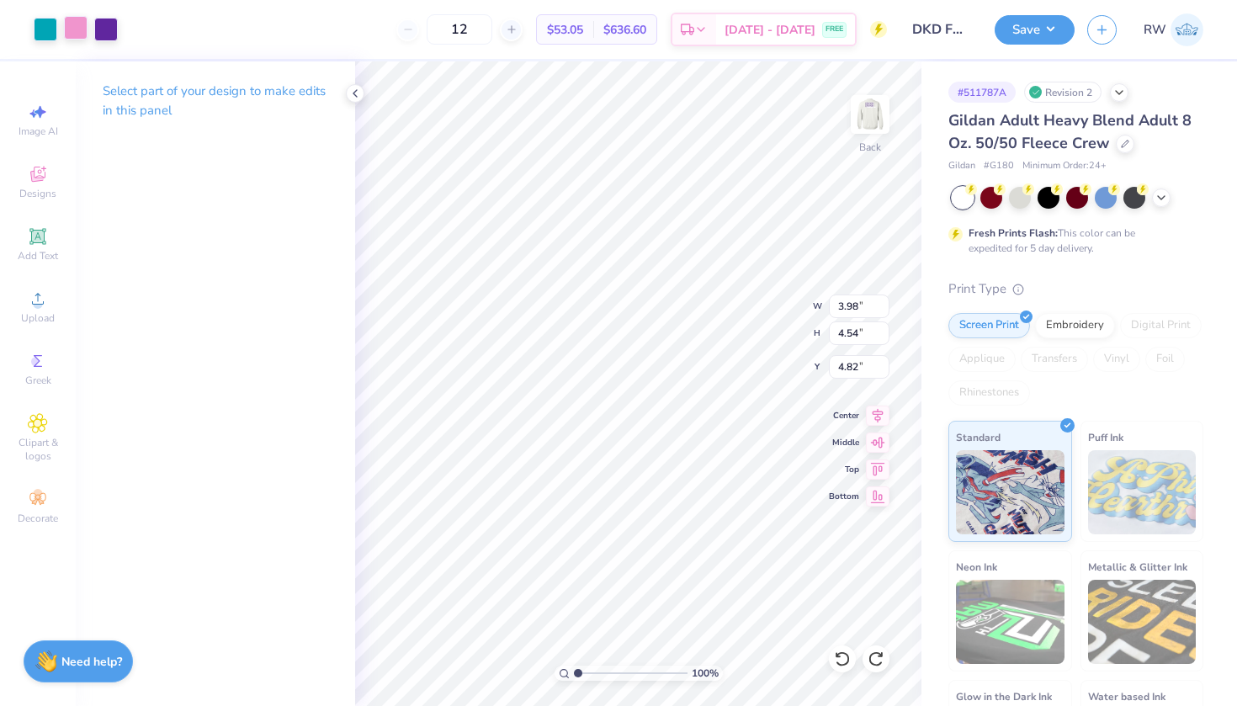
click at [78, 35] on div at bounding box center [76, 28] width 24 height 24
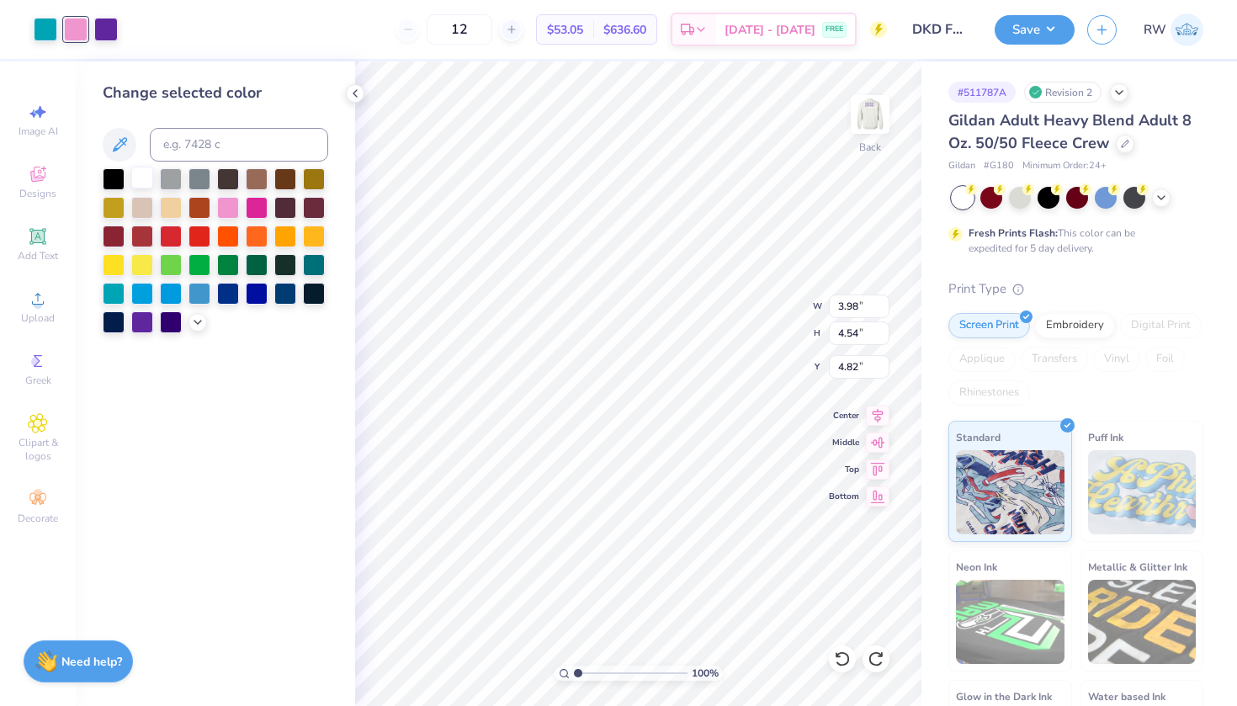
click at [146, 186] on div at bounding box center [142, 178] width 22 height 22
click at [117, 326] on div at bounding box center [114, 321] width 22 height 22
click at [51, 32] on div at bounding box center [46, 28] width 24 height 24
click at [118, 319] on div at bounding box center [114, 321] width 22 height 22
type input "5.71"
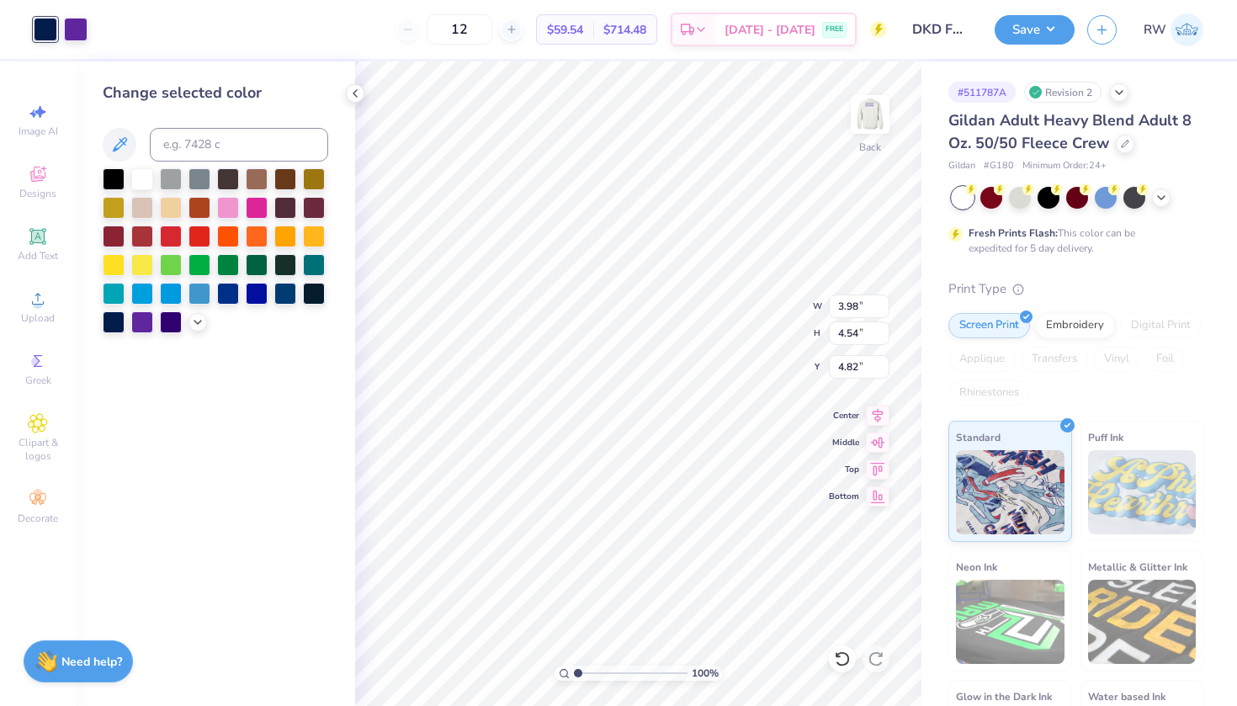
type input "5.77"
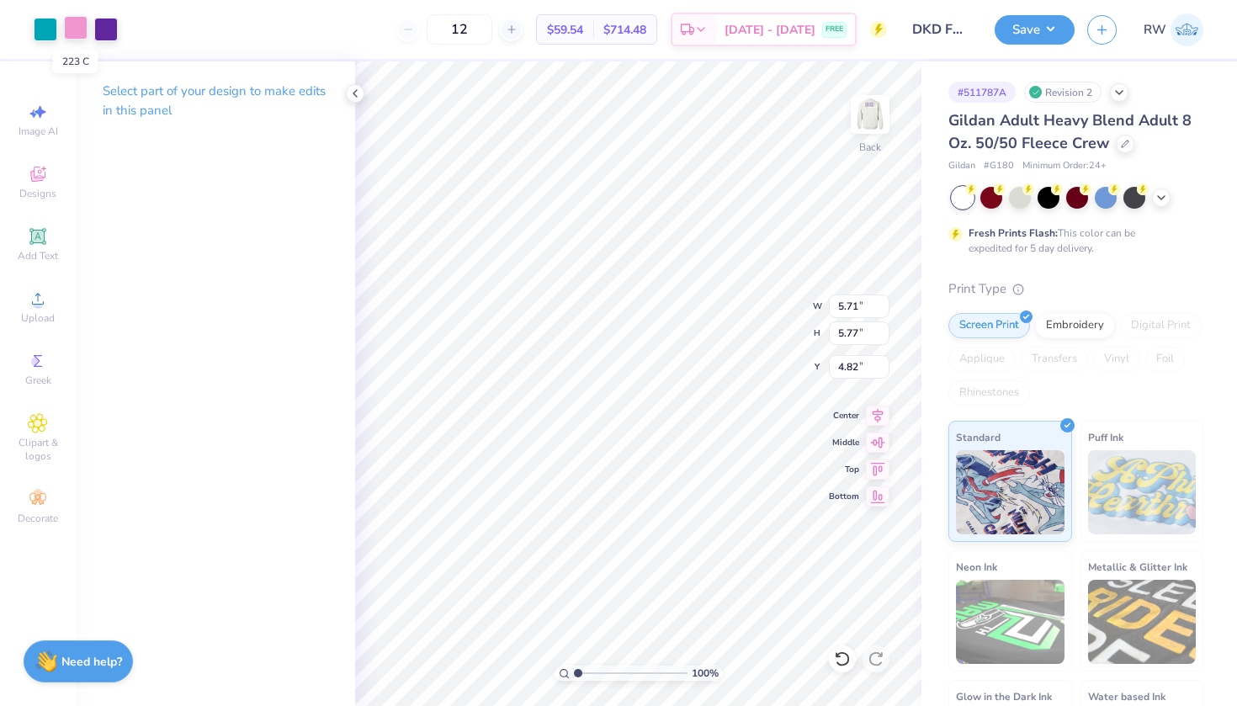
click at [80, 36] on div at bounding box center [76, 28] width 24 height 24
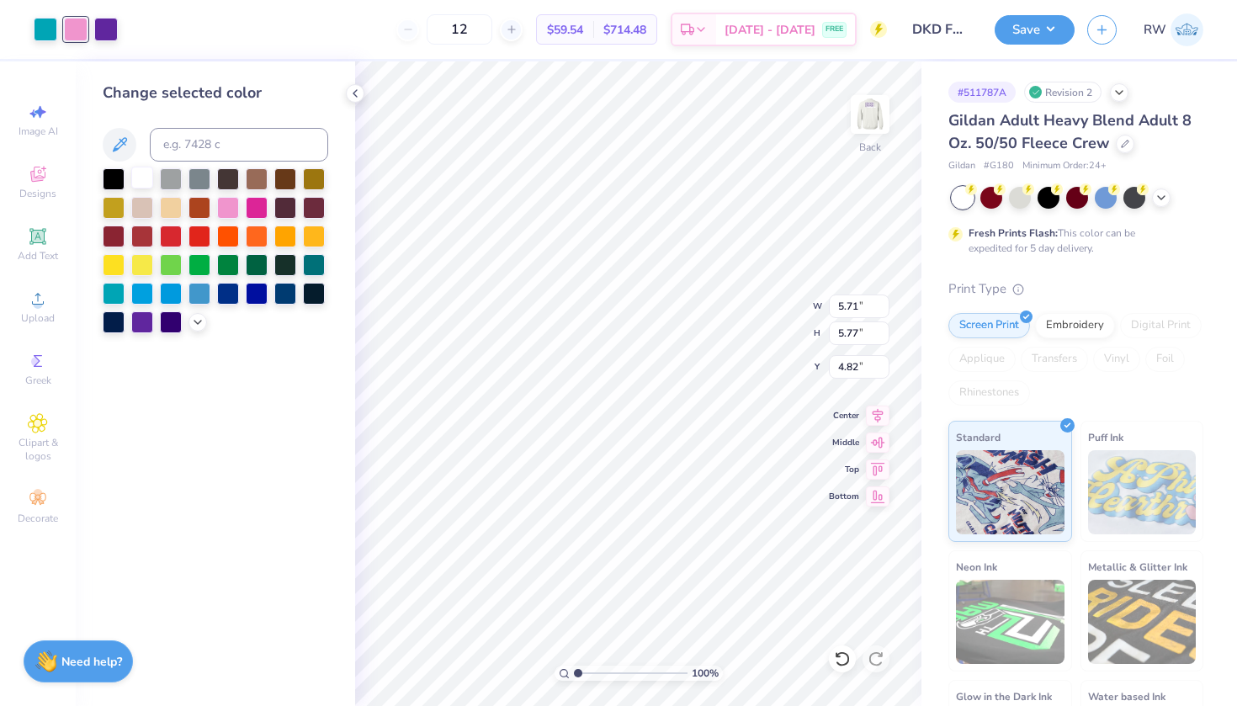
click at [146, 178] on div at bounding box center [142, 178] width 22 height 22
click at [49, 33] on div at bounding box center [46, 28] width 24 height 24
click at [141, 180] on div at bounding box center [142, 178] width 22 height 22
click at [114, 322] on div at bounding box center [114, 321] width 22 height 22
type input "2.75"
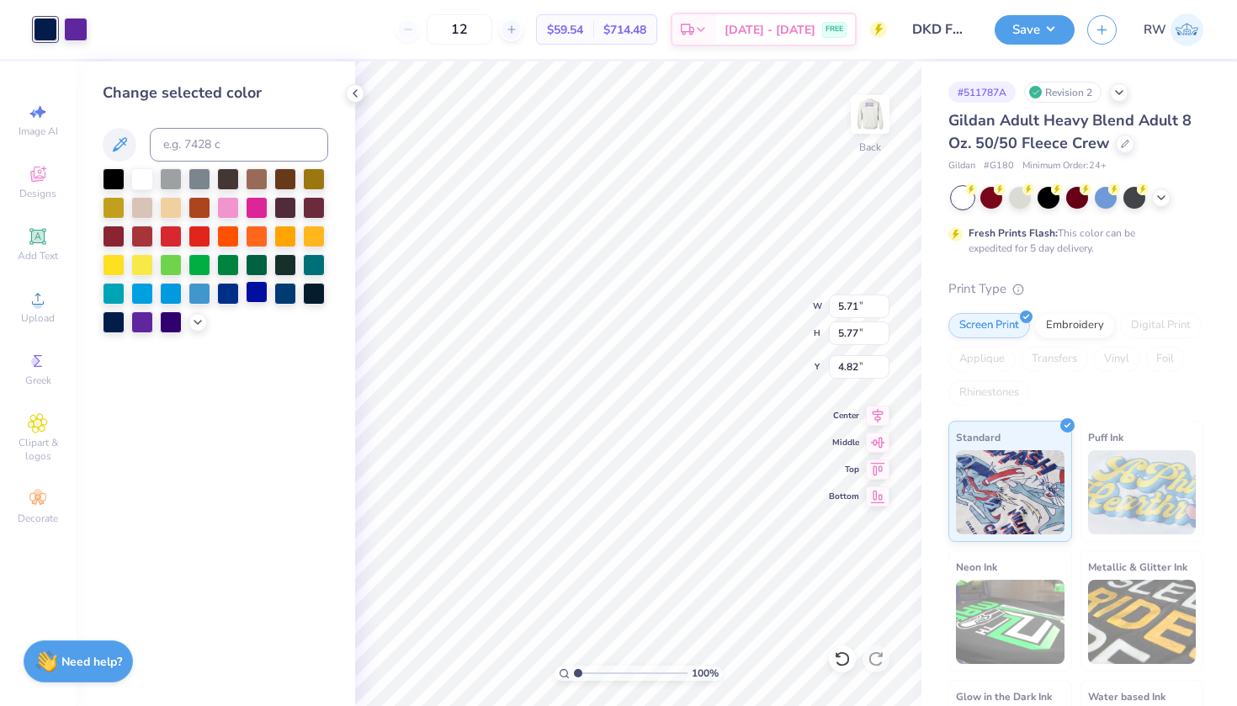
type input "2.78"
type input "5.26"
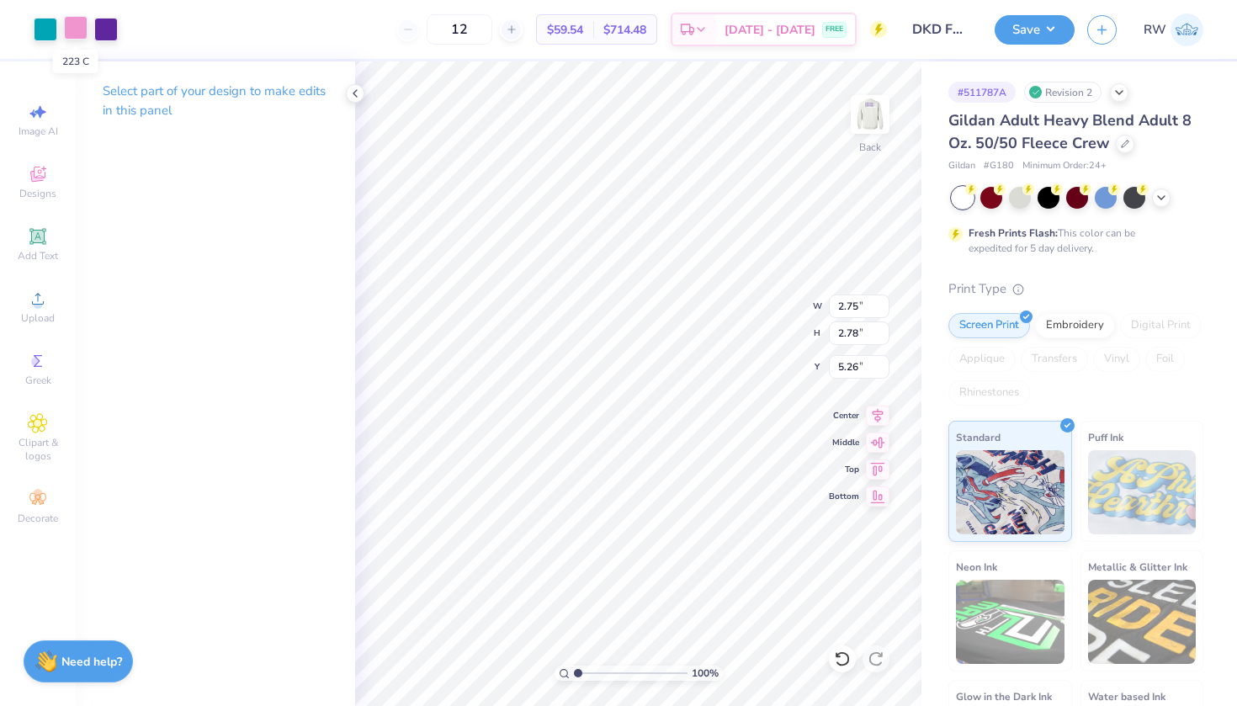
click at [77, 27] on div at bounding box center [76, 28] width 24 height 24
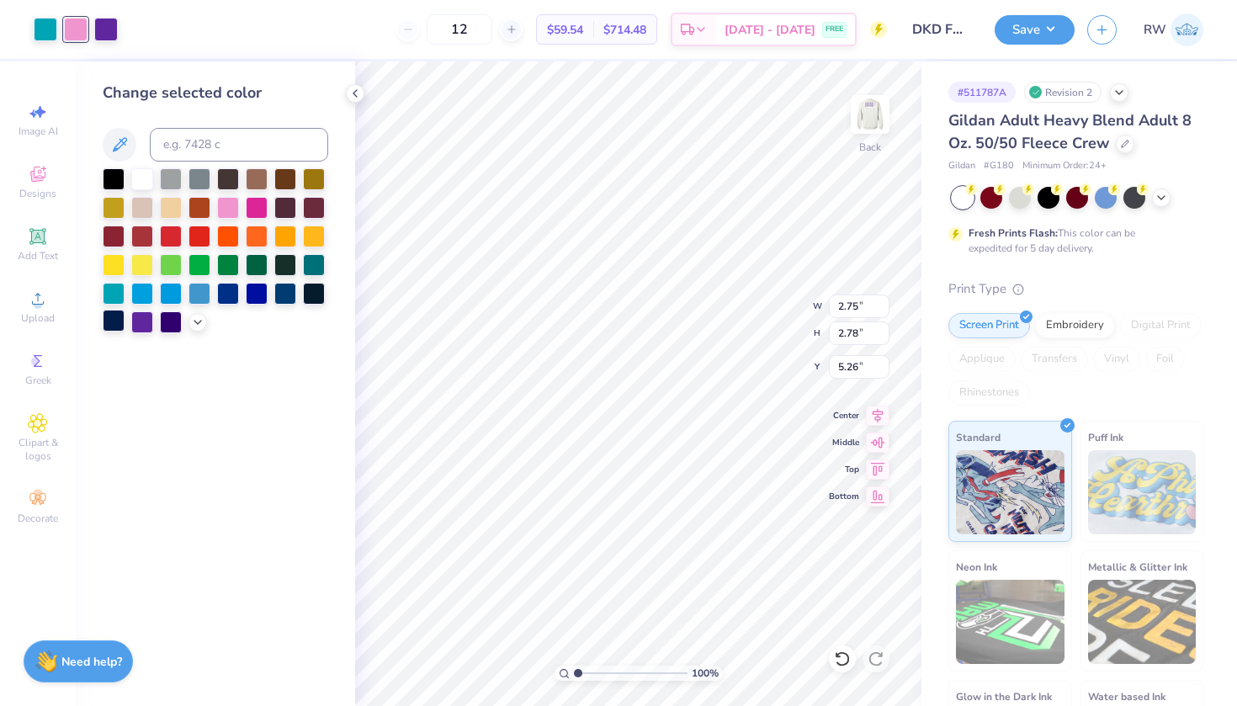
click at [120, 324] on div at bounding box center [114, 321] width 22 height 22
click at [49, 31] on div at bounding box center [46, 28] width 24 height 24
click at [115, 322] on div at bounding box center [114, 321] width 22 height 22
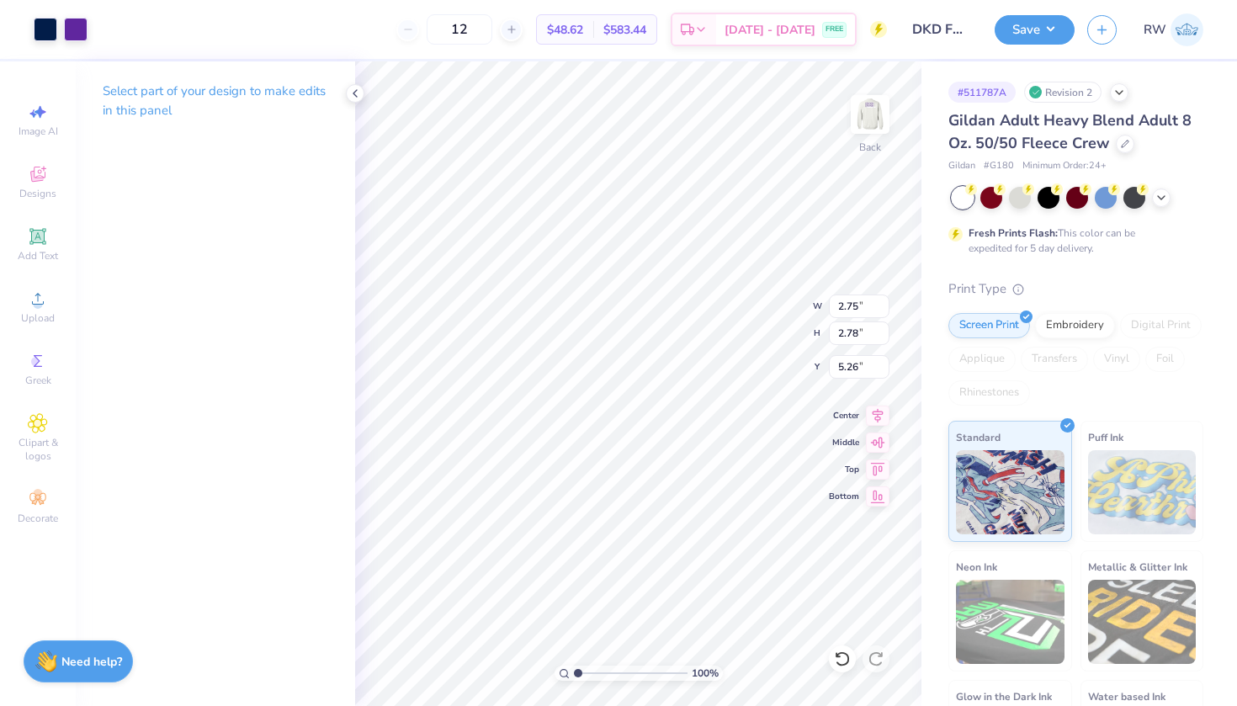
type input "3.98"
type input "4.54"
type input "4.82"
type input "2.52"
type input "2.88"
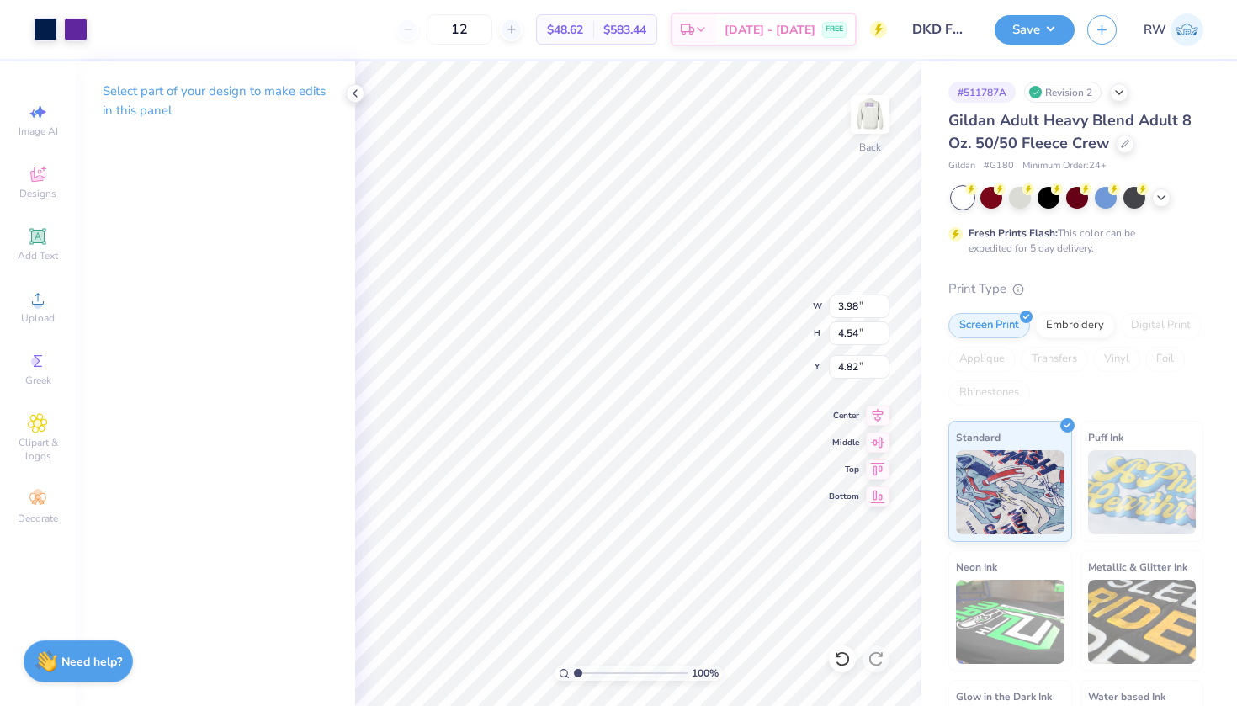
type input "6.48"
type input "1.61"
type input "2.52"
type input "2.88"
type input "1.29"
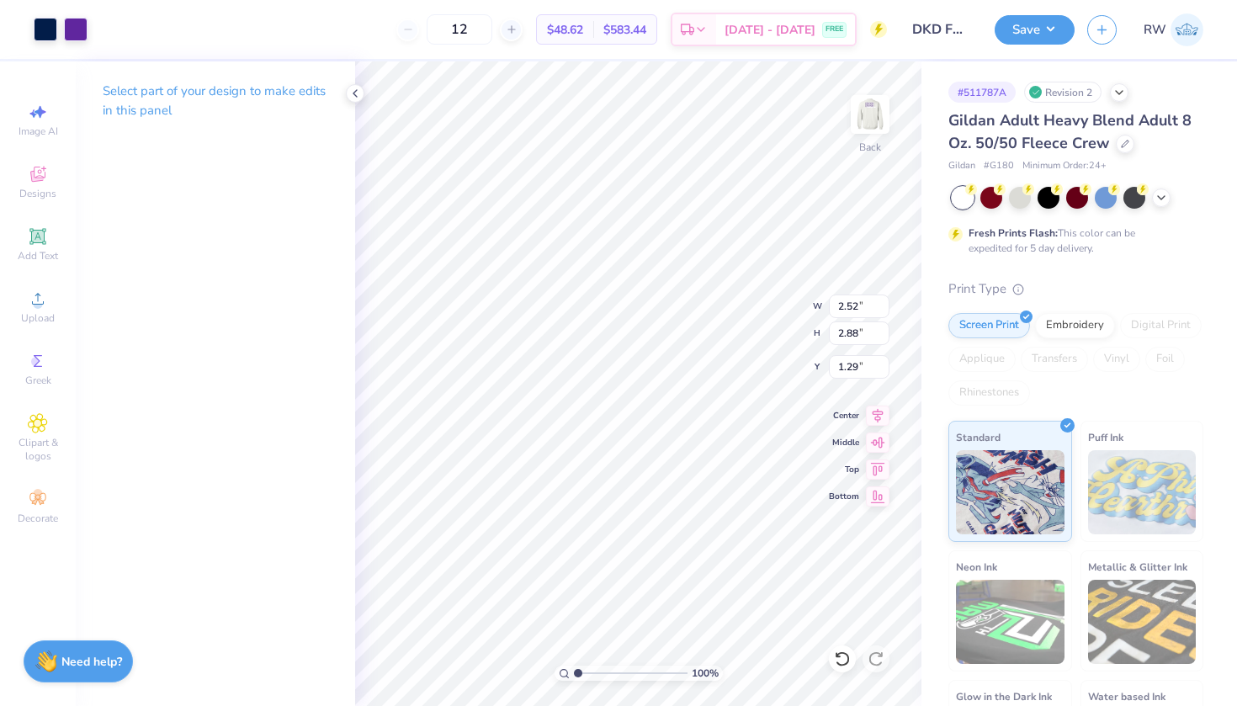
type input "1.31"
type input "1.49"
type input "2.67"
type input "2.75"
type input "2.78"
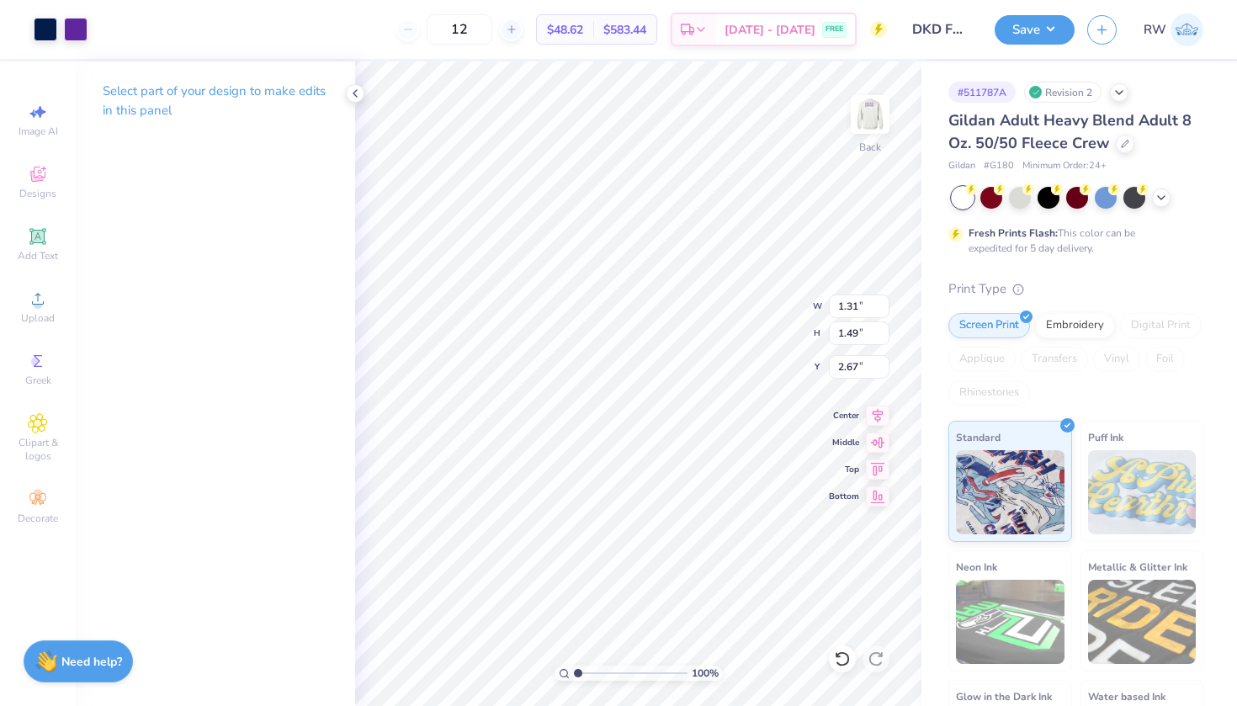
type input "1.61"
type input "1.79"
type input "1.81"
click at [766, 328] on div "100 % Back W 1.82 1.82 " H 1.84 1.84 " Y 2.33 2.50 " Center Middle Top Bottom" at bounding box center [638, 383] width 566 height 645
click at [742, 304] on div "100 % Back W 1.31 1.31 " H 1.49 1.49 " Y 2.67 2.67 " Center Middle Top Bottom" at bounding box center [638, 383] width 566 height 645
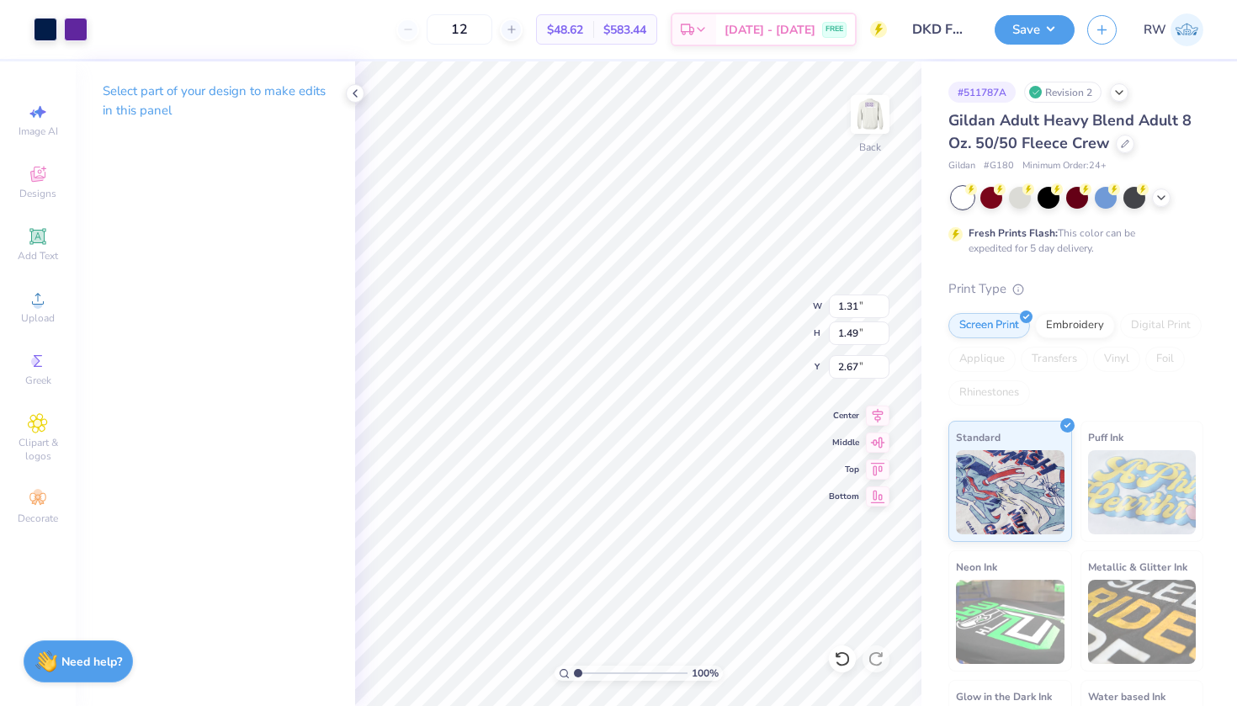
click at [735, 320] on div "100 % Back W 1.31 1.31 " H 1.49 1.49 " Y 2.67 2.67 " Center Middle Top Bottom" at bounding box center [638, 383] width 566 height 645
click at [77, 34] on div at bounding box center [76, 28] width 24 height 24
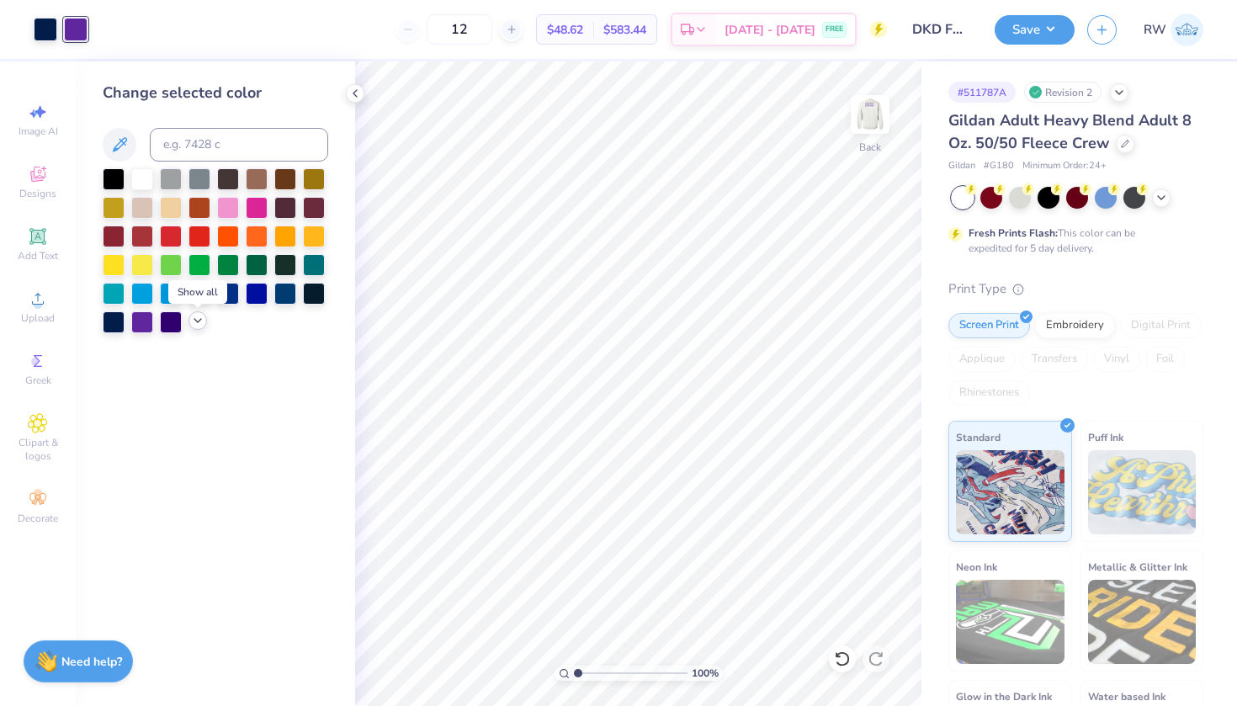
click at [194, 323] on icon at bounding box center [197, 320] width 13 height 13
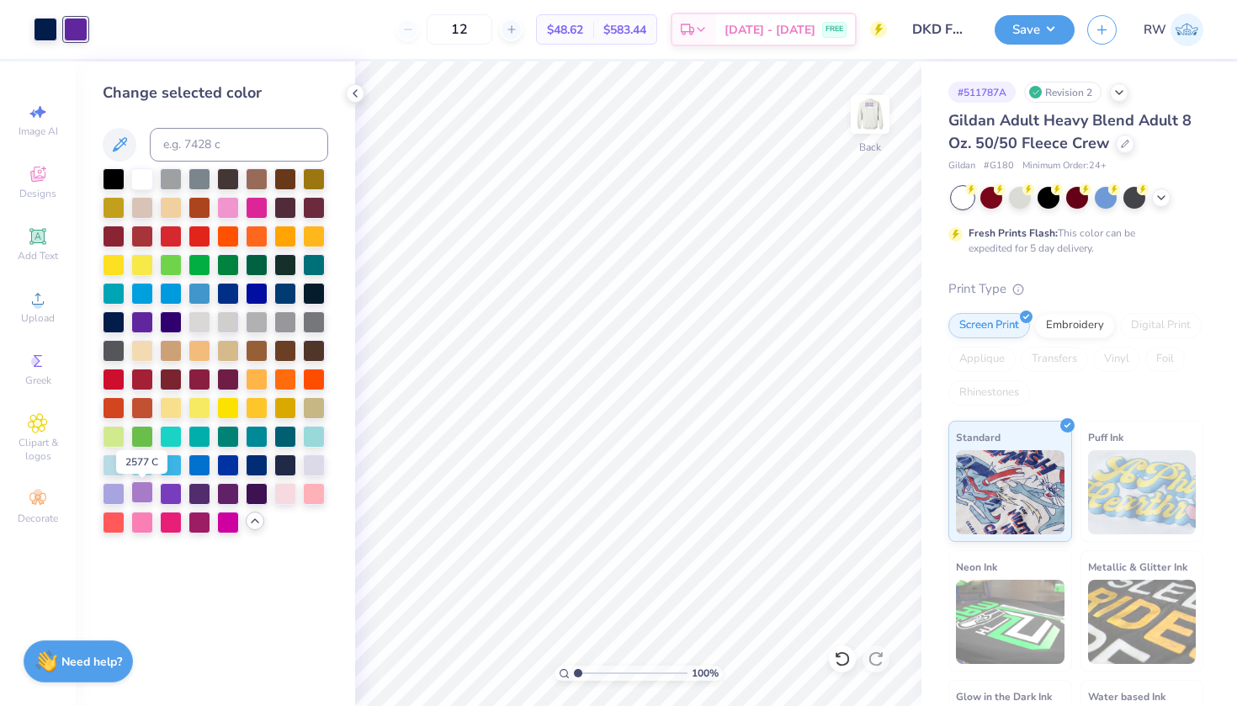
click at [146, 496] on div at bounding box center [142, 492] width 22 height 22
click at [47, 35] on div at bounding box center [46, 28] width 24 height 24
click at [77, 33] on div at bounding box center [76, 28] width 24 height 24
click at [178, 490] on div at bounding box center [171, 492] width 22 height 22
click at [343, 448] on div "Change selected color" at bounding box center [215, 383] width 279 height 645
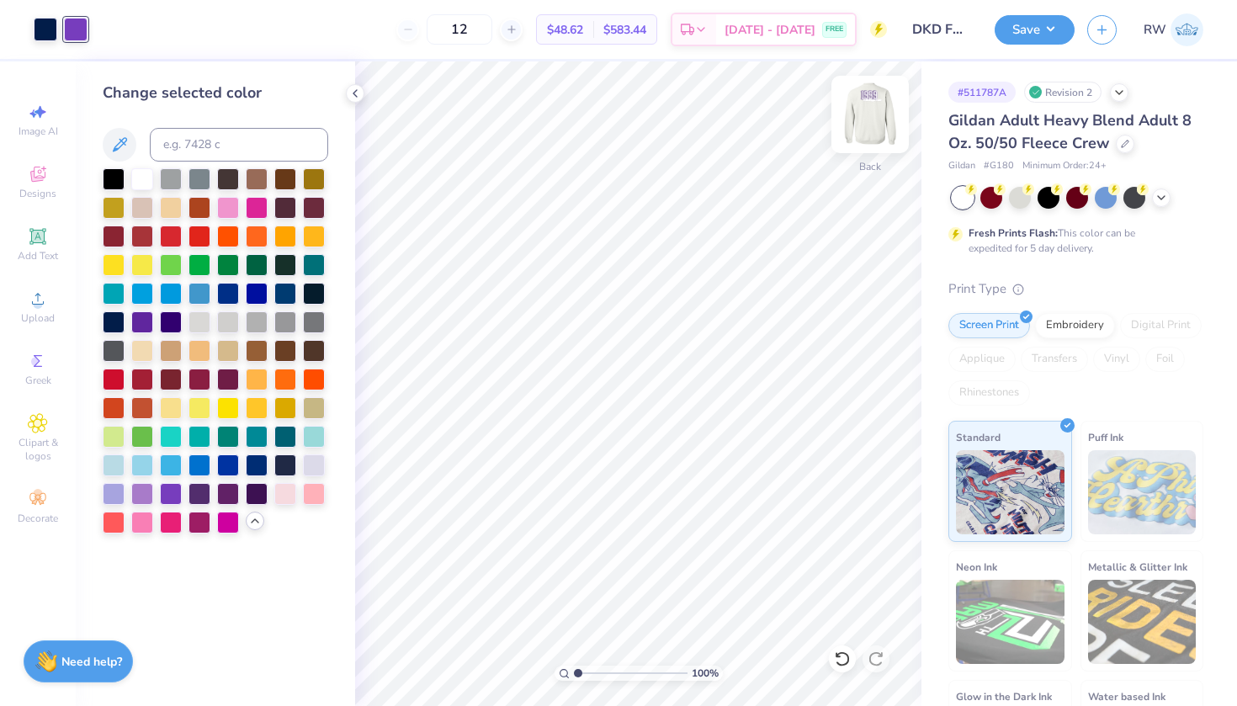
click at [870, 120] on img at bounding box center [870, 114] width 67 height 67
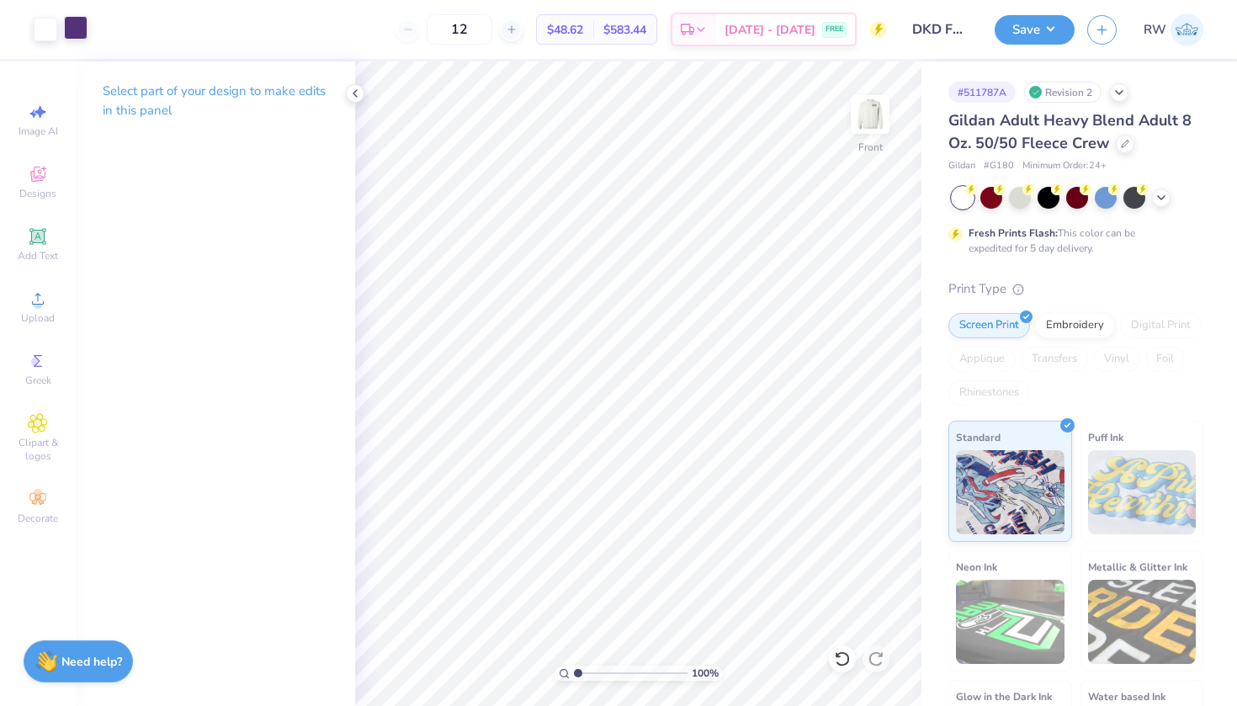
click at [81, 30] on div at bounding box center [76, 28] width 24 height 24
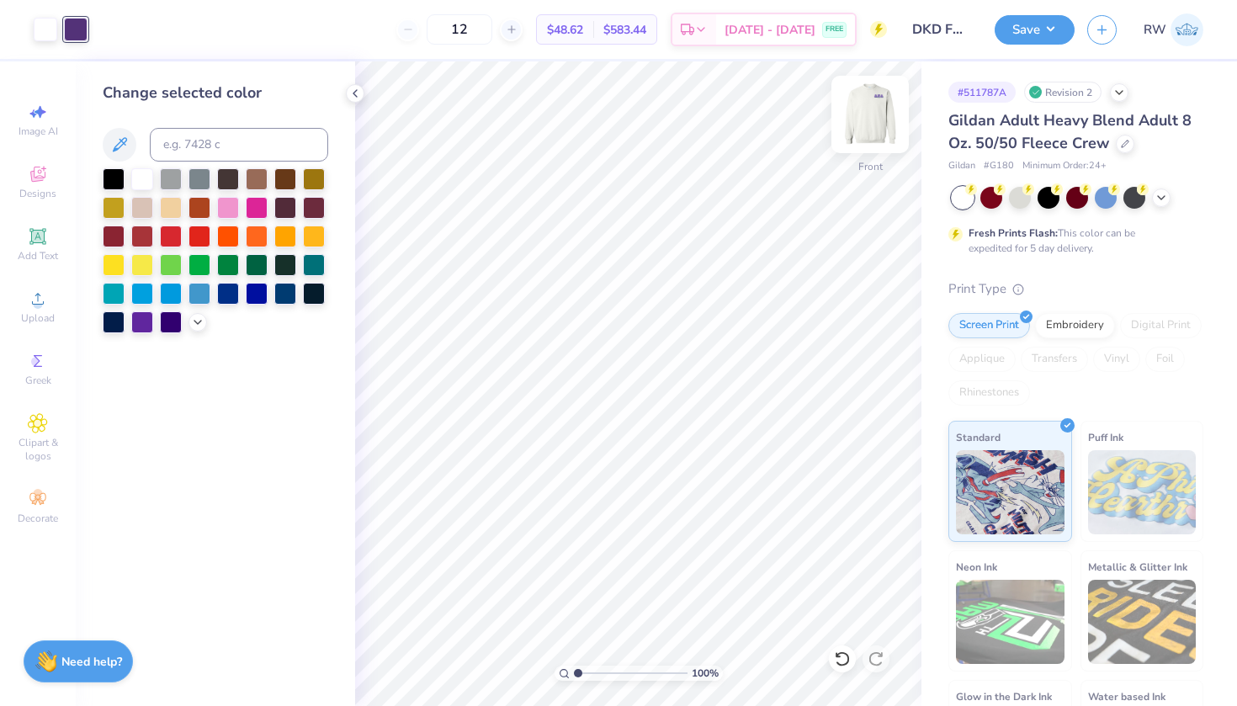
click at [878, 130] on img at bounding box center [870, 114] width 67 height 67
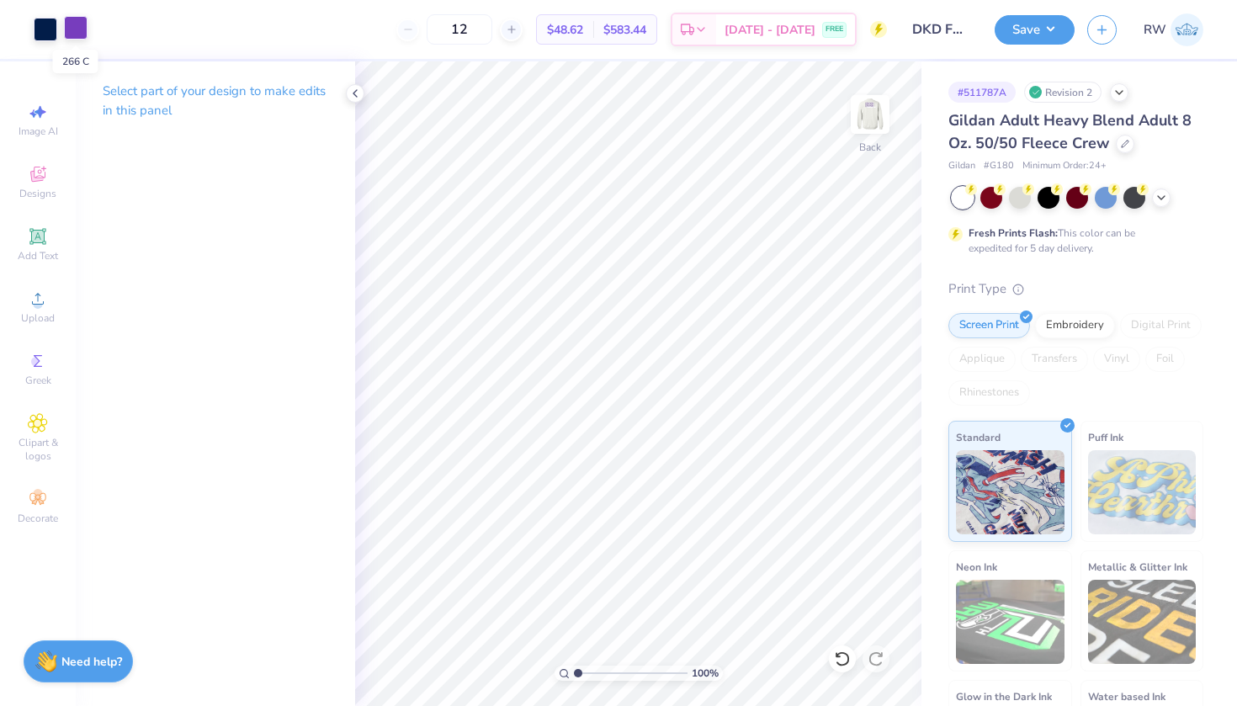
click at [66, 17] on div at bounding box center [76, 28] width 24 height 24
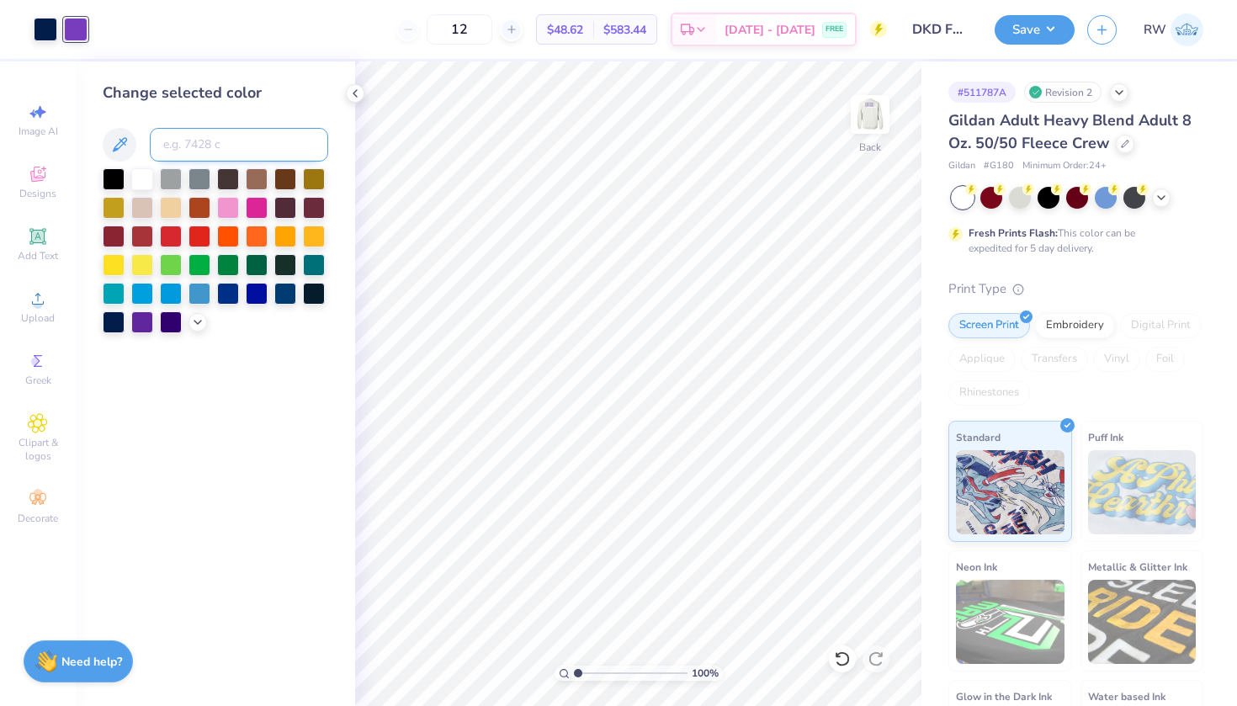
click at [218, 140] on input at bounding box center [239, 145] width 178 height 34
click at [858, 120] on img at bounding box center [870, 114] width 67 height 67
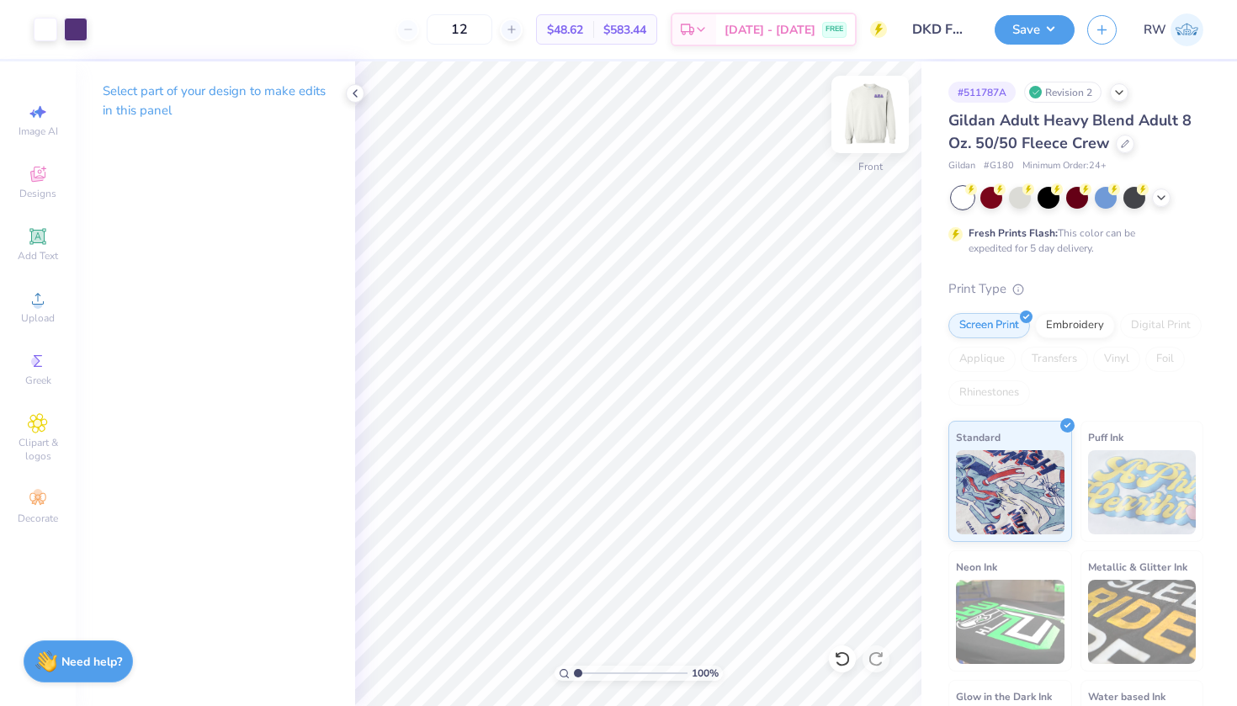
click at [869, 131] on img at bounding box center [870, 114] width 67 height 67
click at [77, 28] on div at bounding box center [76, 28] width 24 height 24
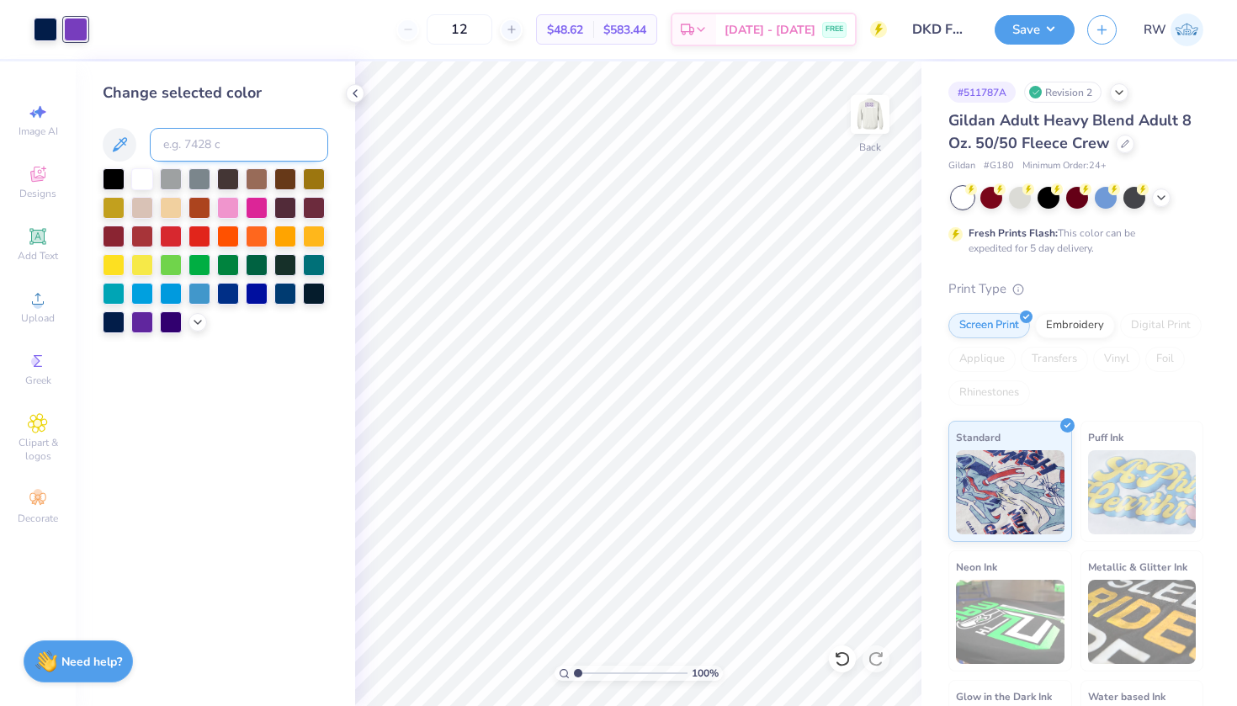
click at [208, 150] on input at bounding box center [239, 145] width 178 height 34
click at [359, 94] on icon at bounding box center [354, 93] width 13 height 13
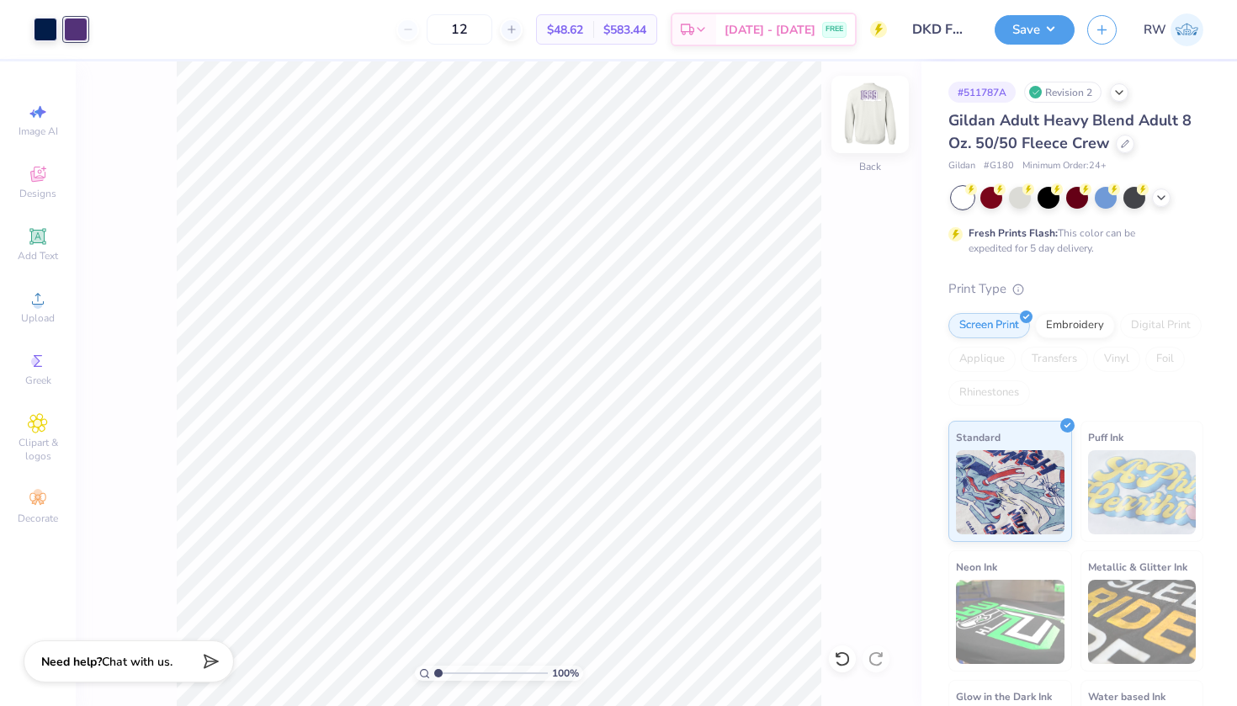
click at [884, 138] on img at bounding box center [870, 114] width 67 height 67
click at [870, 138] on img at bounding box center [870, 114] width 67 height 67
click at [1050, 33] on button "Save" at bounding box center [1035, 27] width 80 height 29
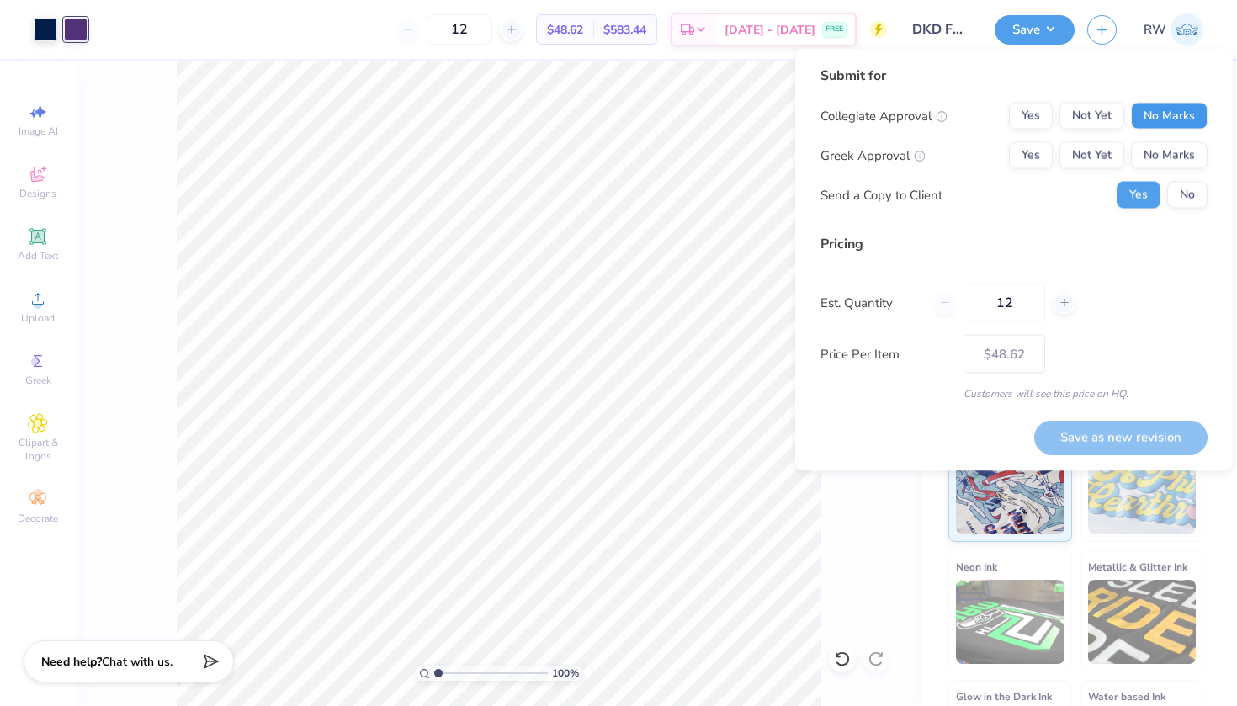
click at [1180, 117] on button "No Marks" at bounding box center [1169, 116] width 77 height 27
click at [1055, 154] on div "Yes Not Yet No Marks" at bounding box center [1108, 155] width 199 height 27
click at [1029, 156] on button "Yes" at bounding box center [1031, 155] width 44 height 27
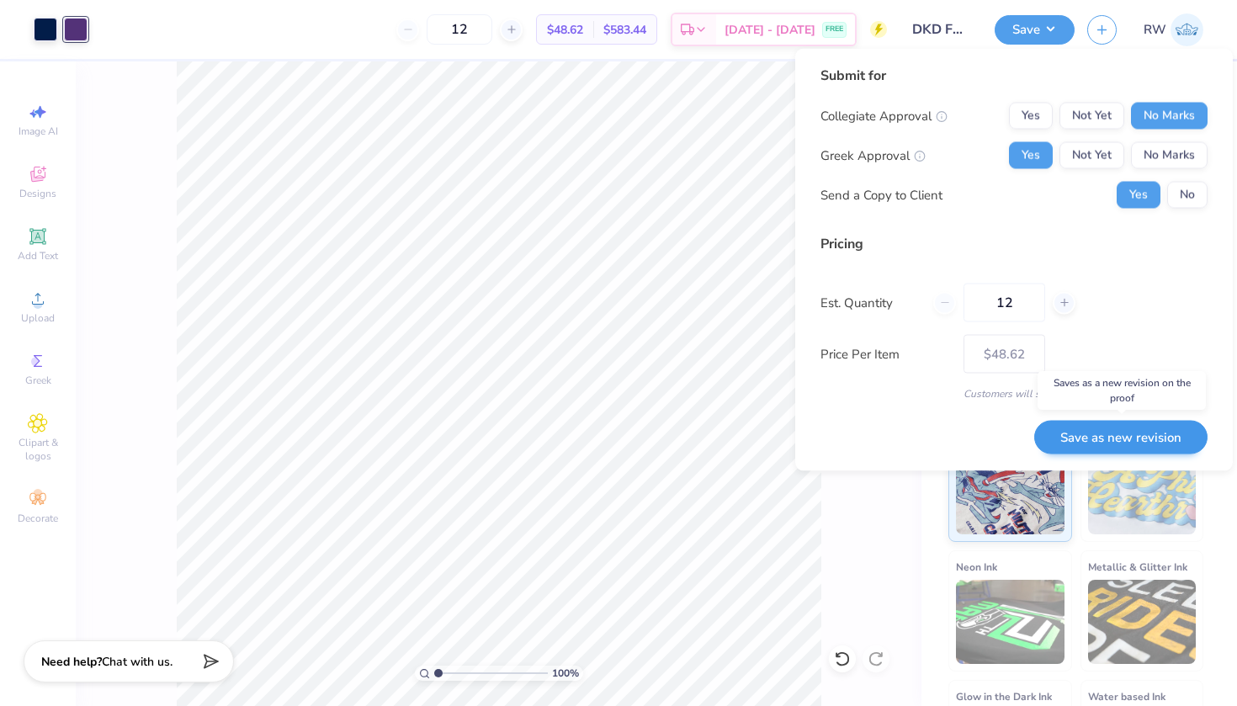
click at [1132, 439] on button "Save as new revision" at bounding box center [1120, 437] width 173 height 35
